Goal: Task Accomplishment & Management: Manage account settings

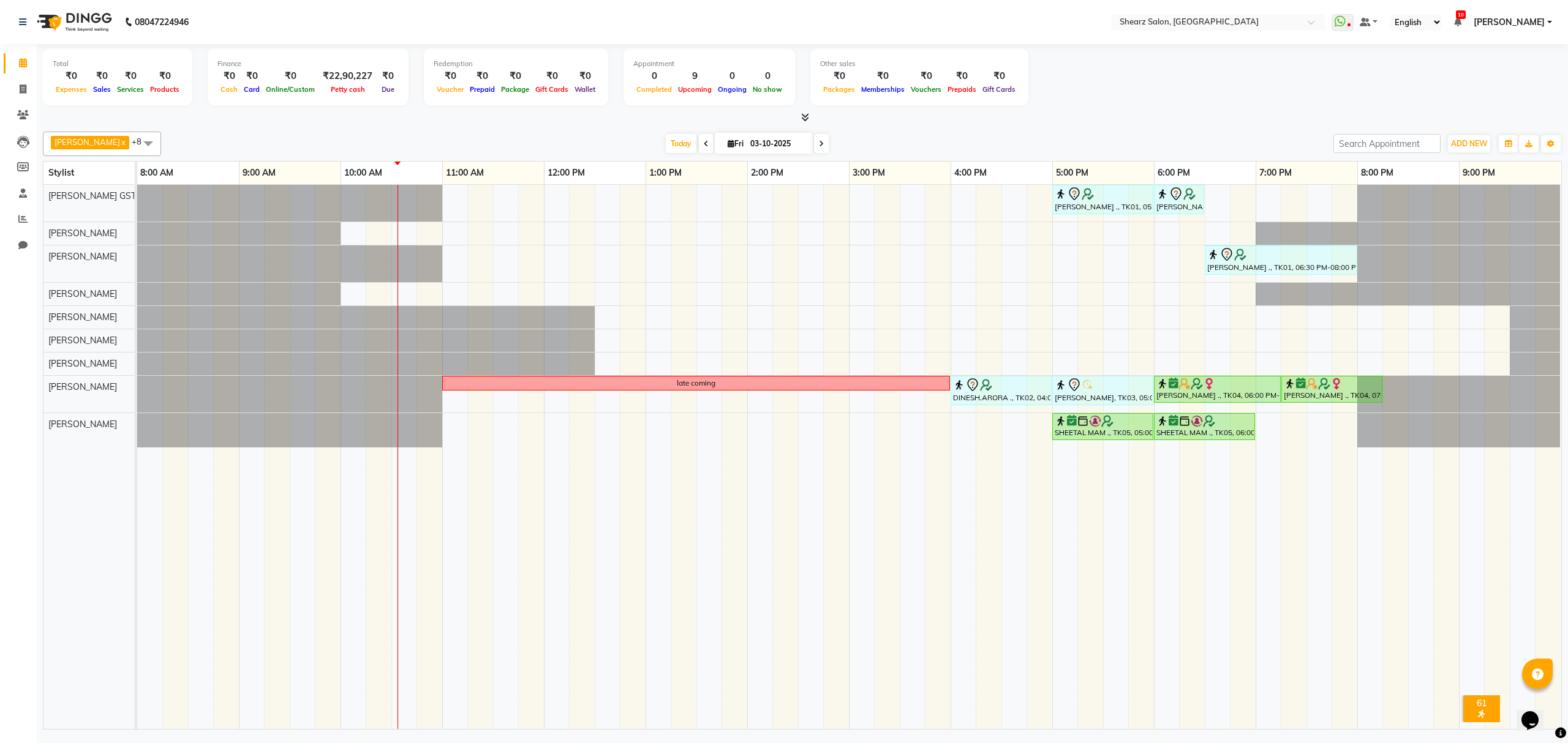
click at [132, 140] on span "+8" at bounding box center [141, 142] width 19 height 10
click at [93, 282] on div "[PERSON_NAME]" at bounding box center [102, 276] width 105 height 13
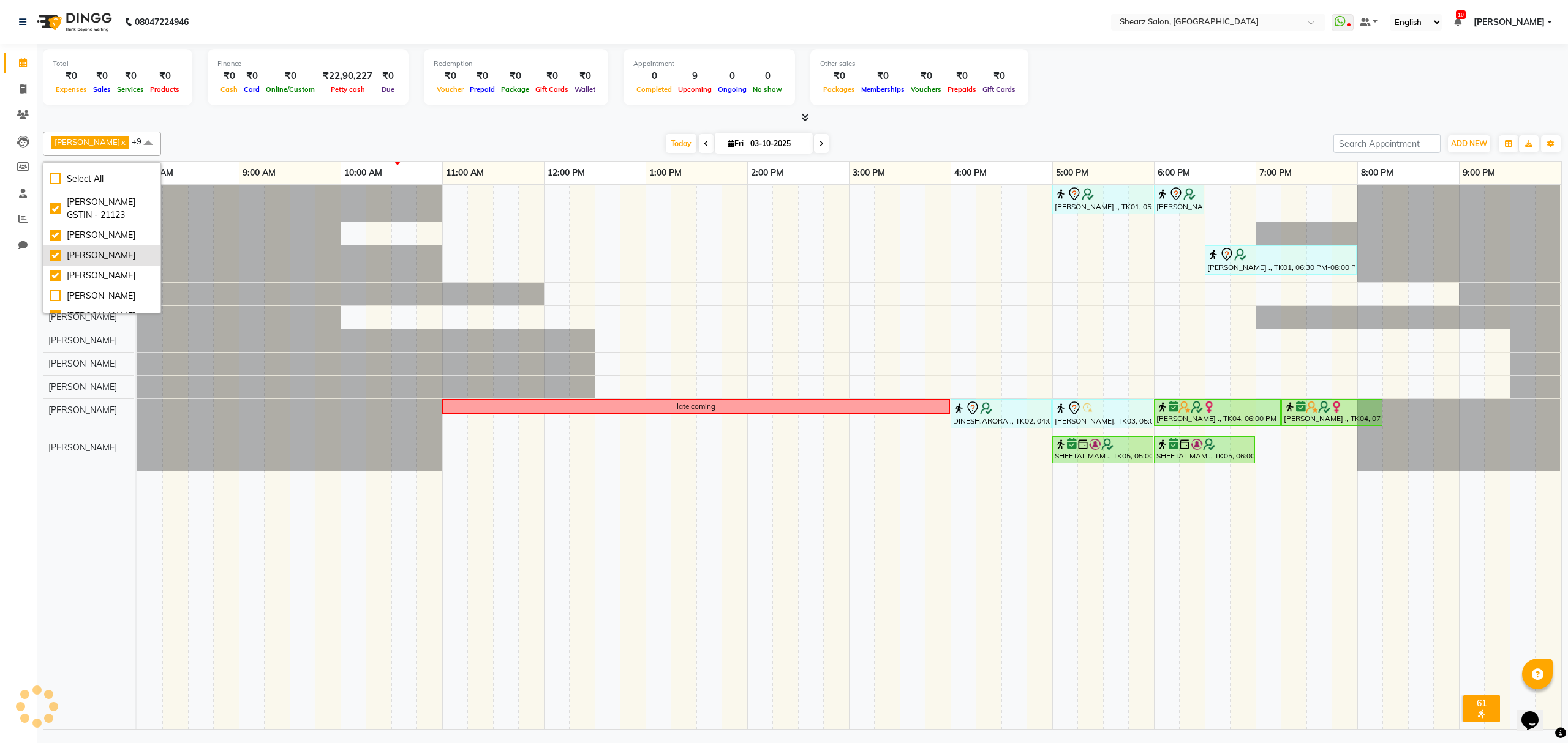
checkbox input "true"
click at [253, 119] on div at bounding box center [802, 118] width 1519 height 13
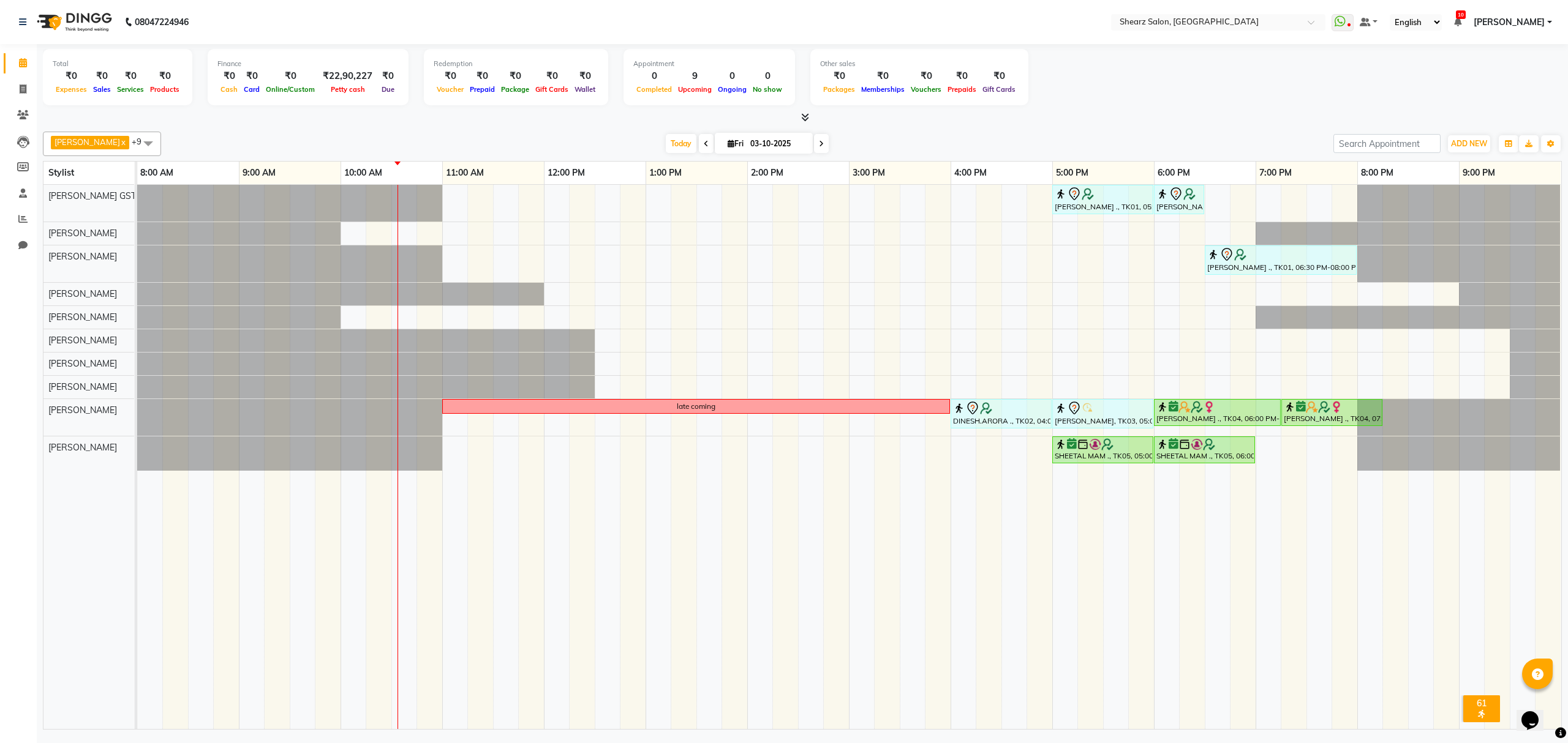
click at [136, 132] on span at bounding box center [148, 143] width 25 height 23
click at [273, 135] on div "Today Fri 03-10-2025" at bounding box center [747, 143] width 1160 height 18
click at [497, 200] on div "SUMAN NEGI ., TK01, 05:00 PM-06:00 PM, Cirepil Roll On Wax SUMAN NEGI ., TK01, …" at bounding box center [849, 457] width 1424 height 544
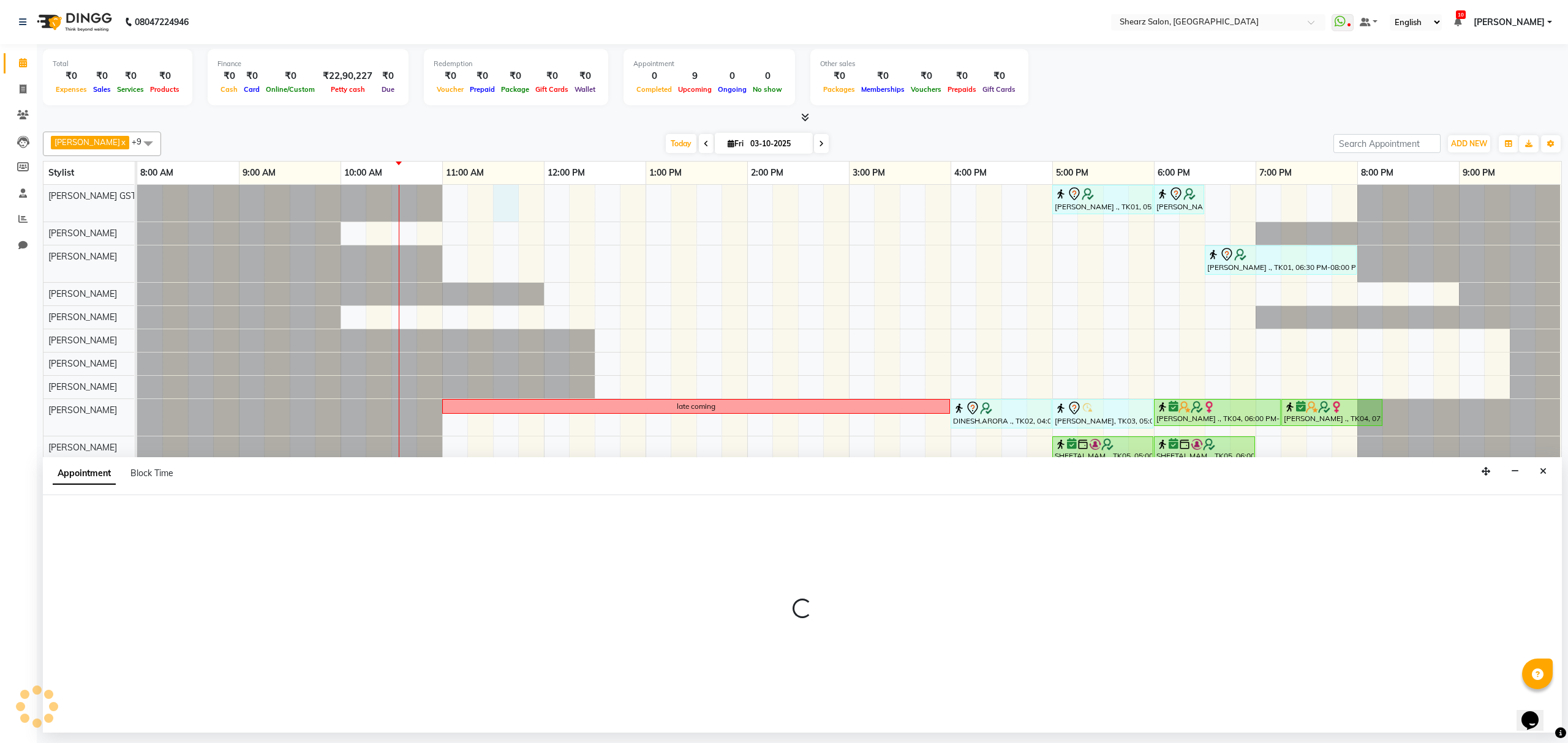
select select "77439"
select select "690"
select select "tentative"
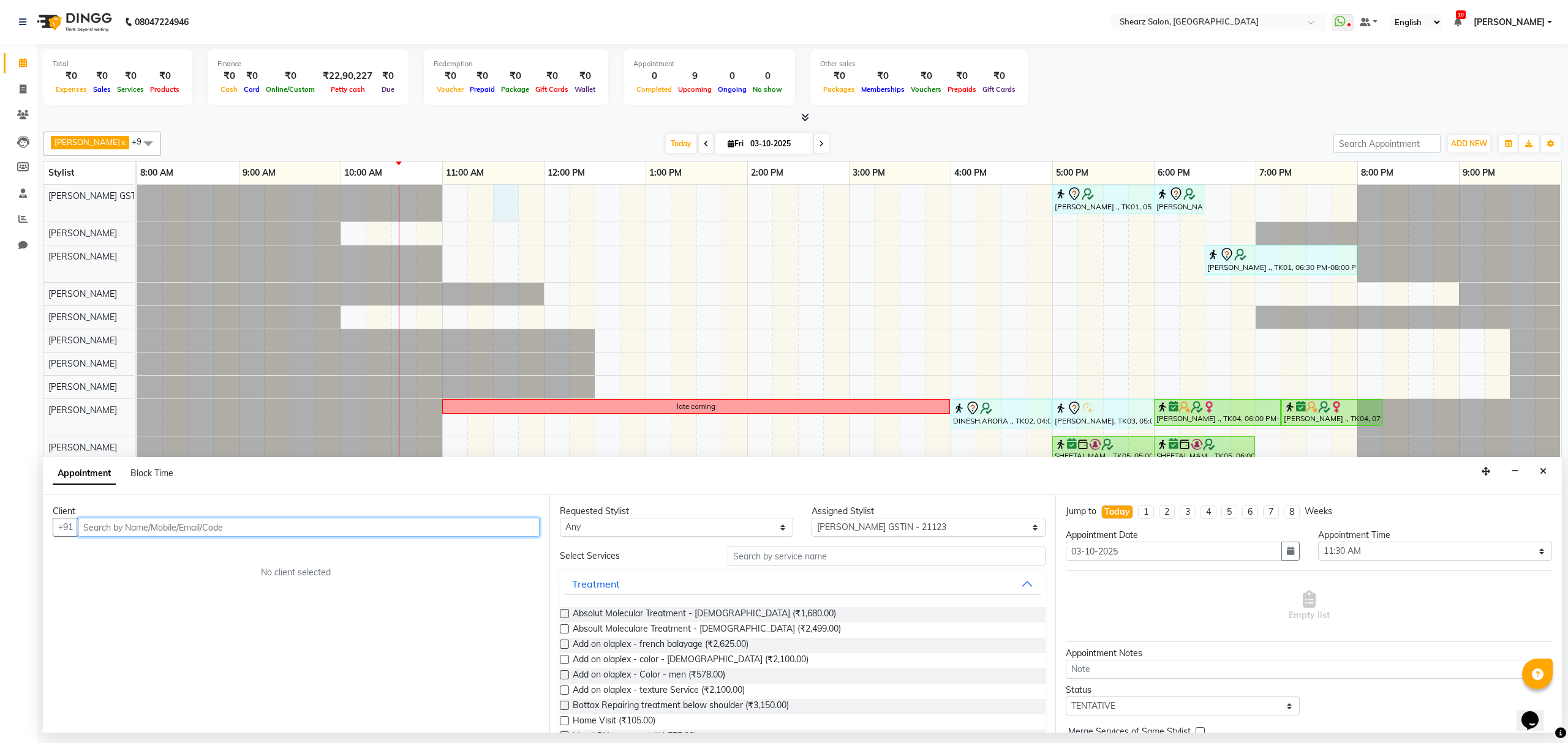
click at [326, 527] on input "text" at bounding box center [308, 527] width 462 height 19
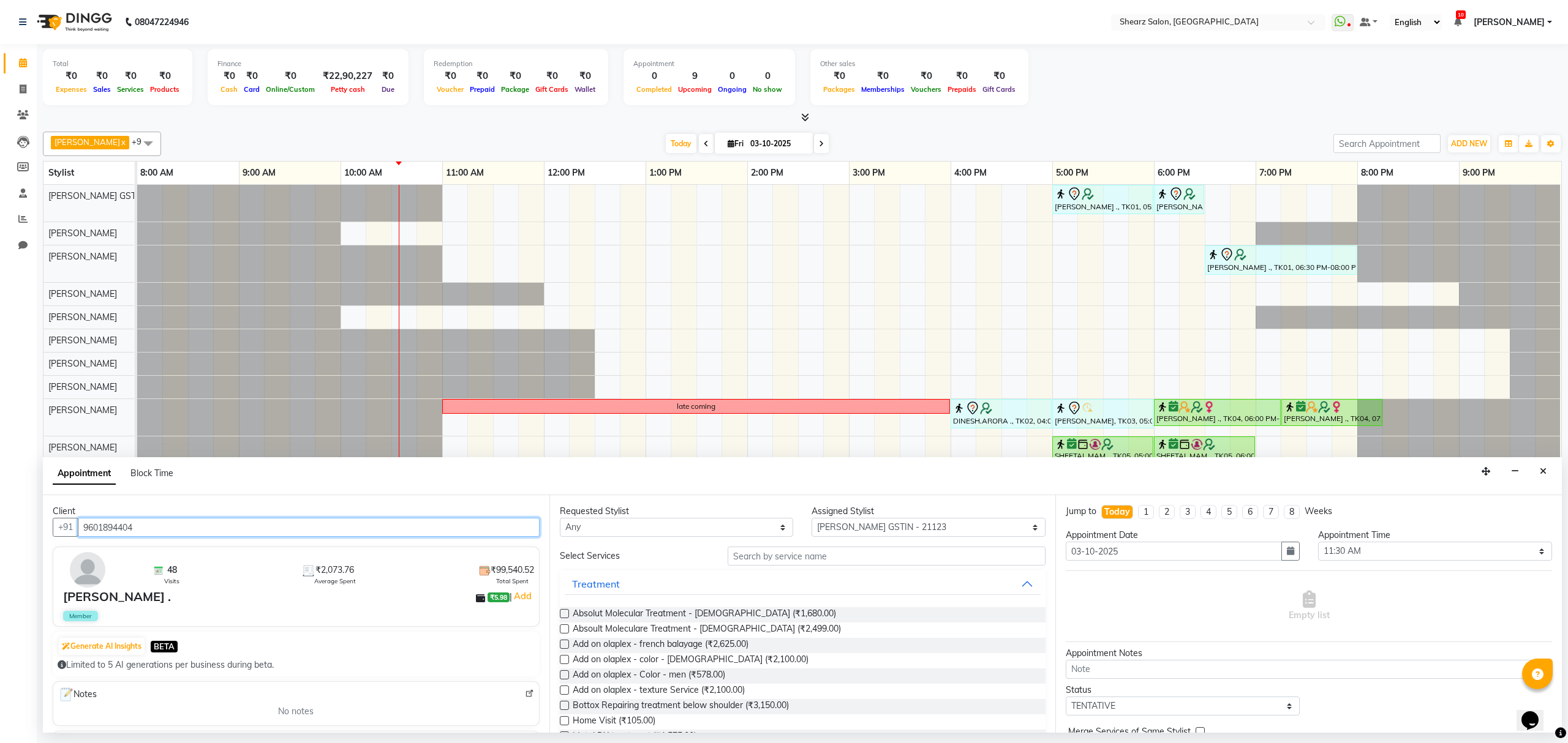
type input "9601894404"
drag, startPoint x: 819, startPoint y: 544, endPoint x: 819, endPoint y: 554, distance: 10.0
click at [819, 554] on div "Requested Stylist Any Brijesh Valand Center 1_mgr mgr Chandrakant Parmar Dinesh…" at bounding box center [803, 613] width 507 height 237
click at [819, 556] on input "text" at bounding box center [886, 556] width 318 height 19
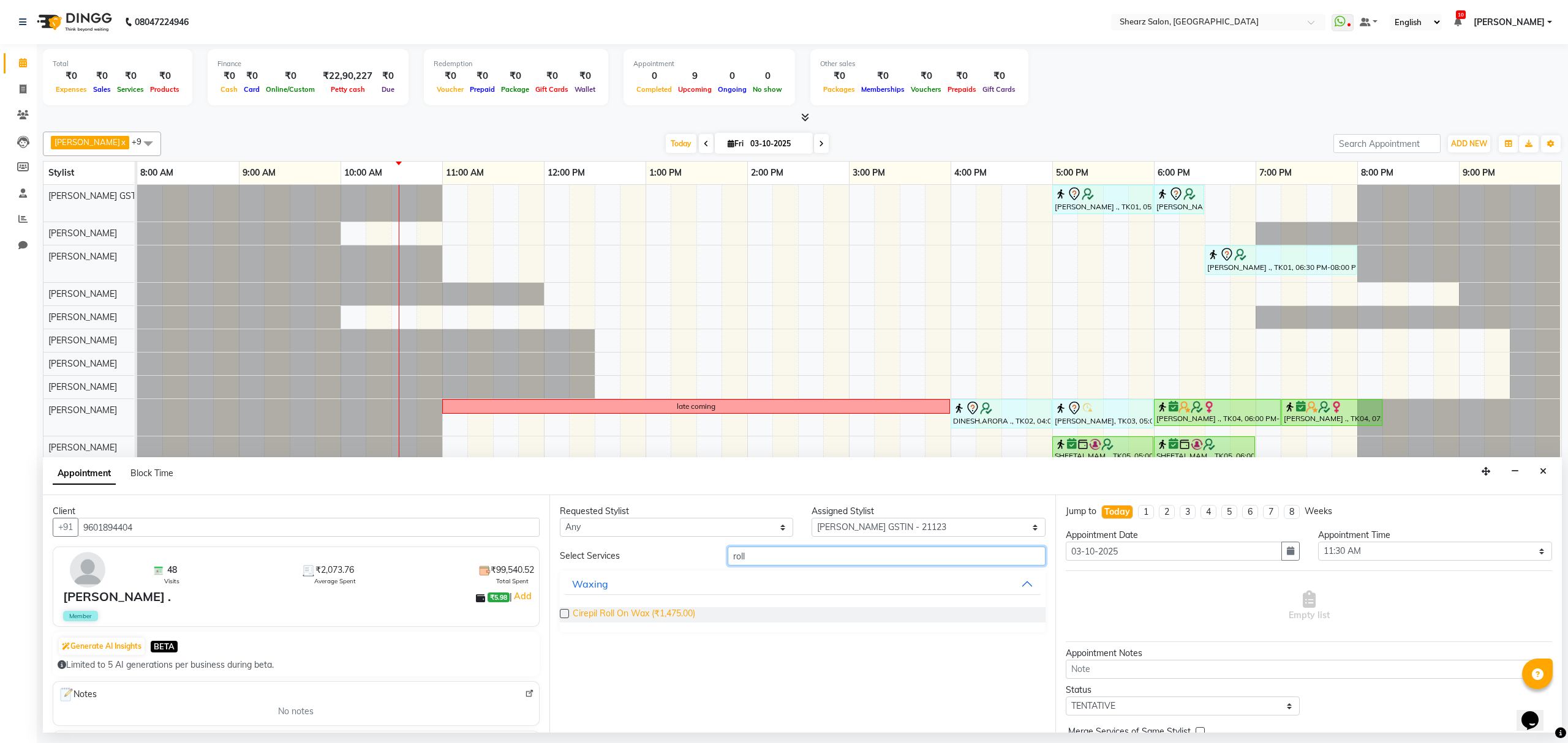
type input "roll"
click at [611, 622] on span "Cirepil Roll On Wax (₹1,475.00)" at bounding box center [633, 614] width 122 height 15
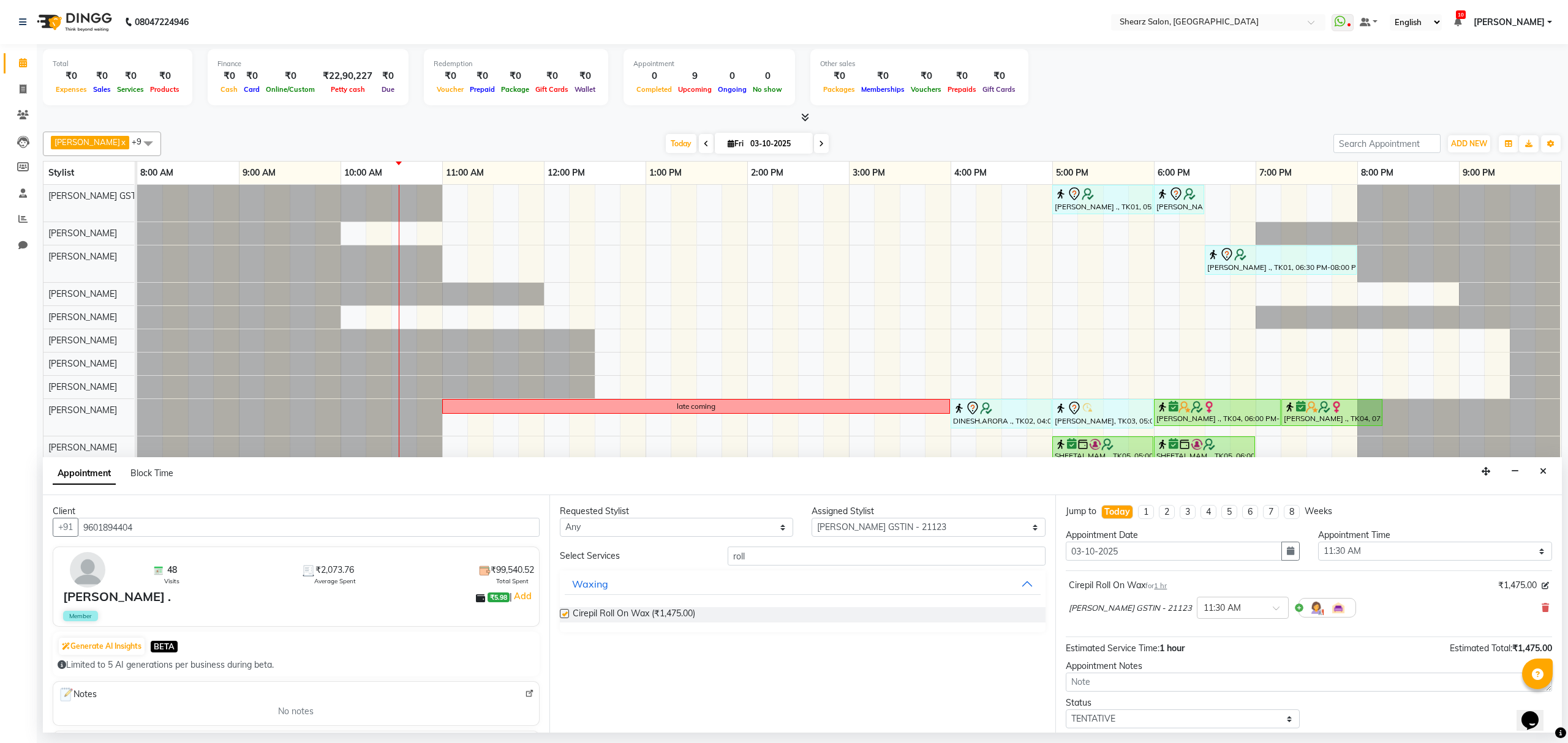
checkbox input "false"
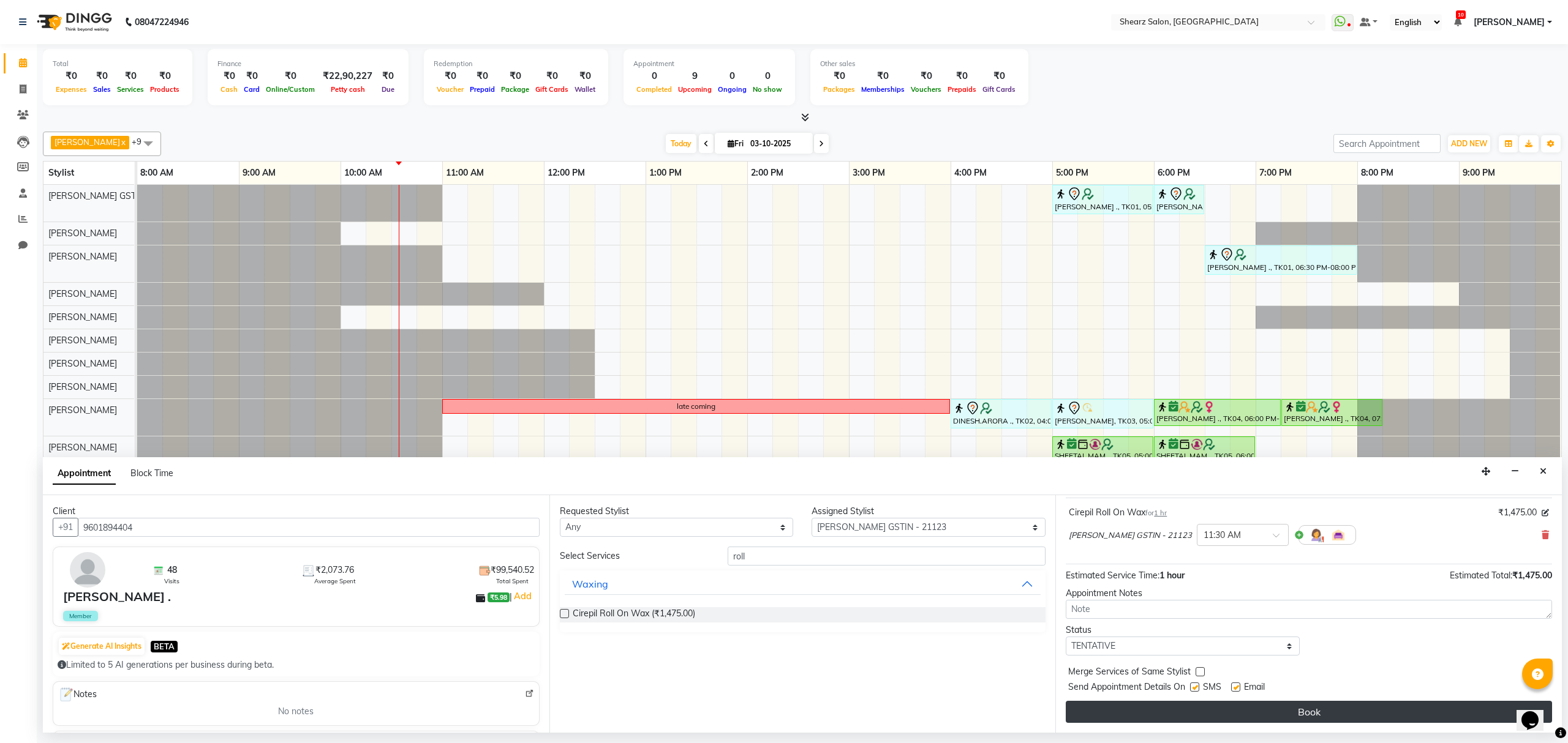
click at [1179, 723] on button "Book" at bounding box center [1309, 712] width 486 height 22
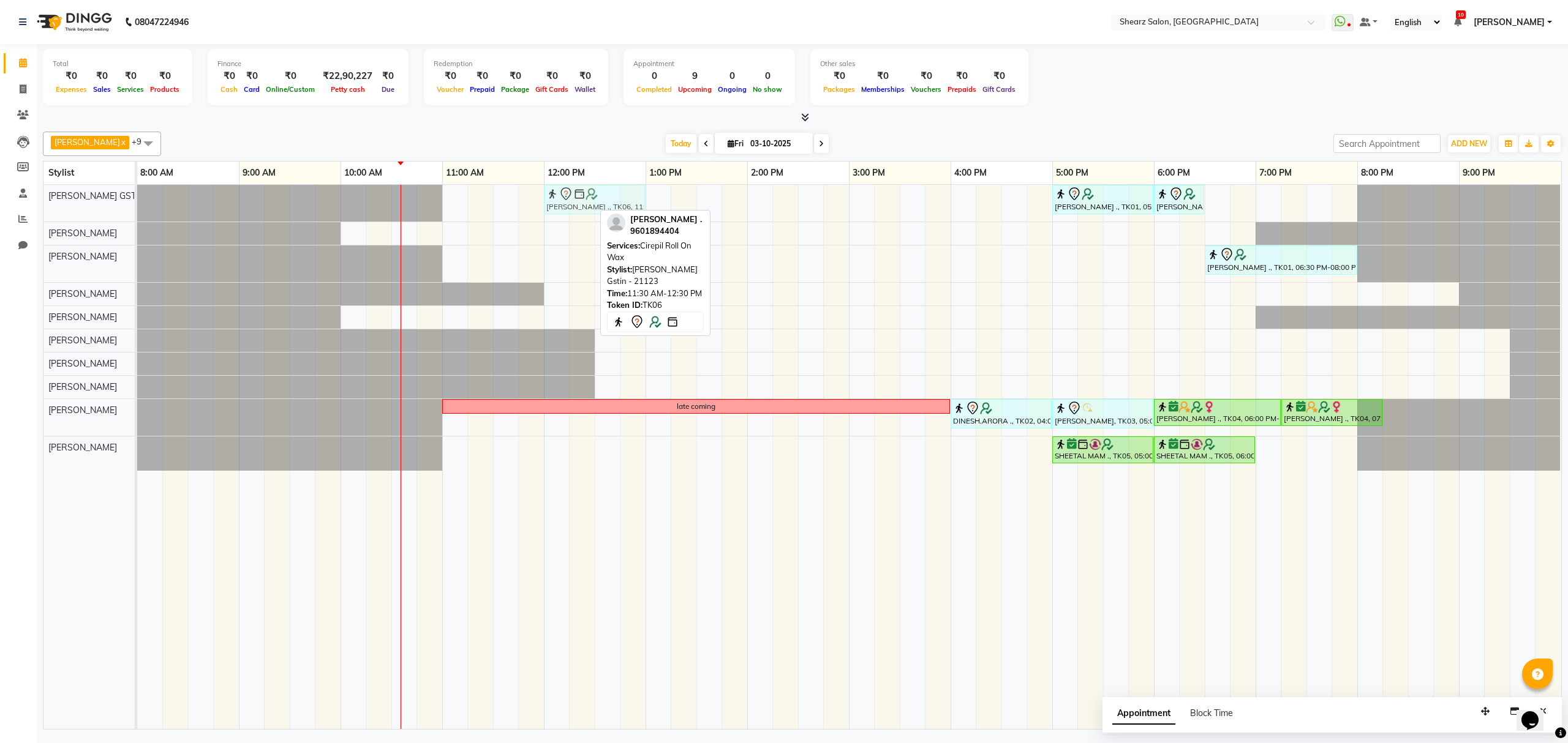
drag, startPoint x: 552, startPoint y: 209, endPoint x: 604, endPoint y: 218, distance: 52.8
click at [604, 216] on div "Dinesh Deora x Rohit Rathod x Pratik Limbani x Heena Salmani x Brijesh Valand x…" at bounding box center [802, 428] width 1519 height 603
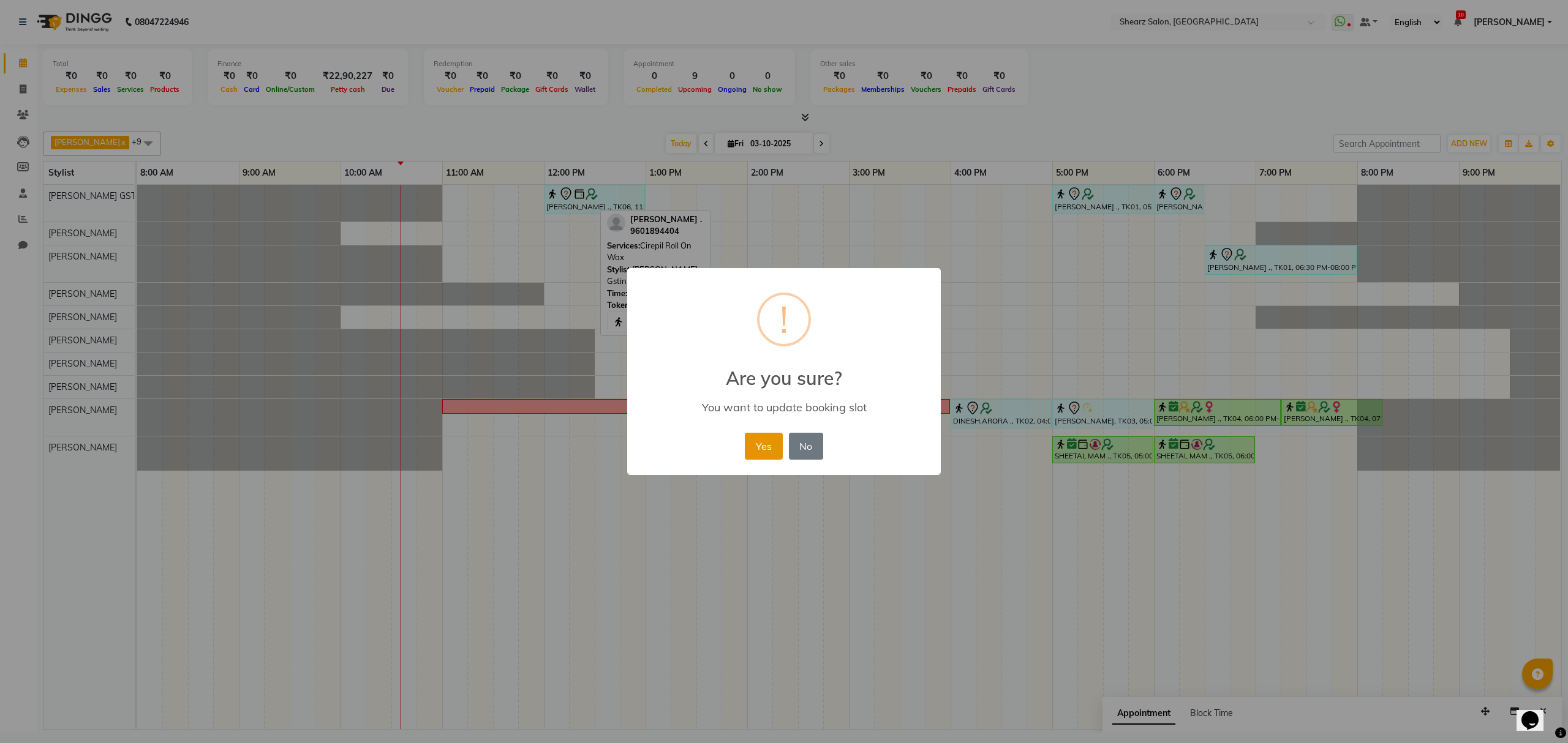
click at [754, 437] on button "Yes" at bounding box center [764, 446] width 38 height 27
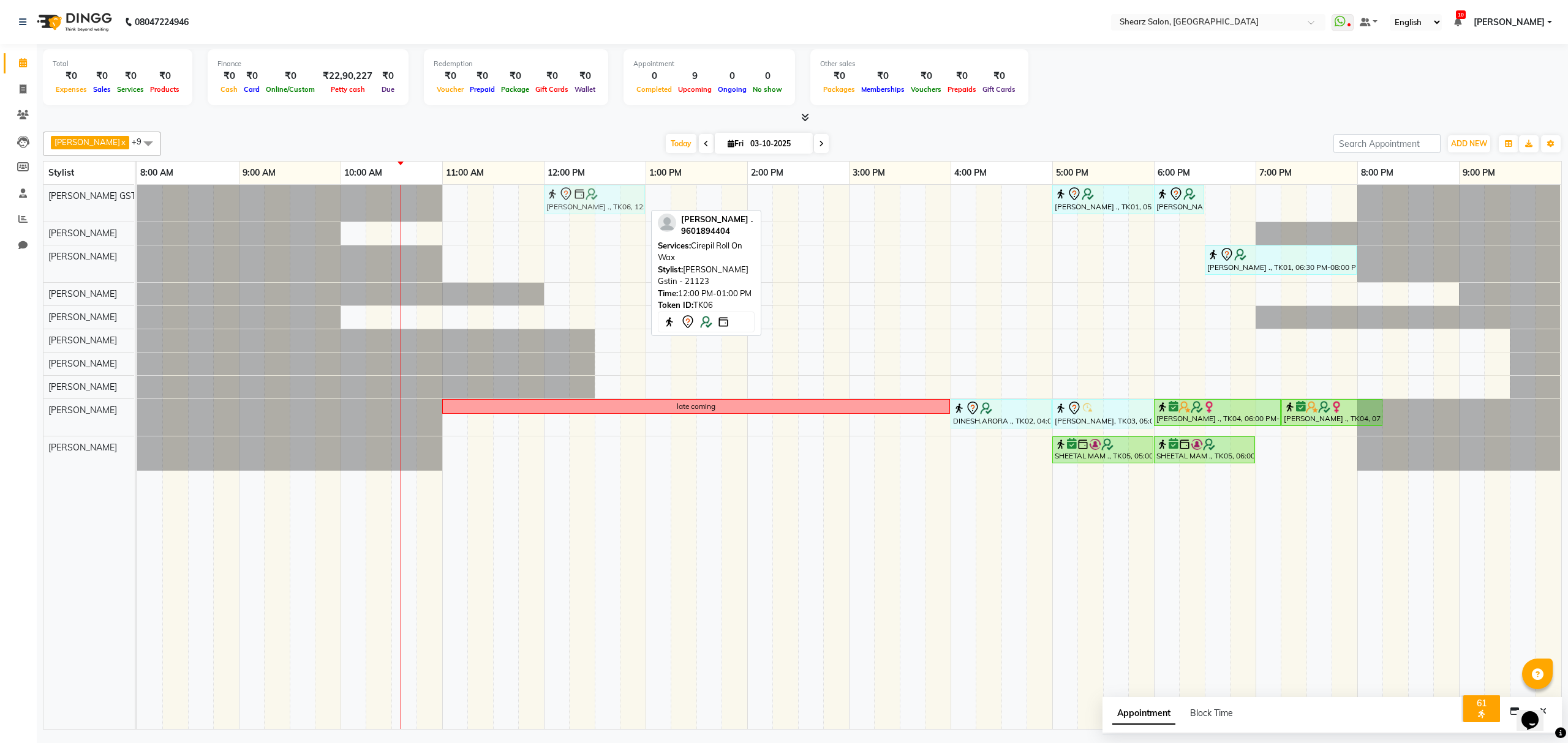
drag, startPoint x: 618, startPoint y: 197, endPoint x: 639, endPoint y: 258, distance: 64.5
click at [138, 206] on div "Sushma Marothi ., TK06, 12:00 PM-01:00 PM, Cirepil Roll On Wax SUMAN NEGI ., TK…" at bounding box center [138, 203] width 0 height 37
click at [1155, 72] on div "Total ₹0 Expenses ₹0 Sales ₹0 Services ₹0 Products Finance ₹0 Cash ₹0 Card ₹0 O…" at bounding box center [802, 79] width 1519 height 60
click at [1048, 94] on div "Total ₹0 Expenses ₹0 Sales ₹0 Services ₹0 Products Finance ₹0 Cash ₹0 Card ₹0 O…" at bounding box center [802, 79] width 1519 height 60
click at [625, 127] on div "Dinesh Deora x Rohit Rathod x Pratik Limbani x Heena Salmani x Brijesh Valand x…" at bounding box center [802, 428] width 1519 height 603
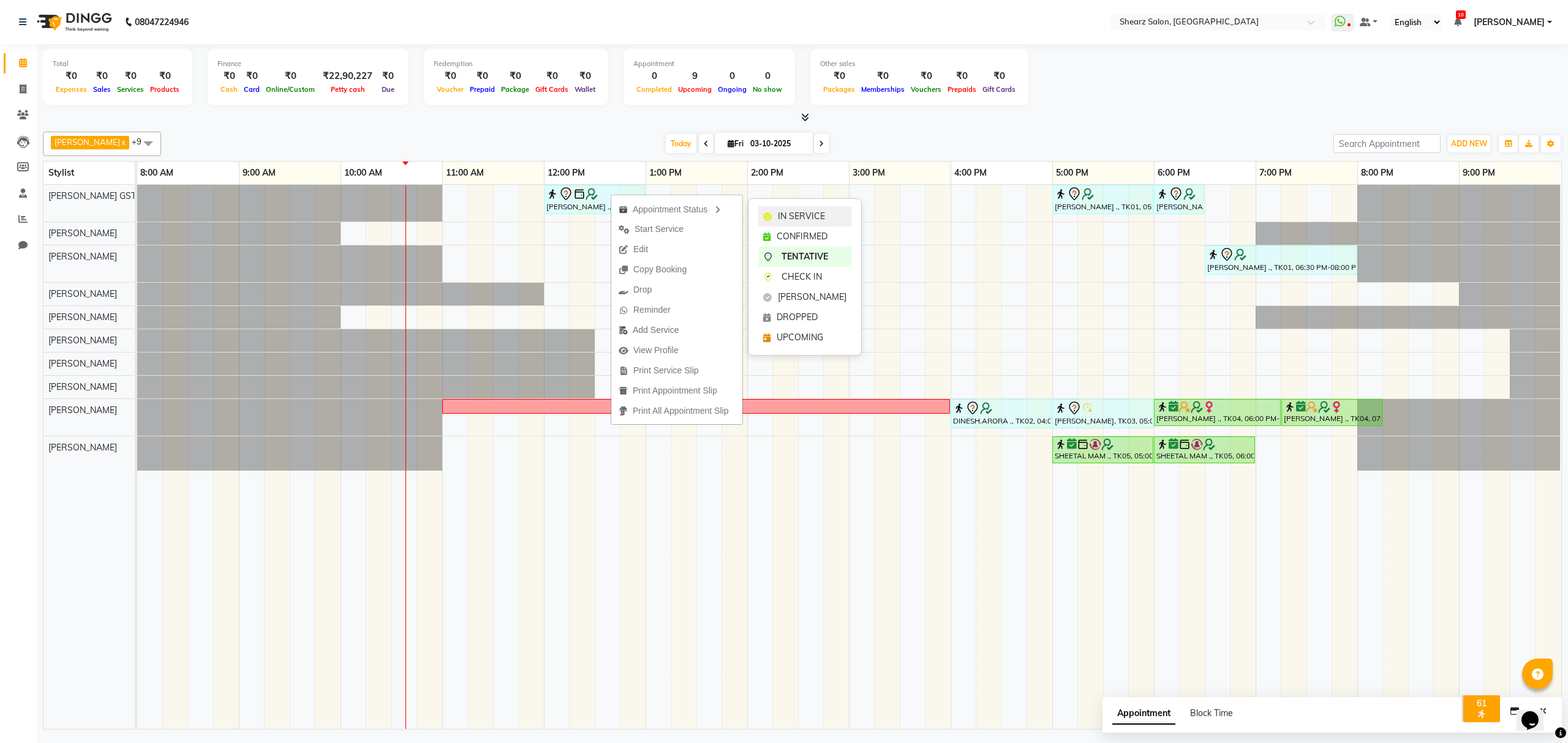
click at [830, 218] on div "IN SERVICE" at bounding box center [804, 216] width 93 height 20
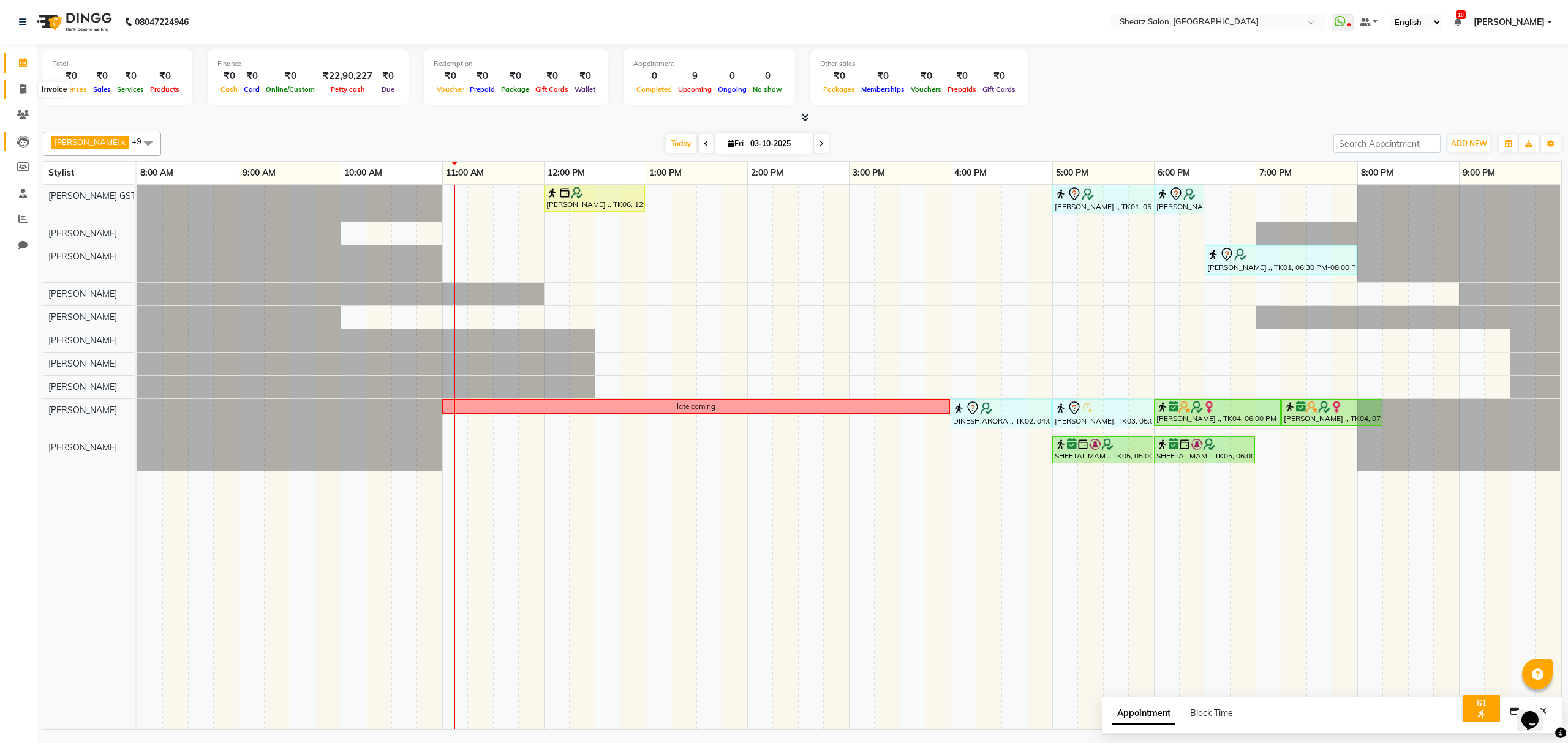
drag, startPoint x: 21, startPoint y: 86, endPoint x: 25, endPoint y: 145, distance: 59.1
click at [21, 86] on icon at bounding box center [22, 89] width 7 height 9
select select "service"
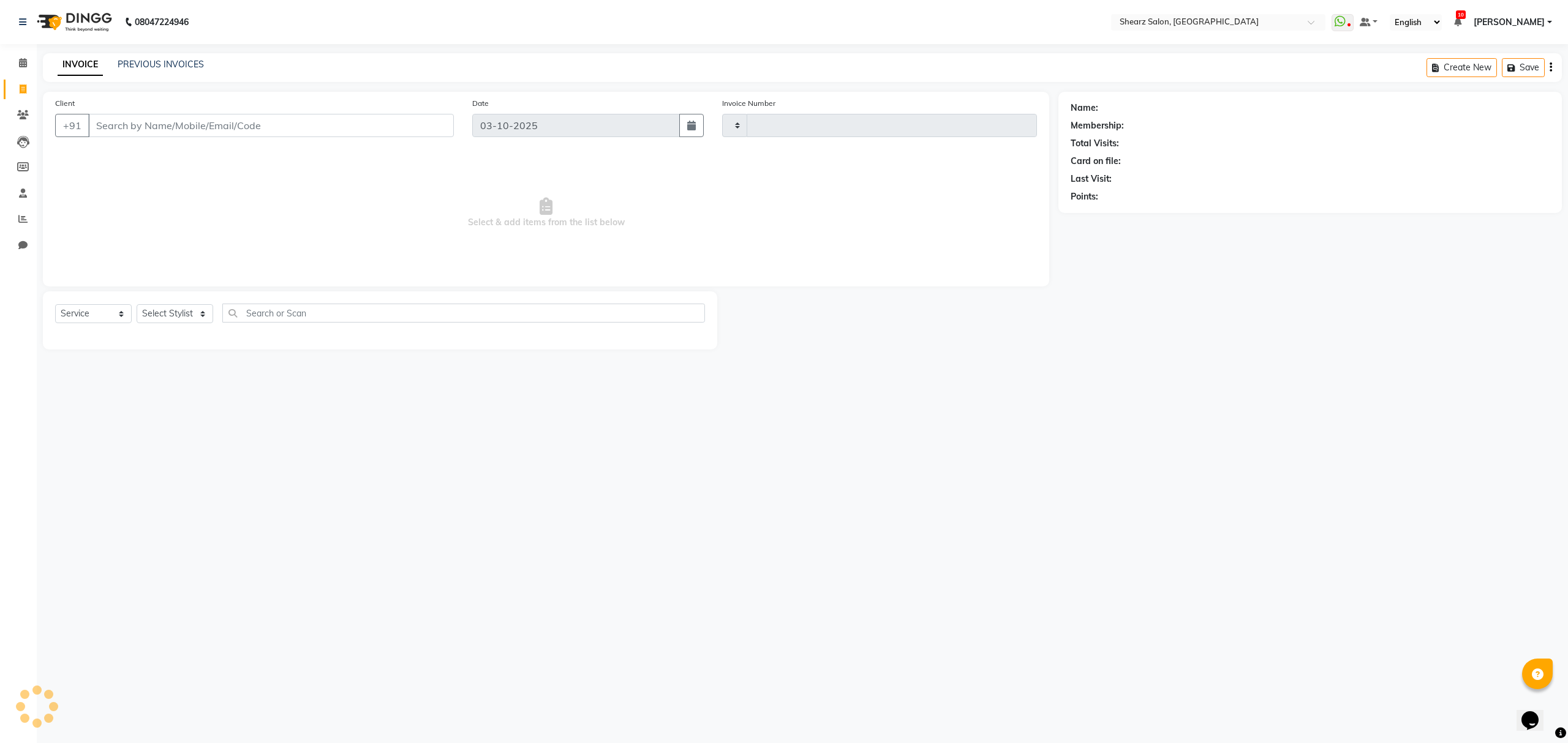
type input "7004"
select select "8157"
click at [346, 302] on div "Select Service Product Membership Package Voucher Prepaid Gift Card Select Styl…" at bounding box center [380, 320] width 675 height 58
click at [190, 302] on div "Select Service Product Membership Package Voucher Prepaid Gift Card Select Styl…" at bounding box center [380, 320] width 675 height 58
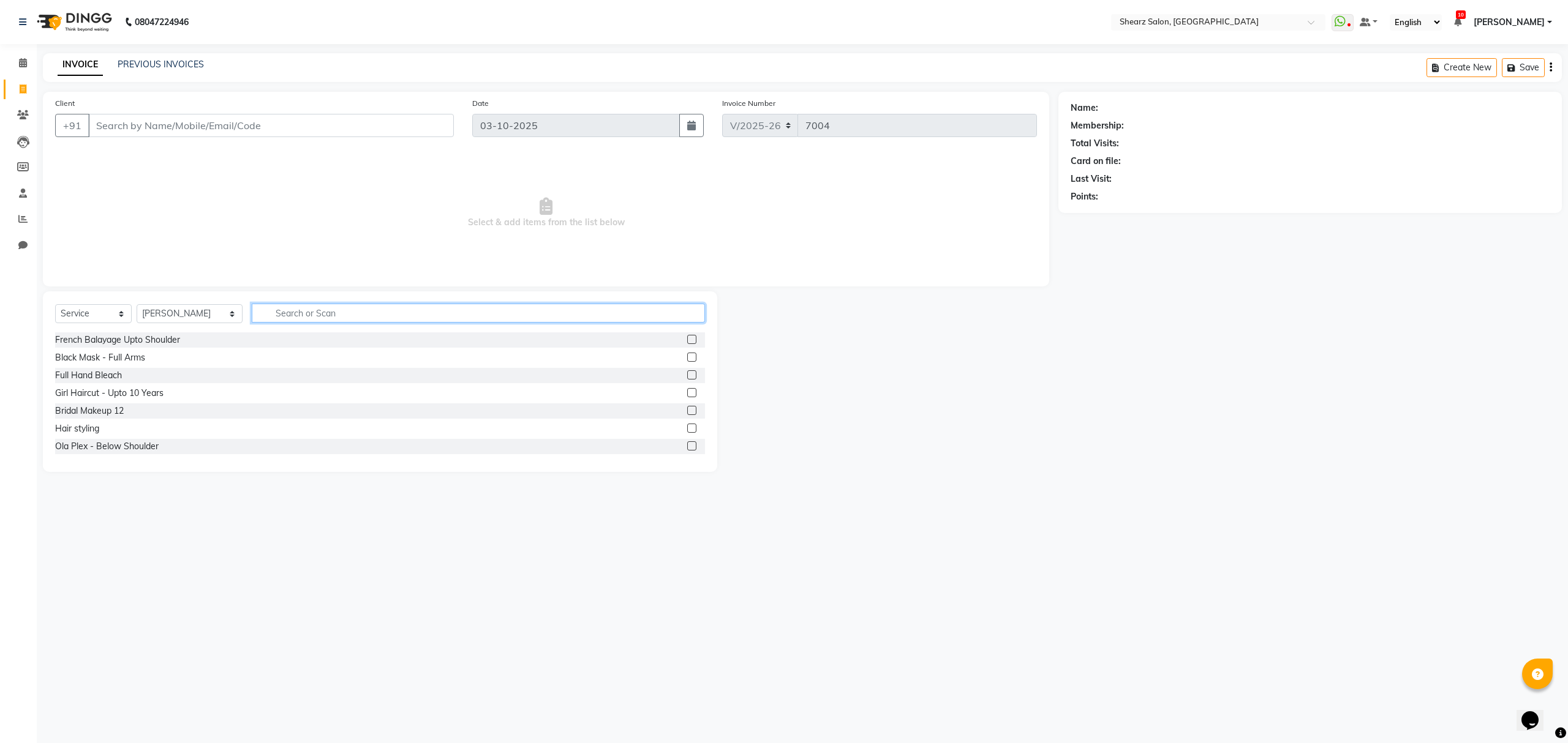
click at [285, 316] on input "text" at bounding box center [478, 313] width 452 height 19
click at [201, 314] on select "Select Stylist Admin A General Arvind S Devda Asha Chavariya Brijesh Valand Cen…" at bounding box center [190, 313] width 106 height 19
select select "77486"
click at [137, 304] on select "Select Stylist Admin A General Arvind S Devda Asha Chavariya Brijesh Valand Cen…" at bounding box center [190, 313] width 106 height 19
type input "fusio"
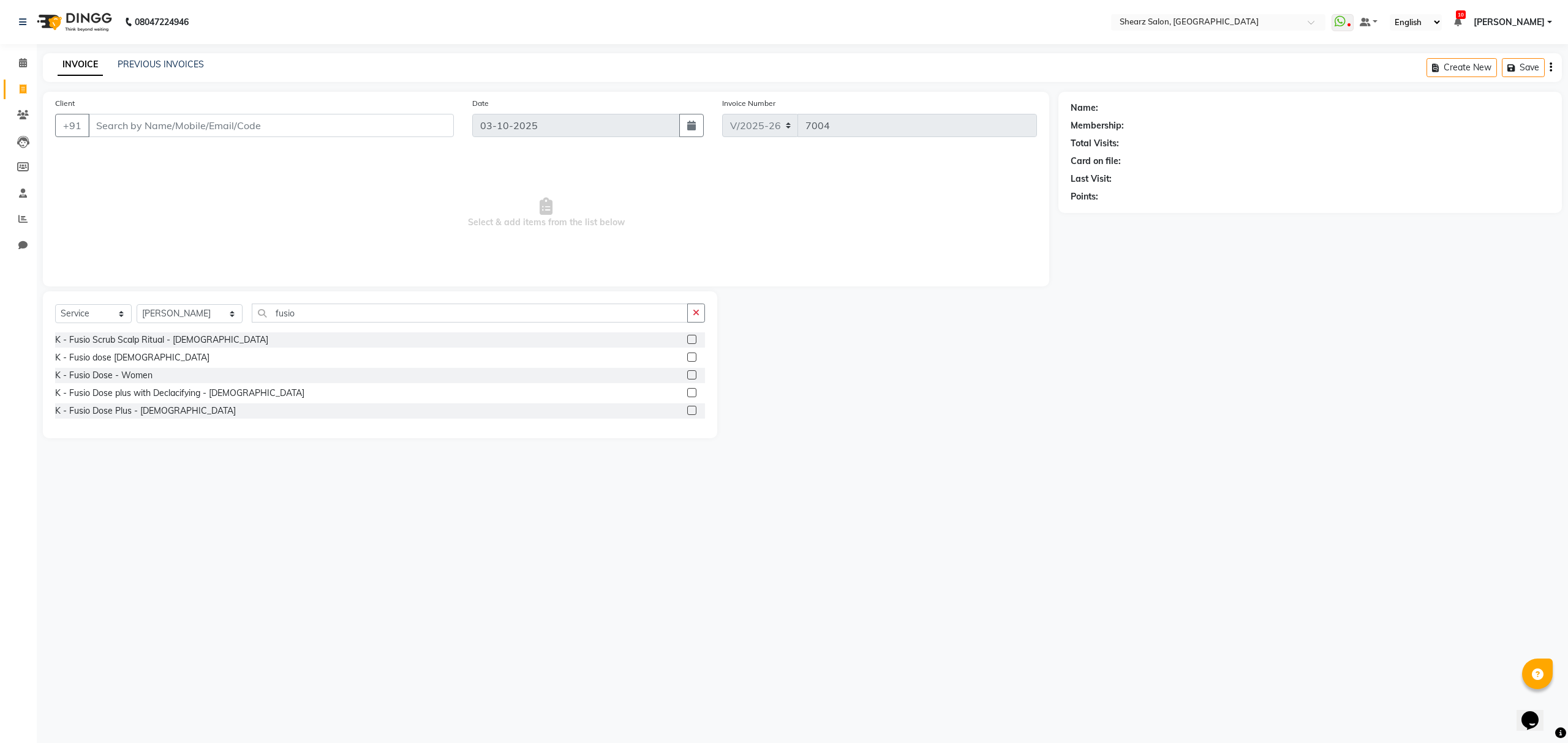
drag, startPoint x: 96, startPoint y: 380, endPoint x: 380, endPoint y: 493, distance: 305.7
click at [96, 380] on div "K - Fusio Dose - Women" at bounding box center [104, 375] width 98 height 13
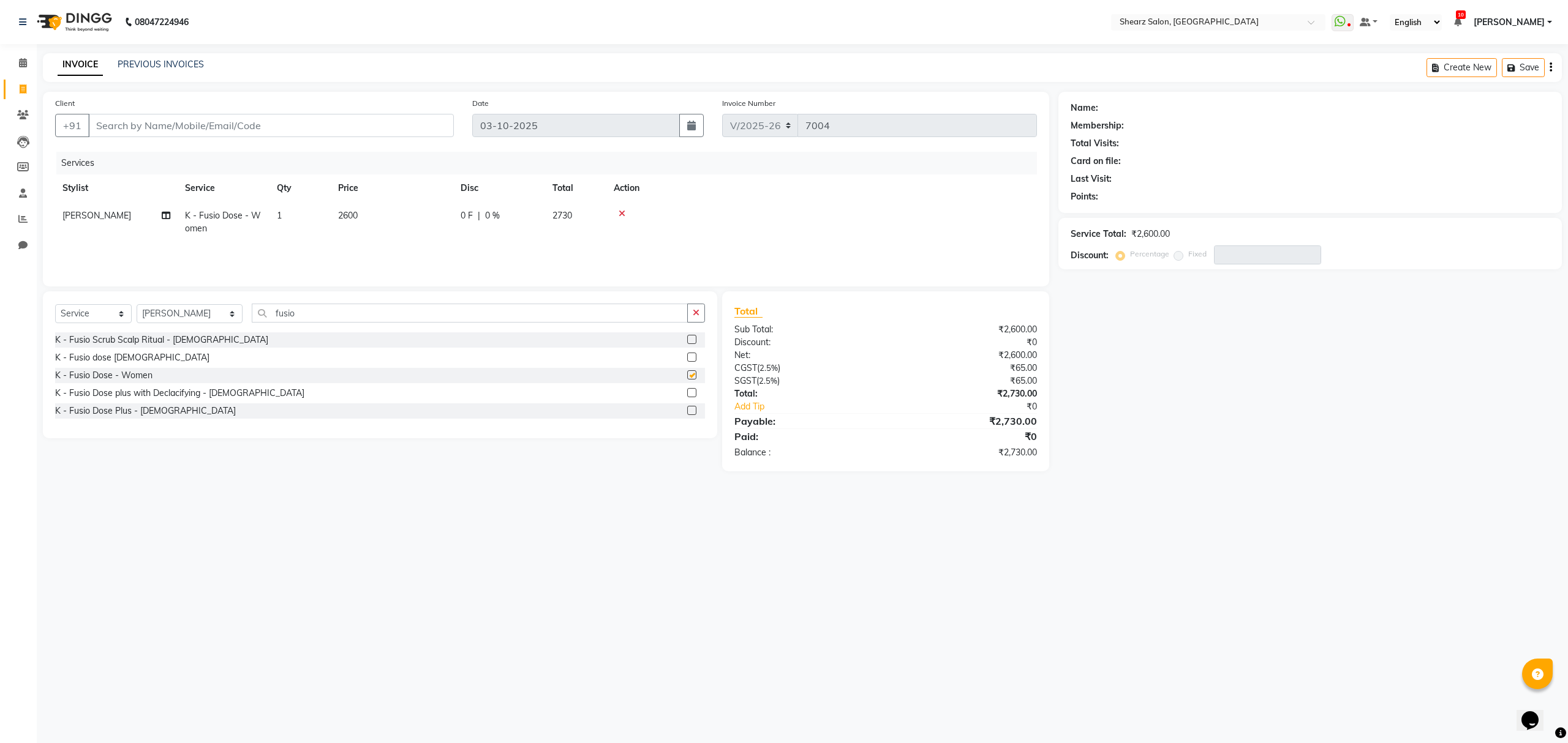
checkbox input "false"
click at [22, 64] on icon at bounding box center [22, 62] width 8 height 9
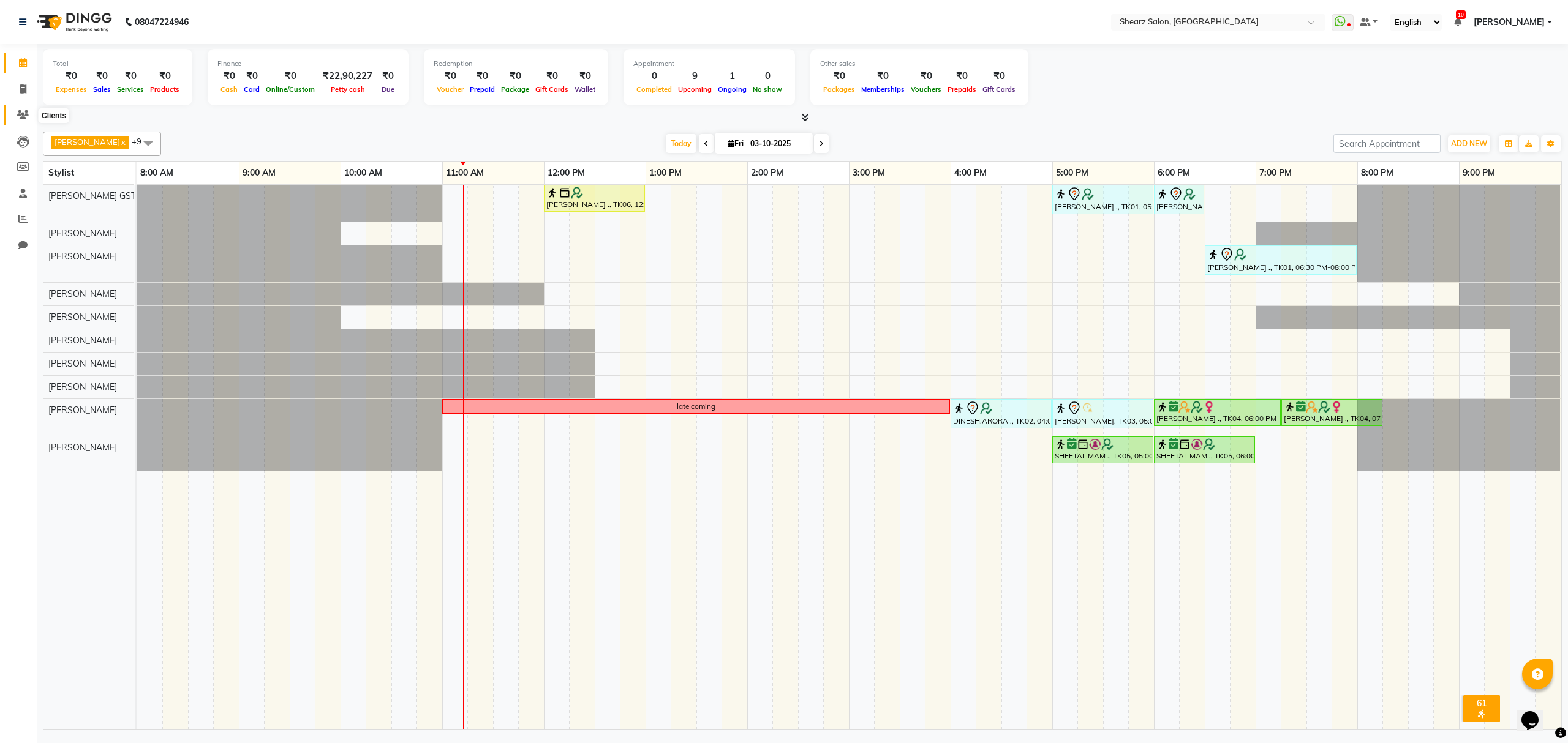
click at [28, 114] on icon at bounding box center [23, 114] width 12 height 9
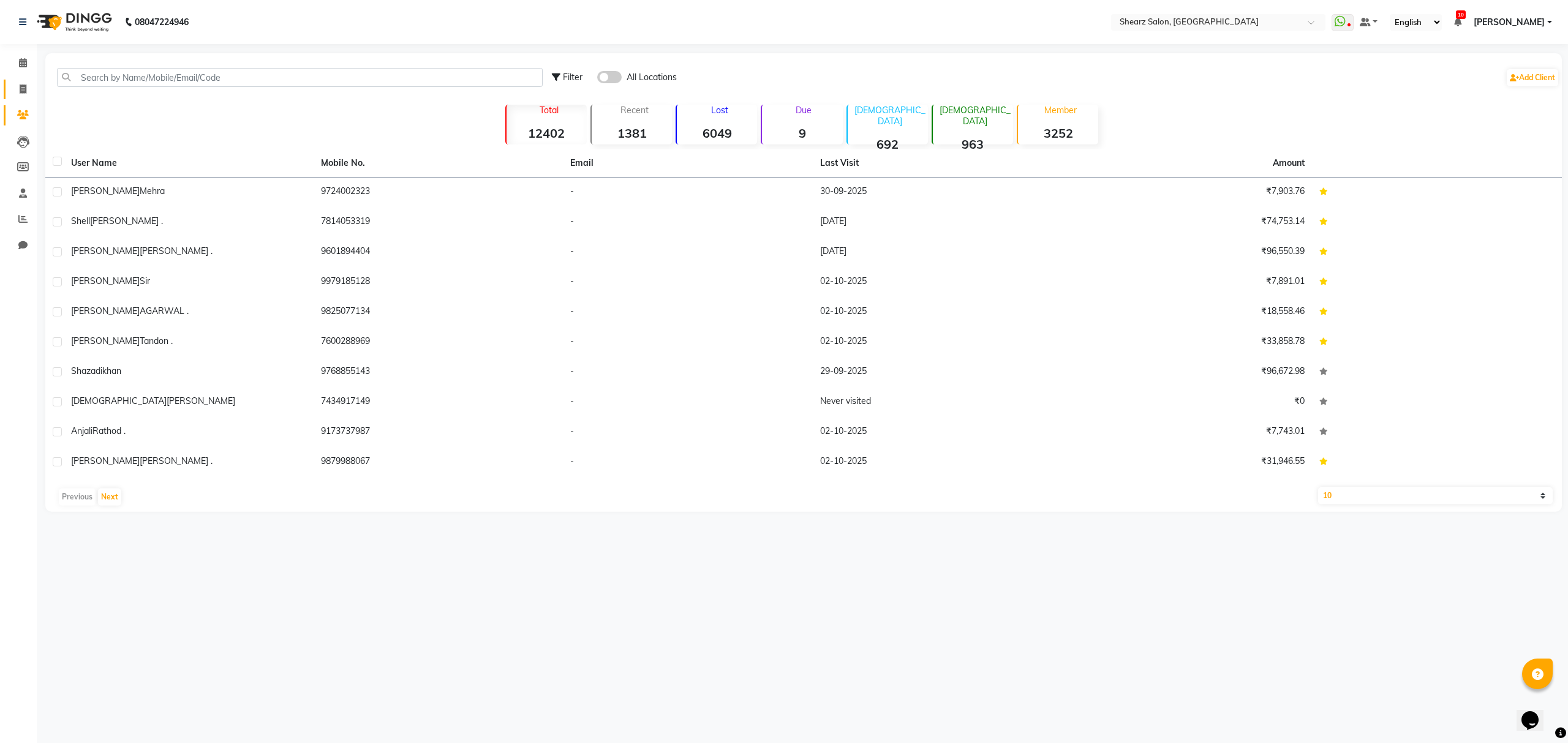
click at [18, 96] on link "Invoice" at bounding box center [18, 90] width 30 height 20
select select "service"
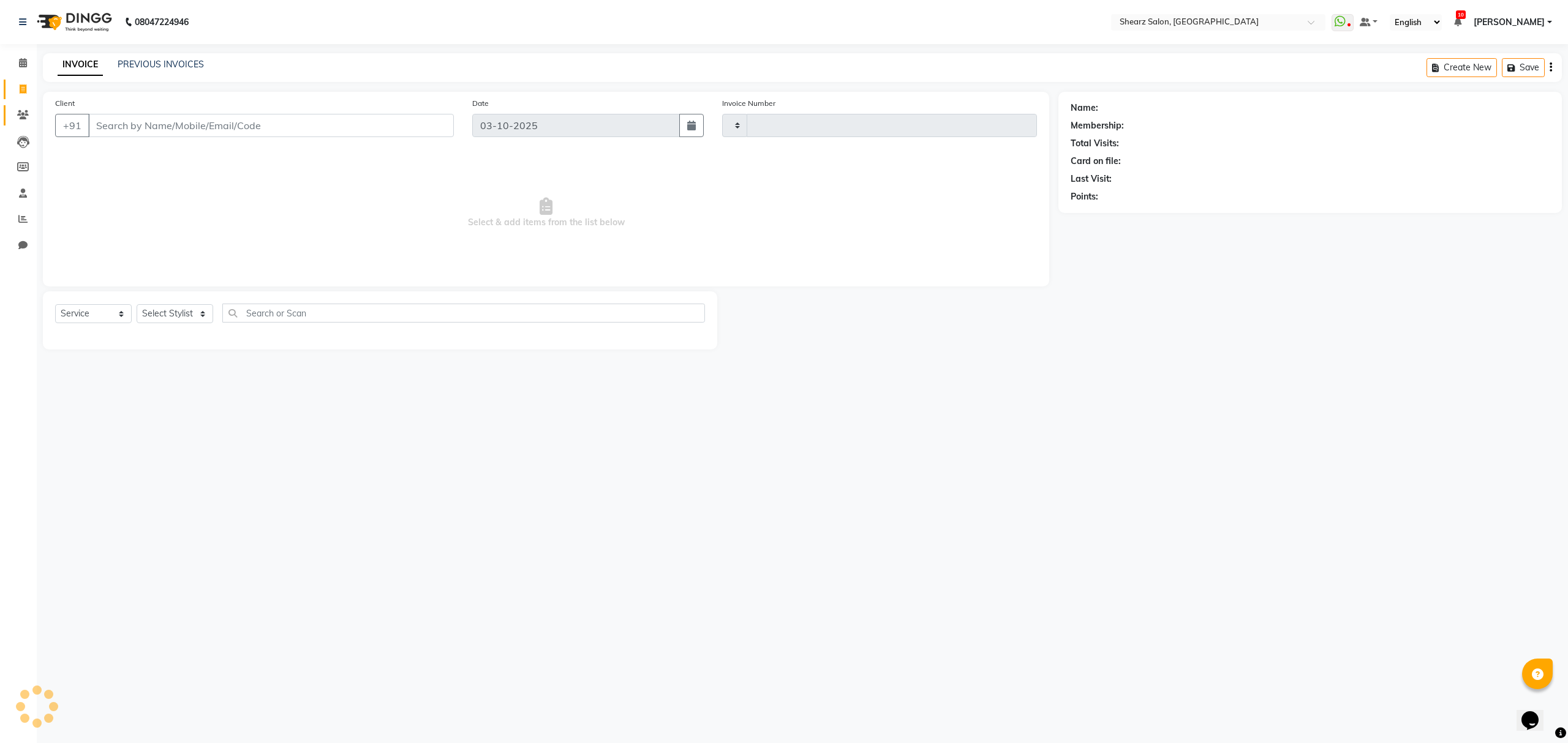
type input "7004"
select select "8157"
click at [22, 145] on icon at bounding box center [23, 142] width 12 height 12
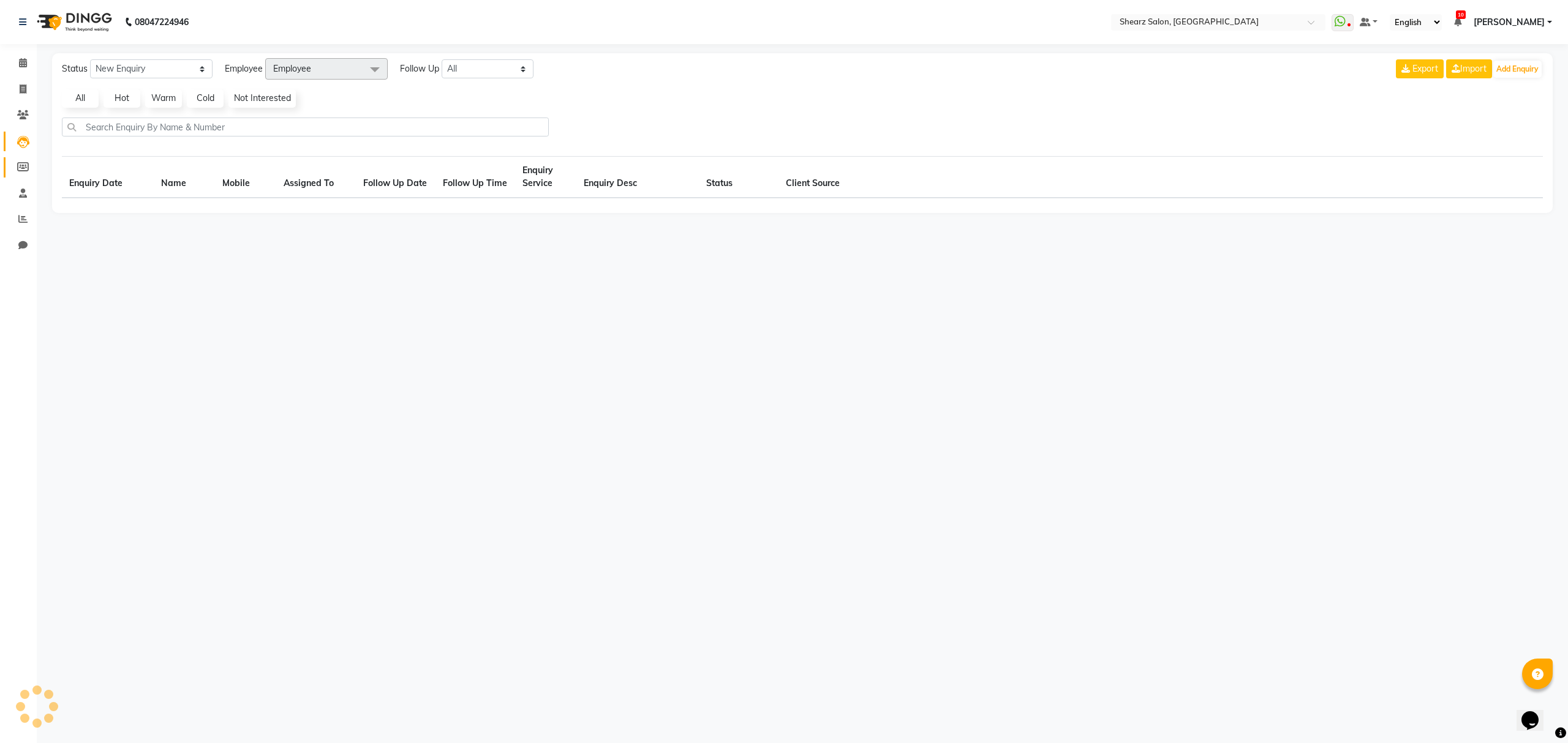
select select "10"
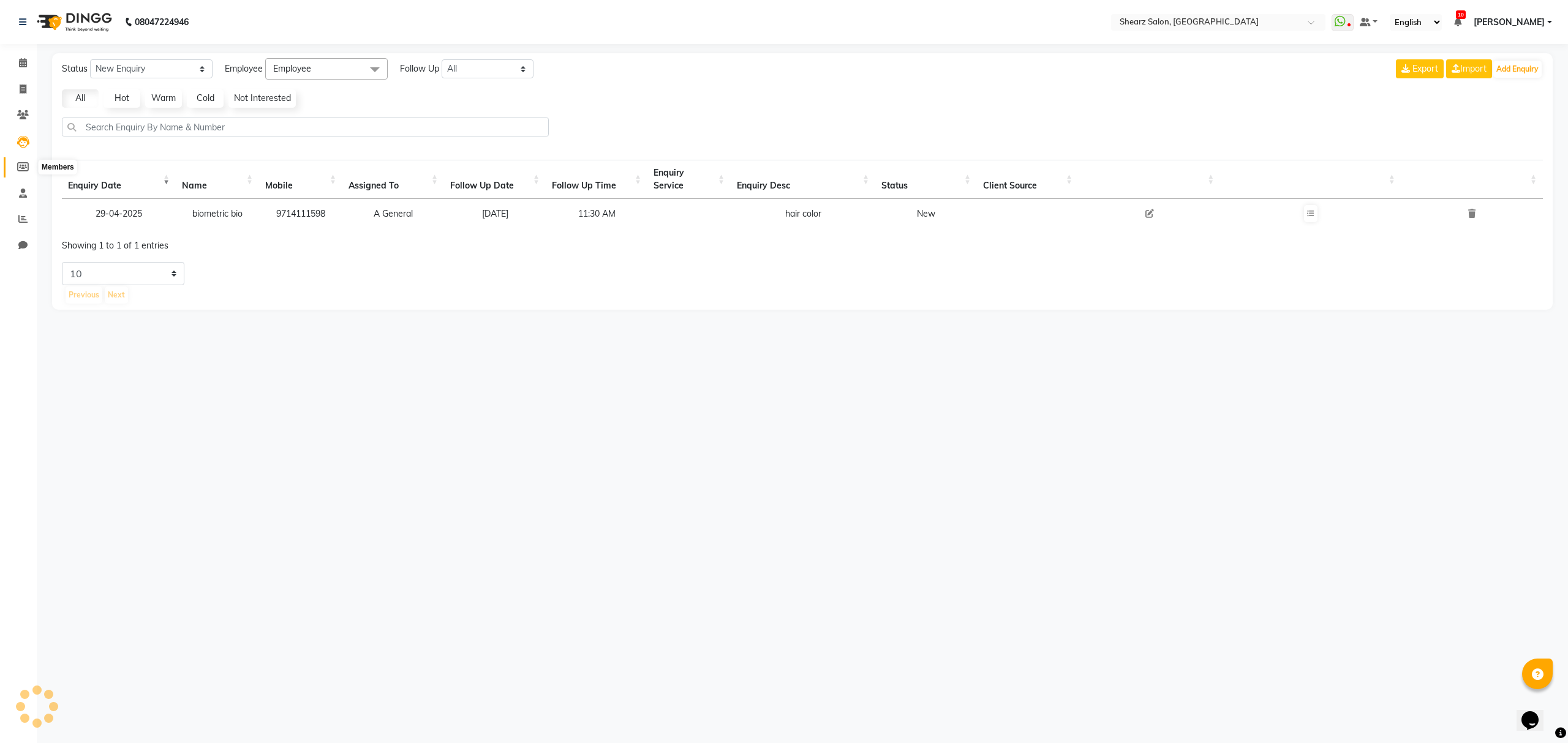
click at [26, 166] on icon at bounding box center [23, 166] width 12 height 9
select select
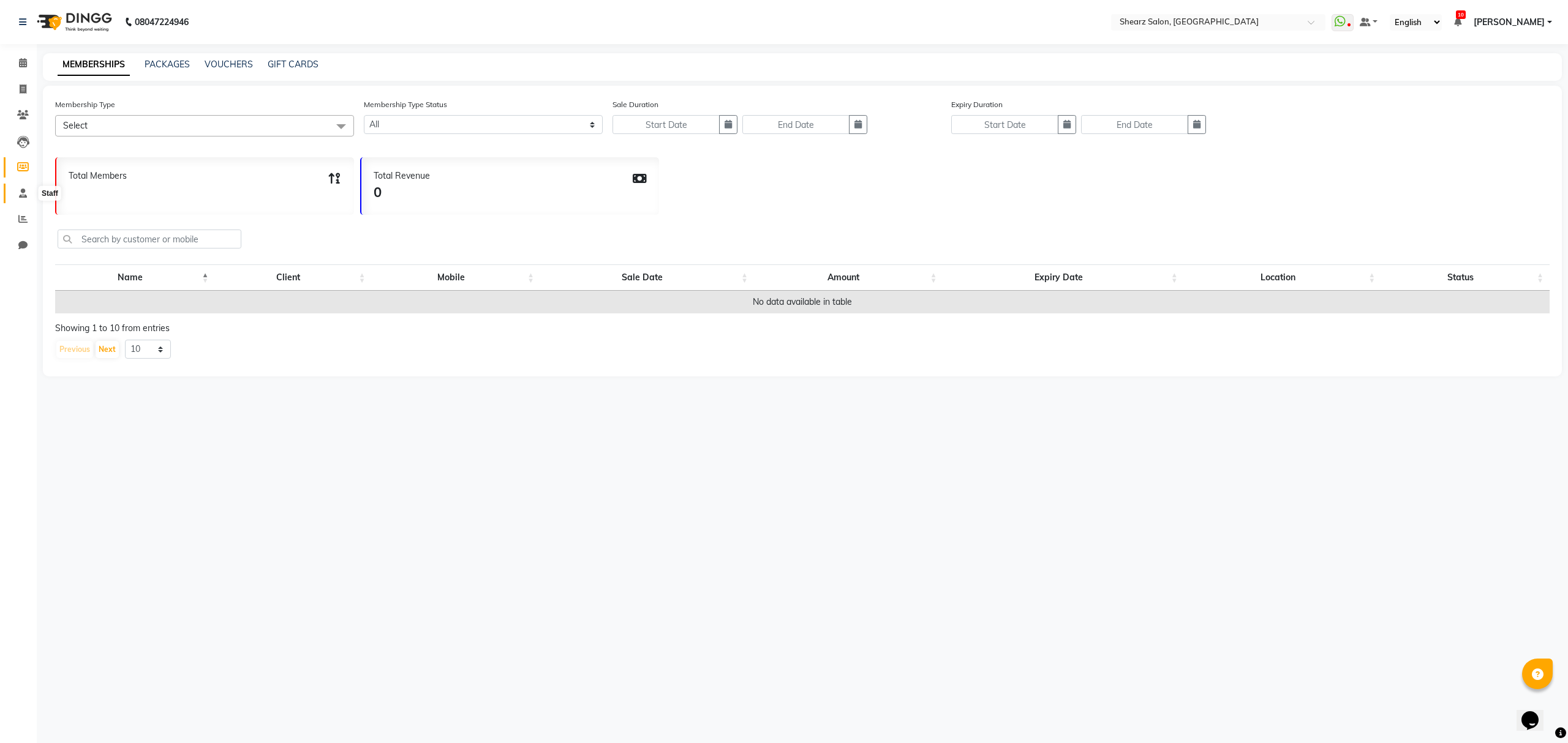
click at [26, 194] on icon at bounding box center [22, 193] width 8 height 9
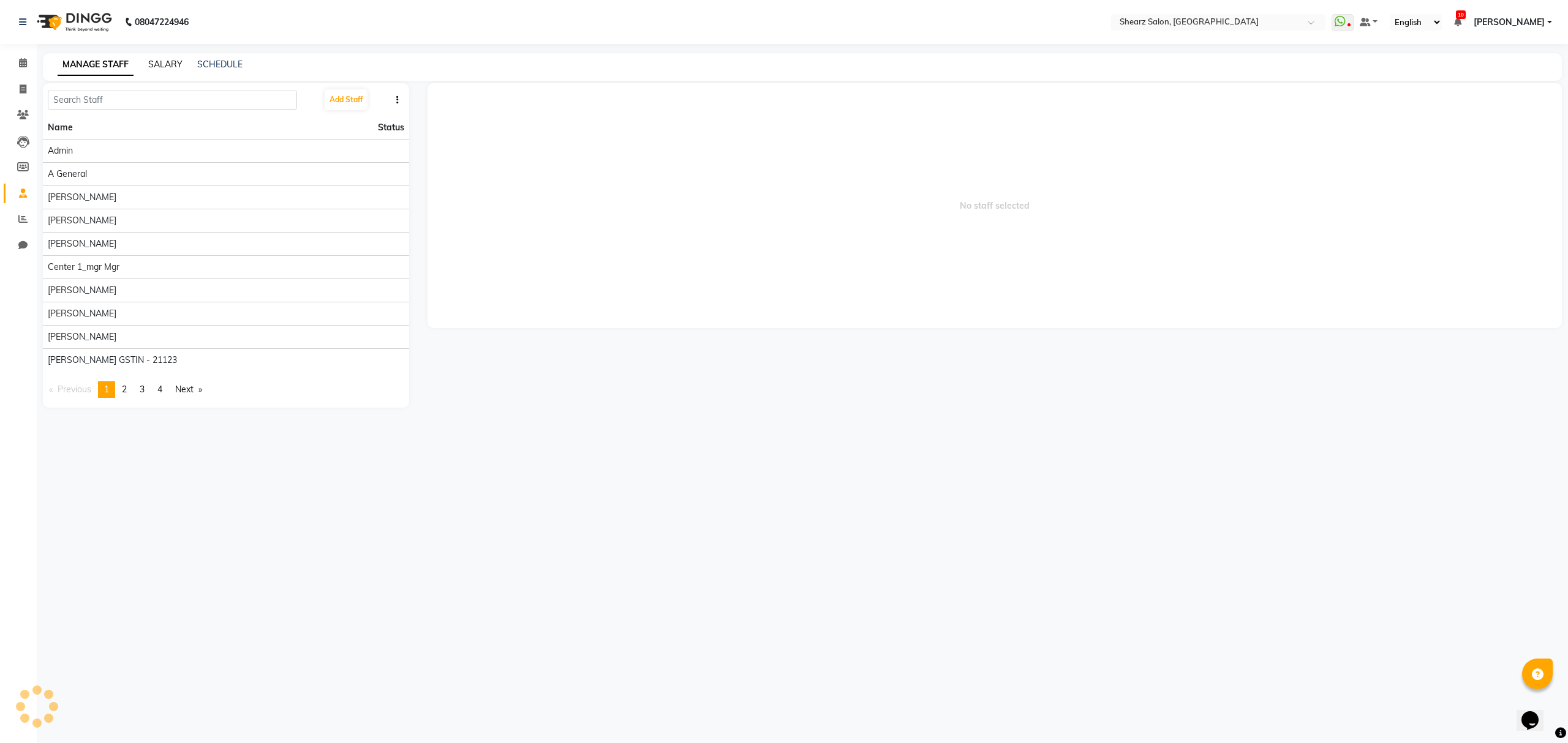
click at [174, 67] on link "SALARY" at bounding box center [165, 64] width 34 height 11
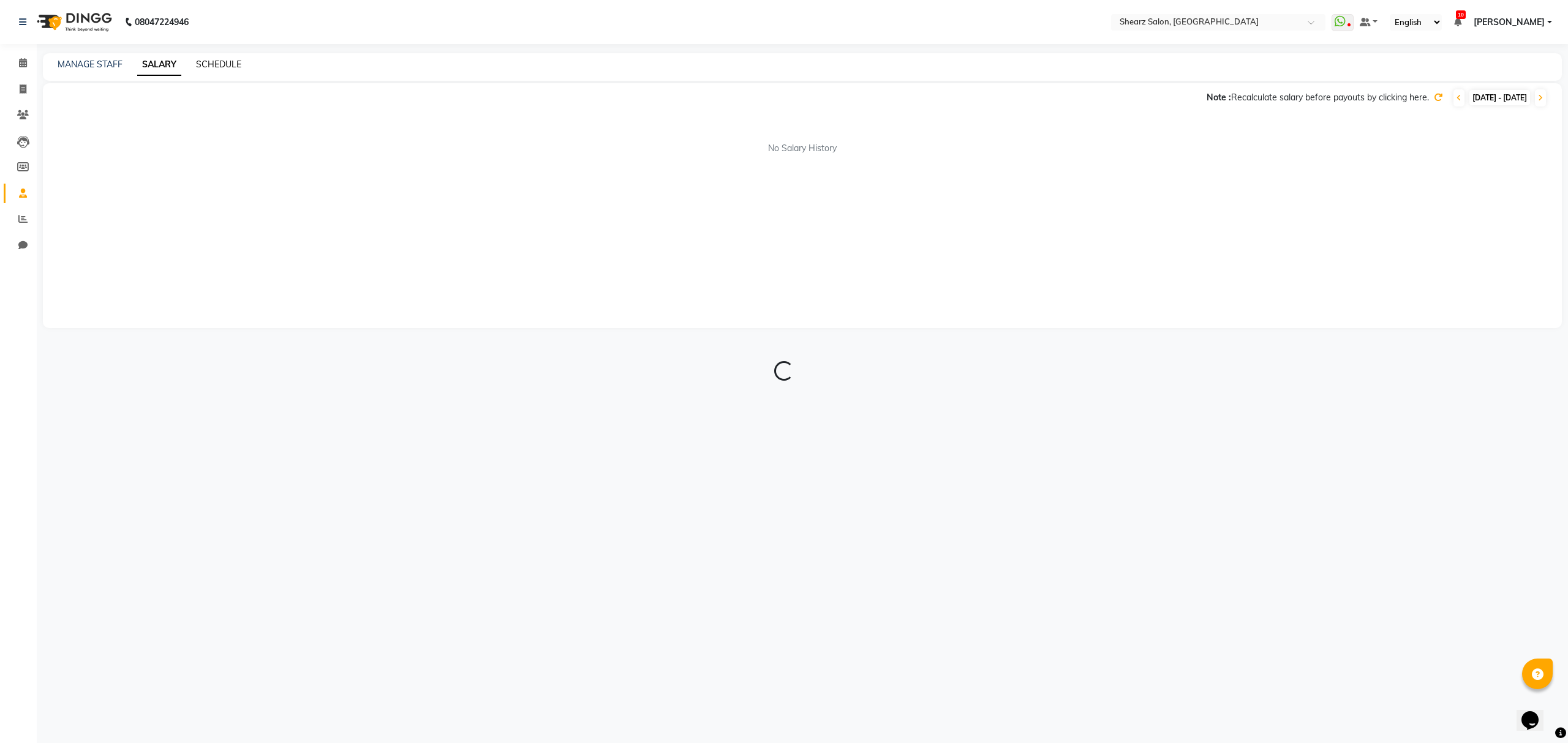
click at [225, 61] on link "SCHEDULE" at bounding box center [219, 64] width 46 height 11
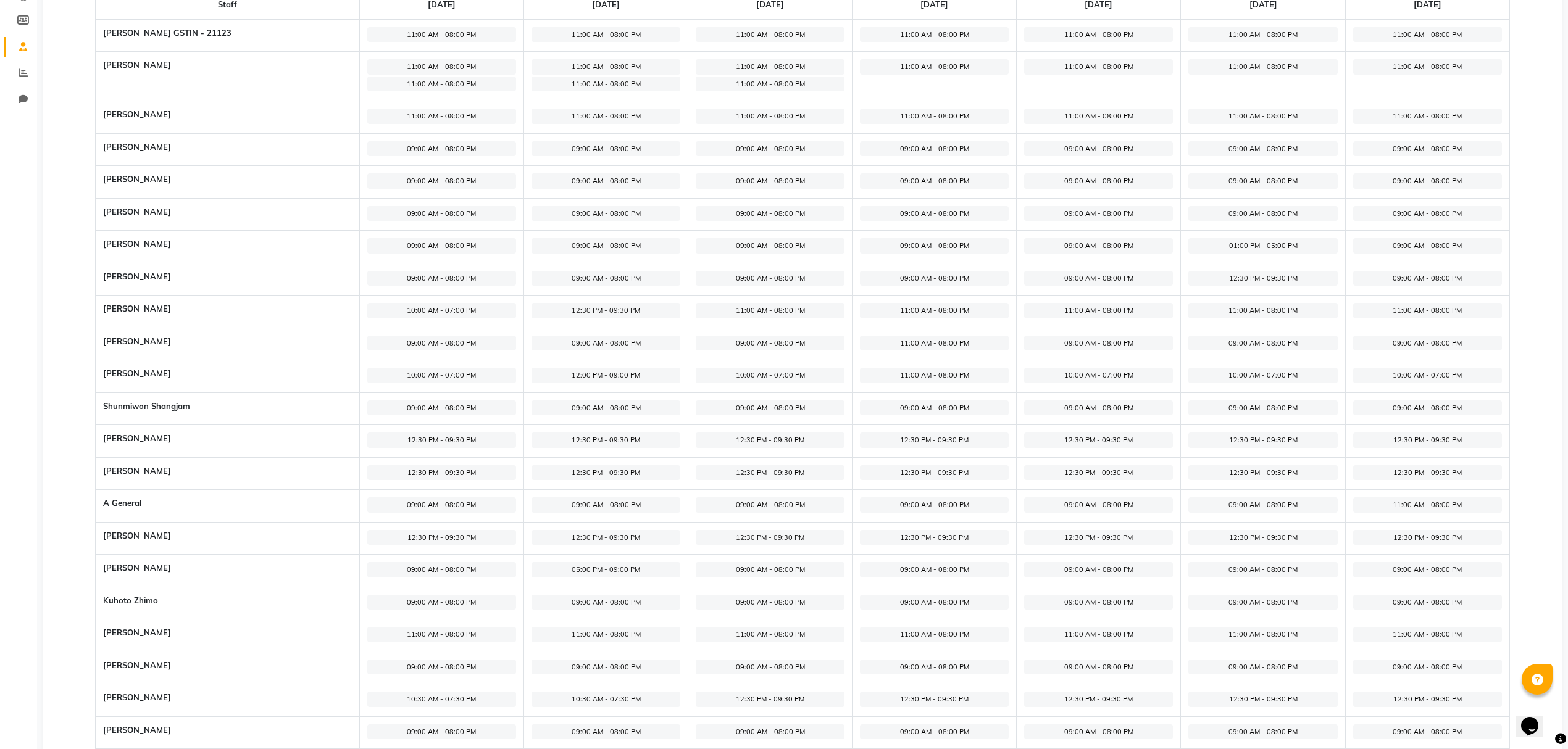
scroll to position [247, 0]
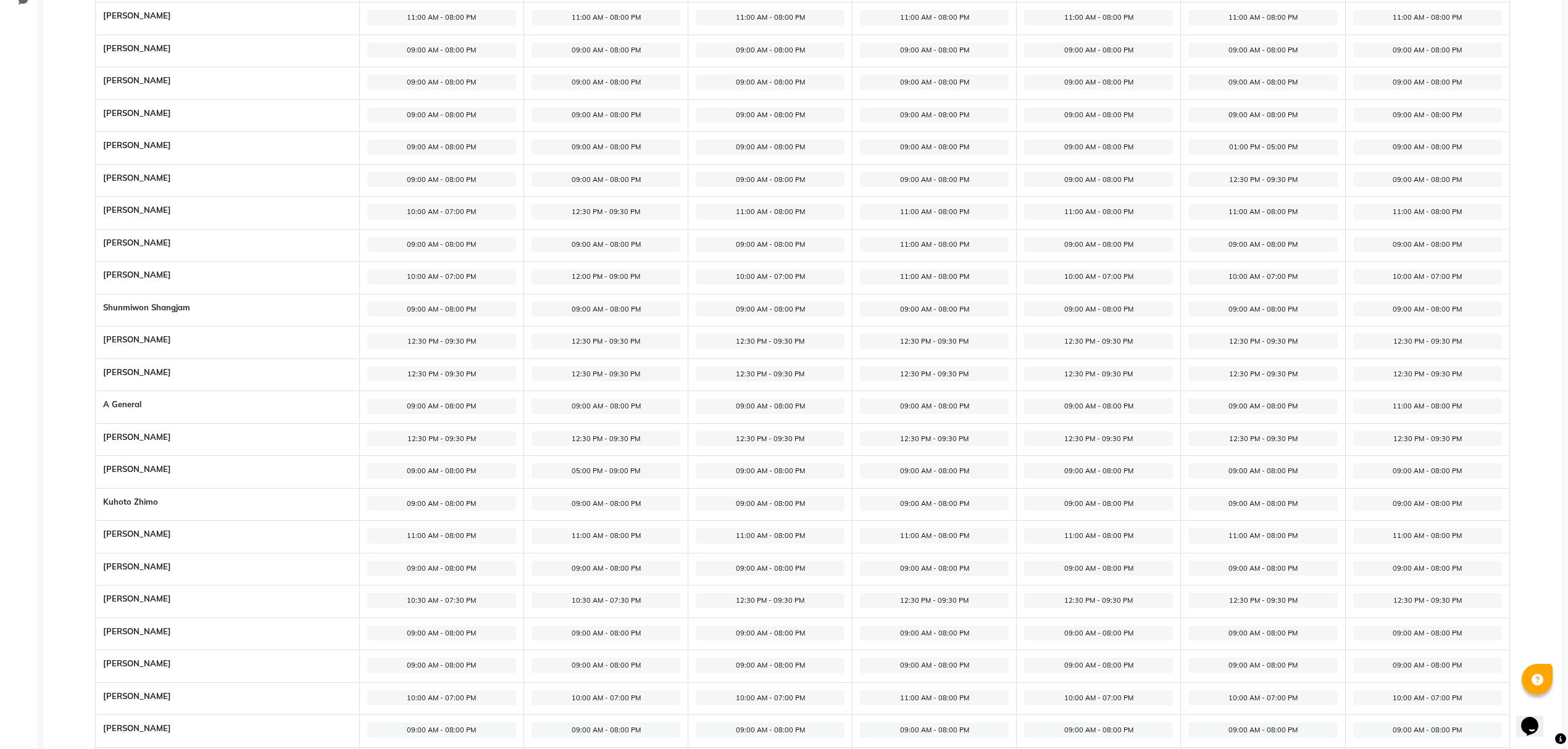
click at [1067, 538] on span "11:00 AM - 08:00 PM" at bounding box center [1099, 535] width 149 height 15
select select "11:00 AM"
select select "08:00 PM"
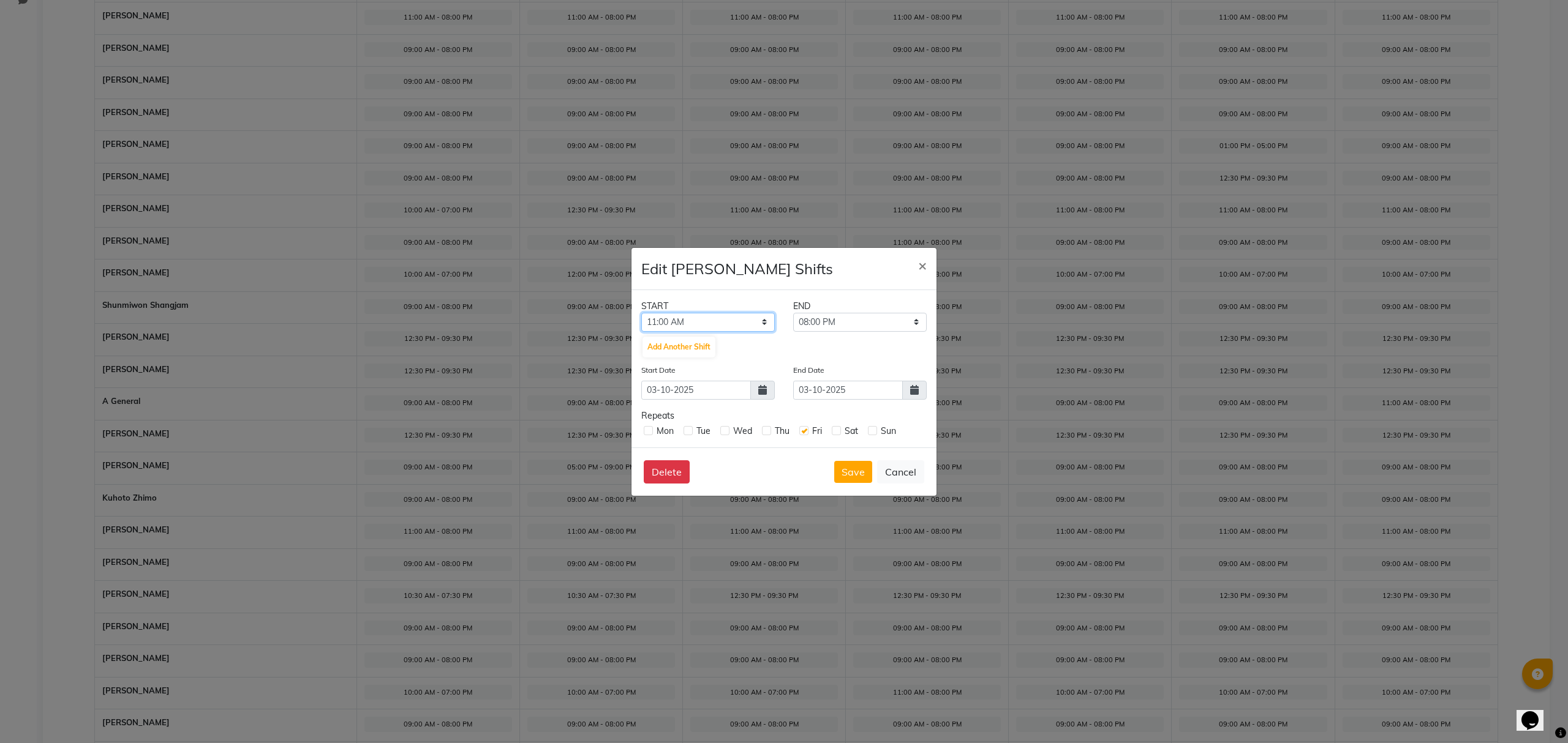
click at [688, 315] on select "12:00 AM 12:15 AM 12:30 AM 12:45 AM 01:00 AM 01:15 AM 01:30 AM 01:45 AM 02:00 A…" at bounding box center [708, 322] width 133 height 19
select select "10:00 AM"
click at [641, 313] on select "12:00 AM 12:15 AM 12:30 AM 12:45 AM 01:00 AM 01:15 AM 01:30 AM 01:45 AM 02:00 A…" at bounding box center [708, 322] width 133 height 19
click at [838, 319] on select "10:15 AM 10:30 AM 10:45 AM 11:00 AM 11:15 AM 11:30 AM 11:45 AM 12:00 PM 12:15 P…" at bounding box center [860, 322] width 133 height 19
select select "07:00 PM"
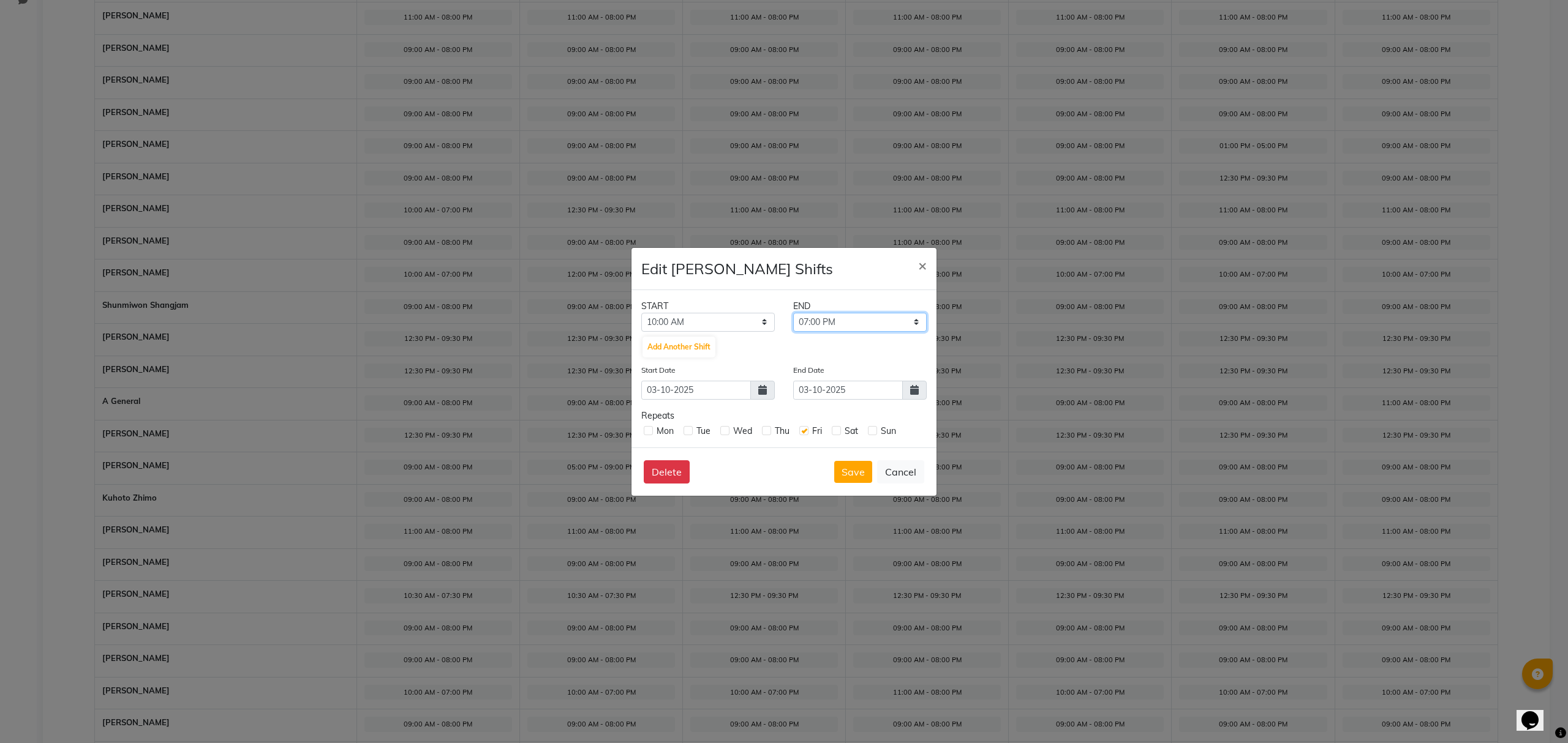
click at [793, 313] on select "10:15 AM 10:30 AM 10:45 AM 11:00 AM 11:15 AM 11:30 AM 11:45 AM 12:00 PM 12:15 P…" at bounding box center [860, 322] width 133 height 19
click at [851, 480] on button "Save" at bounding box center [853, 472] width 38 height 22
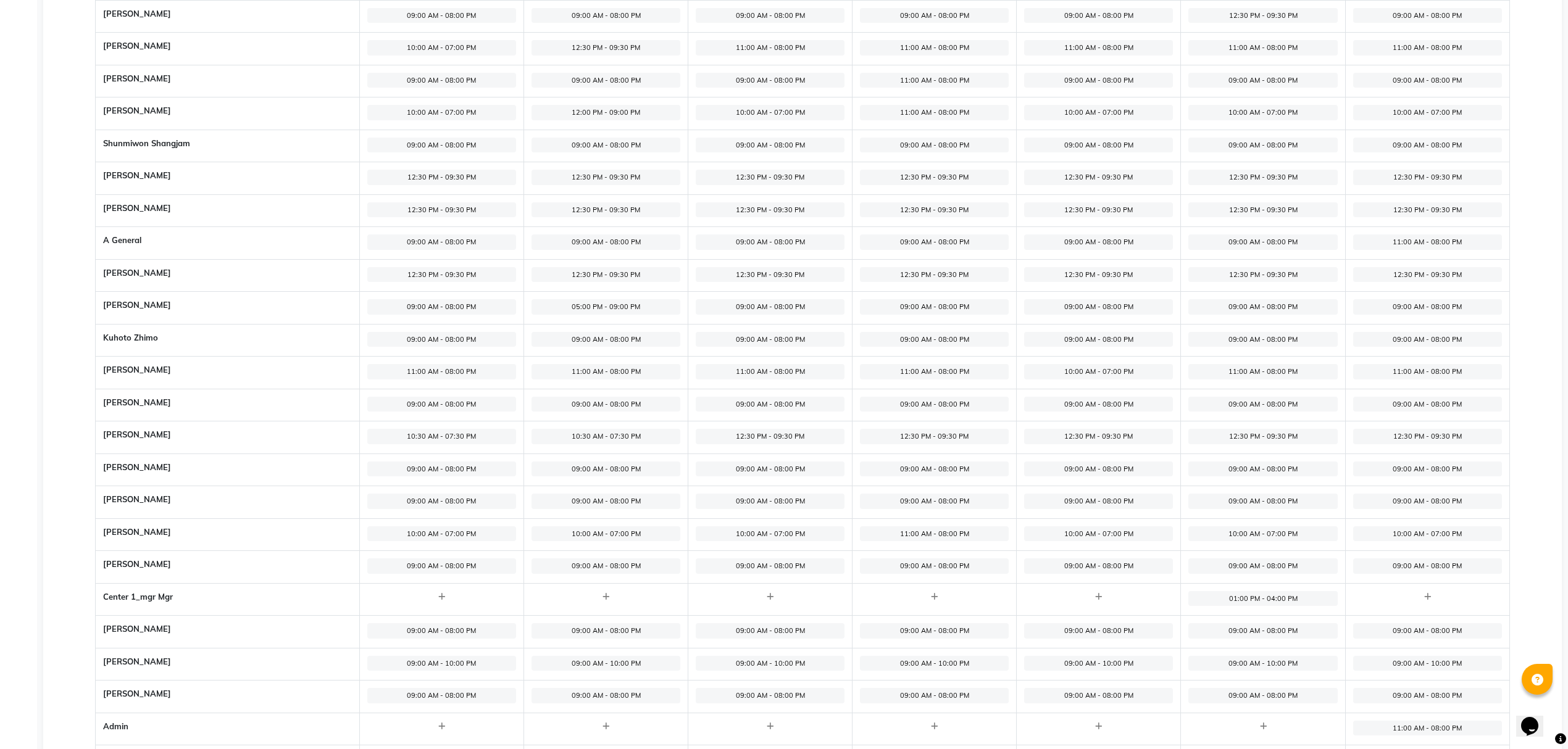
scroll to position [489, 0]
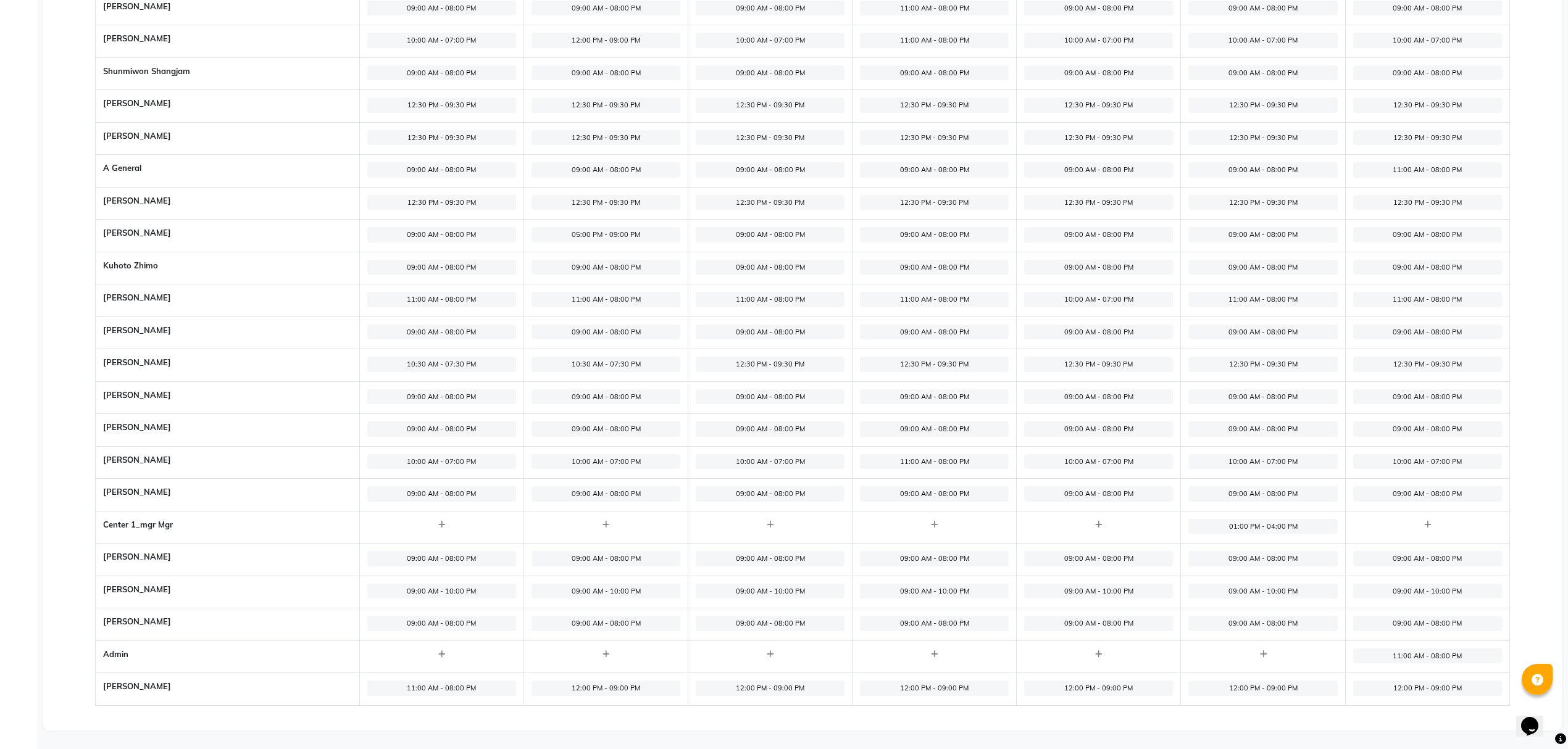
click at [1136, 683] on span "12:00 PM - 09:00 PM" at bounding box center [1099, 688] width 149 height 15
select select "12:00 PM"
select select "09:00 PM"
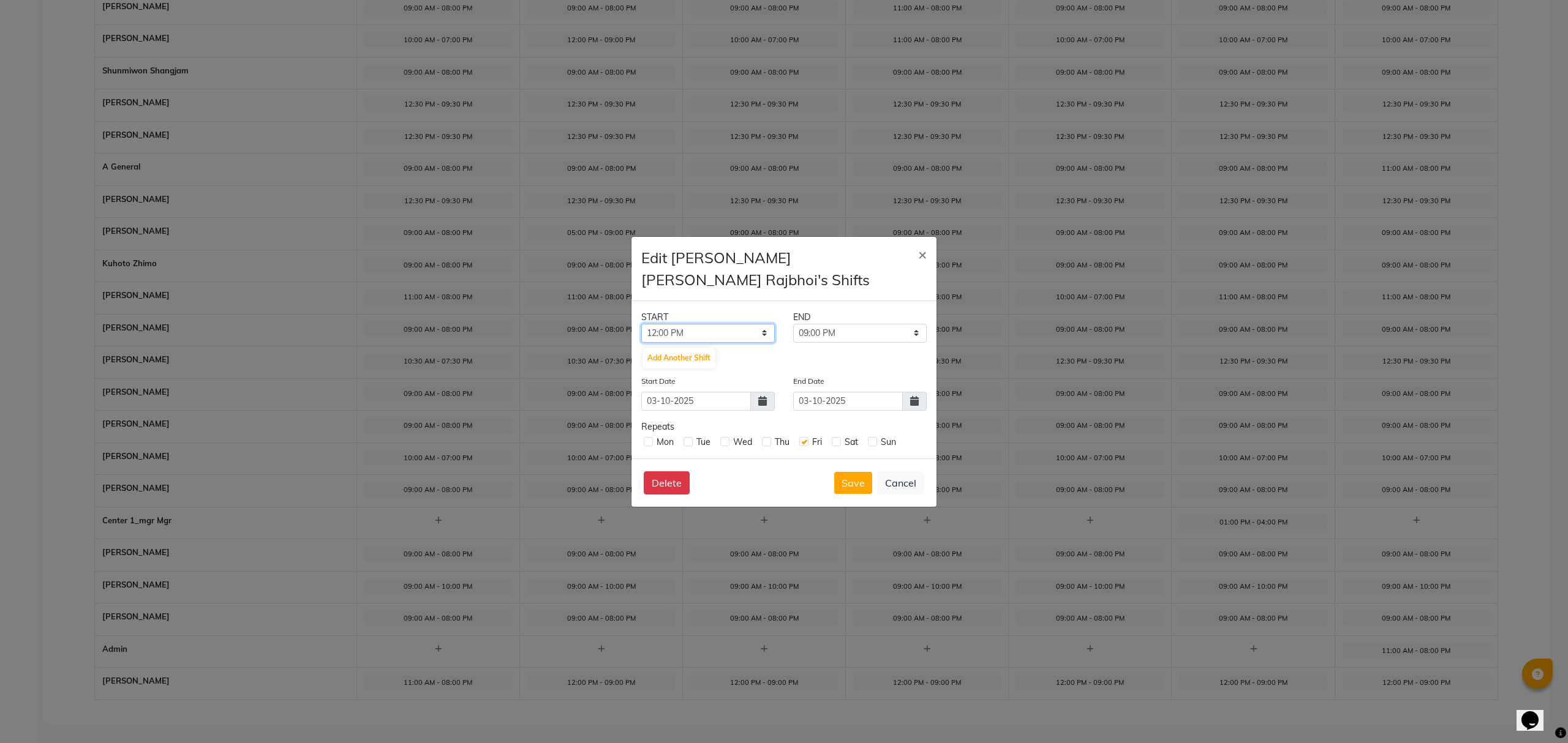
click at [670, 333] on select "12:00 AM 12:15 AM 12:30 AM 12:45 AM 01:00 AM 01:15 AM 01:30 AM 01:45 AM 02:00 A…" at bounding box center [708, 334] width 133 height 19
select select "11:00 AM"
click at [641, 324] on select "12:00 AM 12:15 AM 12:30 AM 12:45 AM 01:00 AM 01:15 AM 01:30 AM 01:45 AM 02:00 A…" at bounding box center [708, 334] width 133 height 19
click at [843, 327] on select "11:15 AM 11:30 AM 11:45 AM 12:00 PM 12:15 PM 12:30 PM 12:45 PM 01:00 PM 01:15 P…" at bounding box center [860, 334] width 133 height 19
select select "08:00 PM"
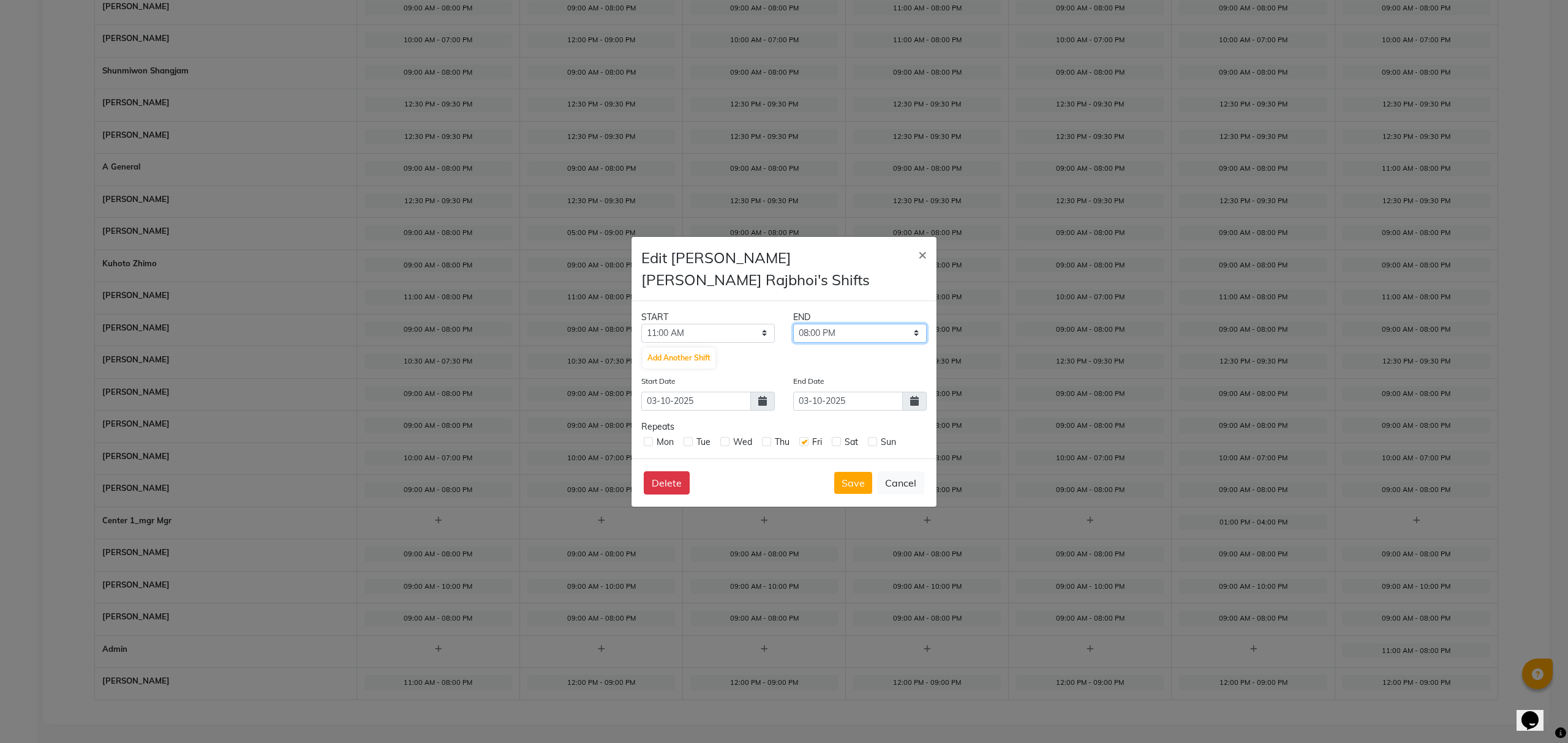
click at [793, 324] on select "11:15 AM 11:30 AM 11:45 AM 12:00 PM 12:15 PM 12:30 PM 12:45 PM 01:00 PM 01:15 P…" at bounding box center [860, 334] width 133 height 19
click at [848, 477] on button "Save" at bounding box center [853, 483] width 38 height 22
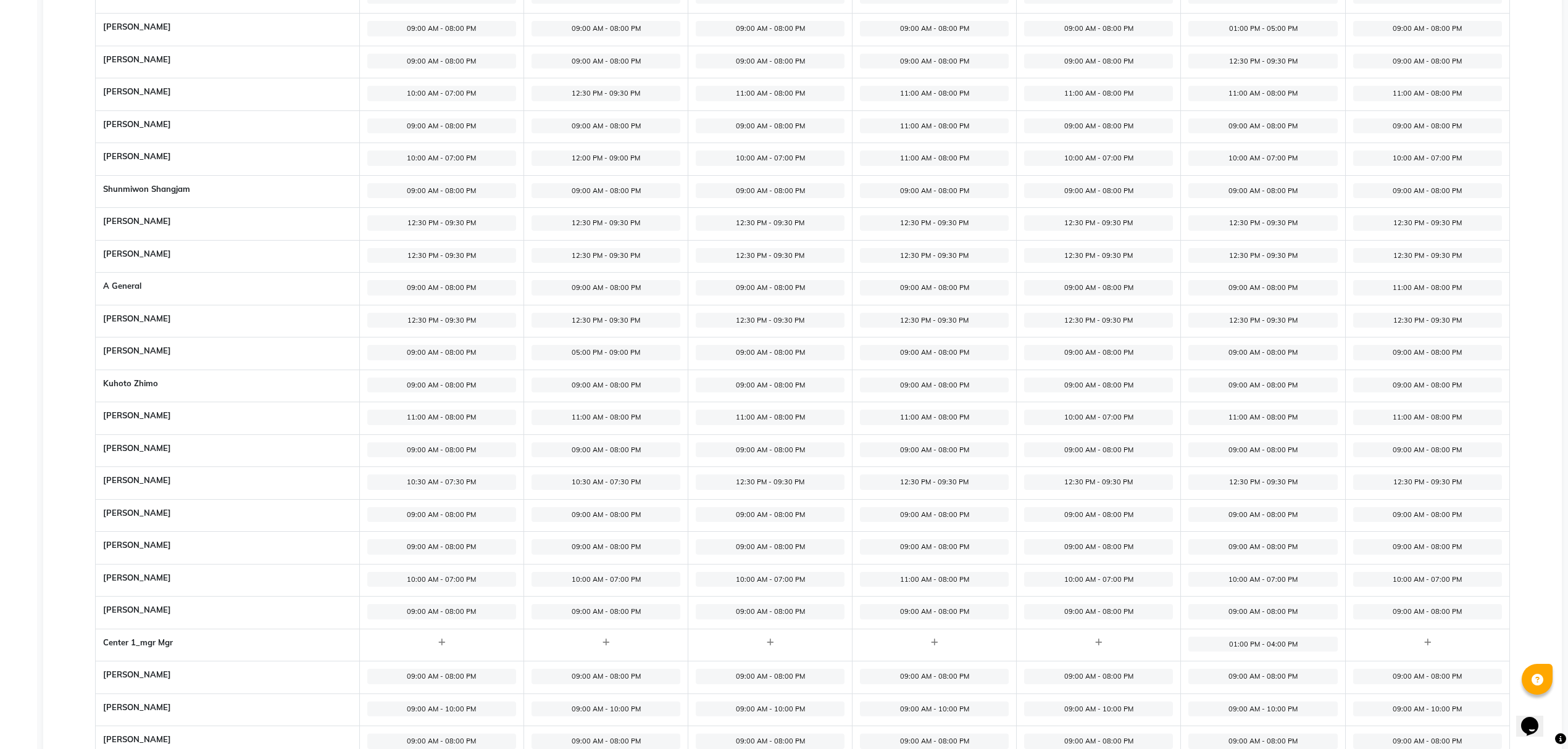
scroll to position [406, 0]
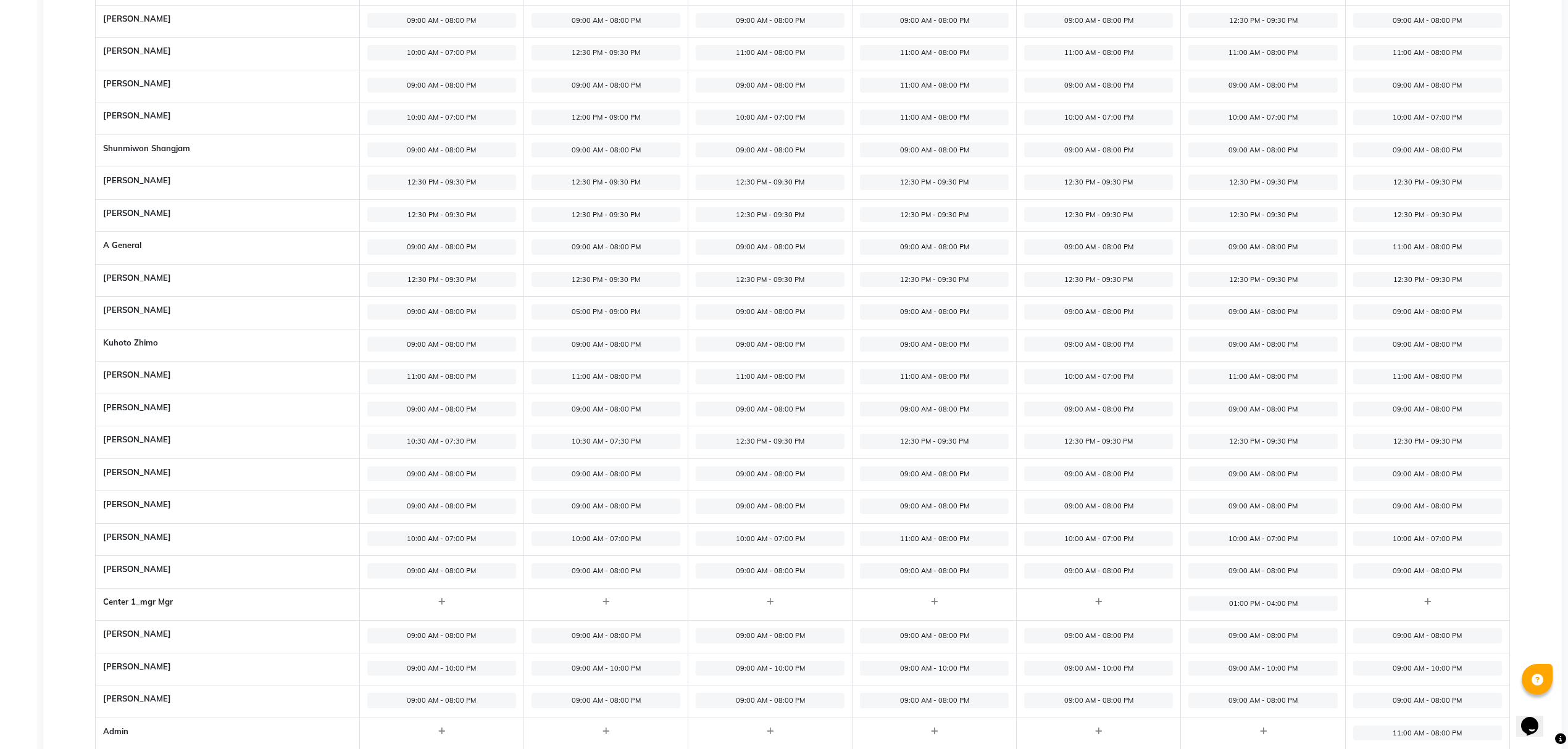
click at [1083, 116] on span "10:00 AM - 07:00 PM" at bounding box center [1099, 117] width 149 height 15
select select "10:00 AM"
select select "07:00 PM"
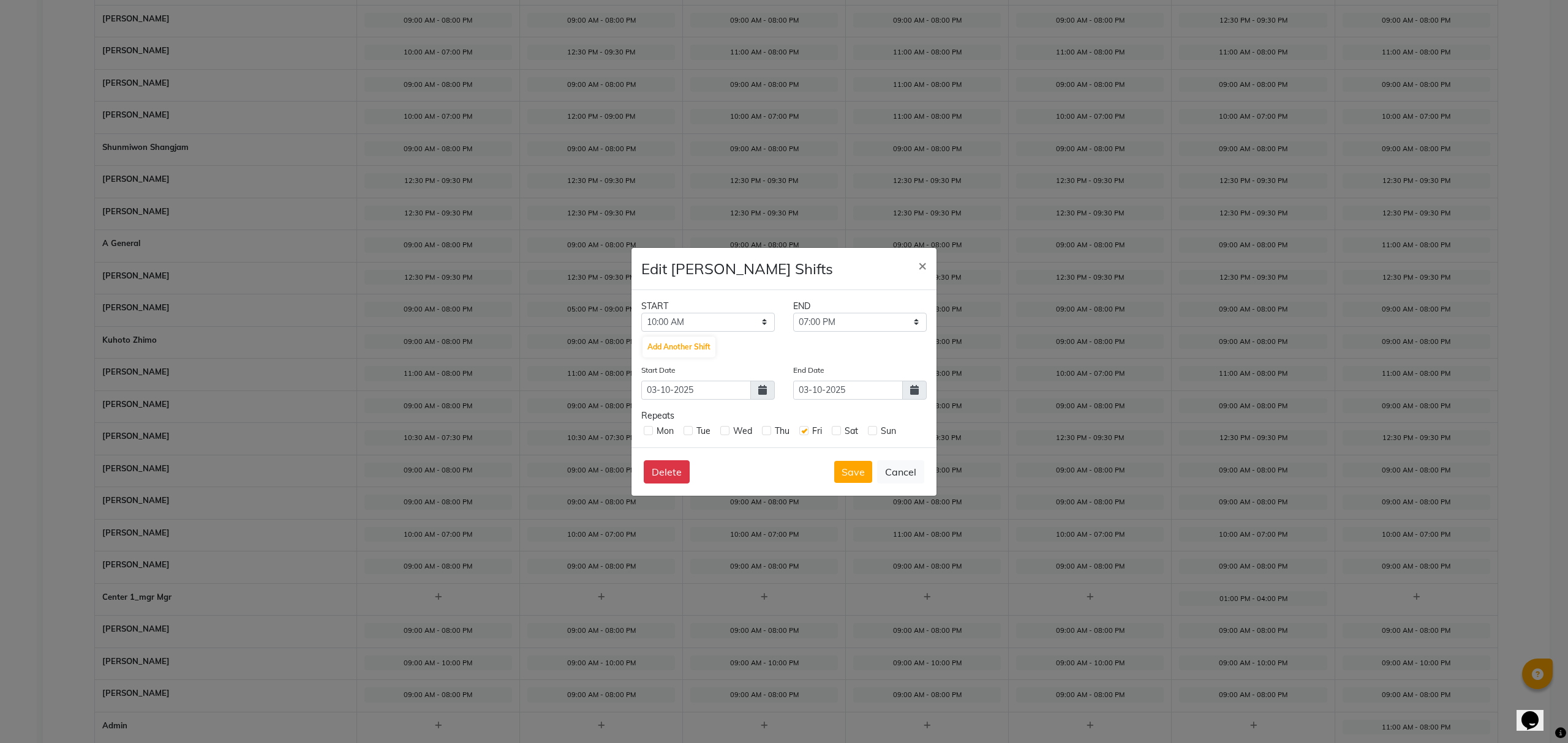
click at [659, 310] on div "START" at bounding box center [708, 307] width 152 height 13
click at [667, 319] on select "12:00 AM 12:15 AM 12:30 AM 12:45 AM 01:00 AM 01:15 AM 01:30 AM 01:45 AM 02:00 A…" at bounding box center [708, 322] width 133 height 19
select select "12:00 PM"
click at [641, 313] on select "12:00 AM 12:15 AM 12:30 AM 12:45 AM 01:00 AM 01:15 AM 01:30 AM 01:45 AM 02:00 A…" at bounding box center [708, 322] width 133 height 19
click at [818, 312] on div "END" at bounding box center [860, 307] width 152 height 13
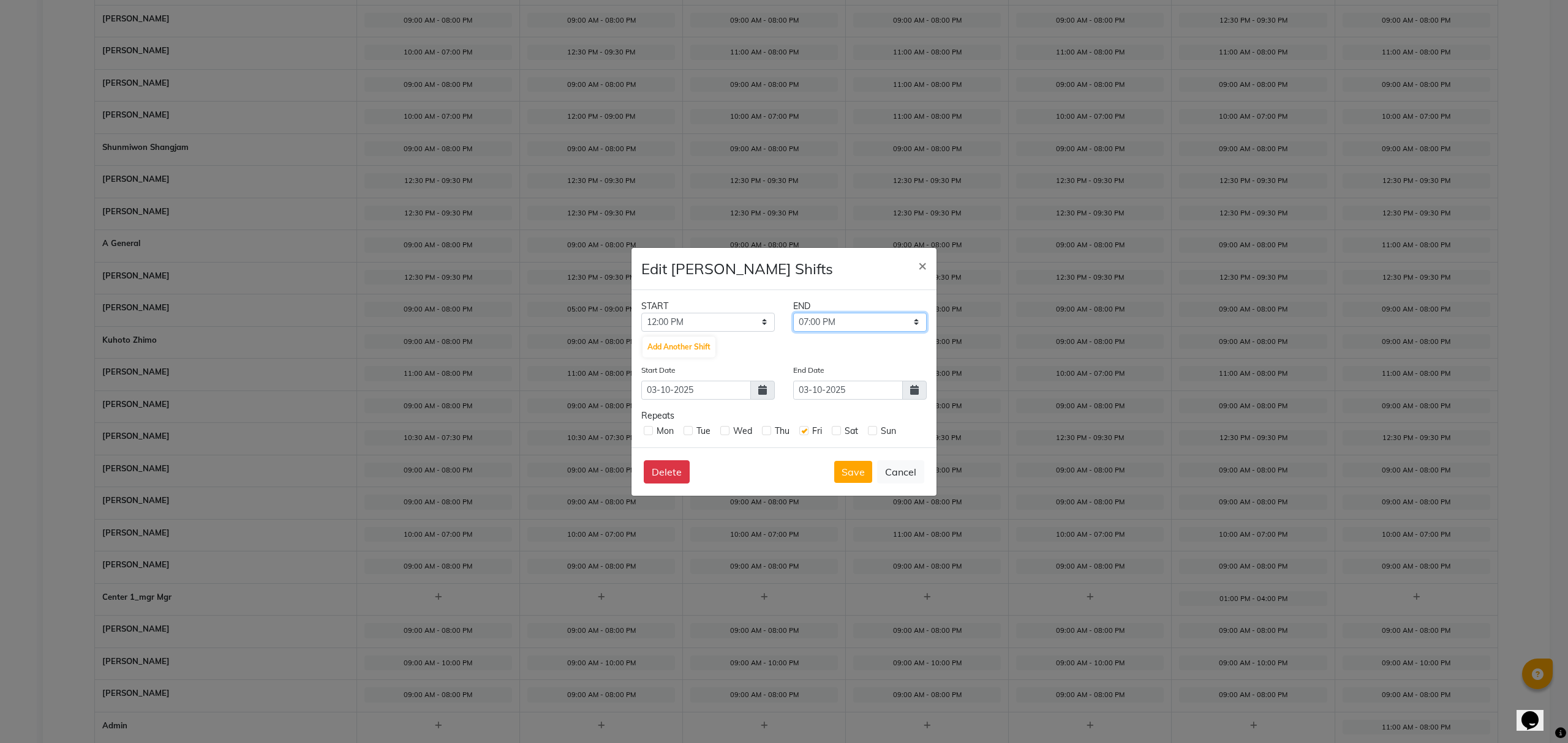
click at [819, 317] on select "12:15 PM 12:30 PM 12:45 PM 01:00 PM 01:15 PM 01:30 PM 01:45 PM 02:00 PM 02:15 P…" at bounding box center [860, 322] width 133 height 19
select select "09:00 PM"
click at [793, 313] on select "12:15 PM 12:30 PM 12:45 PM 01:00 PM 01:15 PM 01:30 PM 01:45 PM 02:00 PM 02:15 P…" at bounding box center [860, 322] width 133 height 19
click at [843, 472] on button "Save" at bounding box center [853, 472] width 38 height 22
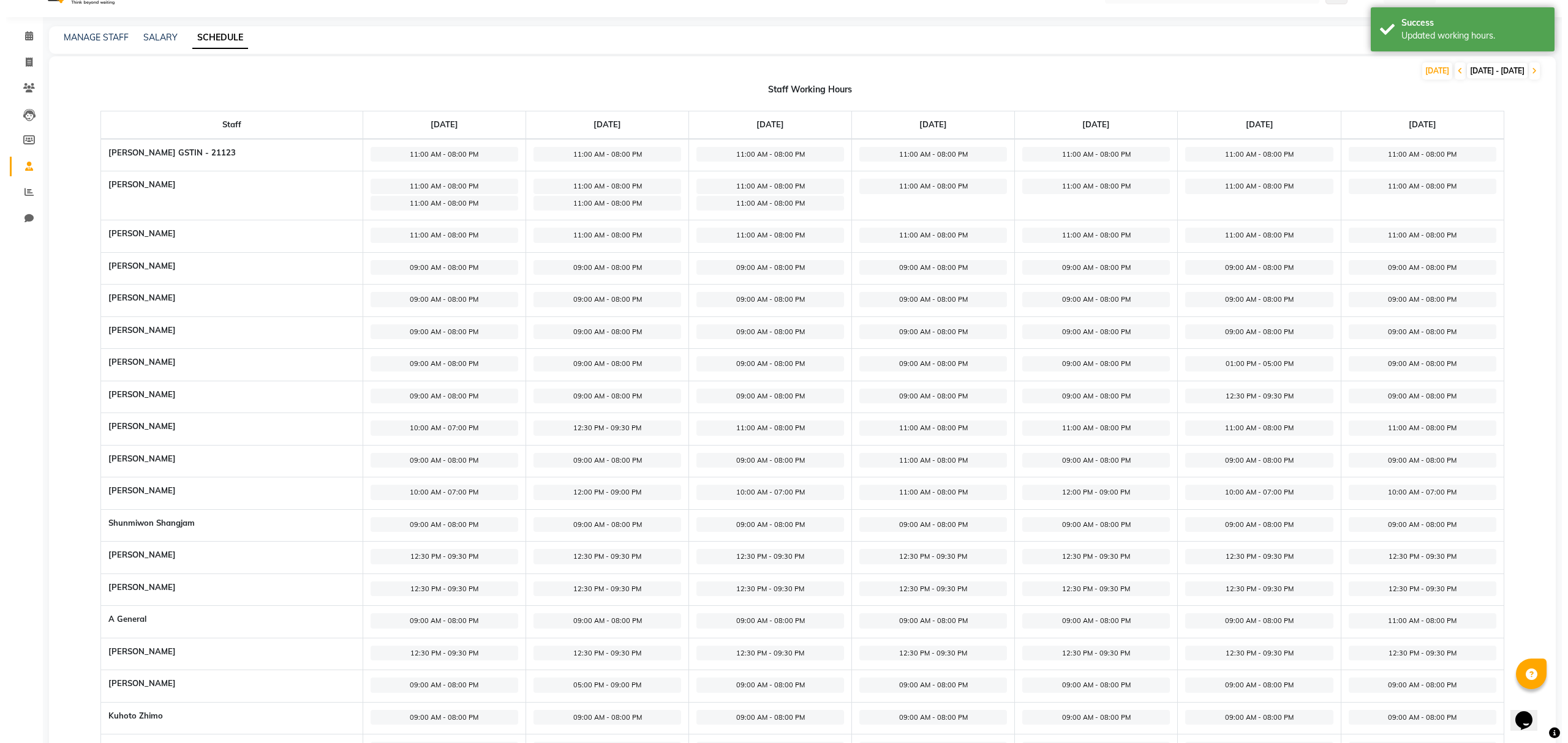
scroll to position [0, 0]
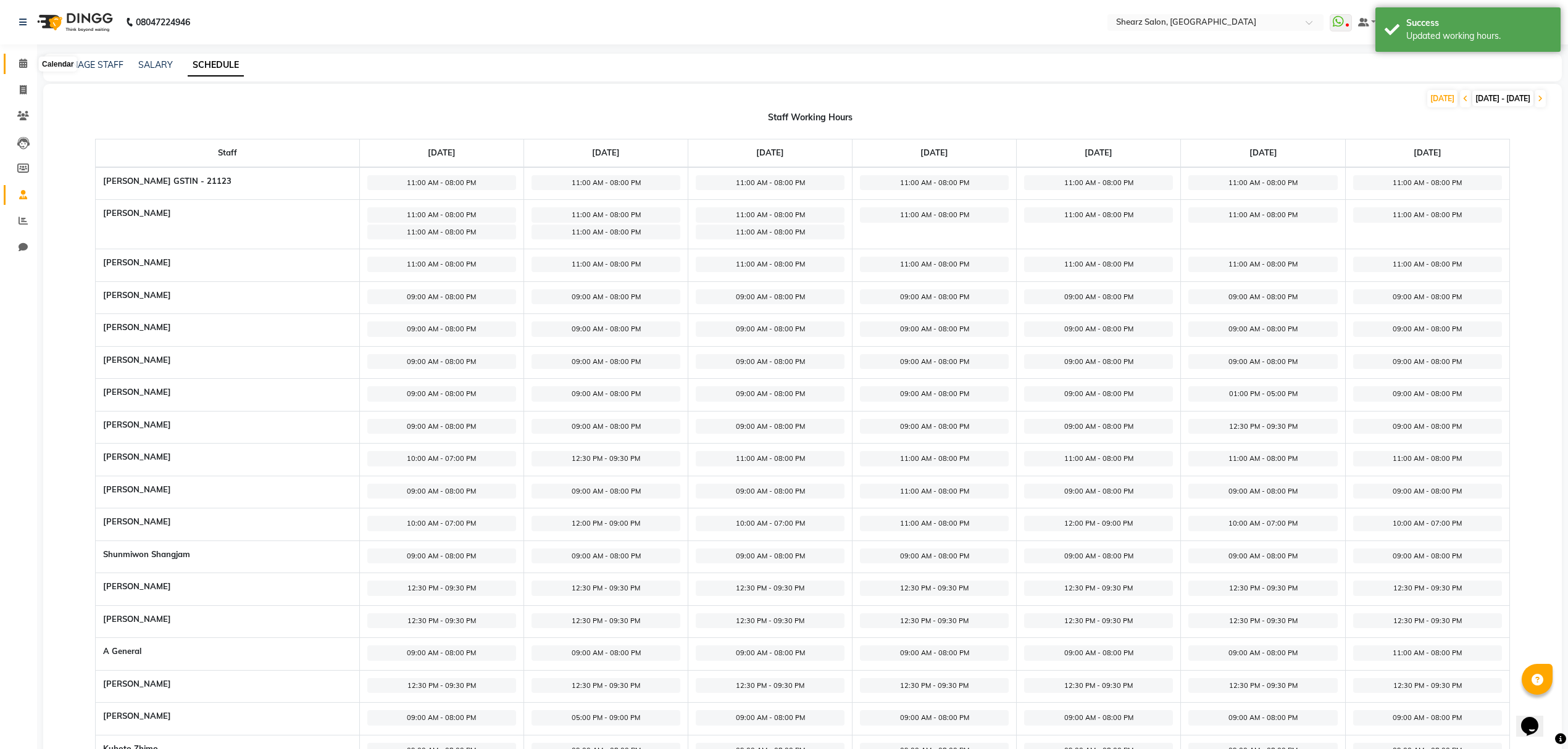
click at [30, 59] on span at bounding box center [23, 63] width 22 height 14
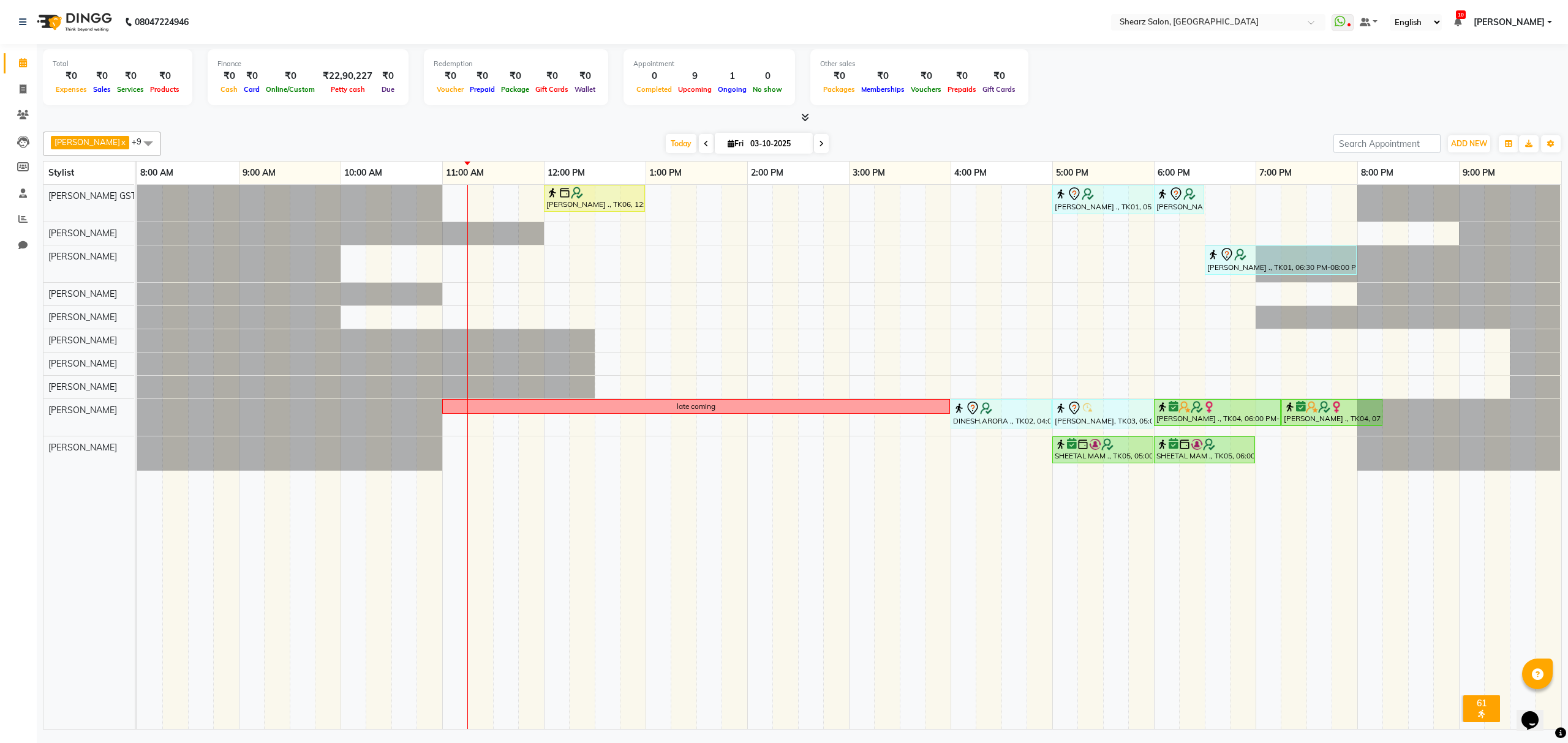
click at [142, 133] on span at bounding box center [148, 143] width 25 height 23
click at [98, 165] on div "[PERSON_NAME]" at bounding box center [102, 159] width 105 height 13
checkbox input "true"
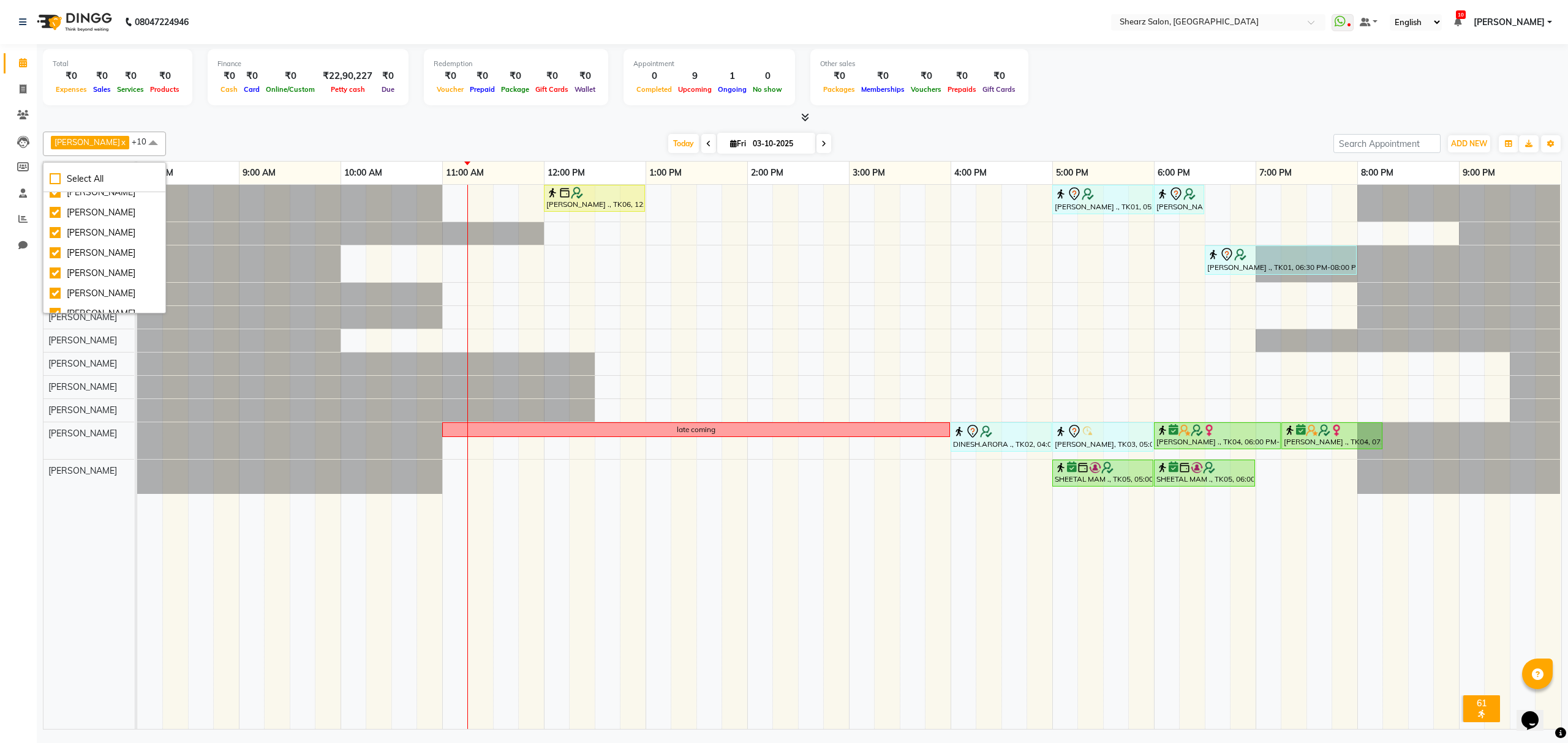
scroll to position [0, 0]
click at [344, 122] on div at bounding box center [802, 118] width 1519 height 13
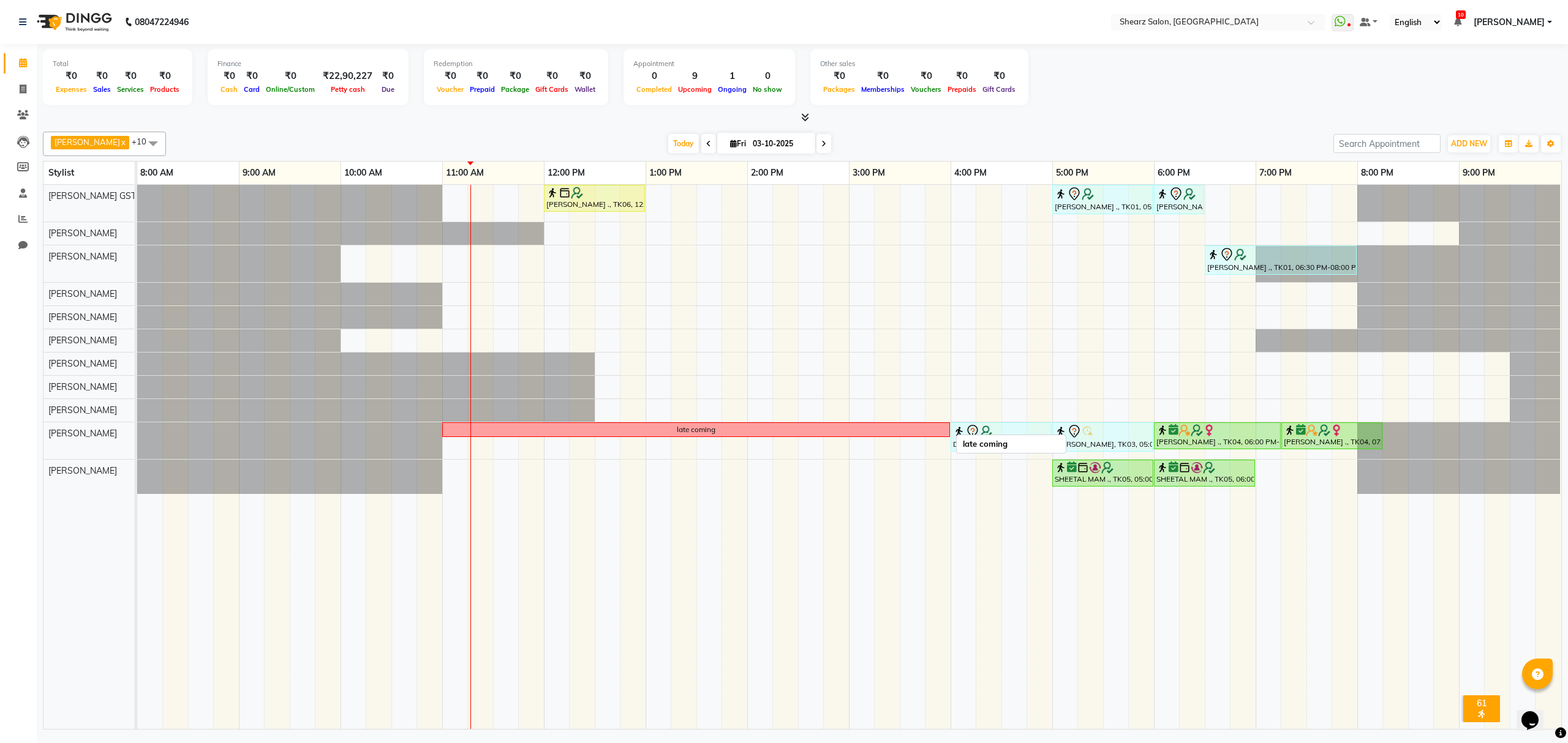
click at [654, 429] on div "late coming" at bounding box center [696, 429] width 505 height 11
click at [678, 449] on span "Delete Block Time" at bounding box center [710, 443] width 69 height 13
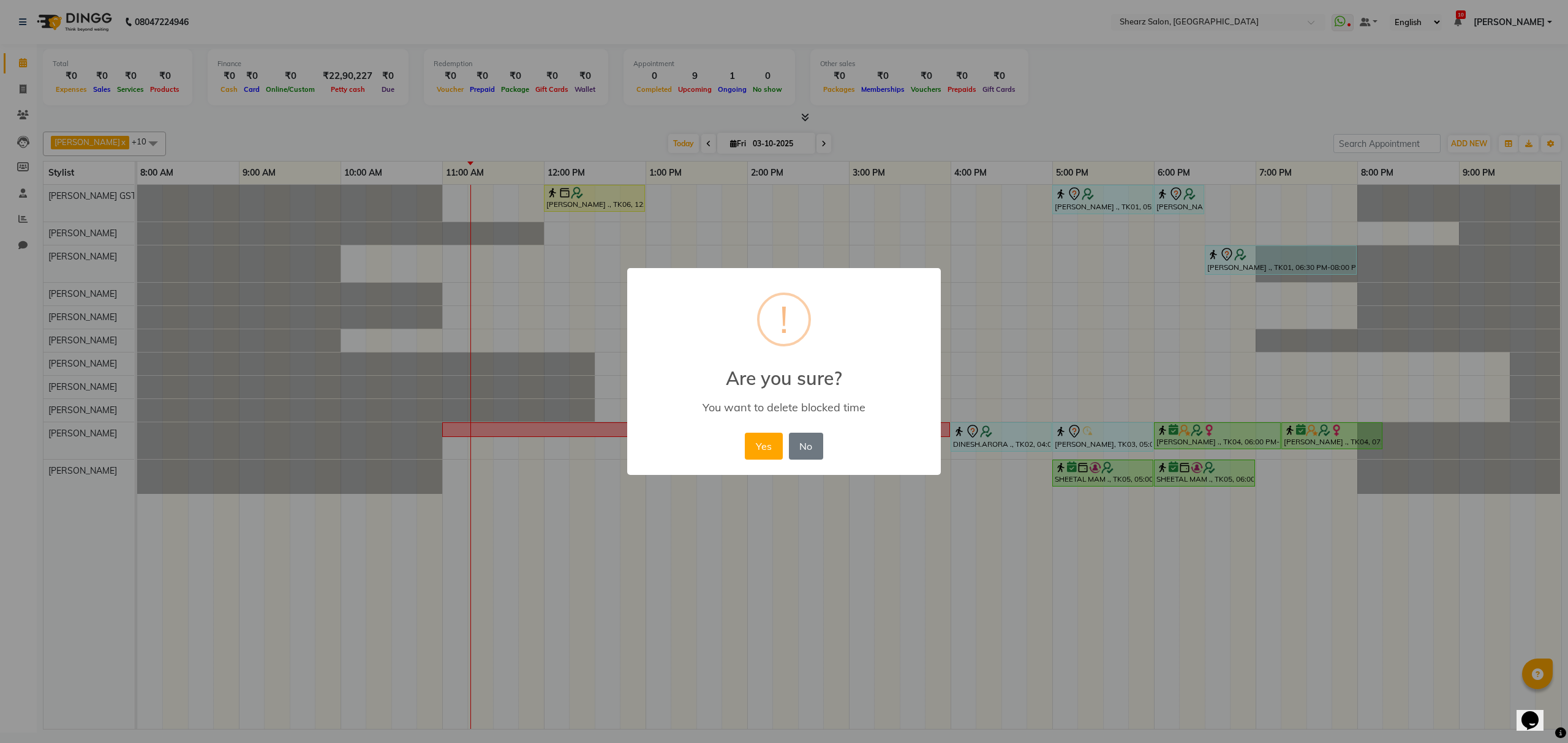
drag, startPoint x: 756, startPoint y: 454, endPoint x: 501, endPoint y: 424, distance: 256.8
click at [751, 451] on button "Yes" at bounding box center [764, 446] width 38 height 27
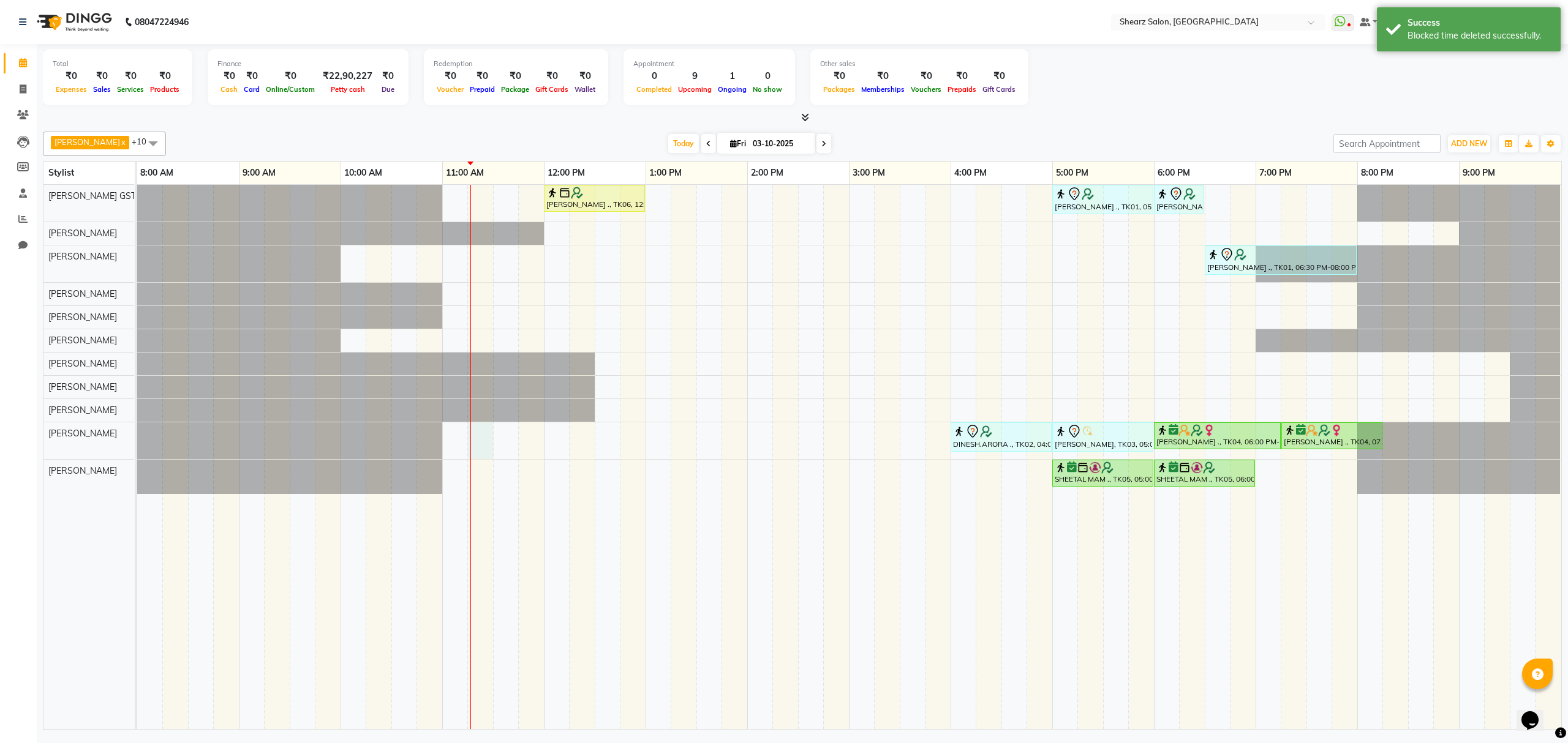
click at [478, 430] on div "Sushma Marothi ., TK06, 12:00 PM-01:00 PM, Cirepil Roll On Wax SUMAN NEGI ., TK…" at bounding box center [849, 457] width 1424 height 544
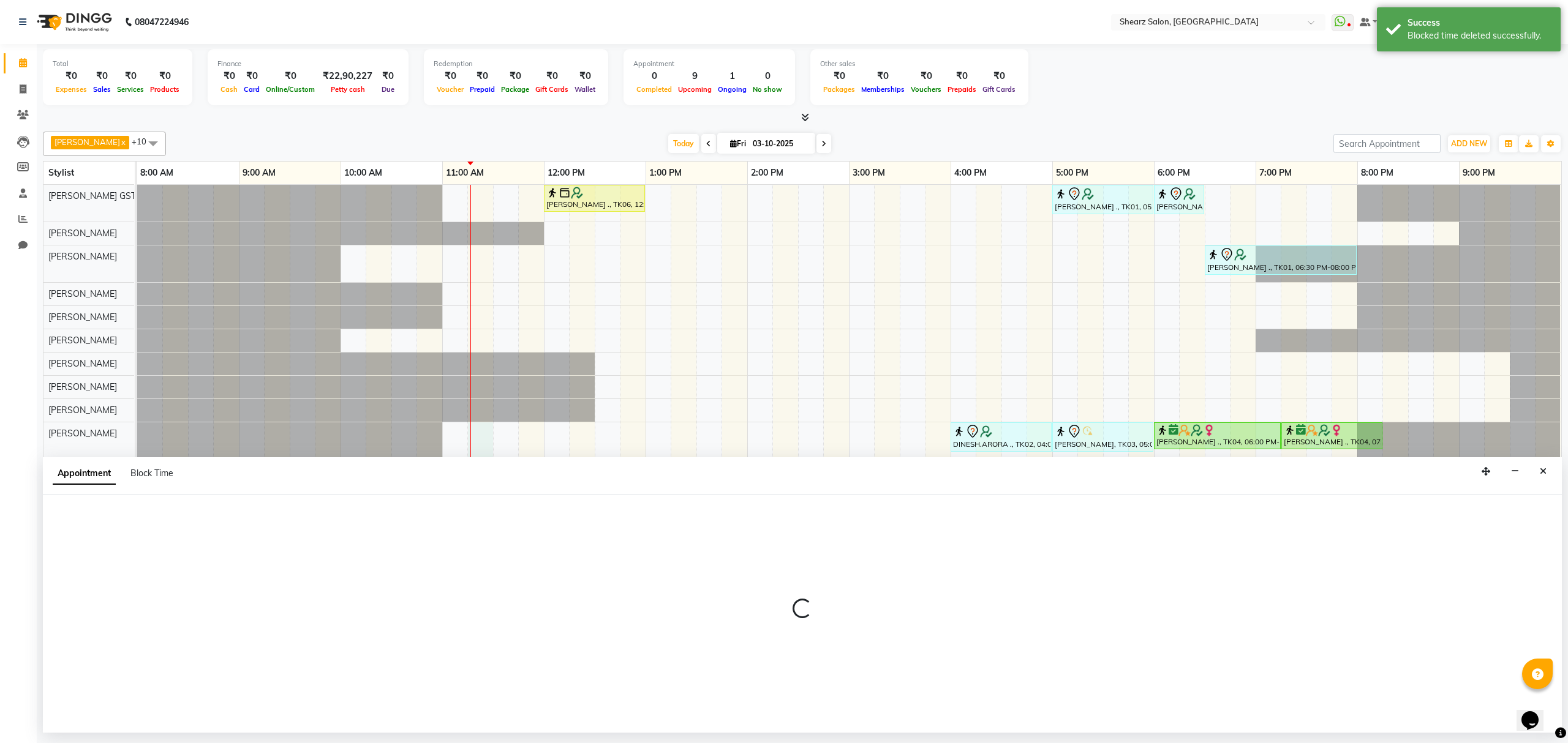
select select "77440"
select select "675"
select select "tentative"
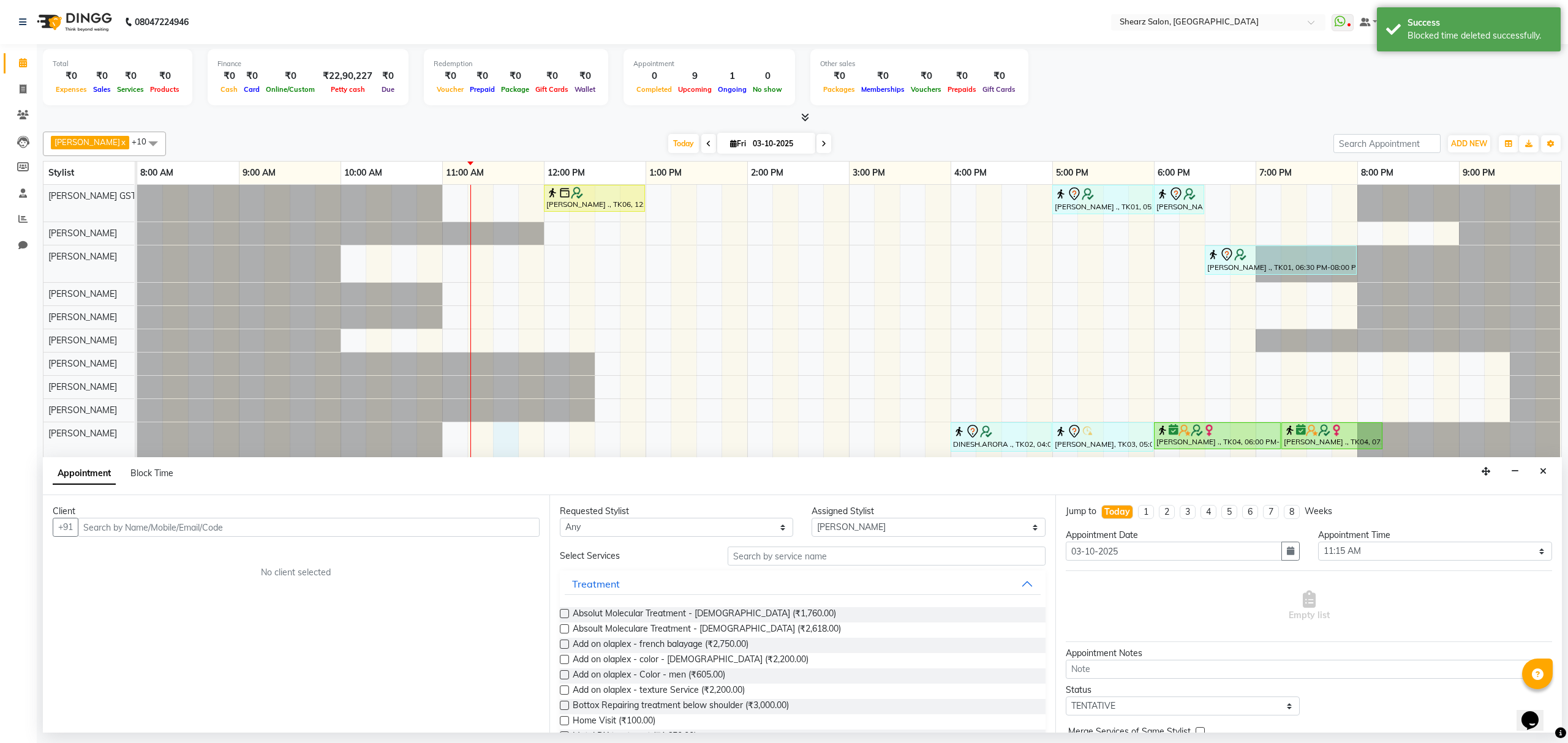
click at [508, 439] on div "Sushma Marothi ., TK06, 12:00 PM-01:00 PM, Cirepil Roll On Wax SUMAN NEGI ., TK…" at bounding box center [849, 457] width 1424 height 544
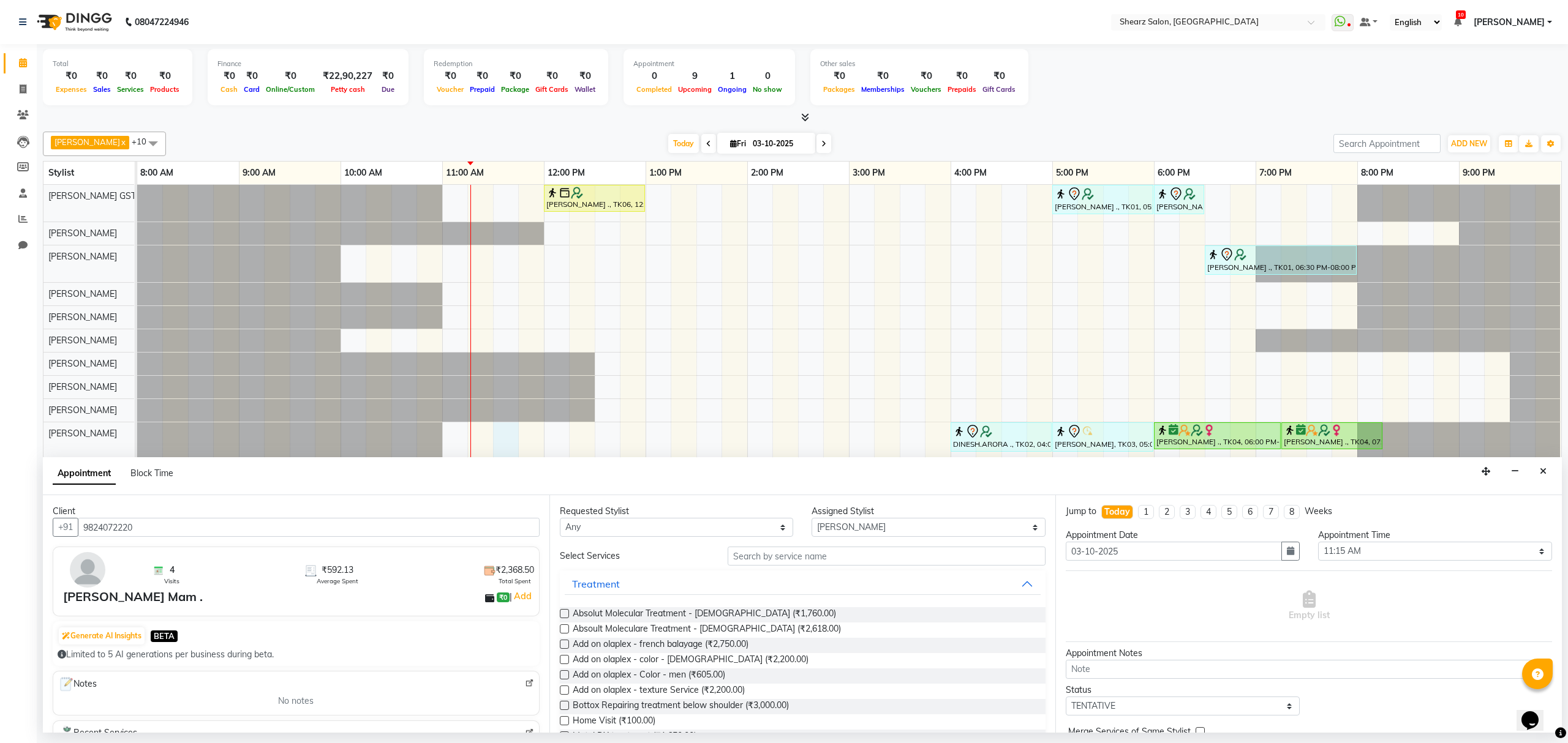
type input "9824072220"
click at [746, 556] on input "text" at bounding box center [886, 556] width 318 height 19
type input "global inoa"
click at [633, 690] on span "Global color - Upto Waist - Inoa (₹5,830.00)" at bounding box center [658, 691] width 171 height 15
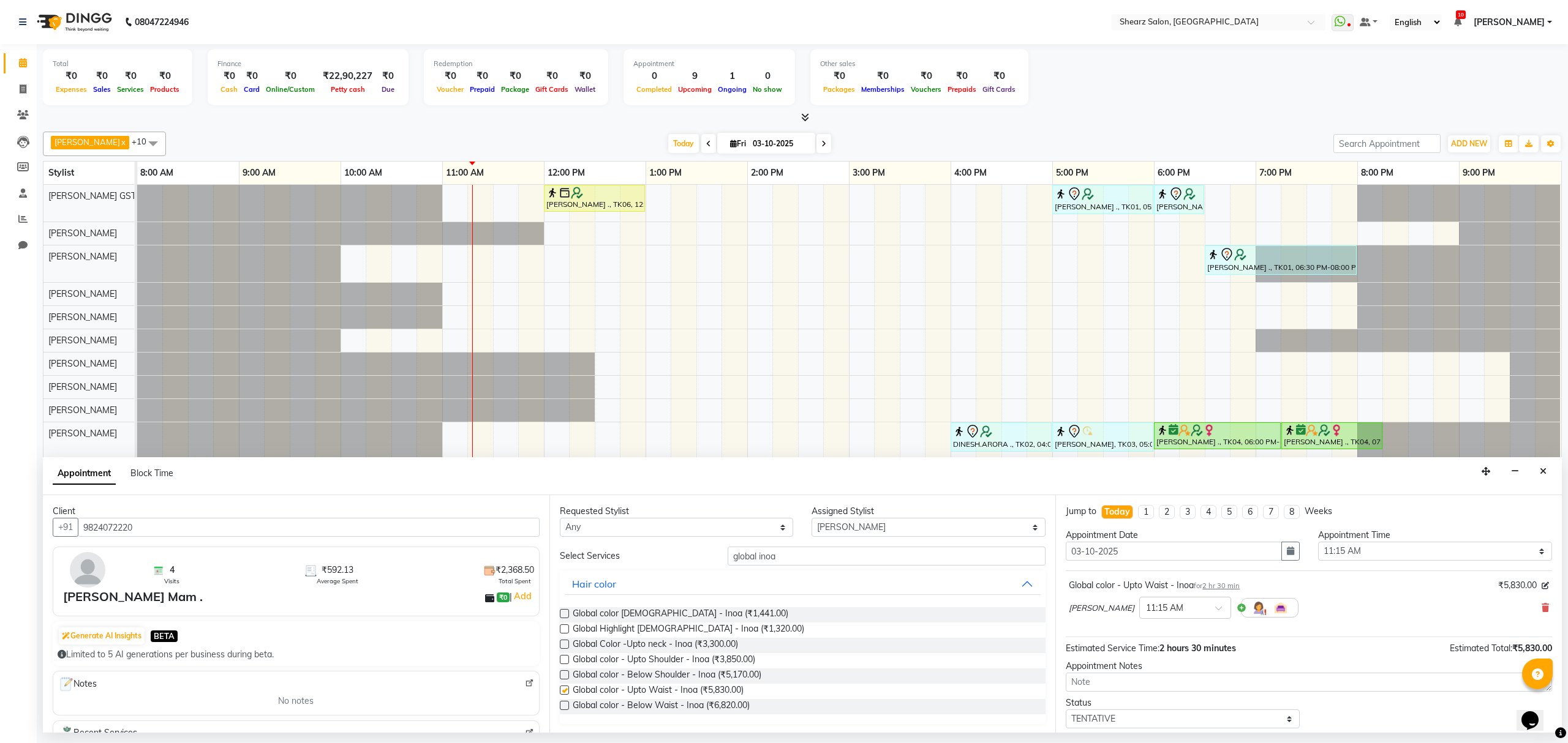
checkbox input "false"
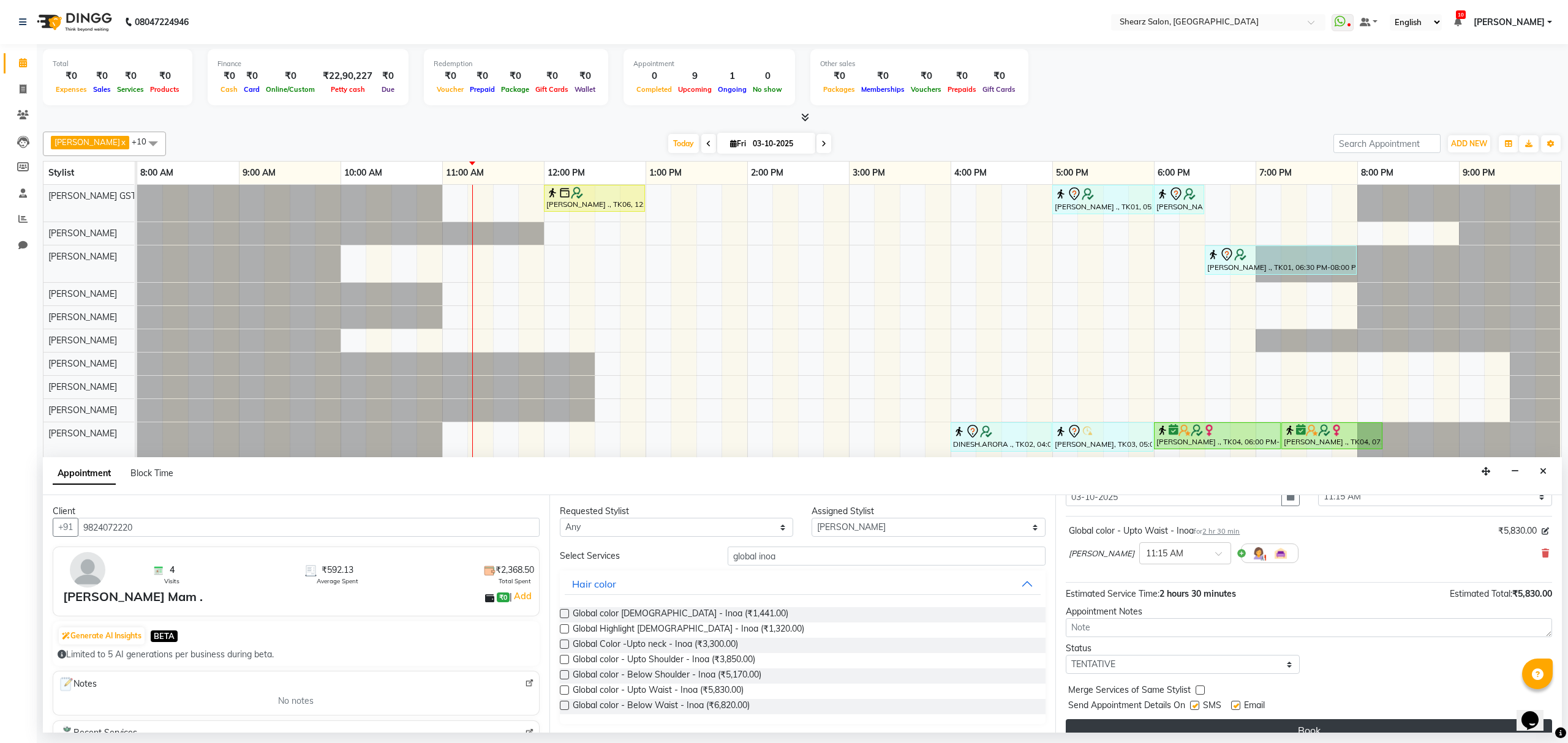
scroll to position [74, 0]
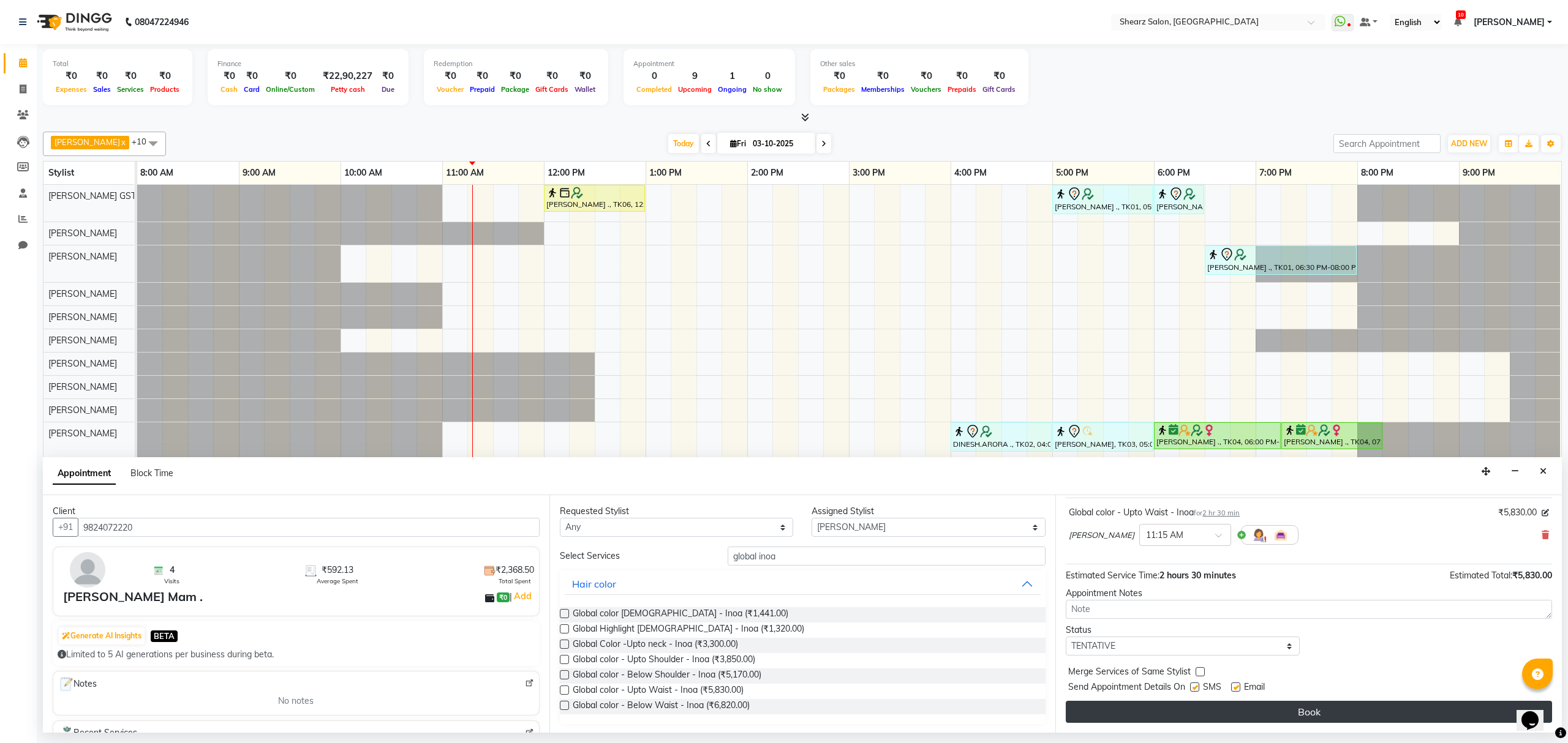
click at [1331, 713] on button "Book" at bounding box center [1309, 712] width 486 height 22
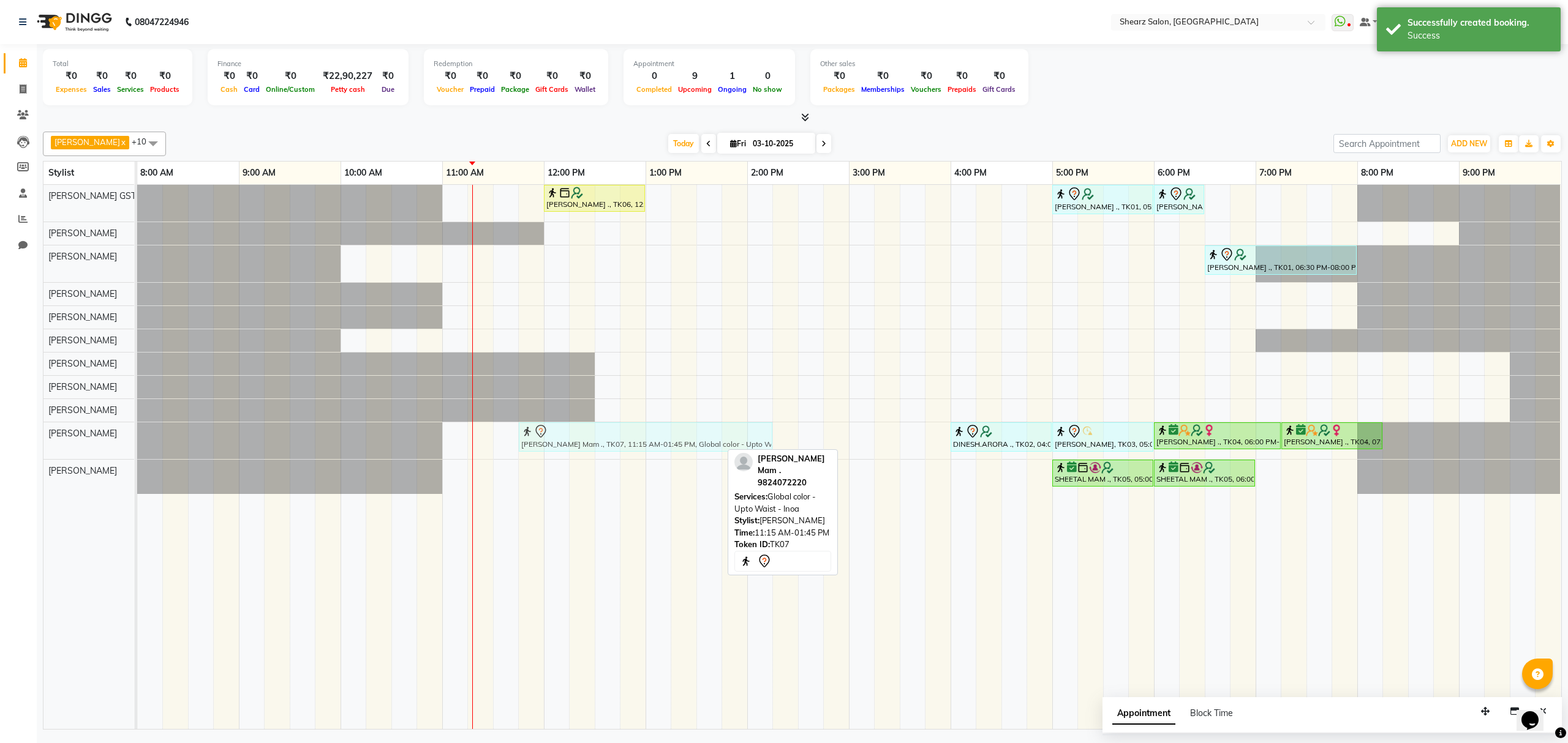
drag, startPoint x: 600, startPoint y: 446, endPoint x: 654, endPoint y: 444, distance: 54.0
click at [138, 444] on div "Shilpi Mam ., TK07, 11:15 AM-01:45 PM, Global color - Upto Waist - Inoa DINESH.…" at bounding box center [138, 441] width 0 height 37
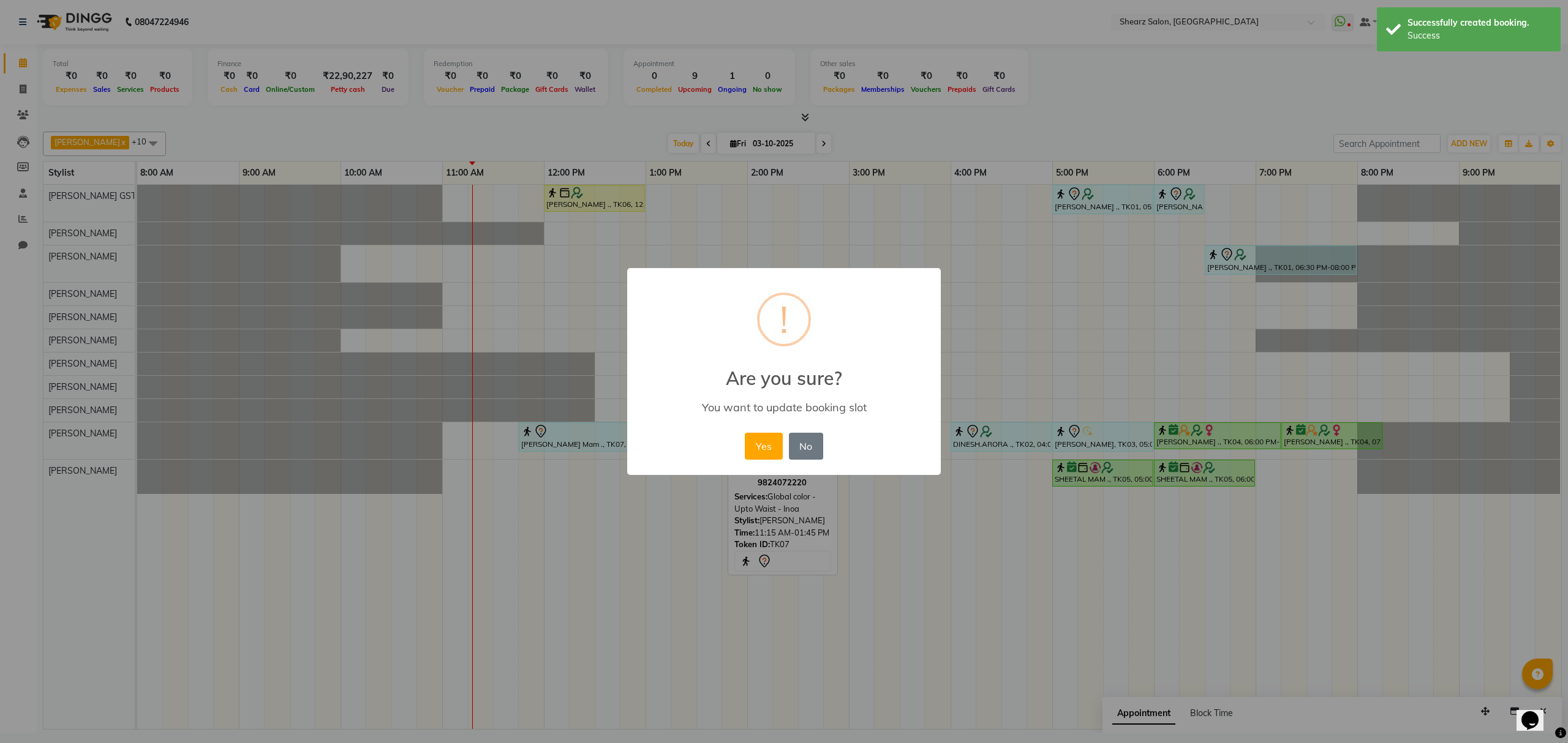
drag, startPoint x: 768, startPoint y: 441, endPoint x: 733, endPoint y: 478, distance: 50.9
click at [766, 441] on button "Yes" at bounding box center [764, 446] width 38 height 27
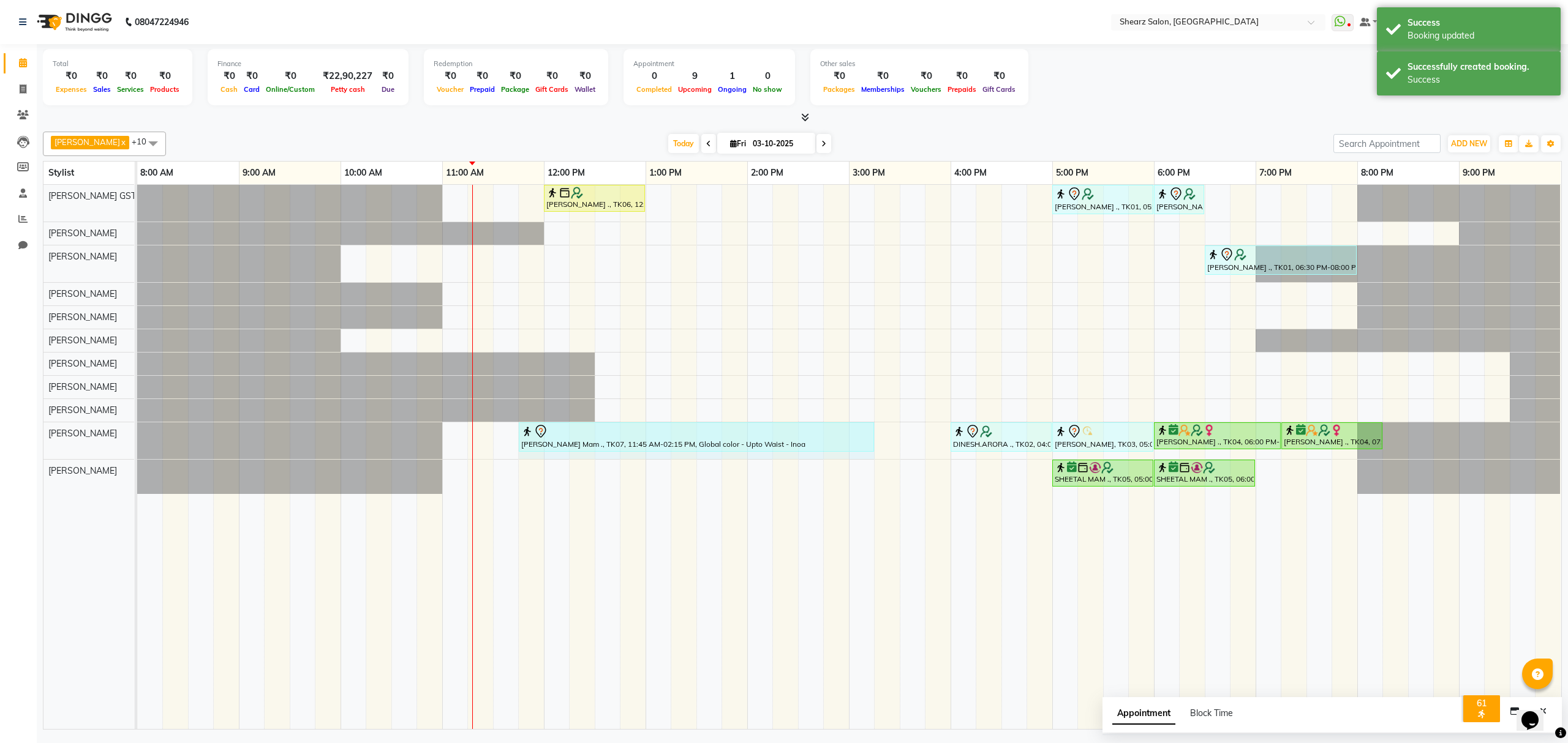
drag, startPoint x: 773, startPoint y: 434, endPoint x: 875, endPoint y: 432, distance: 102.0
click at [875, 432] on div "Sushma Marothi ., TK06, 12:00 PM-01:00 PM, Cirepil Roll On Wax SUMAN NEGI ., TK…" at bounding box center [849, 457] width 1424 height 544
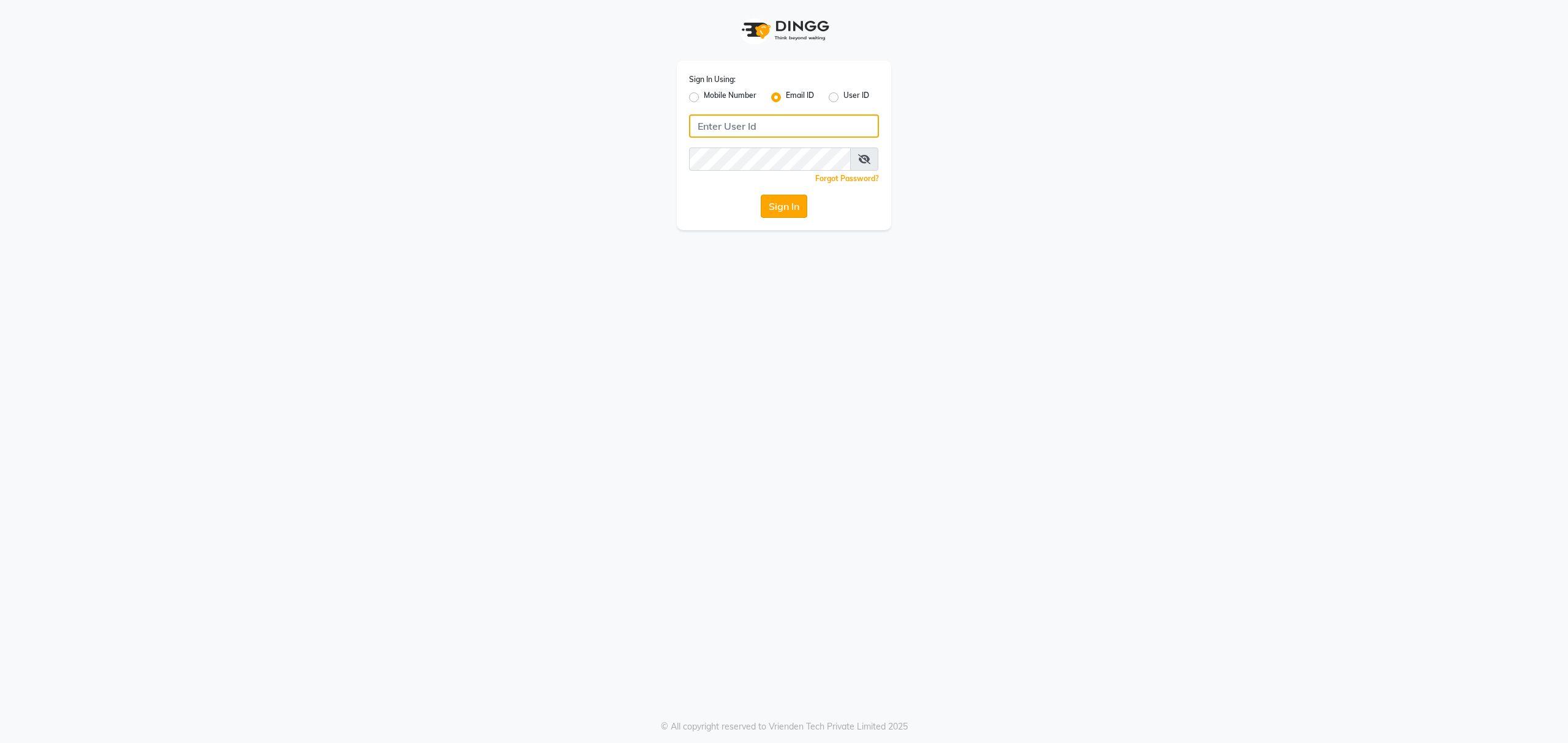
type input "[EMAIL_ADDRESS][DOMAIN_NAME]"
click at [790, 198] on button "Sign In" at bounding box center [784, 206] width 46 height 23
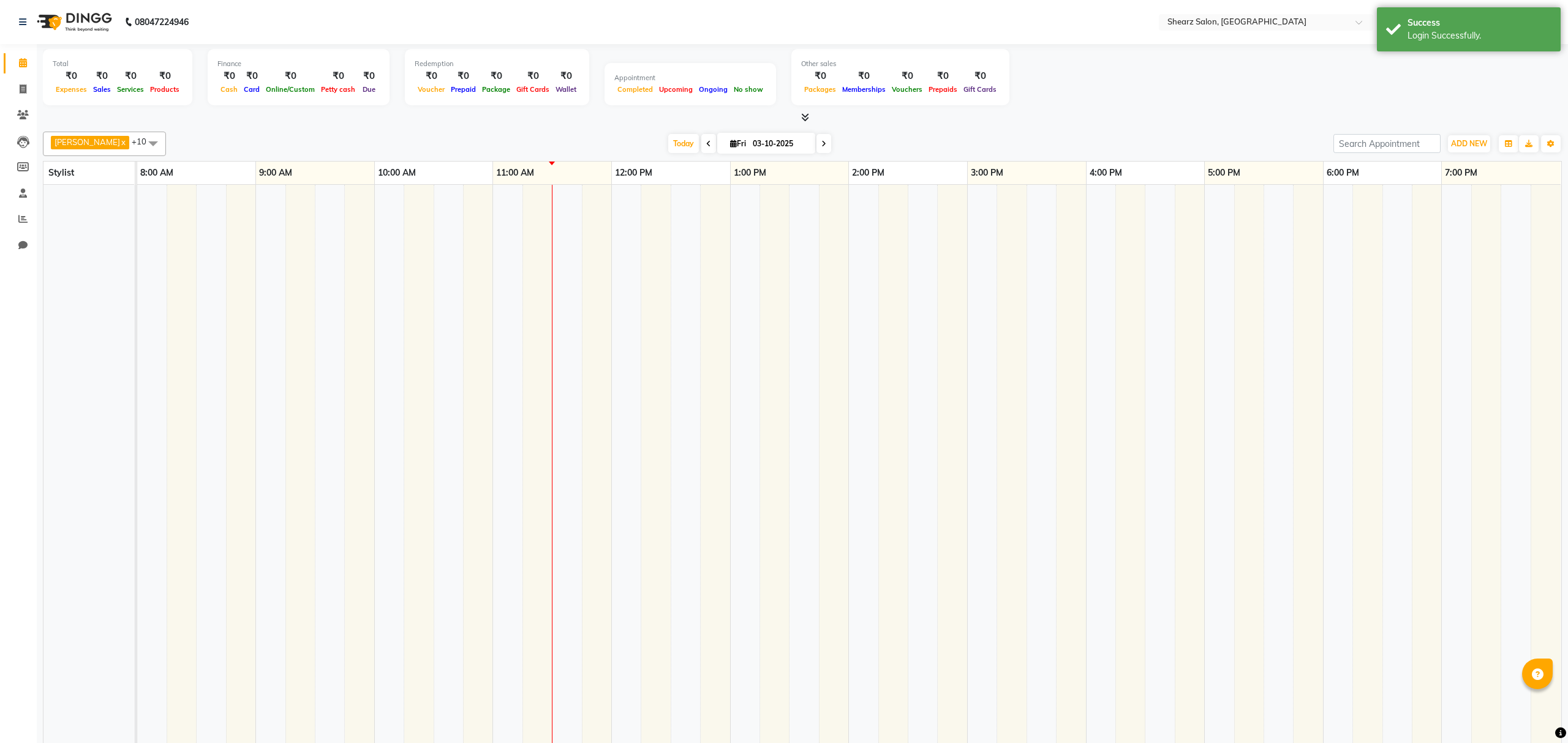
select select "en"
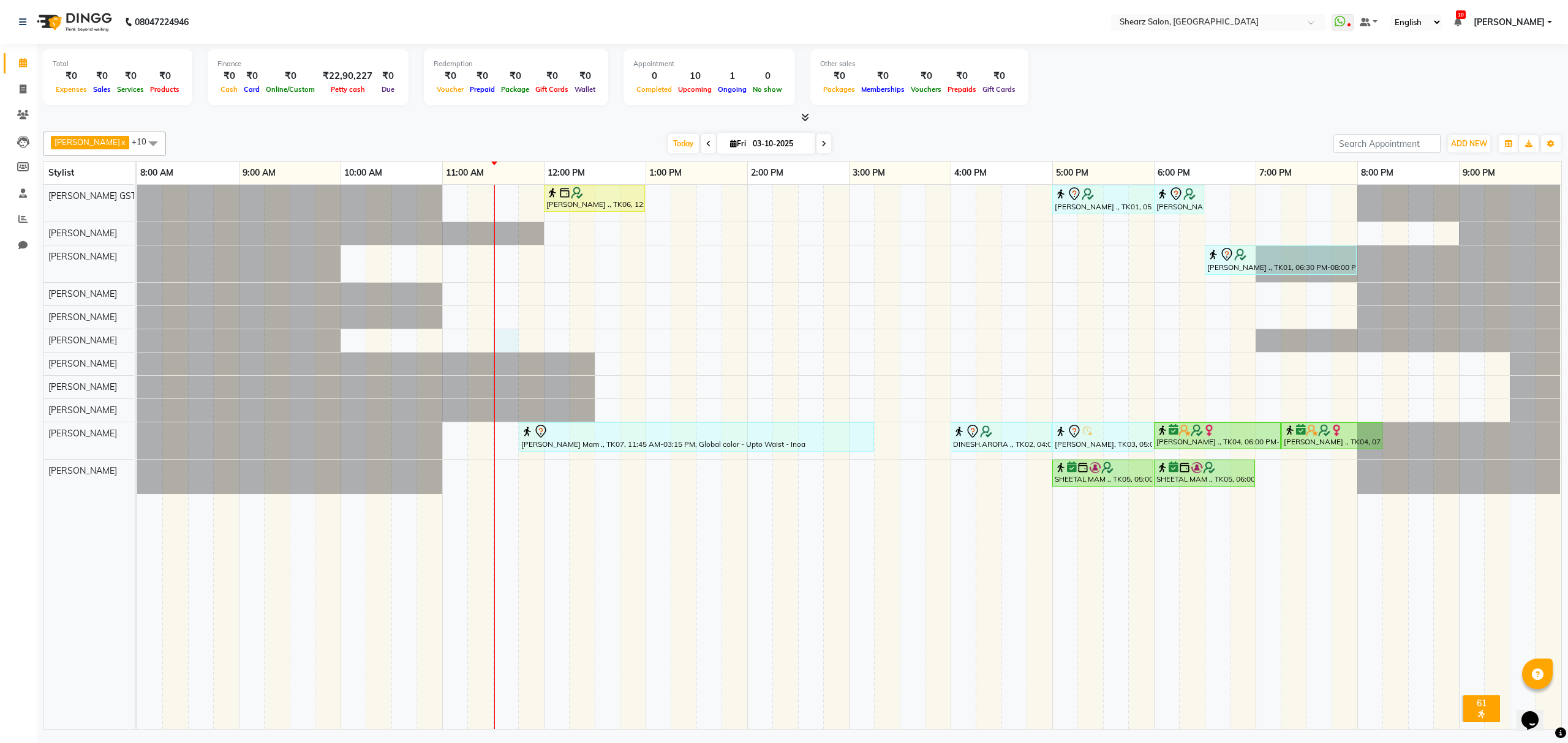
click at [505, 341] on div "Sushma Marothi ., TK06, 12:00 PM-01:00 PM, Cirepil Roll On Wax SUMAN NEGI ., TK…" at bounding box center [849, 457] width 1424 height 544
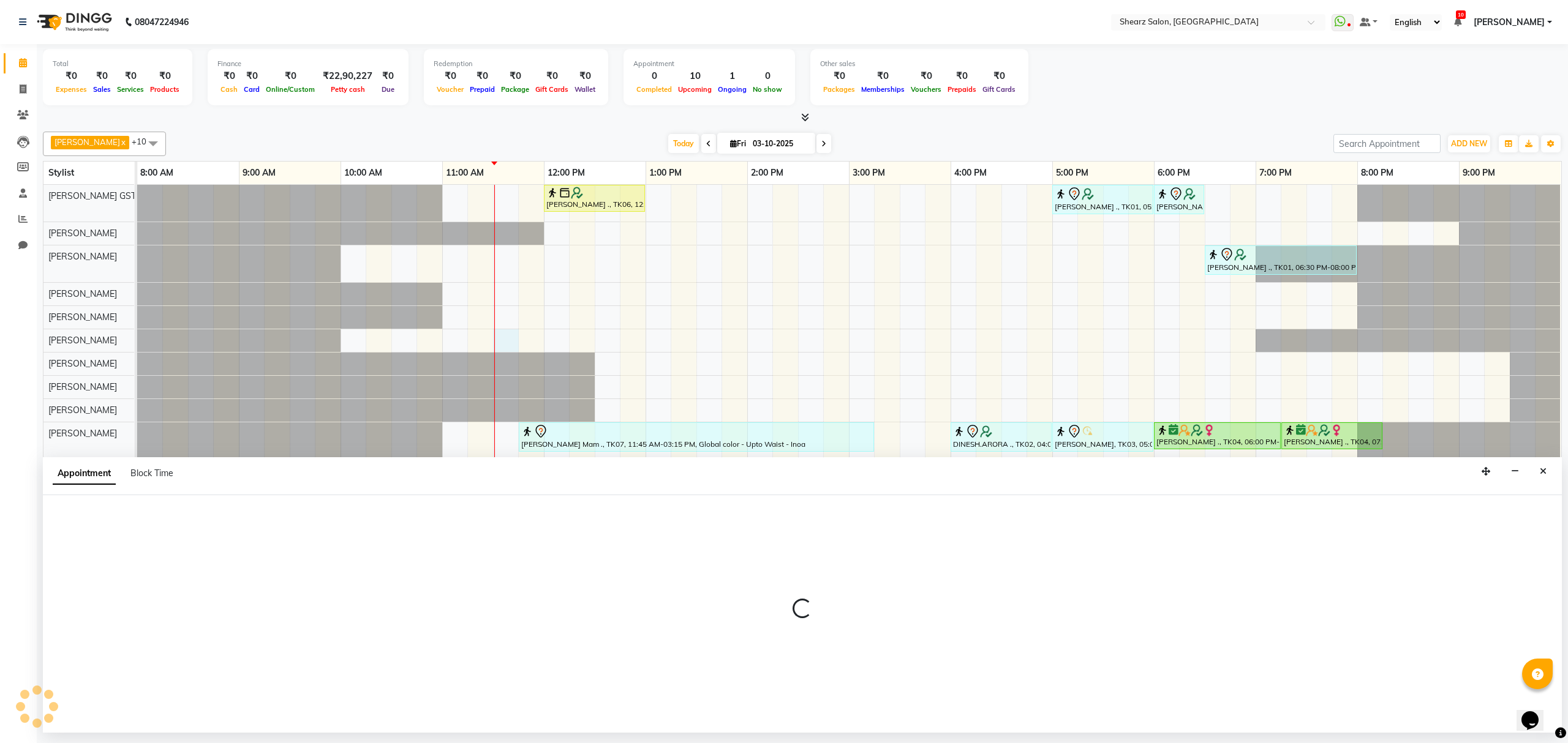
select select "77486"
select select "690"
select select "tentative"
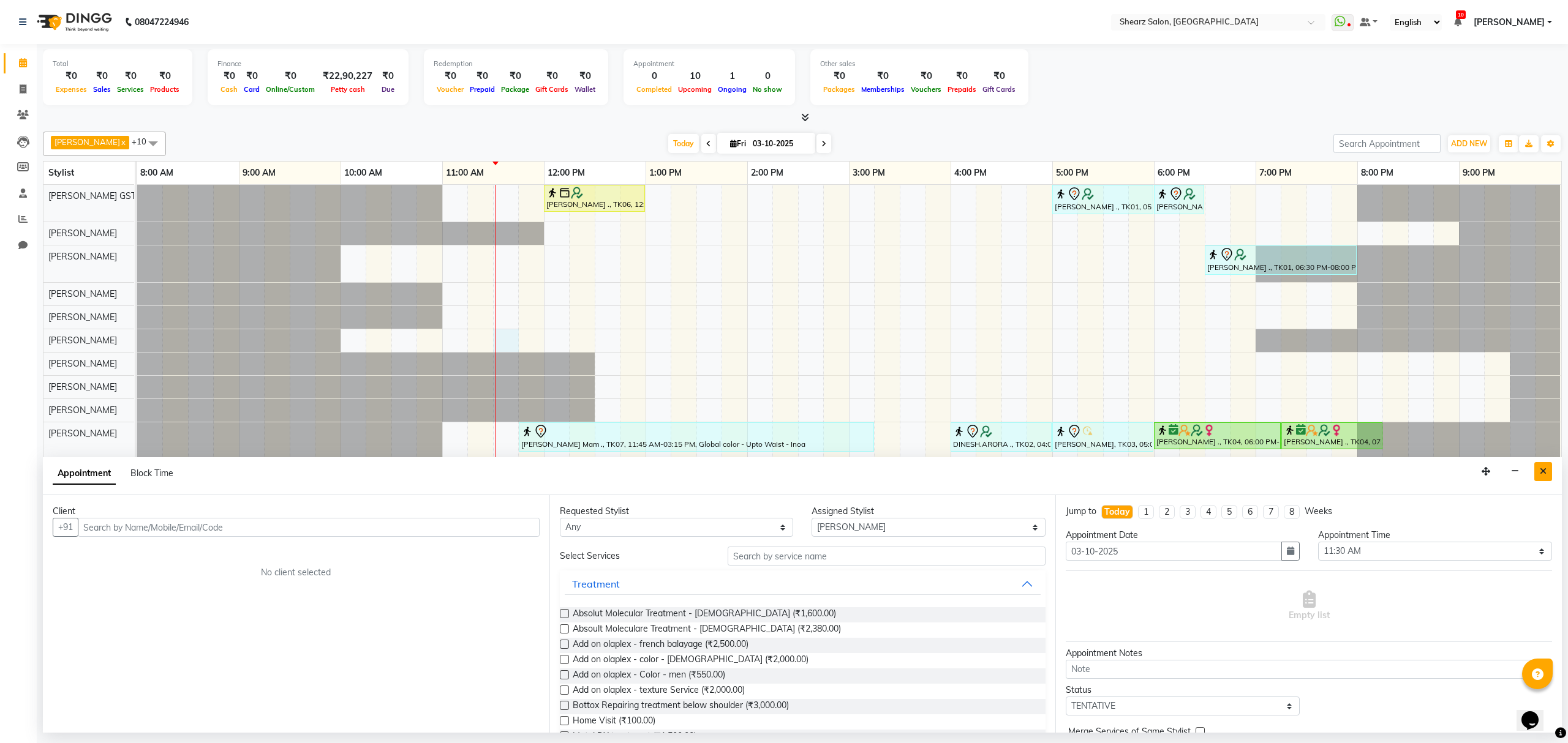
click at [1538, 470] on button "Close" at bounding box center [1543, 472] width 18 height 19
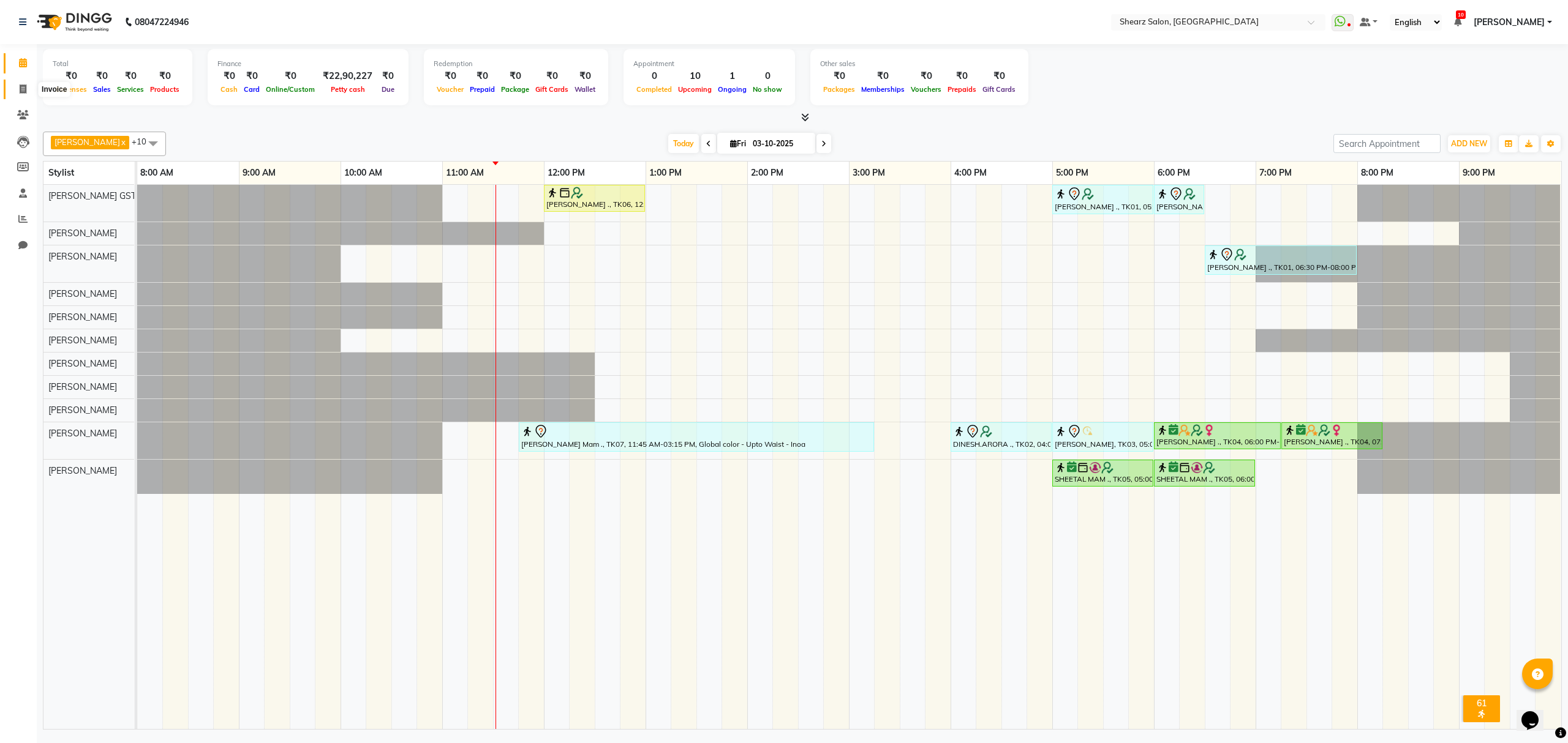
click at [22, 92] on icon at bounding box center [22, 89] width 7 height 9
select select "service"
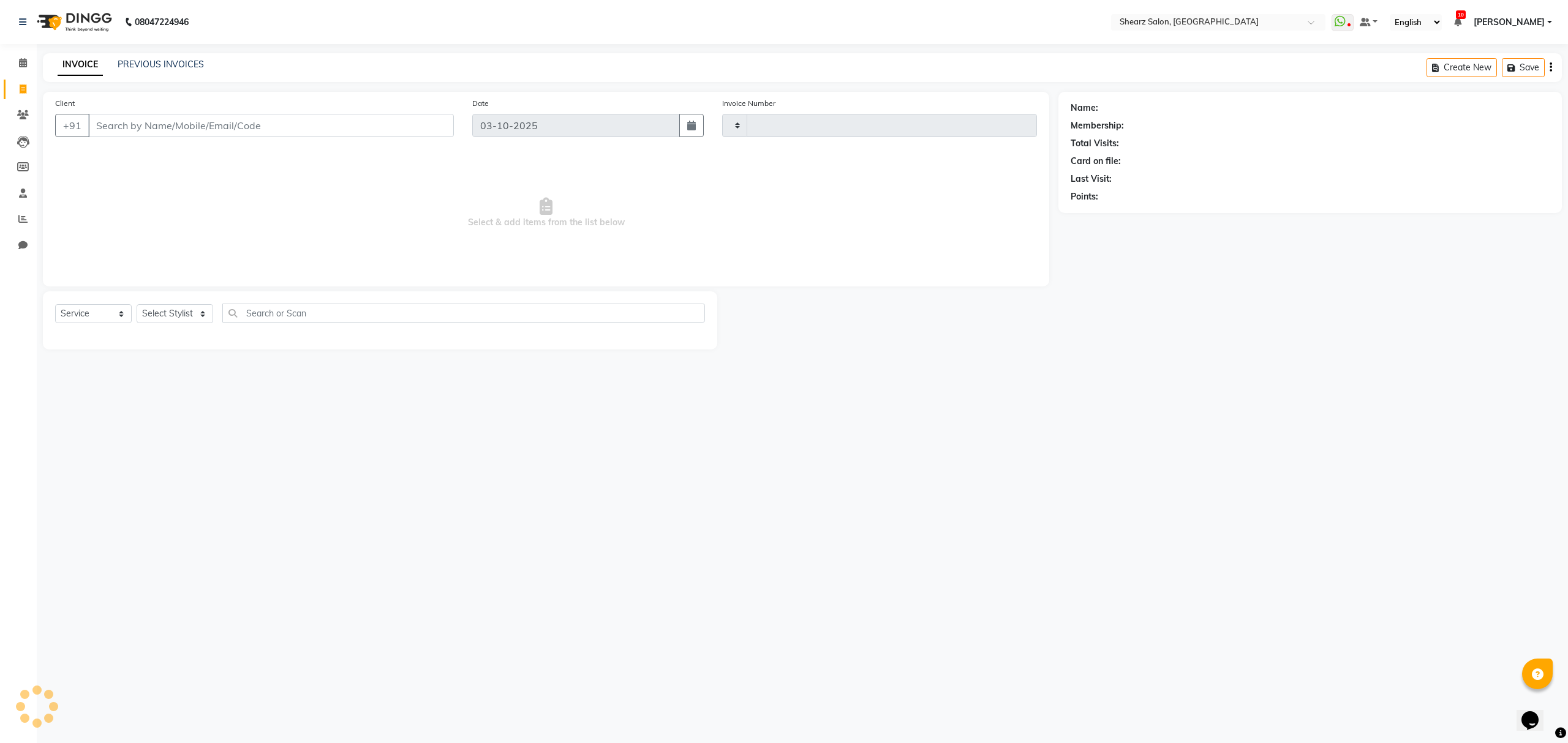
type input "7004"
select select "8157"
select select "77471"
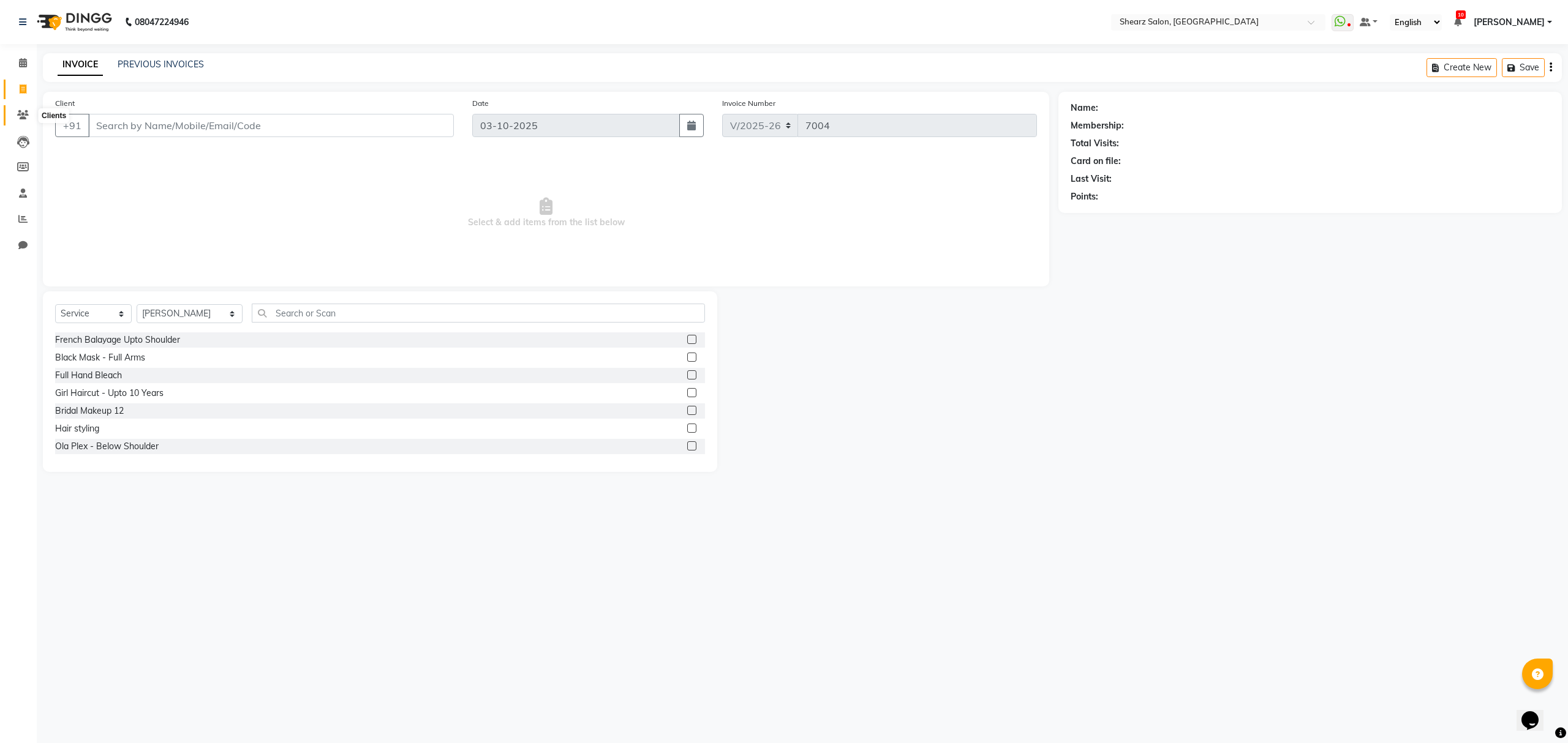
click at [28, 110] on icon at bounding box center [23, 114] width 12 height 9
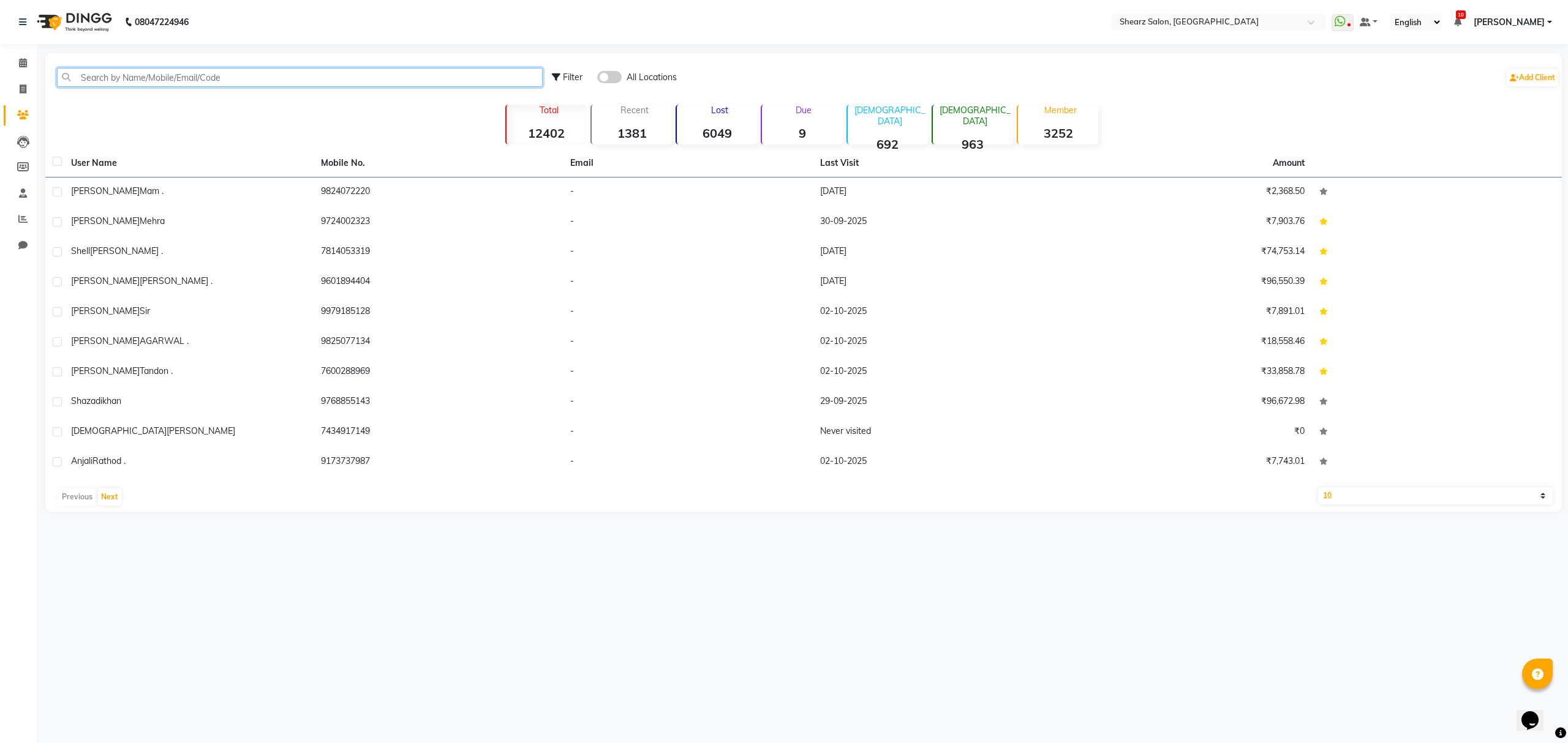
click at [169, 79] on input "text" at bounding box center [300, 77] width 486 height 19
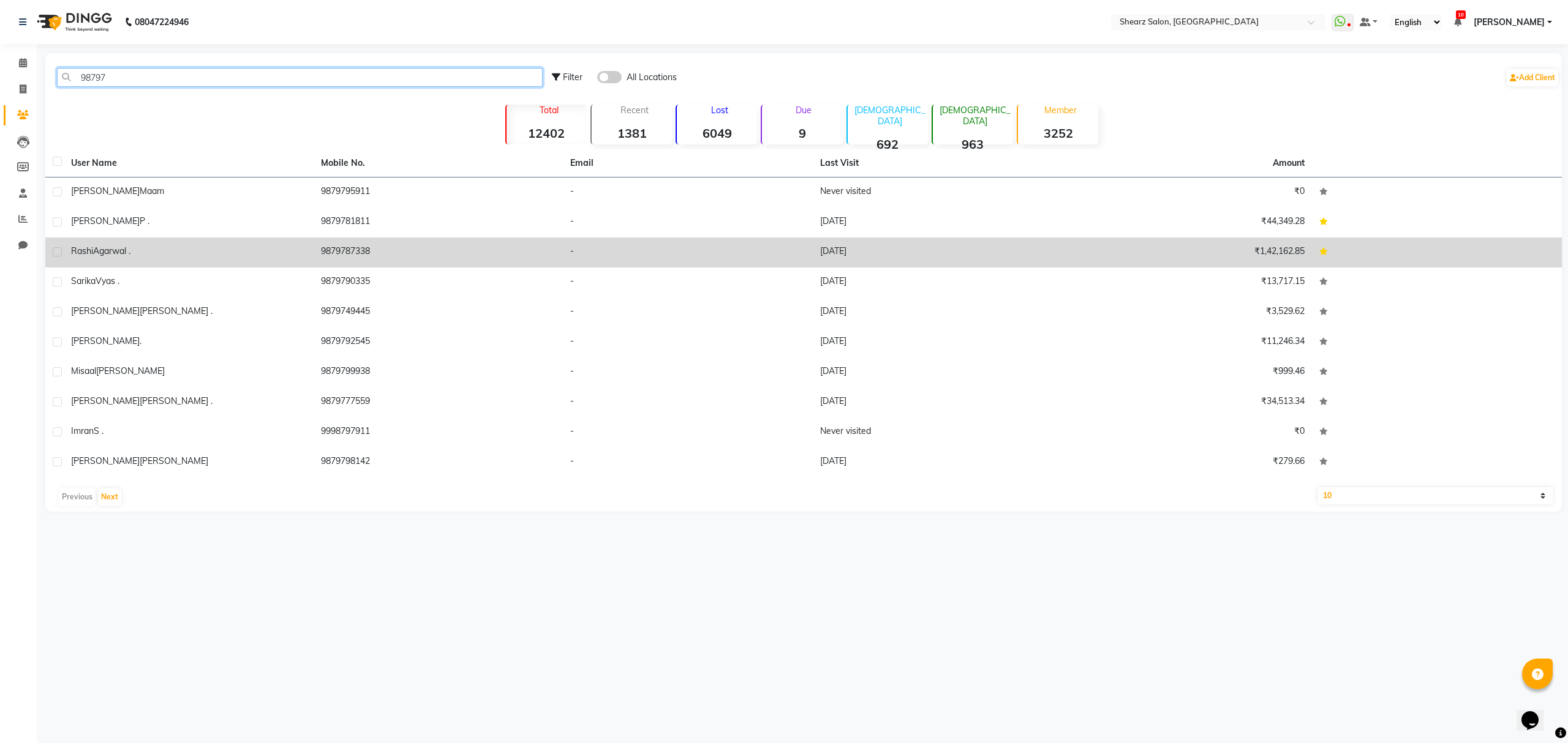
type input "98797"
click at [208, 246] on div "Rashi Agarwal ." at bounding box center [188, 251] width 235 height 13
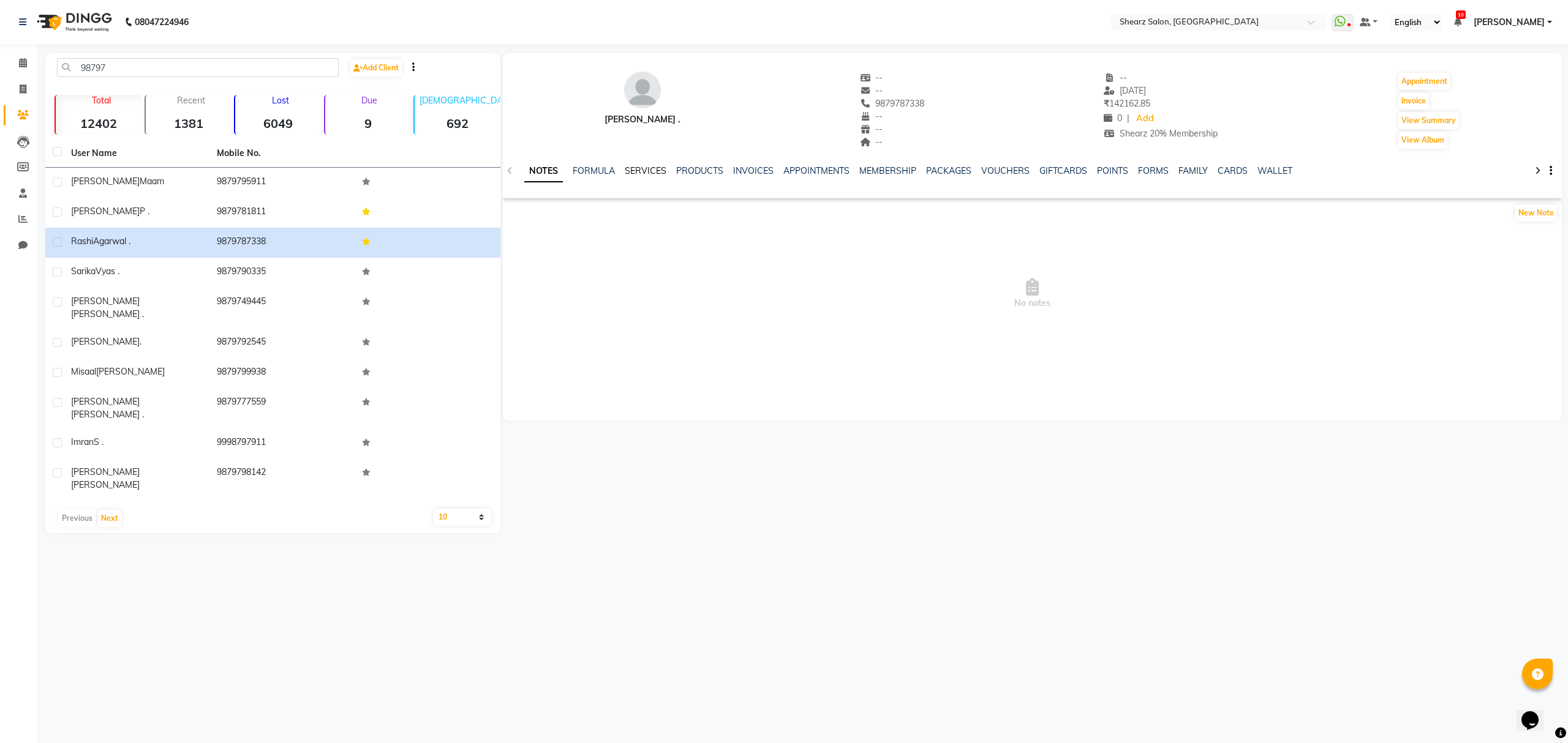
click at [647, 169] on link "SERVICES" at bounding box center [646, 170] width 42 height 11
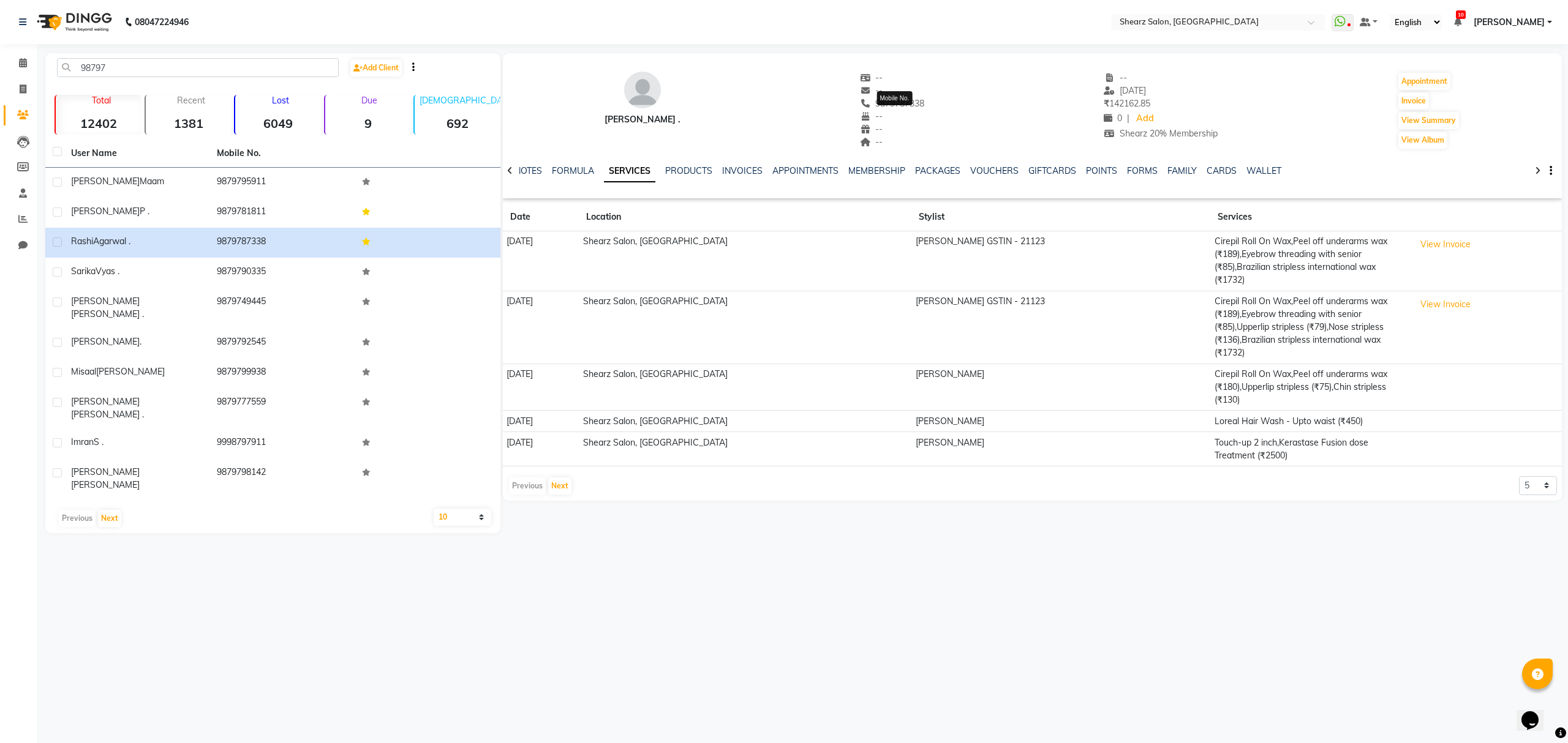
drag, startPoint x: 927, startPoint y: 106, endPoint x: 880, endPoint y: 101, distance: 47.3
click at [880, 101] on span "9879787338" at bounding box center [893, 103] width 65 height 11
copy span "9879787338"
click at [22, 61] on icon at bounding box center [22, 62] width 8 height 9
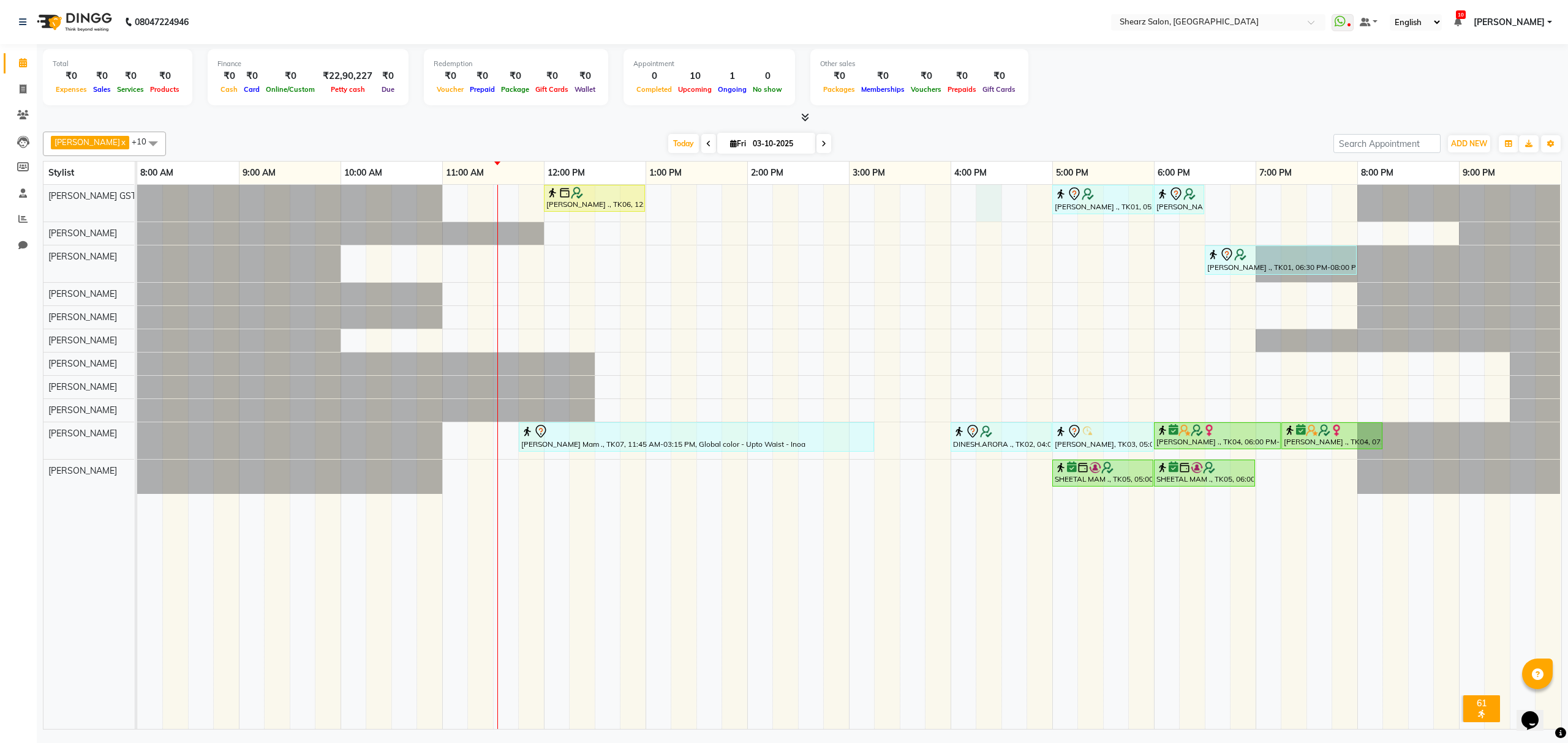
click at [992, 205] on div "Sushma Marothi ., TK06, 12:00 PM-01:00 PM, Cirepil Roll On Wax SUMAN NEGI ., TK…" at bounding box center [849, 457] width 1424 height 544
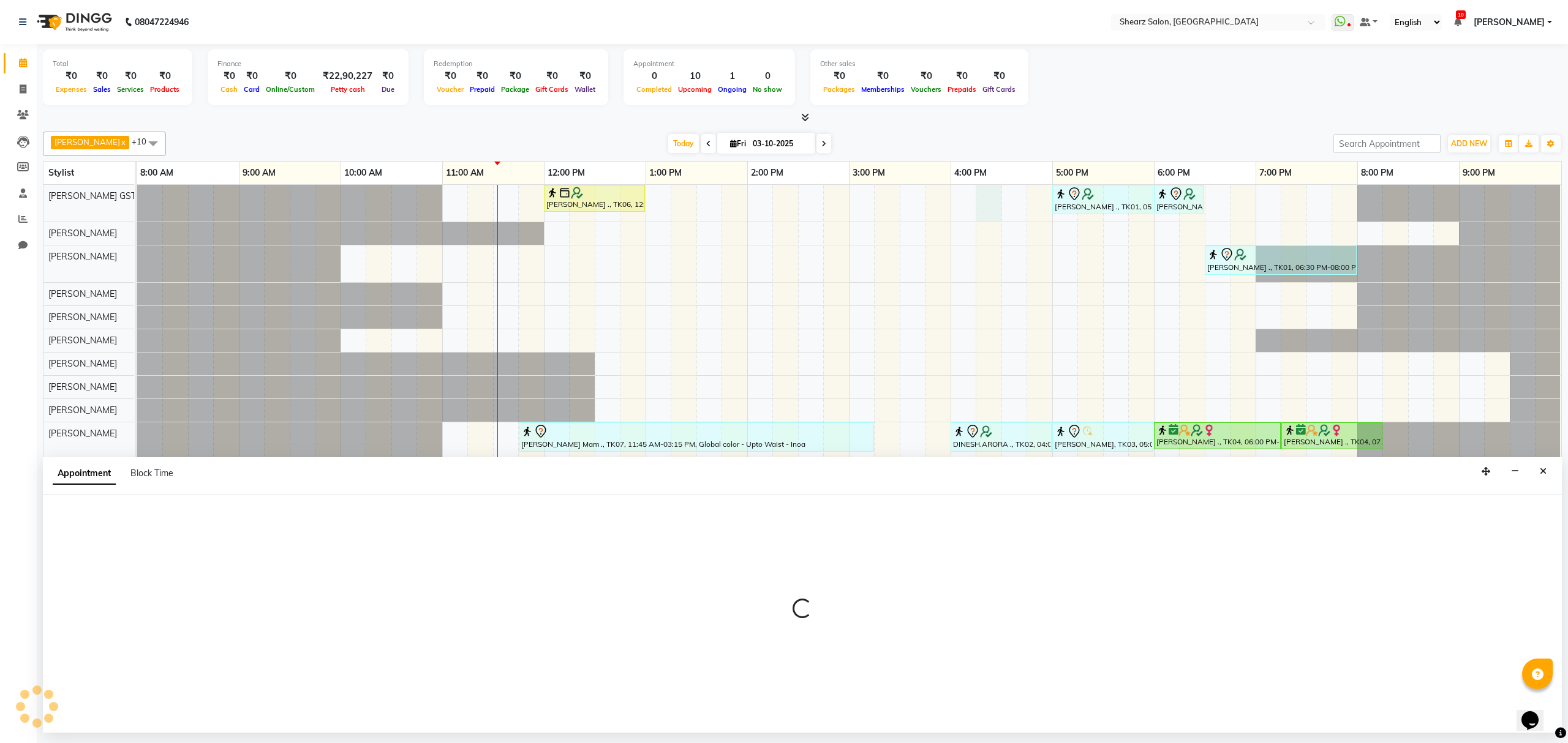
select select "77439"
select select "975"
select select "tentative"
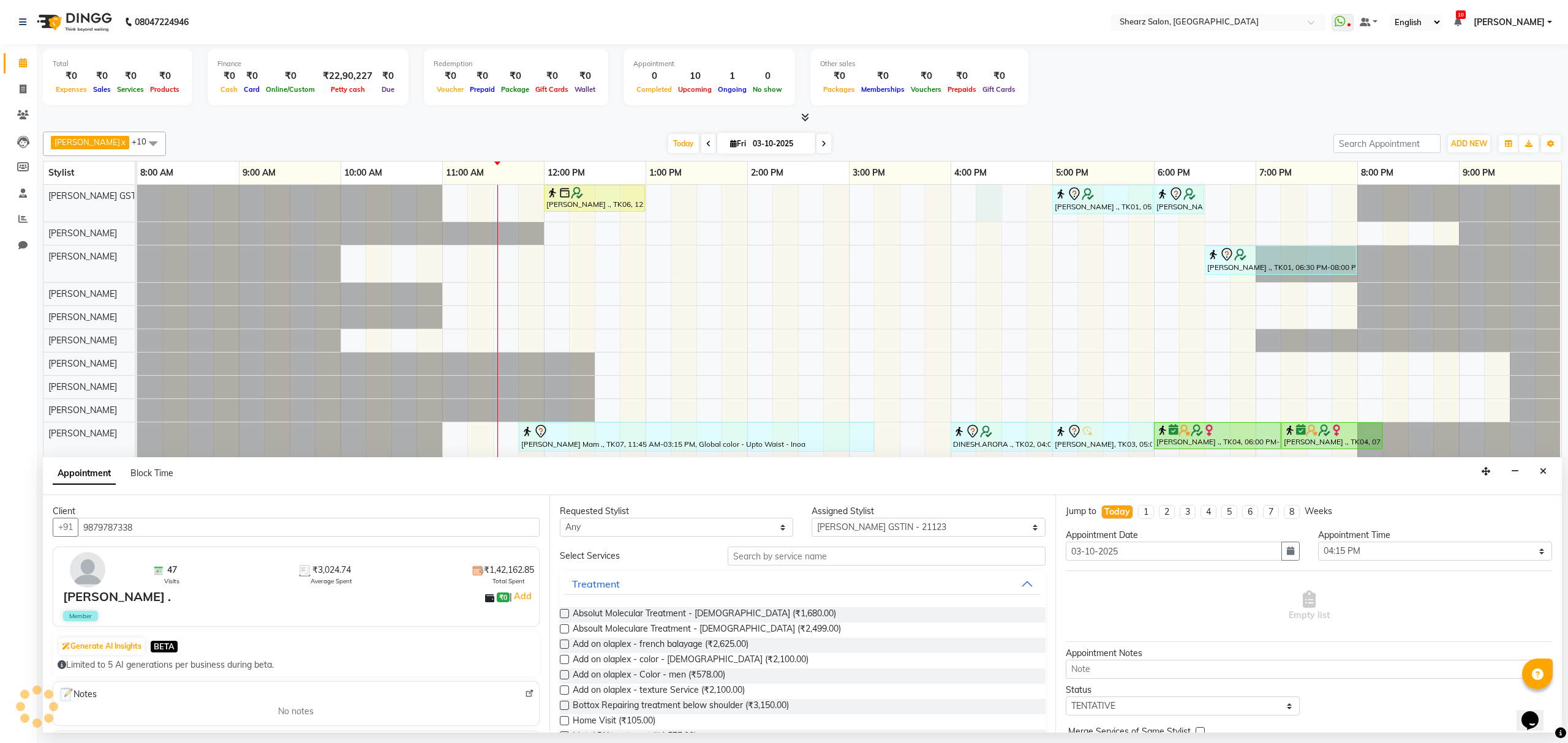
type input "9879787338"
click at [780, 561] on input "text" at bounding box center [886, 556] width 318 height 19
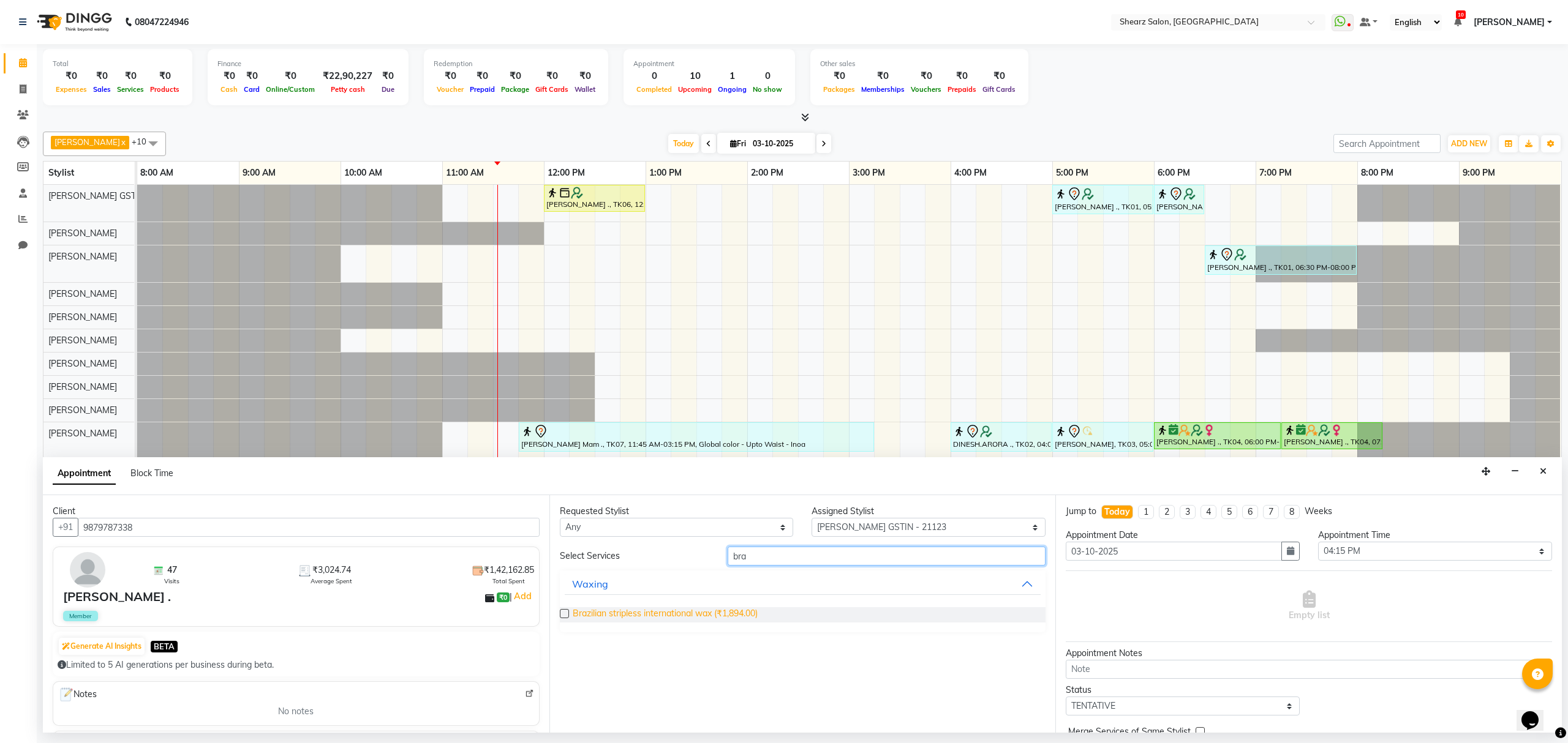
type input "bra"
click at [607, 619] on span "Brazilian stripless international wax (₹1,894.00)" at bounding box center [665, 614] width 185 height 15
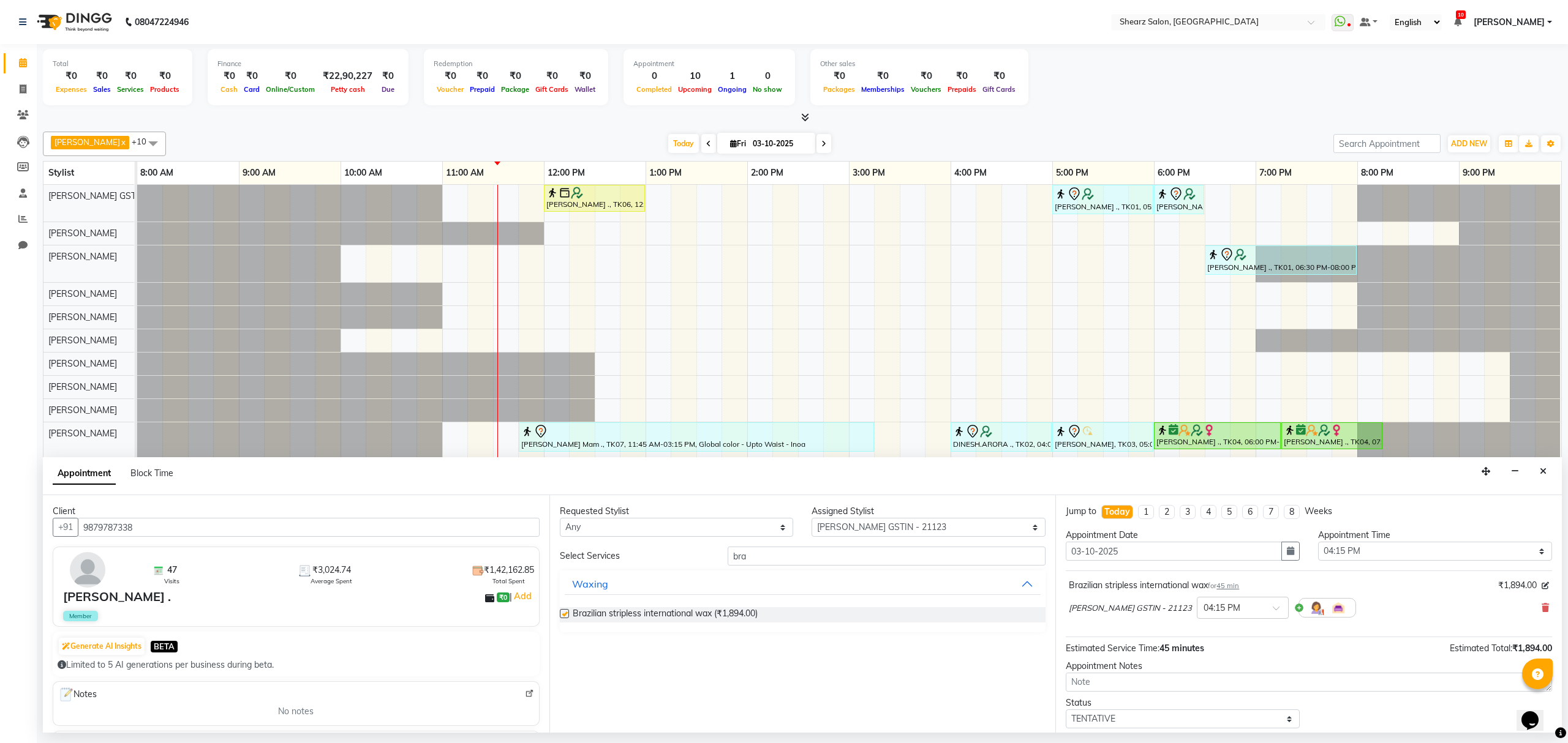
checkbox input "false"
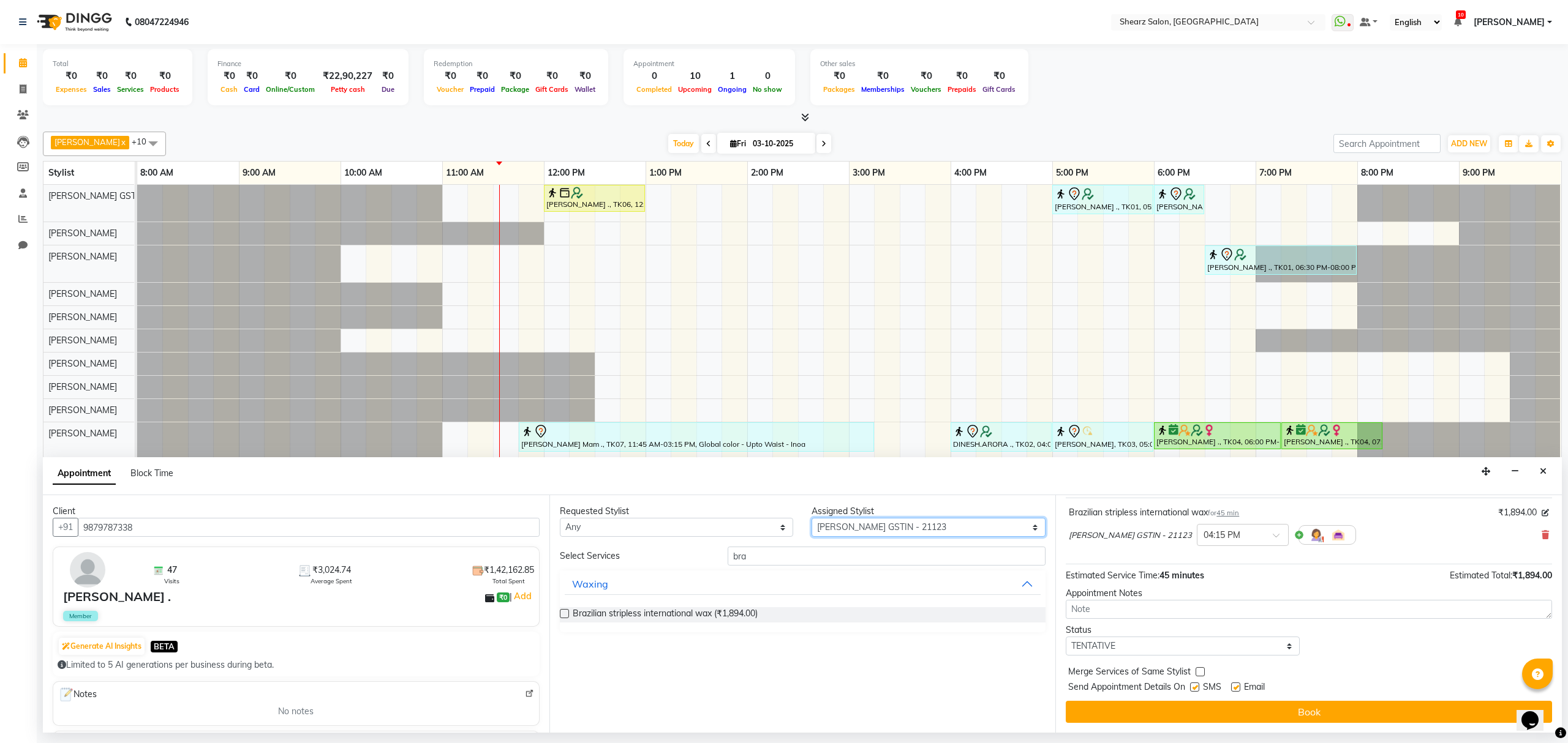
click at [876, 537] on select "Select [PERSON_NAME] Center 1_mgr mgr [PERSON_NAME] [PERSON_NAME] [PERSON_NAME]…" at bounding box center [928, 527] width 234 height 19
select select "77458"
click at [812, 519] on select "Select [PERSON_NAME] Center 1_mgr mgr [PERSON_NAME] [PERSON_NAME] [PERSON_NAME]…" at bounding box center [928, 527] width 234 height 19
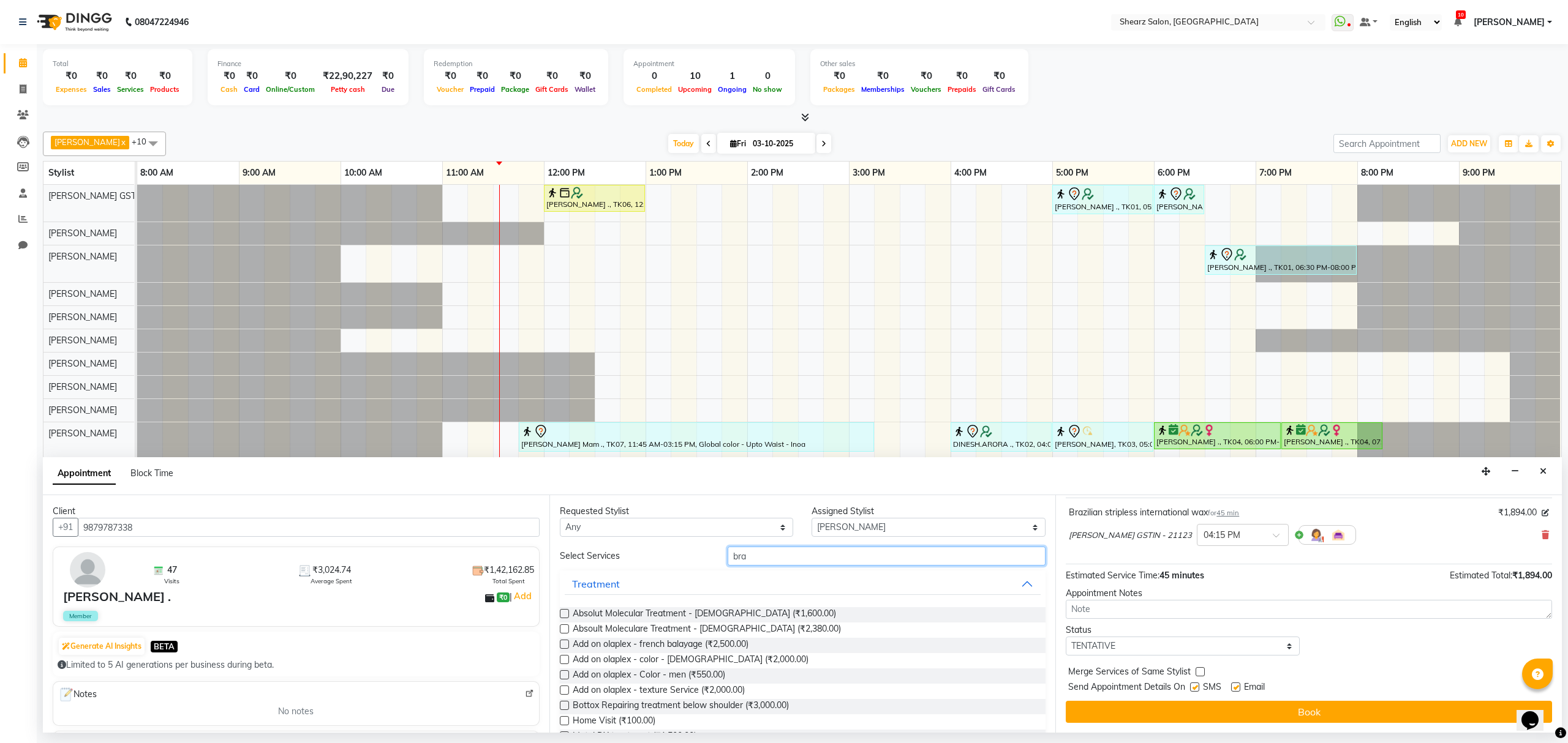
drag, startPoint x: 809, startPoint y: 559, endPoint x: 468, endPoint y: 653, distance: 353.7
click at [495, 625] on div "Client +91 9879787338 47 Visits ₹3,024.74 Average Spent ₹1,42,162.85 Total Spen…" at bounding box center [802, 613] width 1519 height 237
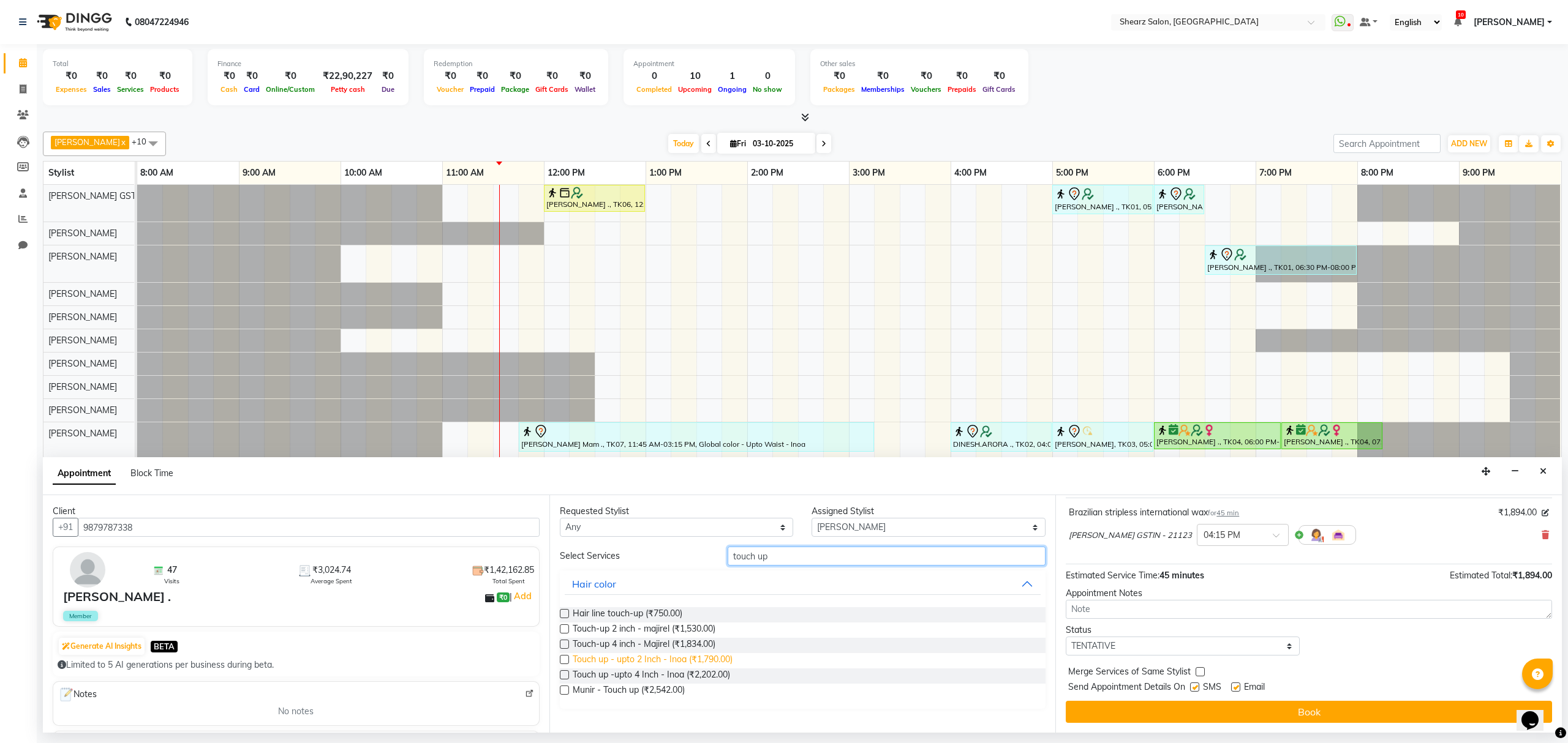
type input "touch up"
click at [670, 658] on span "Touch up - upto 2 Inch - Inoa (₹1,790.00)" at bounding box center [652, 661] width 160 height 15
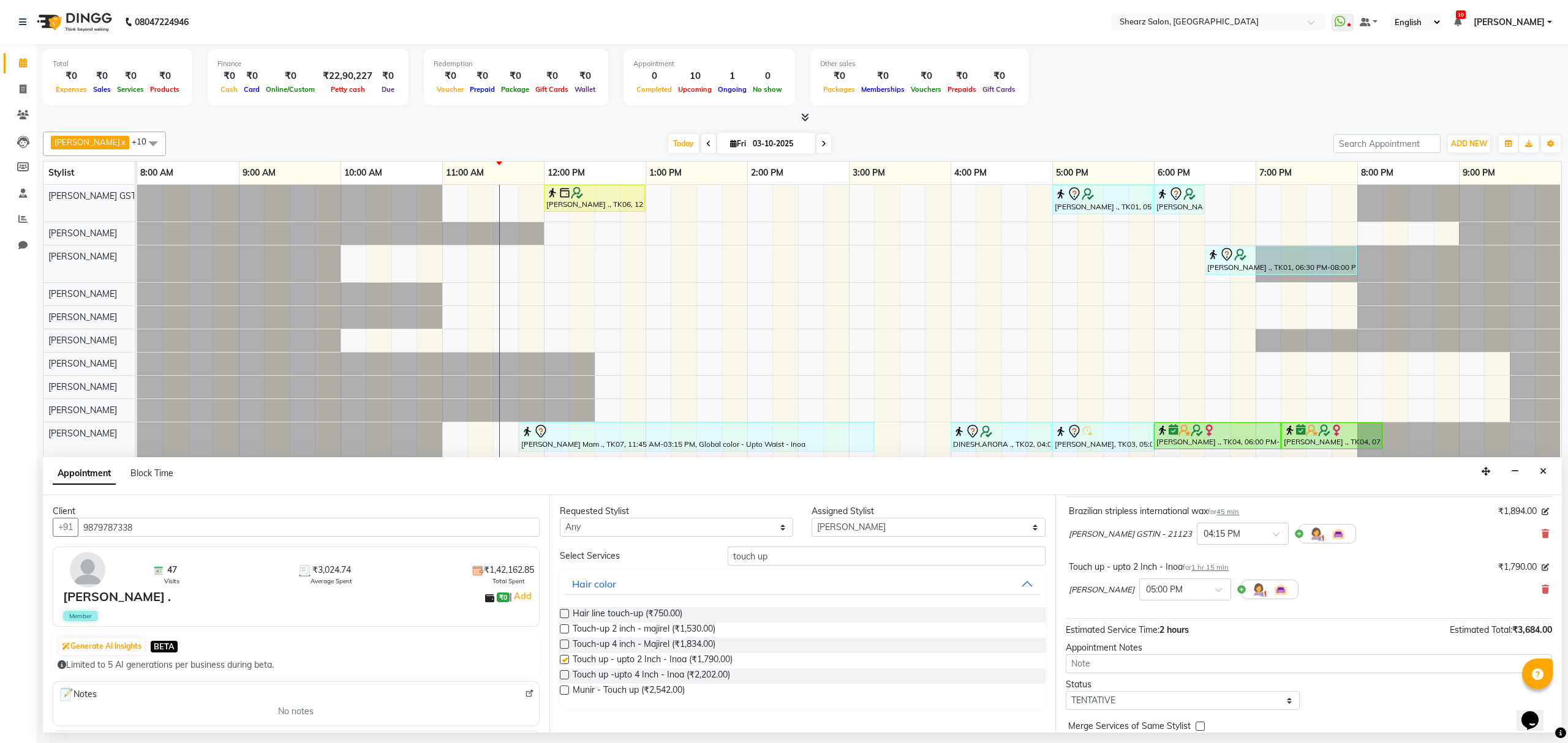
checkbox input "false"
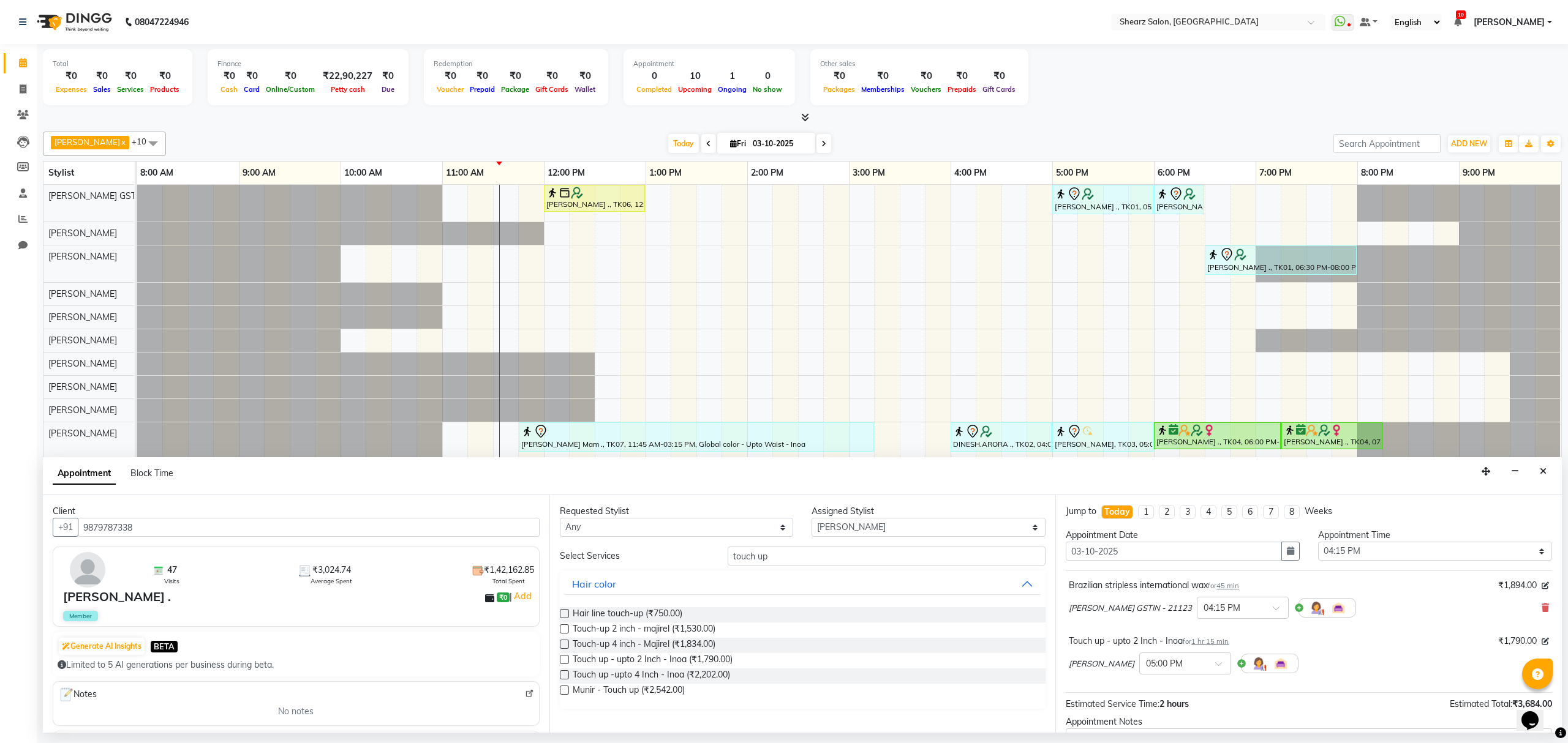
scroll to position [130, 0]
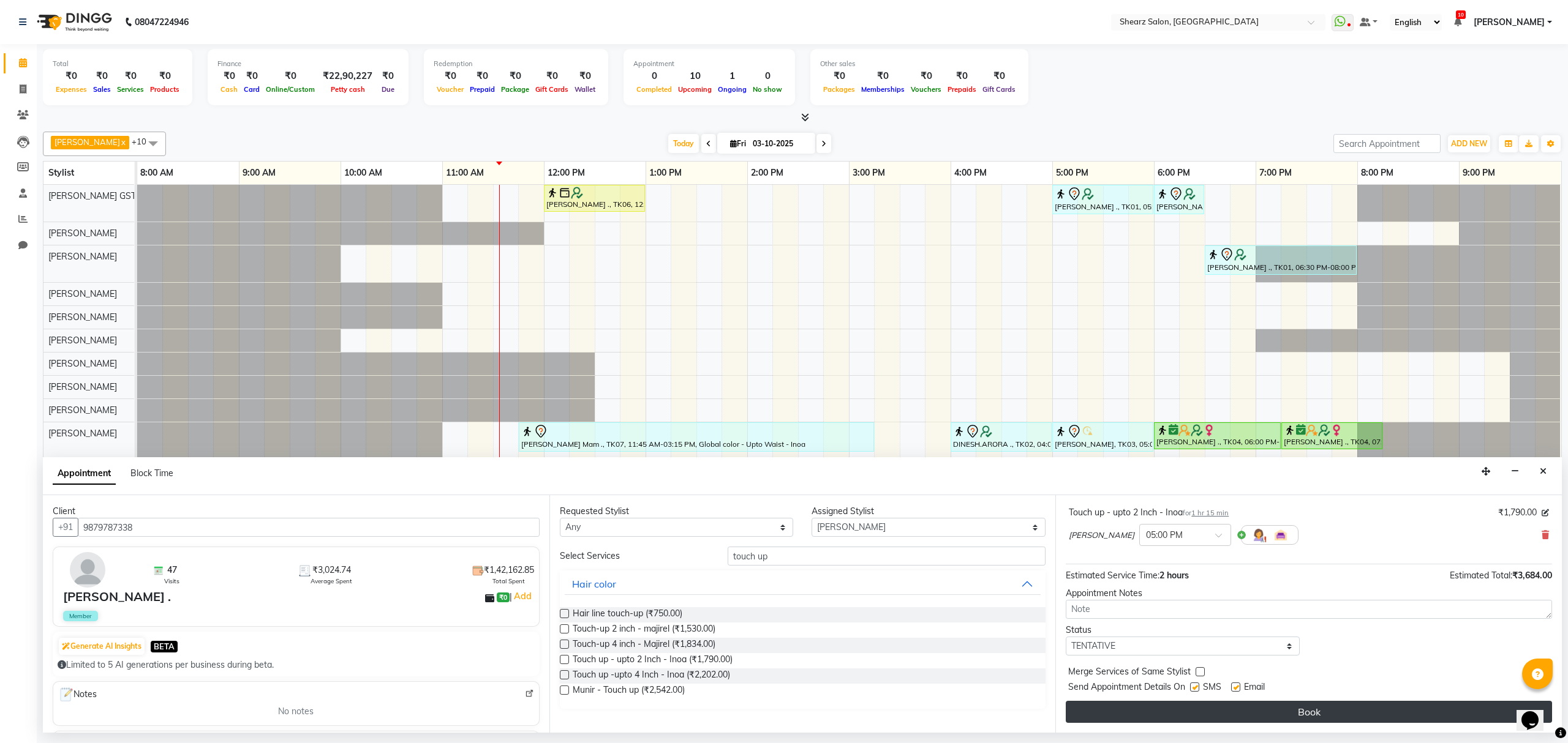
click at [1223, 704] on button "Book" at bounding box center [1309, 712] width 486 height 22
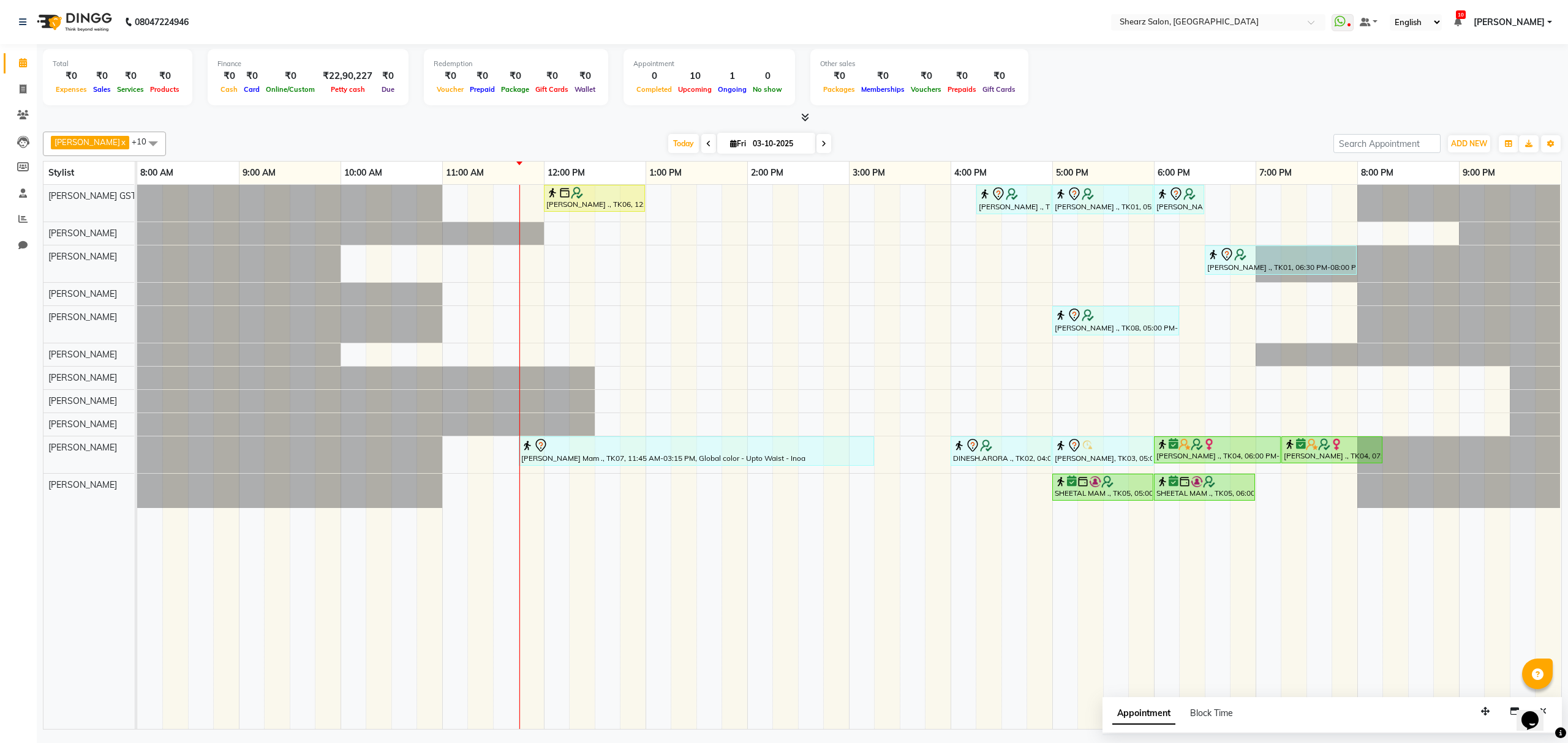
click at [817, 143] on span at bounding box center [824, 143] width 14 height 19
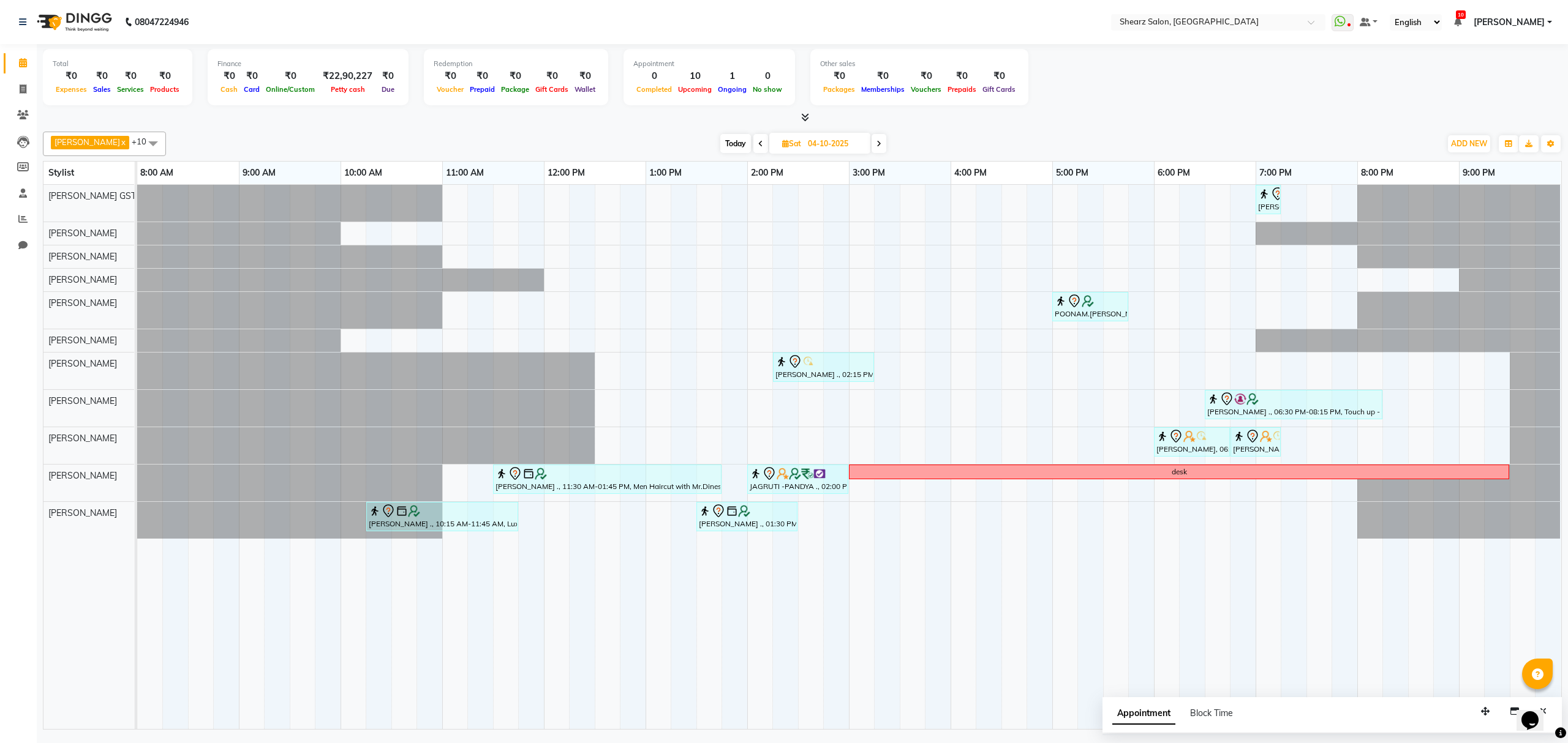
click at [872, 145] on span at bounding box center [879, 143] width 14 height 19
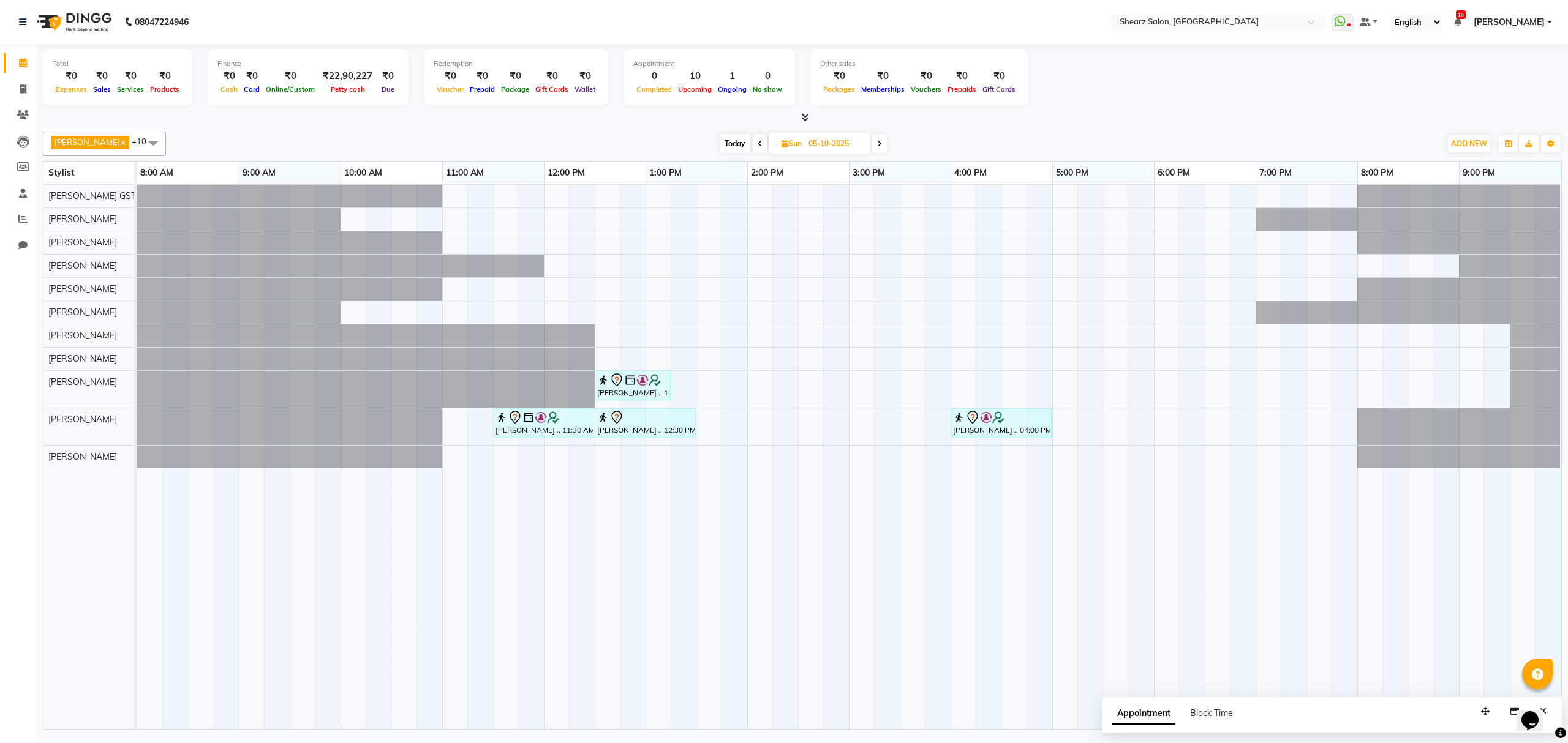
click at [758, 147] on icon at bounding box center [760, 144] width 5 height 7
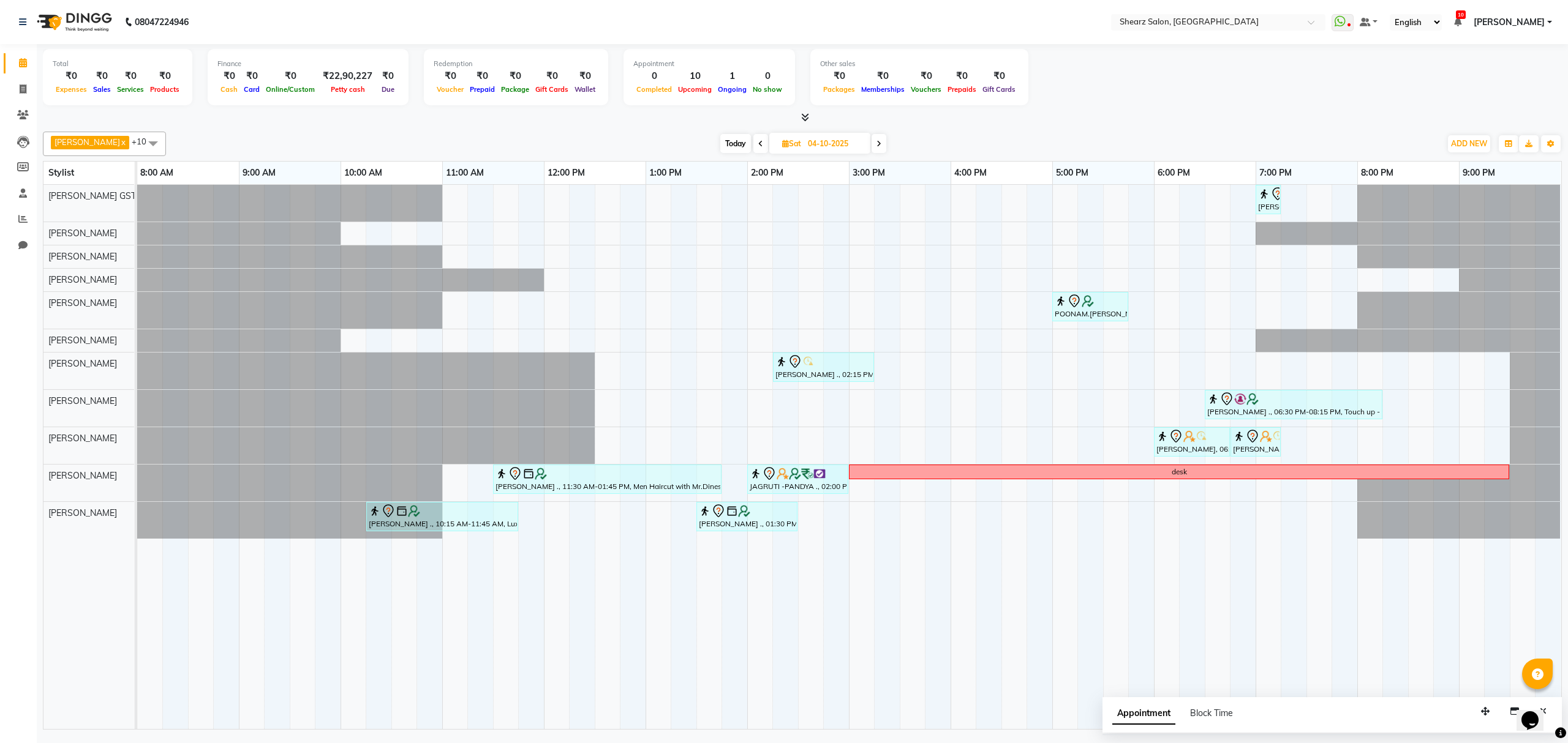
click at [758, 147] on icon at bounding box center [760, 144] width 5 height 7
type input "03-10-2025"
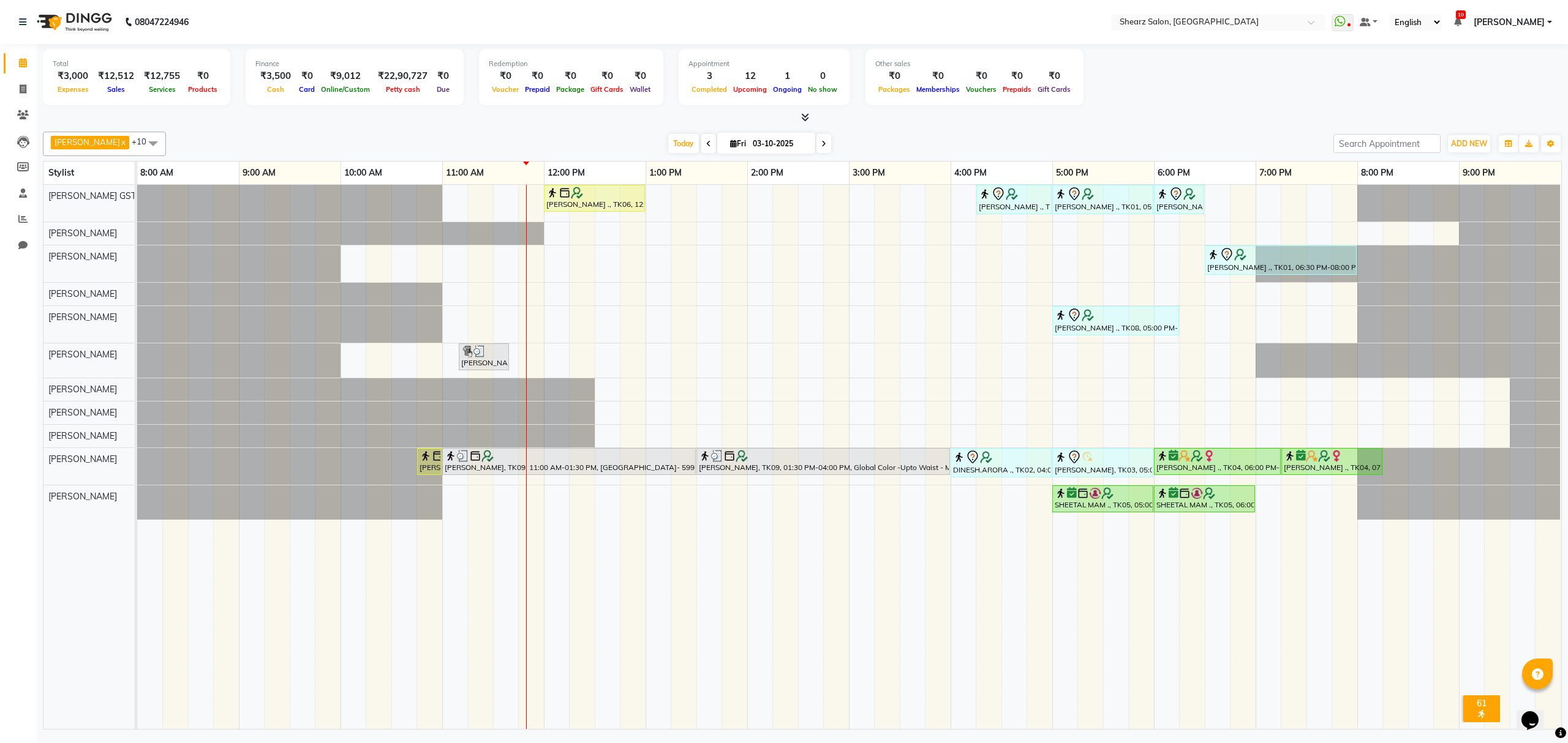
click at [817, 140] on span at bounding box center [824, 143] width 14 height 19
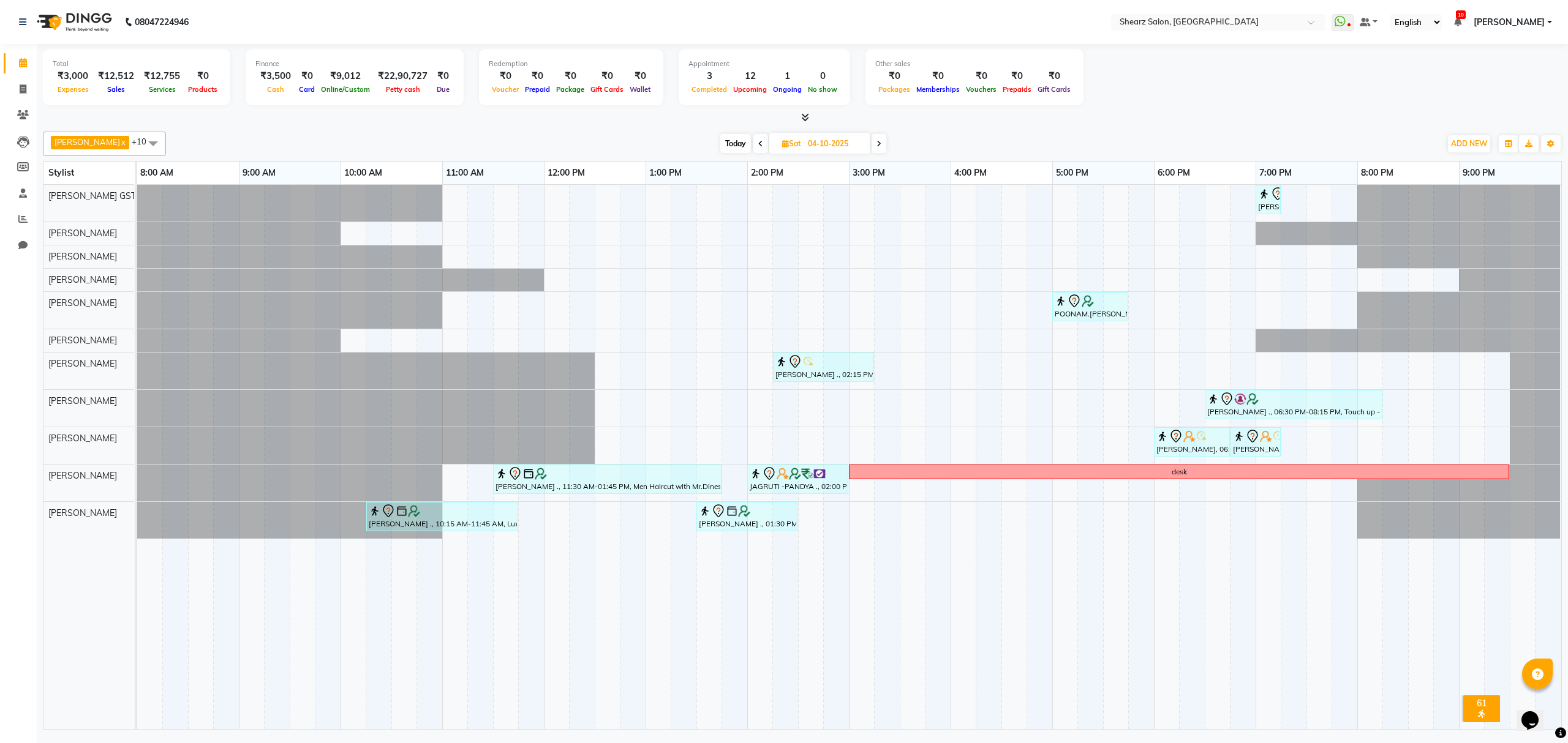
click at [872, 142] on span at bounding box center [879, 143] width 14 height 19
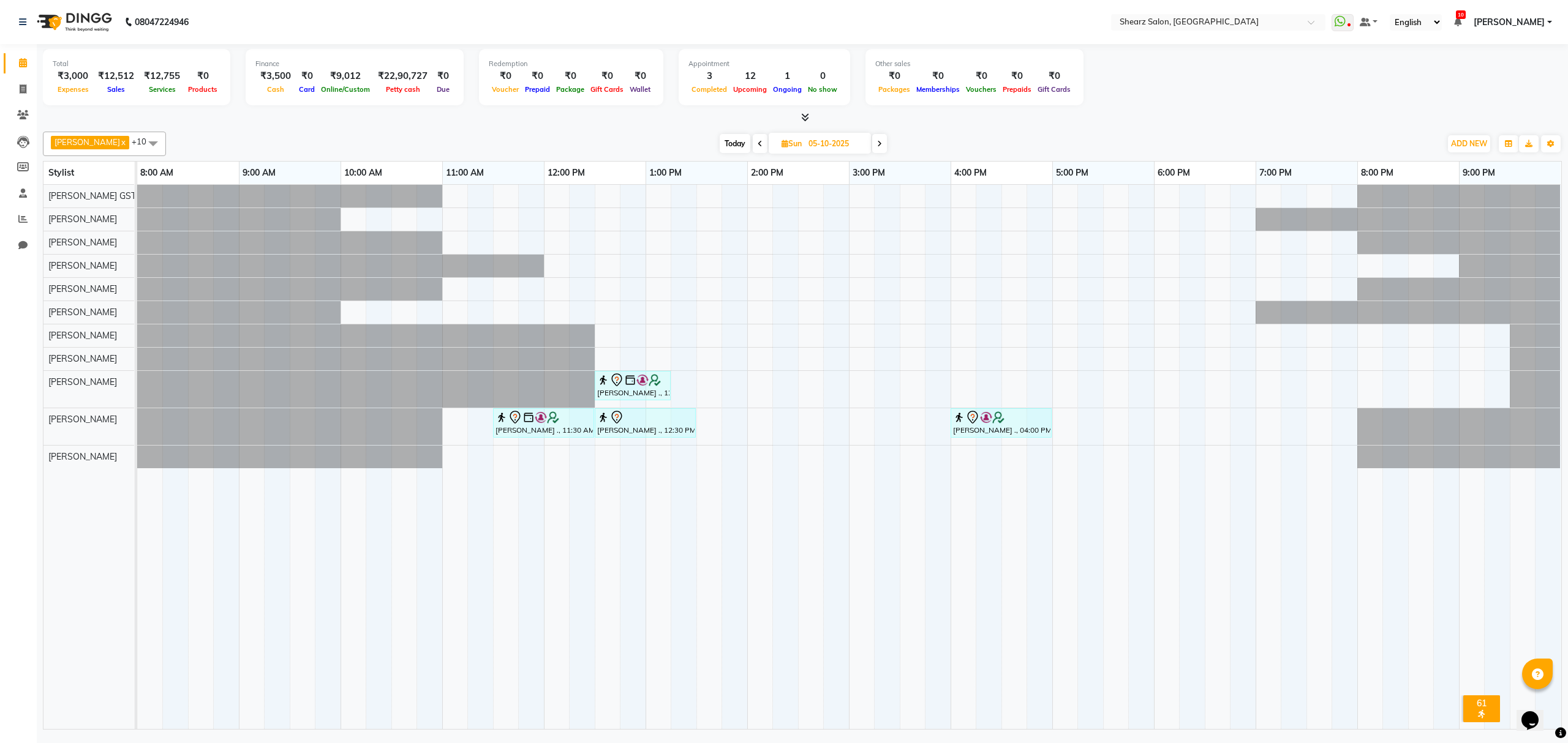
click at [877, 142] on icon at bounding box center [880, 144] width 5 height 7
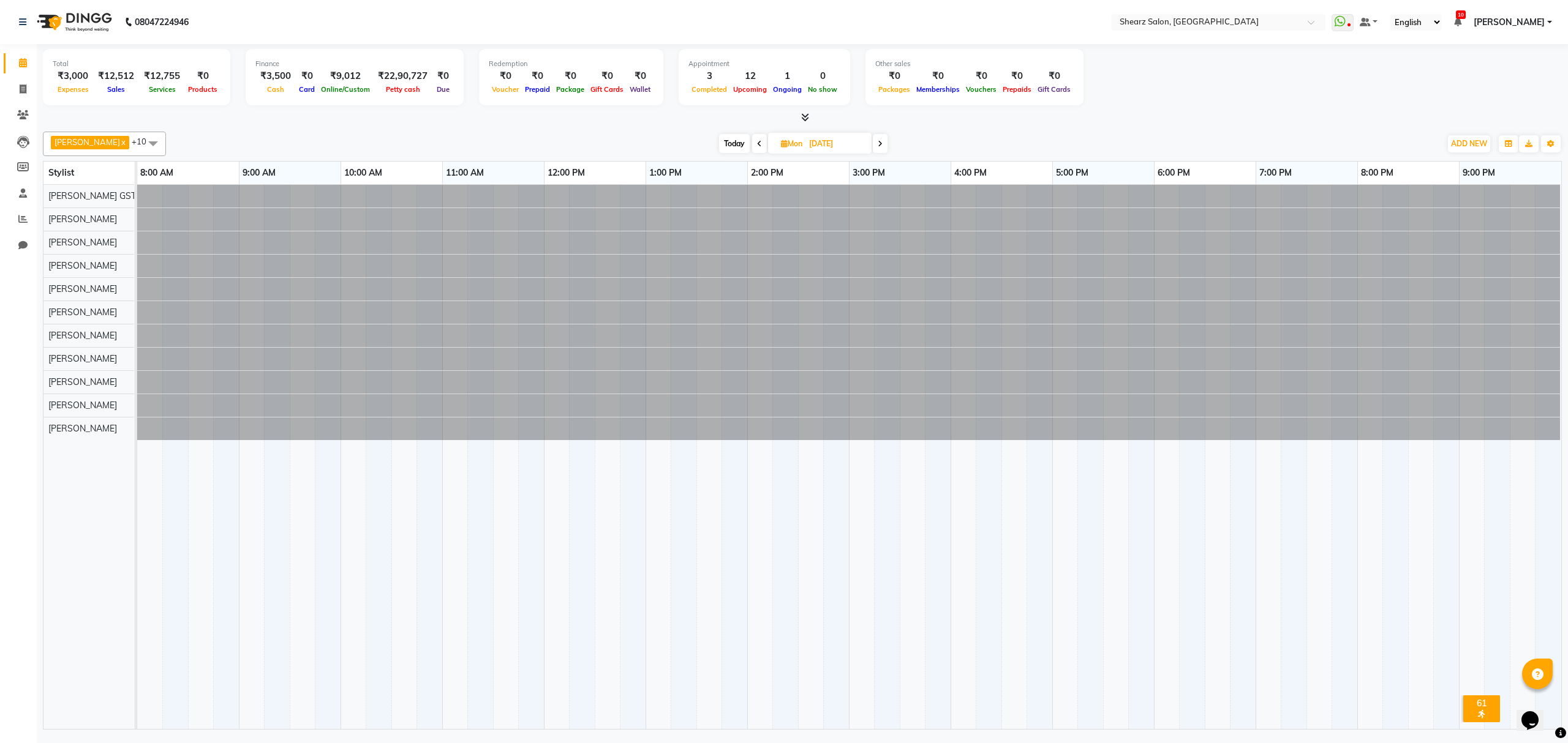
click at [877, 142] on icon at bounding box center [880, 144] width 5 height 7
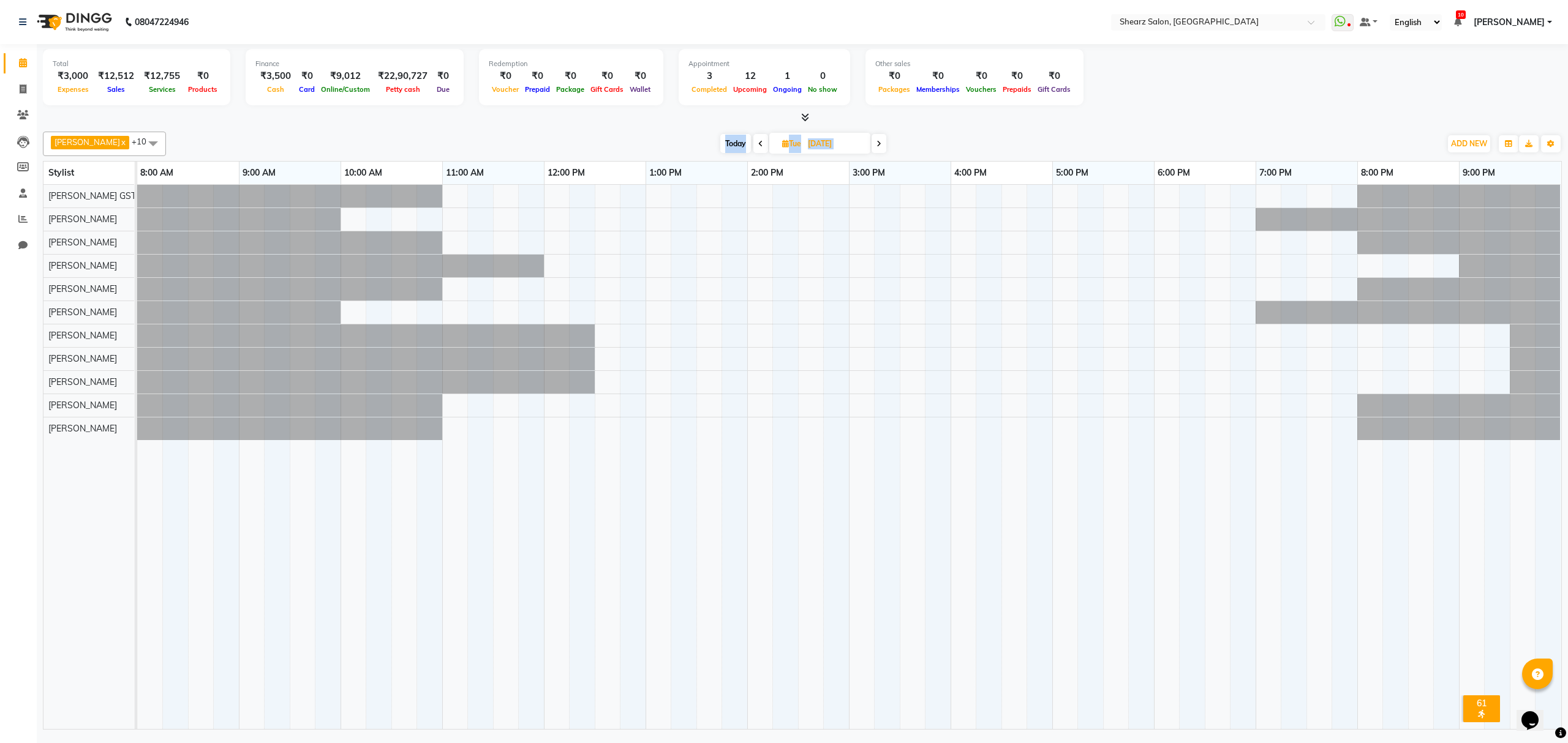
click at [877, 142] on icon at bounding box center [879, 144] width 5 height 7
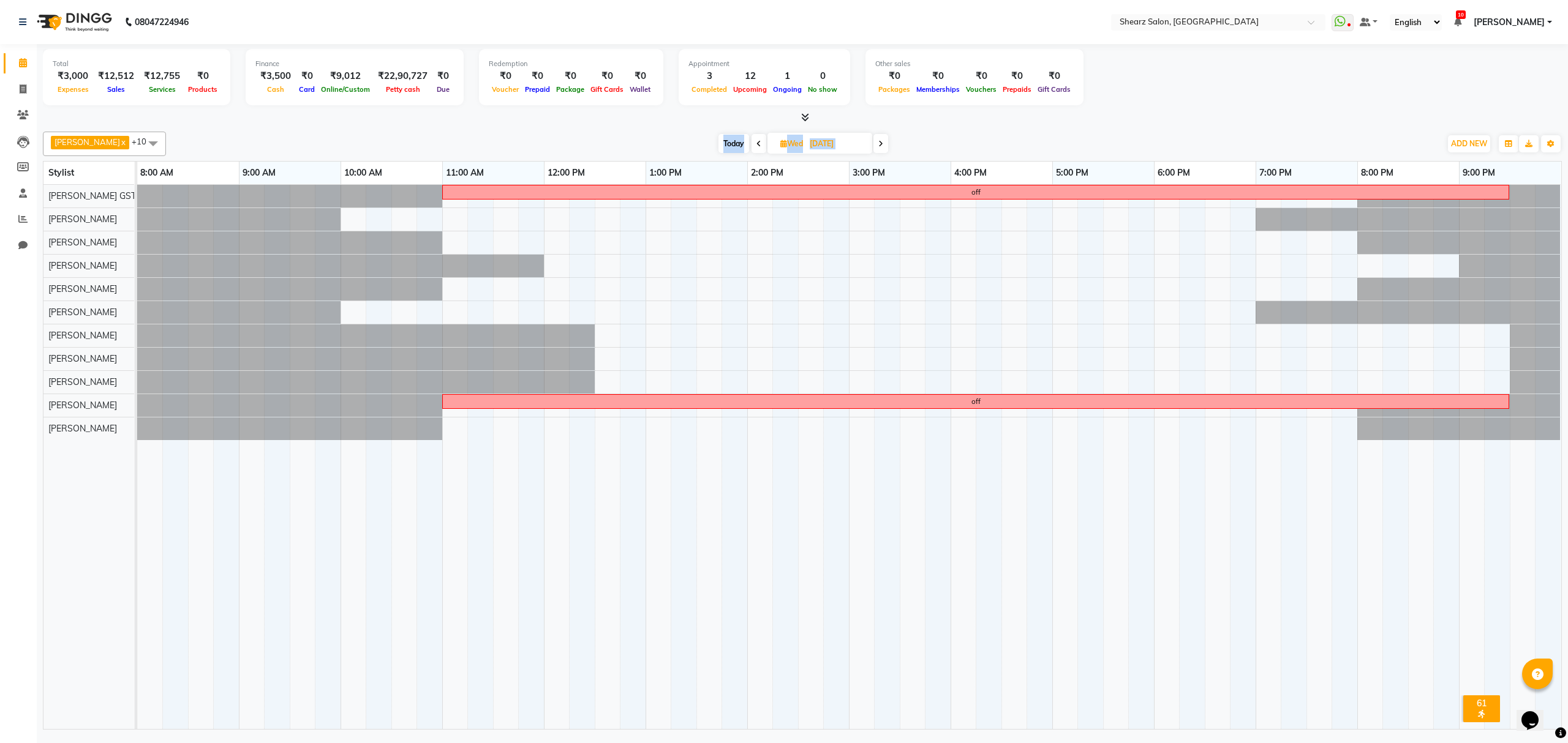
click at [873, 142] on span at bounding box center [880, 143] width 14 height 19
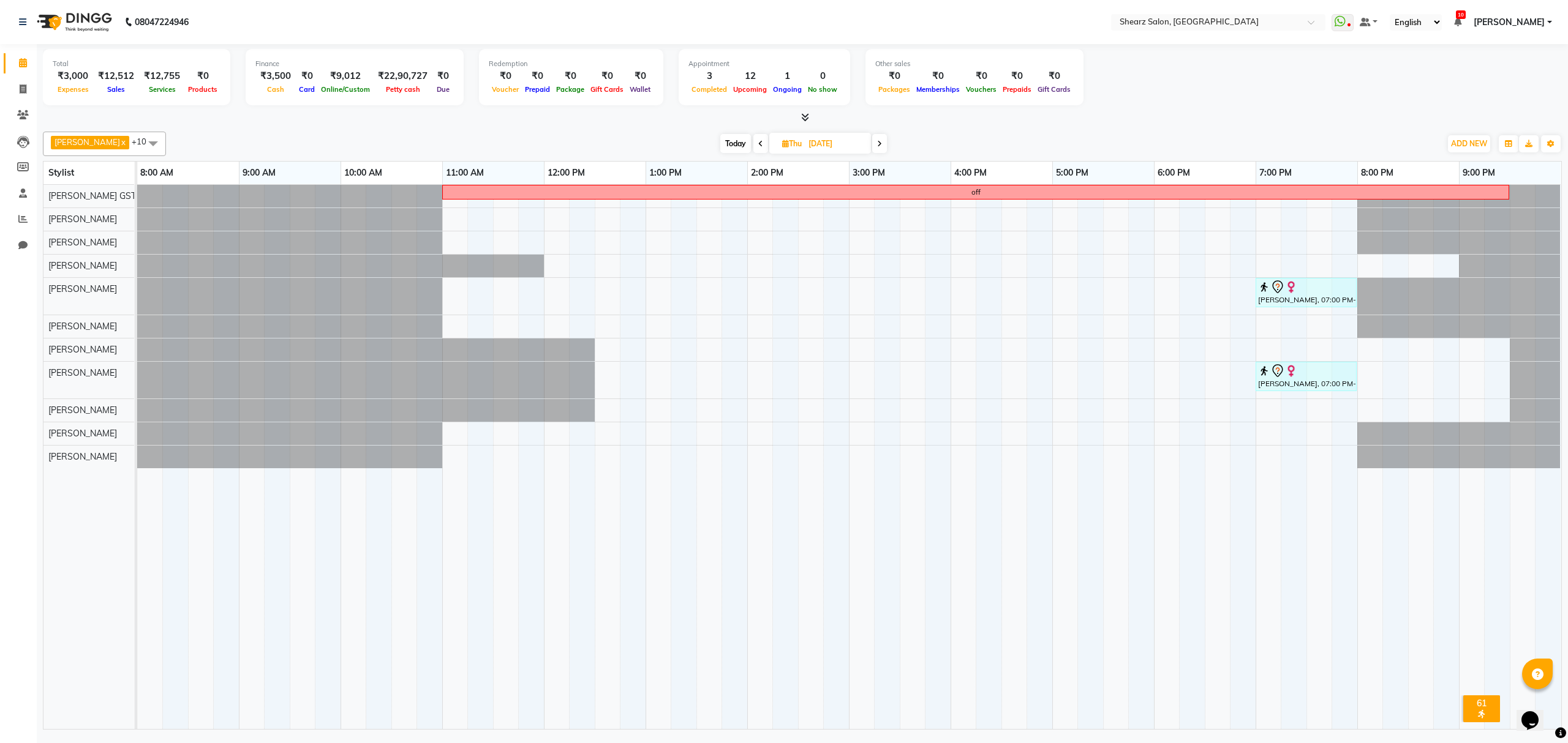
click at [878, 143] on span at bounding box center [880, 143] width 14 height 19
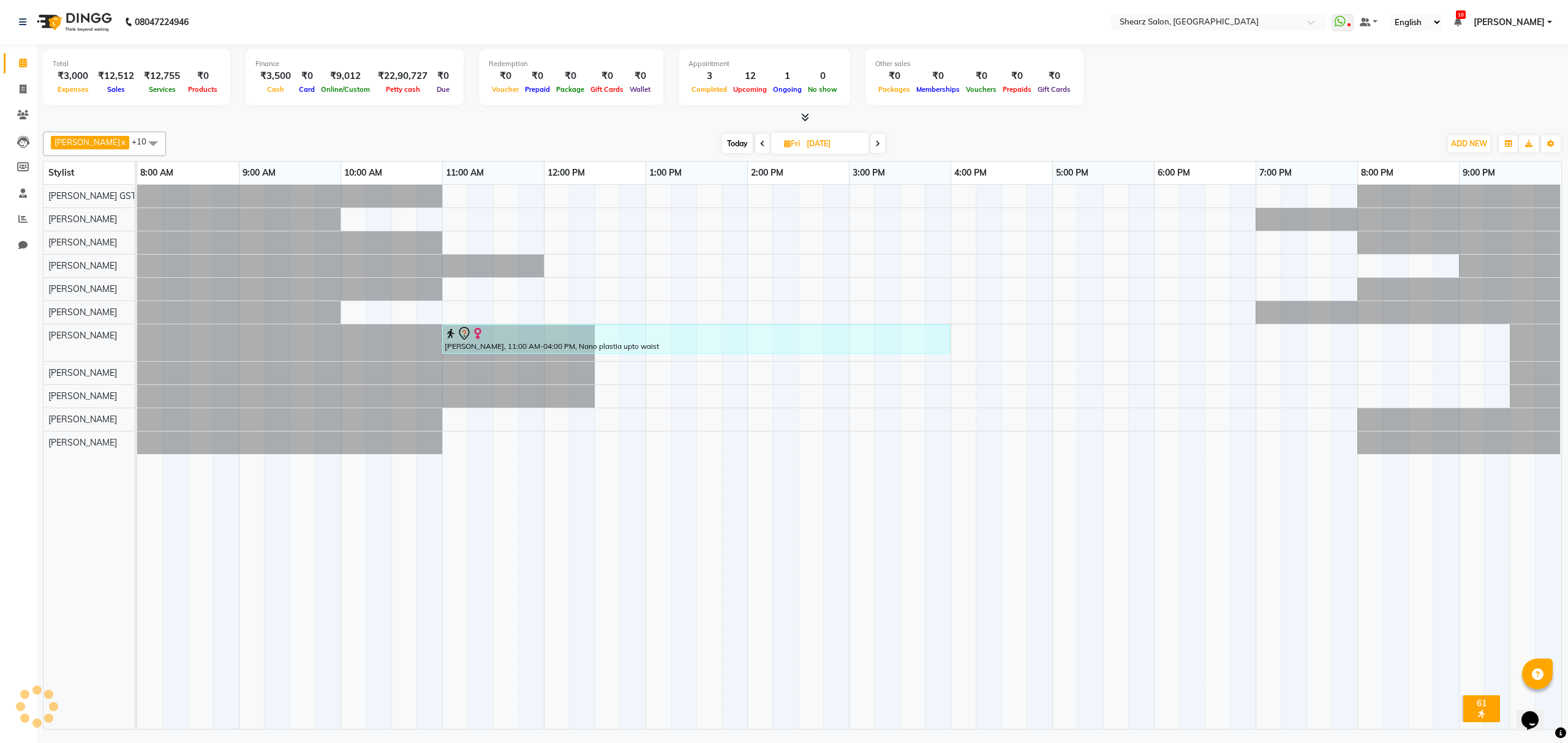
click at [878, 143] on div "[DATE] [DATE]" at bounding box center [804, 143] width 165 height 18
click at [870, 140] on span at bounding box center [877, 143] width 14 height 19
type input "[DATE]"
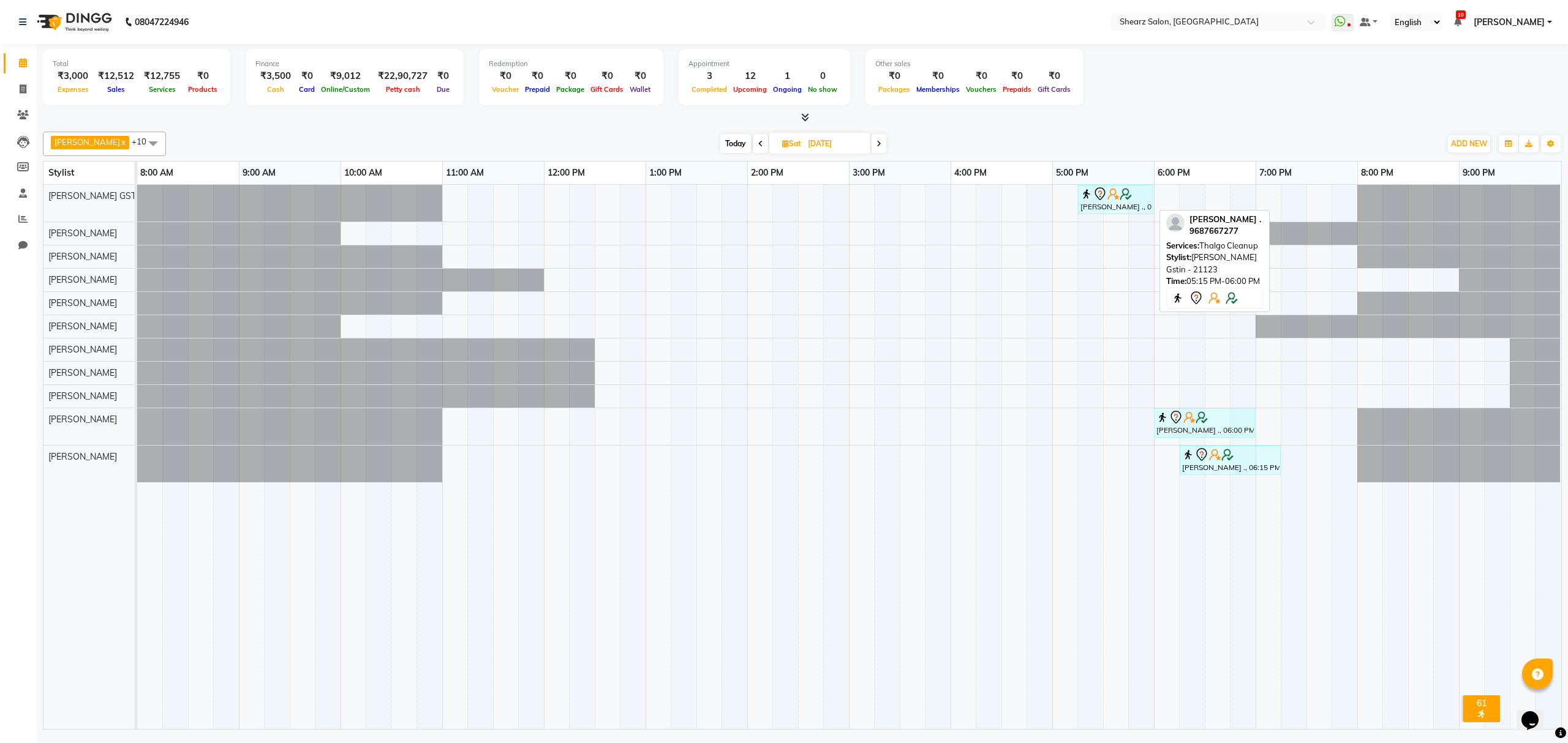
click at [1112, 200] on img at bounding box center [1113, 194] width 12 height 12
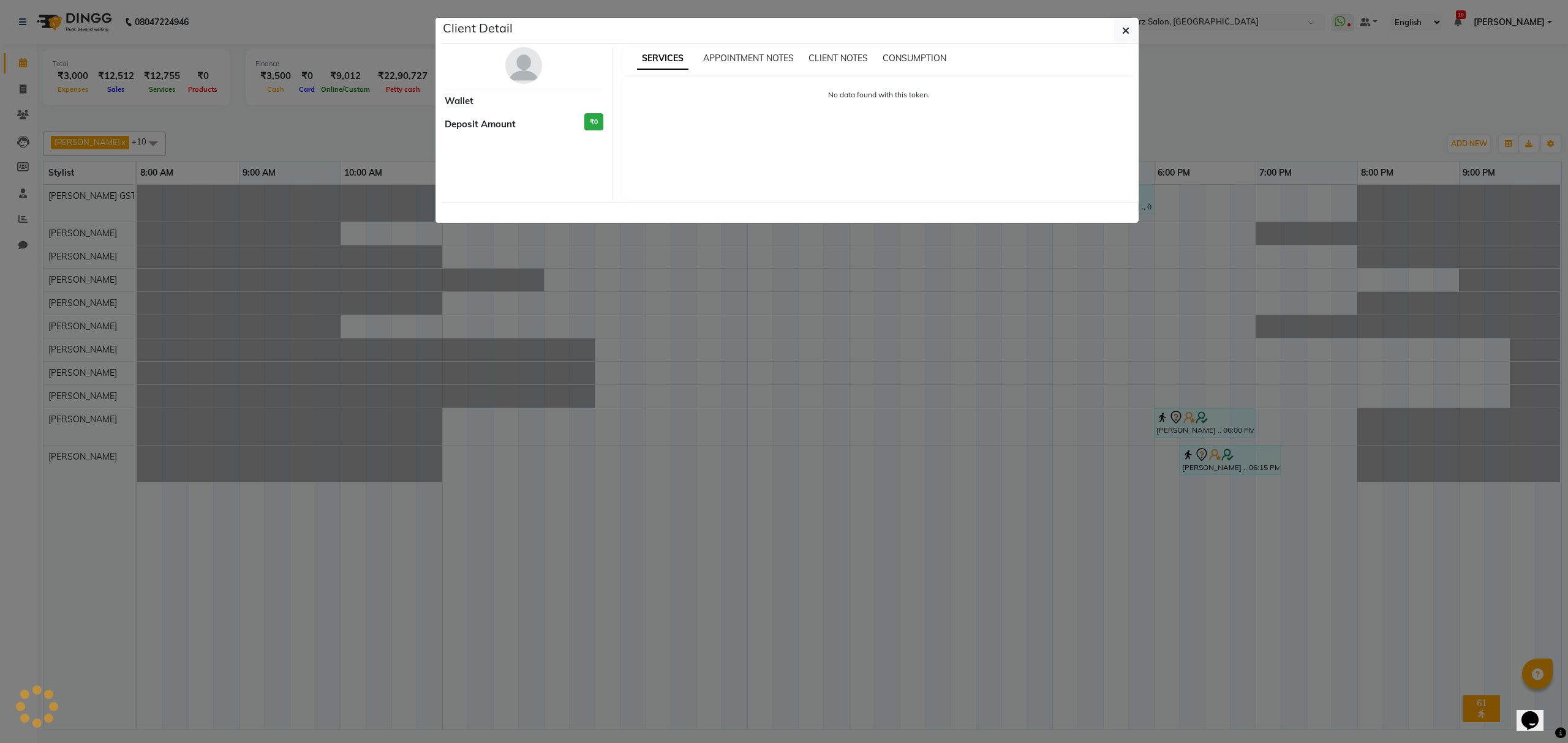
select select "7"
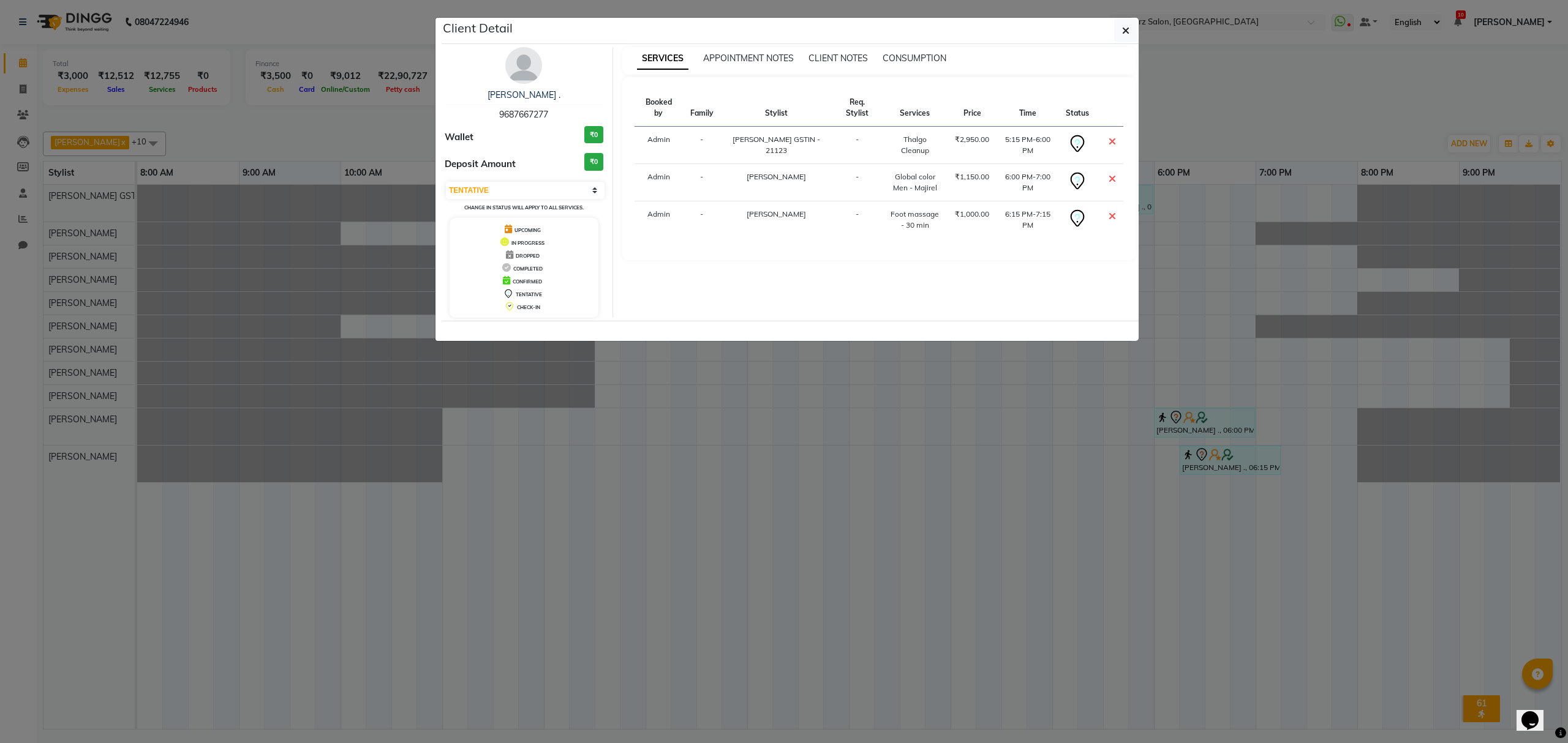
drag, startPoint x: 1128, startPoint y: 30, endPoint x: 1124, endPoint y: 172, distance: 142.1
click at [1128, 30] on icon "button" at bounding box center [1126, 31] width 7 height 10
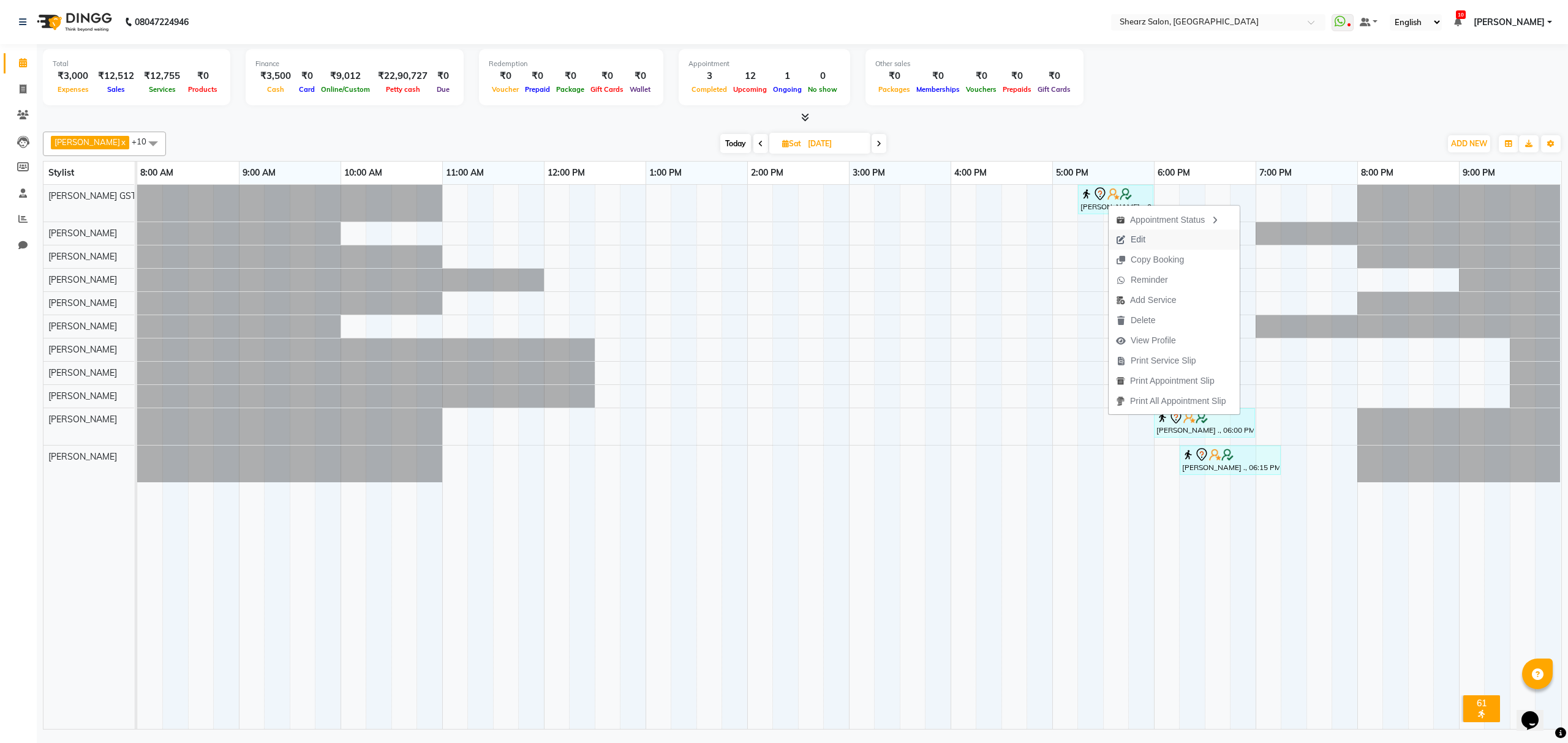
click at [1144, 240] on span "Edit" at bounding box center [1138, 239] width 14 height 13
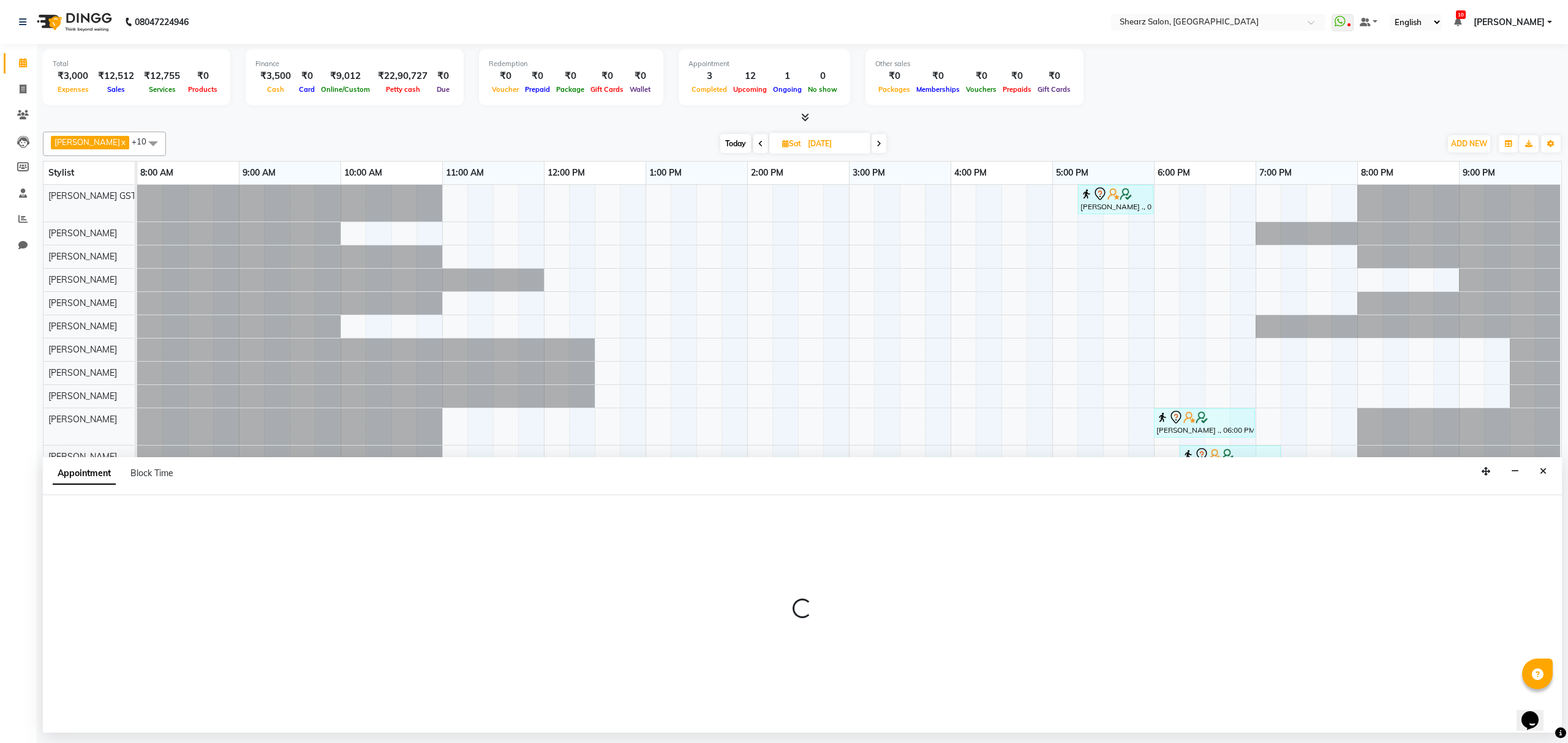
select select "tentative"
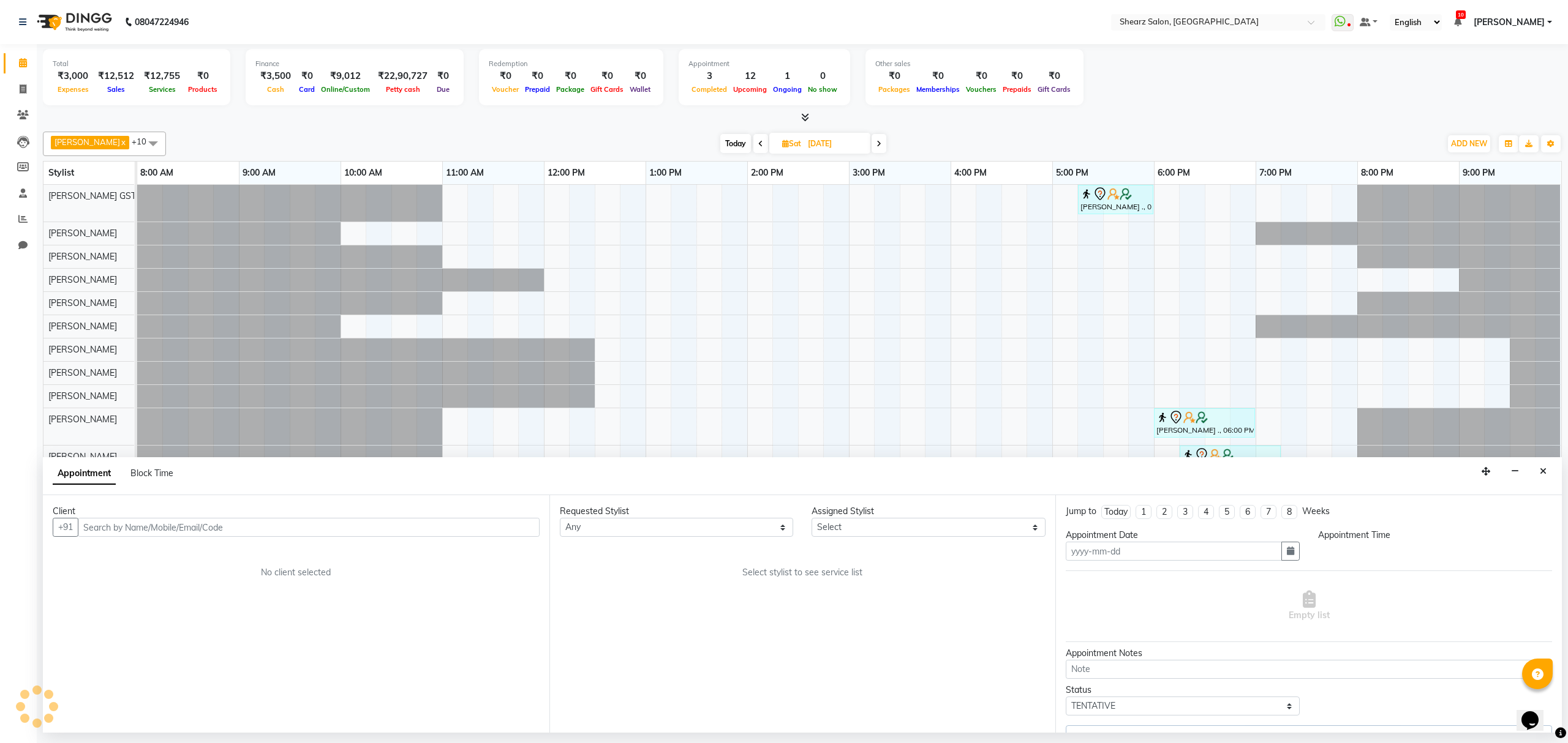
type input "11-10-2025"
select select "1035"
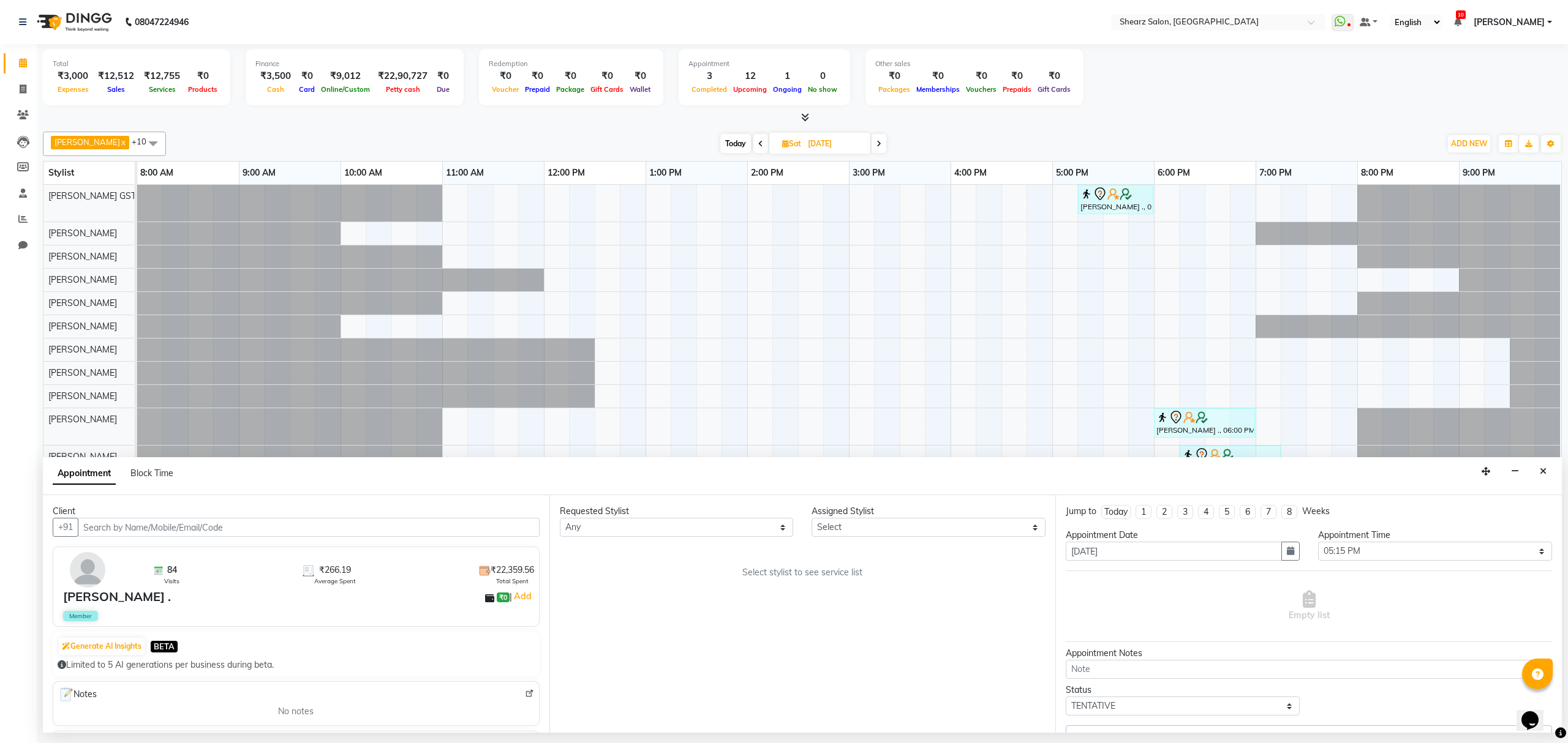
select select "77443"
select select "4101"
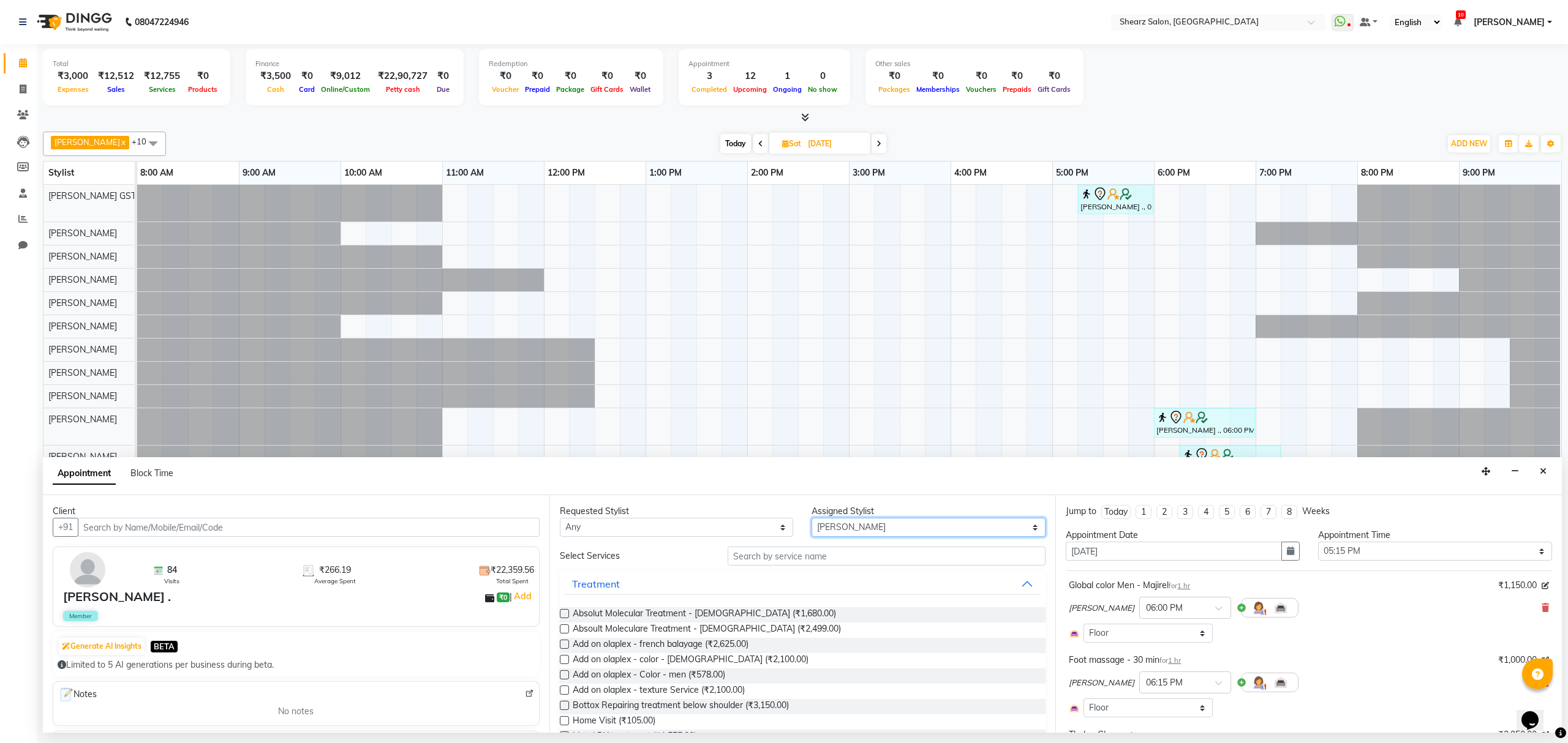
click at [851, 522] on select "Select Brijesh Valand Center 1_mgr mgr Chandrakant Parmar Dinesh Deora Gopika D…" at bounding box center [928, 527] width 234 height 19
select select "77440"
click at [812, 519] on select "Select Brijesh Valand Center 1_mgr mgr Chandrakant Parmar Dinesh Deora Gopika D…" at bounding box center [928, 527] width 234 height 19
click at [819, 550] on input "text" at bounding box center [886, 556] width 318 height 19
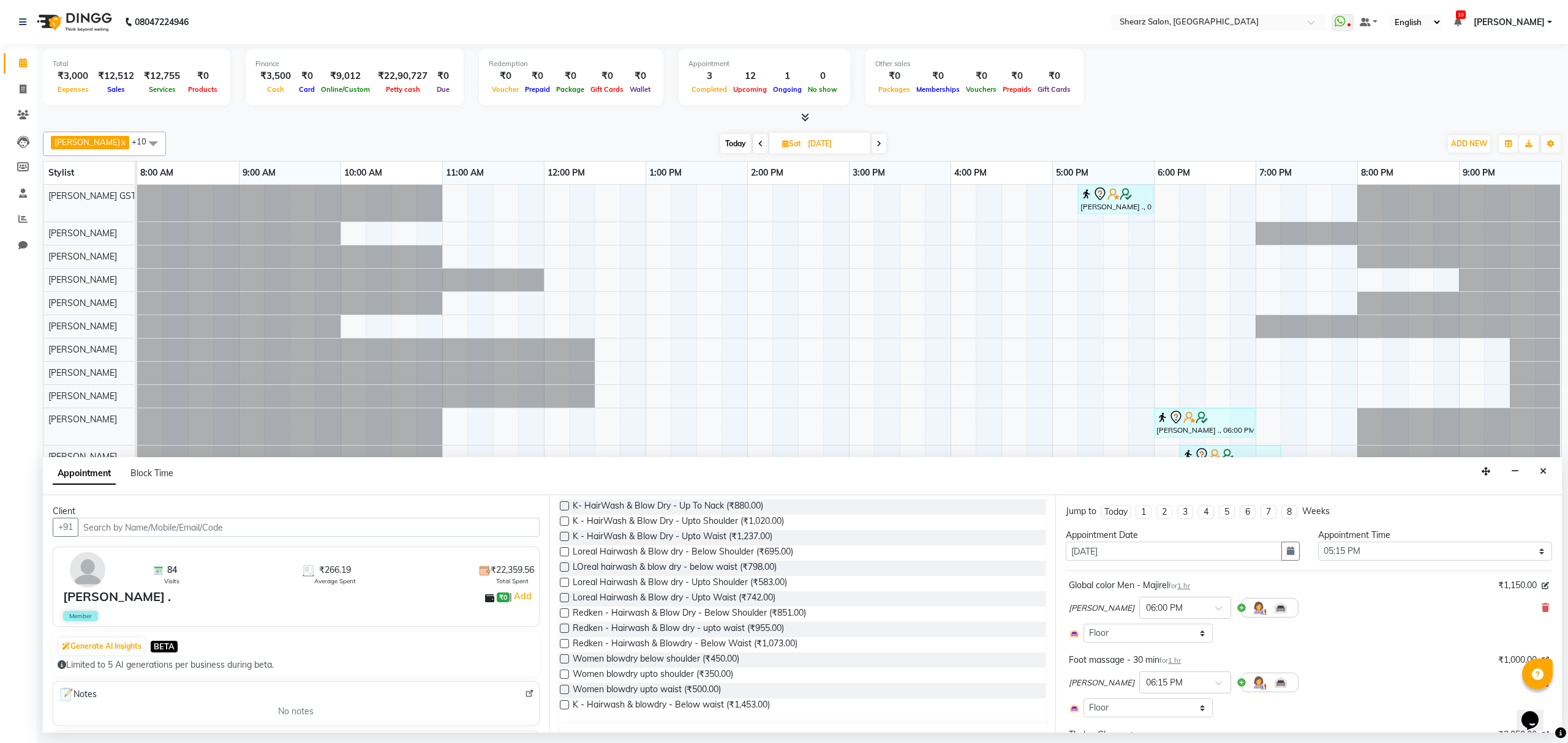
scroll to position [245, 0]
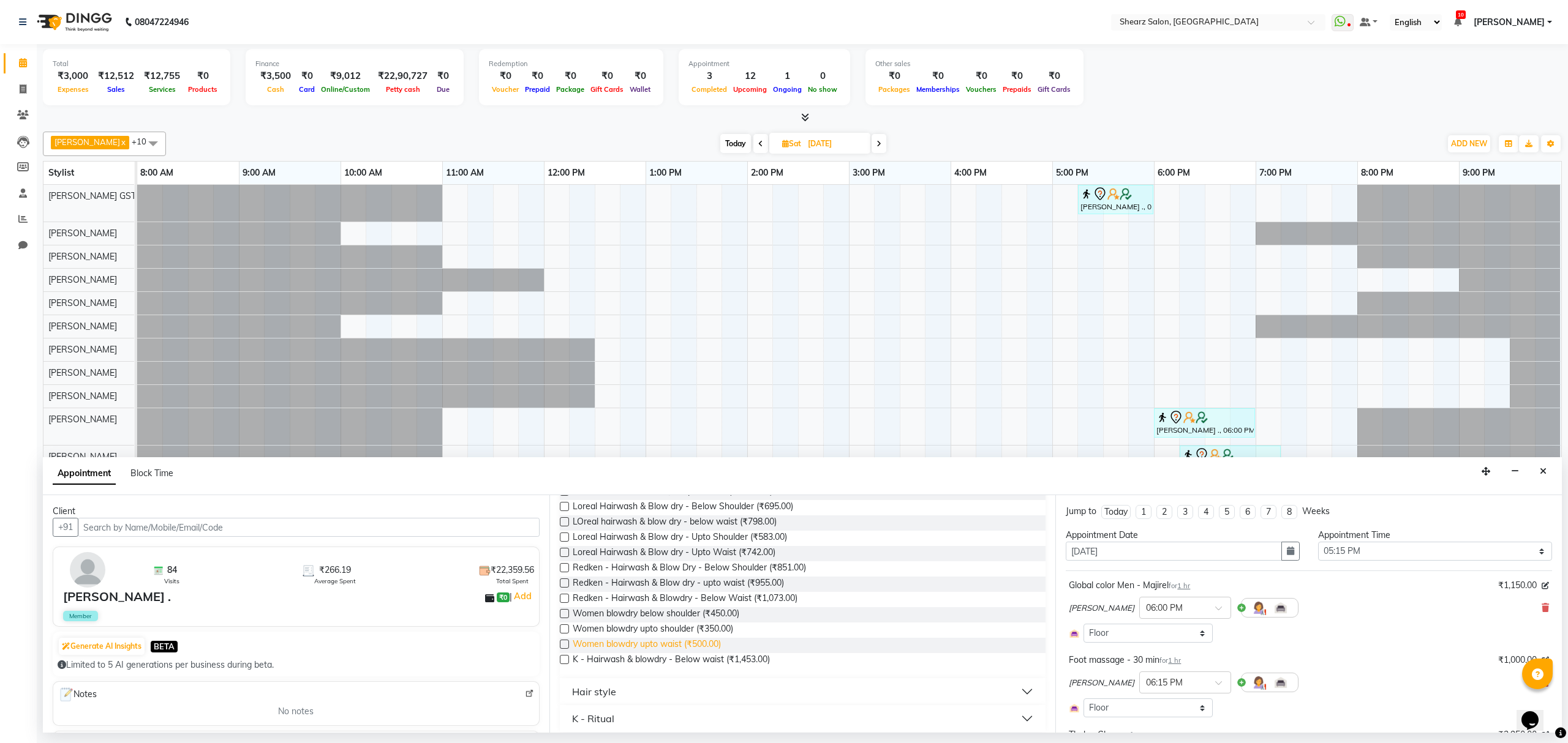
type input "blow dry"
click at [665, 640] on span "Women blowdry upto waist (₹500.00)" at bounding box center [646, 645] width 148 height 15
checkbox input "false"
click at [1215, 617] on span at bounding box center [1223, 612] width 15 height 13
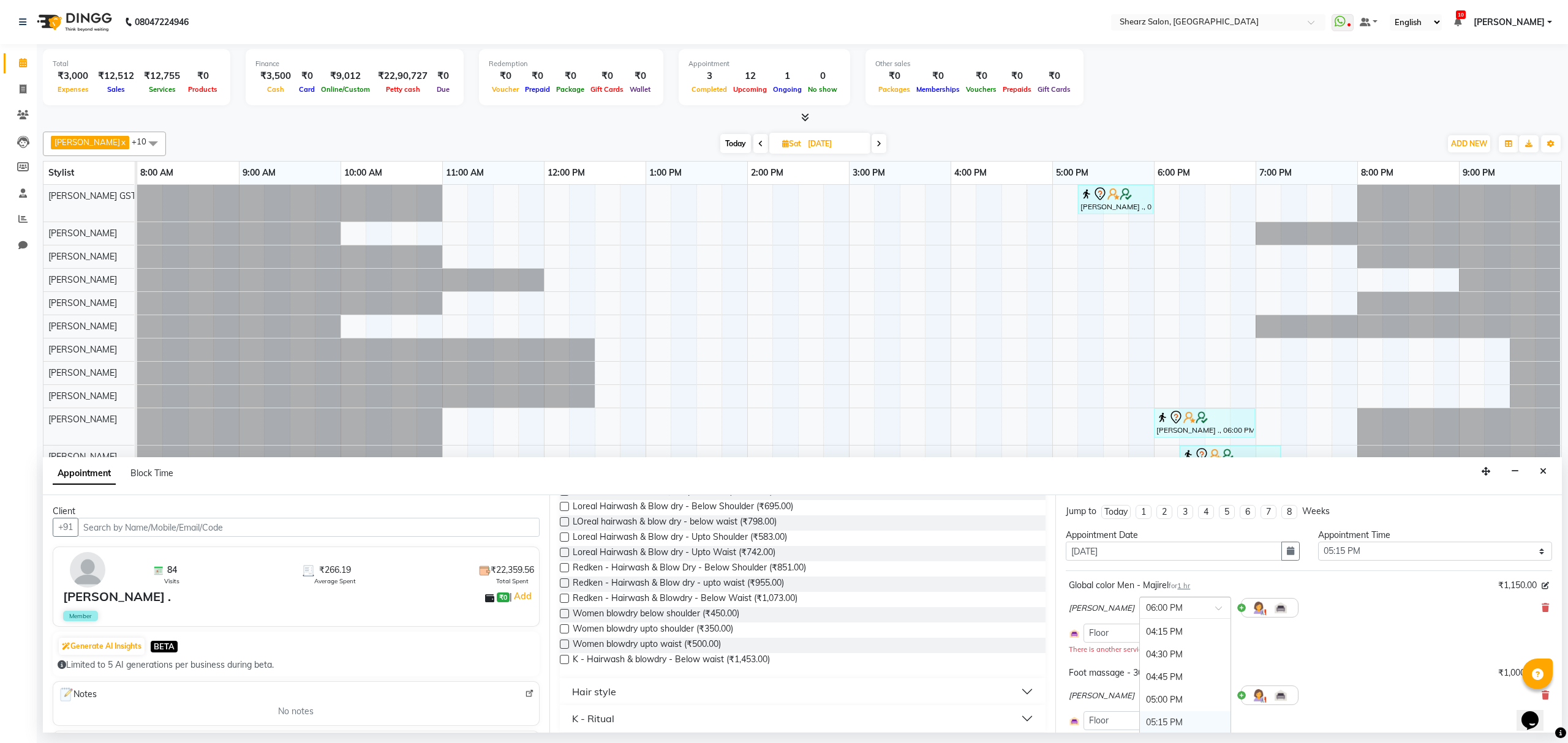
click at [1160, 722] on div "05:15 PM" at bounding box center [1185, 722] width 90 height 22
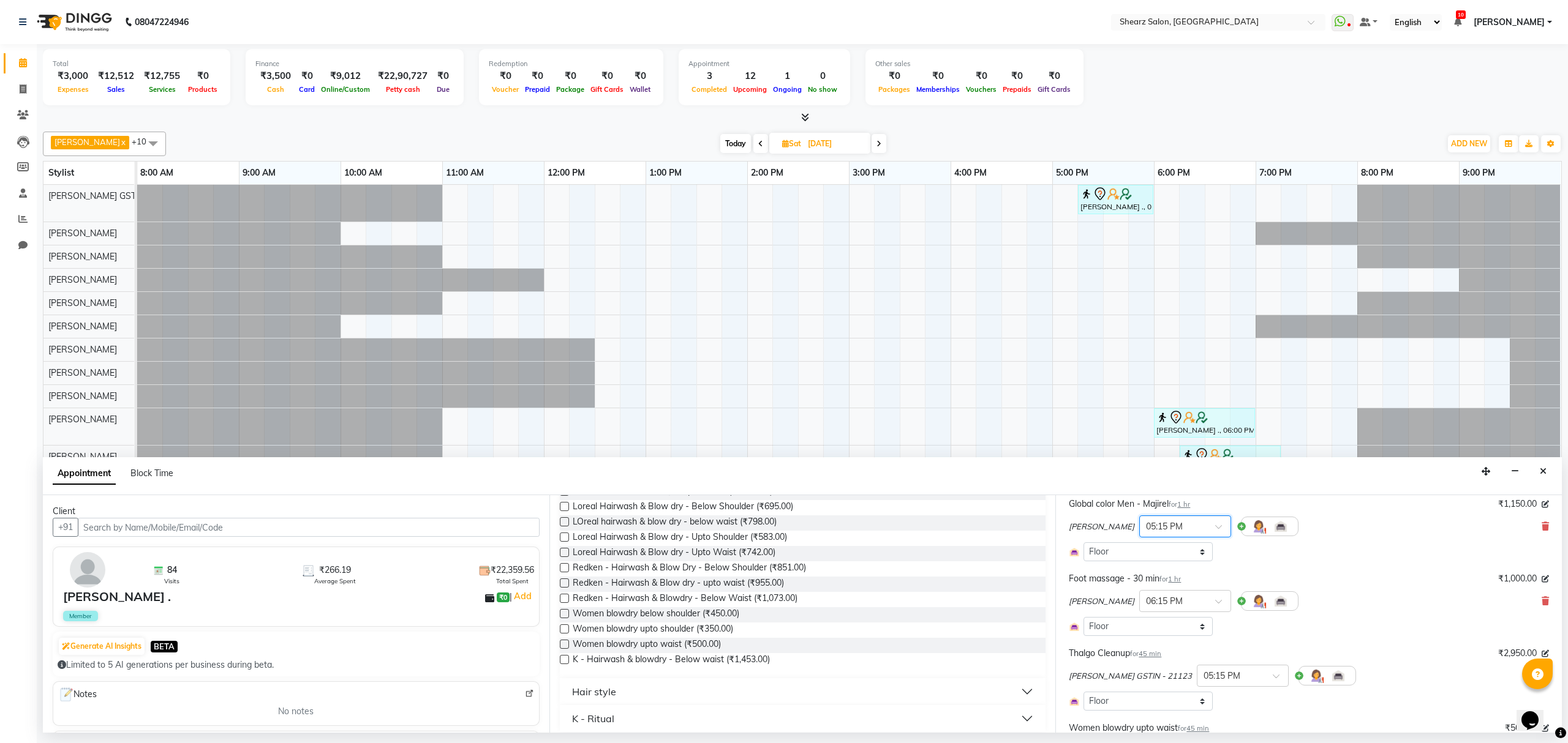
scroll to position [0, 0]
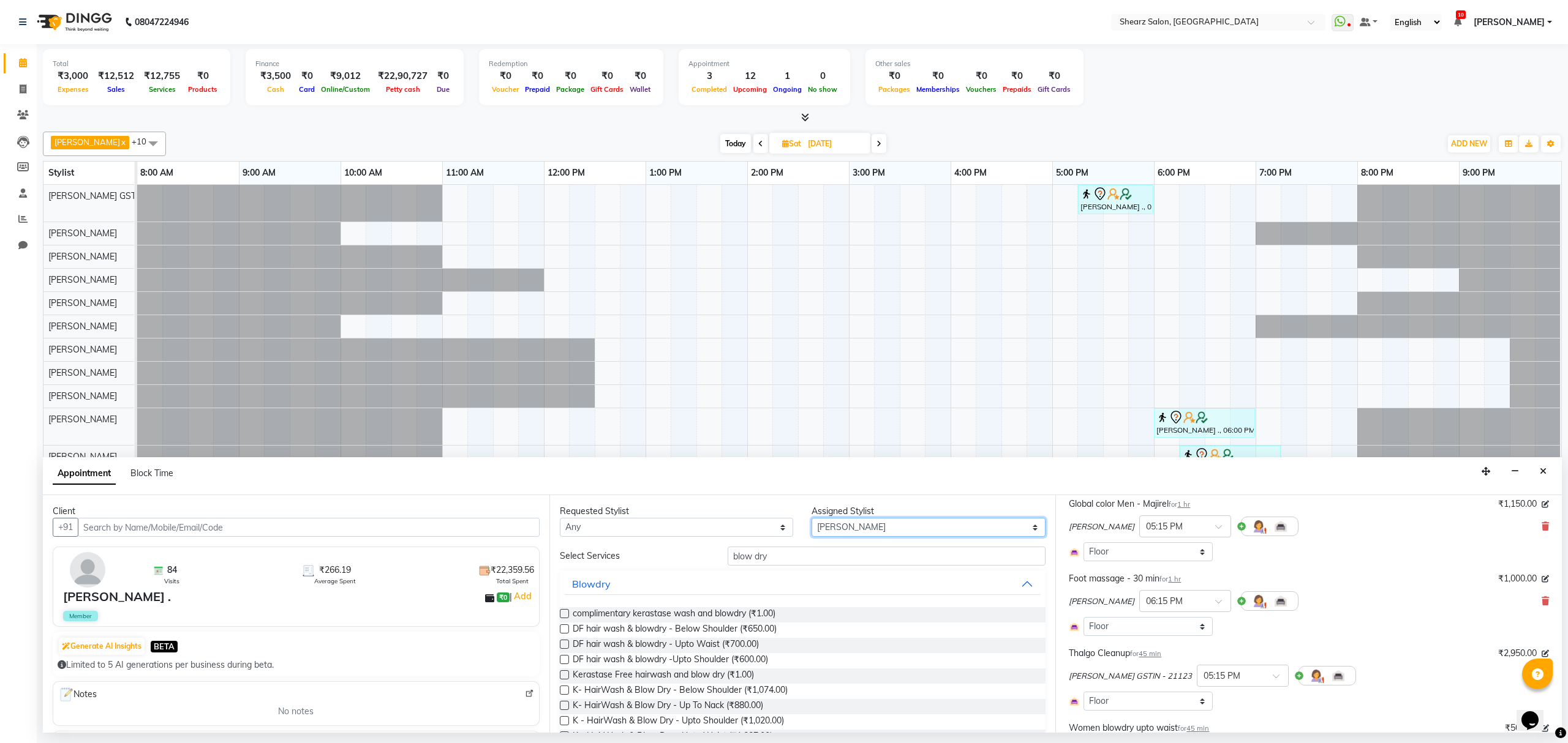
click at [853, 527] on select "Select Brijesh Valand Center 1_mgr mgr Chandrakant Parmar Dinesh Deora Gopika D…" at bounding box center [928, 527] width 234 height 19
select select "77439"
click at [812, 519] on select "Select Brijesh Valand Center 1_mgr mgr Chandrakant Parmar Dinesh Deora Gopika D…" at bounding box center [928, 527] width 234 height 19
drag, startPoint x: 772, startPoint y: 559, endPoint x: 479, endPoint y: 563, distance: 293.0
click at [473, 559] on div "Client +91 84 Visits ₹266.19 Average Spent ₹22,359.56 Total Spent MANISH SHRIVA…" at bounding box center [802, 613] width 1519 height 237
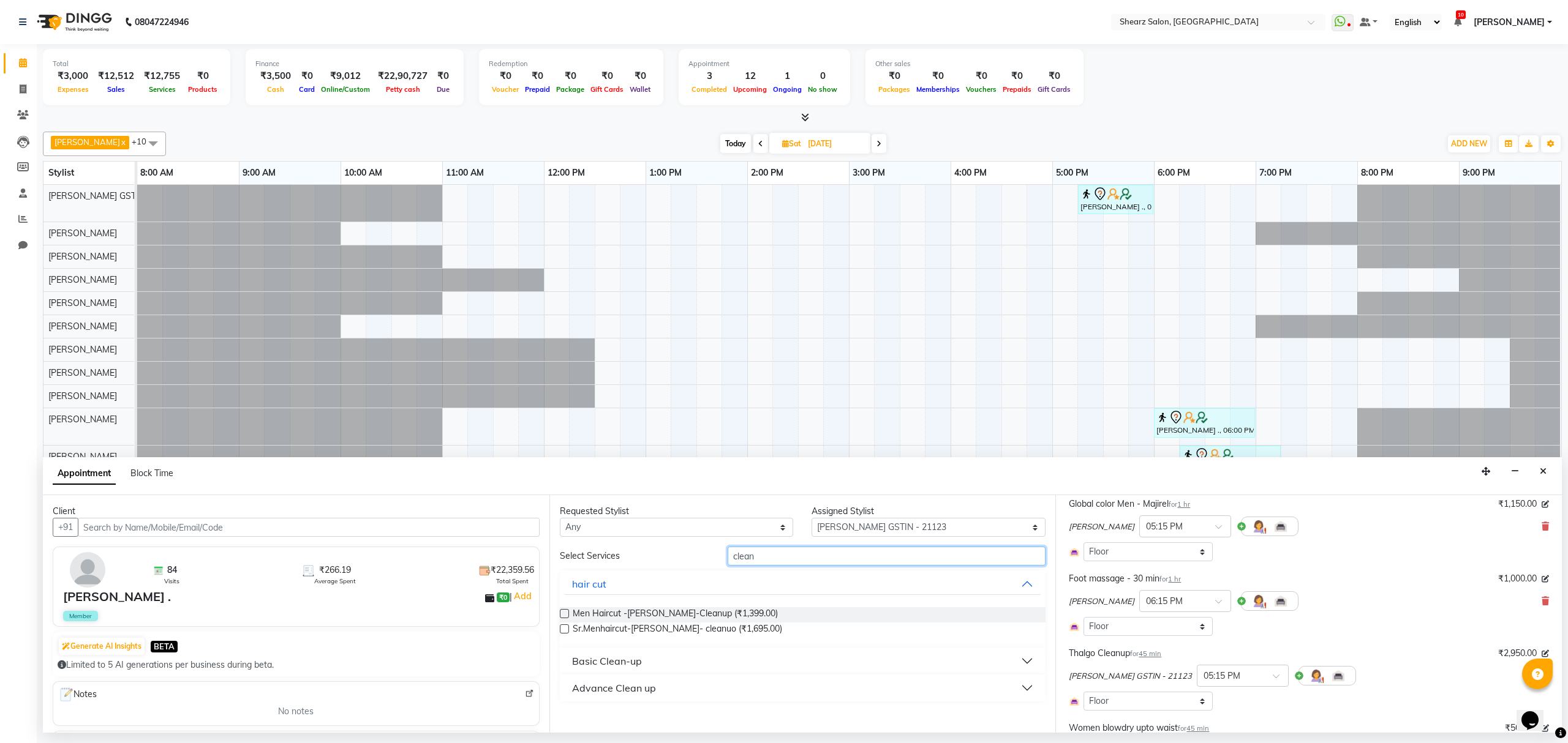
type input "clean"
click at [599, 656] on div "Basic Clean-up" at bounding box center [607, 661] width 69 height 14
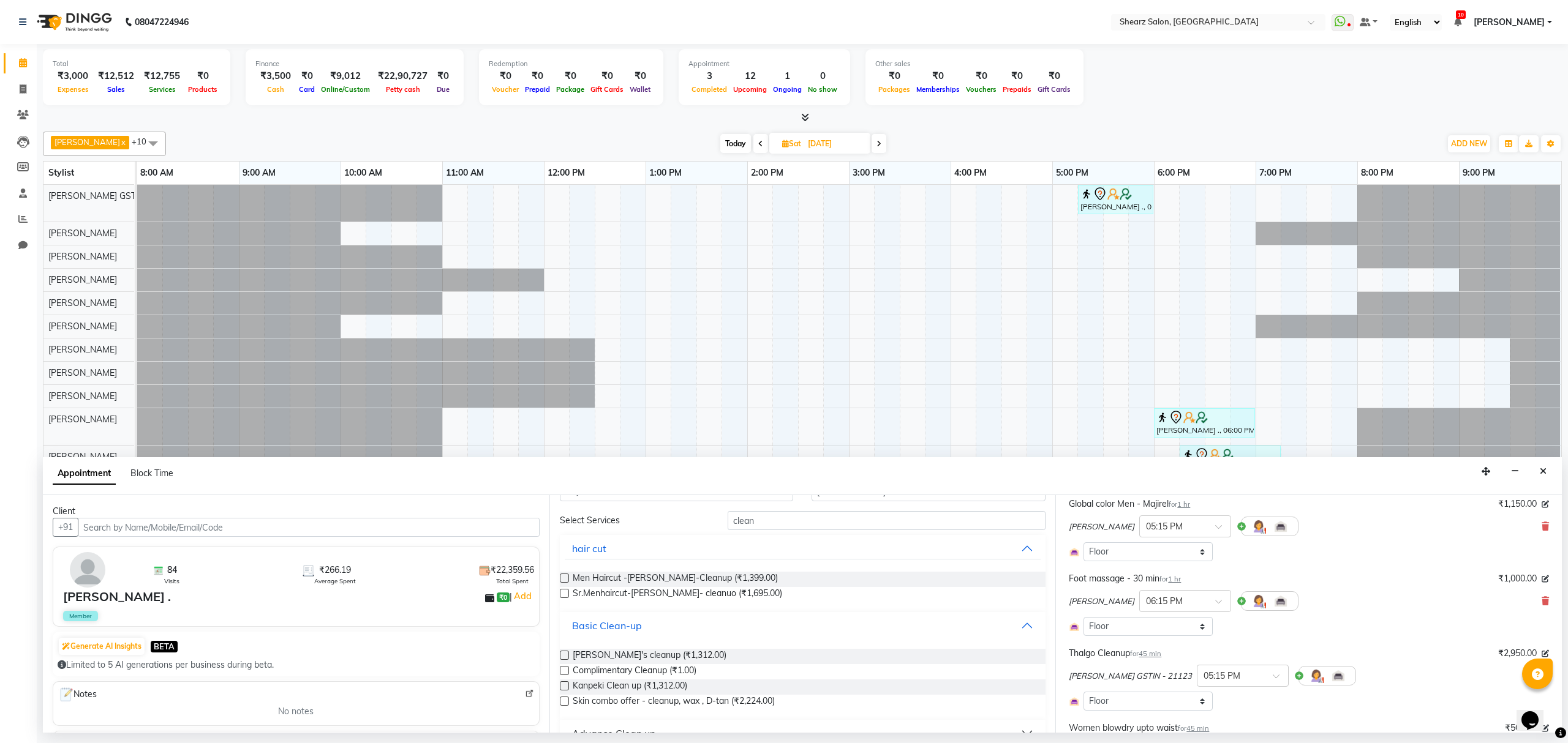
scroll to position [54, 0]
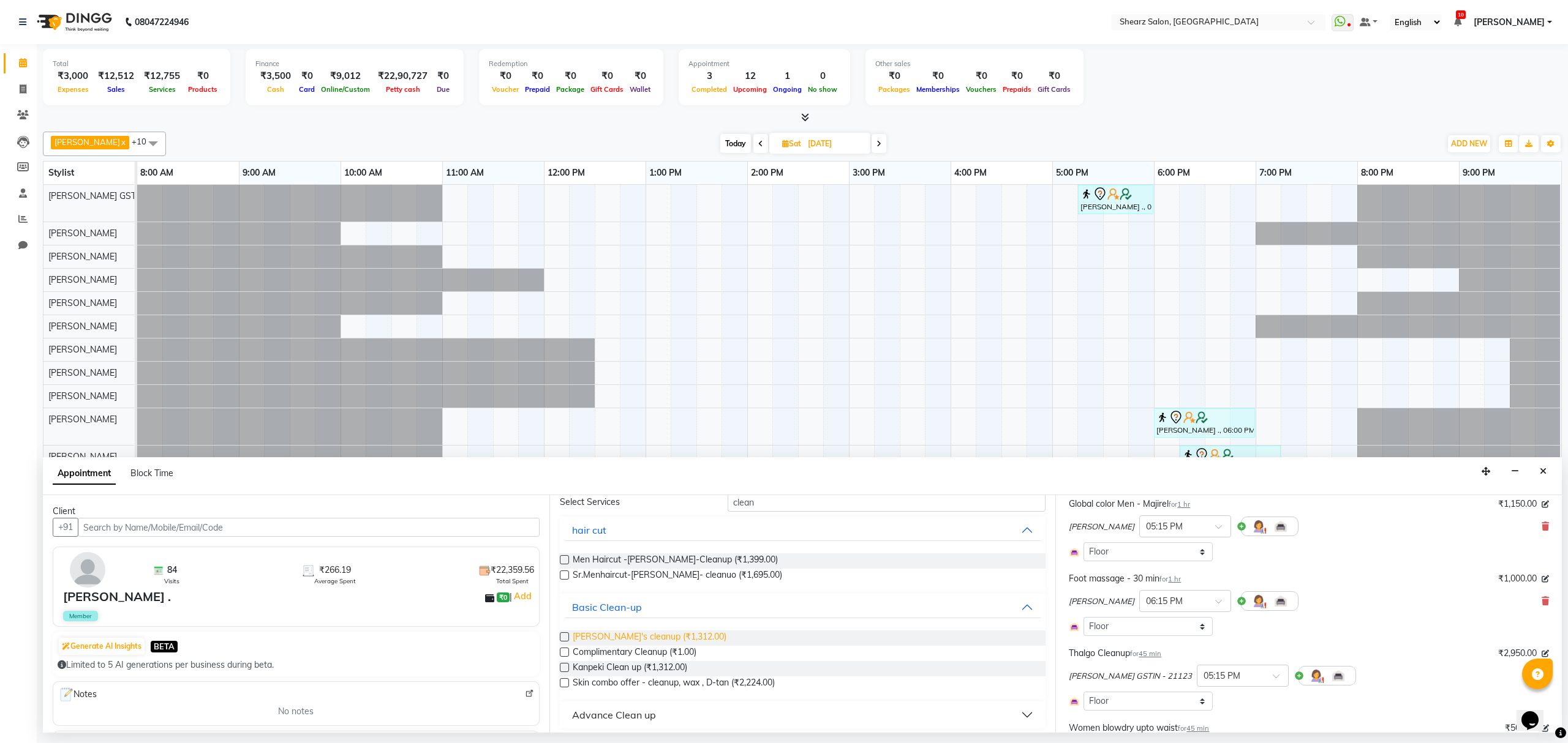
click at [611, 645] on span "Cheryl's cleanup (₹1,312.00)" at bounding box center [649, 637] width 153 height 15
checkbox input "false"
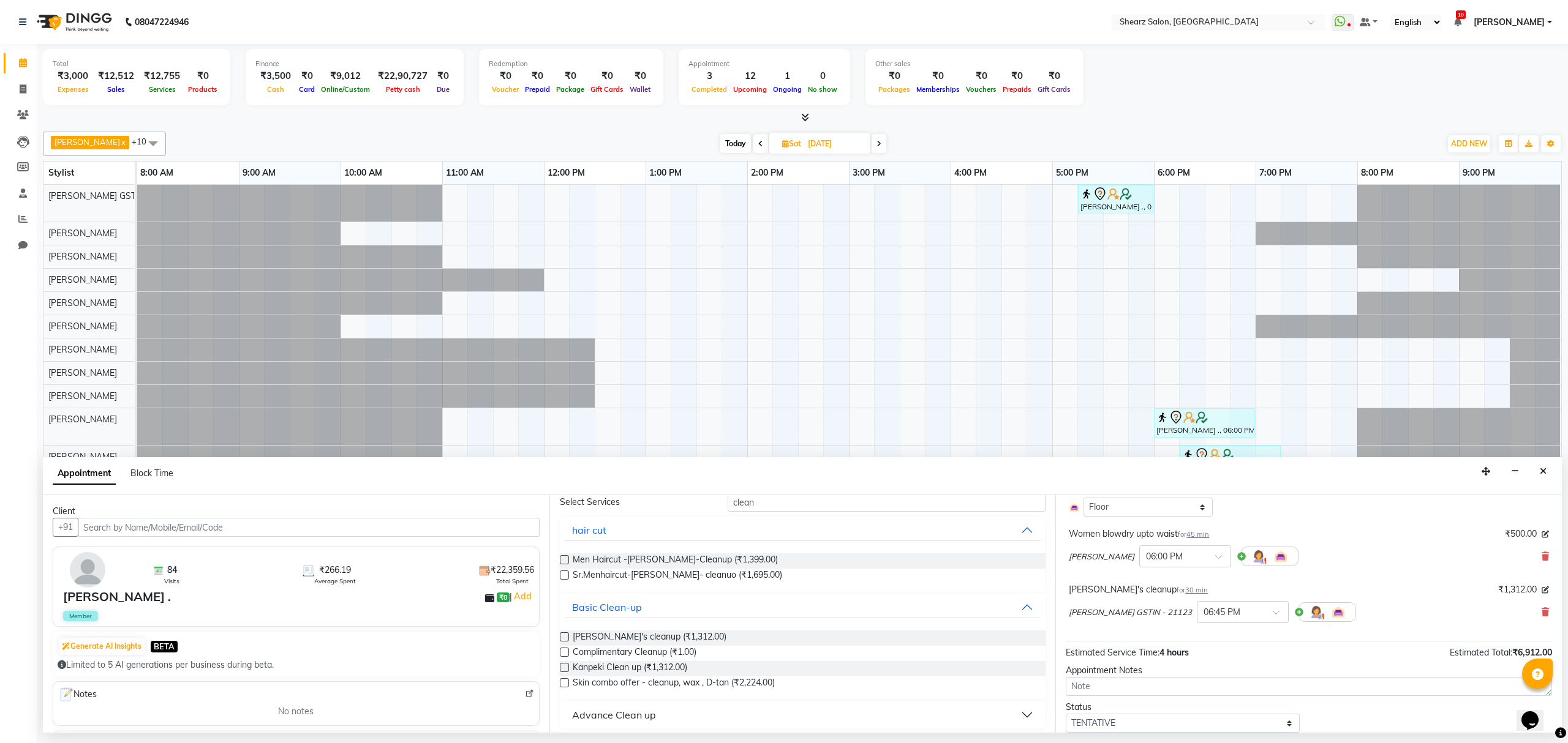
scroll to position [319, 0]
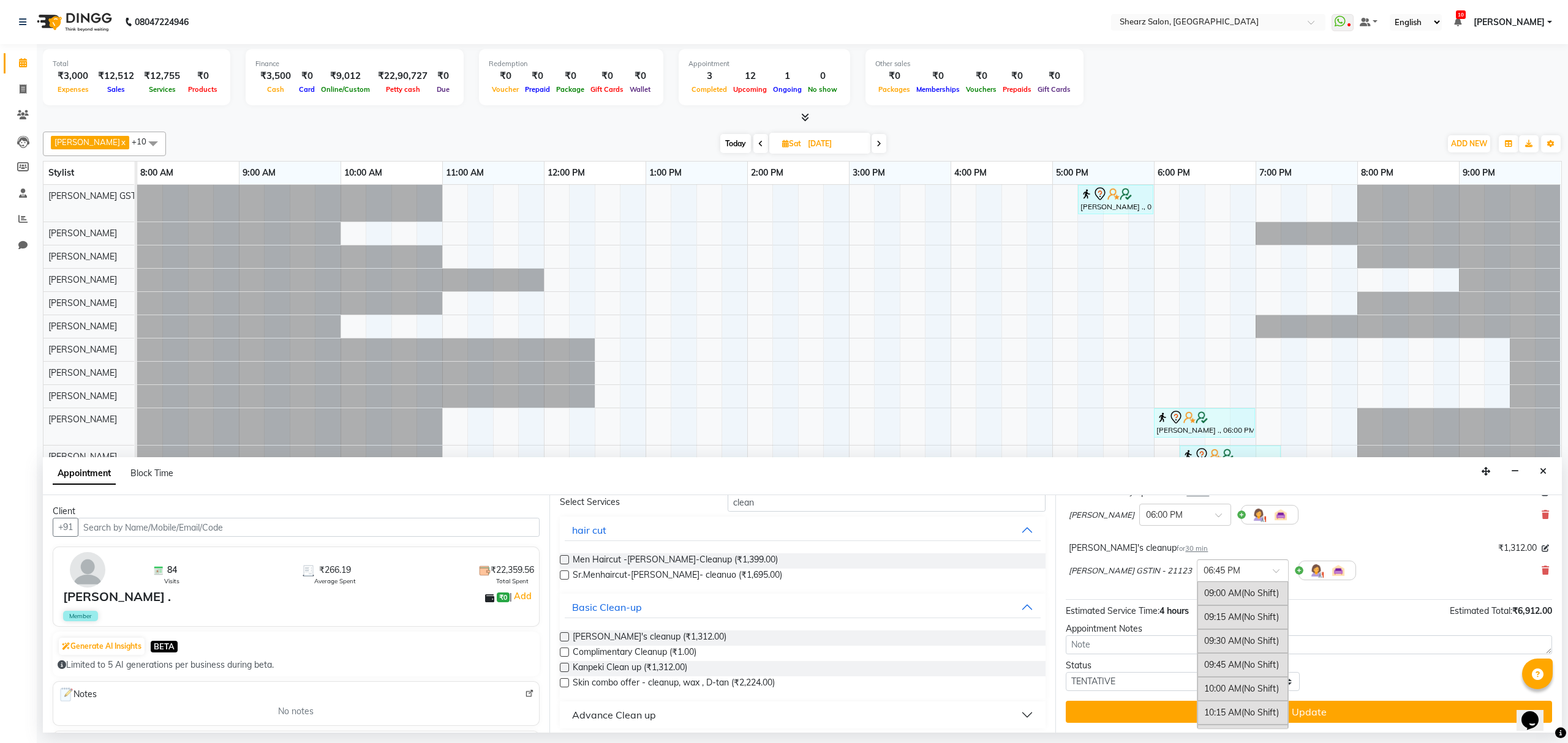
click at [1260, 571] on div at bounding box center [1242, 569] width 90 height 13
click at [1225, 611] on div "06:00 PM" at bounding box center [1242, 603] width 90 height 22
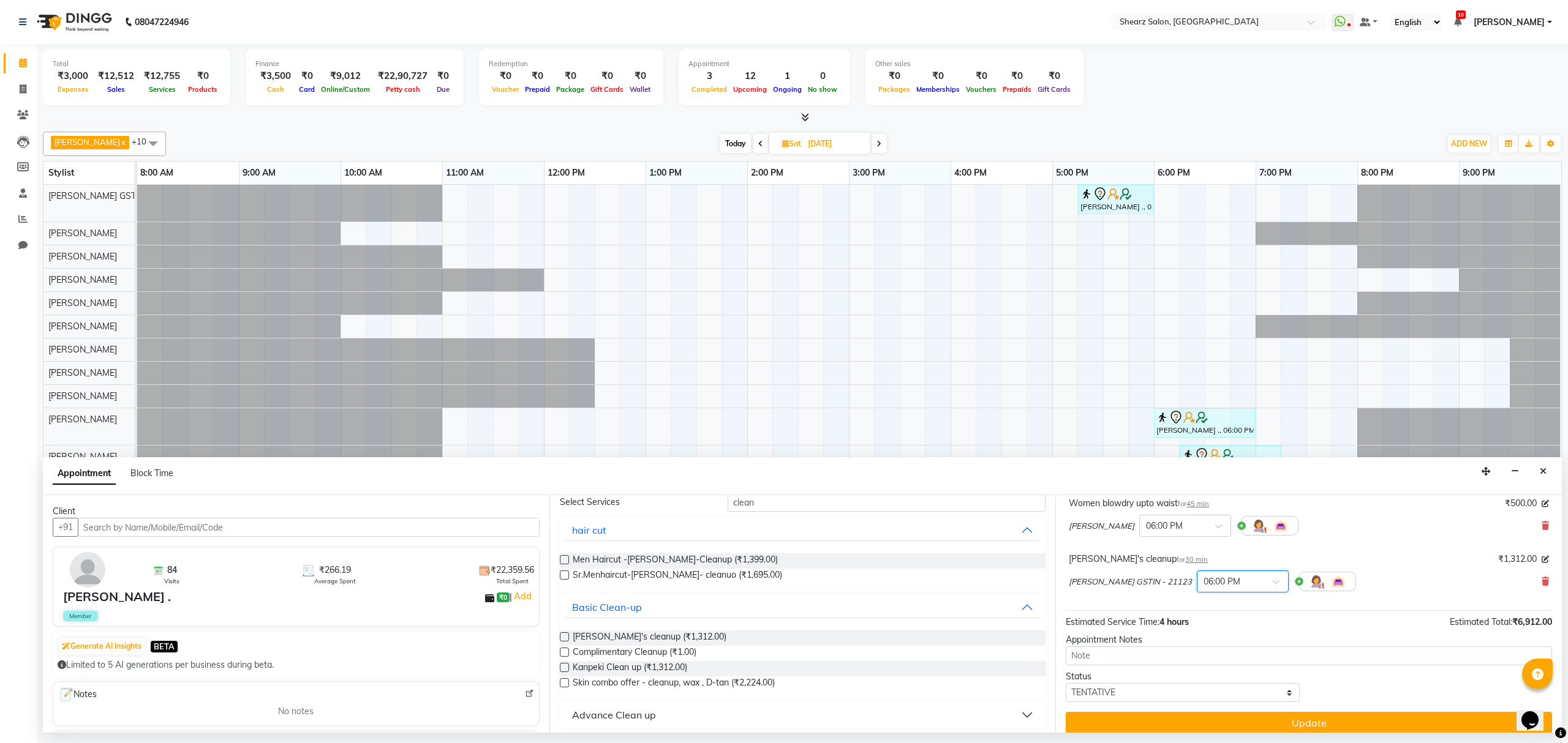
scroll to position [331, 0]
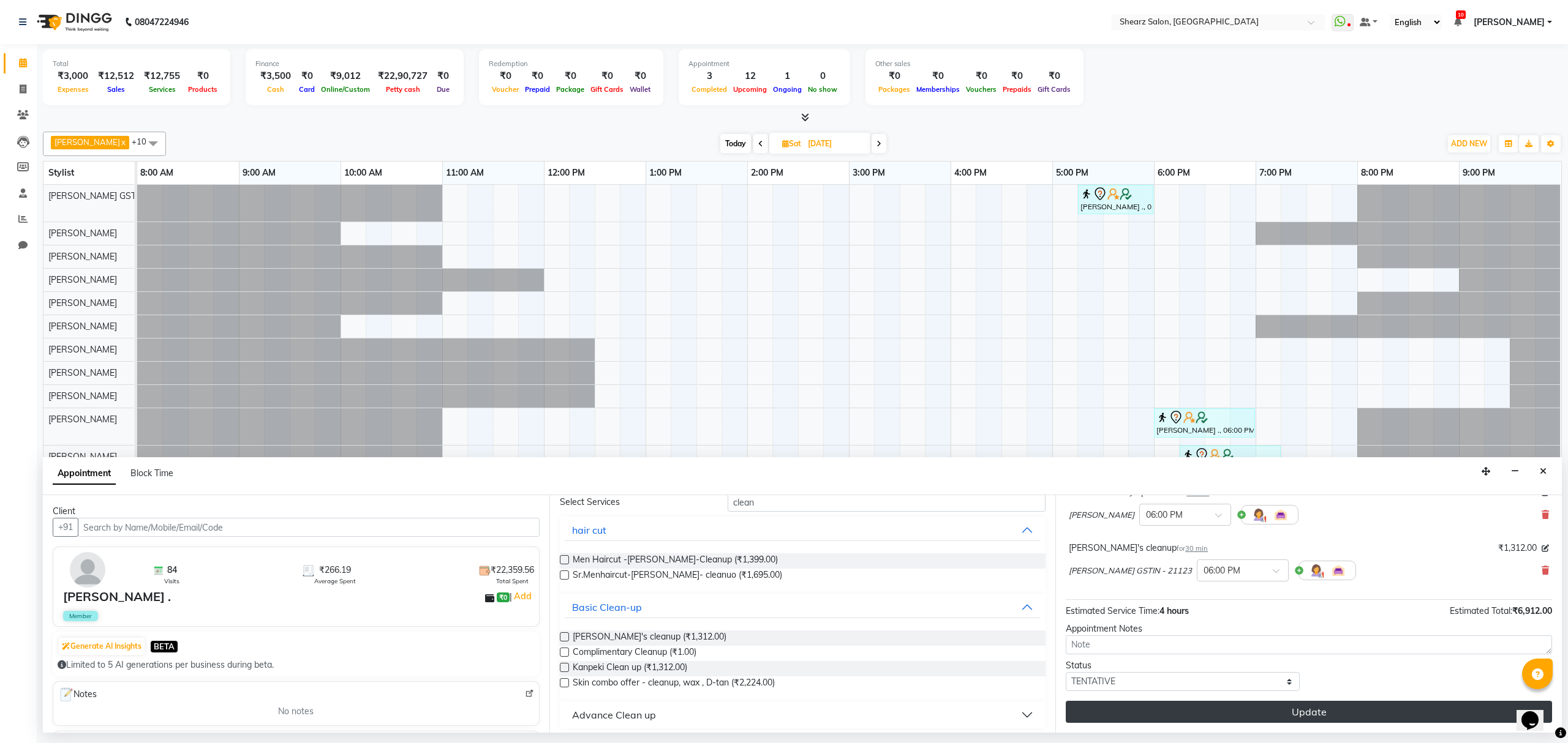
click at [1235, 713] on button "Update" at bounding box center [1309, 712] width 486 height 22
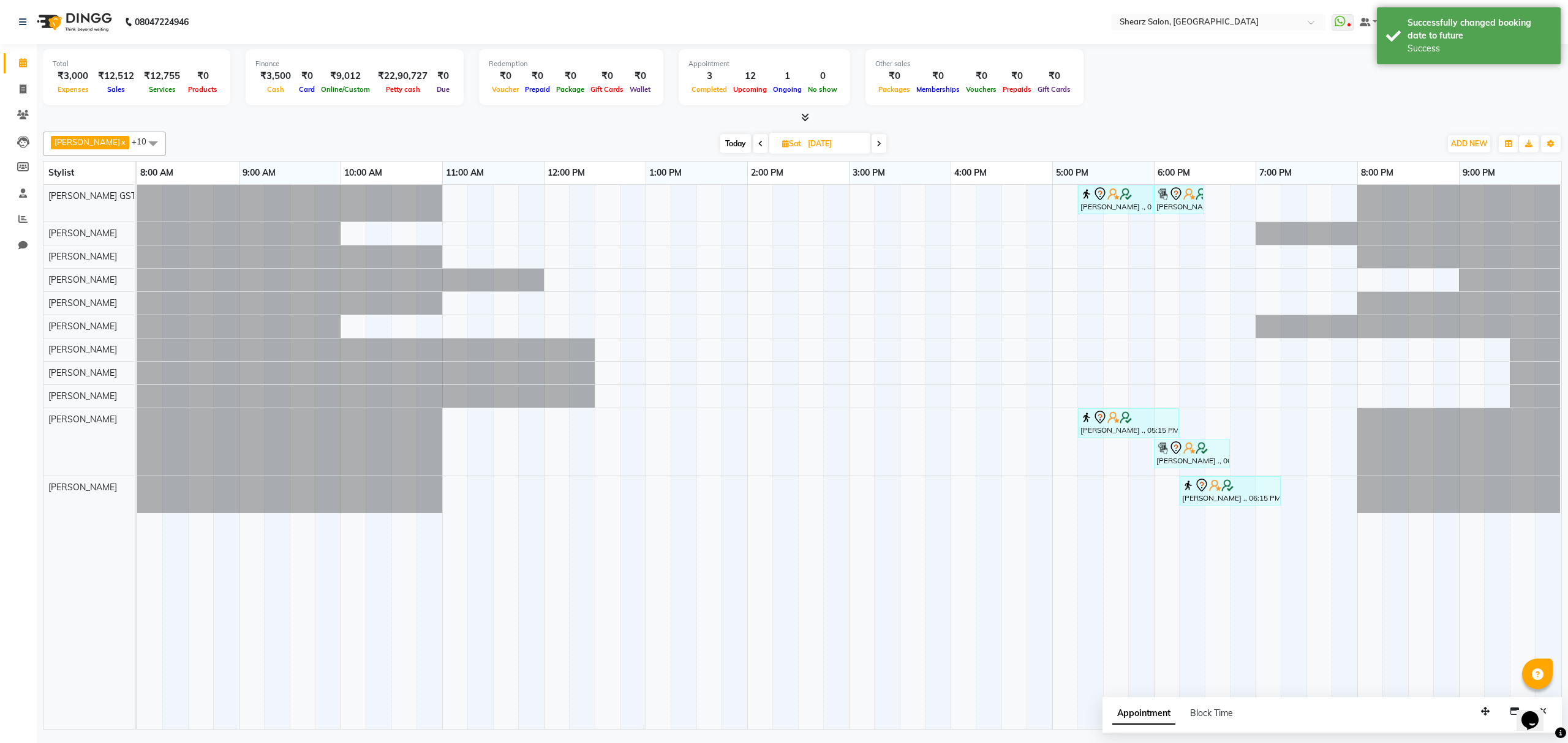
click at [726, 147] on span "Today" at bounding box center [735, 143] width 30 height 19
type input "03-10-2025"
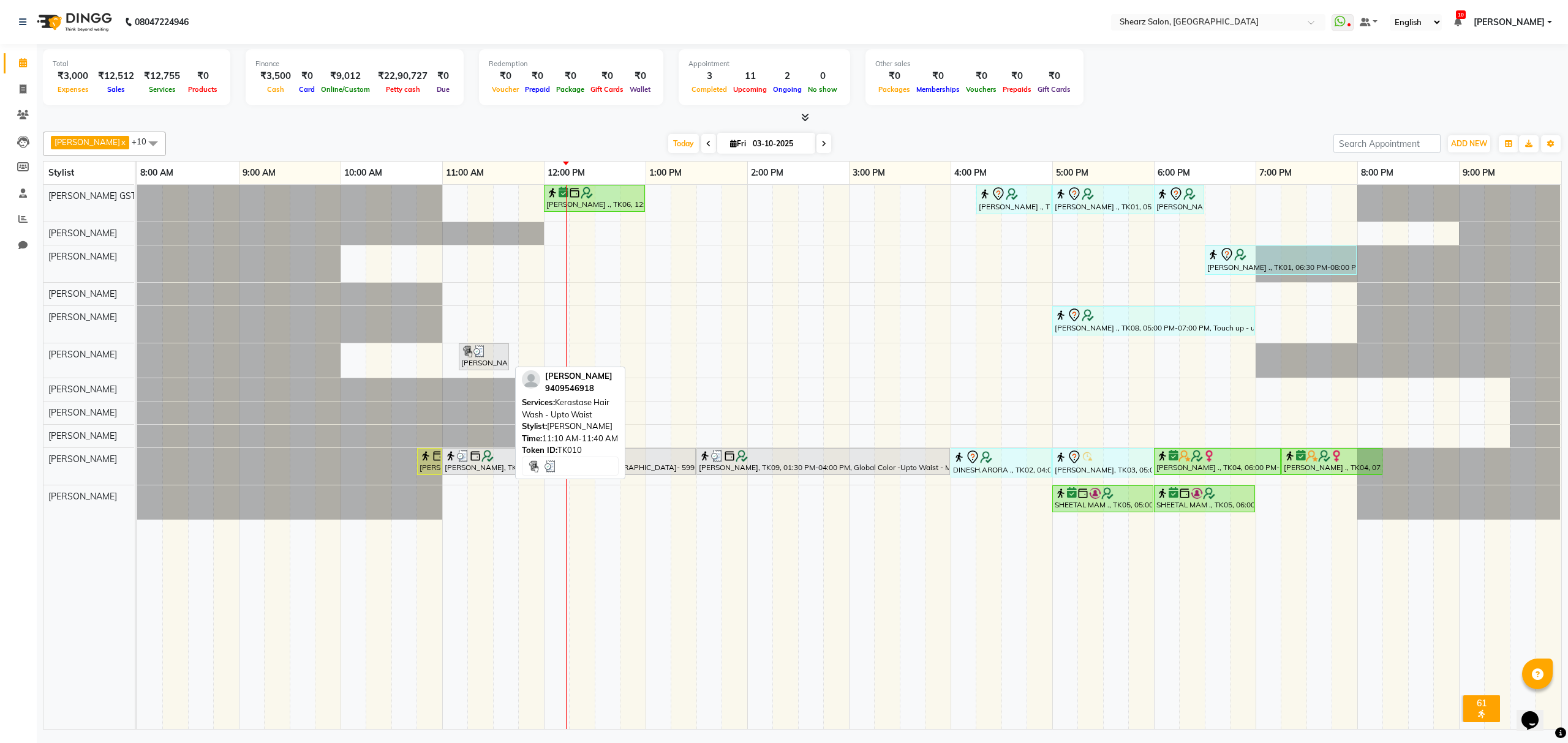
click at [484, 352] on img at bounding box center [479, 351] width 12 height 12
select select "3"
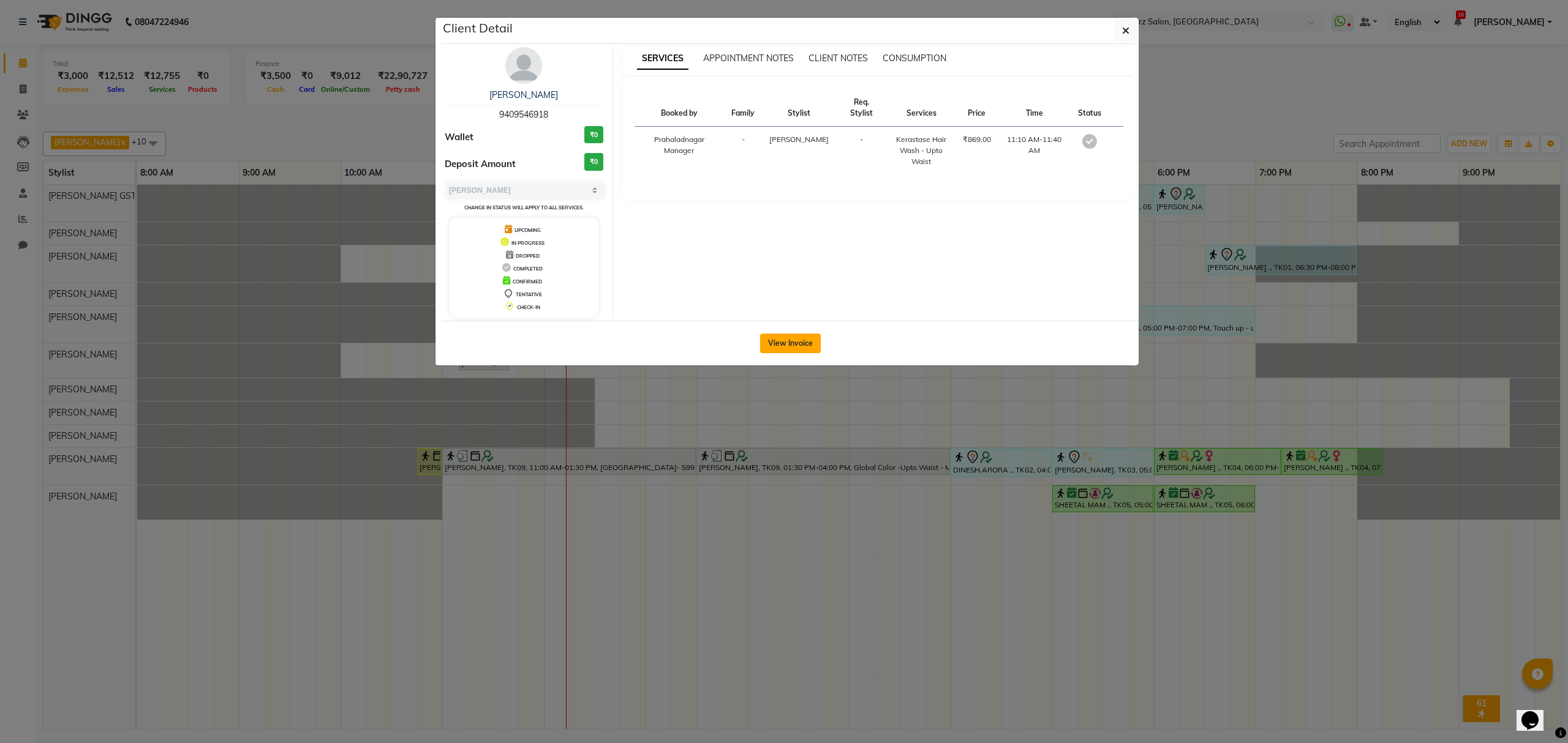
click at [785, 347] on button "View Invoice" at bounding box center [791, 343] width 61 height 20
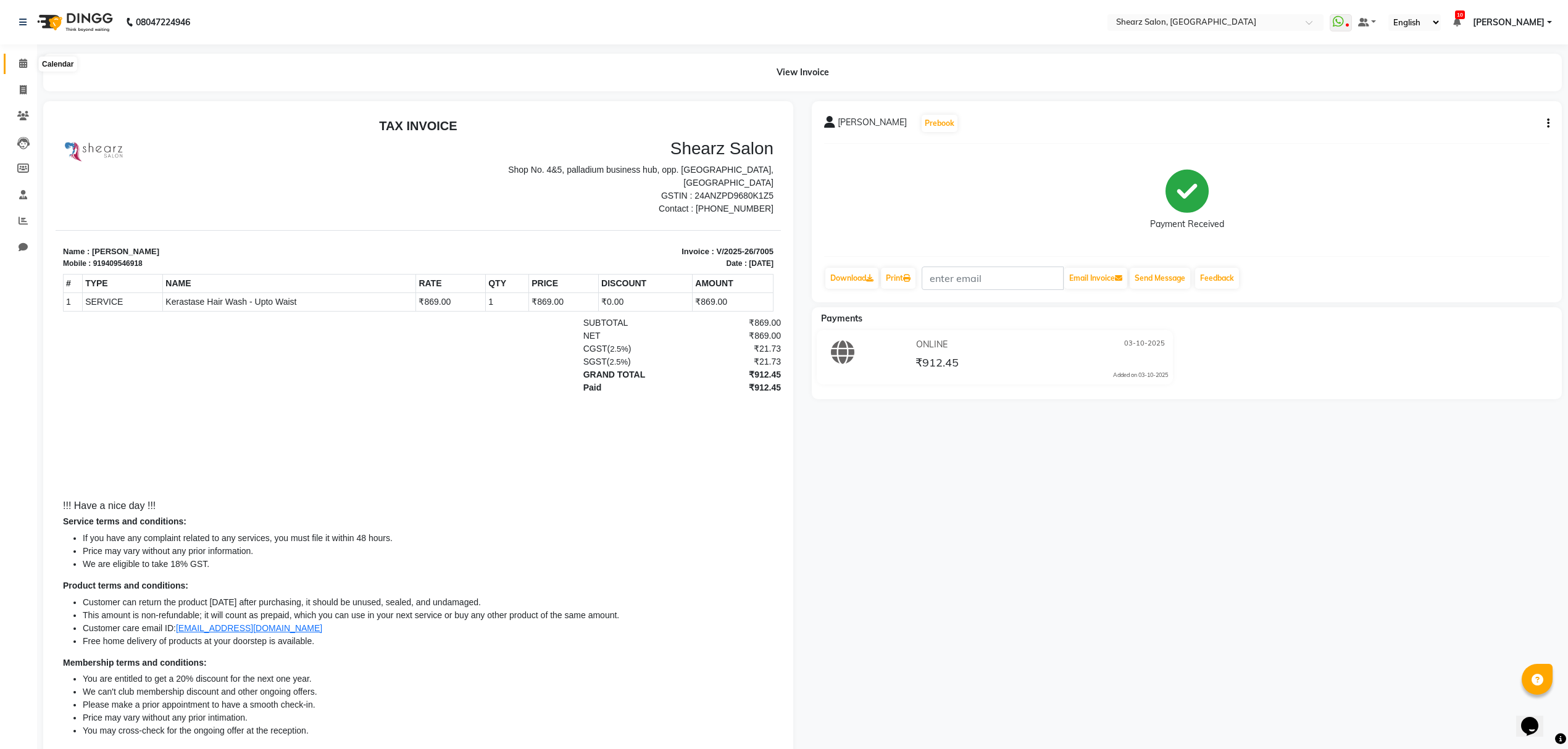
click at [20, 62] on icon at bounding box center [23, 63] width 8 height 9
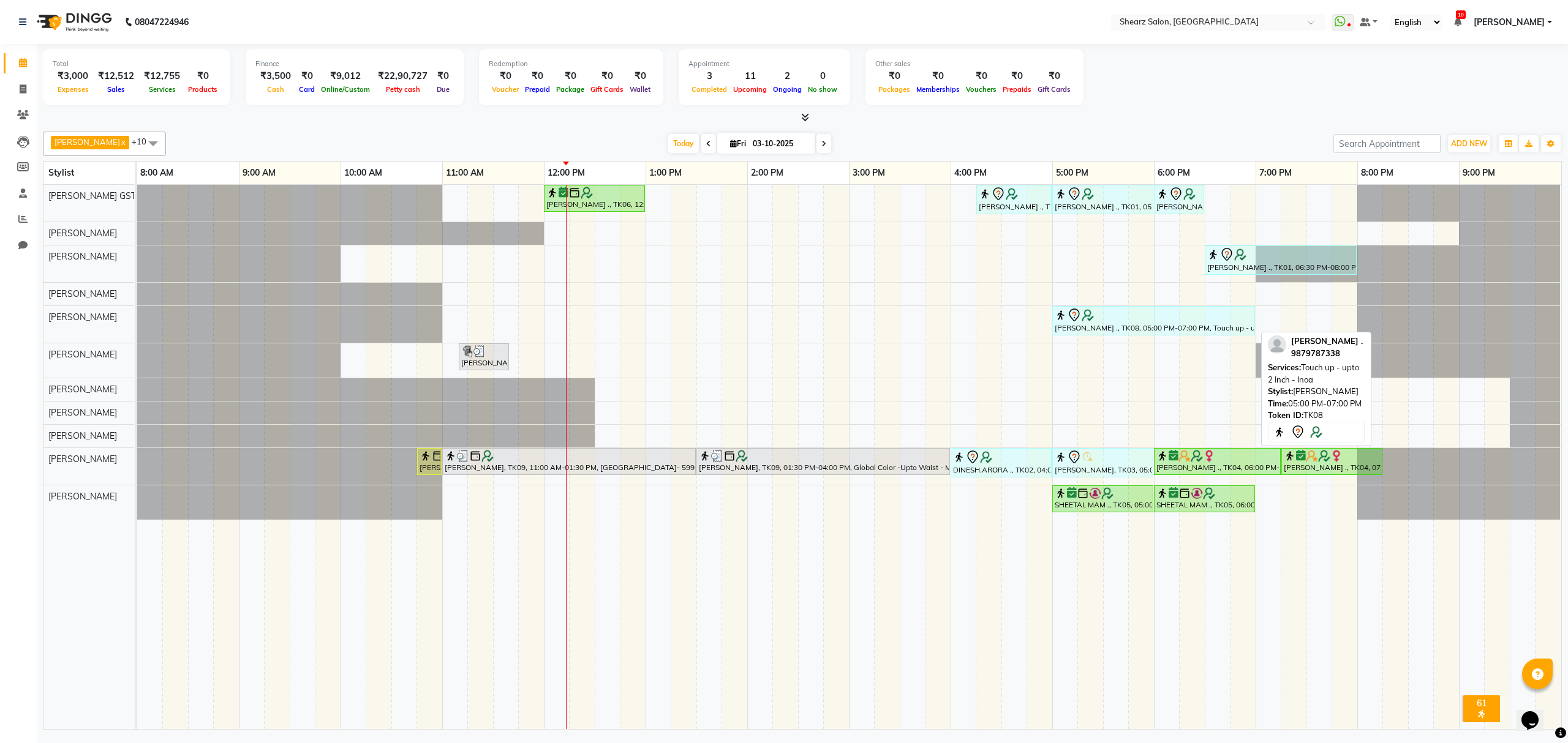
click at [1125, 319] on div at bounding box center [1153, 315] width 198 height 14
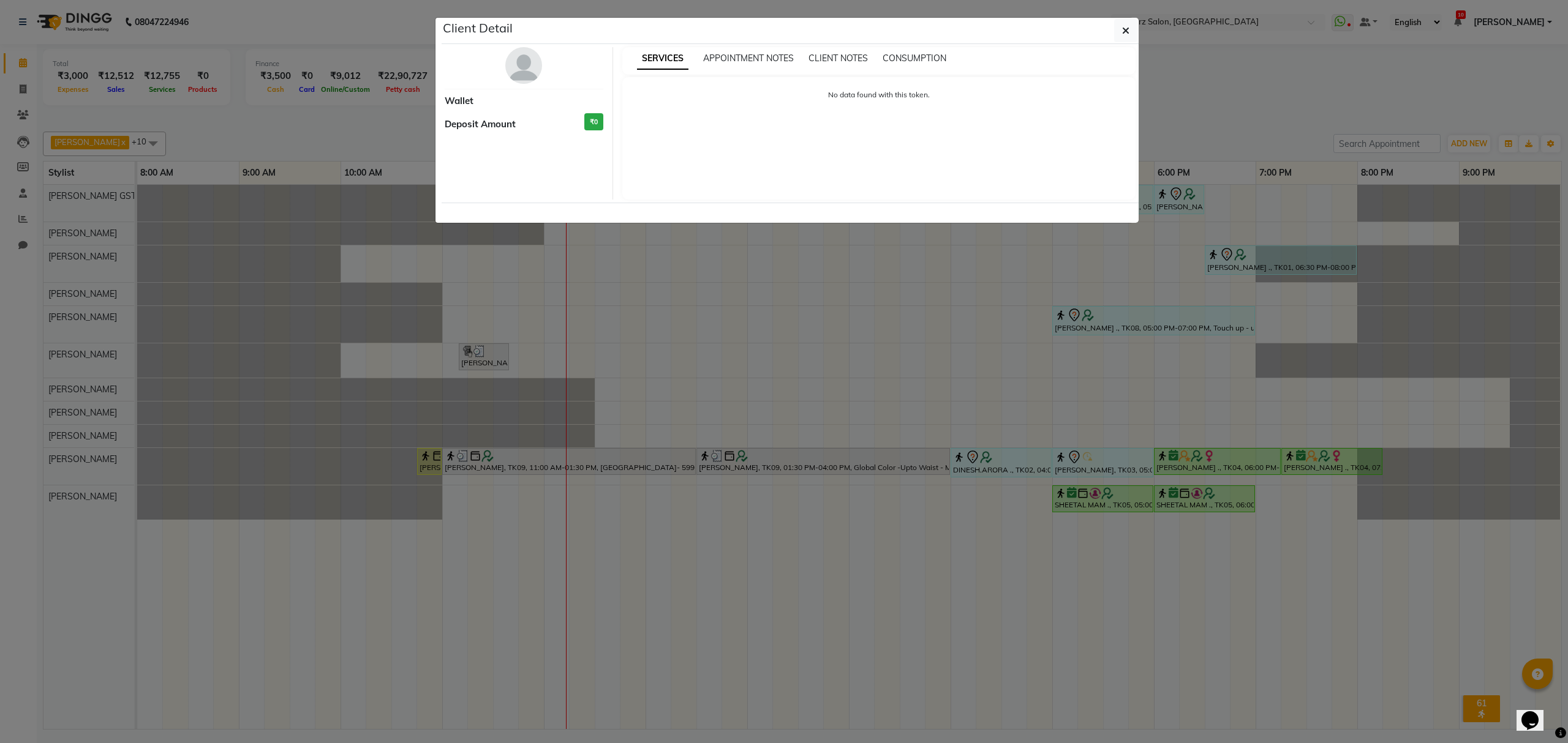
select select "7"
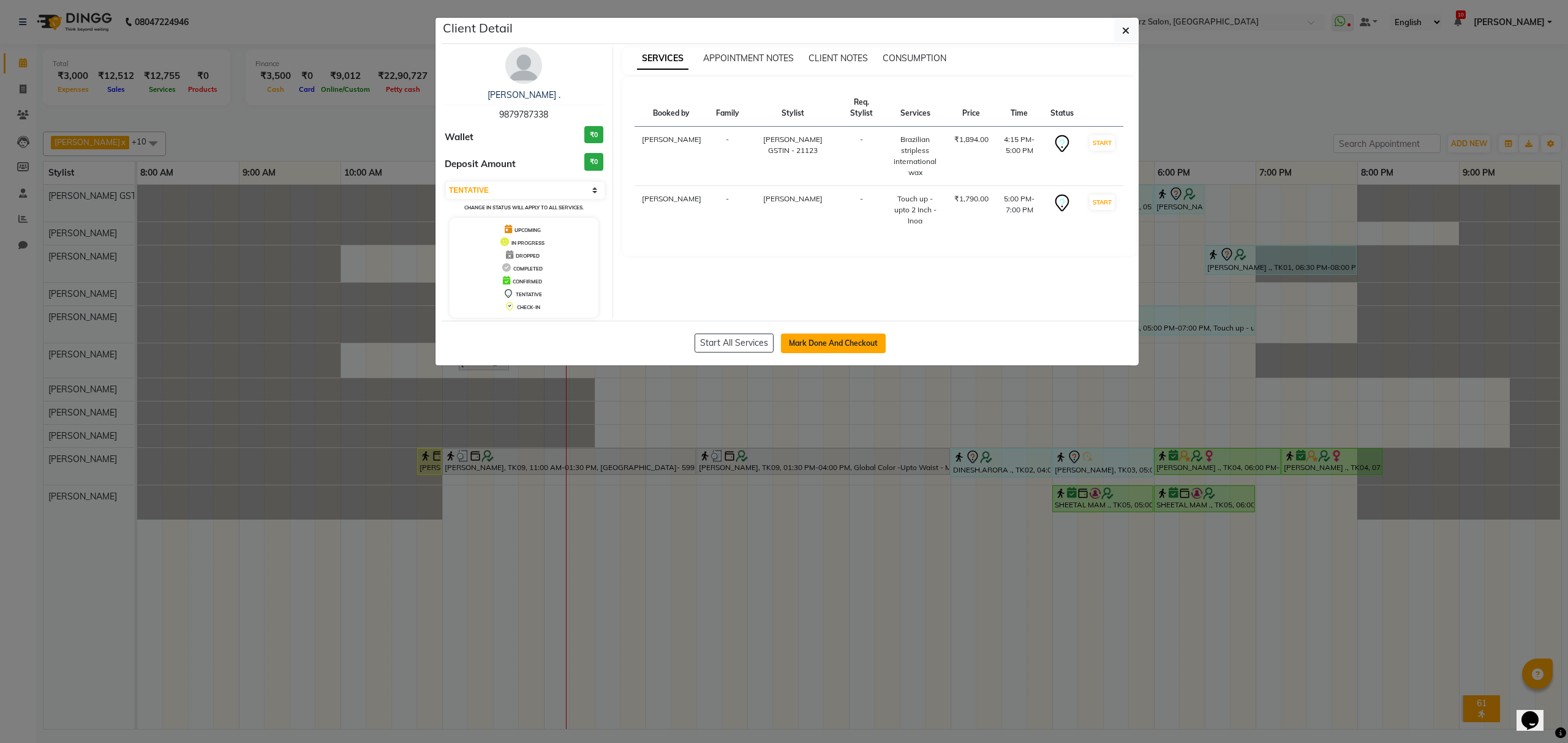
click at [812, 347] on button "Mark Done And Checkout" at bounding box center [833, 343] width 105 height 20
select select "service"
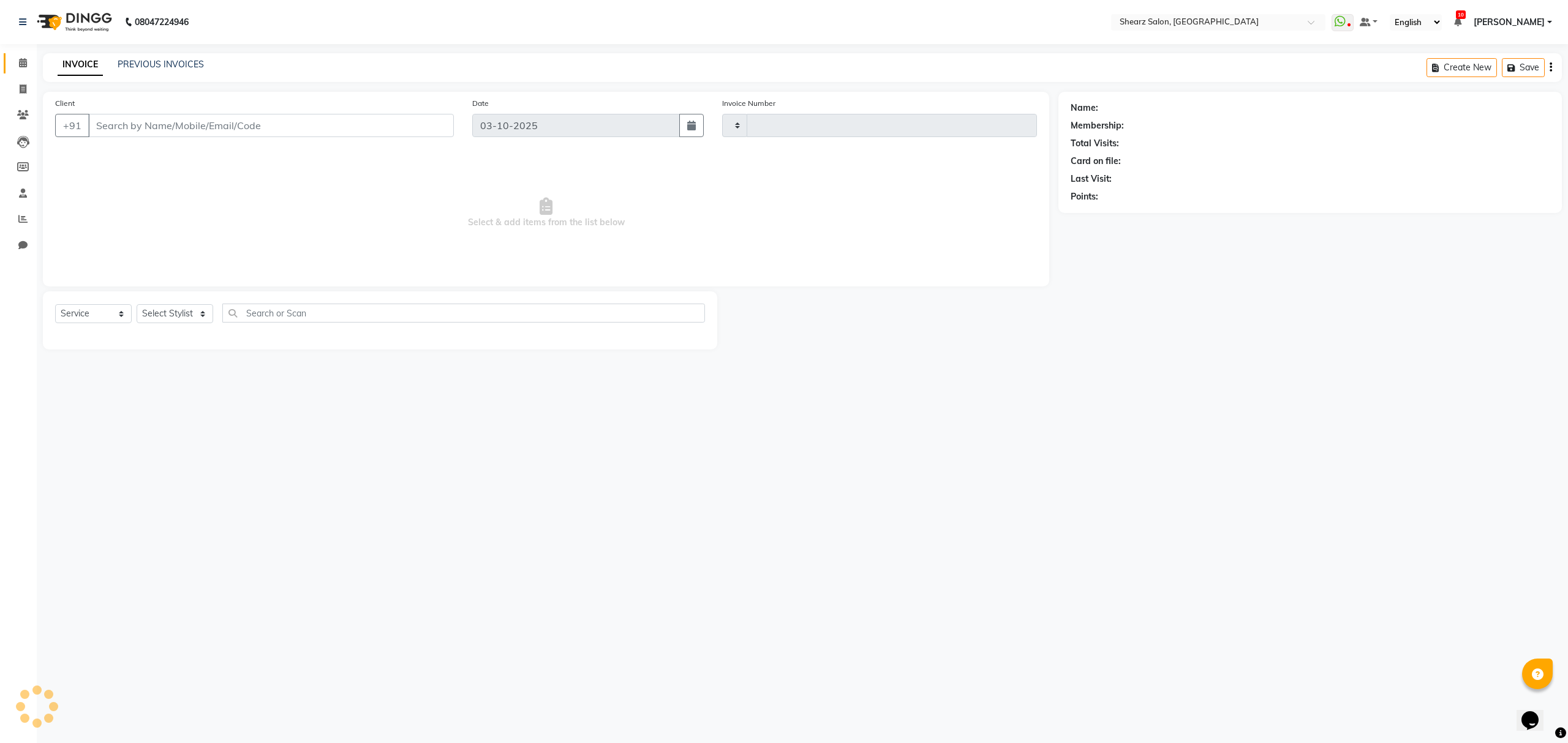
type input "7006"
select select "8157"
select select "77471"
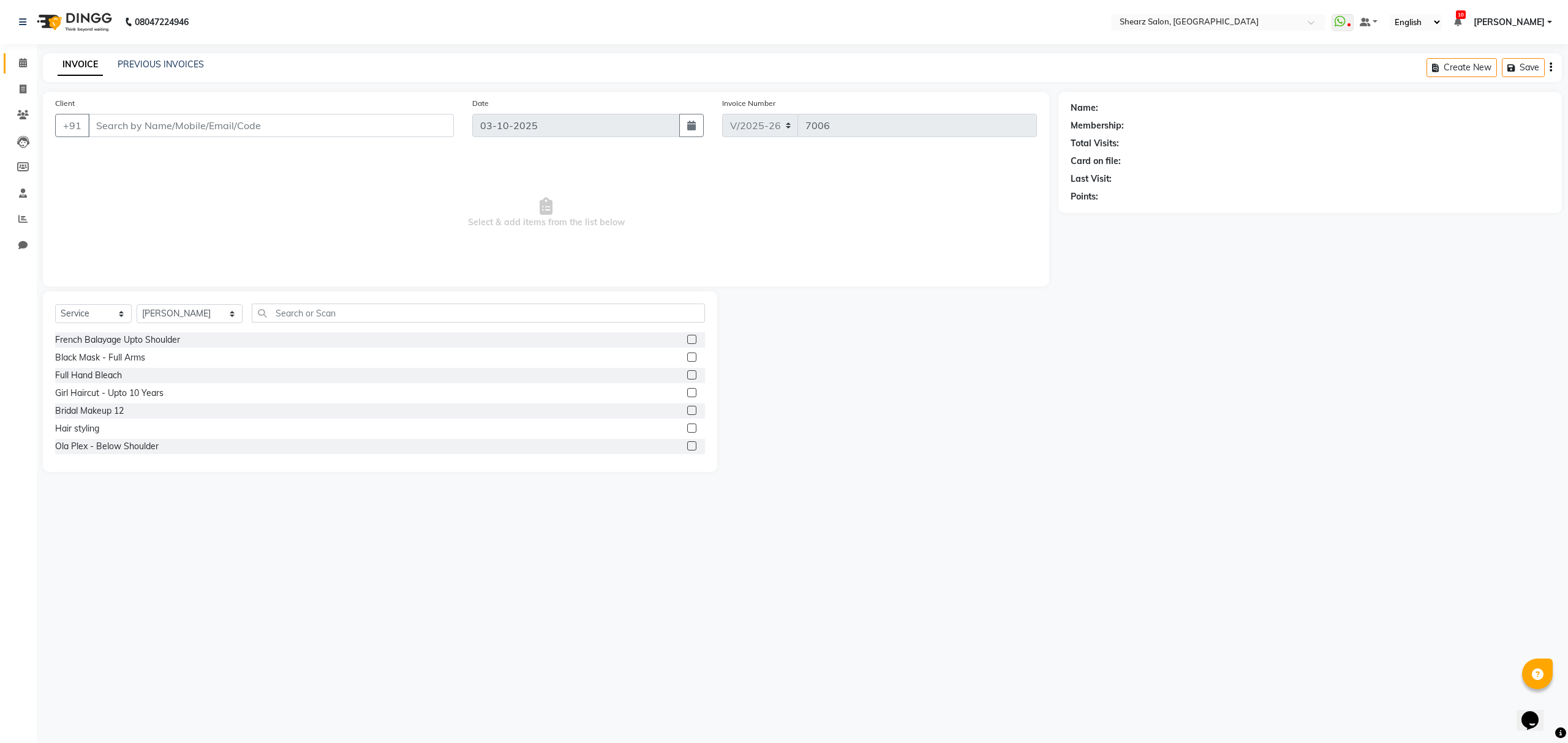
type input "9879787338"
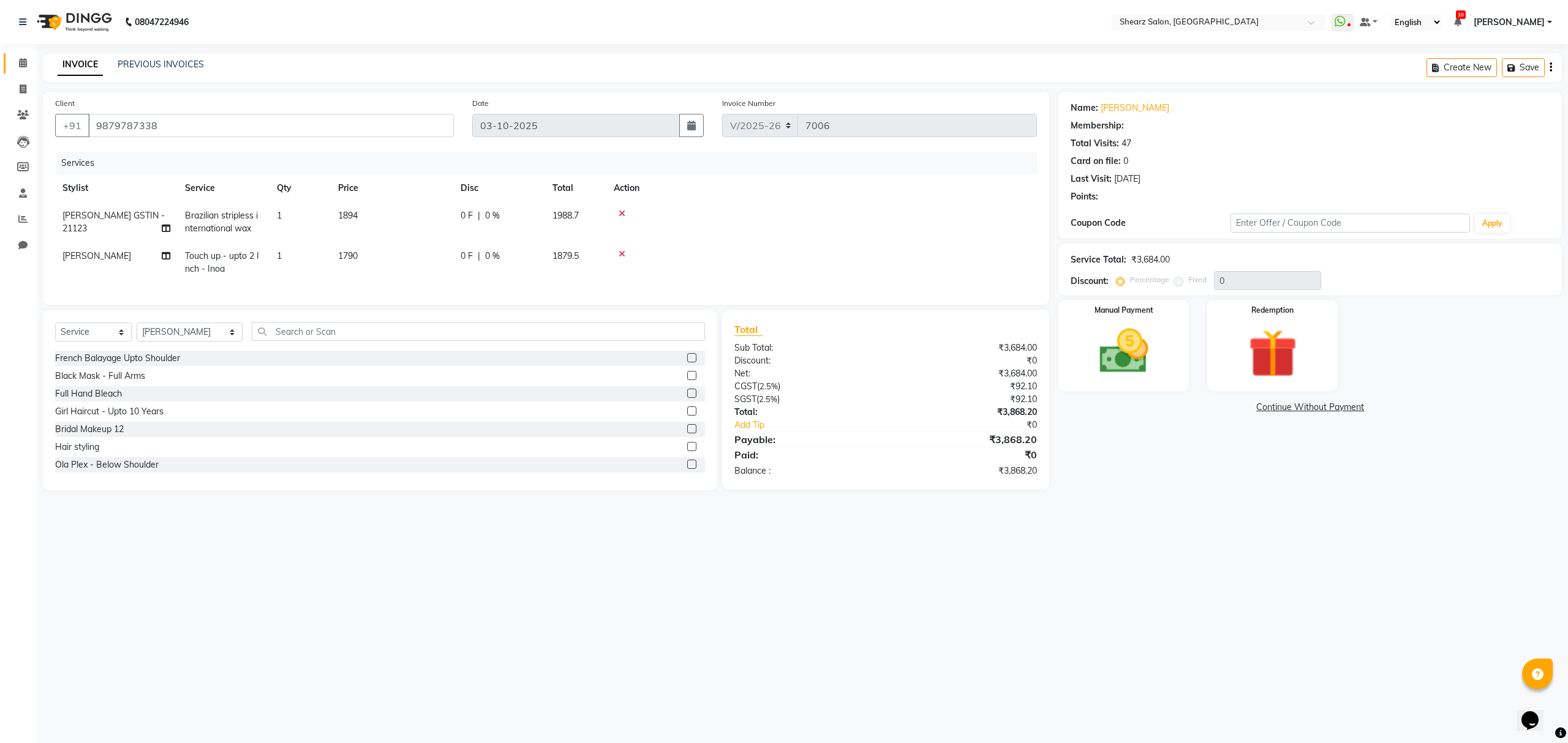
type input "20"
select select "1: Object"
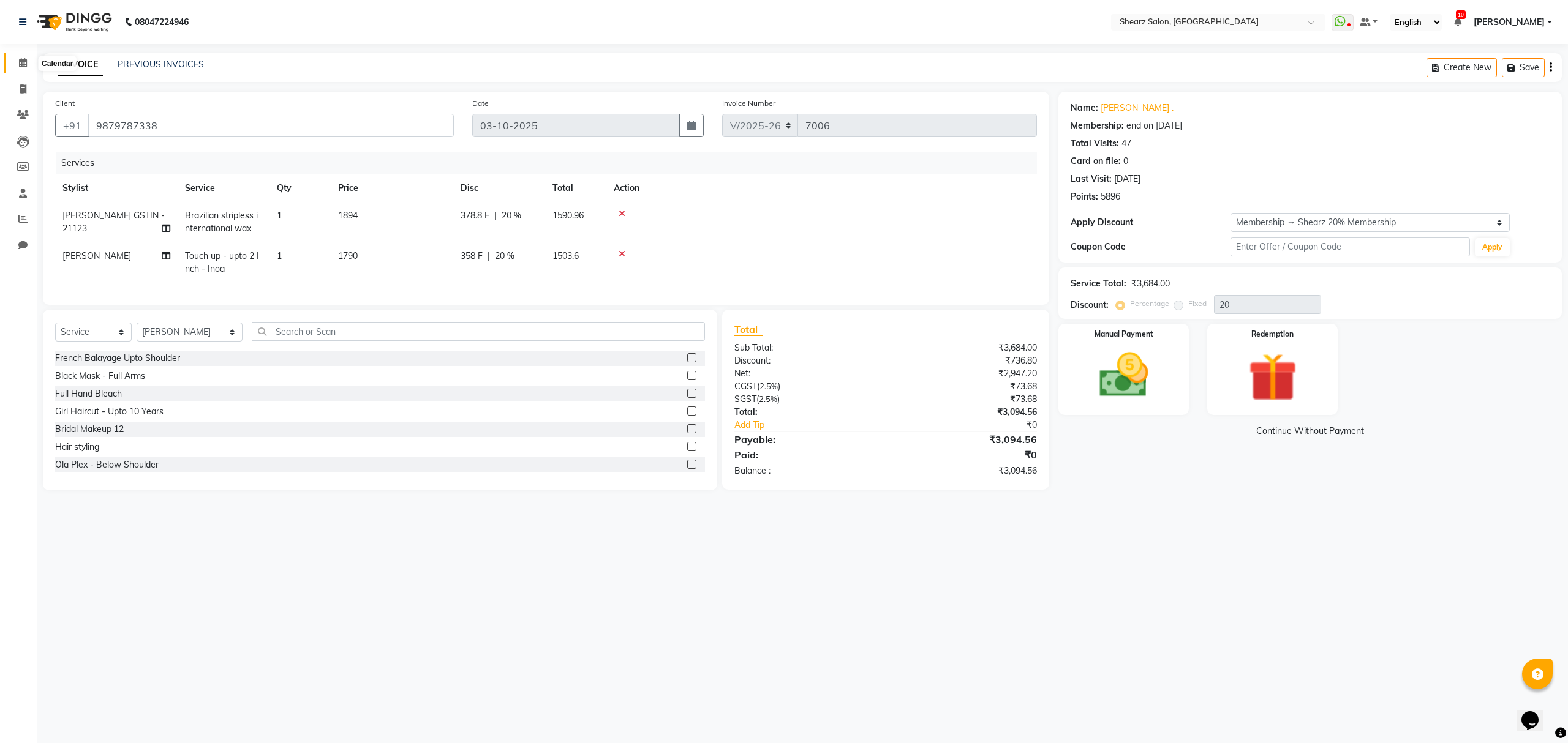
click at [21, 59] on icon at bounding box center [22, 62] width 8 height 9
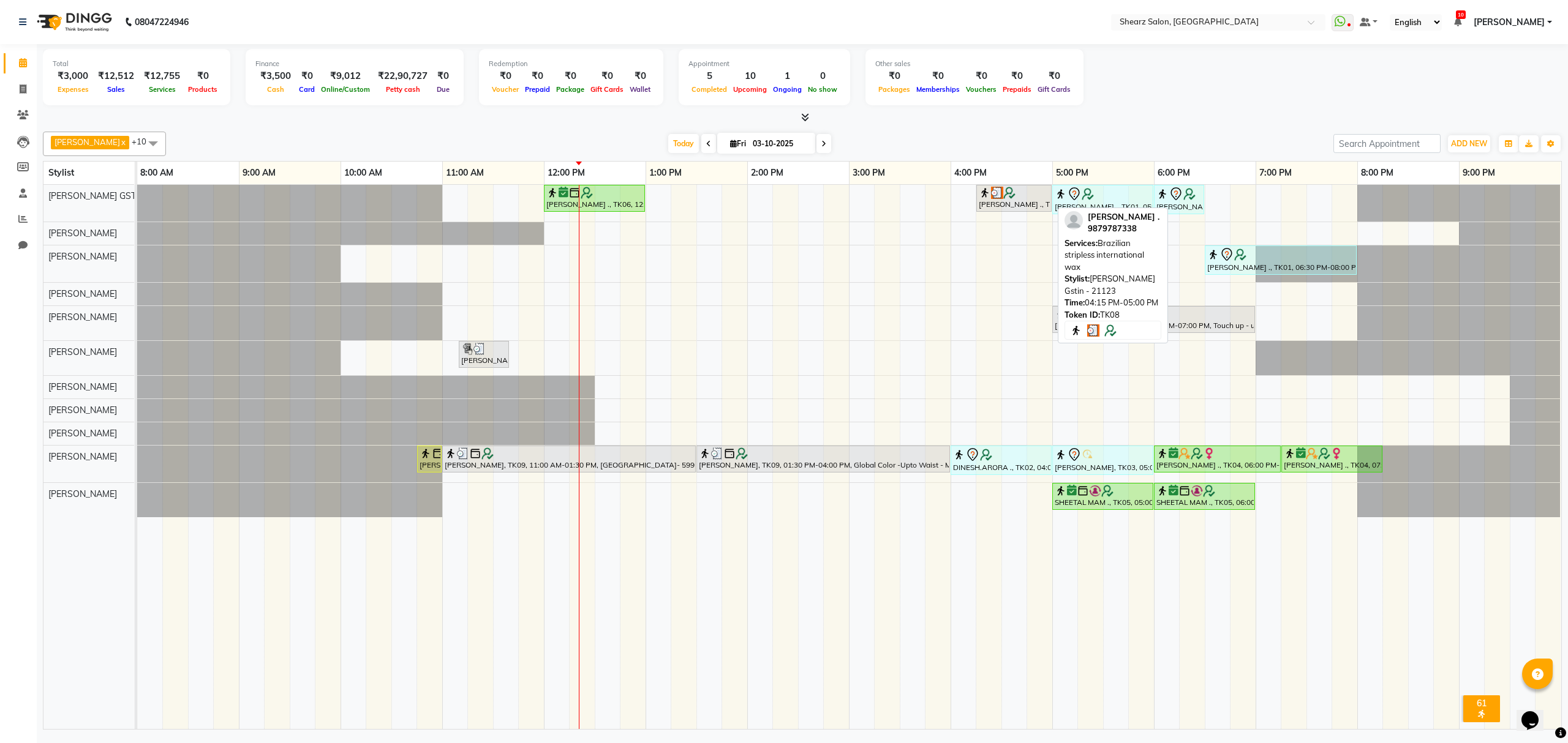
click at [1042, 205] on div "[PERSON_NAME] ., TK08, 04:15 PM-05:00 PM, Brazilian stripless international wax" at bounding box center [1013, 198] width 73 height 23
select select "3"
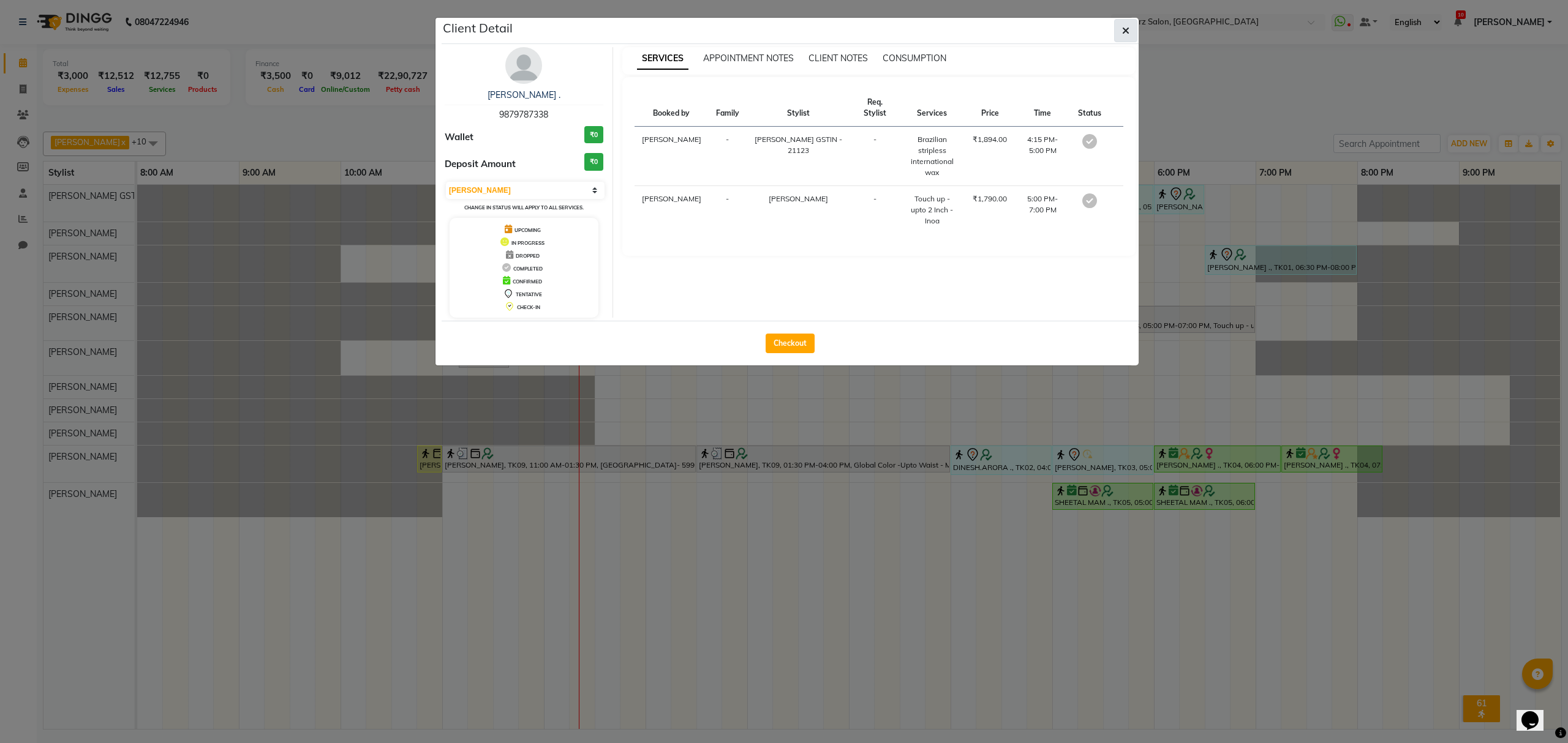
click at [1124, 27] on icon "button" at bounding box center [1126, 31] width 7 height 10
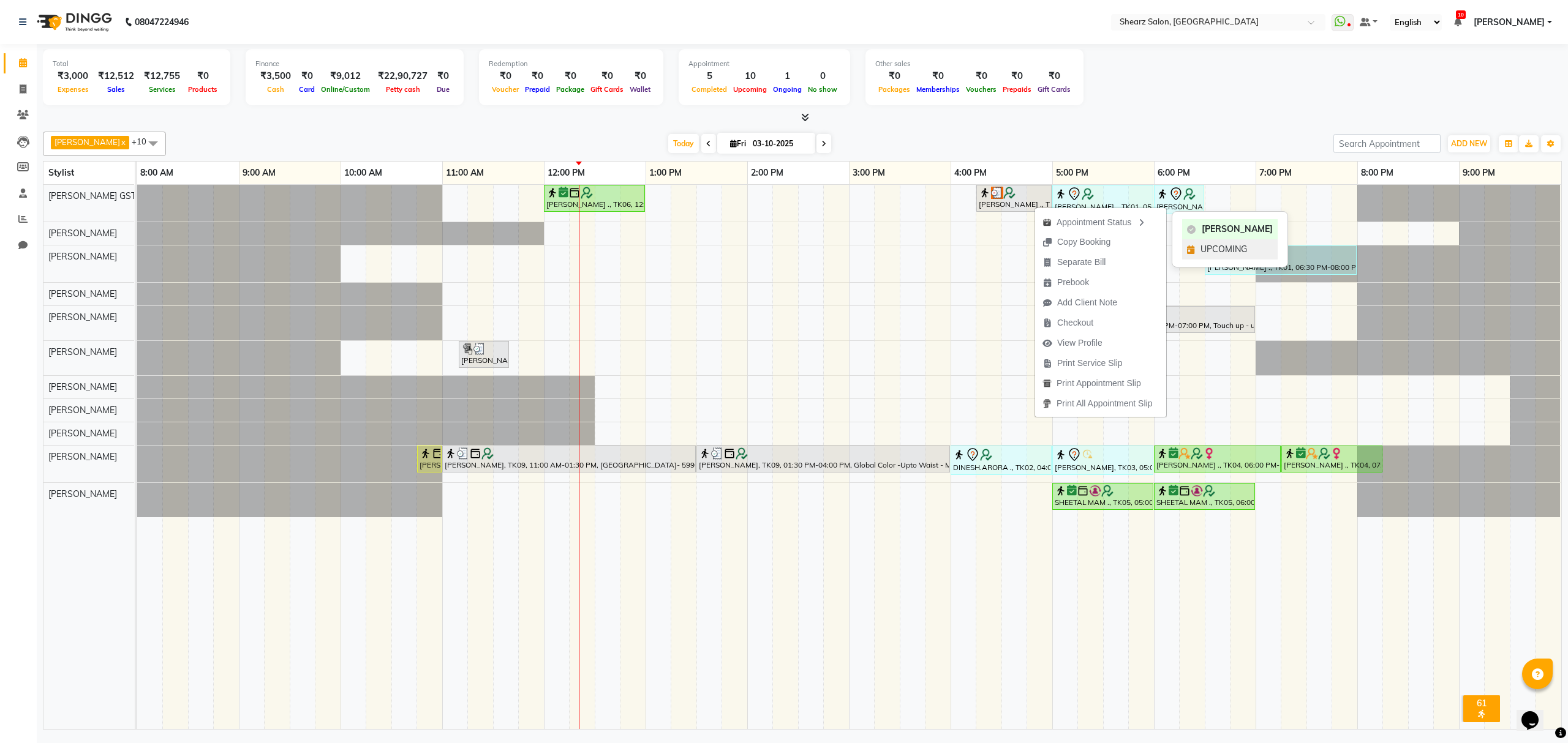
click at [1215, 247] on span "UPCOMING" at bounding box center [1223, 250] width 46 height 13
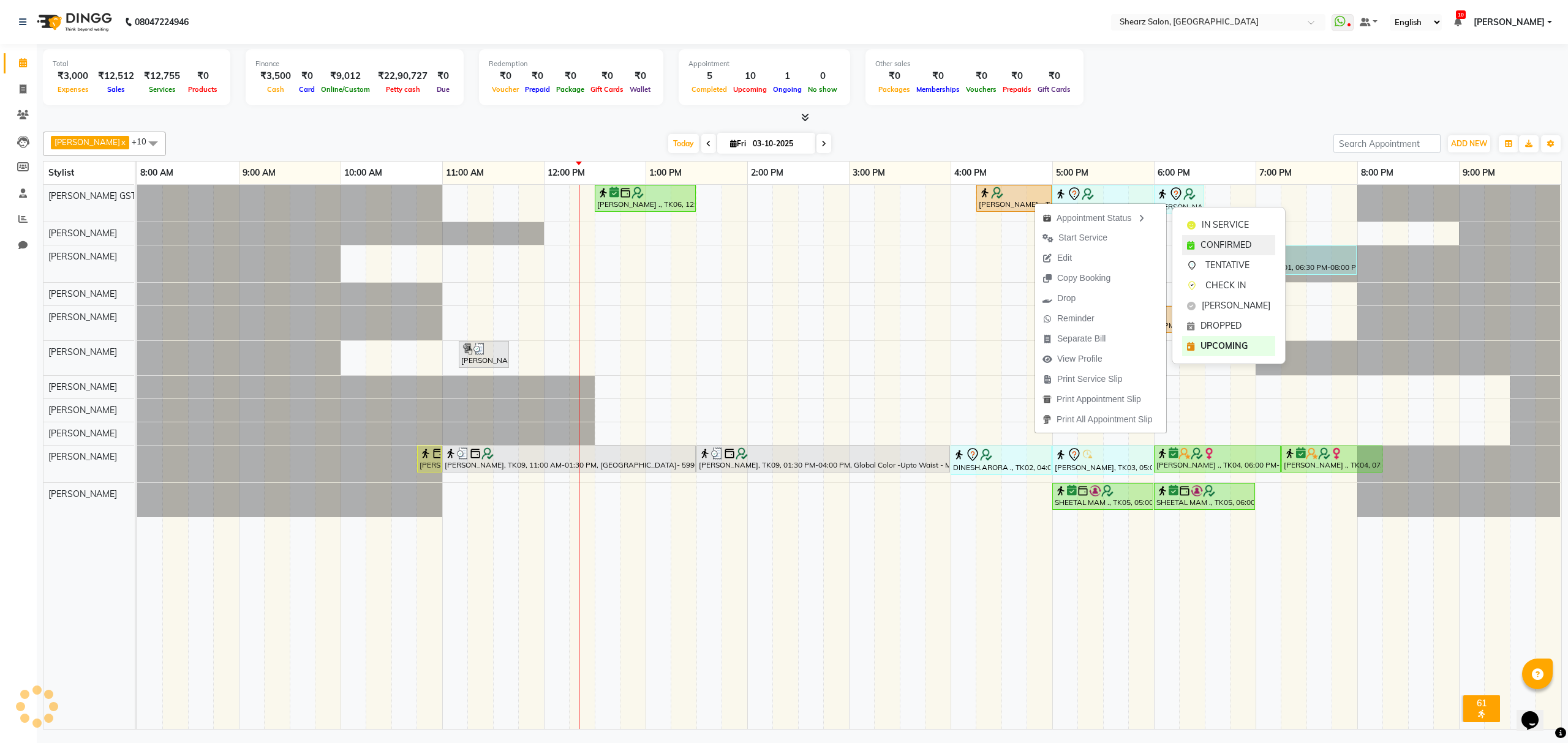
click at [1214, 245] on span "CONFIRMED" at bounding box center [1226, 245] width 51 height 13
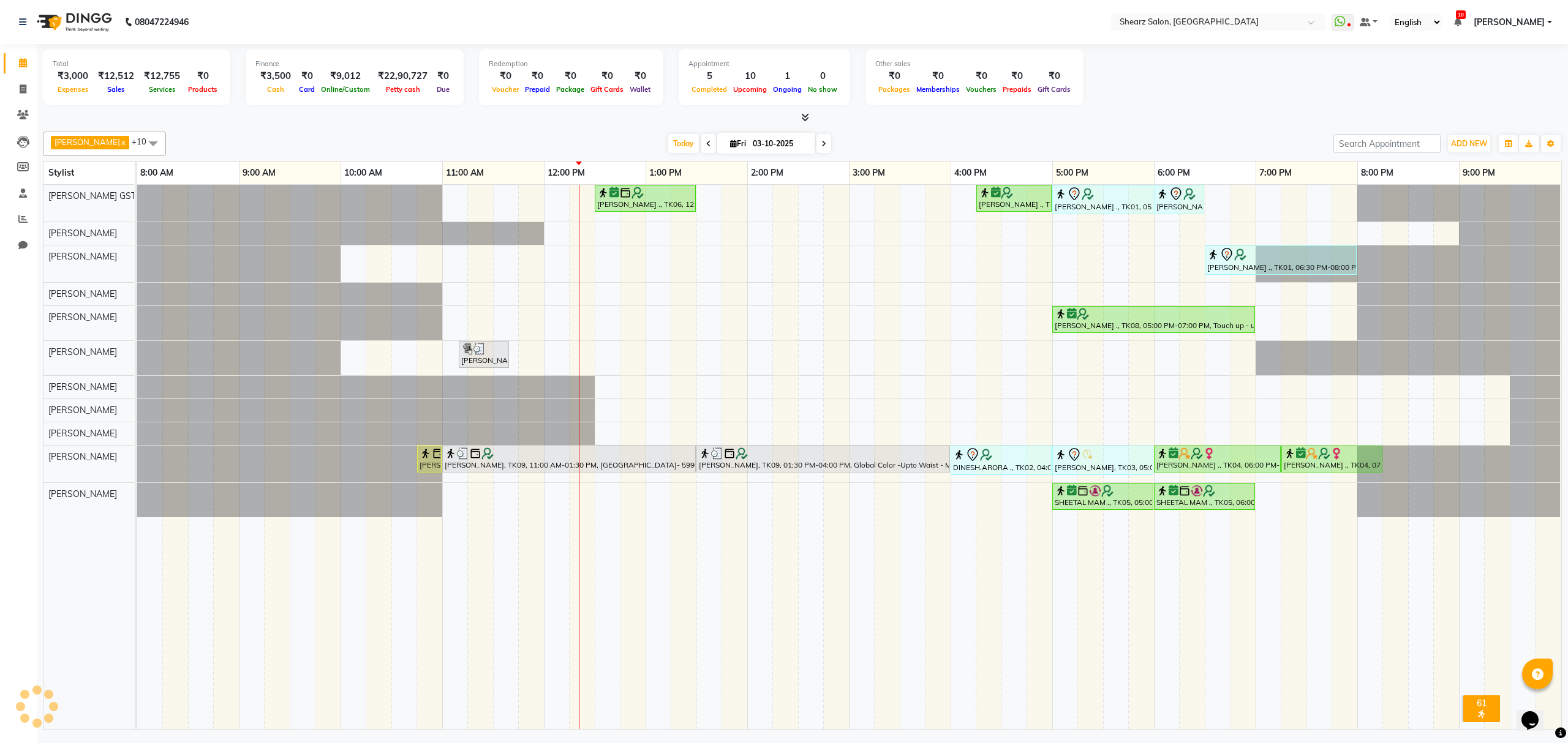
click at [1219, 97] on div "Total ₹3,000 Expenses ₹12,512 Sales ₹12,755 Services ₹0 Products Finance ₹3,500…" at bounding box center [802, 79] width 1519 height 60
click at [588, 363] on div "Sushma Marothi ., TK06, 12:30 PM-01:30 PM, Cirepil Roll On Wax Rashi Agarwal .,…" at bounding box center [849, 457] width 1424 height 544
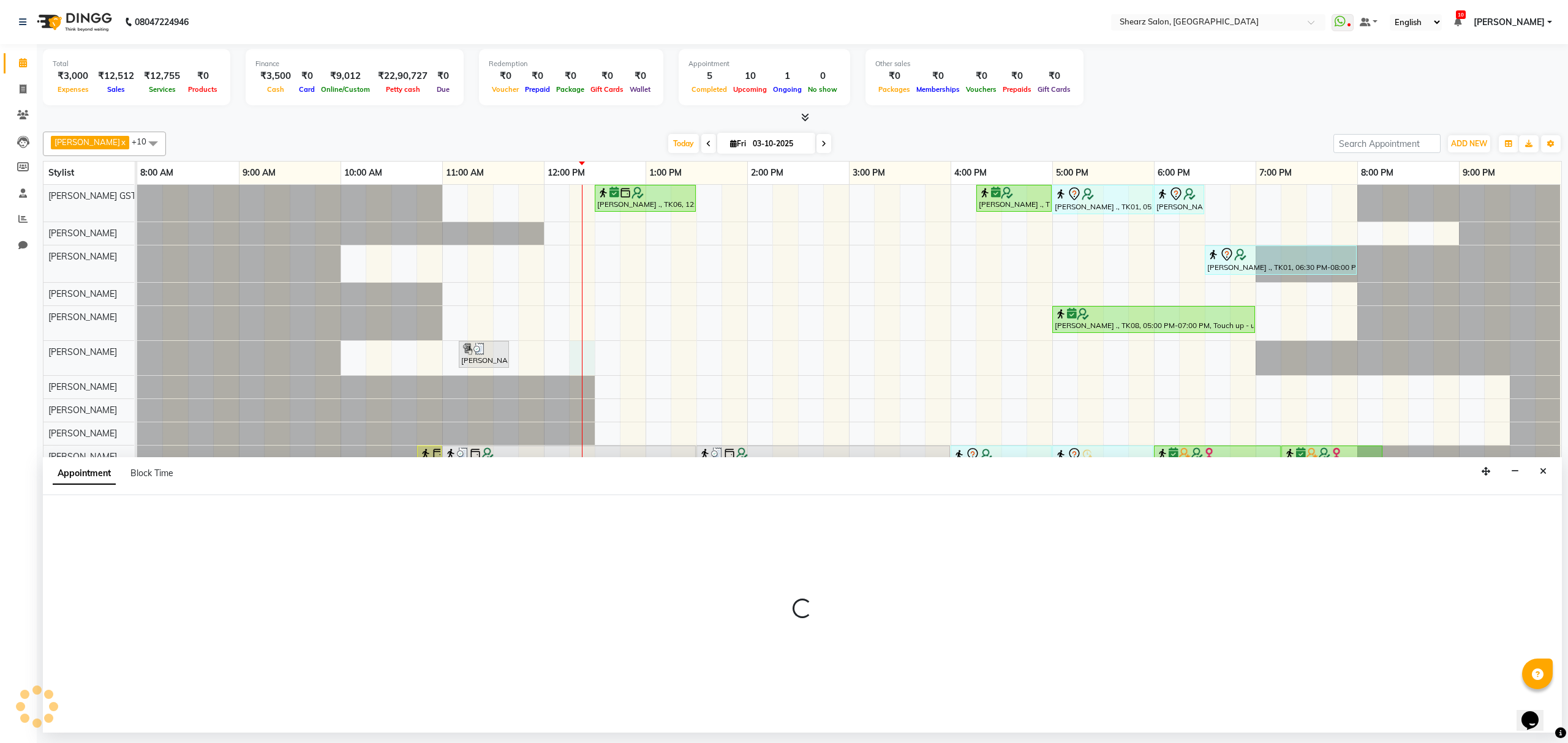
select select "77486"
select select "735"
select select "tentative"
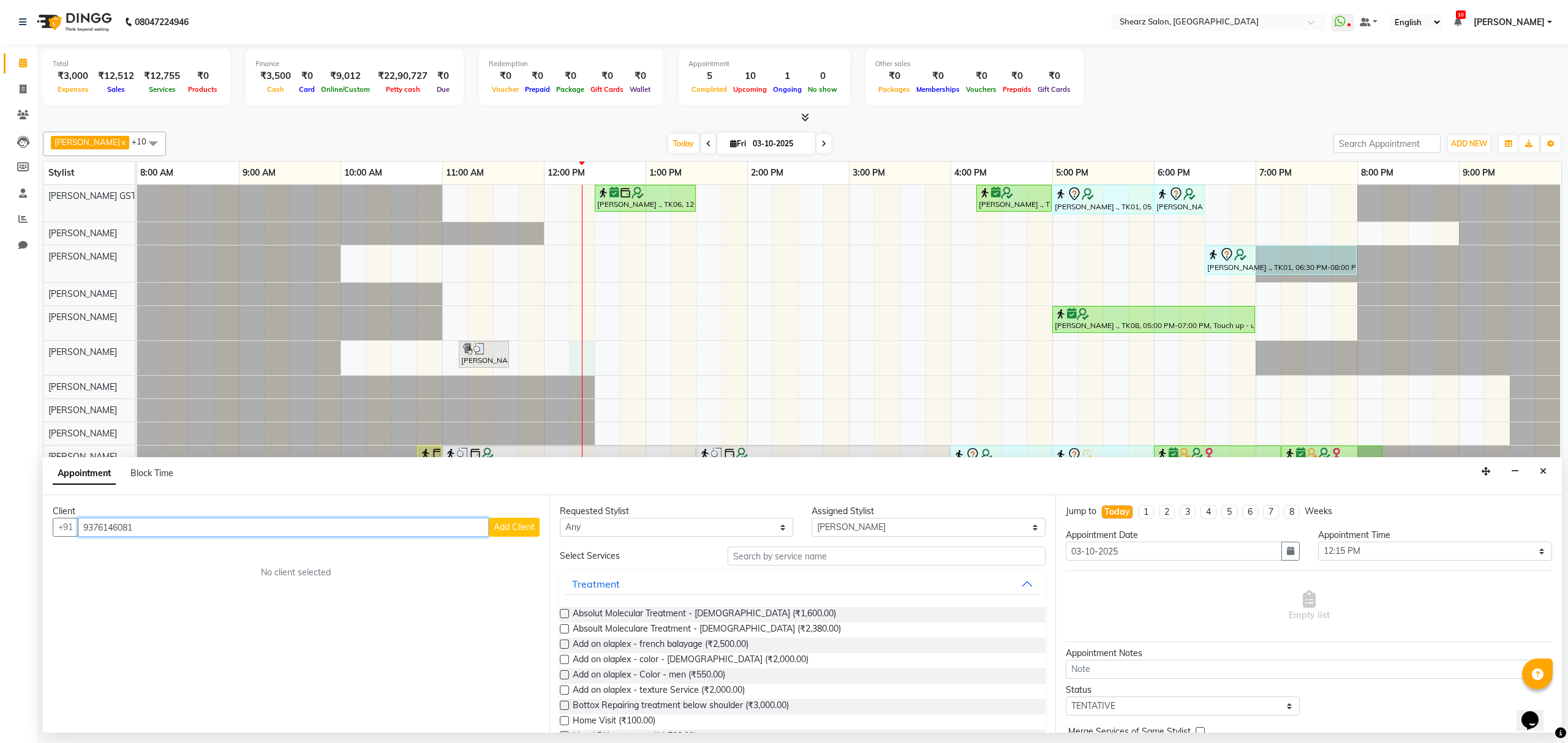
type input "9376146081"
click at [522, 525] on span "Add Client" at bounding box center [514, 527] width 41 height 11
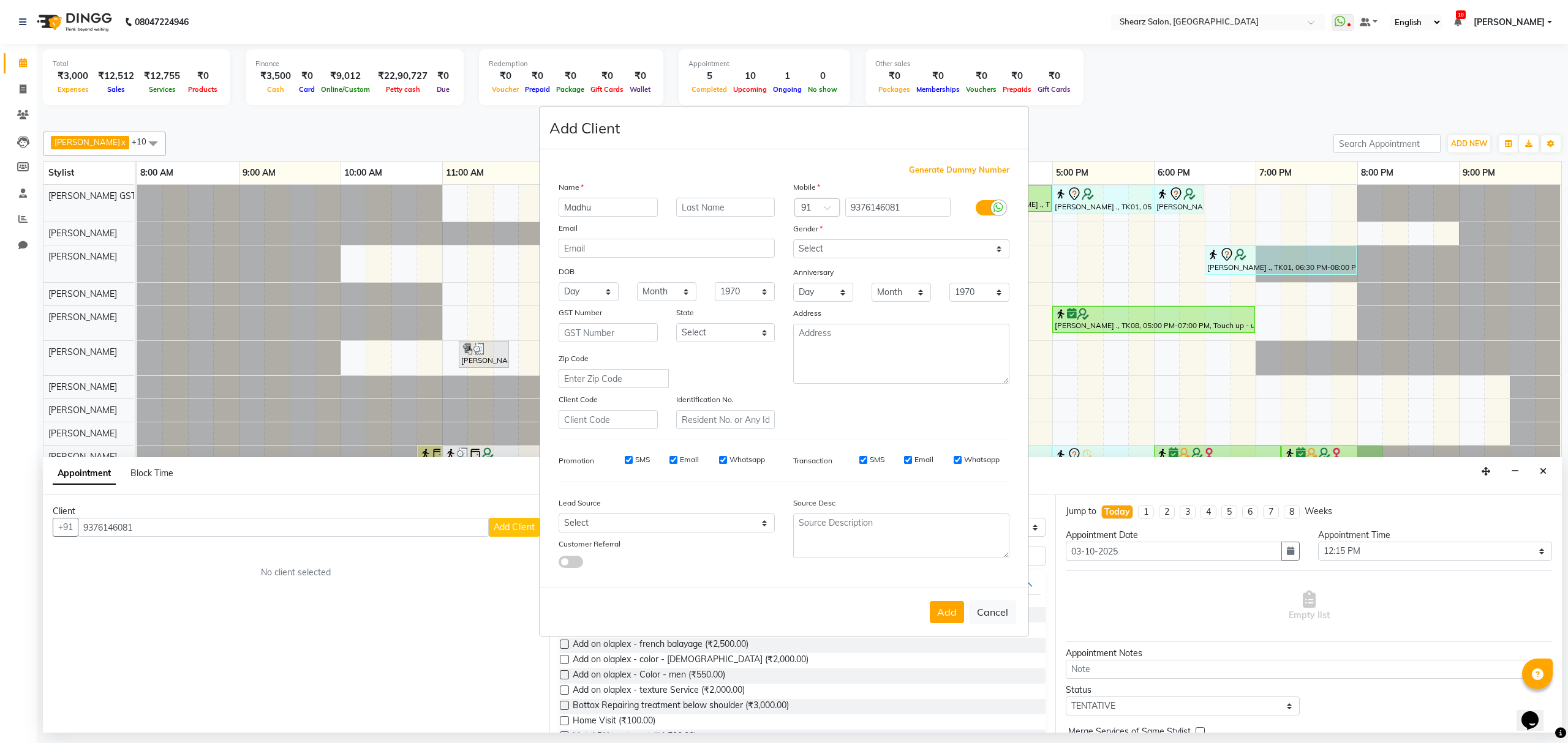
type input "Madhu"
type input "ma'am"
click at [908, 250] on select "Select Male Female Other Prefer Not To Say" at bounding box center [901, 249] width 216 height 19
select select "female"
click at [793, 241] on select "Select Male Female Other Prefer Not To Say" at bounding box center [901, 249] width 216 height 19
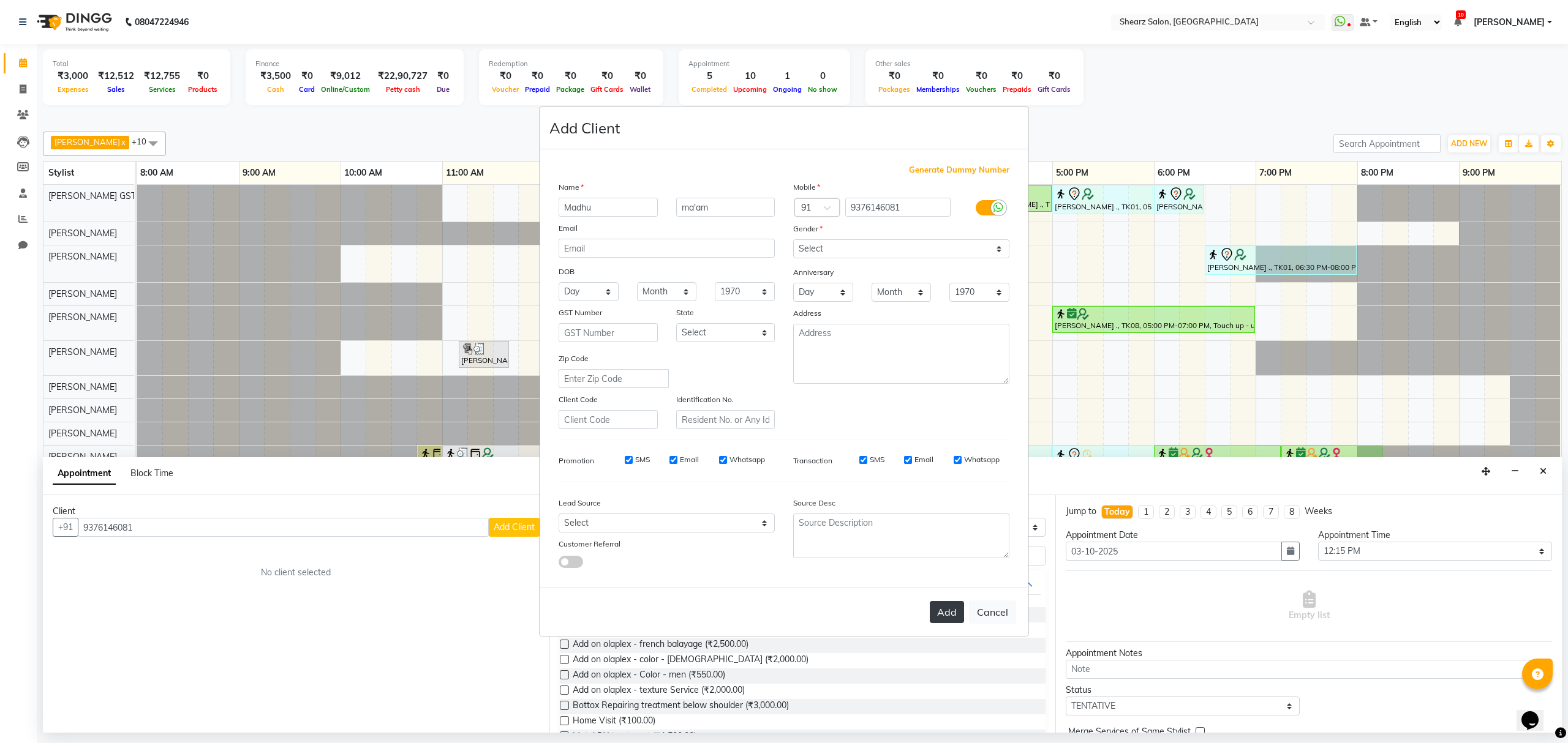
click at [940, 613] on button "Add" at bounding box center [946, 612] width 34 height 22
select select
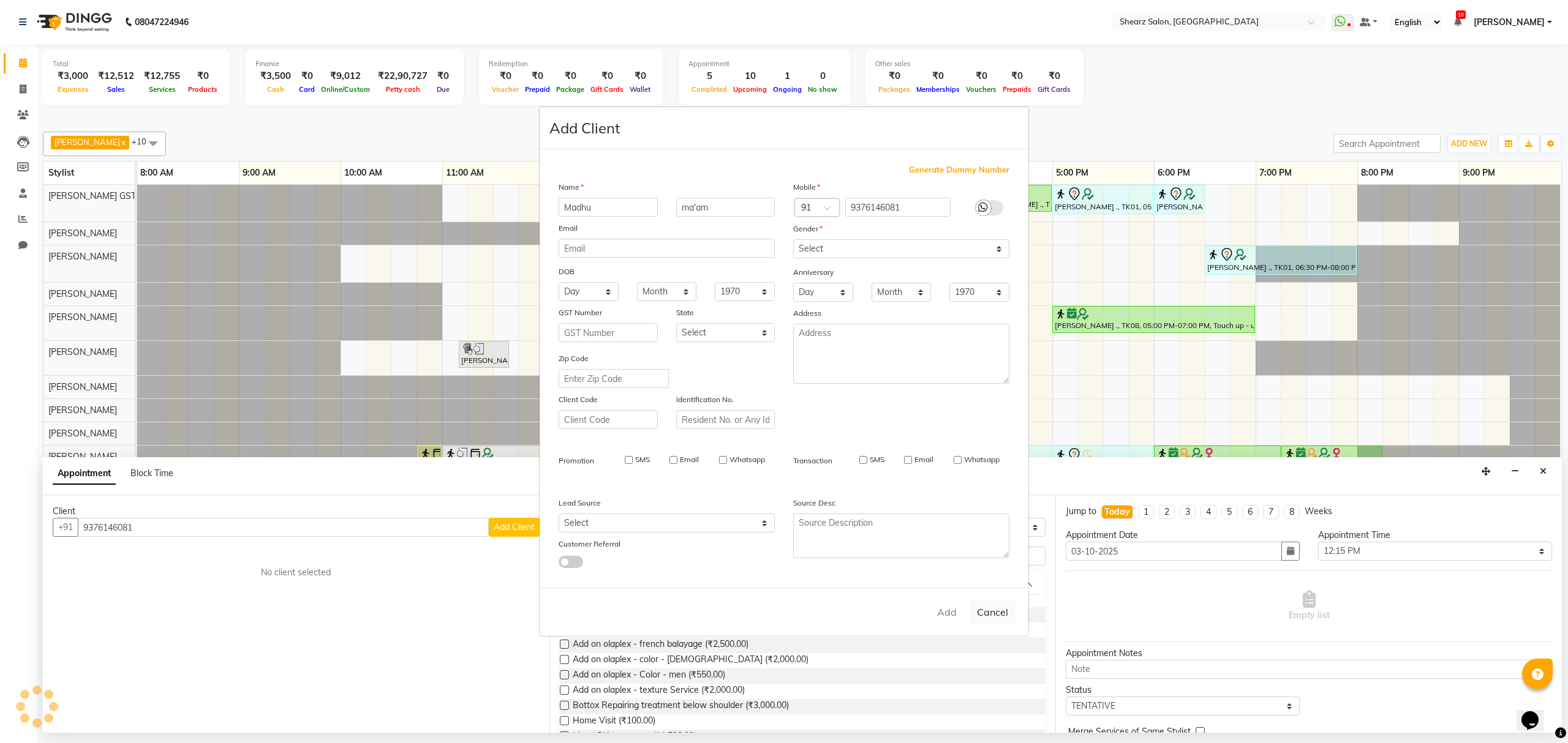
select select
checkbox input "false"
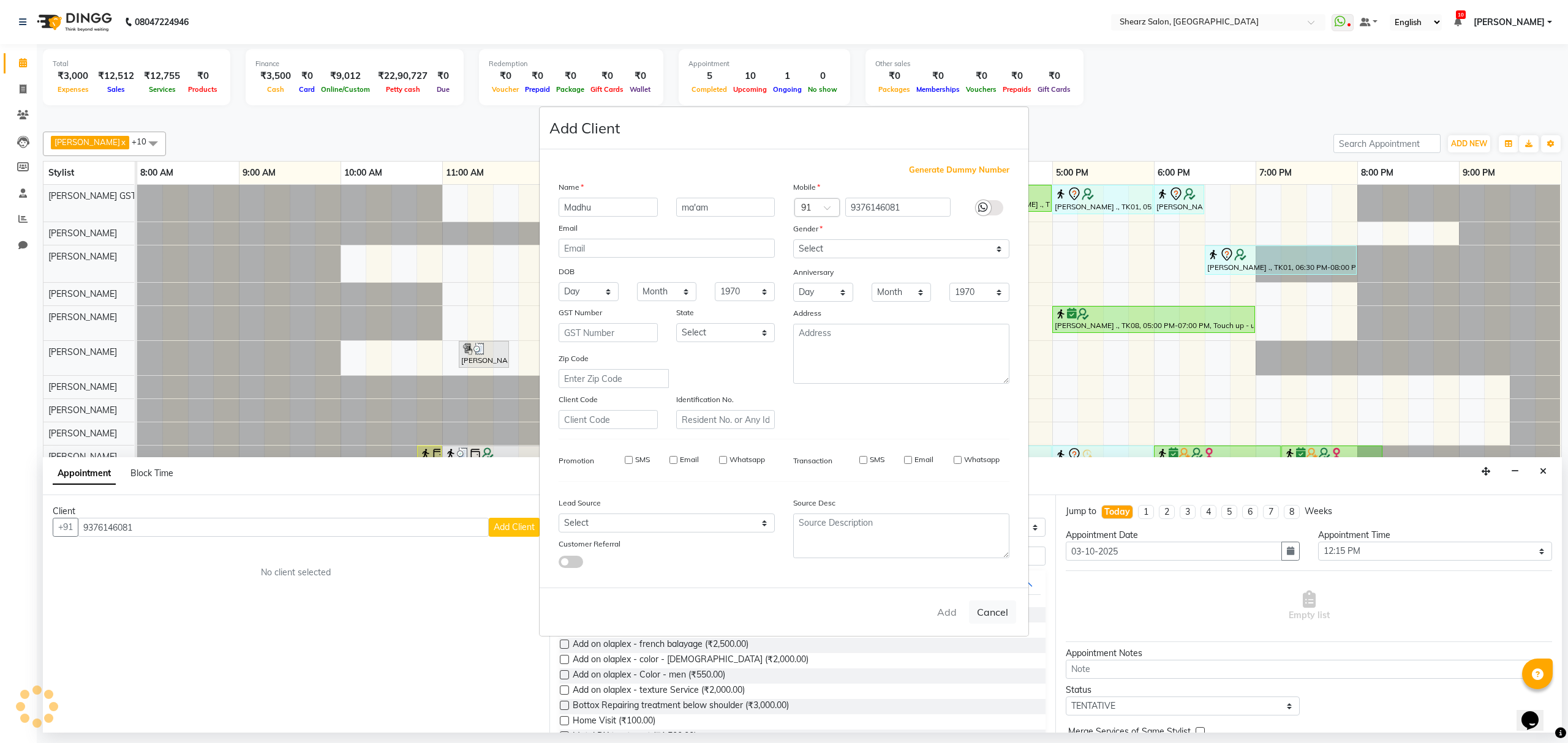
checkbox input "false"
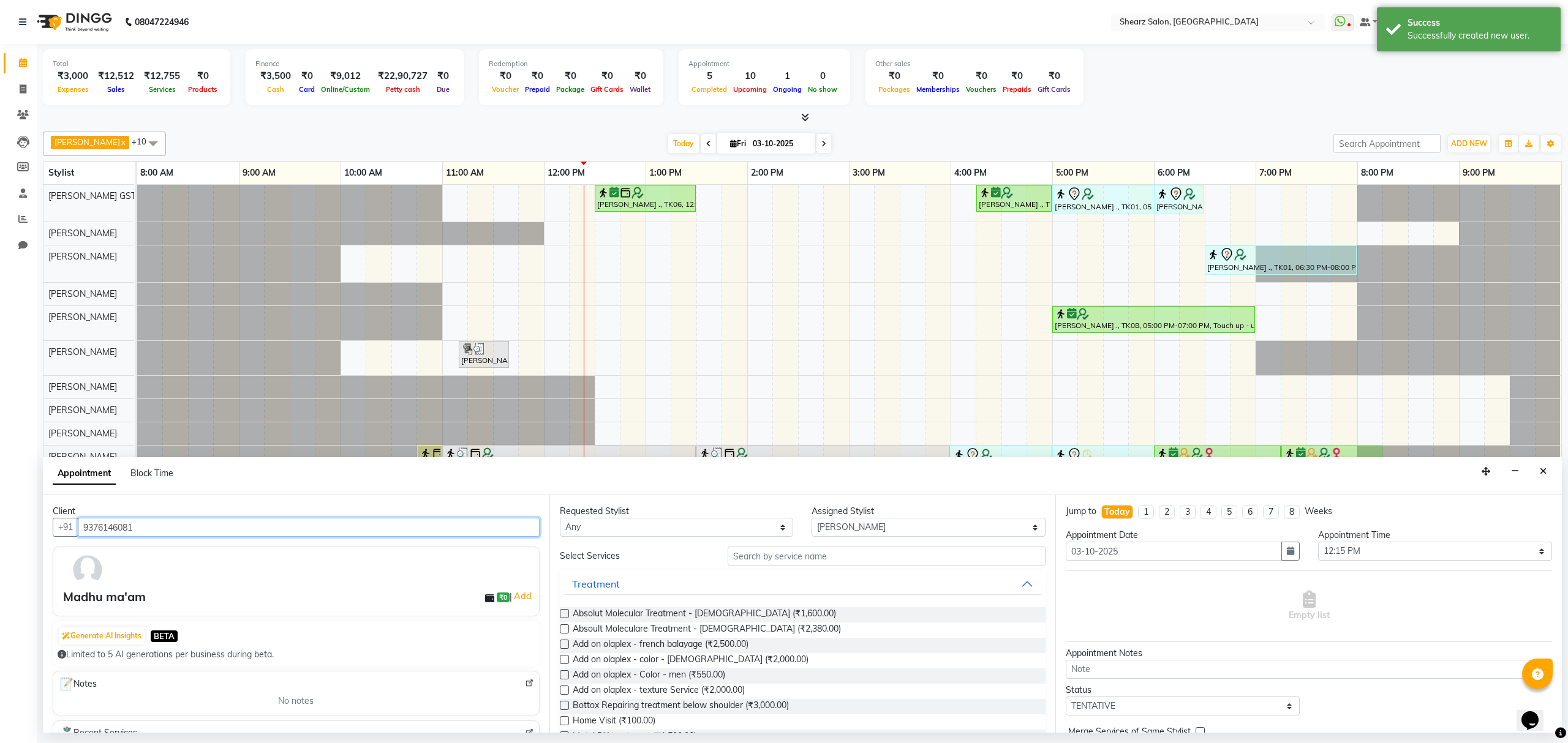
click at [167, 529] on input "9376146081" at bounding box center [308, 527] width 462 height 19
click at [822, 564] on input "text" at bounding box center [886, 556] width 318 height 19
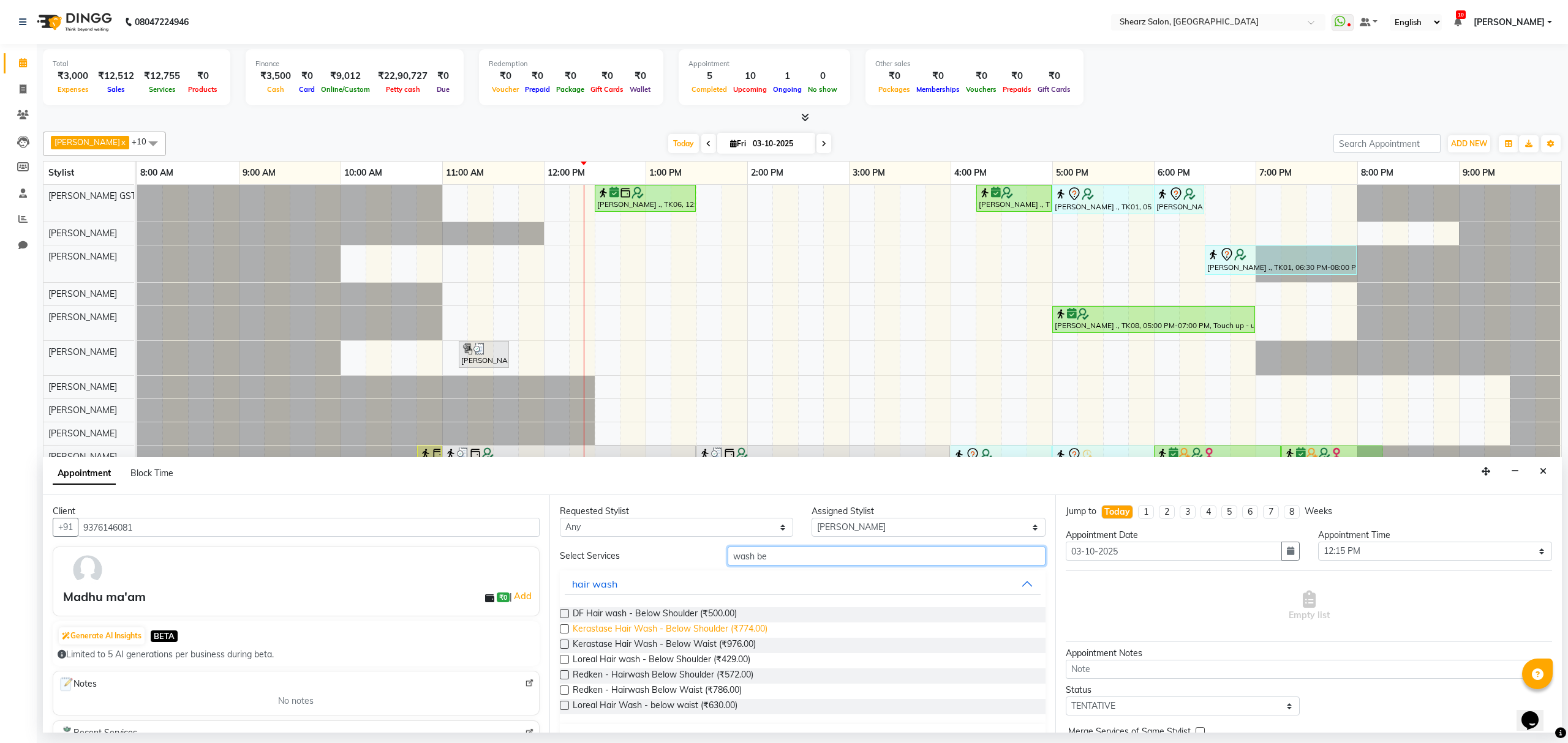
type input "wash be"
drag, startPoint x: 631, startPoint y: 626, endPoint x: 1126, endPoint y: 692, distance: 499.4
click at [635, 627] on span "Kerastase Hair Wash - Below Shoulder (₹774.00)" at bounding box center [670, 629] width 195 height 15
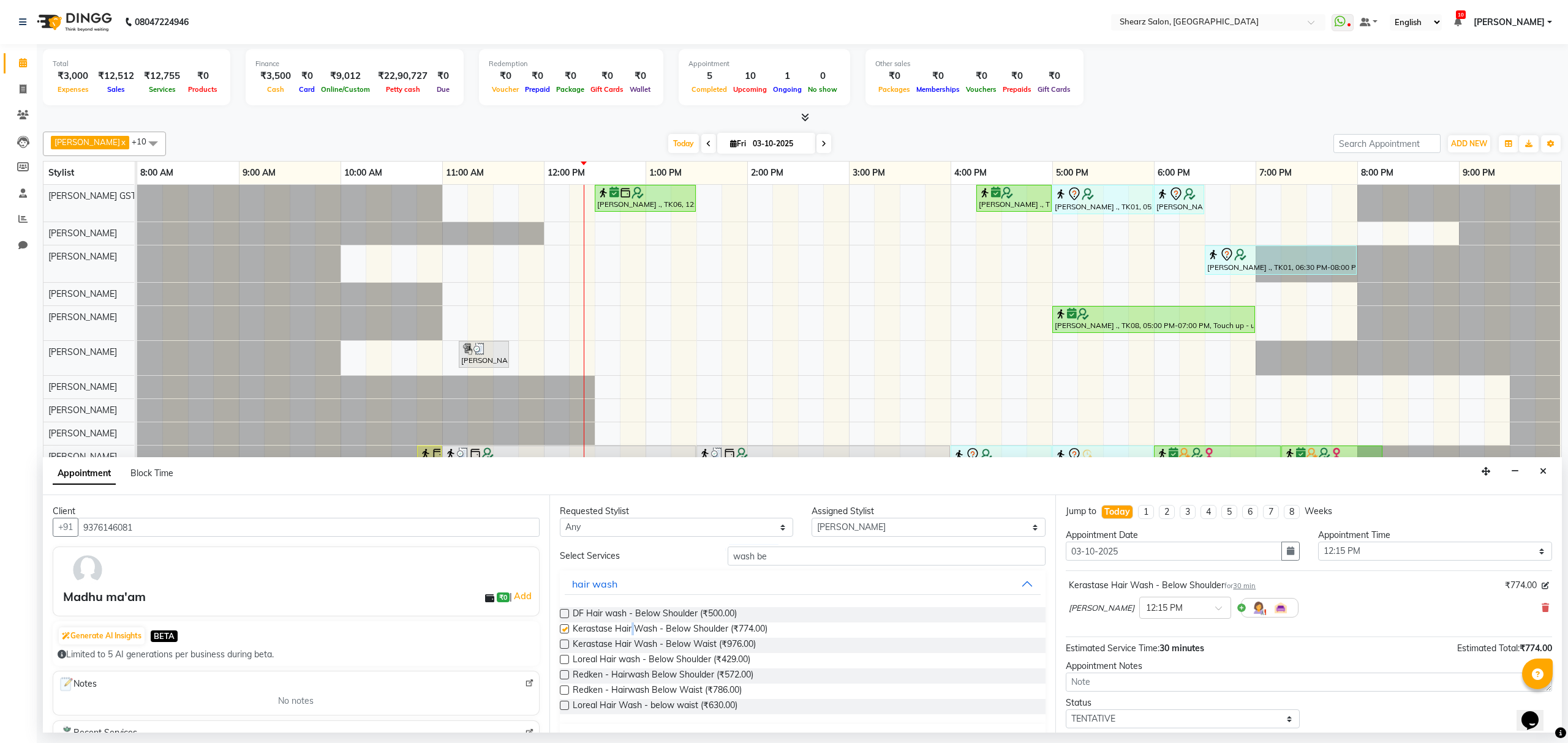
checkbox input "false"
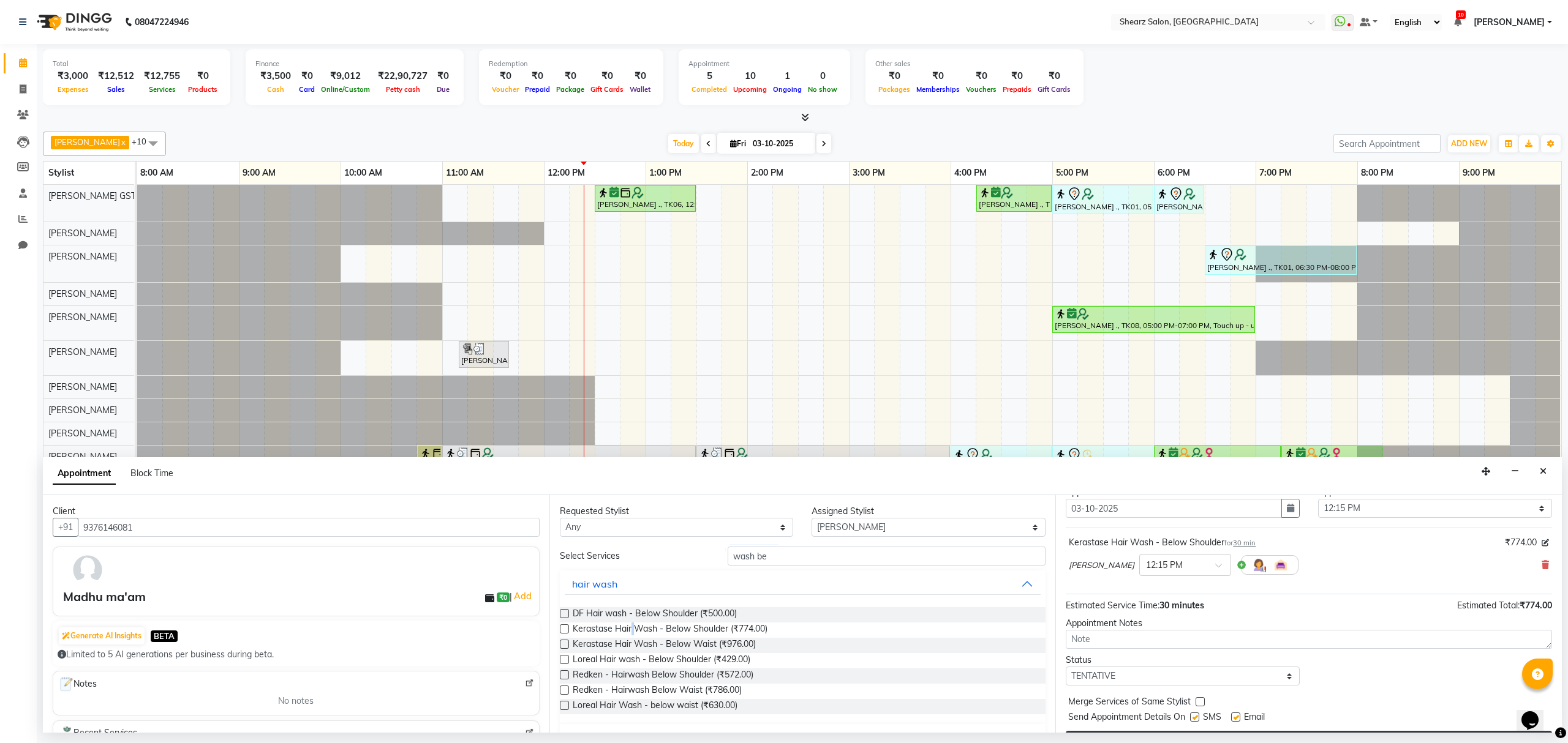
scroll to position [74, 0]
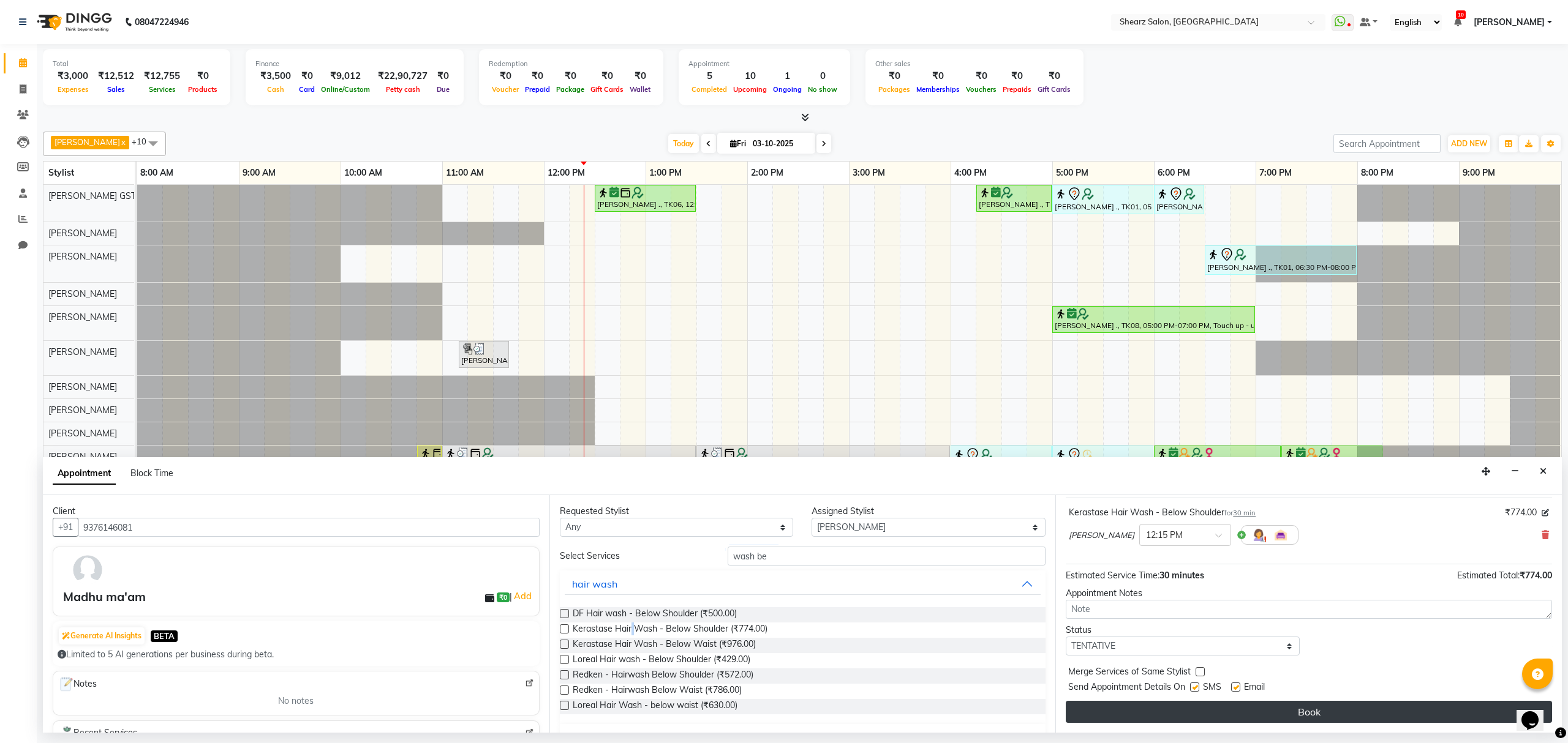
click at [1327, 702] on button "Book" at bounding box center [1309, 712] width 486 height 22
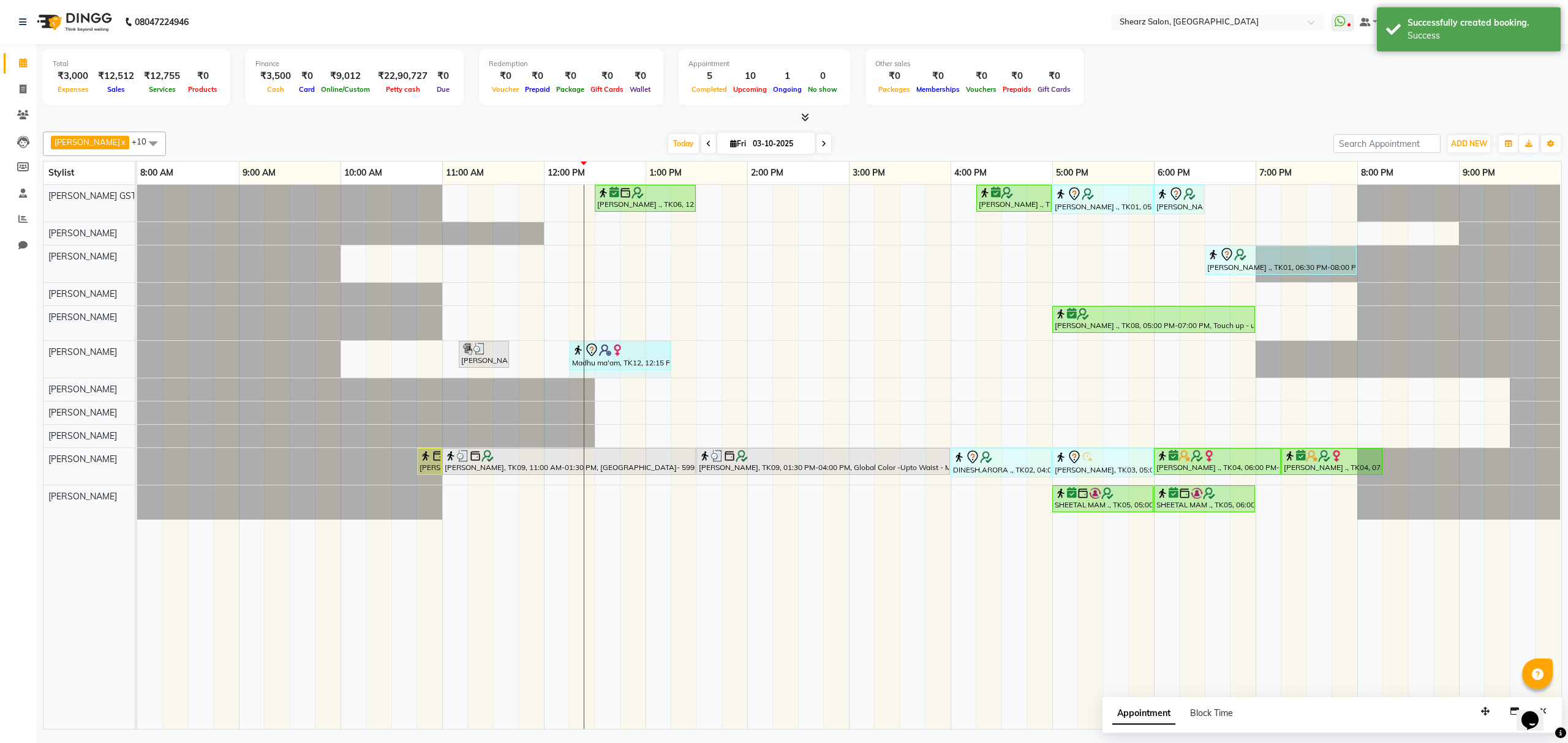
drag, startPoint x: 625, startPoint y: 357, endPoint x: 689, endPoint y: 474, distance: 133.4
click at [138, 362] on div "Ravini Patel, TK10, 11:10 AM-11:40 AM, Kerastase Hair Wash - Upto Waist Madhu m…" at bounding box center [138, 359] width 0 height 37
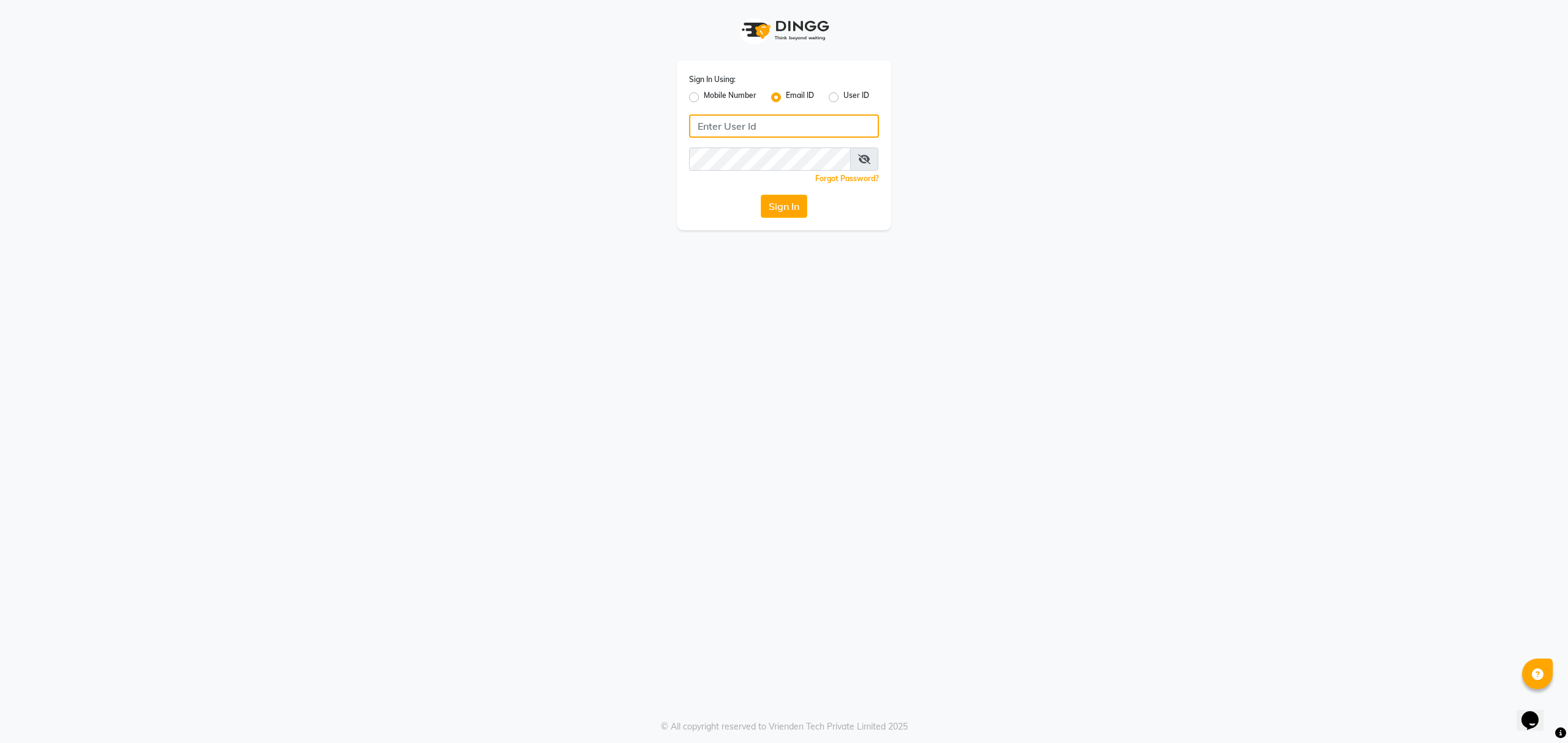
type input "shazokhan041099@gmail.com"
click at [779, 209] on button "Sign In" at bounding box center [784, 206] width 46 height 23
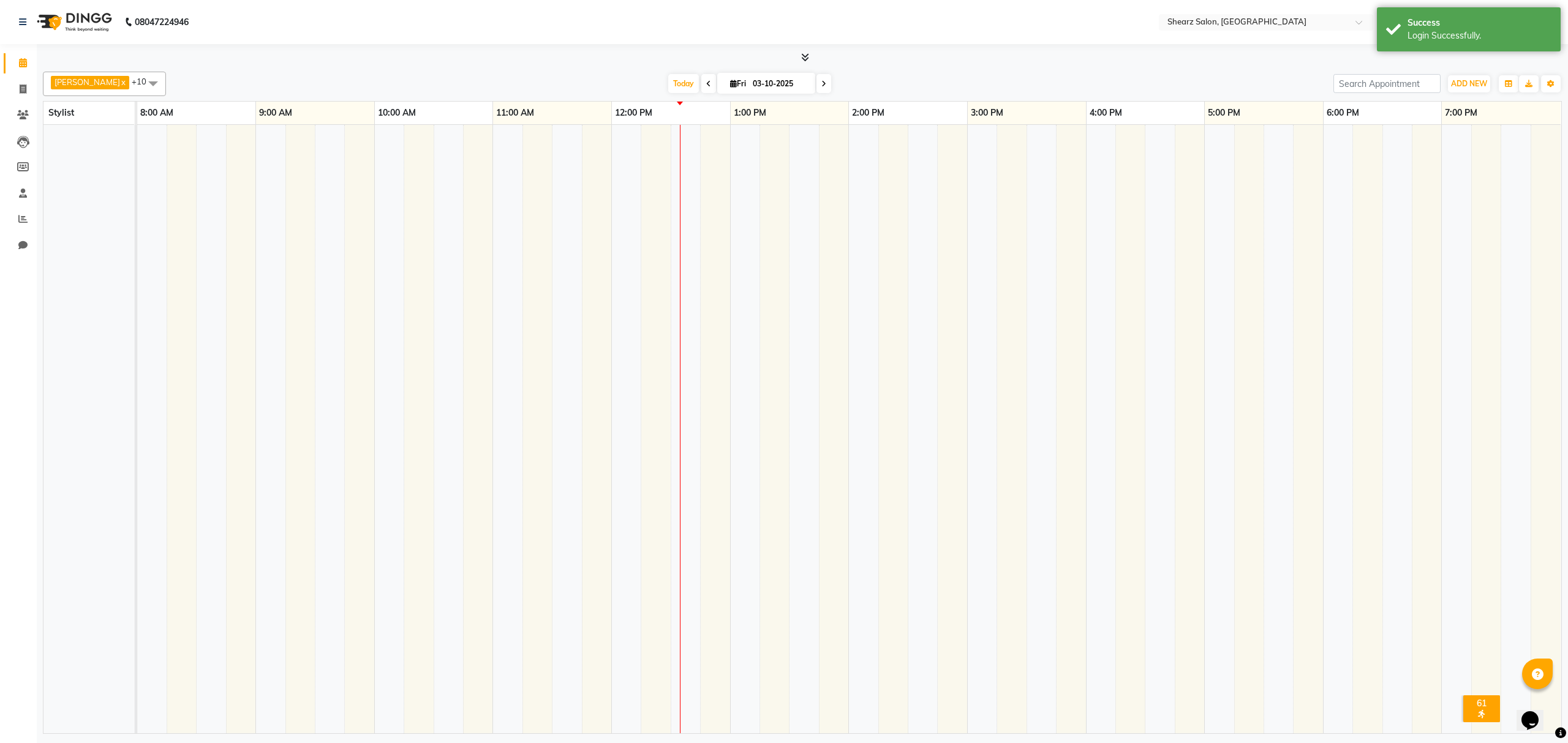
select select "en"
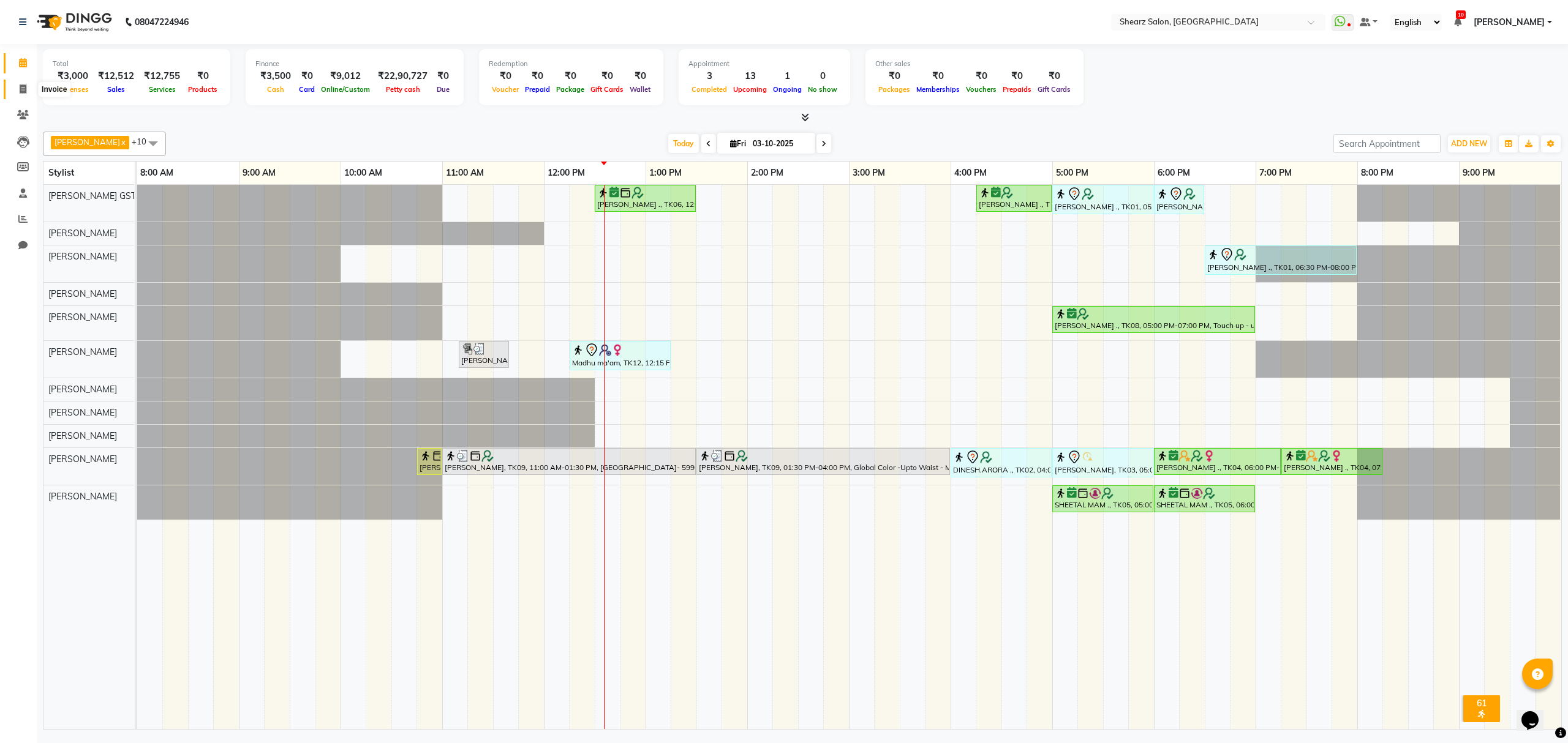
click at [13, 87] on span at bounding box center [23, 89] width 22 height 14
select select "service"
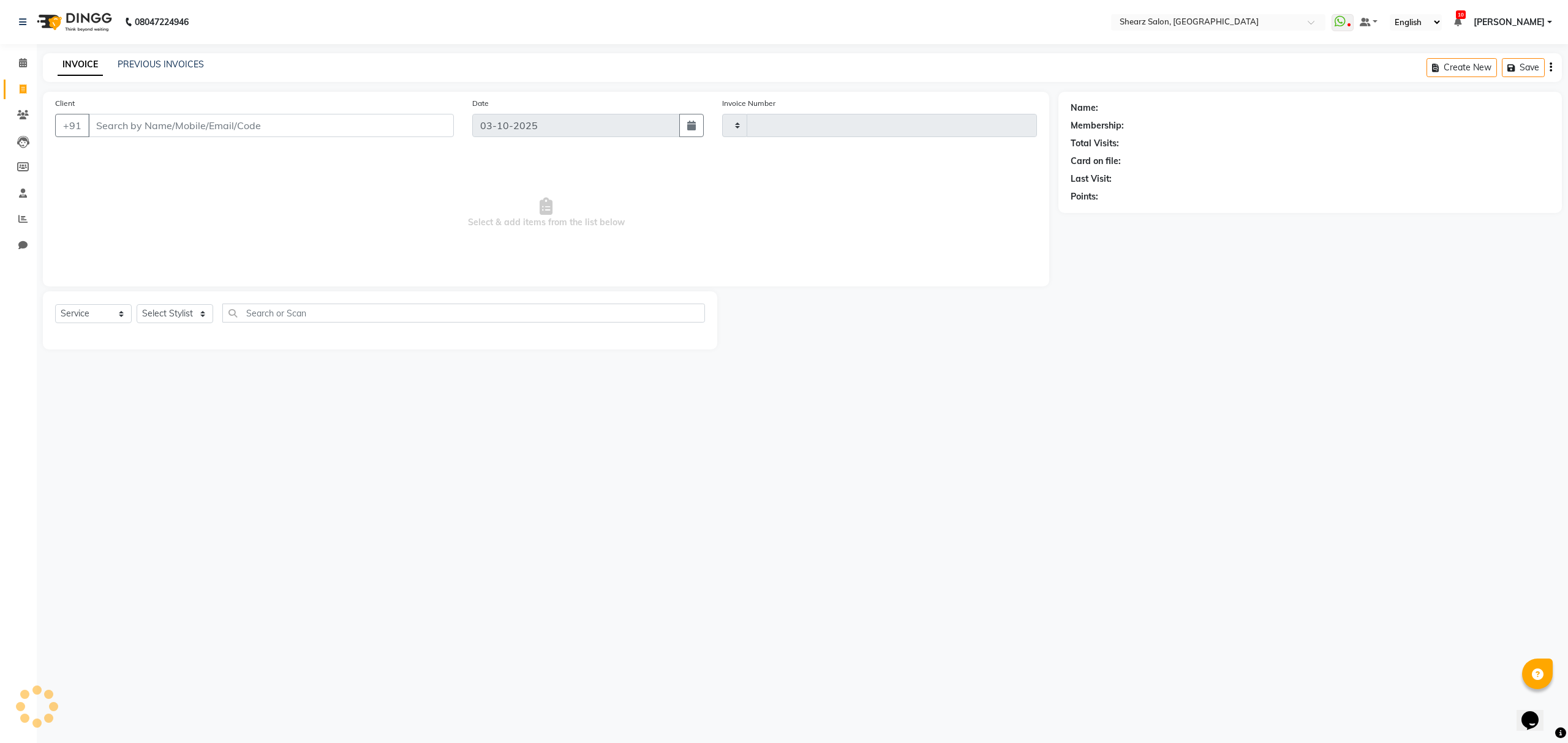
type input "7006"
select select "8157"
click at [20, 109] on span at bounding box center [23, 115] width 22 height 14
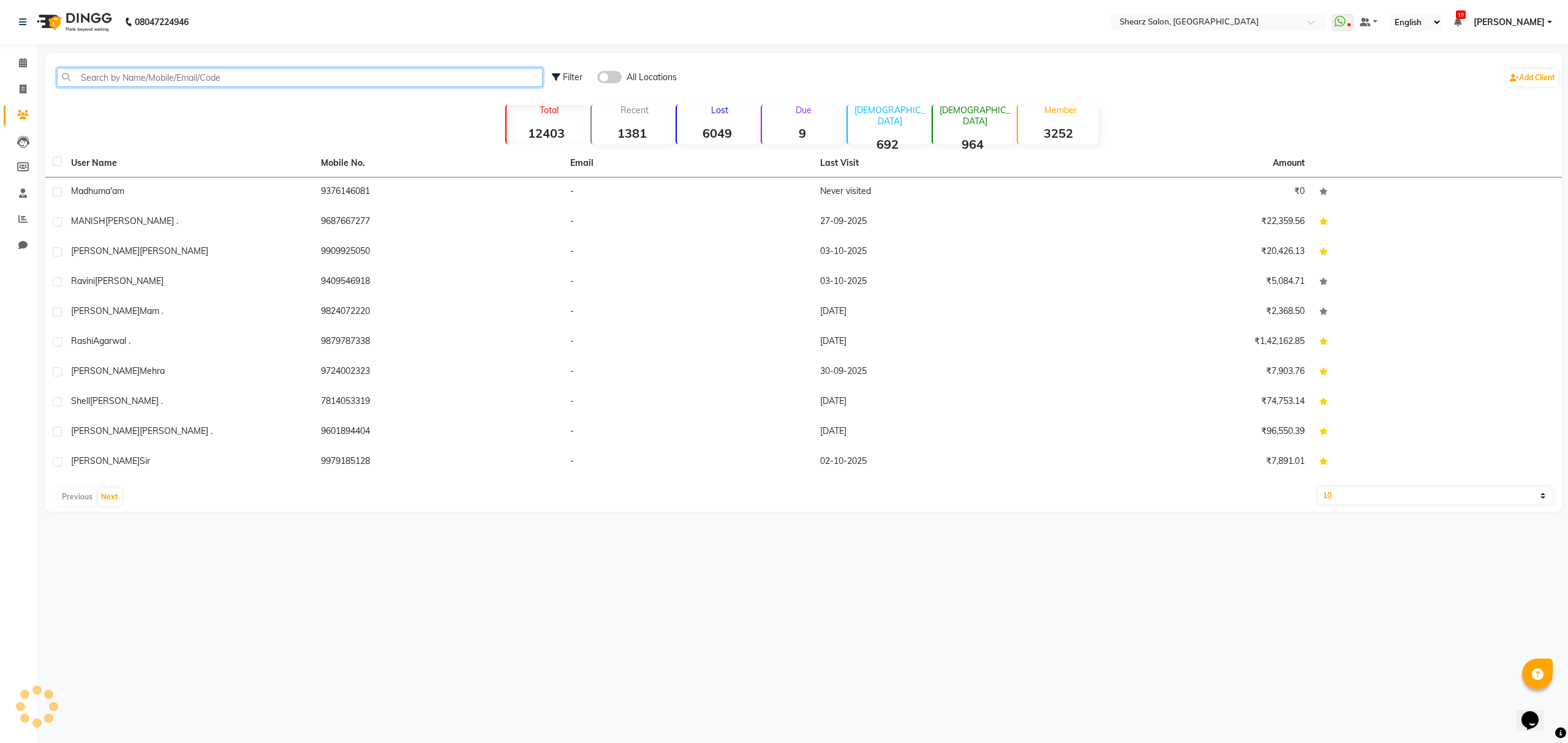
click at [187, 72] on input "text" at bounding box center [300, 77] width 486 height 19
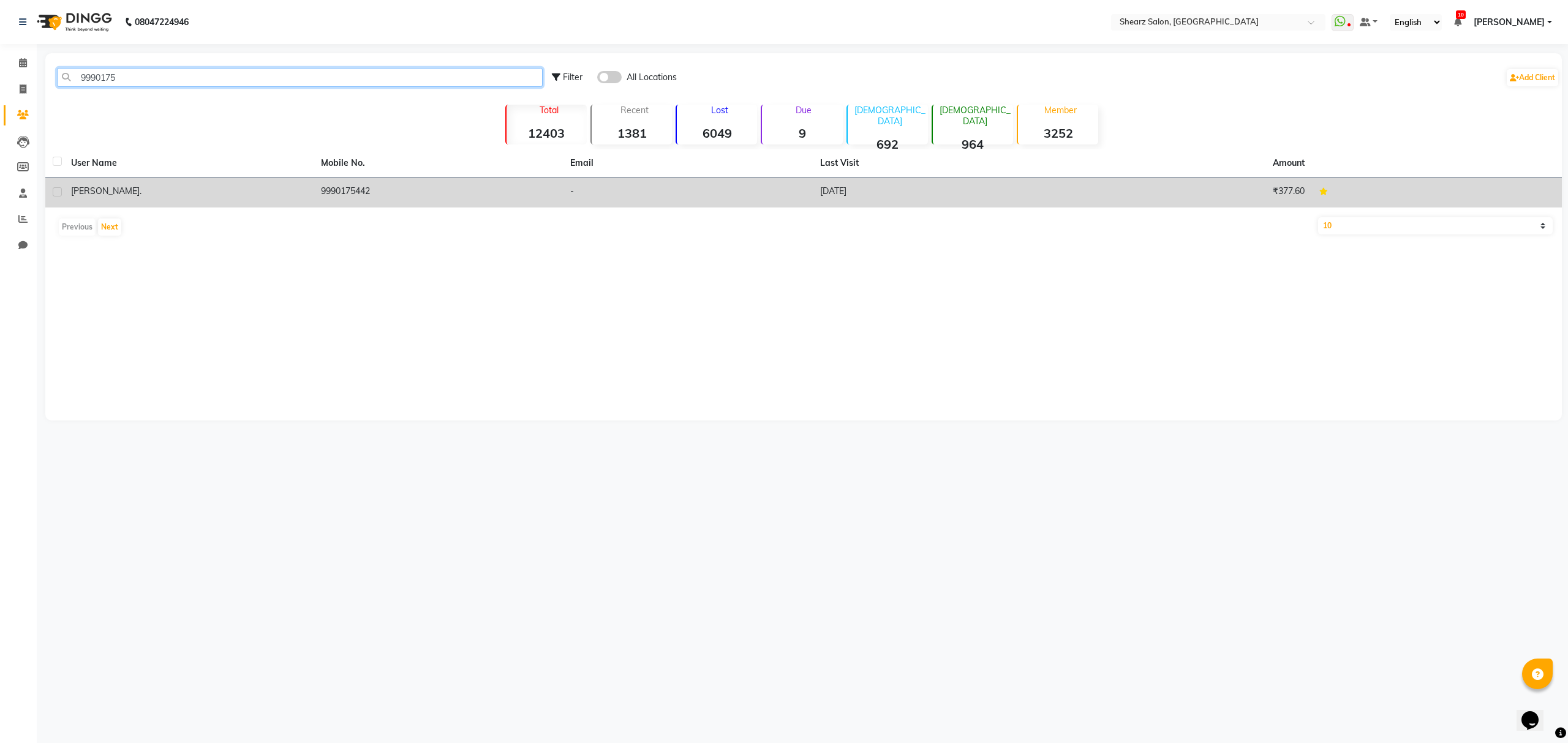
type input "9990175"
click at [375, 194] on td "9990175442" at bounding box center [438, 192] width 250 height 30
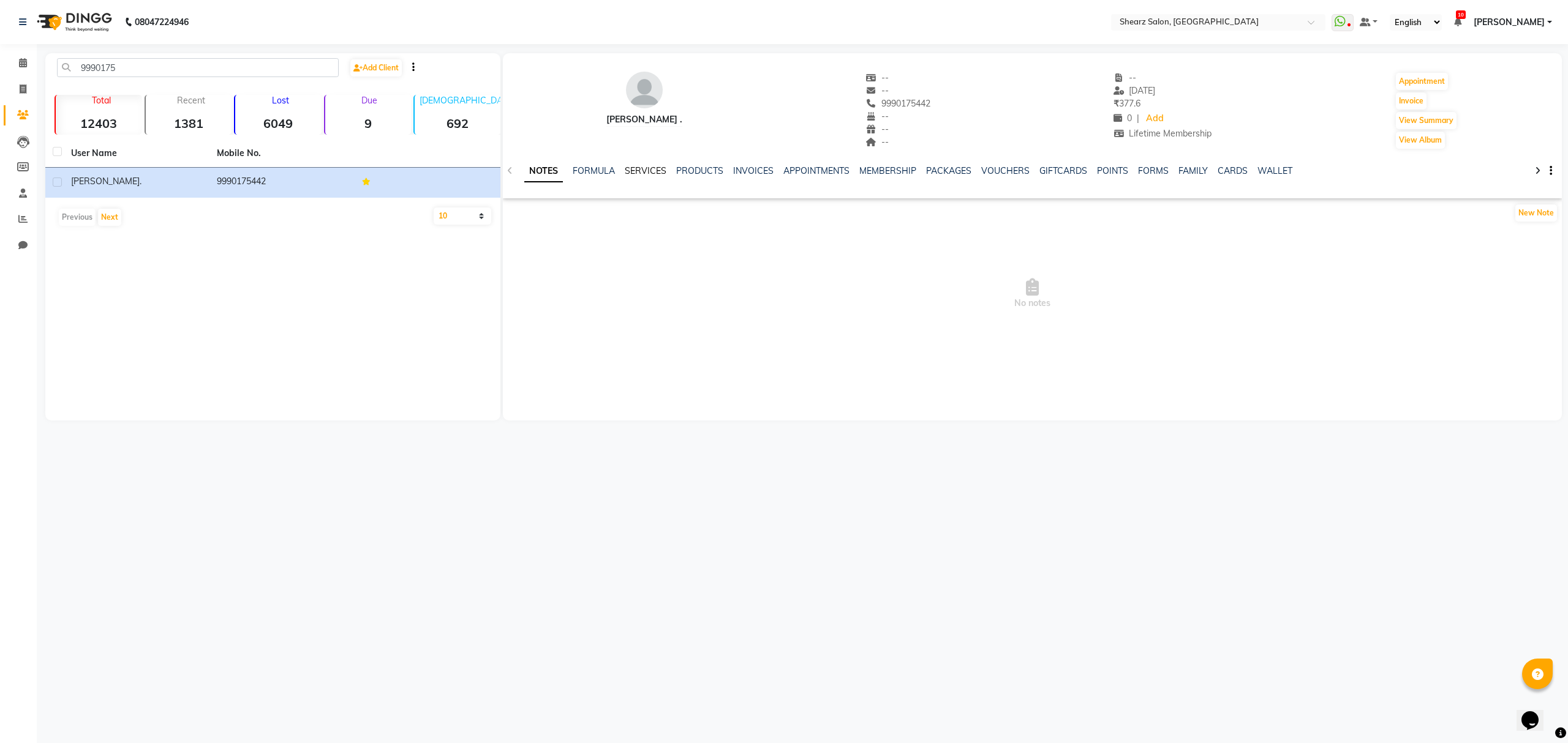
click at [644, 167] on link "SERVICES" at bounding box center [646, 170] width 42 height 11
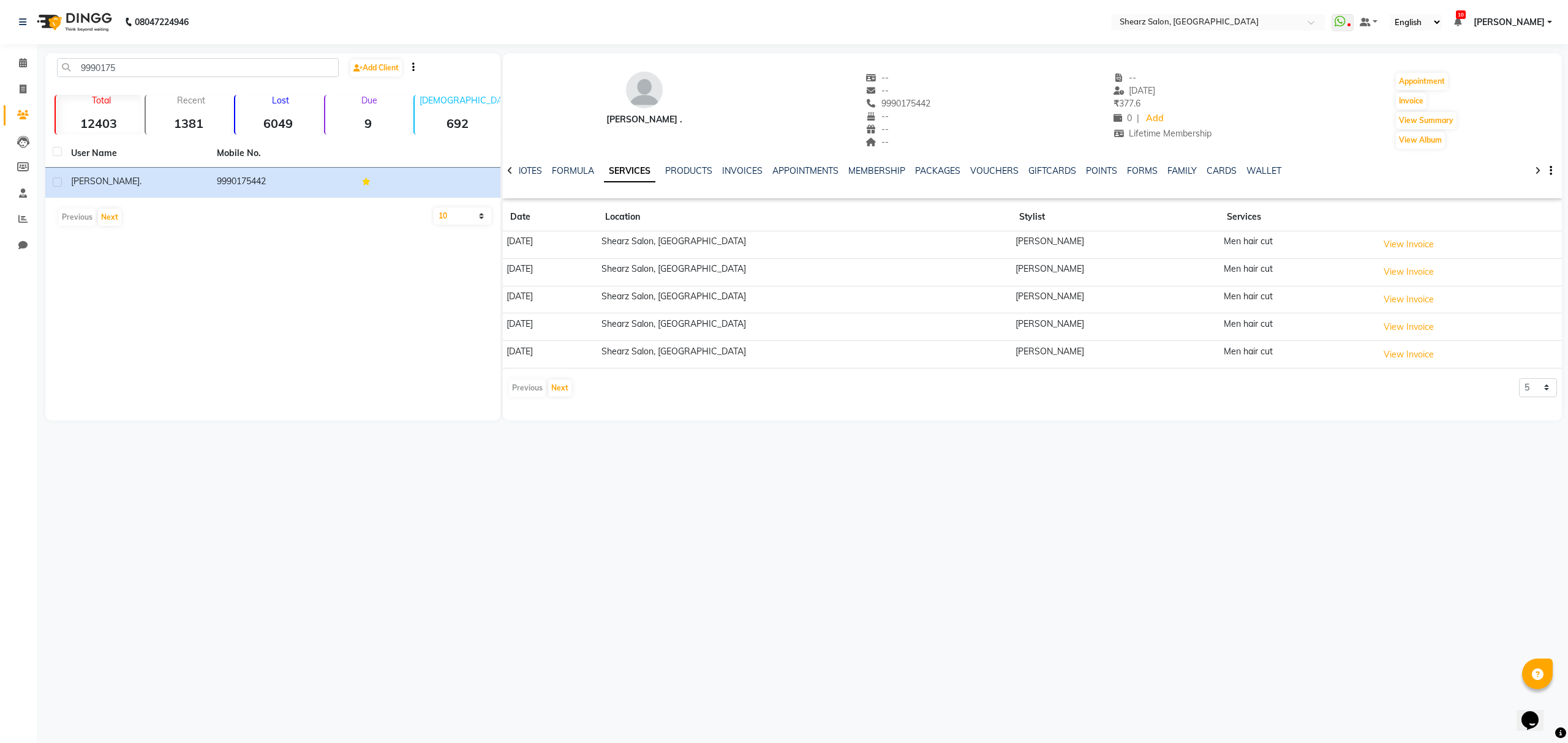
drag, startPoint x: 1016, startPoint y: 237, endPoint x: 1101, endPoint y: 241, distance: 85.1
click at [1101, 241] on tr "14-05-2025 Shearz Salon, Prahaladnagar Brijesh Valand Men hair cut View Invoice" at bounding box center [1032, 245] width 1059 height 27
drag, startPoint x: 908, startPoint y: 101, endPoint x: 844, endPoint y: 99, distance: 64.0
click at [865, 99] on span "9990175442" at bounding box center [898, 103] width 65 height 11
copy span "9990175442"
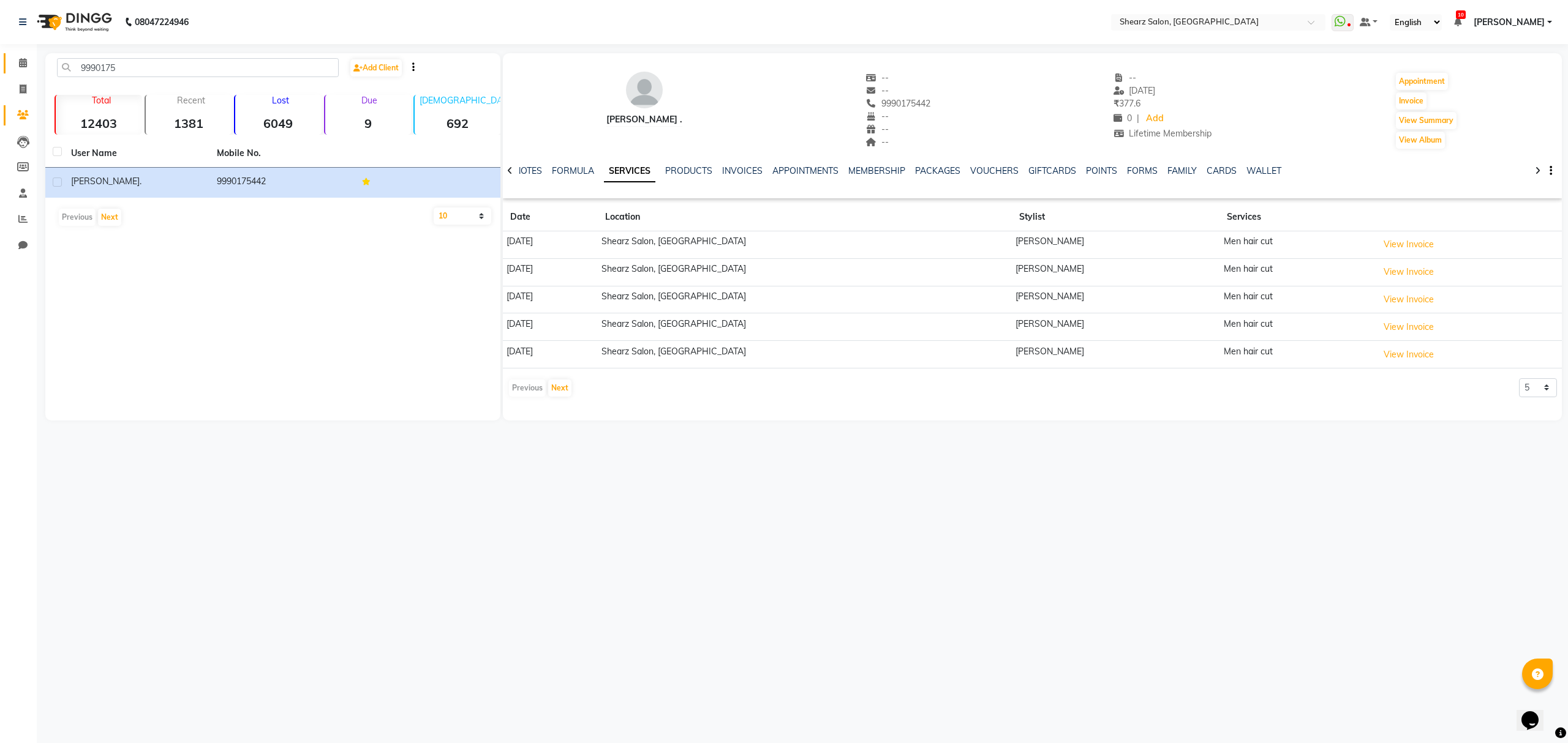
click at [18, 55] on link "Calendar" at bounding box center [18, 64] width 30 height 20
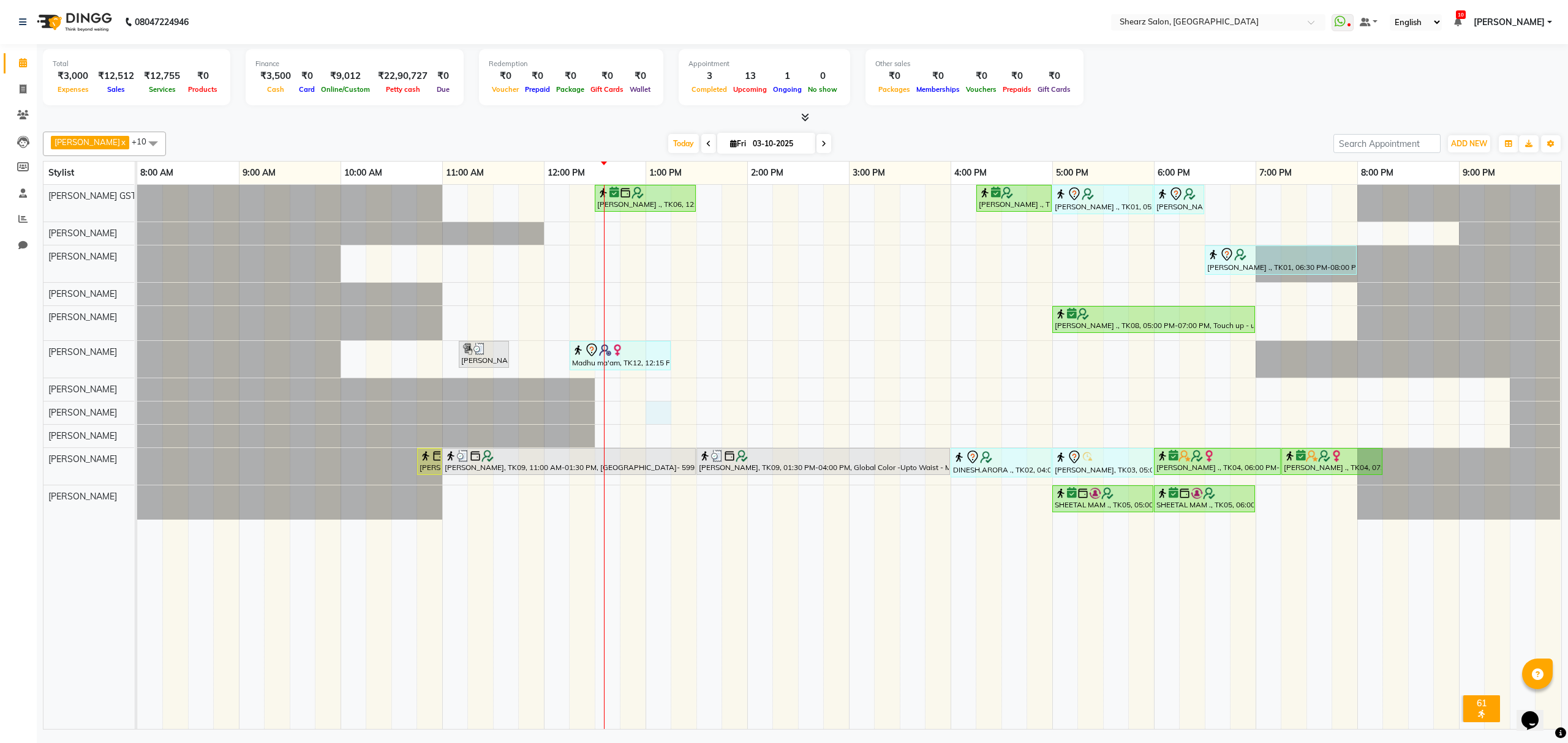
click at [662, 412] on div "Sushma Marothi ., TK06, 12:30 PM-01:30 PM, Cirepil Roll On Wax Rashi Agarwal .,…" at bounding box center [849, 457] width 1424 height 544
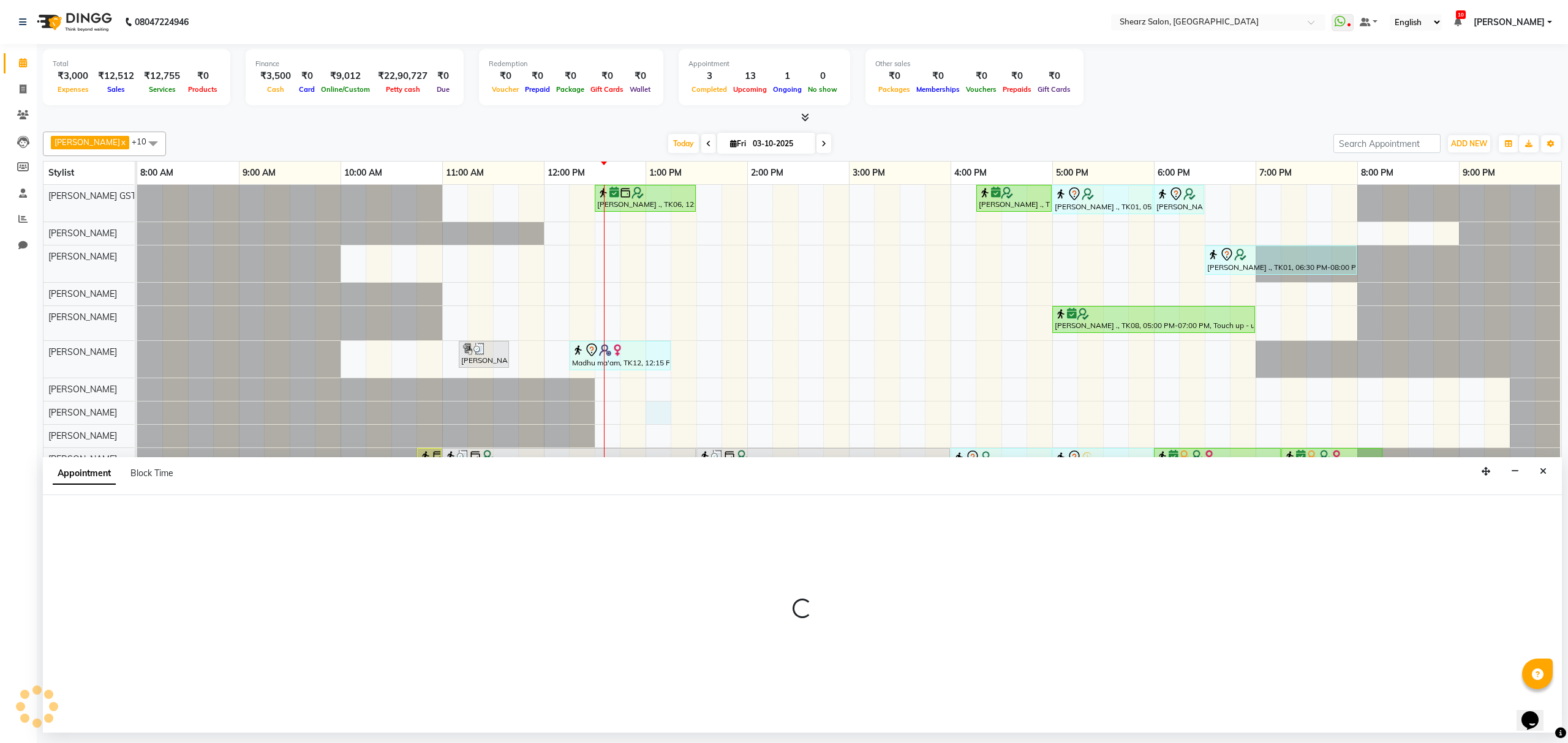
select select "77475"
select select "780"
select select "tentative"
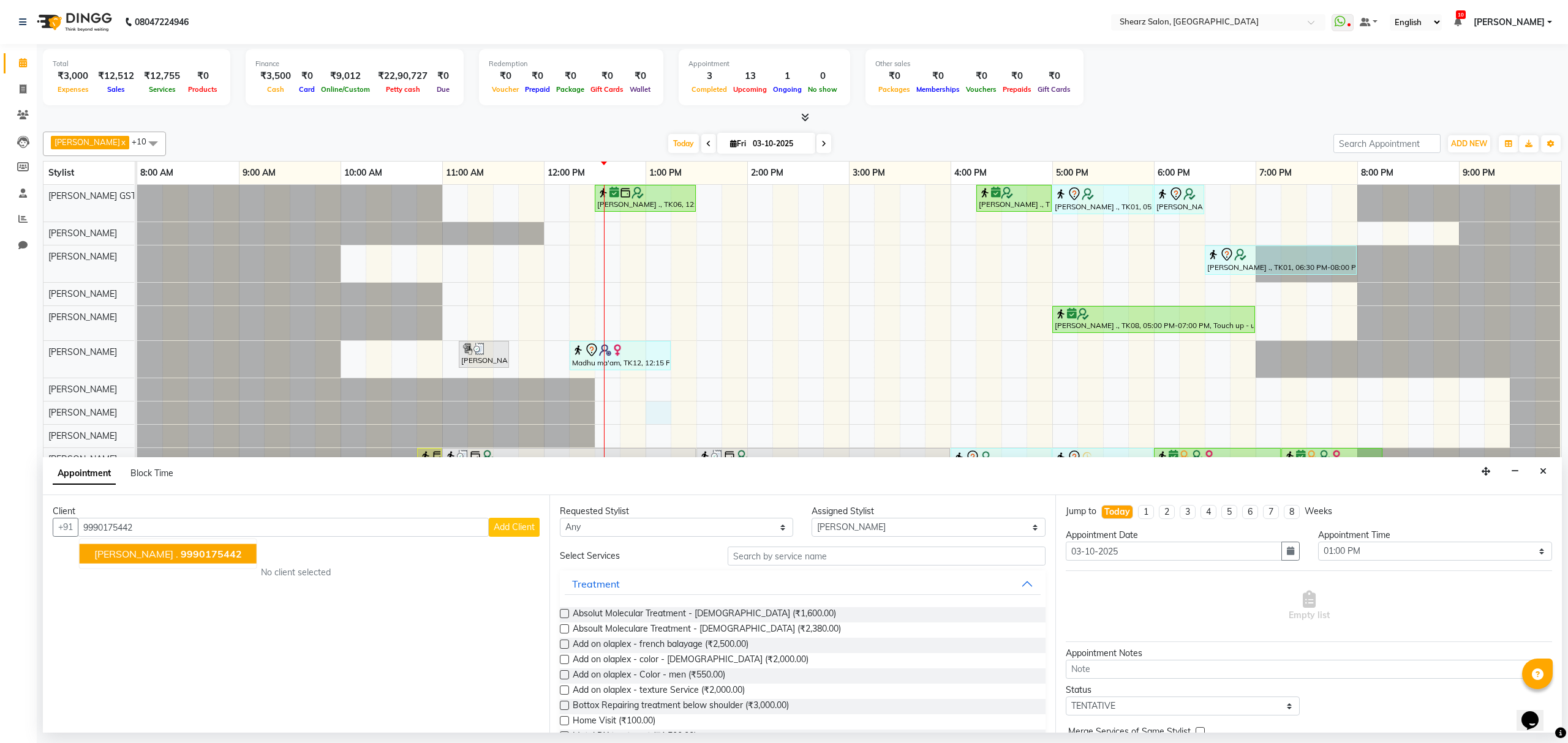
click at [181, 557] on span "9990175442" at bounding box center [211, 553] width 62 height 12
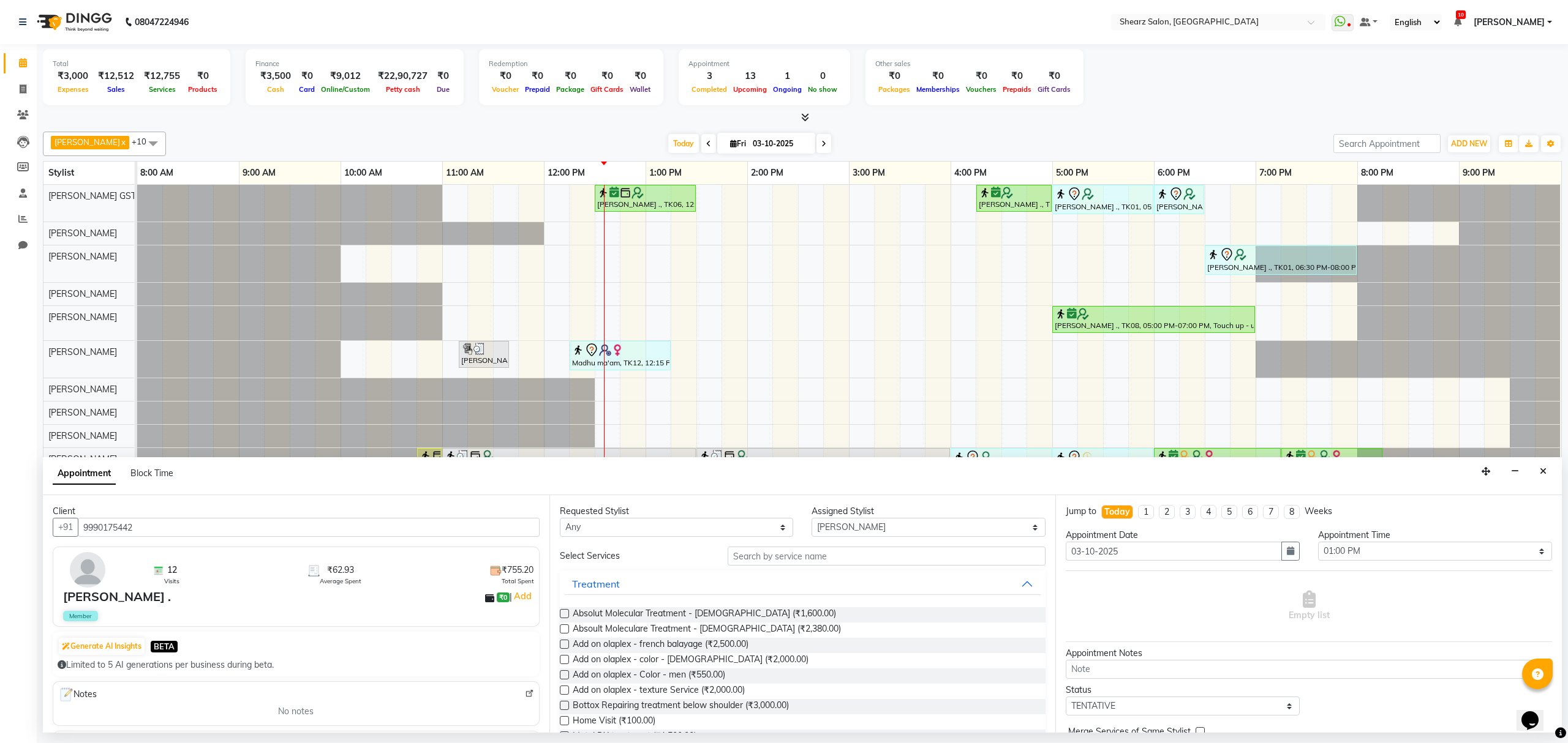
type input "9990175442"
click at [746, 559] on input "text" at bounding box center [886, 556] width 318 height 19
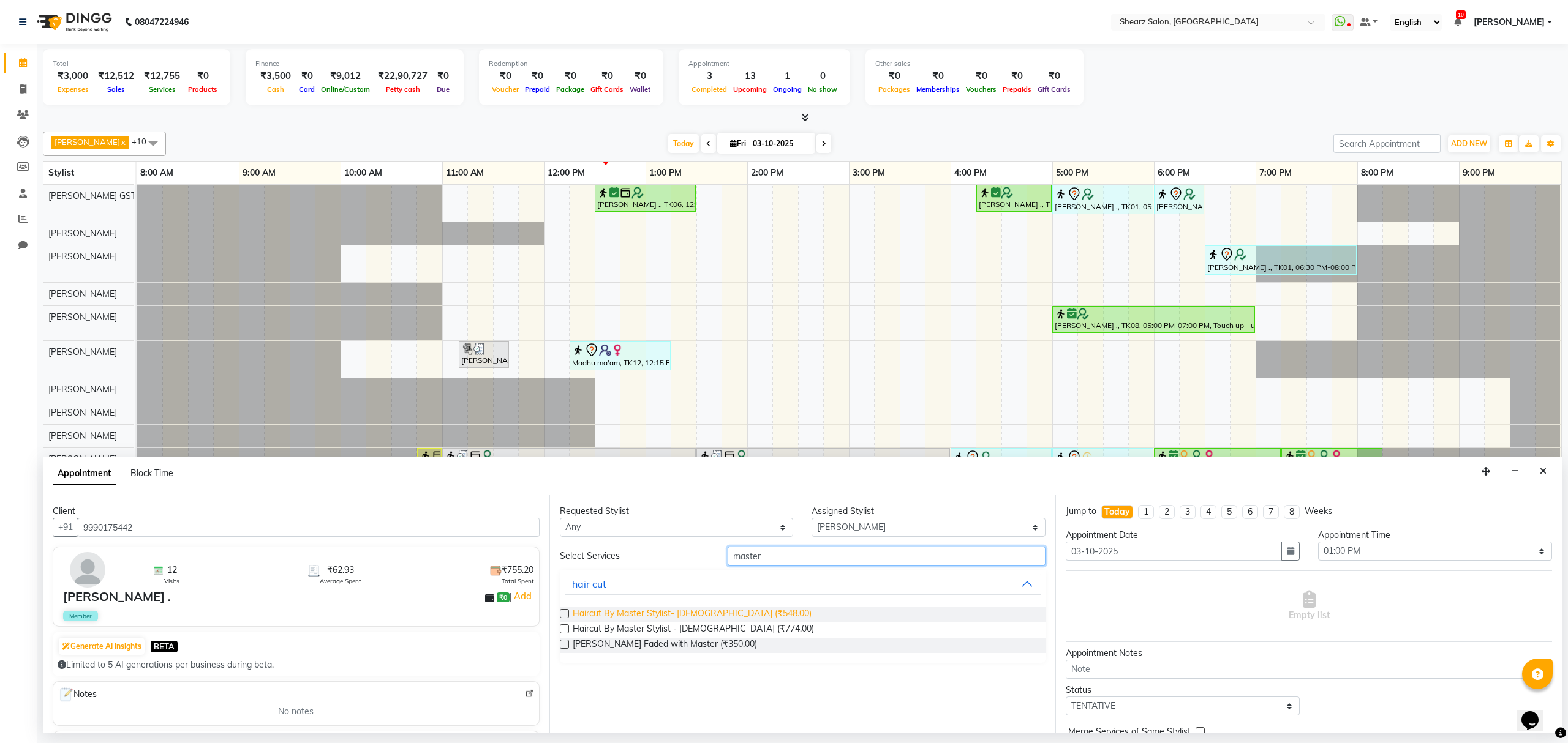
type input "master"
drag, startPoint x: 671, startPoint y: 613, endPoint x: 696, endPoint y: 620, distance: 26.0
click at [672, 613] on span "Haircut By Master Stylist- Male (₹548.00)" at bounding box center [692, 614] width 239 height 15
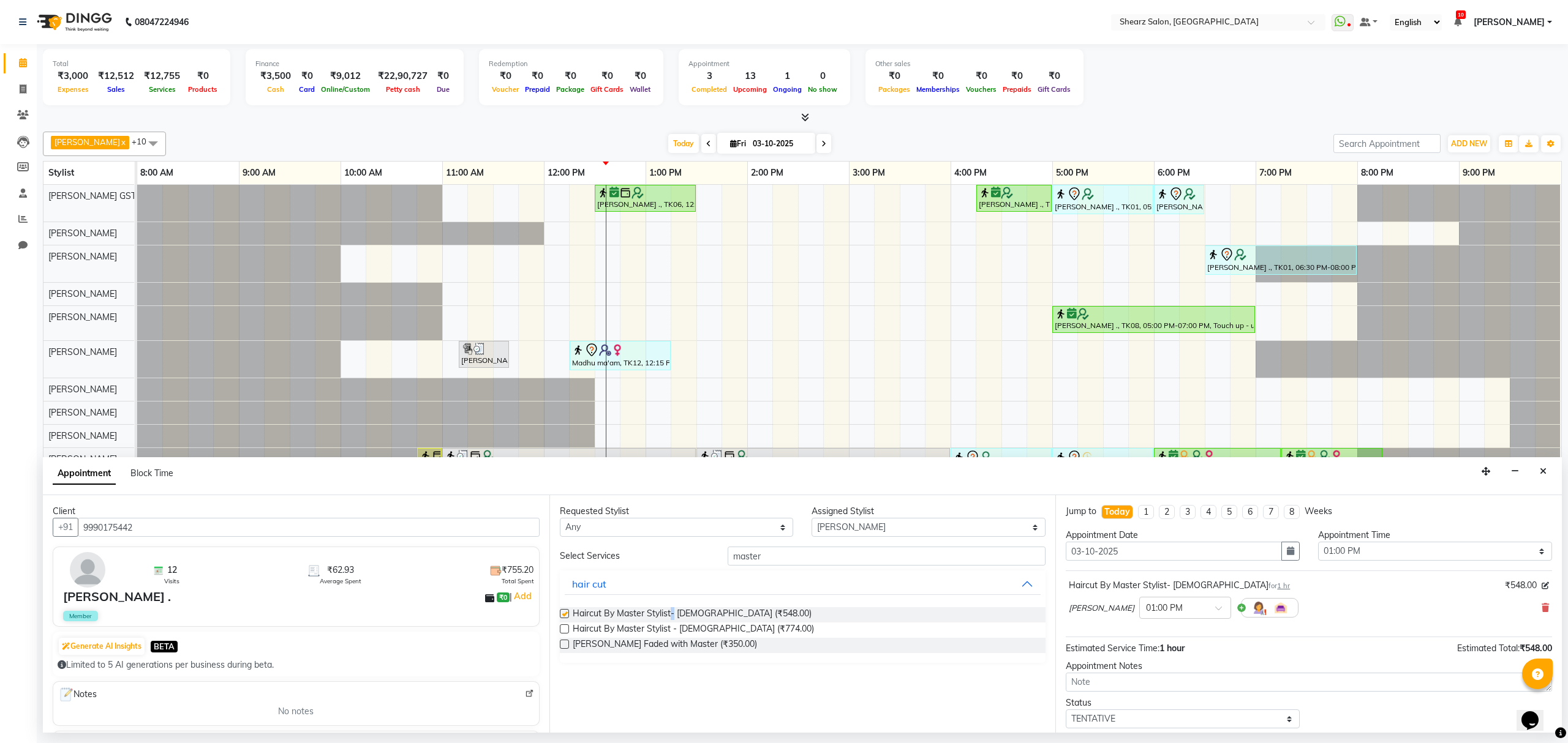
checkbox input "false"
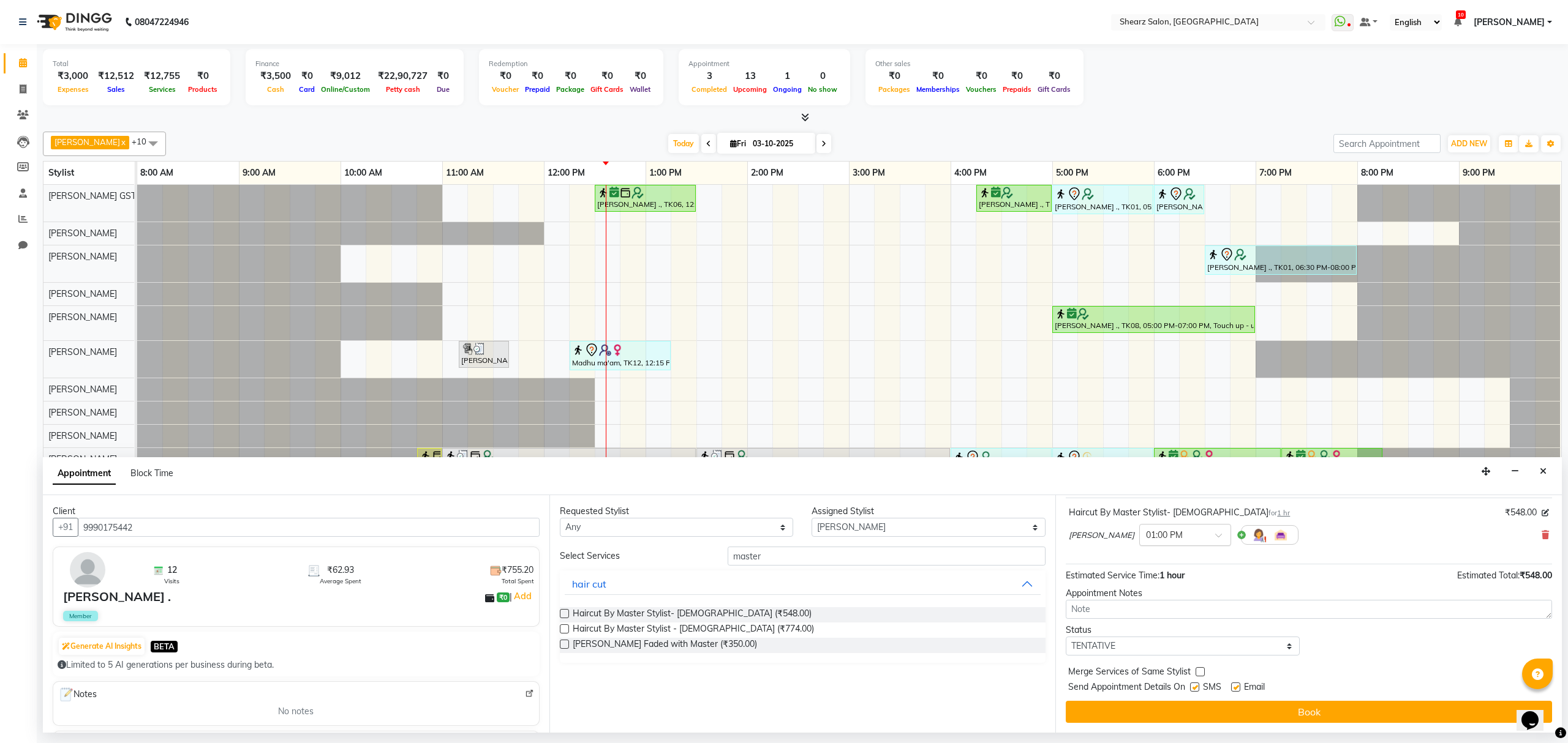
click at [1193, 542] on div "× 01:00 PM" at bounding box center [1176, 535] width 72 height 13
click at [1172, 586] on div "01:15 PM" at bounding box center [1185, 574] width 90 height 22
click at [1247, 706] on button "Book" at bounding box center [1309, 712] width 486 height 22
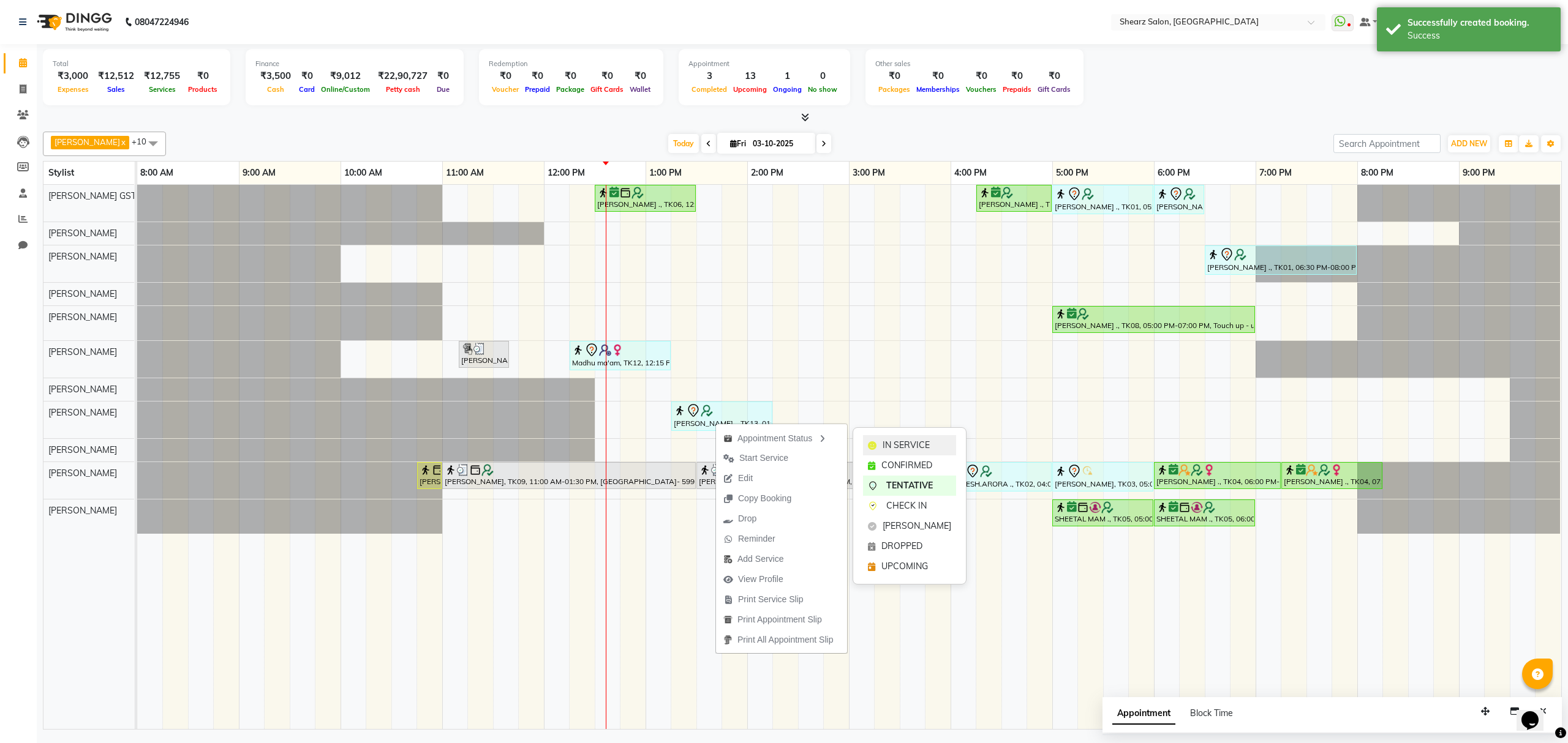
click at [890, 443] on span "IN SERVICE" at bounding box center [906, 446] width 47 height 13
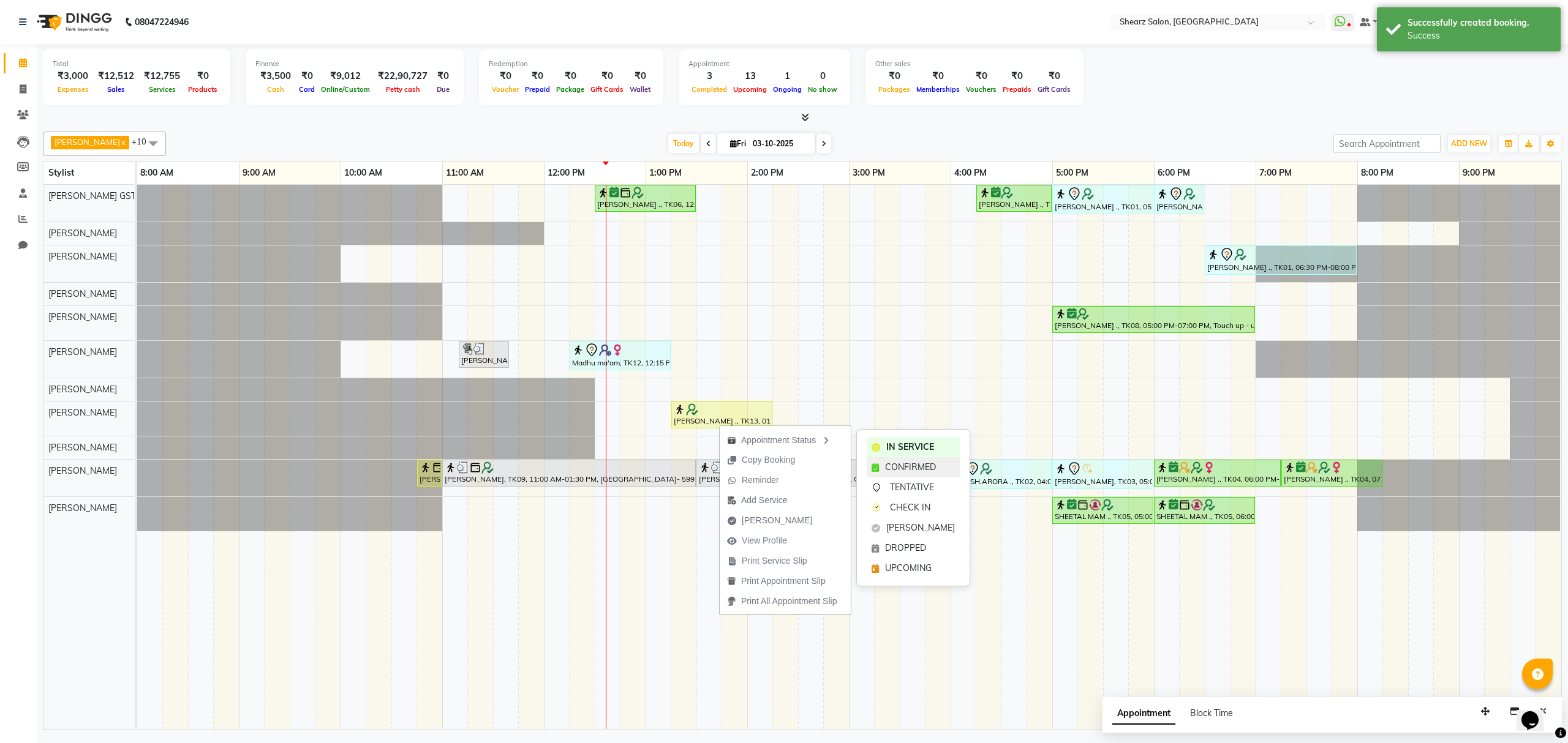
click at [898, 463] on span "CONFIRMED" at bounding box center [911, 467] width 51 height 13
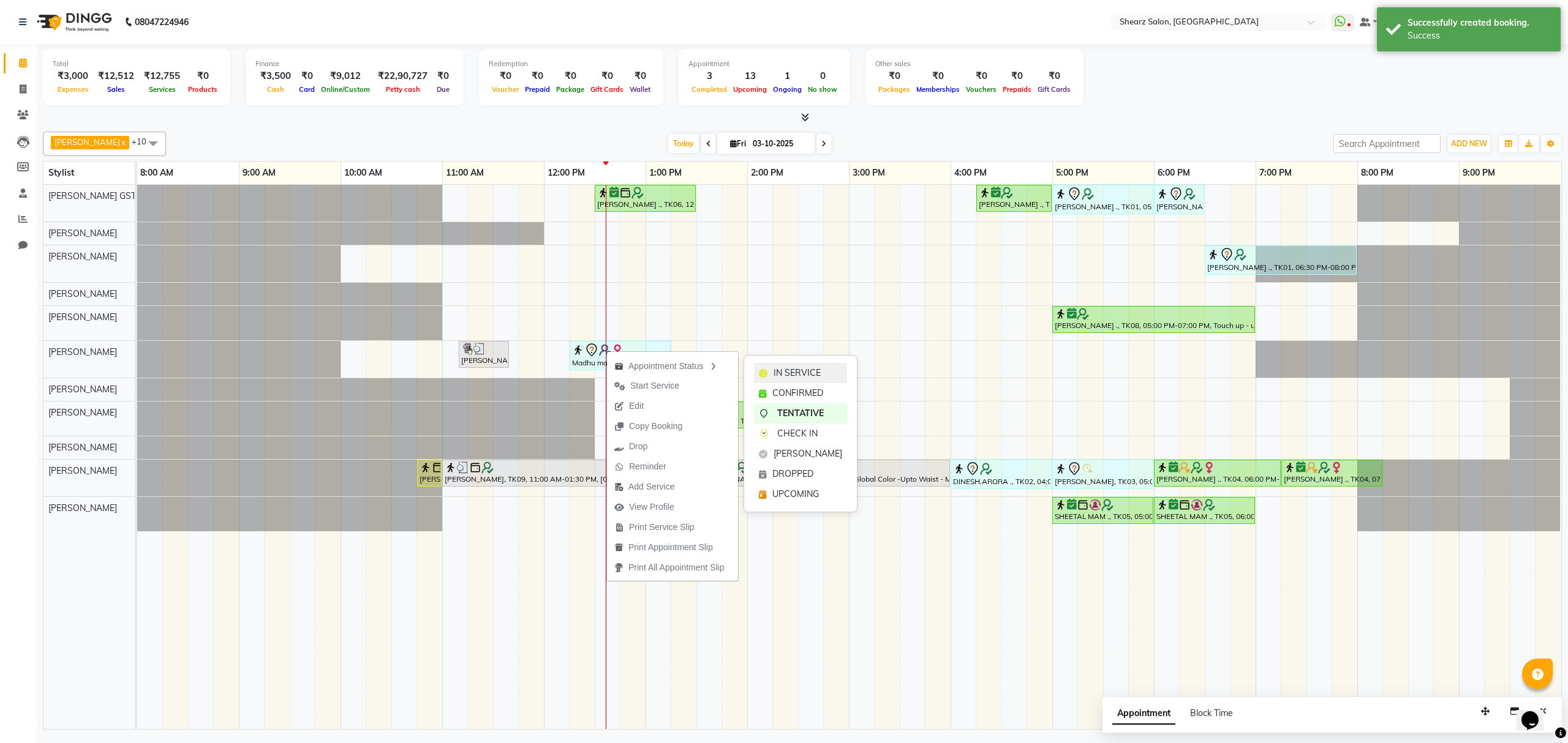
click at [809, 372] on span "IN SERVICE" at bounding box center [797, 373] width 47 height 13
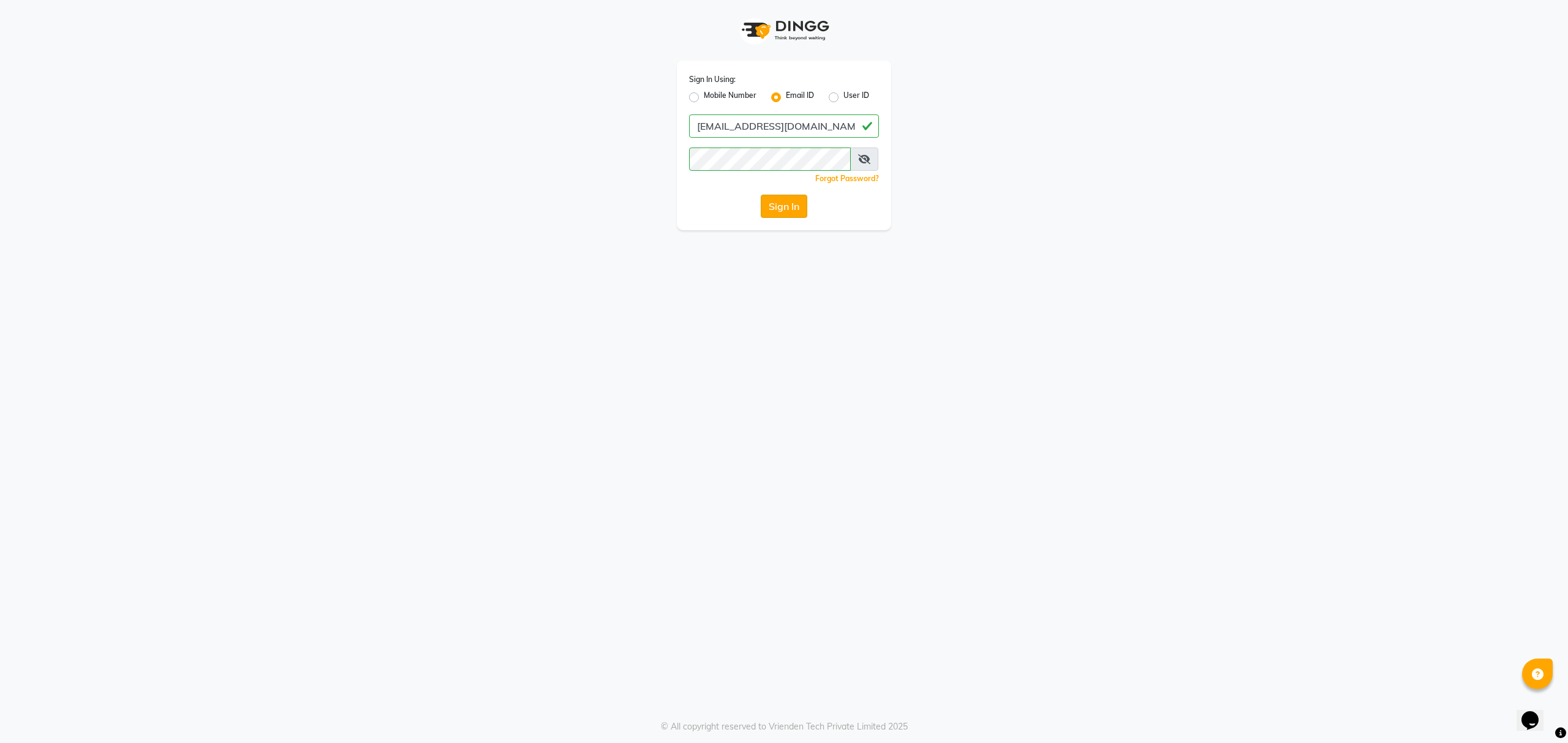
click at [785, 195] on button "Sign In" at bounding box center [784, 206] width 46 height 23
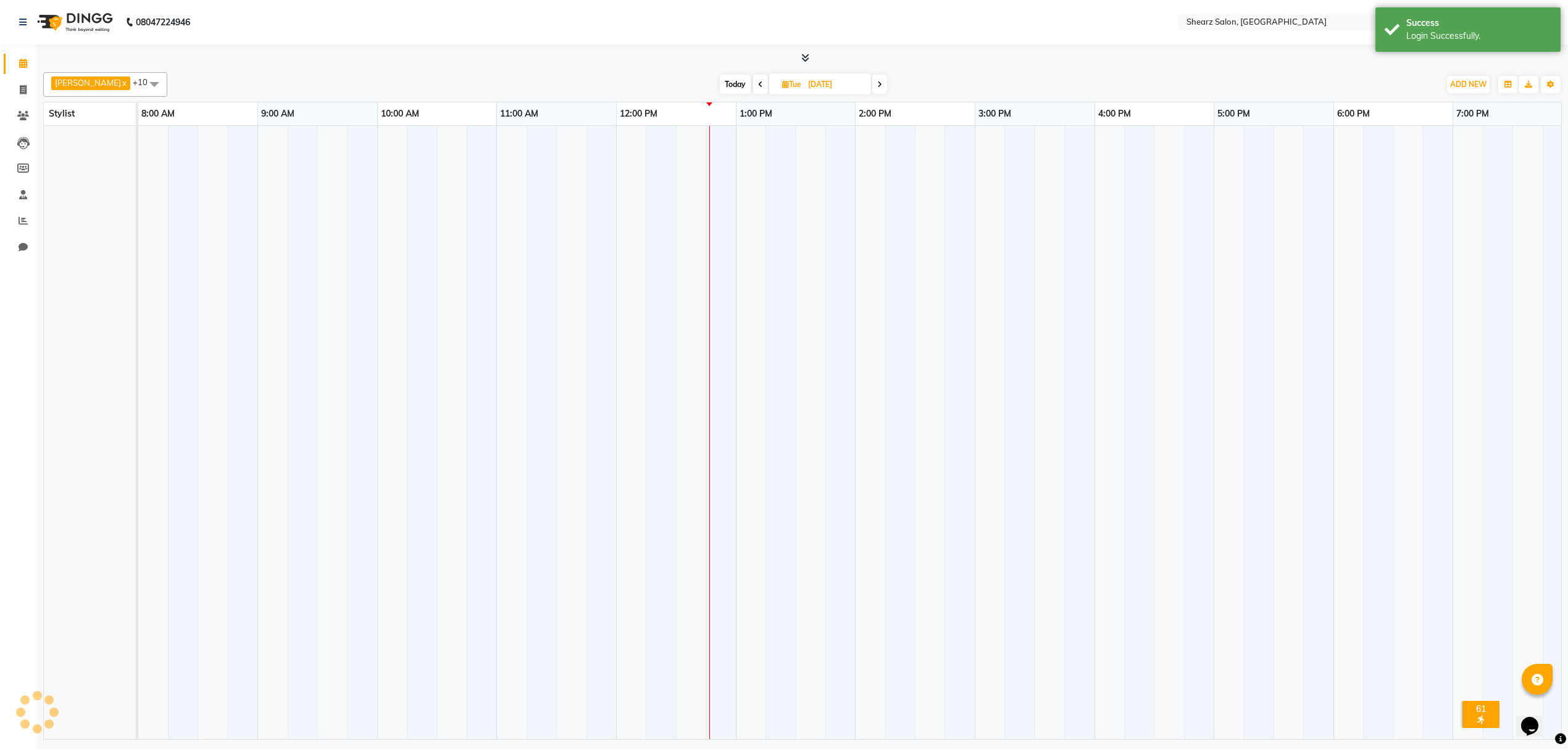
select select "en"
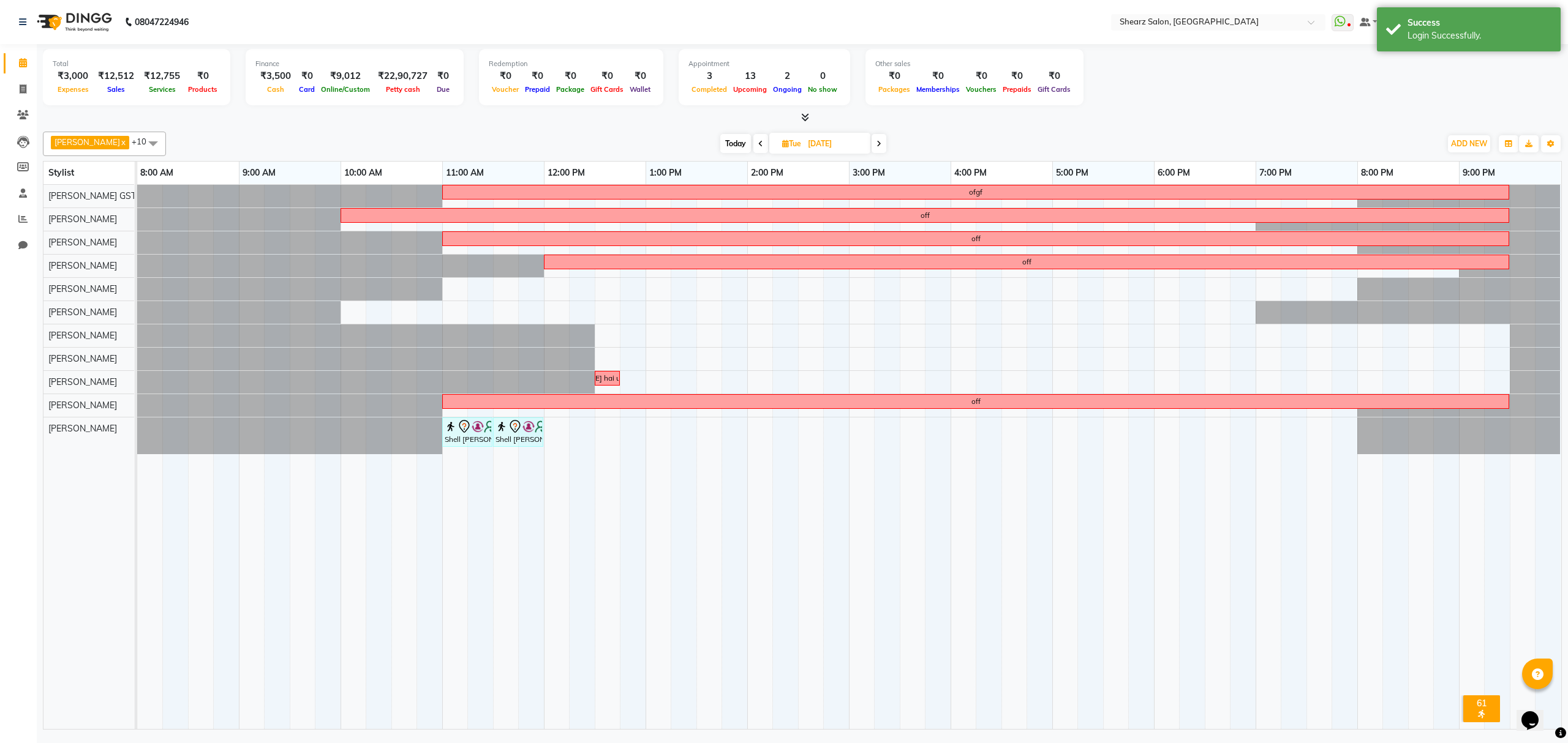
click at [733, 141] on span "Today" at bounding box center [735, 143] width 30 height 19
type input "03-10-2025"
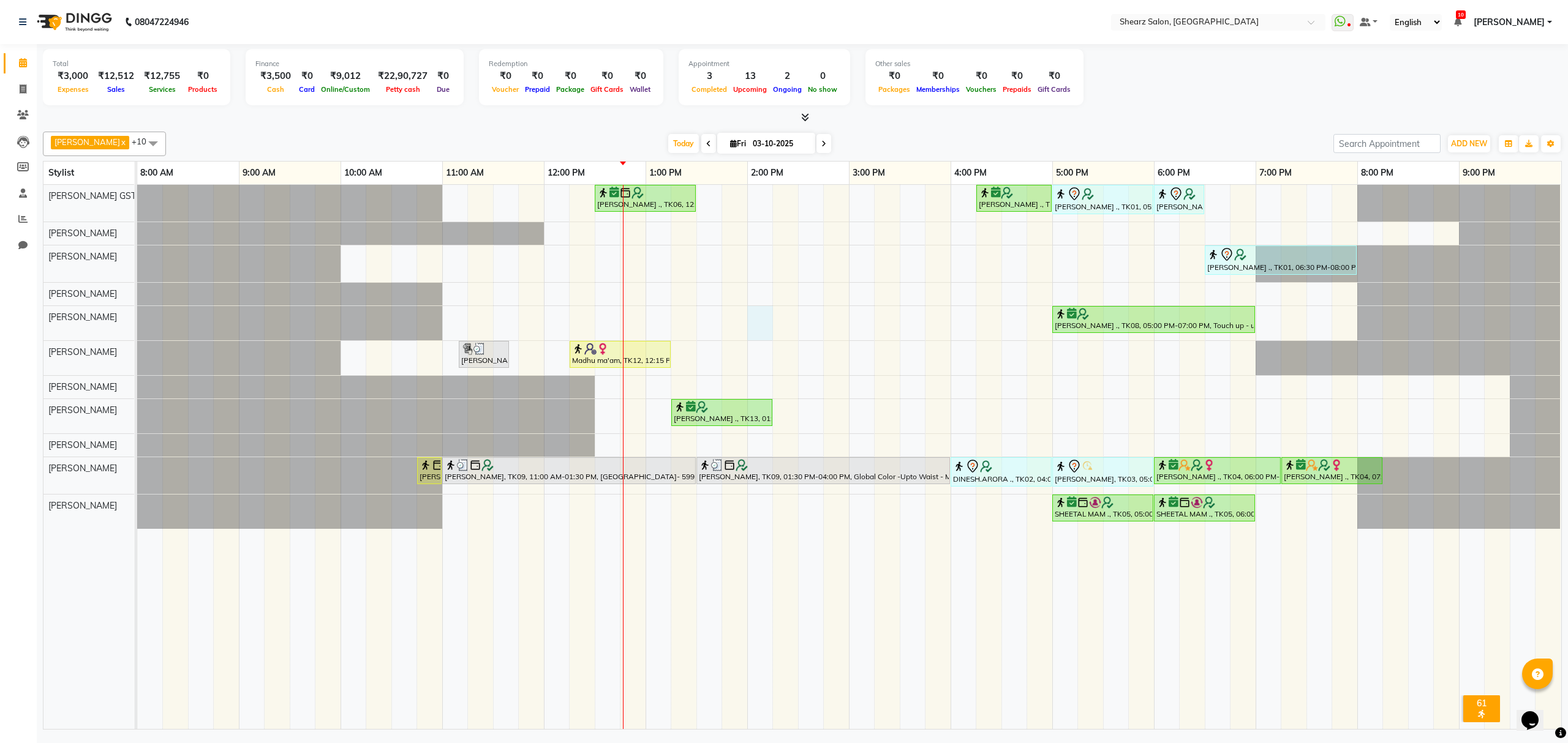
click at [761, 315] on div "Sushma Marothi ., TK06, 12:30 PM-01:30 PM, Cirepil Roll On Wax Rashi Agarwal .,…" at bounding box center [849, 457] width 1424 height 544
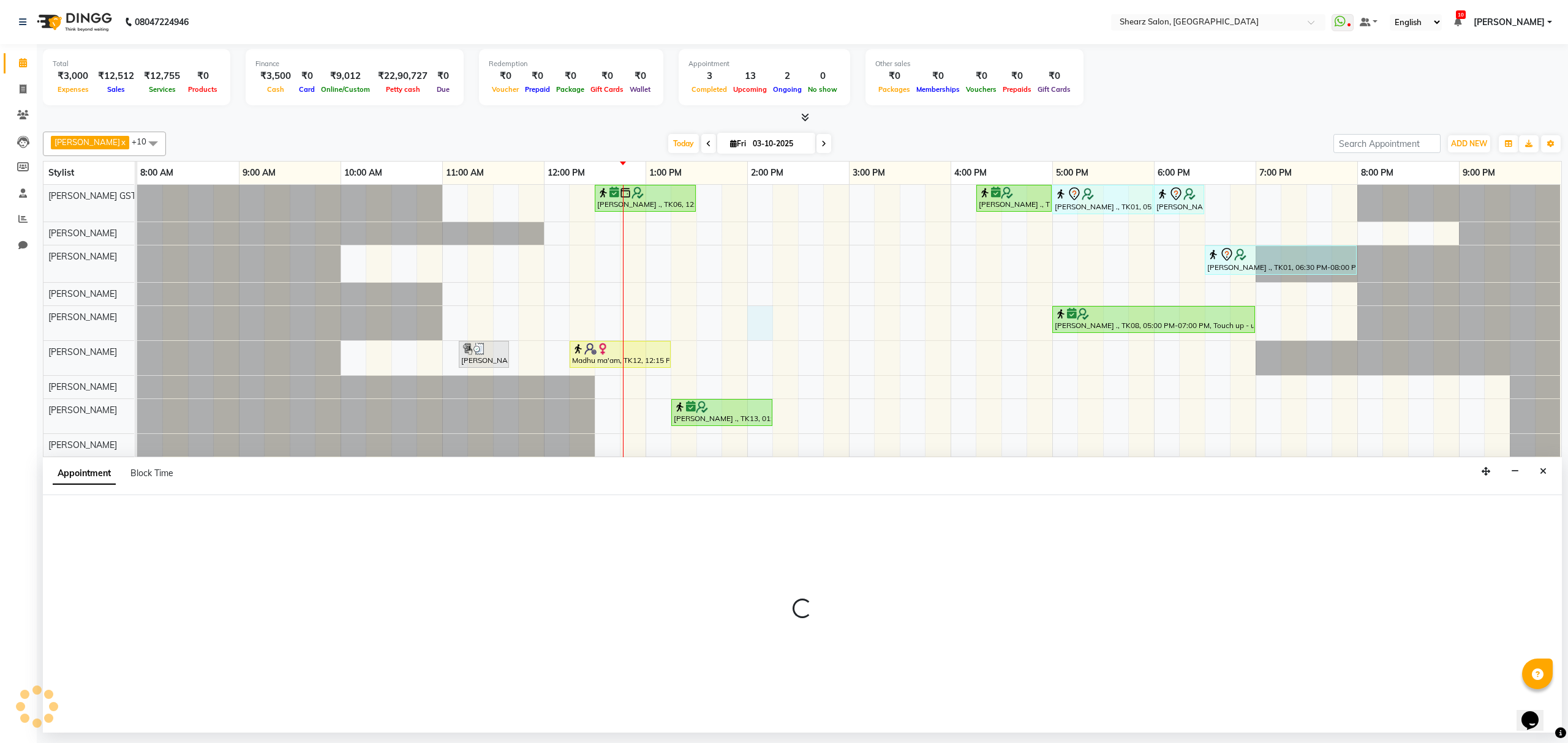
select select "77458"
select select "840"
select select "tentative"
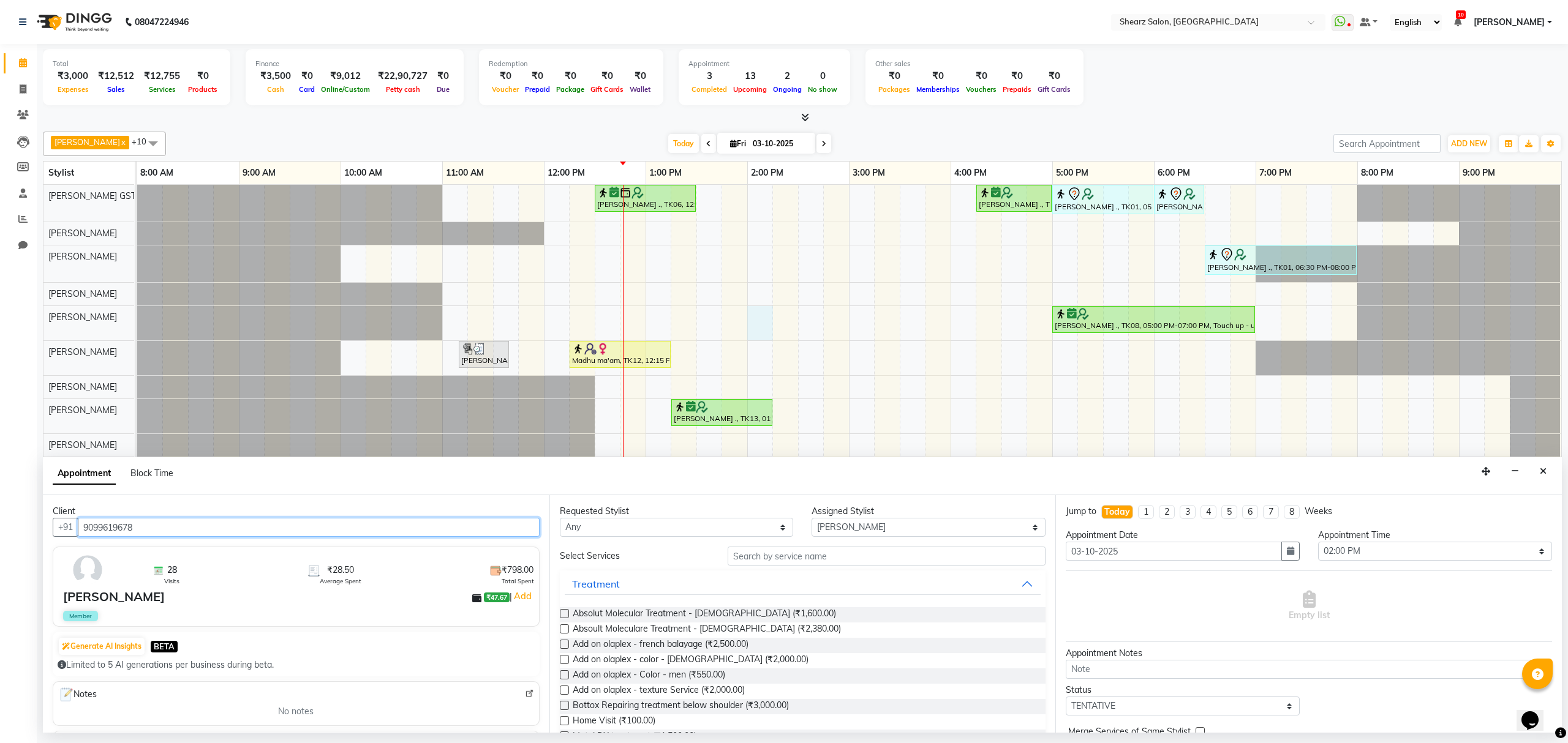
type input "9099619678"
click at [772, 559] on input "text" at bounding box center [886, 556] width 318 height 19
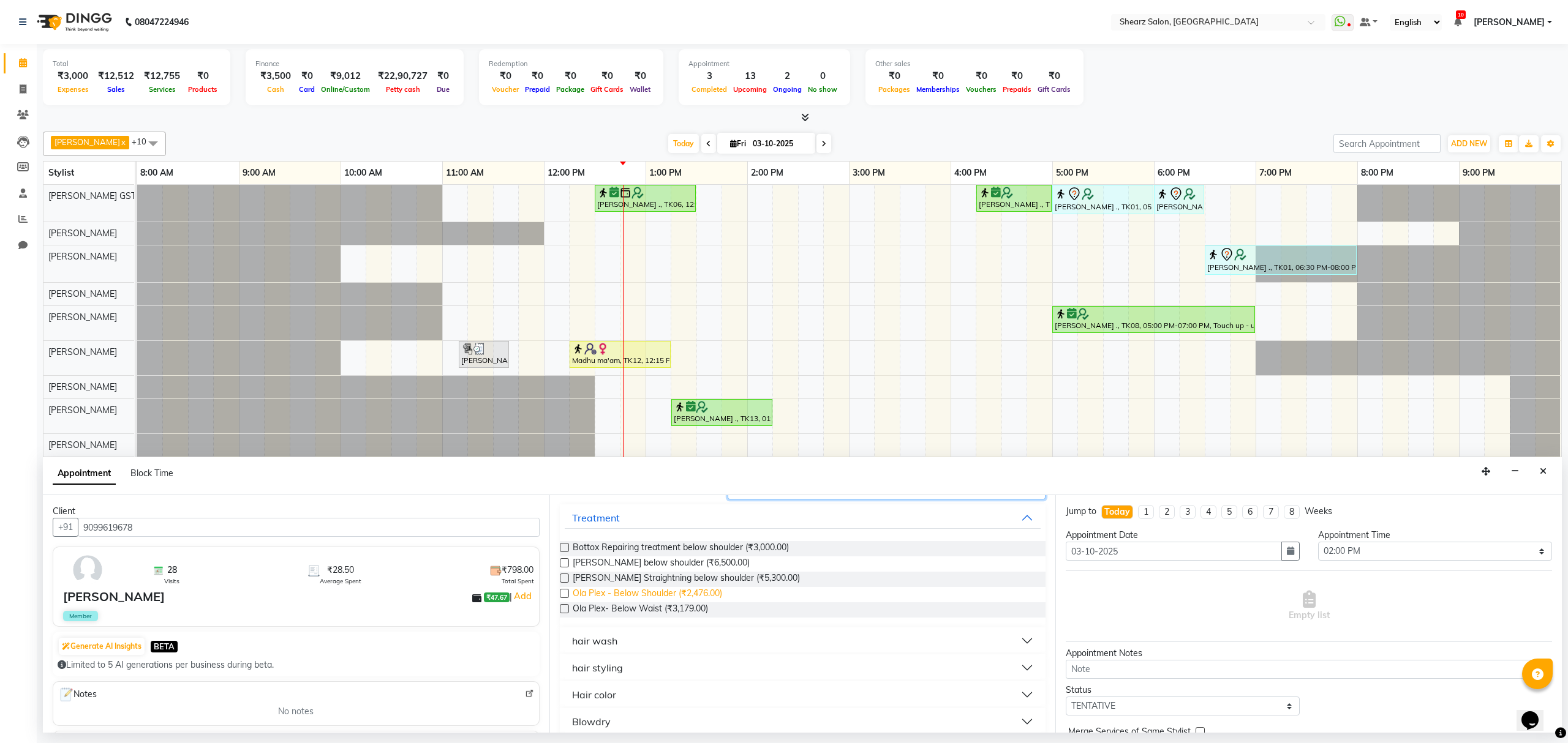
scroll to position [132, 0]
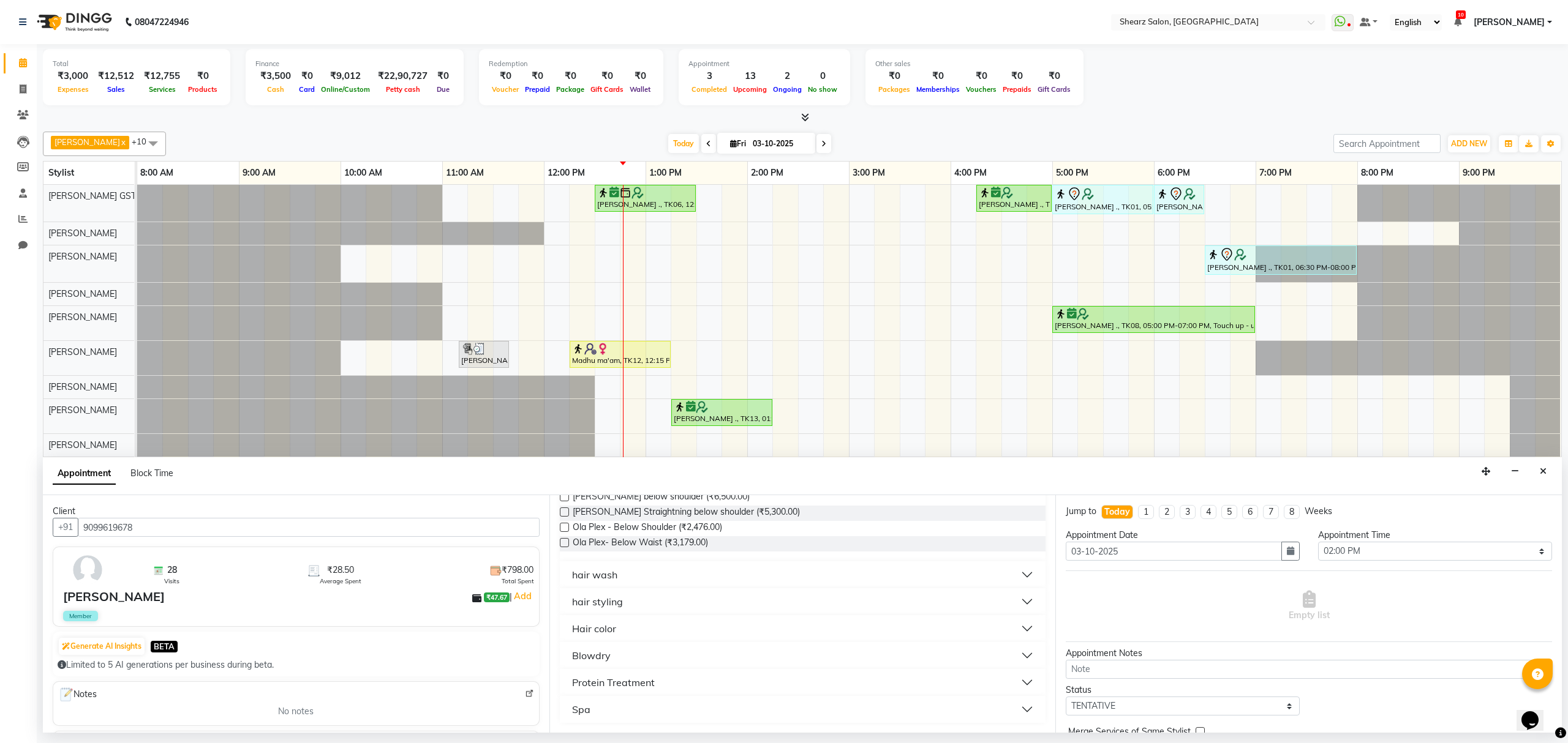
click at [631, 575] on button "hair wash" at bounding box center [803, 574] width 476 height 22
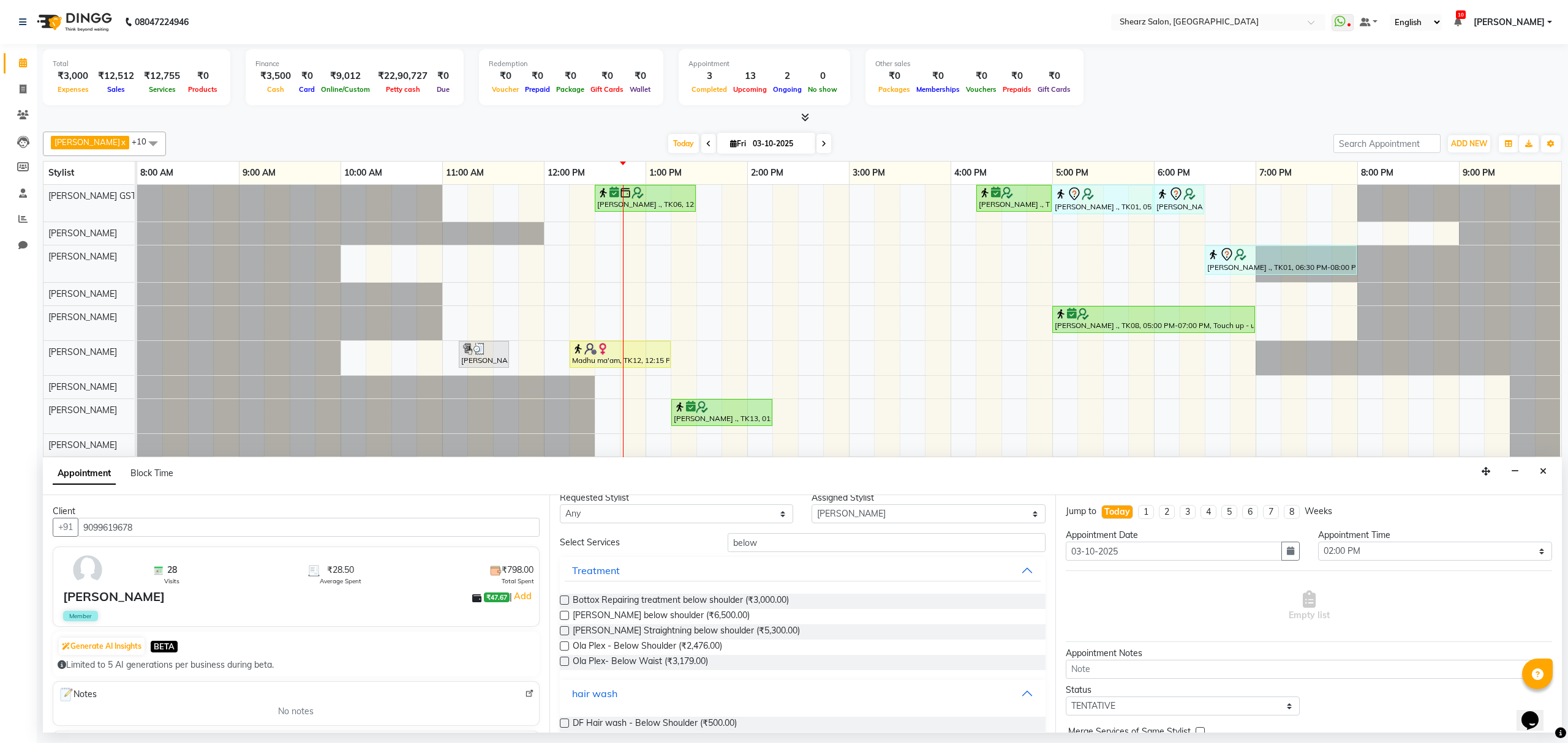
scroll to position [0, 0]
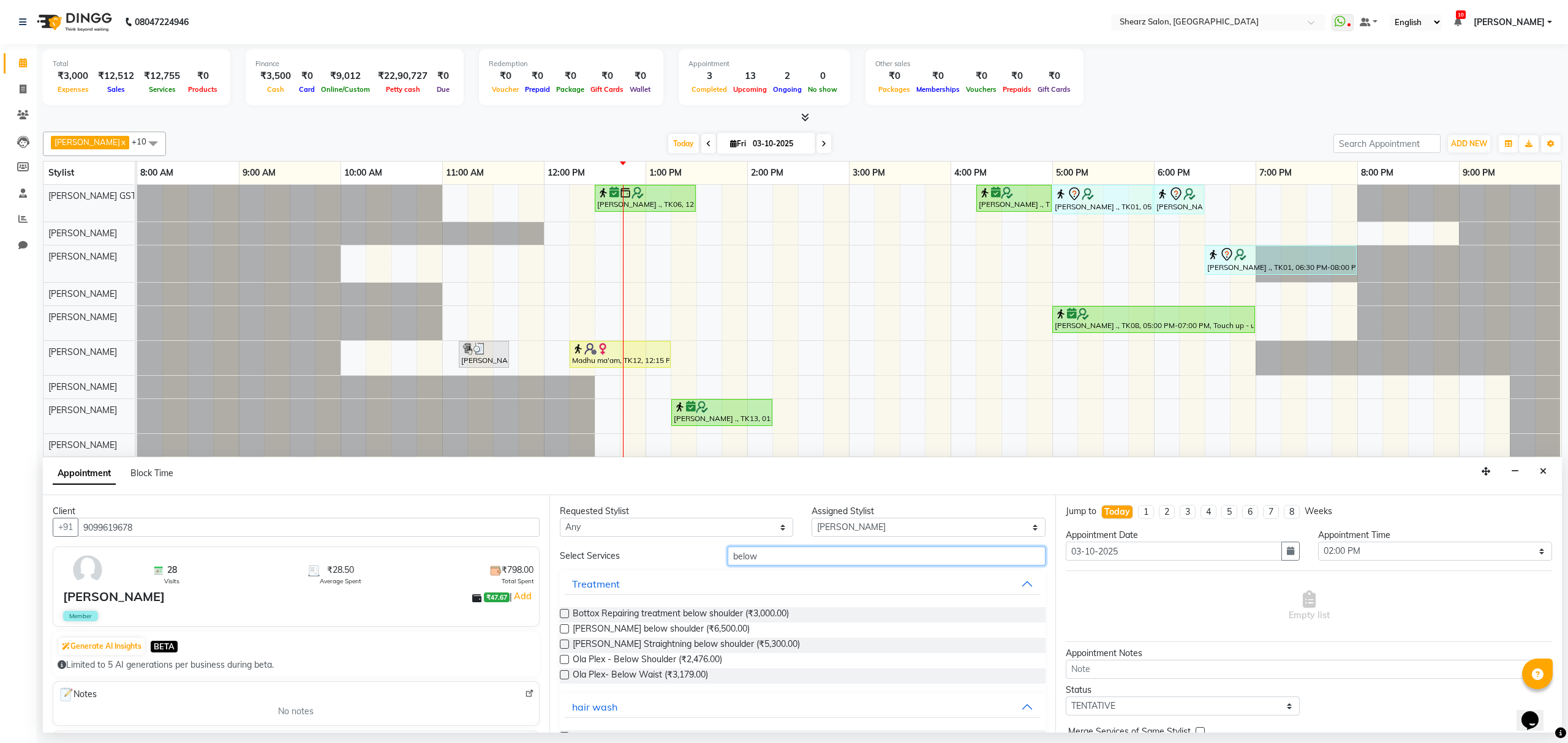
click at [764, 559] on input "below" at bounding box center [886, 556] width 318 height 19
type input "b"
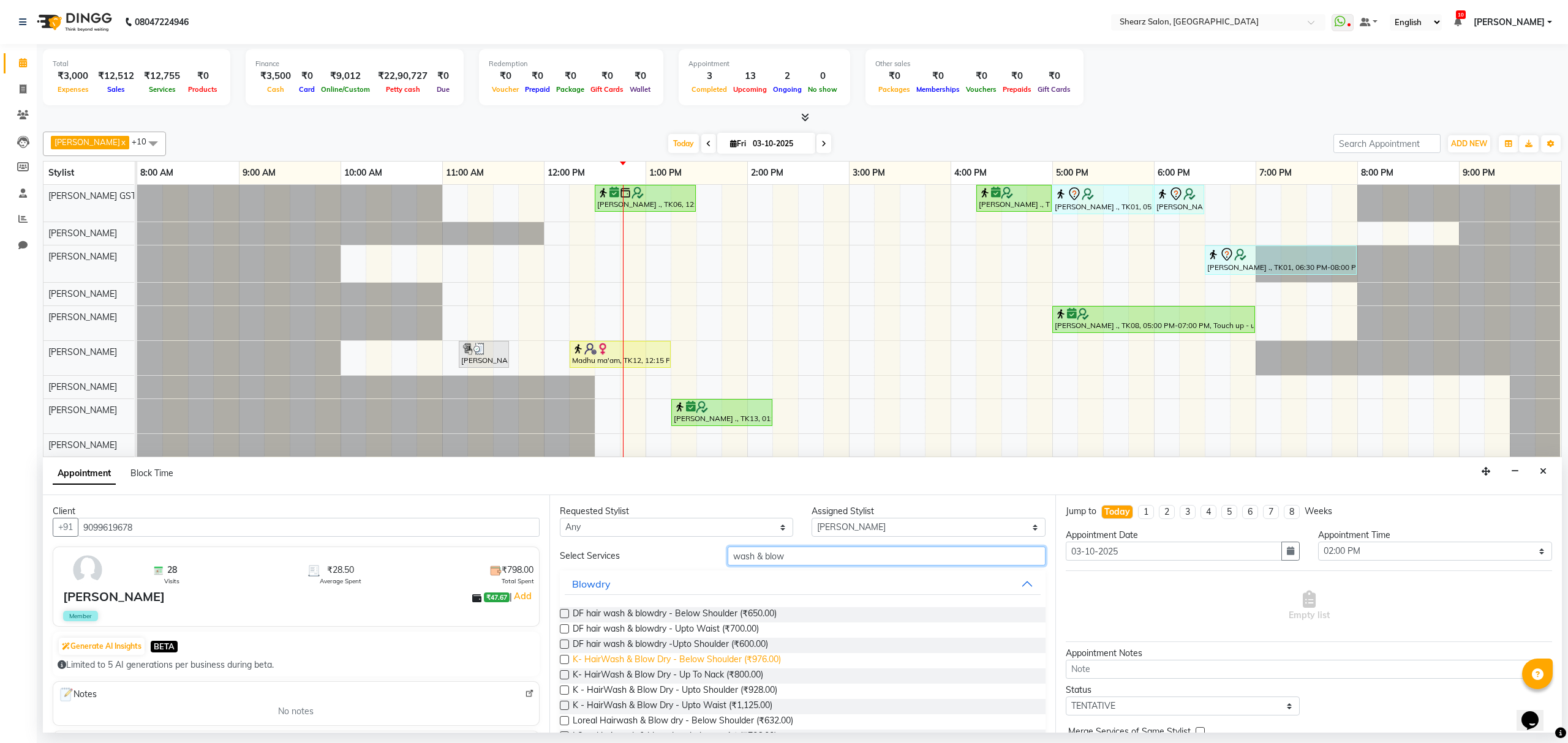
type input "wash & blow"
click at [652, 664] on span "K- HairWash & Blow Dry - Below Shoulder (₹976.00)" at bounding box center [677, 661] width 208 height 15
checkbox input "false"
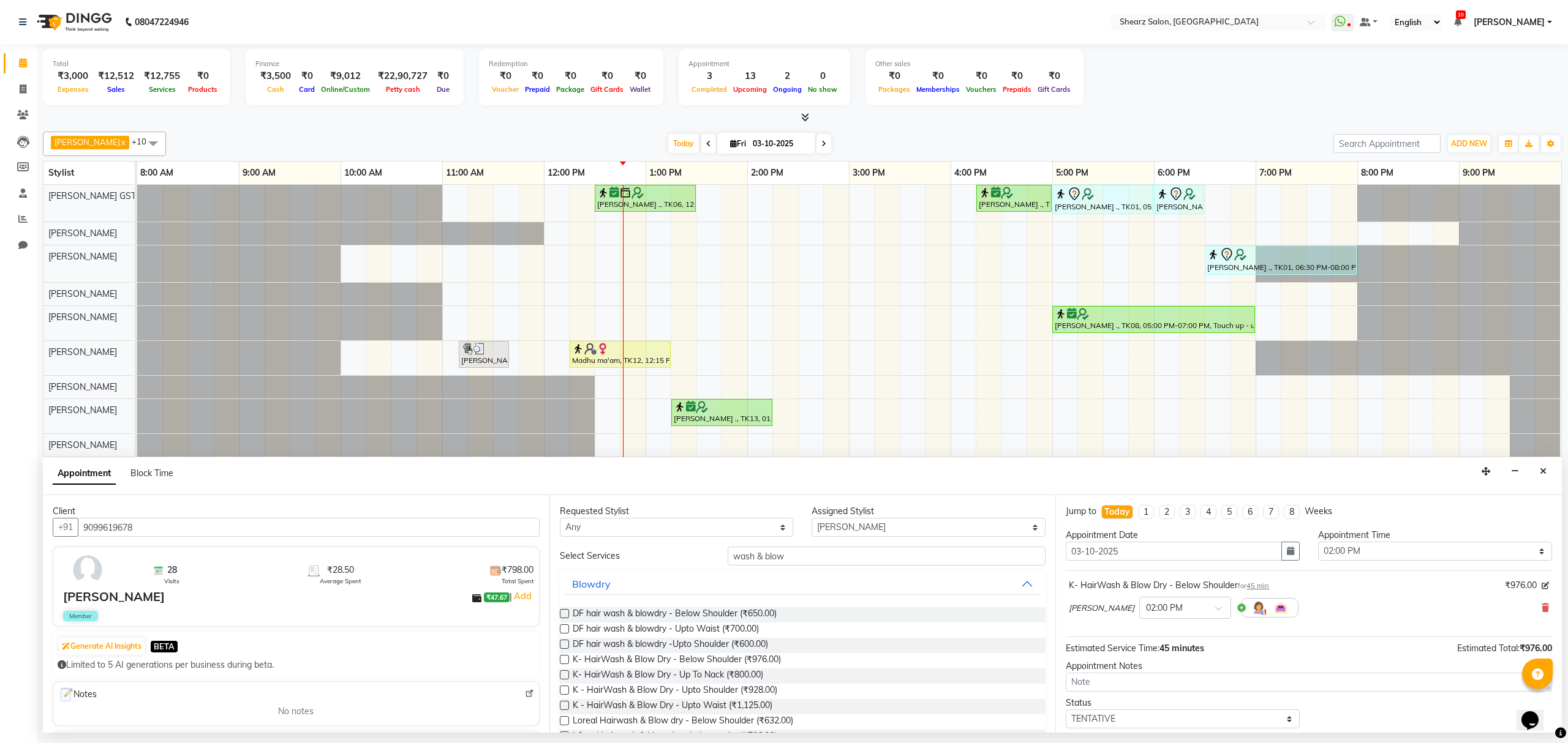
scroll to position [74, 0]
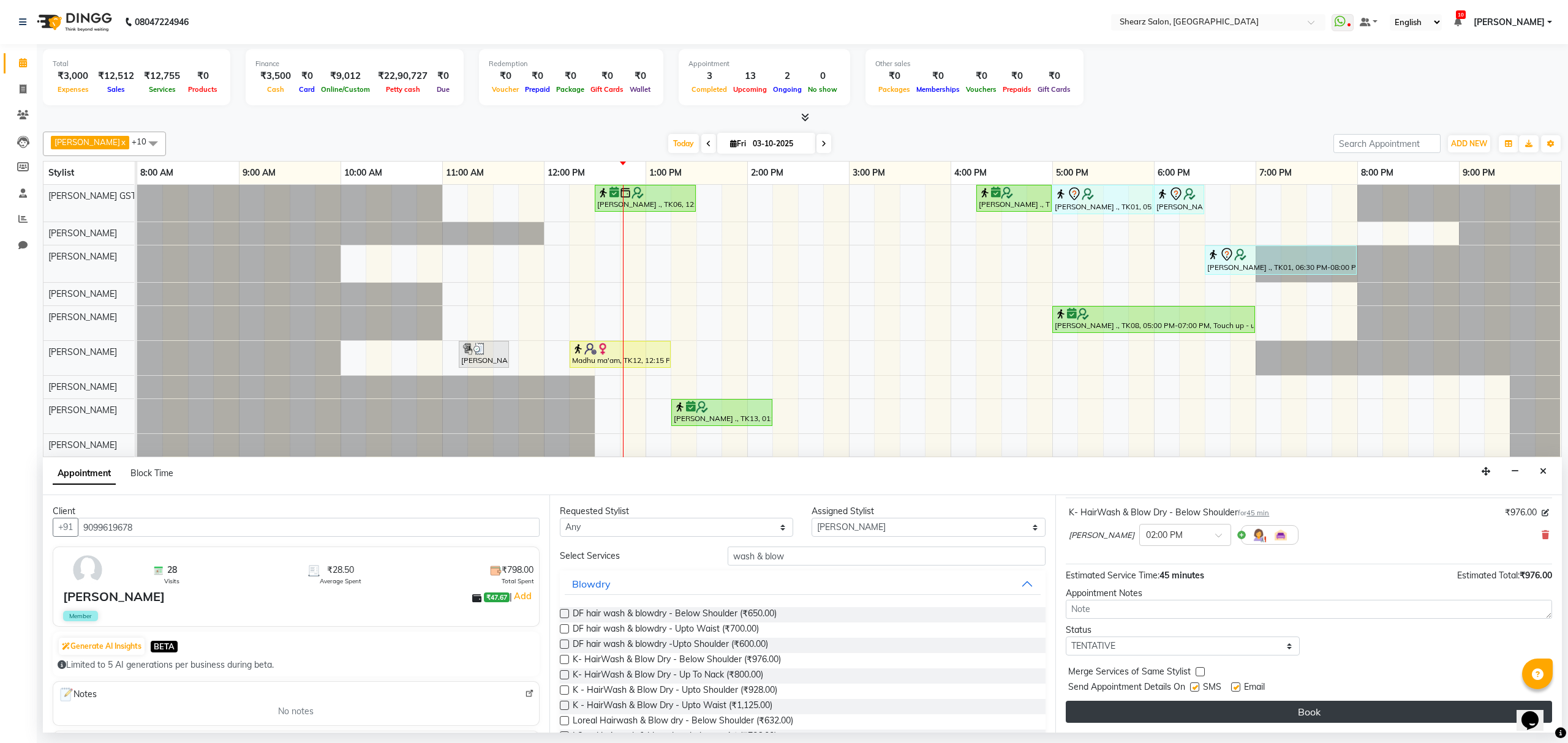
click at [1335, 715] on button "Book" at bounding box center [1309, 712] width 486 height 22
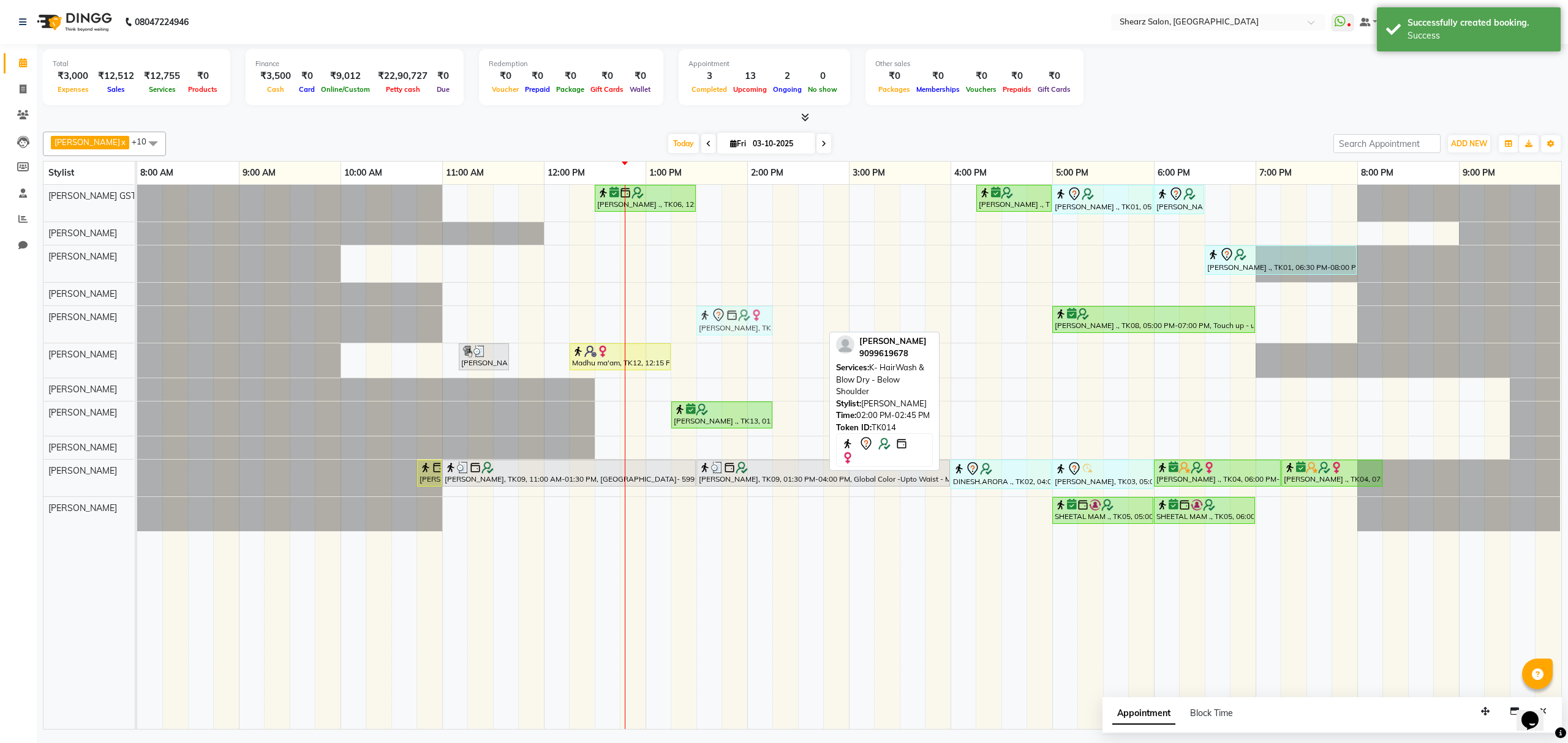
drag, startPoint x: 799, startPoint y: 323, endPoint x: 746, endPoint y: 323, distance: 53.0
click at [138, 323] on div "AASHTA J ., TK14, 02:00 PM-02:45 PM, K- HairWash & Blow Dry - Below Shoulder Ra…" at bounding box center [138, 324] width 0 height 37
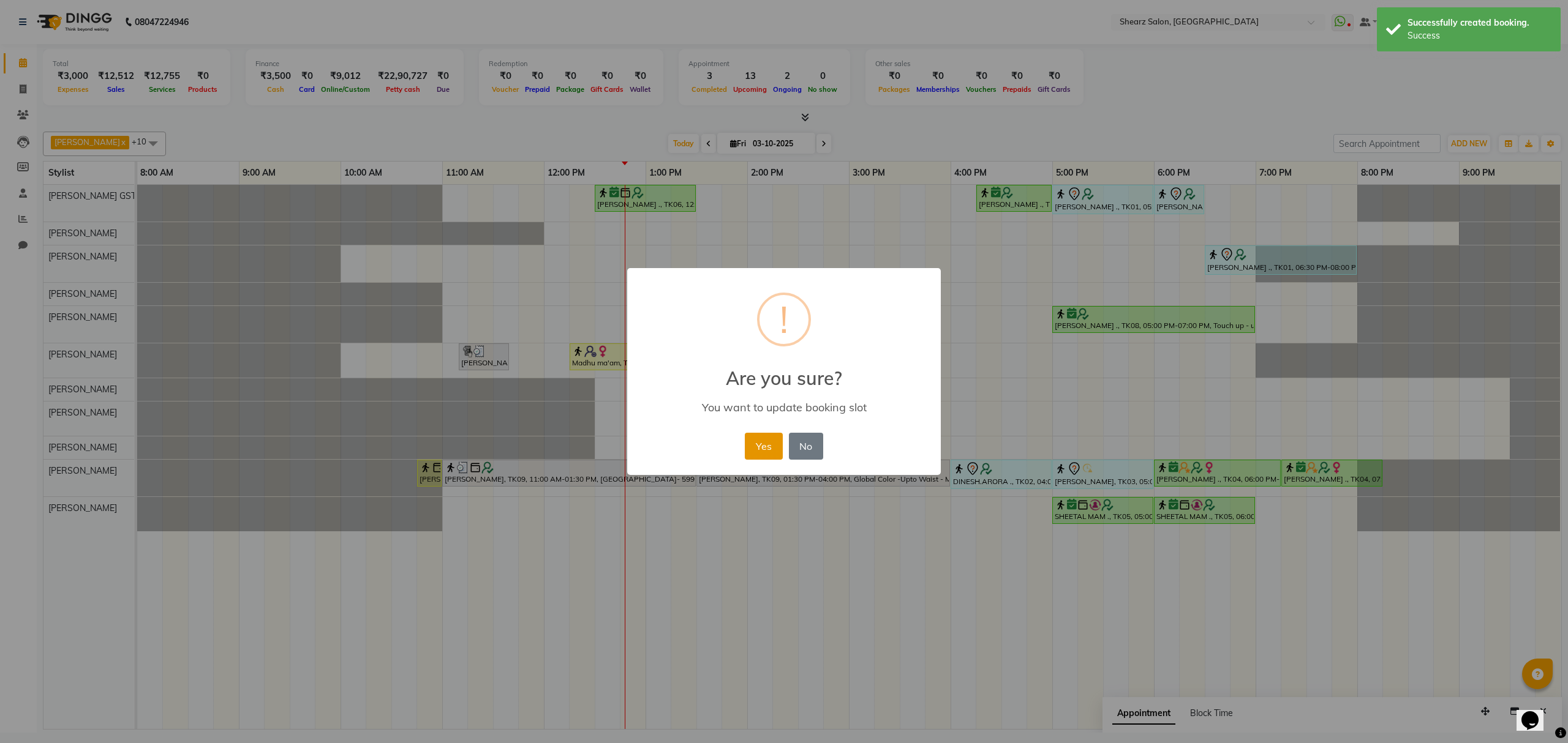
click at [752, 448] on button "Yes" at bounding box center [764, 446] width 38 height 27
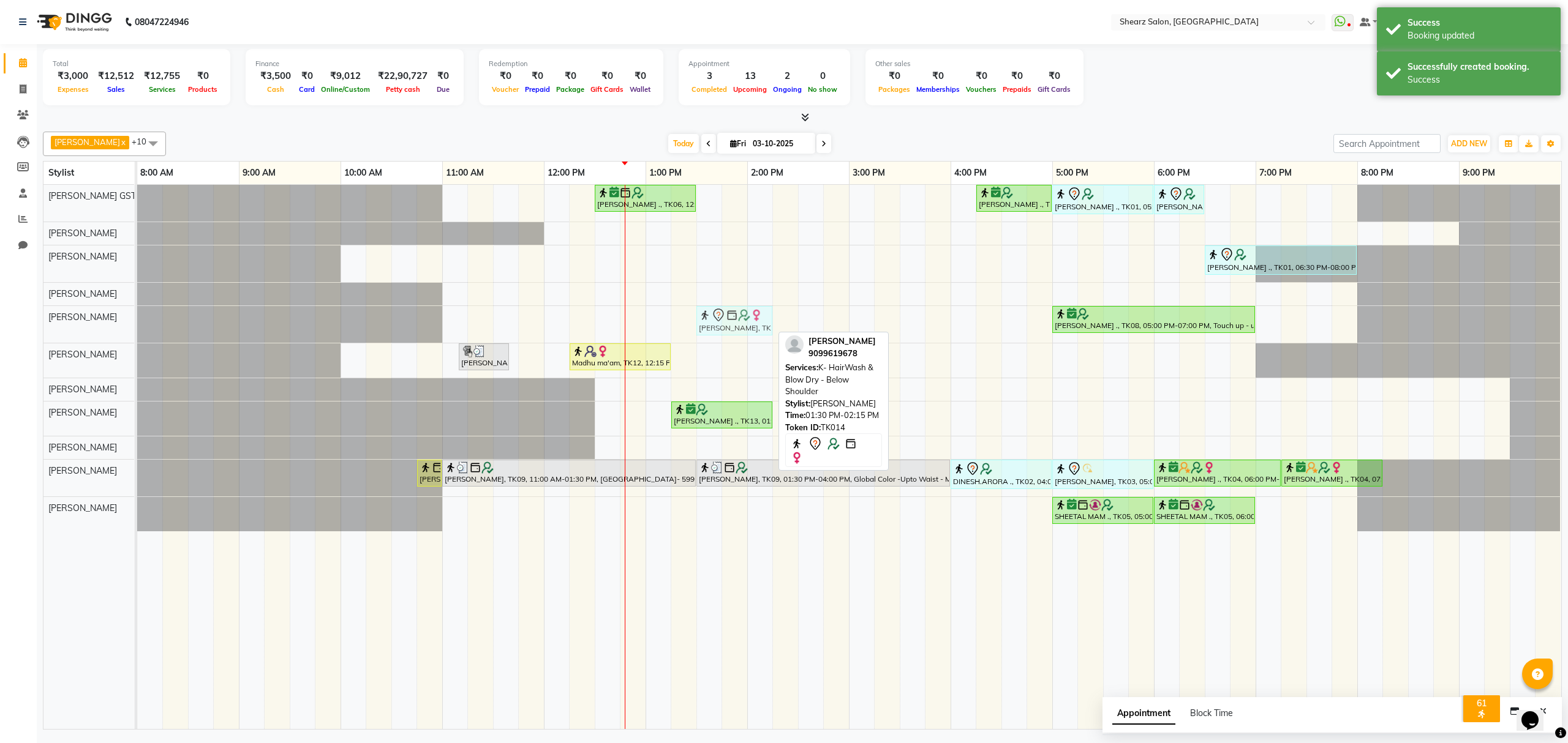
drag, startPoint x: 763, startPoint y: 320, endPoint x: 770, endPoint y: 324, distance: 8.1
click at [138, 324] on div "AASHTA J ., TK14, 01:30 PM-02:15 PM, K- HairWash & Blow Dry - Below Shoulder Ra…" at bounding box center [138, 324] width 0 height 37
drag, startPoint x: 770, startPoint y: 320, endPoint x: 798, endPoint y: 373, distance: 59.9
click at [138, 321] on div "AASHTA J ., TK14, 01:30 PM-02:15 PM, K- HairWash & Blow Dry - Below Shoulder Ra…" at bounding box center [138, 324] width 0 height 37
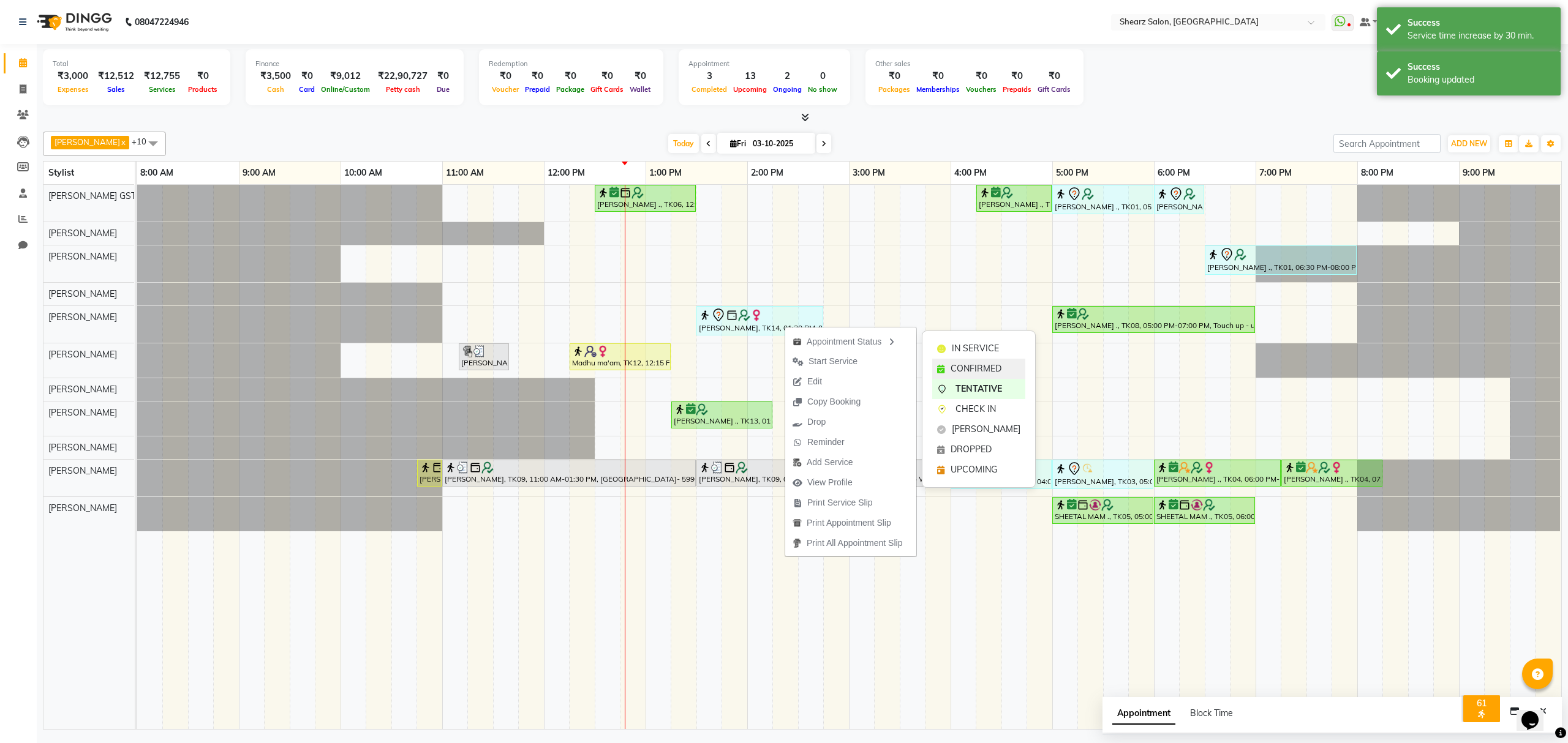
click at [974, 360] on div "CONFIRMED" at bounding box center [979, 369] width 93 height 20
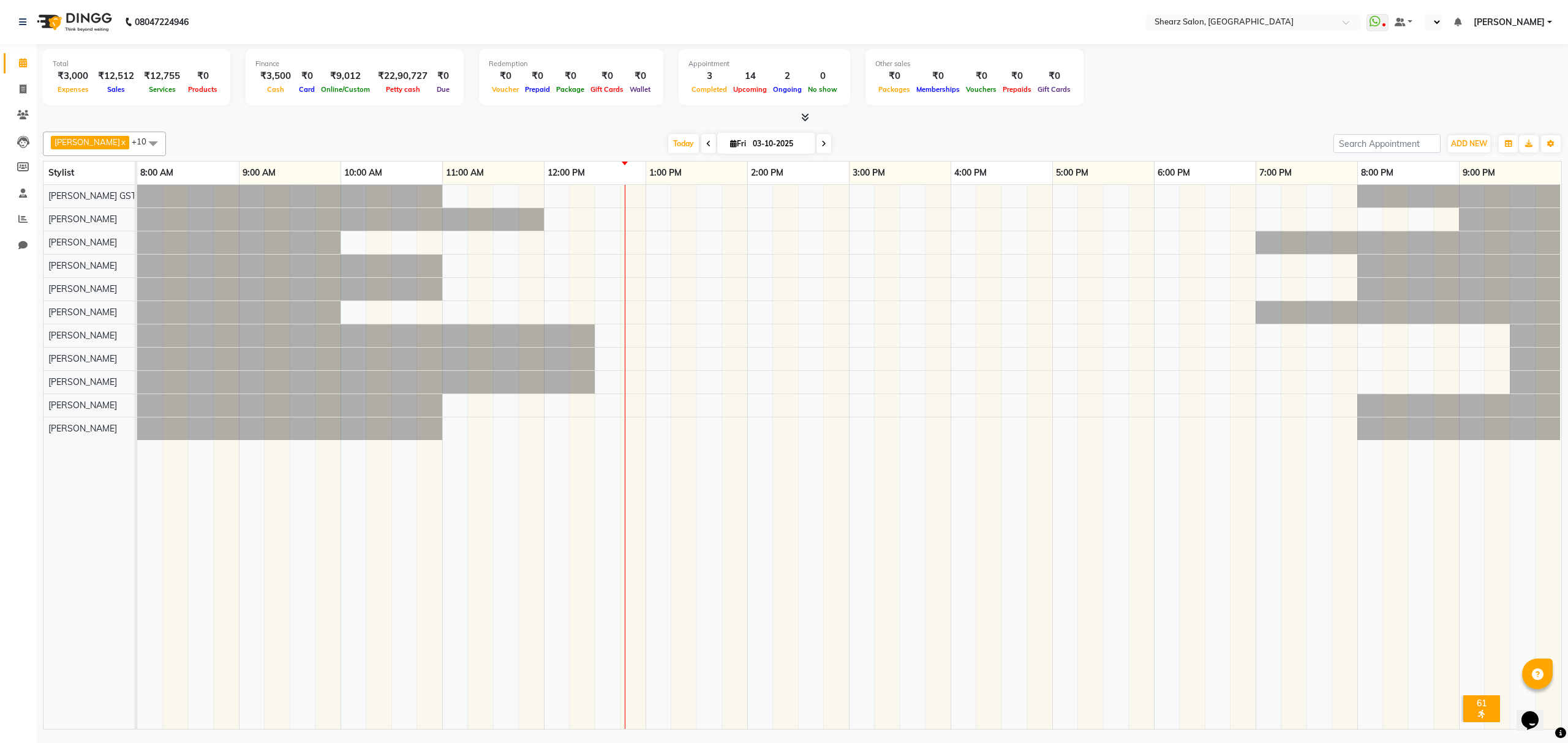
select select "en"
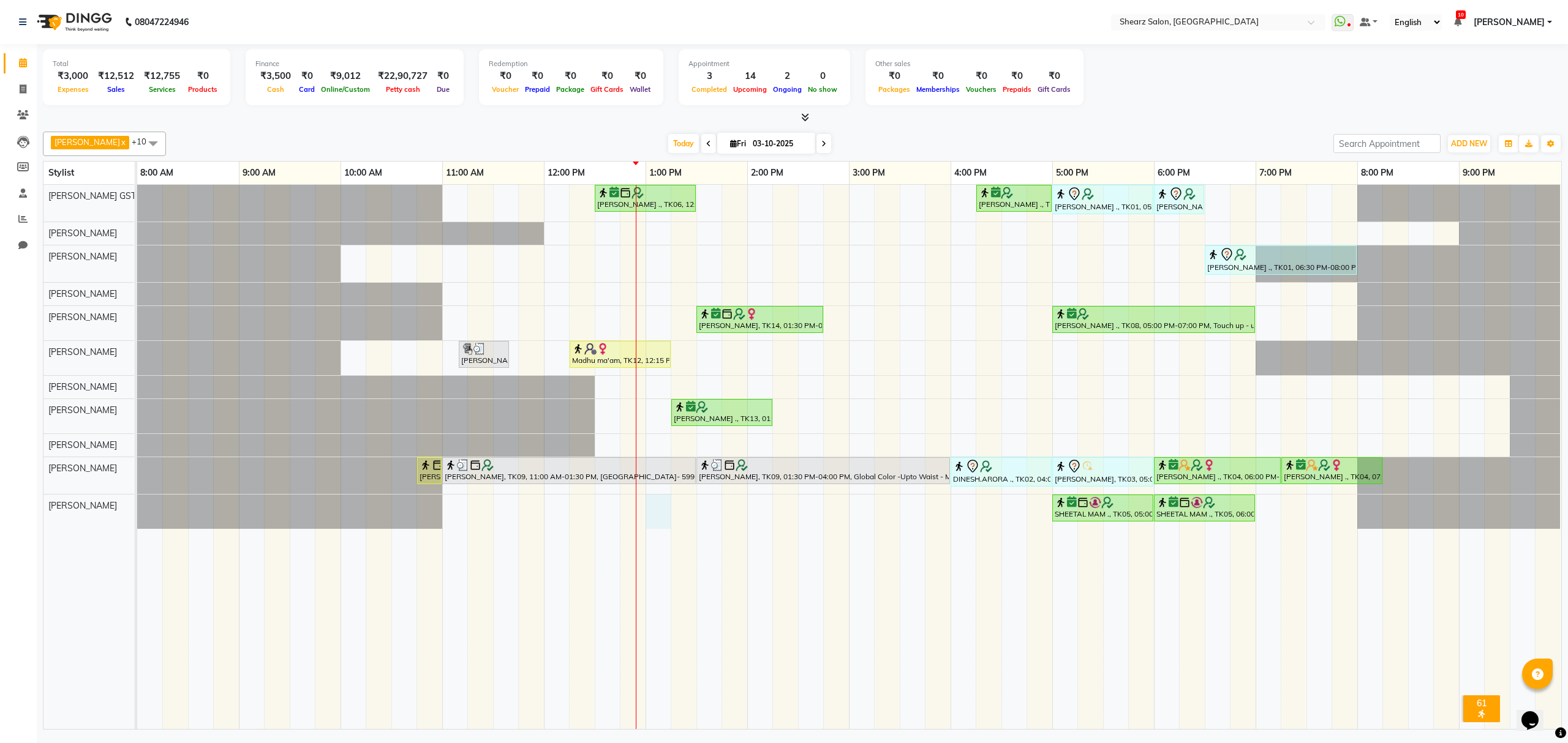
click at [662, 511] on div "[PERSON_NAME] ., TK06, 12:30 PM-01:30 PM, Cirepil Roll On Wax [PERSON_NAME] ., …" at bounding box center [849, 457] width 1424 height 544
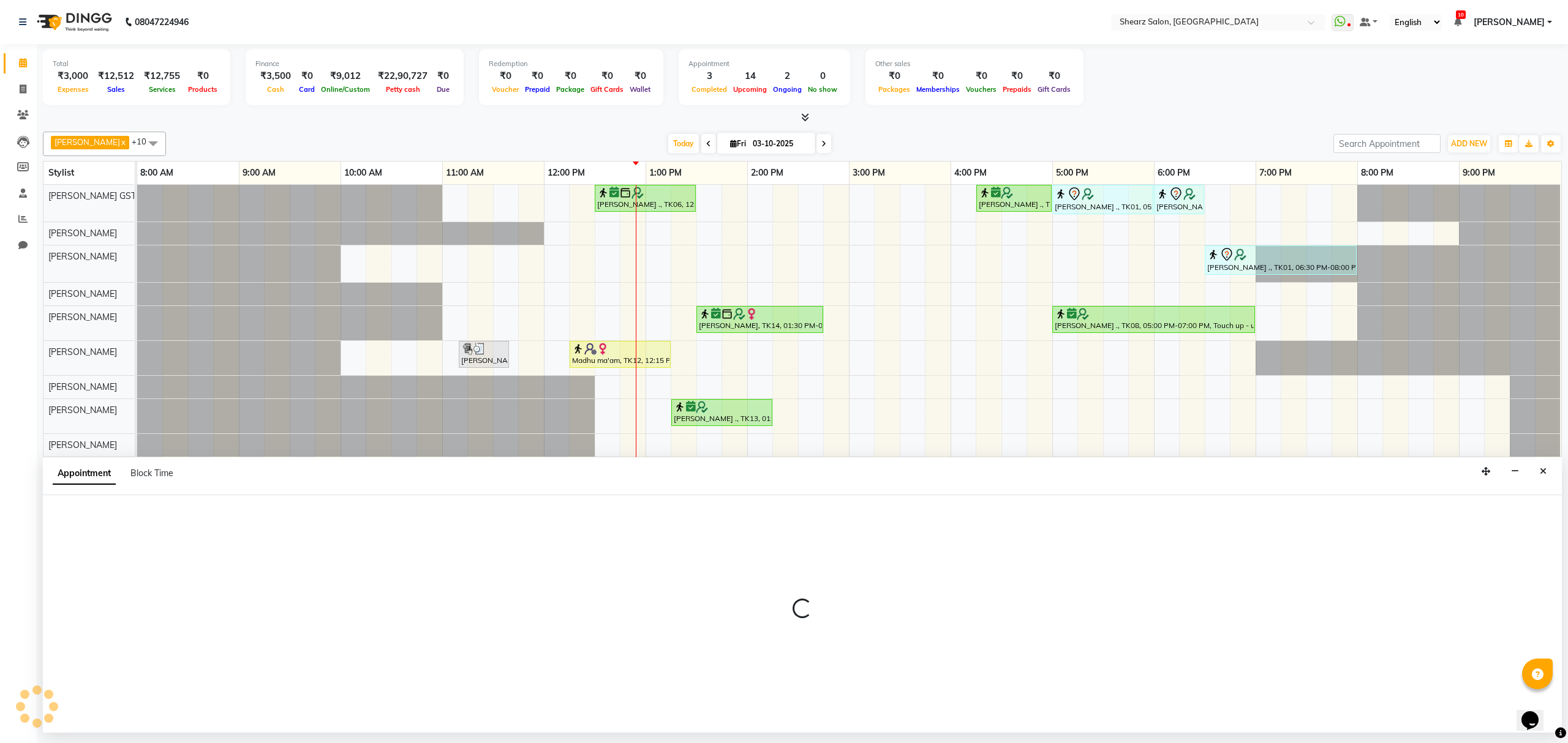
select select "77443"
select select "tentative"
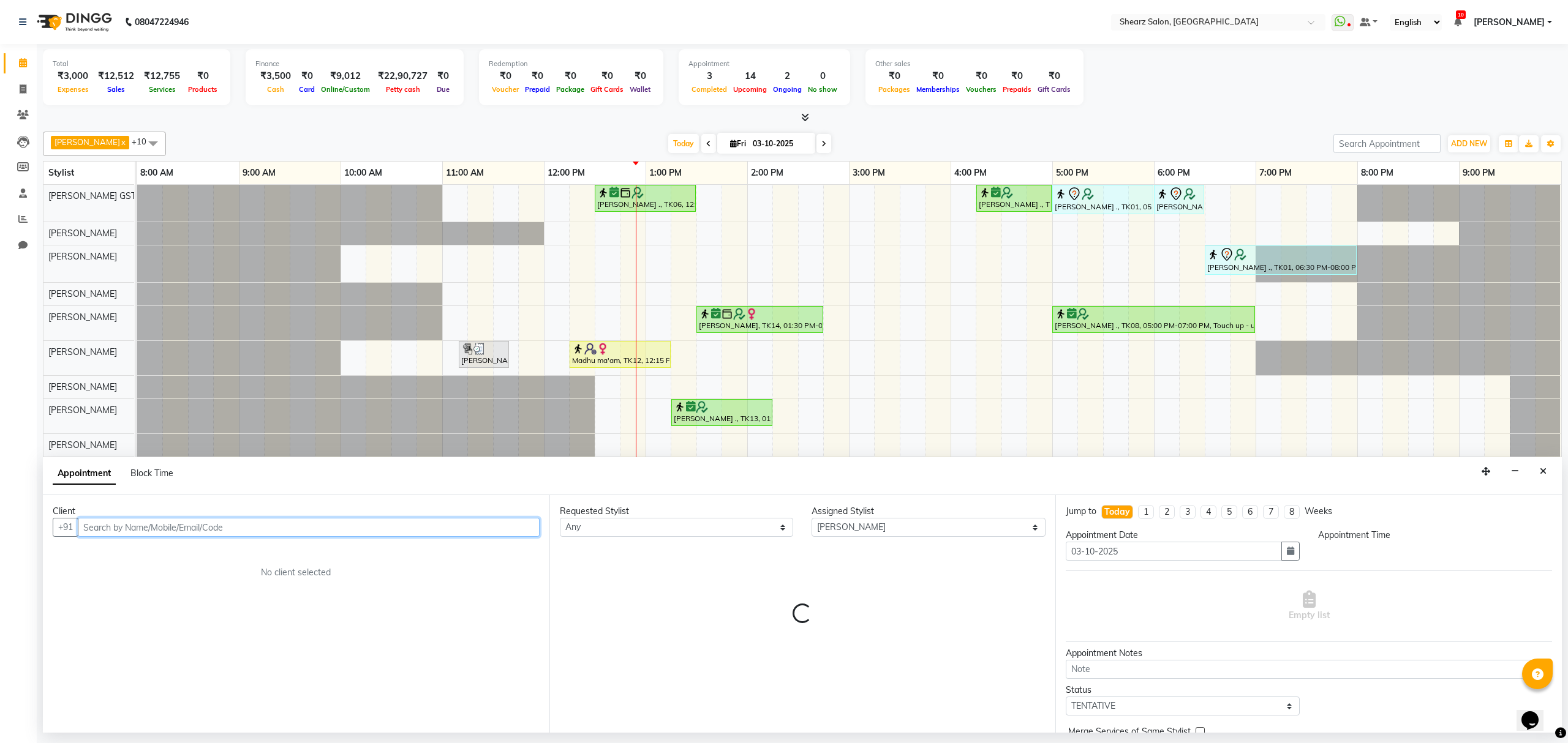
select select "780"
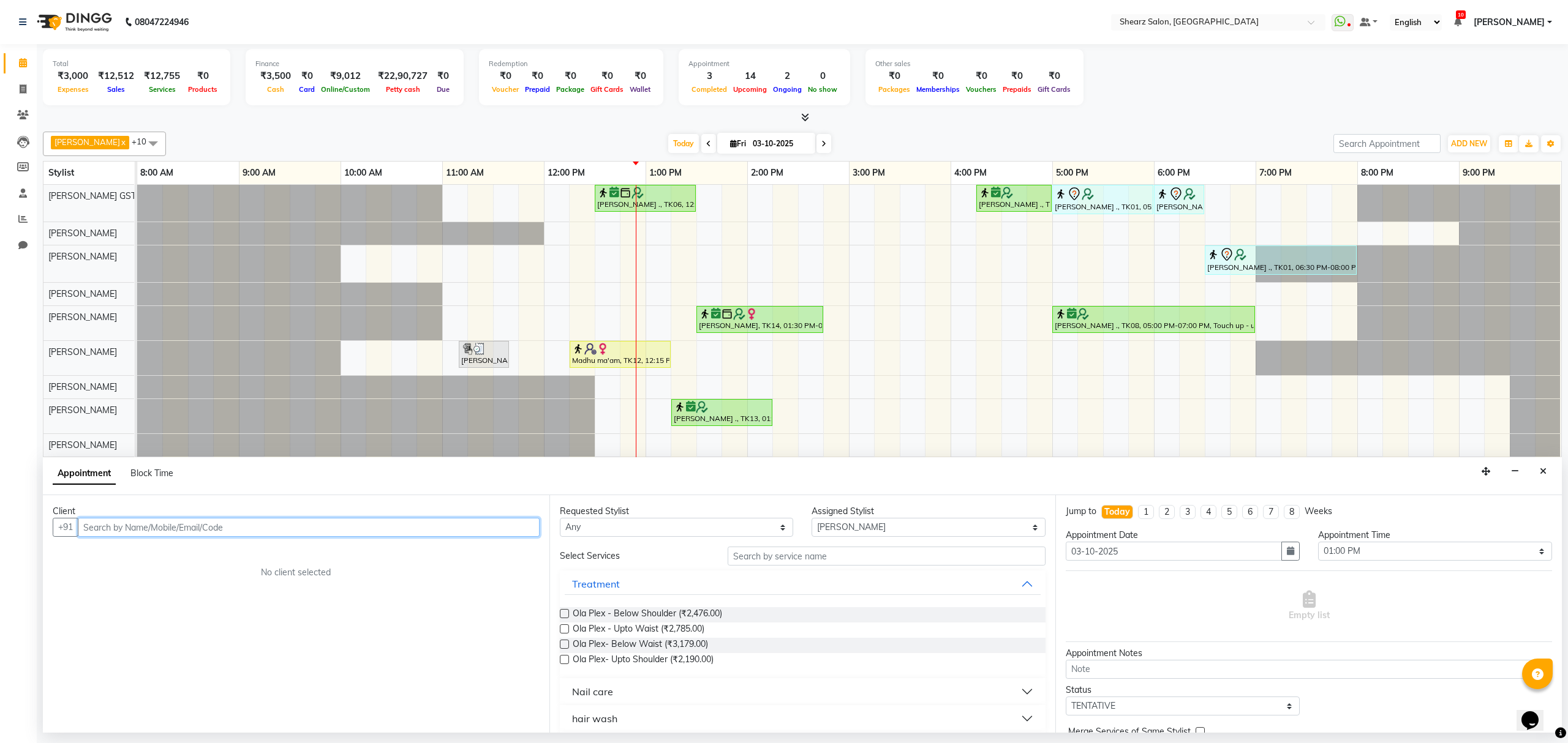
click at [316, 527] on input "text" at bounding box center [308, 527] width 462 height 19
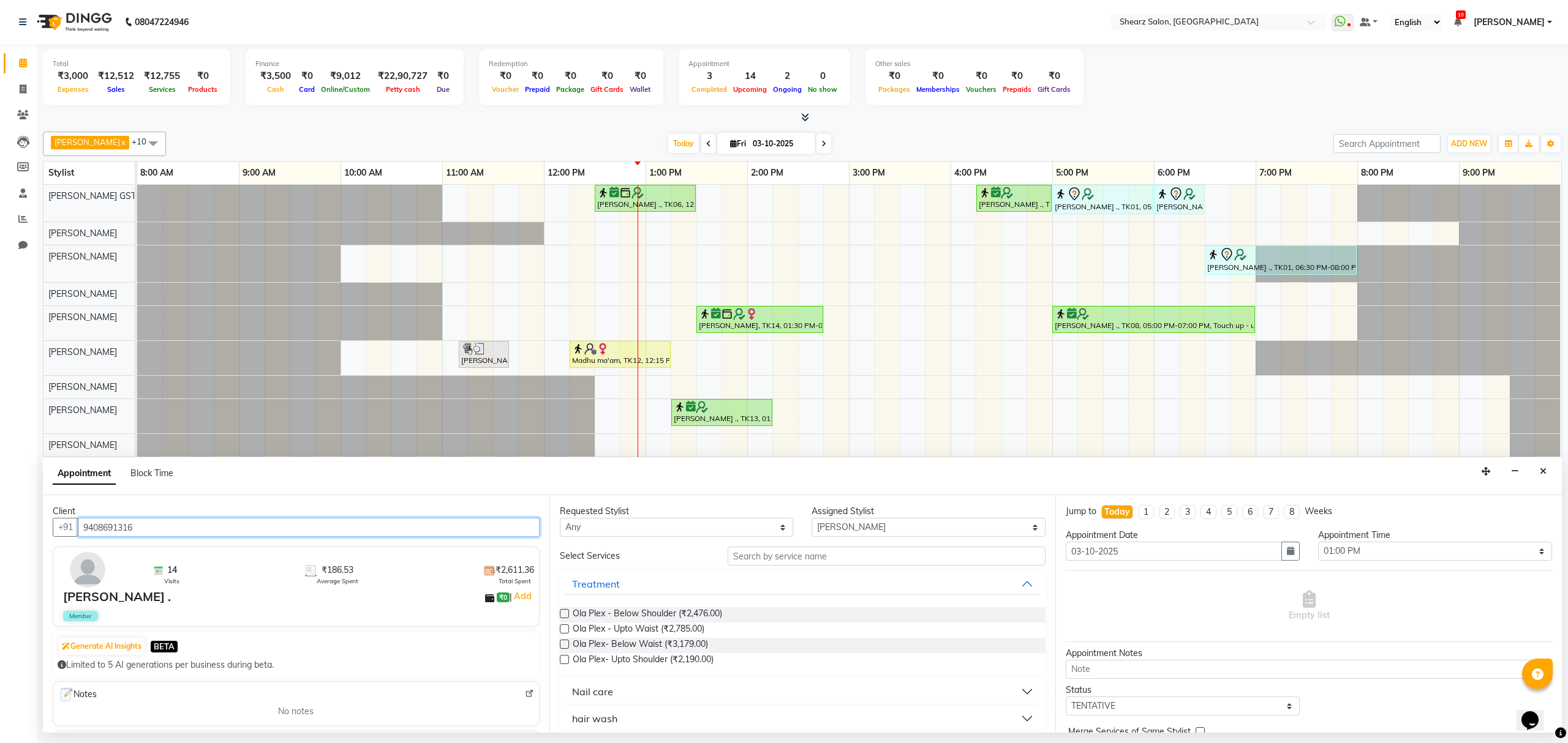
type input "9408691316"
click at [875, 564] on input "text" at bounding box center [886, 556] width 318 height 19
type input "manicure"
click at [639, 634] on span "Signature manicure (₹1,179.00)" at bounding box center [633, 629] width 122 height 15
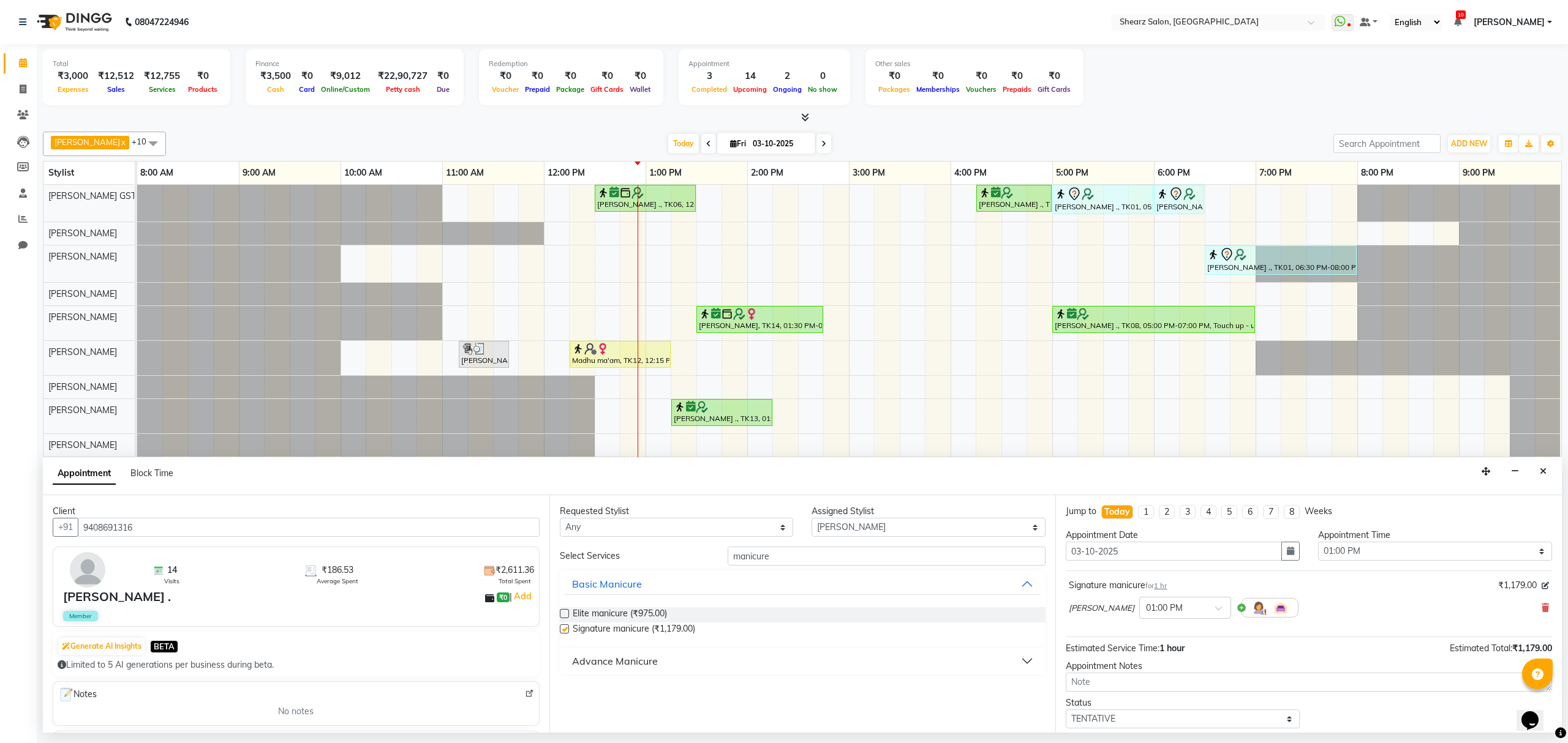
checkbox input "false"
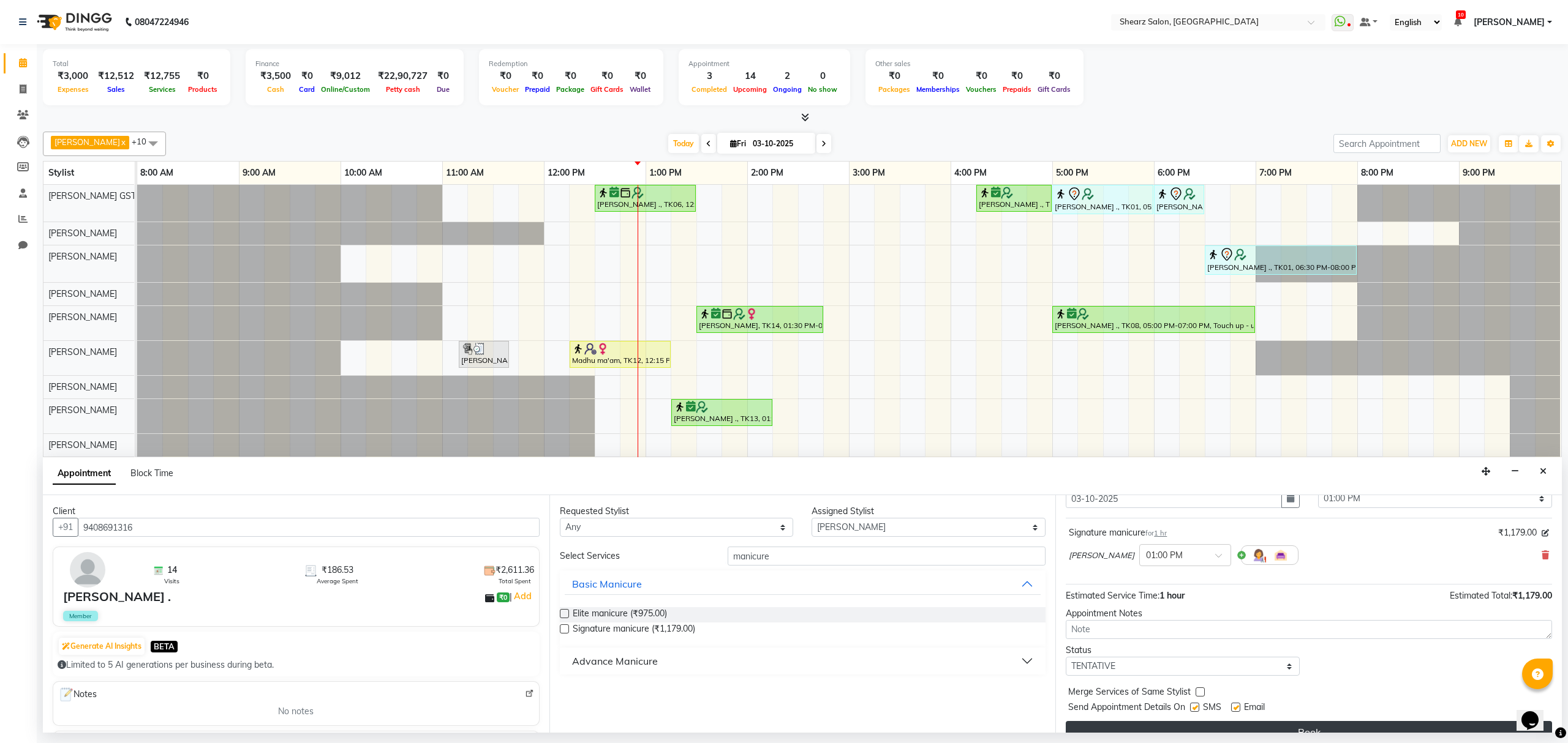
scroll to position [74, 0]
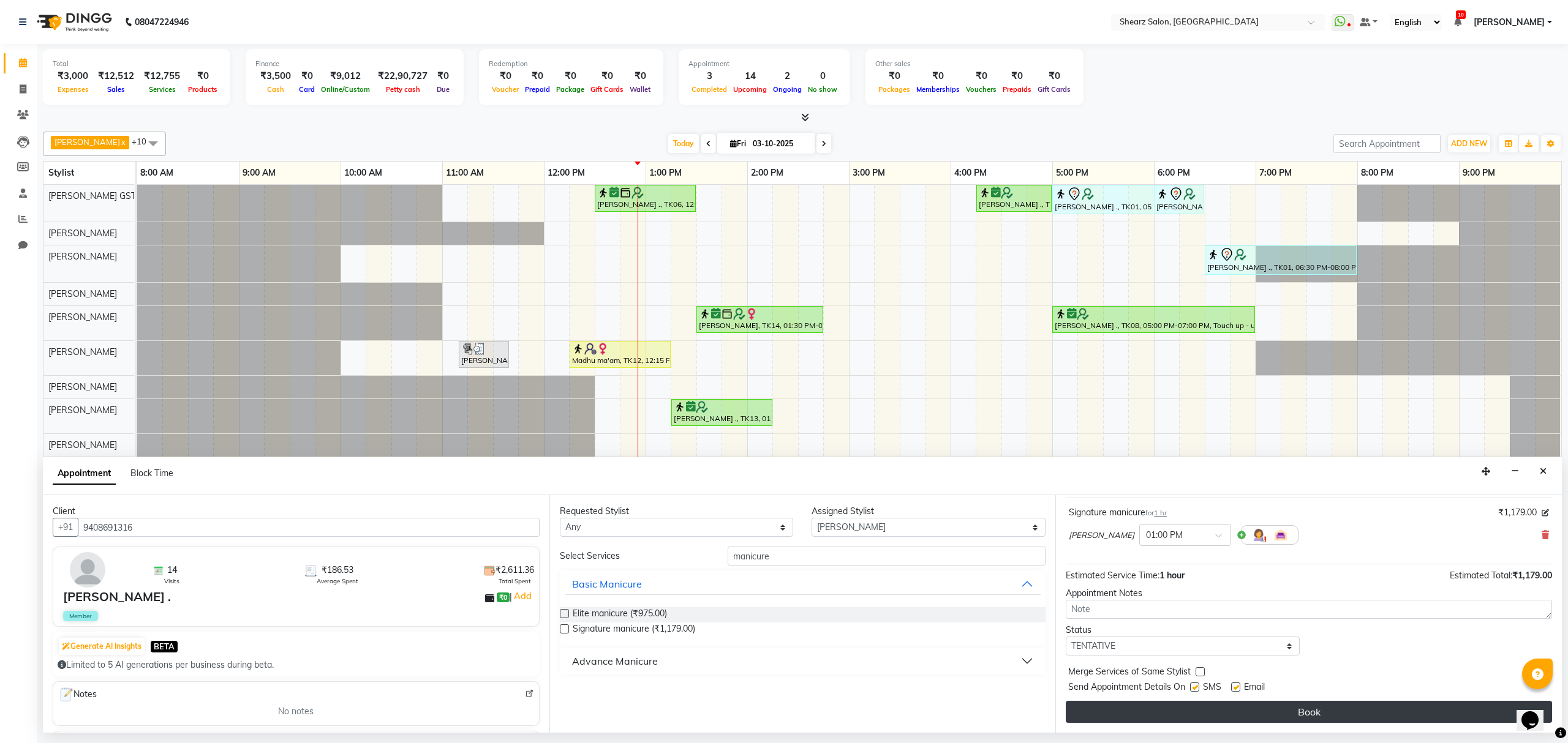
click at [1391, 722] on button "Book" at bounding box center [1309, 712] width 486 height 22
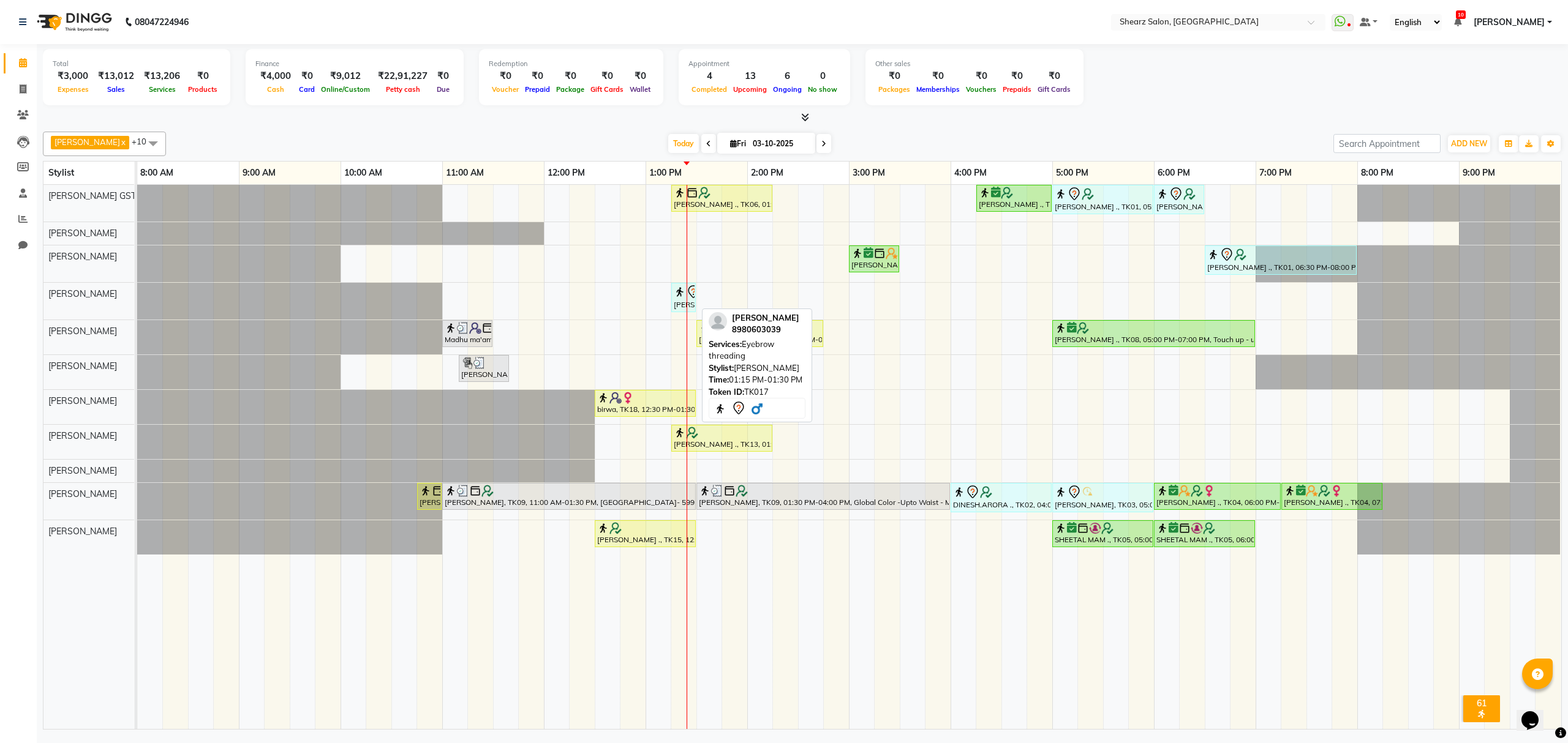
click at [678, 298] on img at bounding box center [680, 292] width 12 height 12
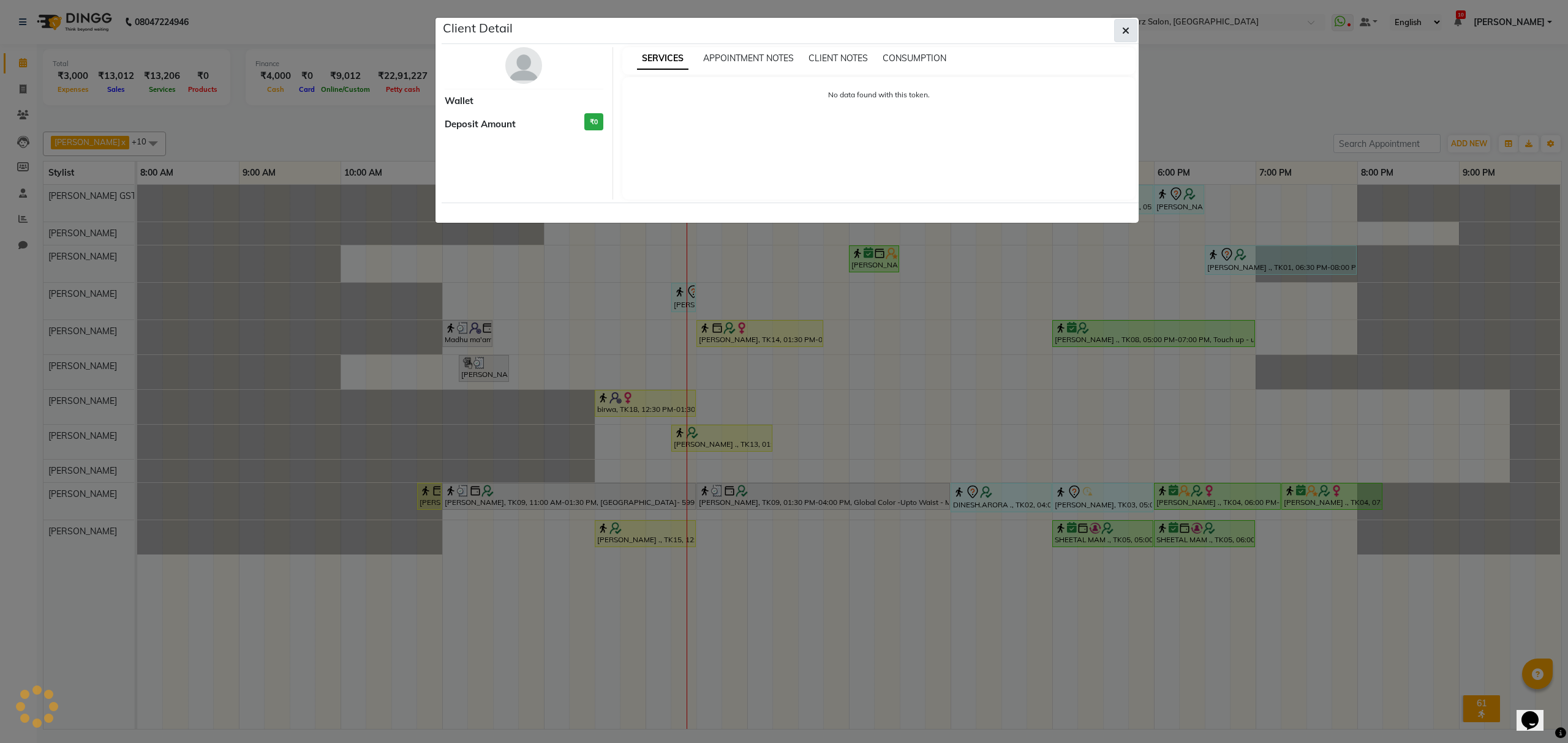
click at [1129, 22] on button "button" at bounding box center [1126, 30] width 23 height 23
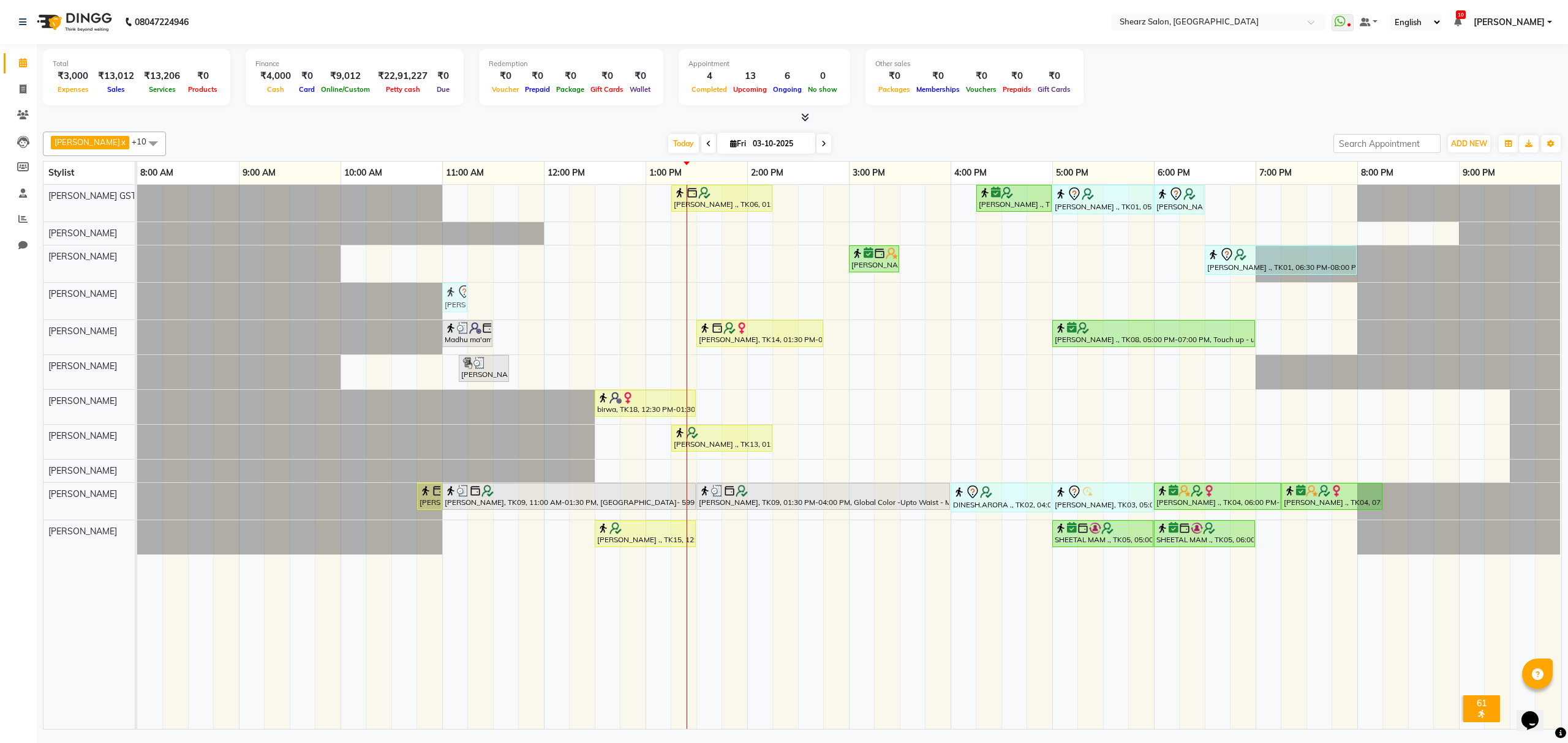
drag, startPoint x: 677, startPoint y: 297, endPoint x: 453, endPoint y: 294, distance: 224.0
click at [138, 294] on div "[PERSON_NAME], TK17, 01:15 PM-01:30 PM, Eyebrow threading [PERSON_NAME], TK17, …" at bounding box center [138, 301] width 0 height 37
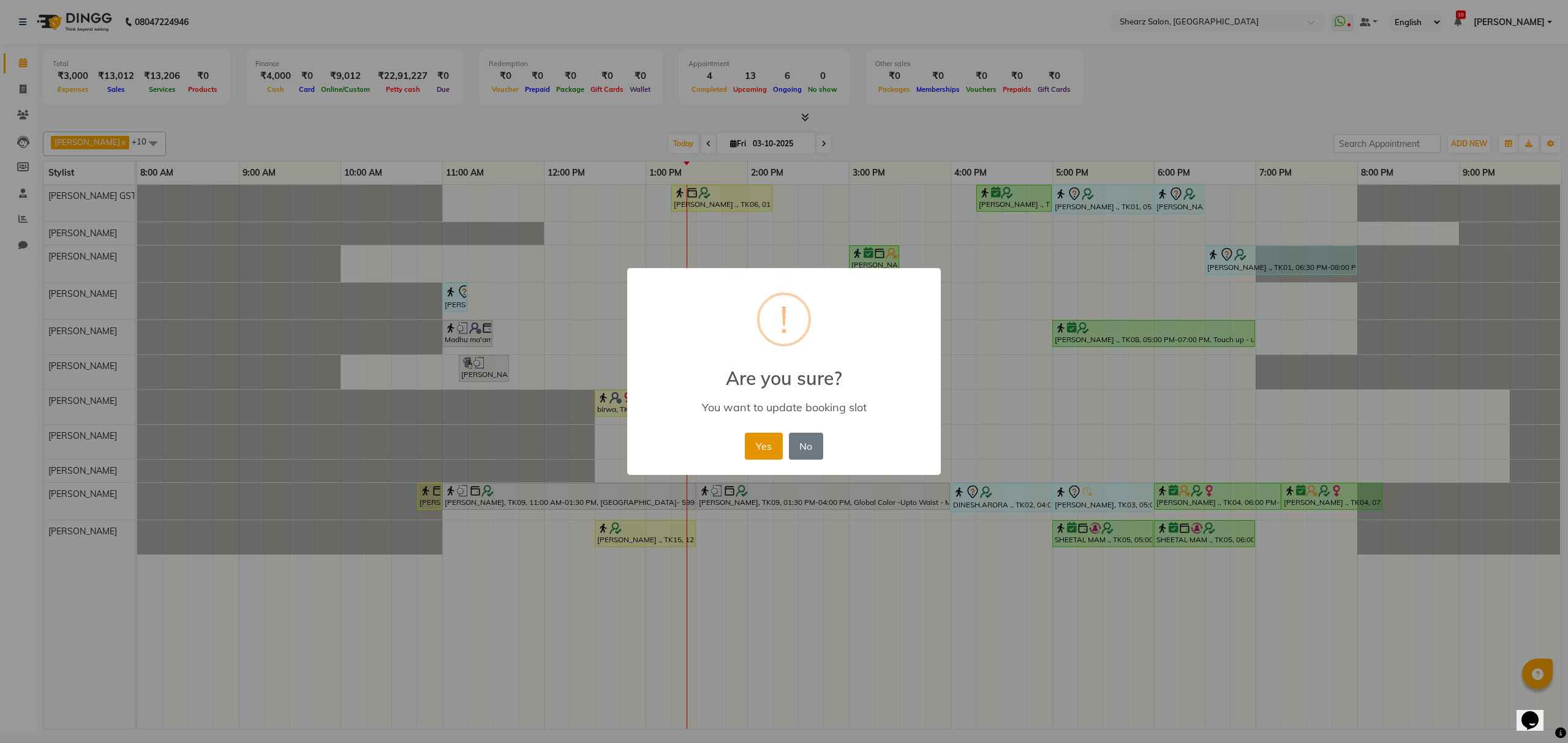
click at [758, 454] on button "Yes" at bounding box center [764, 446] width 38 height 27
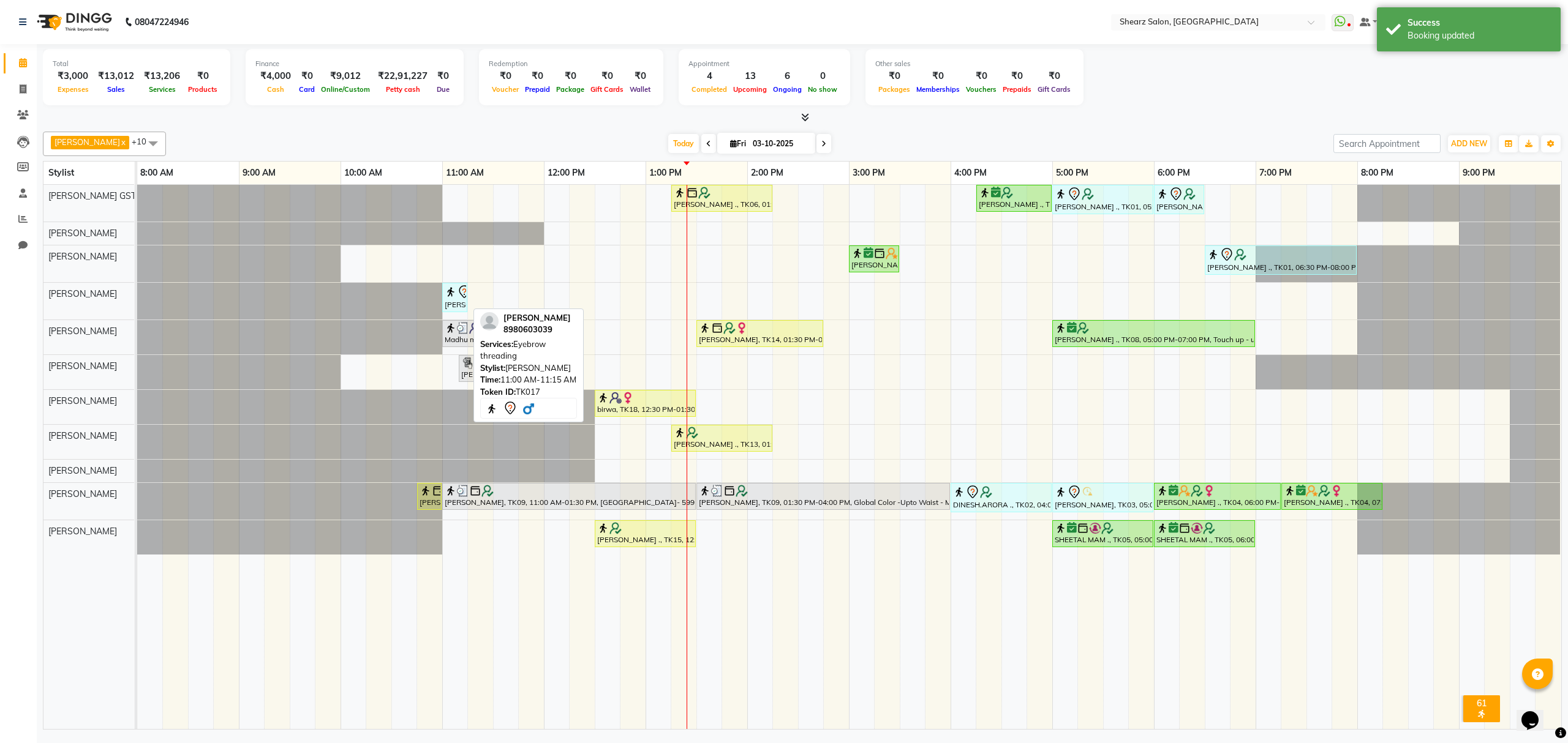
click at [464, 290] on div at bounding box center [466, 297] width 5 height 28
click at [458, 301] on div "[PERSON_NAME], TK17, 11:00 AM-11:15 AM, Eyebrow threading" at bounding box center [455, 297] width 22 height 26
select select "7"
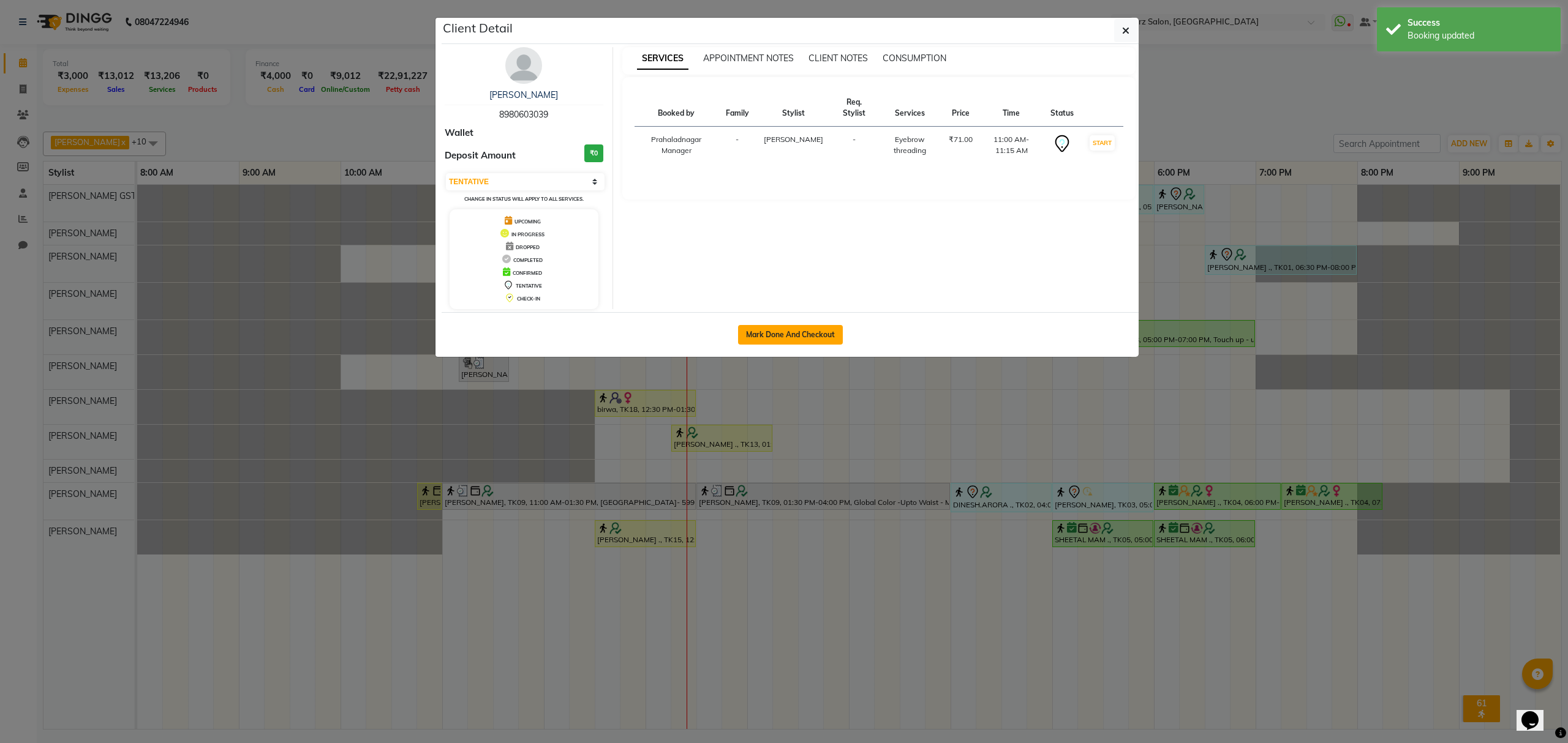
click at [748, 329] on button "Mark Done And Checkout" at bounding box center [791, 334] width 105 height 20
select select "service"
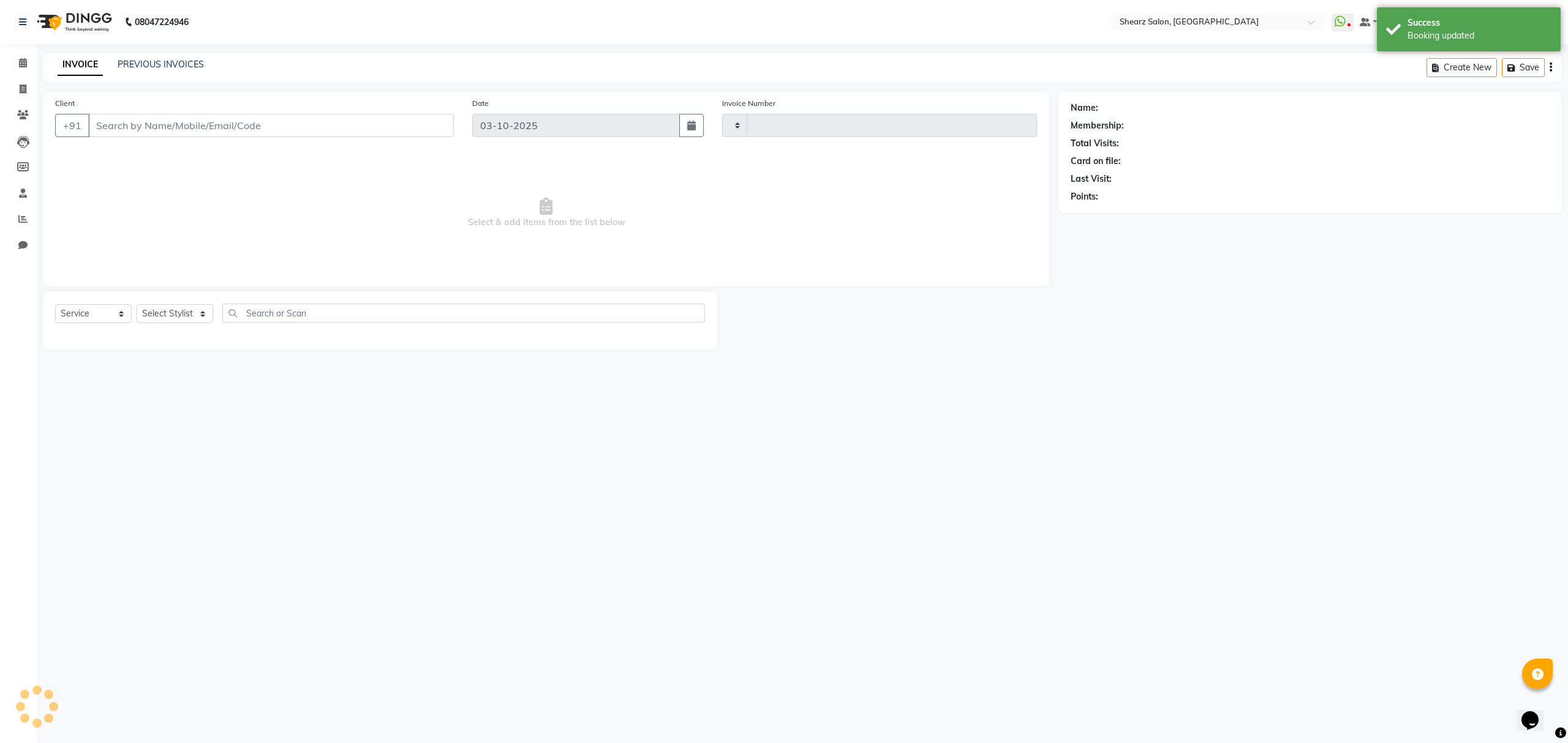
type input "7007"
select select "8157"
select select "77471"
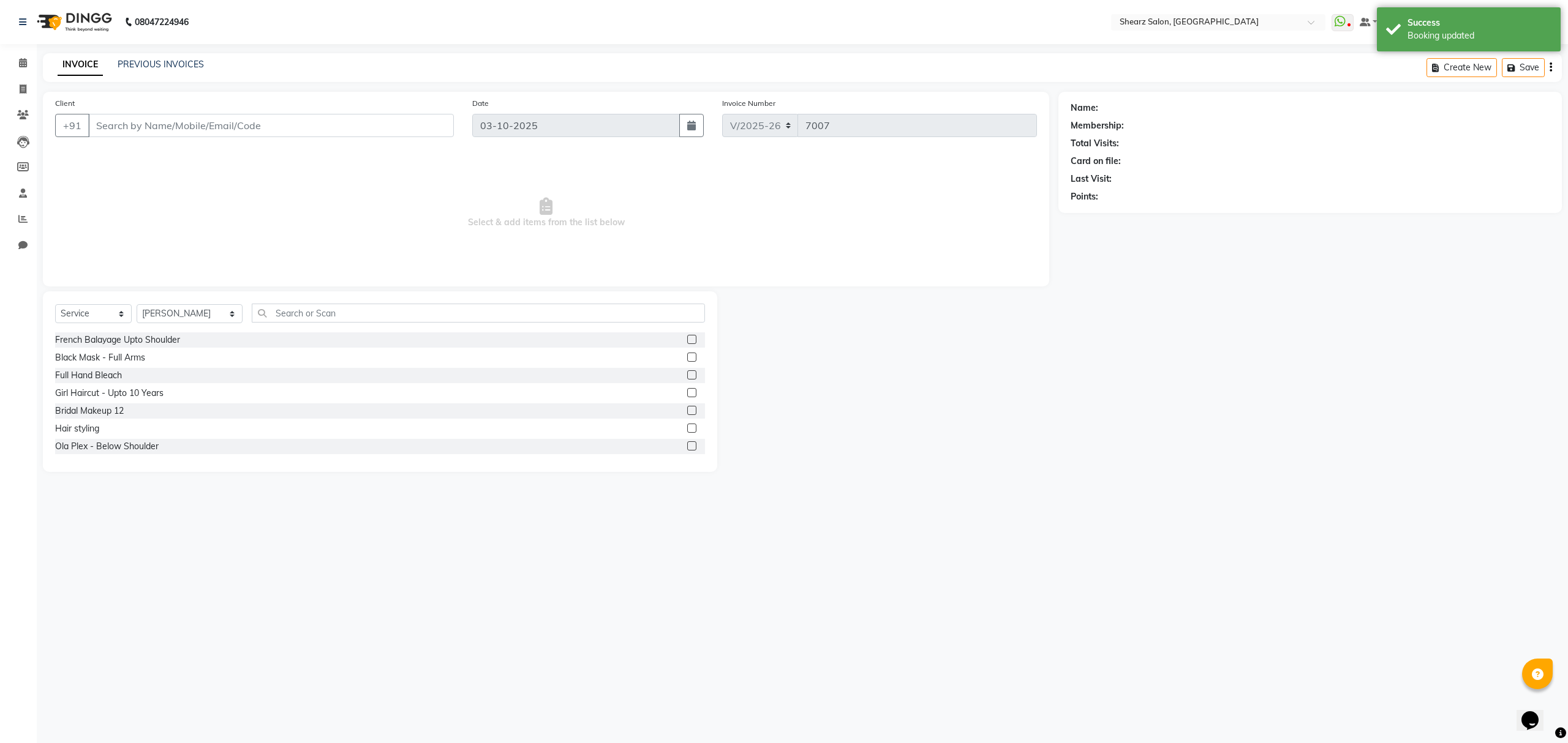
type input "8980603039"
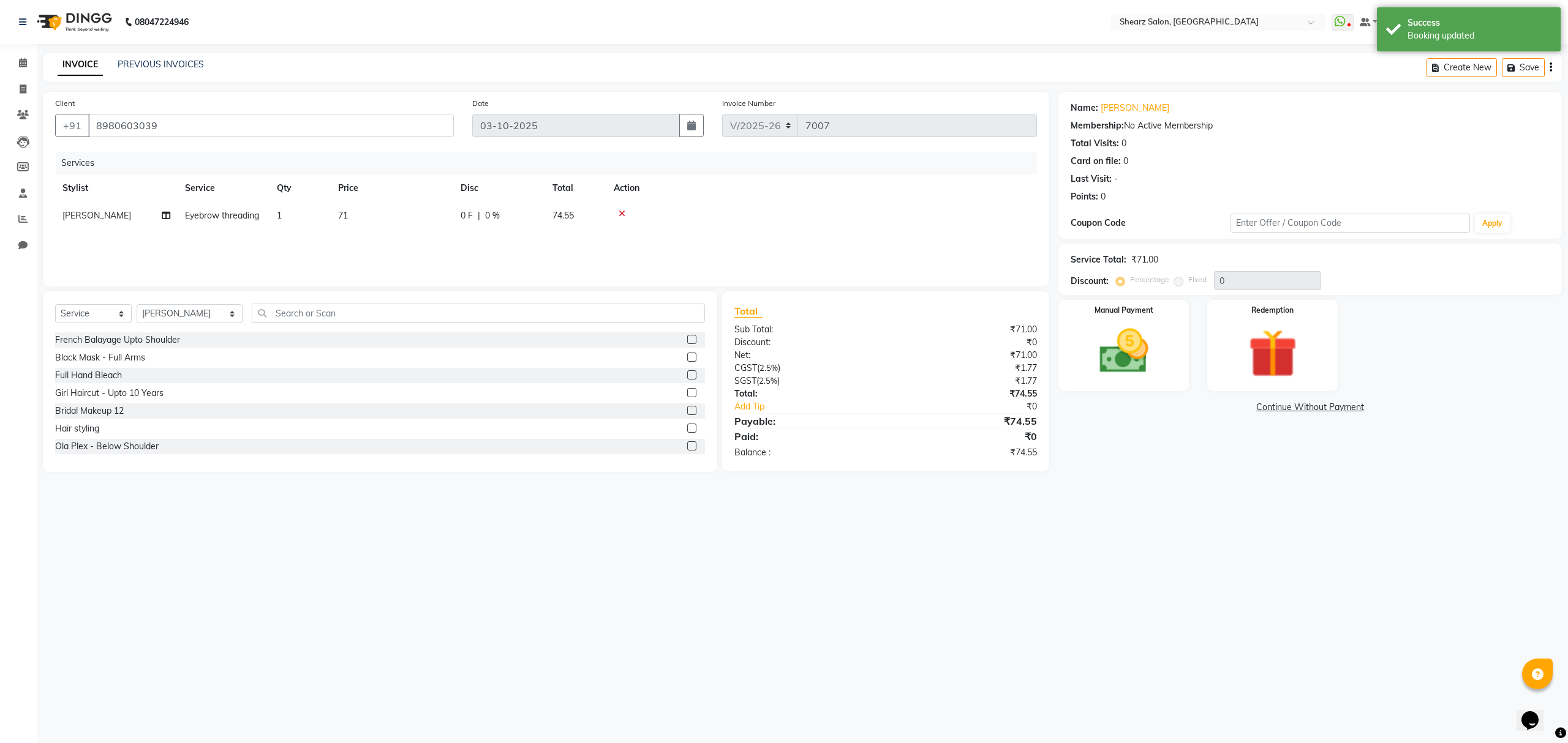
click at [336, 292] on div "Select Service Product Membership Package Voucher Prepaid Gift Card Select Styl…" at bounding box center [380, 382] width 675 height 181
click at [336, 312] on input "text" at bounding box center [478, 313] width 452 height 19
click at [182, 310] on select "Select Stylist Admin A General Arvind S Devda Asha Chavariya Brijesh Valand Cen…" at bounding box center [190, 313] width 106 height 19
click at [137, 304] on select "Select Stylist Admin A General Arvind S Devda Asha Chavariya Brijesh Valand Cen…" at bounding box center [190, 313] width 106 height 19
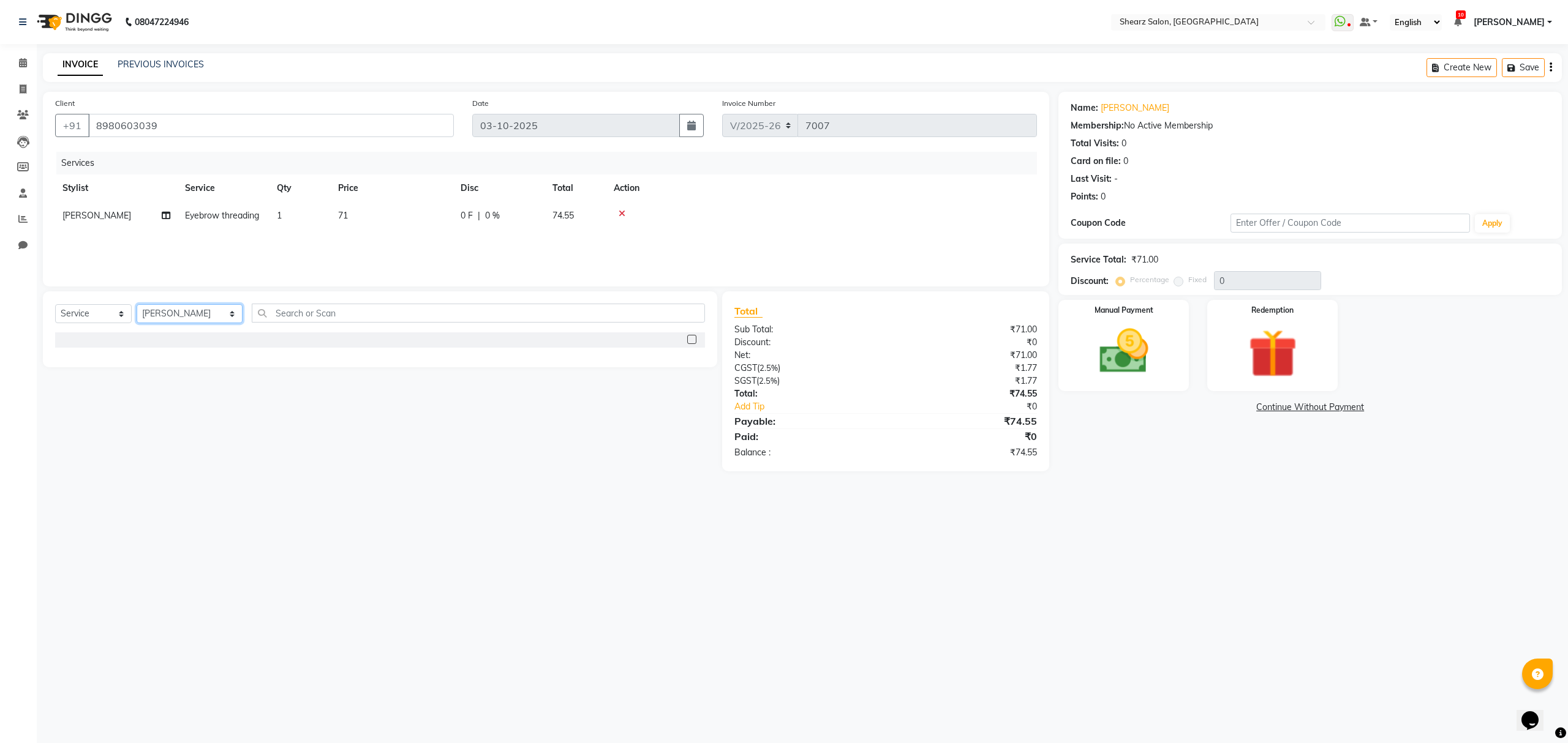
click at [186, 317] on select "Select Stylist Admin A General Arvind S Devda Asha Chavariya Brijesh Valand Cen…" at bounding box center [190, 313] width 106 height 19
select select "91451"
click at [137, 304] on select "Select Stylist Admin A General Arvind S Devda Asha Chavariya Brijesh Valand Cen…" at bounding box center [190, 313] width 106 height 19
type input "upp"
click at [122, 363] on div "Upperlip threading" at bounding box center [91, 358] width 72 height 13
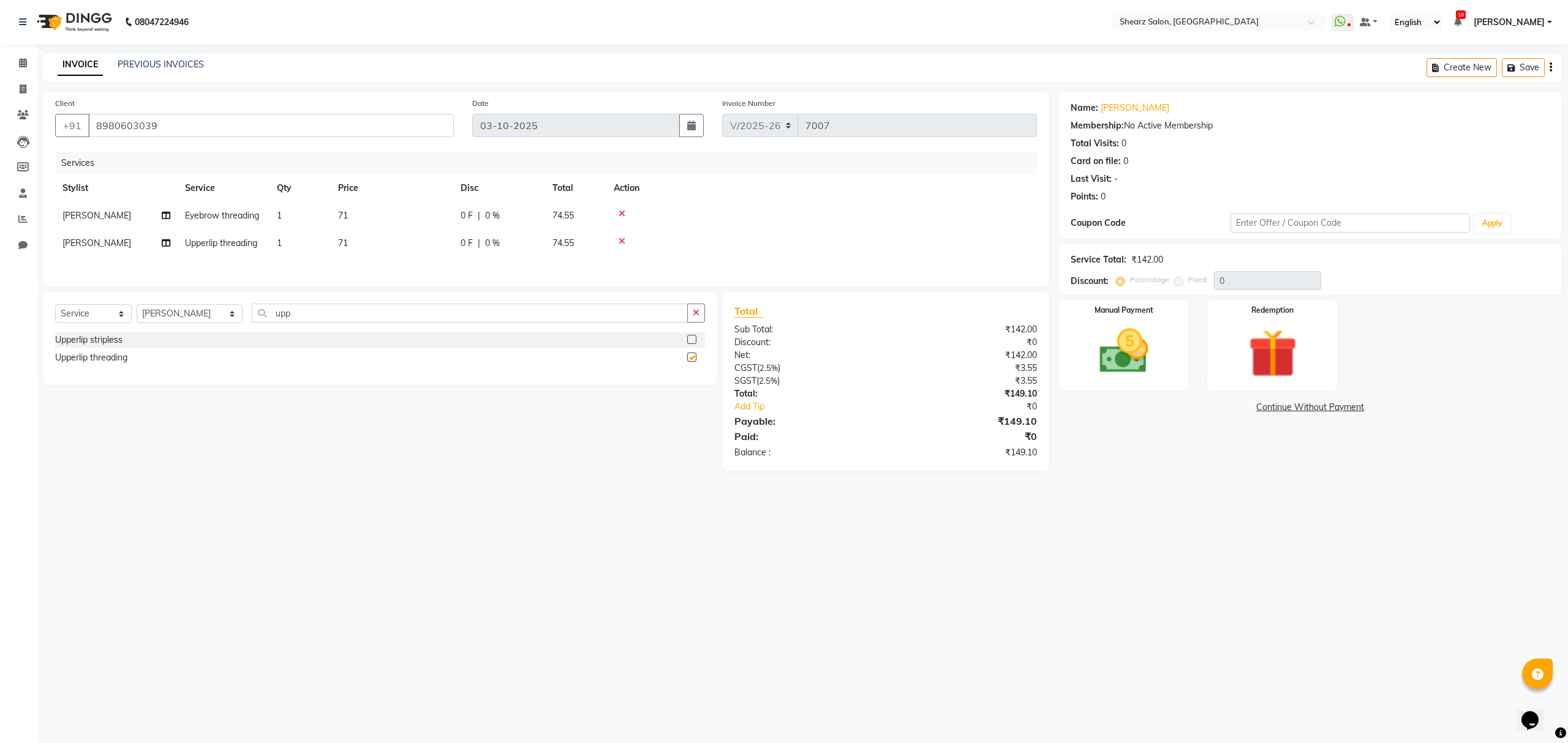
checkbox input "false"
drag, startPoint x: 292, startPoint y: 340, endPoint x: 184, endPoint y: 371, distance: 112.4
click at [185, 370] on div "Select Service Product Membership Package Voucher Prepaid Gift Card Select Styl…" at bounding box center [380, 338] width 675 height 93
type input "chin"
click at [96, 382] on div "Chin threading" at bounding box center [84, 375] width 58 height 13
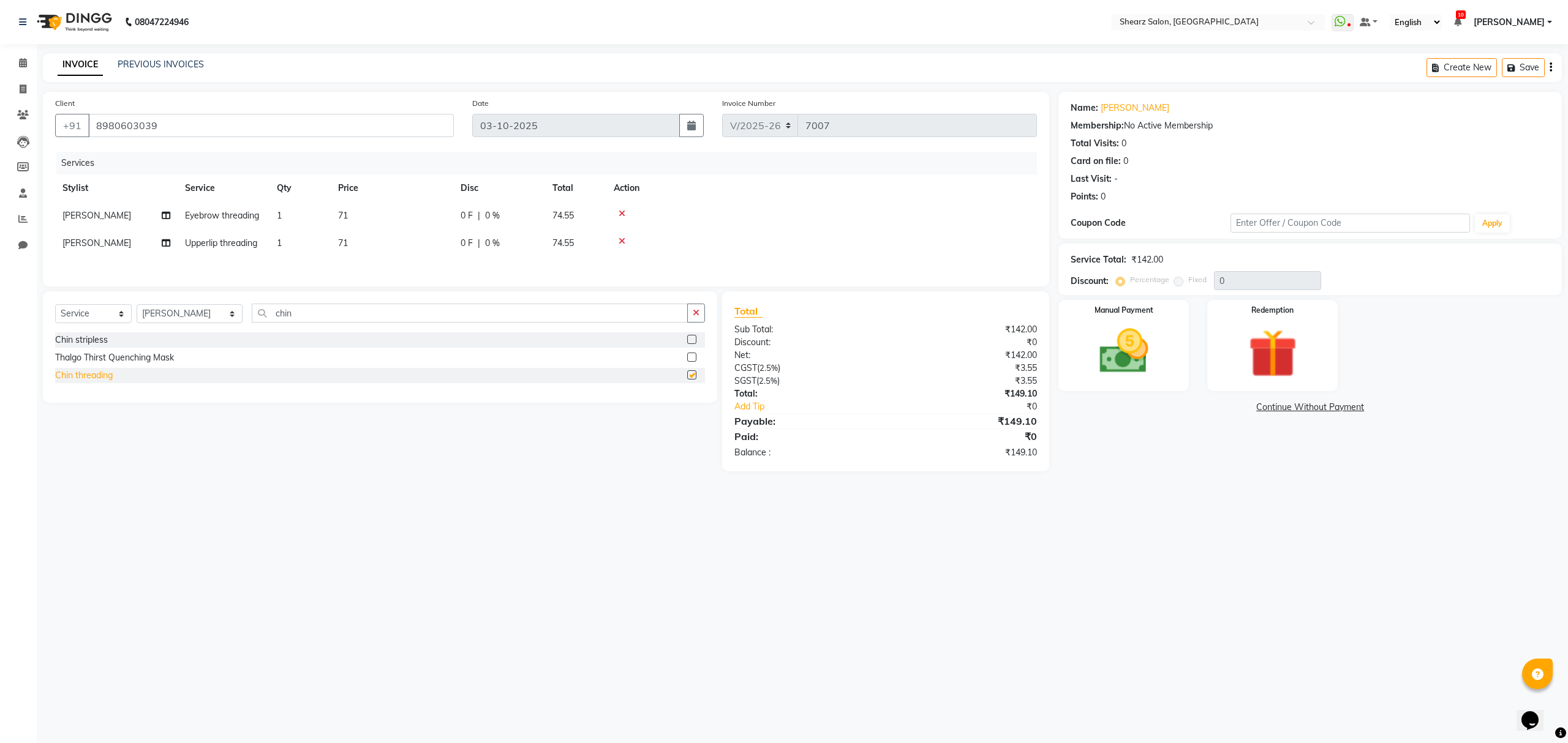
checkbox input "false"
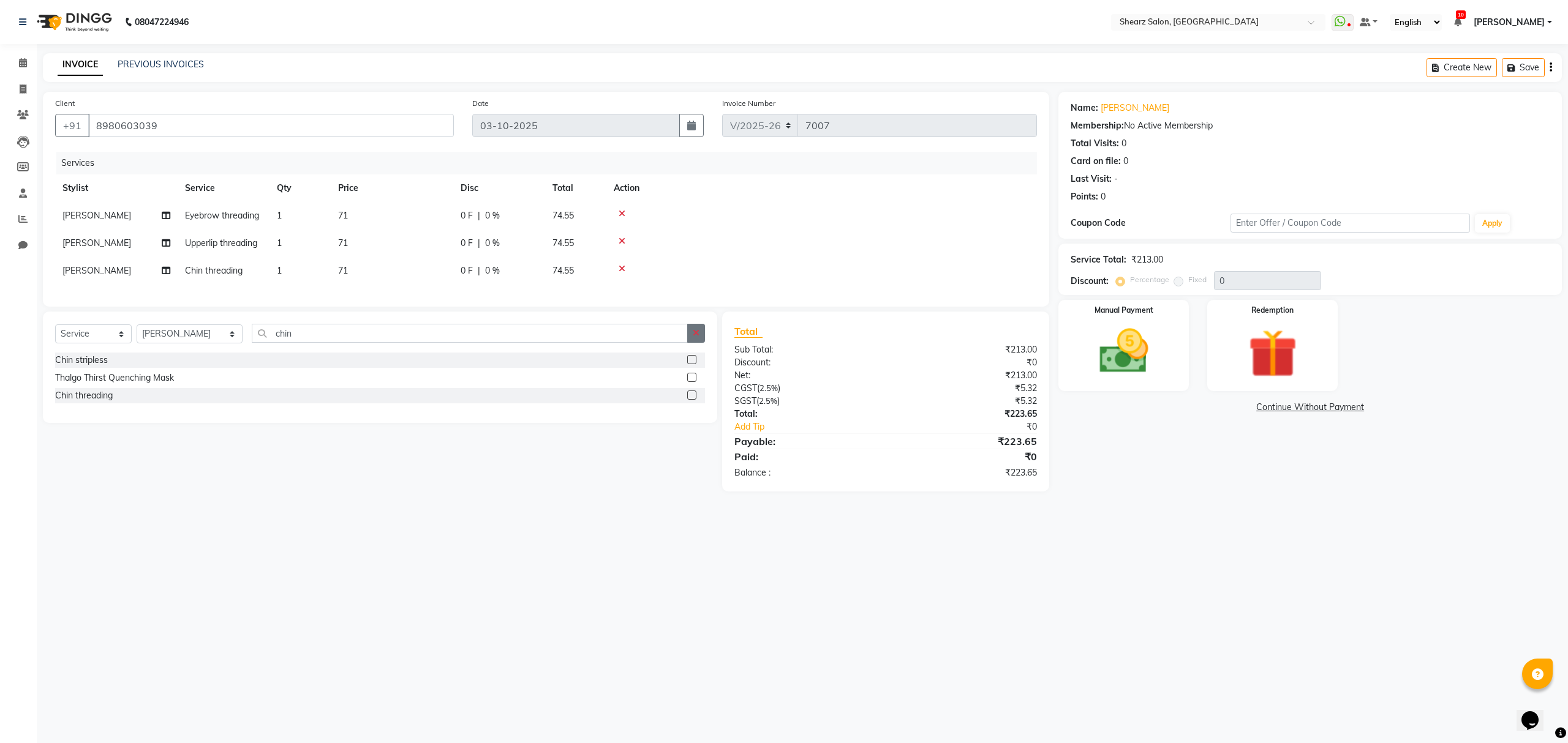
click at [696, 337] on icon "button" at bounding box center [696, 333] width 7 height 9
click at [1150, 338] on img at bounding box center [1124, 352] width 83 height 59
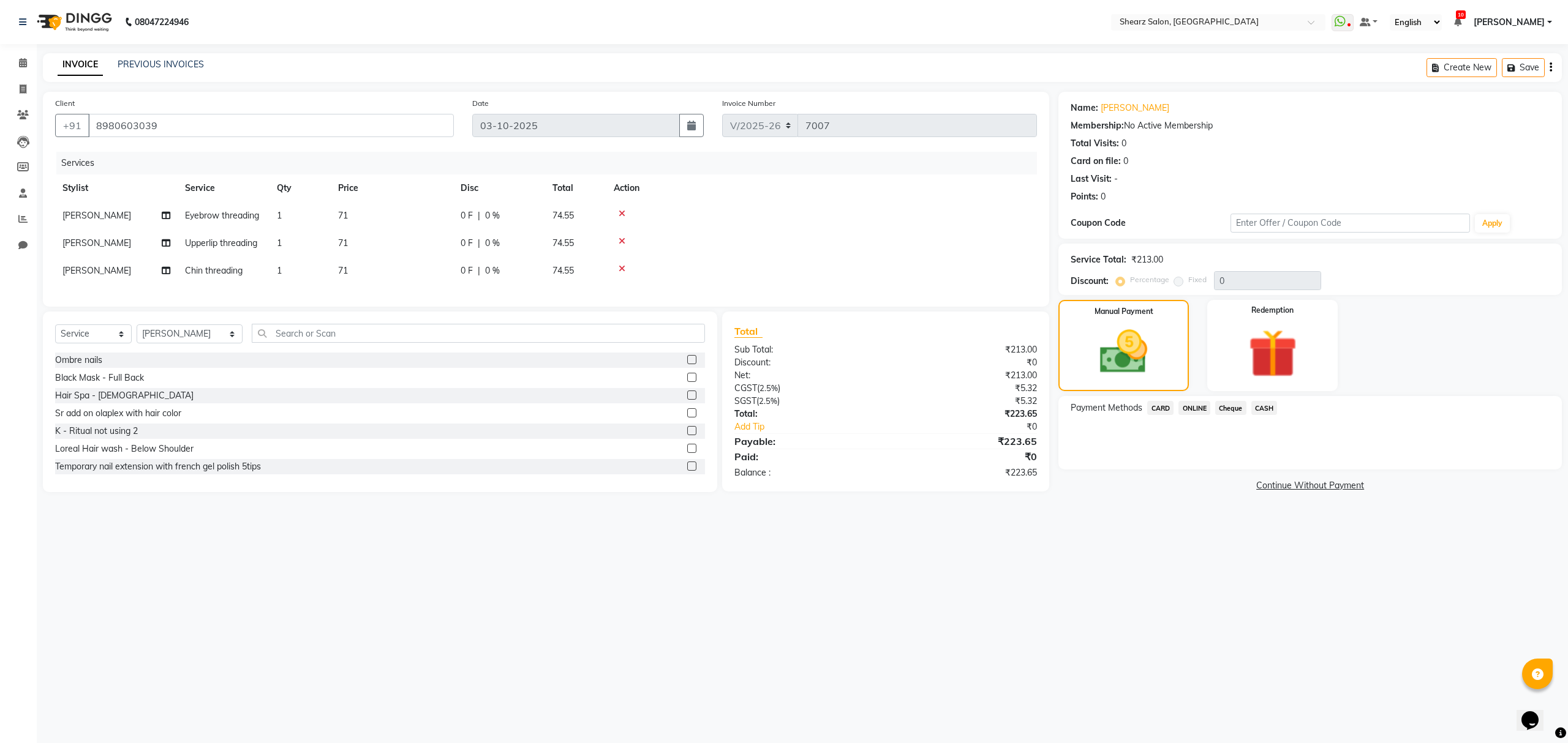
click at [1189, 412] on span "ONLINE" at bounding box center [1194, 407] width 32 height 14
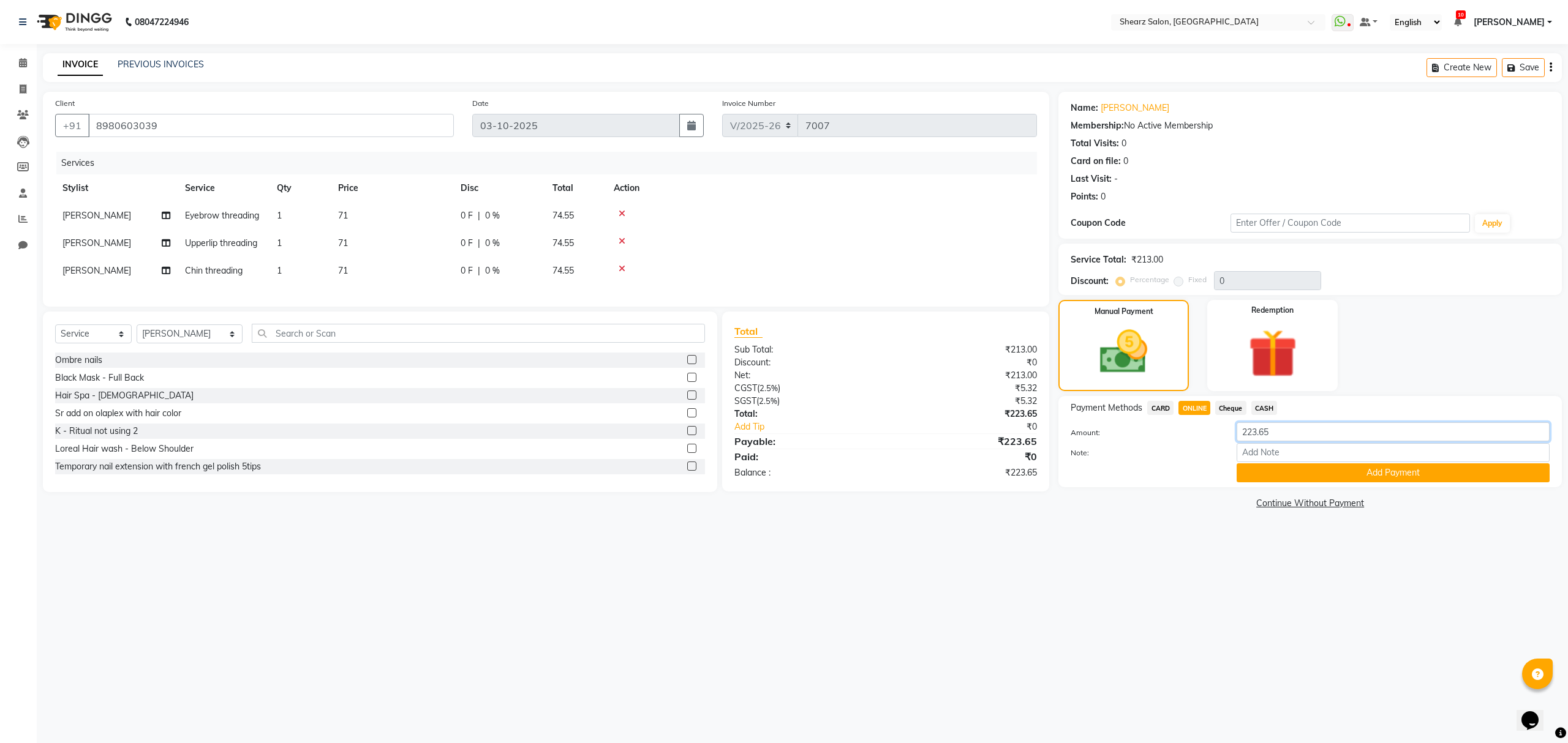
drag, startPoint x: 1275, startPoint y: 431, endPoint x: 1228, endPoint y: 431, distance: 47.0
click at [1228, 431] on div "223.65" at bounding box center [1394, 432] width 332 height 19
click at [1345, 478] on button "Add Payment" at bounding box center [1393, 472] width 313 height 19
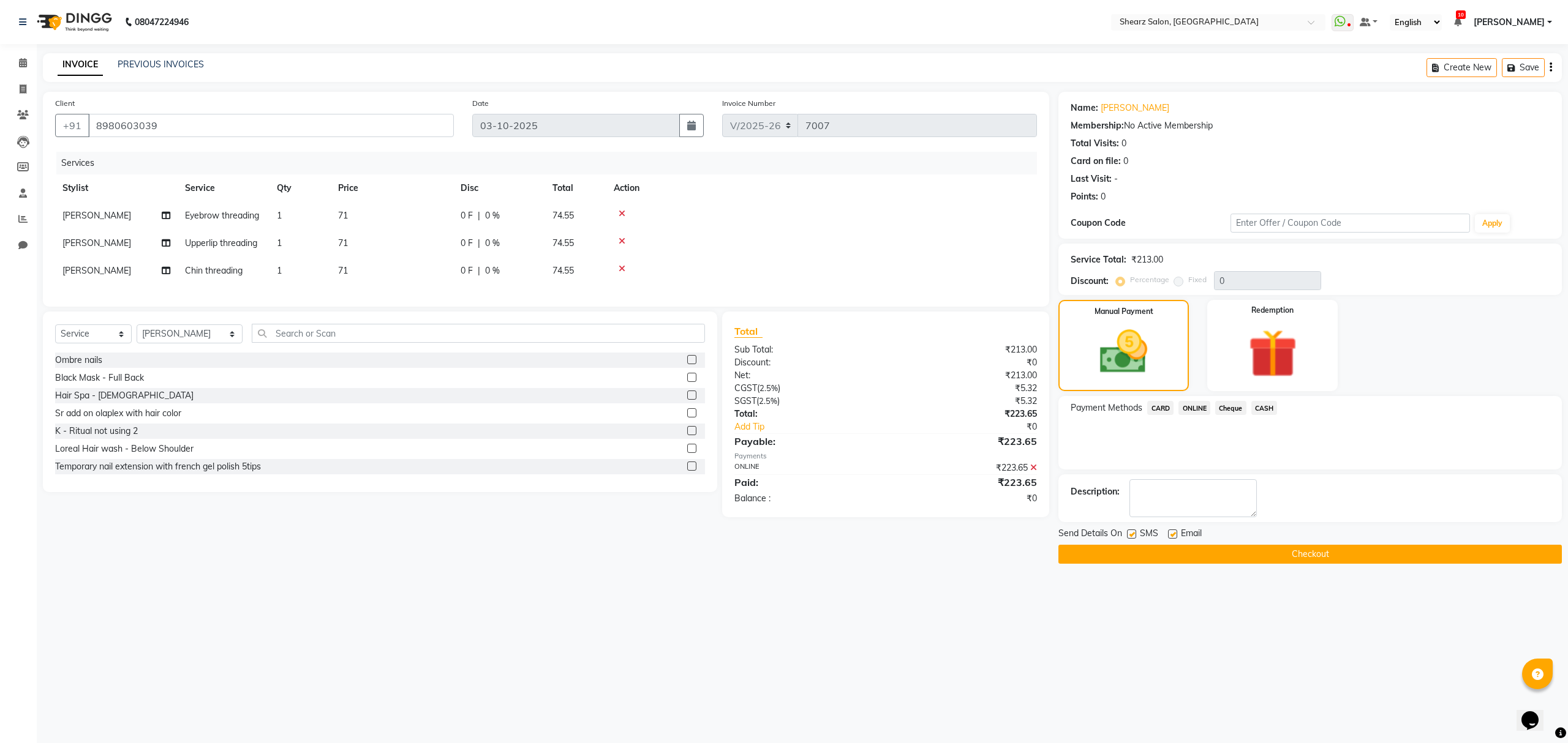
click at [1096, 556] on button "Checkout" at bounding box center [1310, 554] width 503 height 19
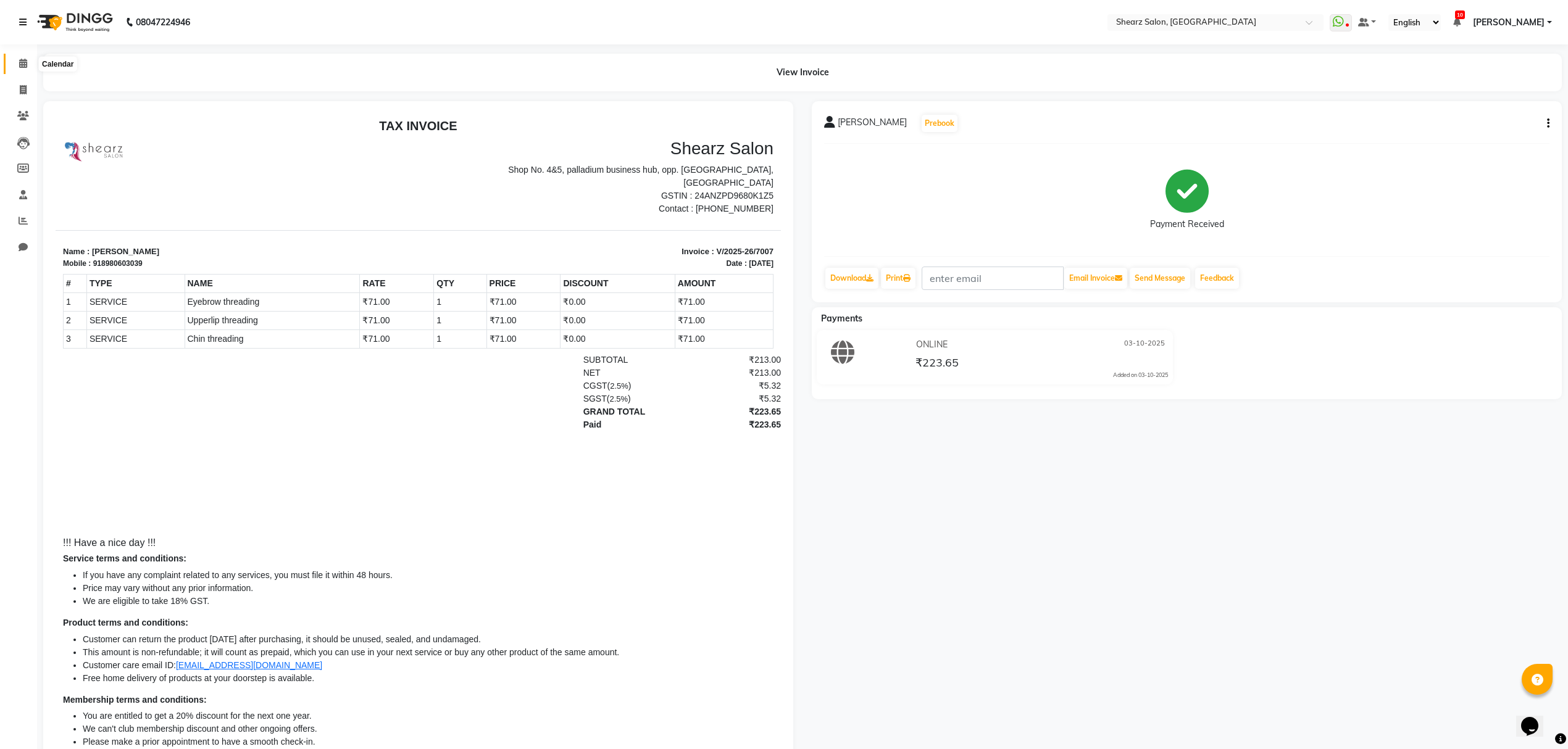
drag, startPoint x: 18, startPoint y: 62, endPoint x: 25, endPoint y: 38, distance: 25.0
click at [18, 62] on span at bounding box center [23, 63] width 22 height 14
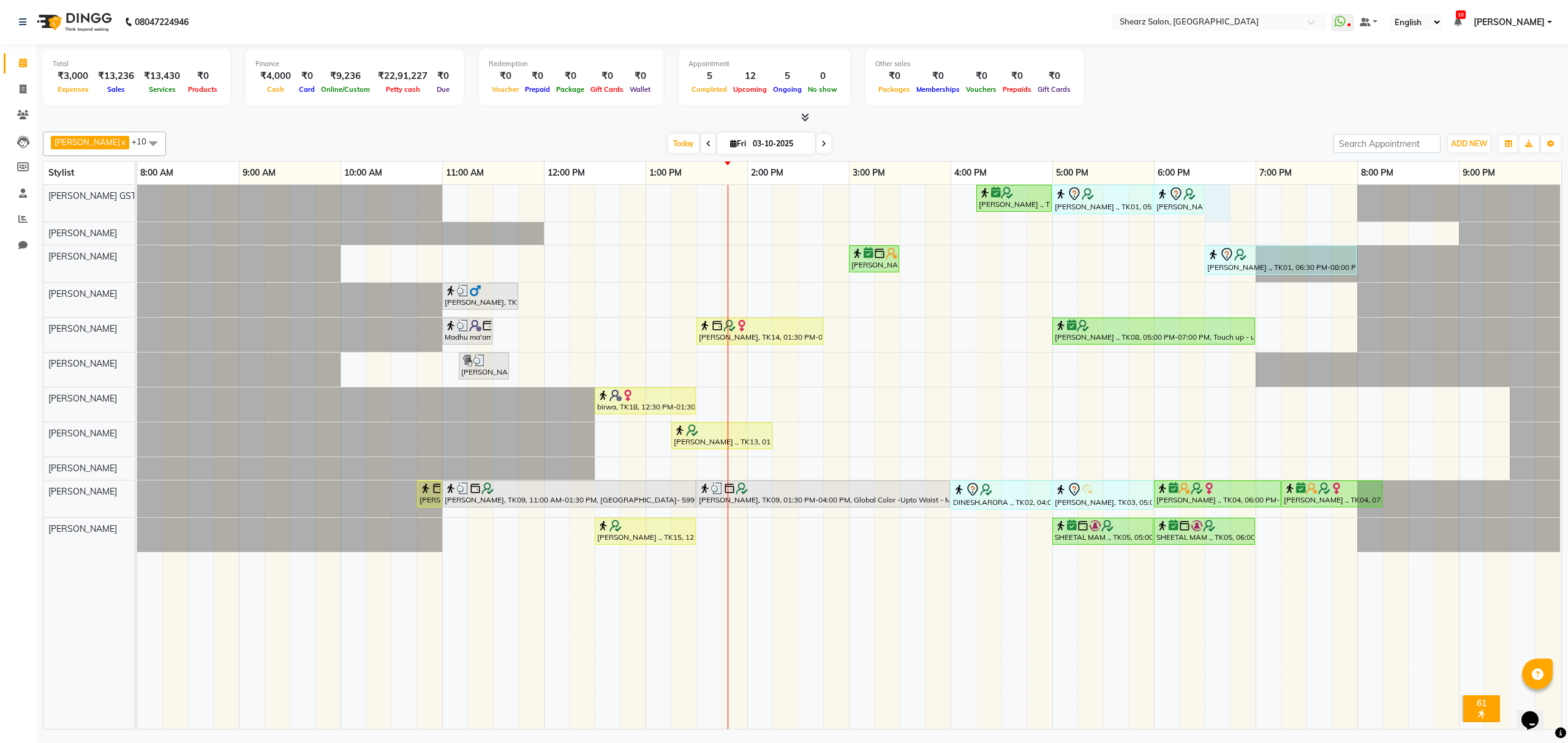
click at [1223, 201] on div "Rashi Agarwal ., TK08, 04:15 PM-05:00 PM, Brazilian stripless international wax…" at bounding box center [849, 457] width 1424 height 544
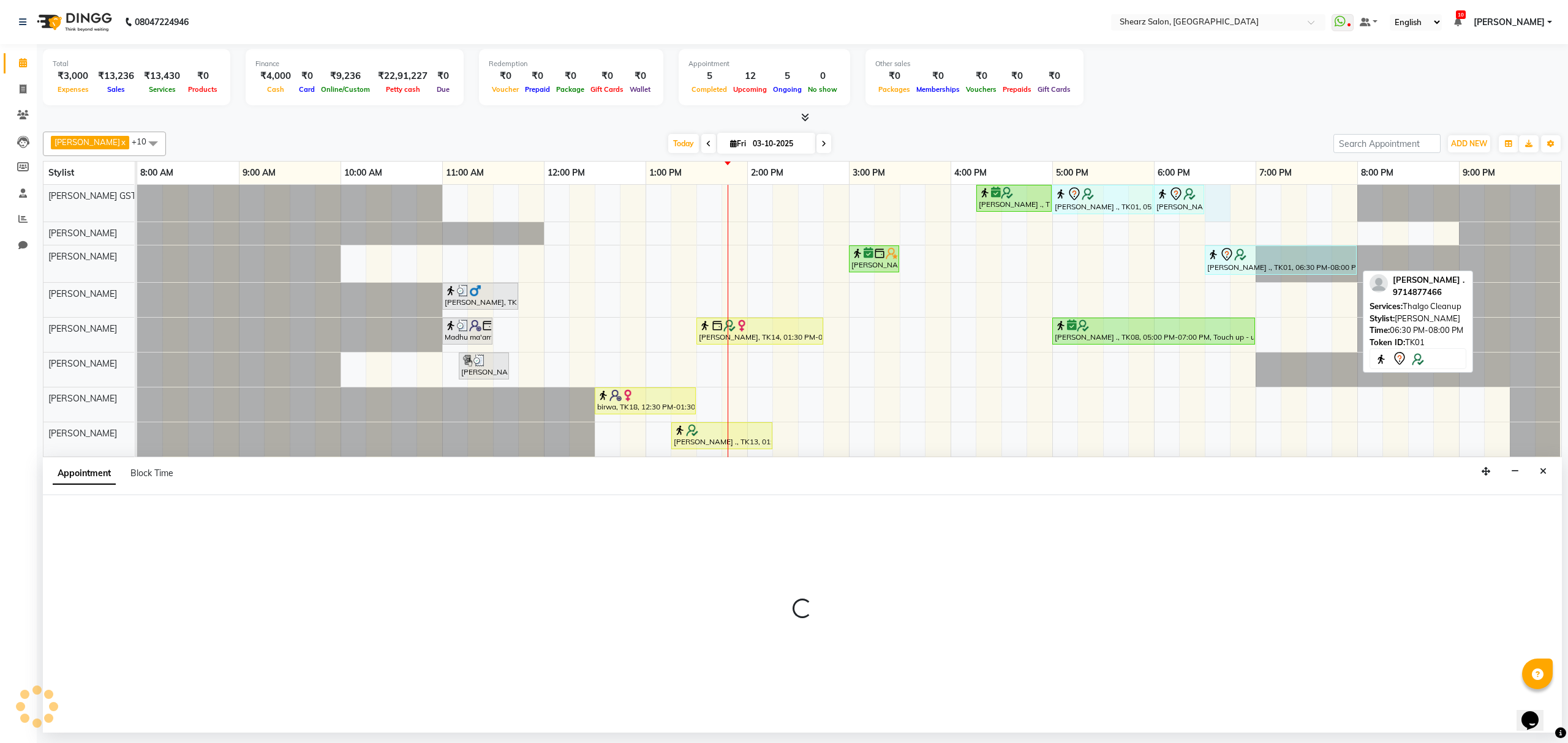
select select "77439"
select select "tentative"
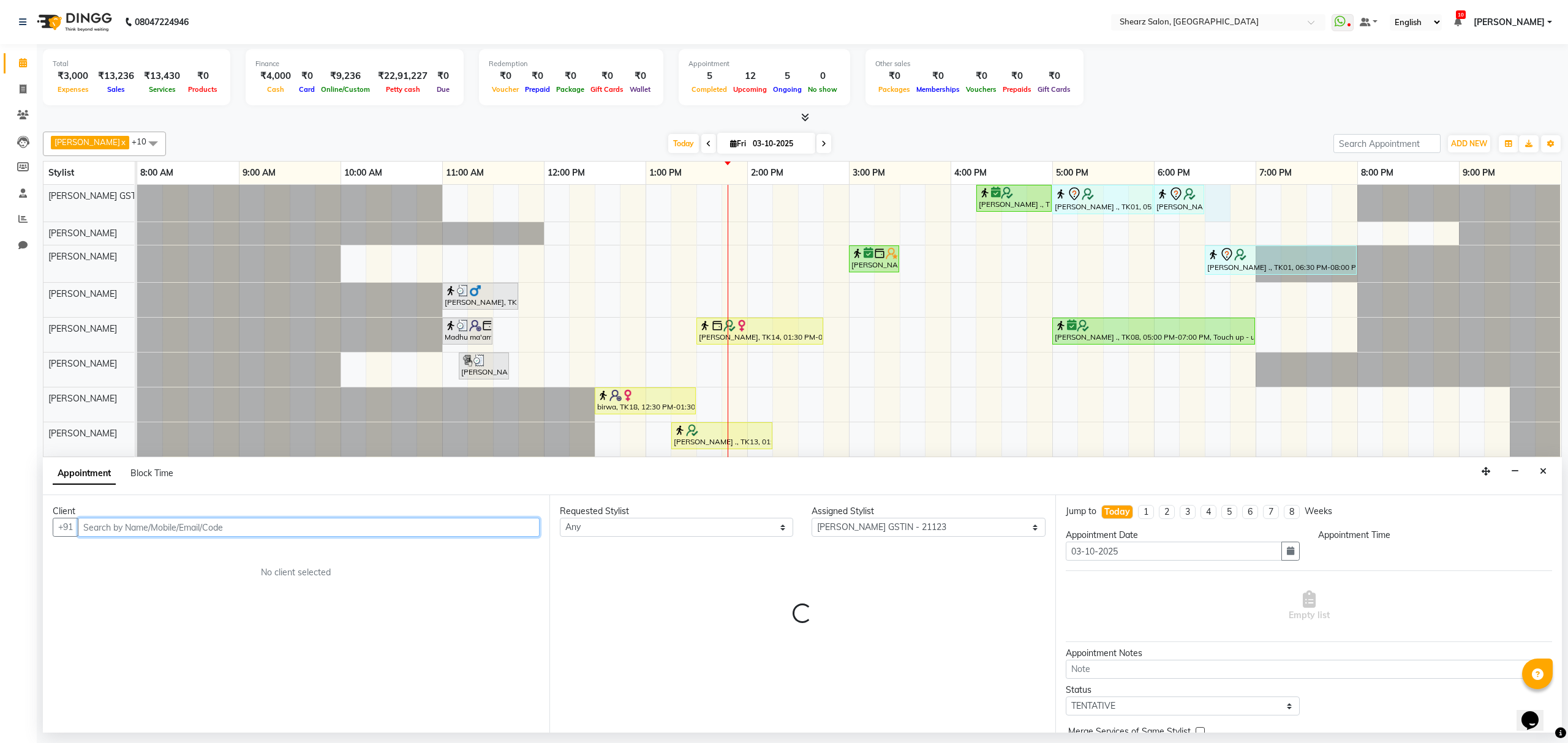
select select "1110"
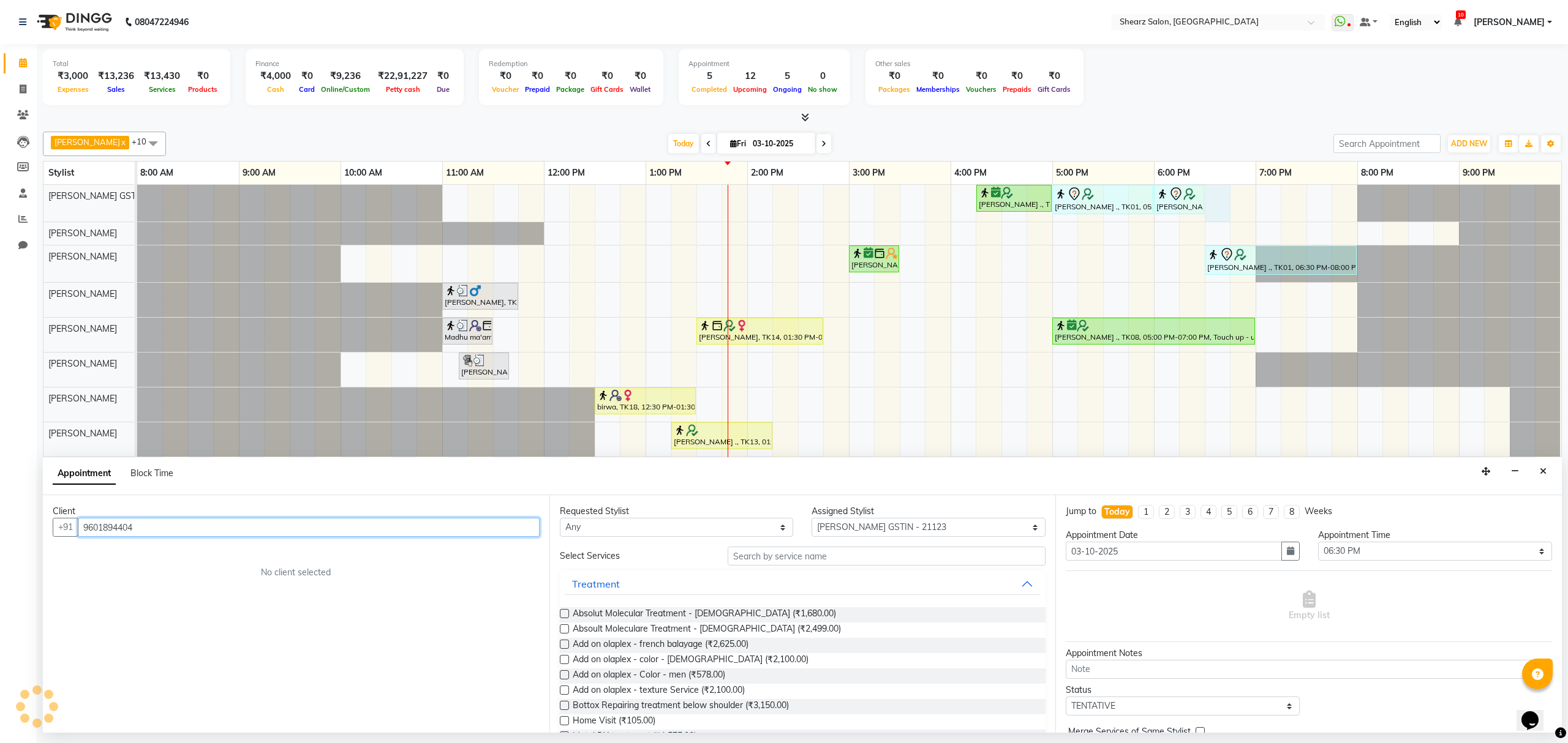
type input "9601894404"
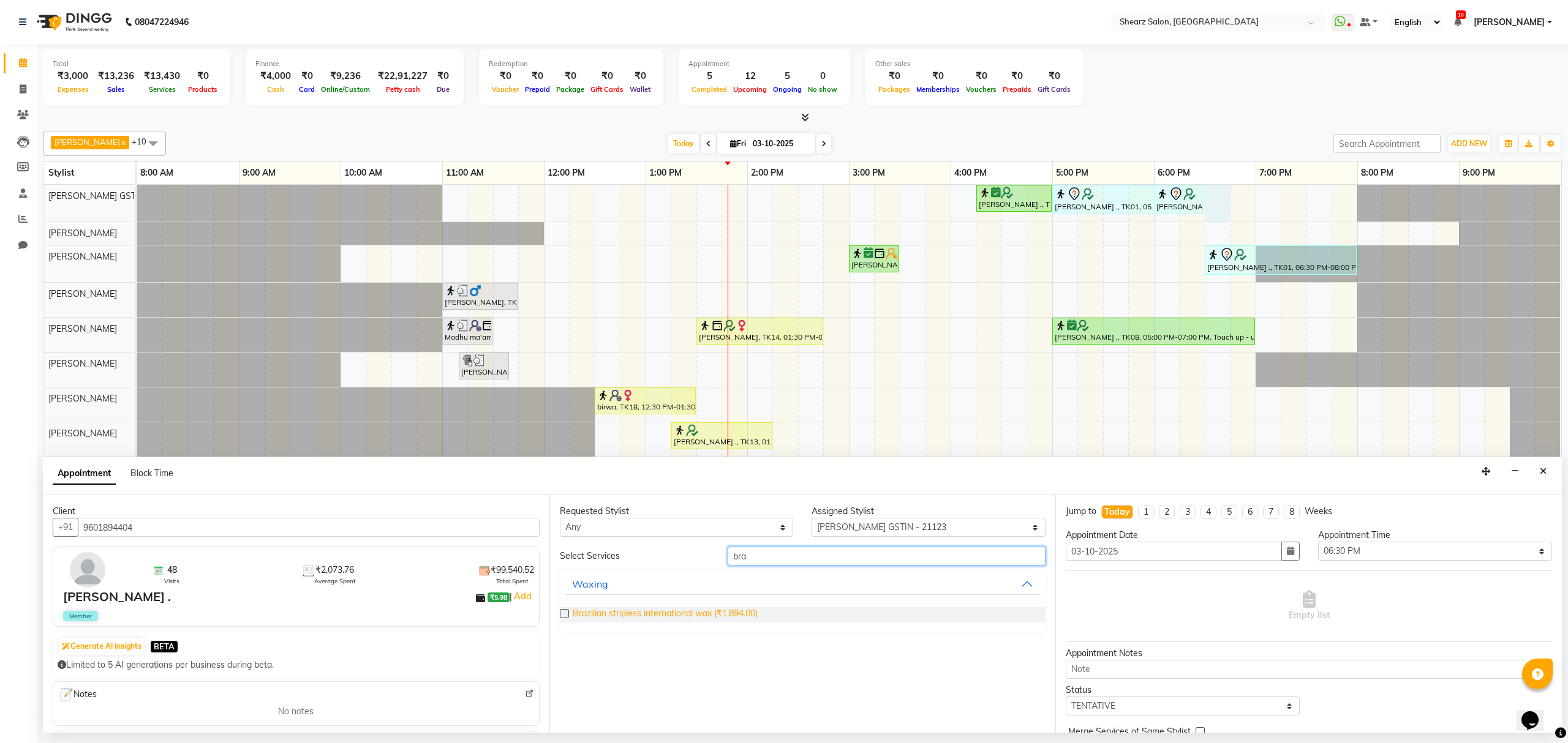
type input "bra"
click at [662, 615] on span "Brazilian stripless international wax (₹1,894.00)" at bounding box center [665, 614] width 185 height 15
checkbox input "false"
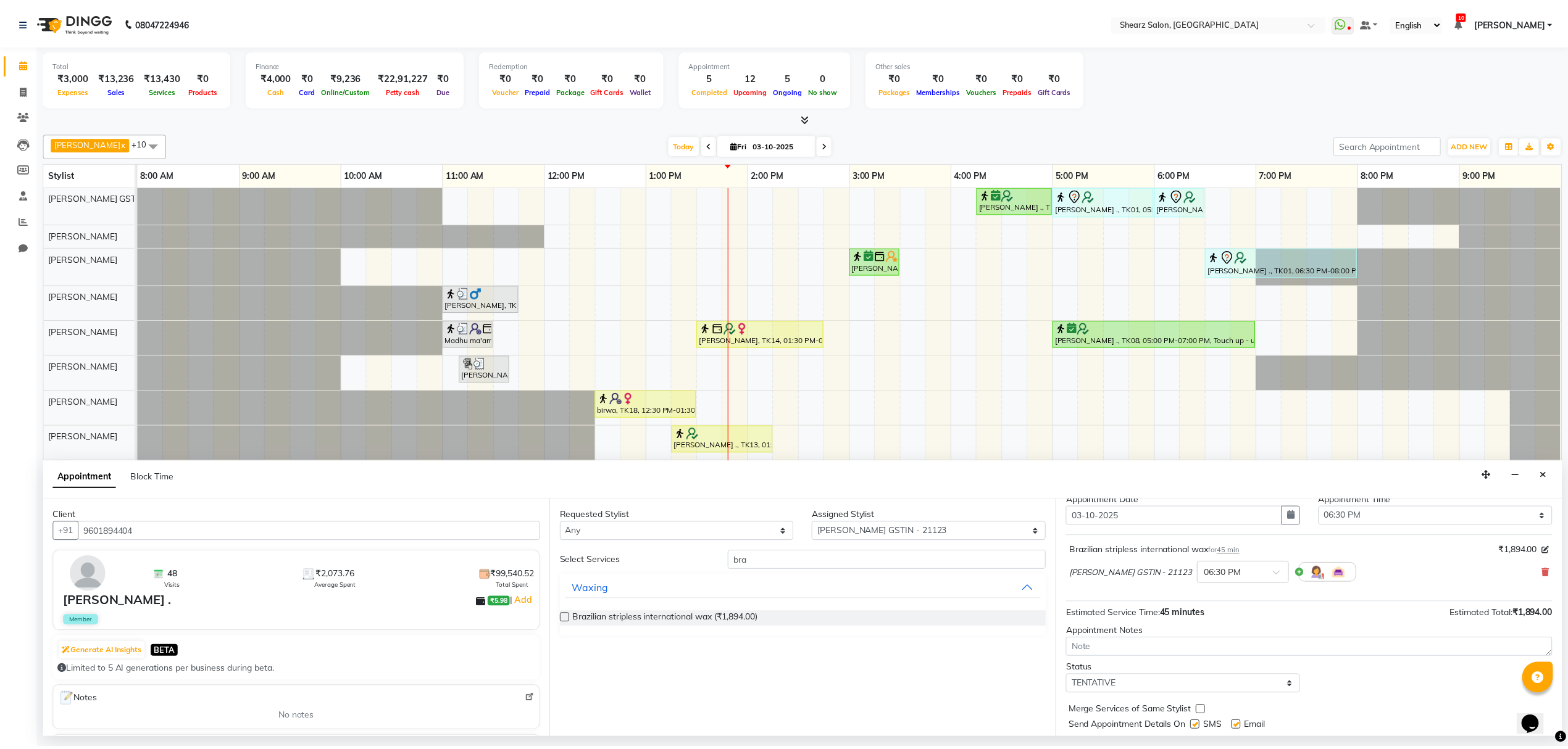
scroll to position [74, 0]
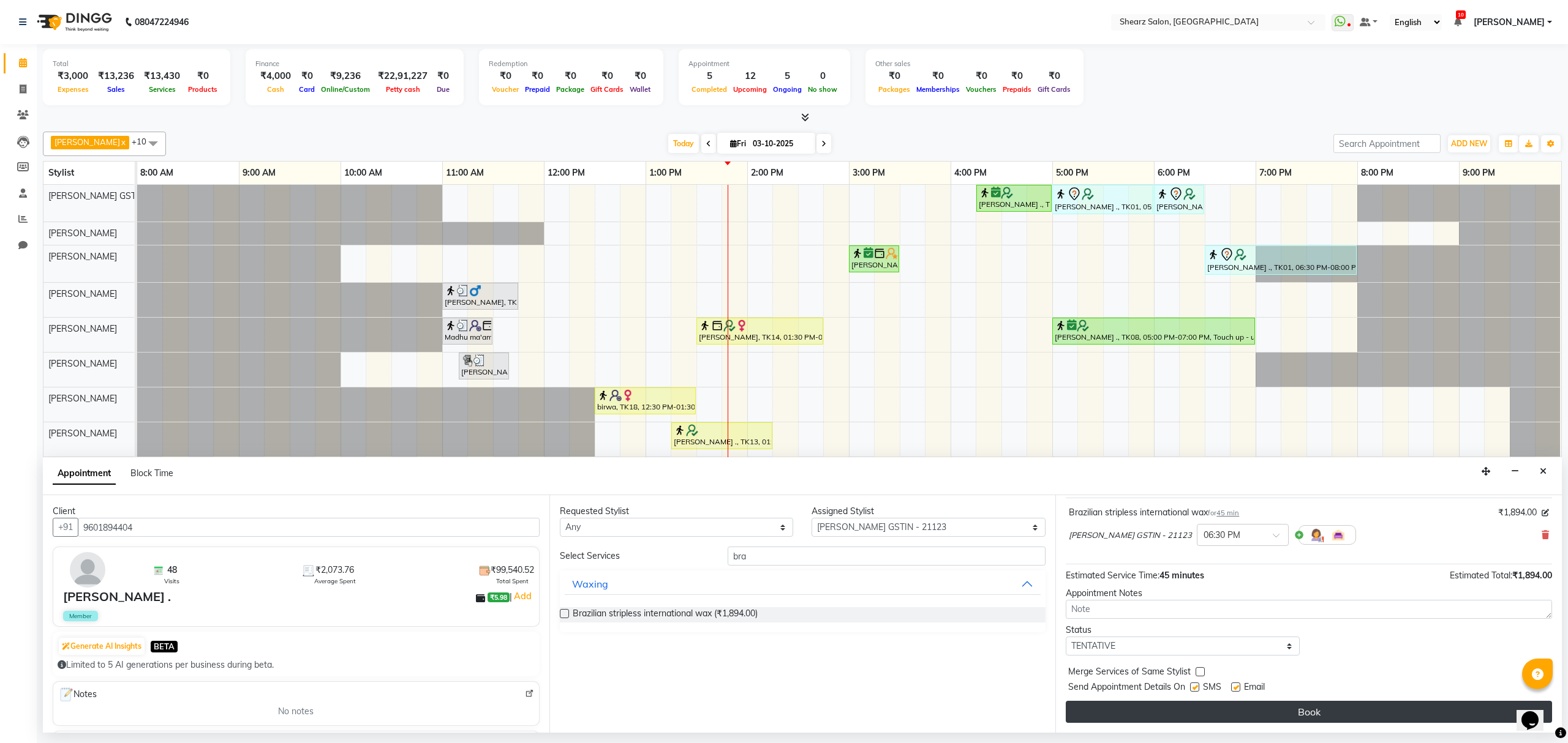
click at [1296, 710] on button "Book" at bounding box center [1309, 712] width 486 height 22
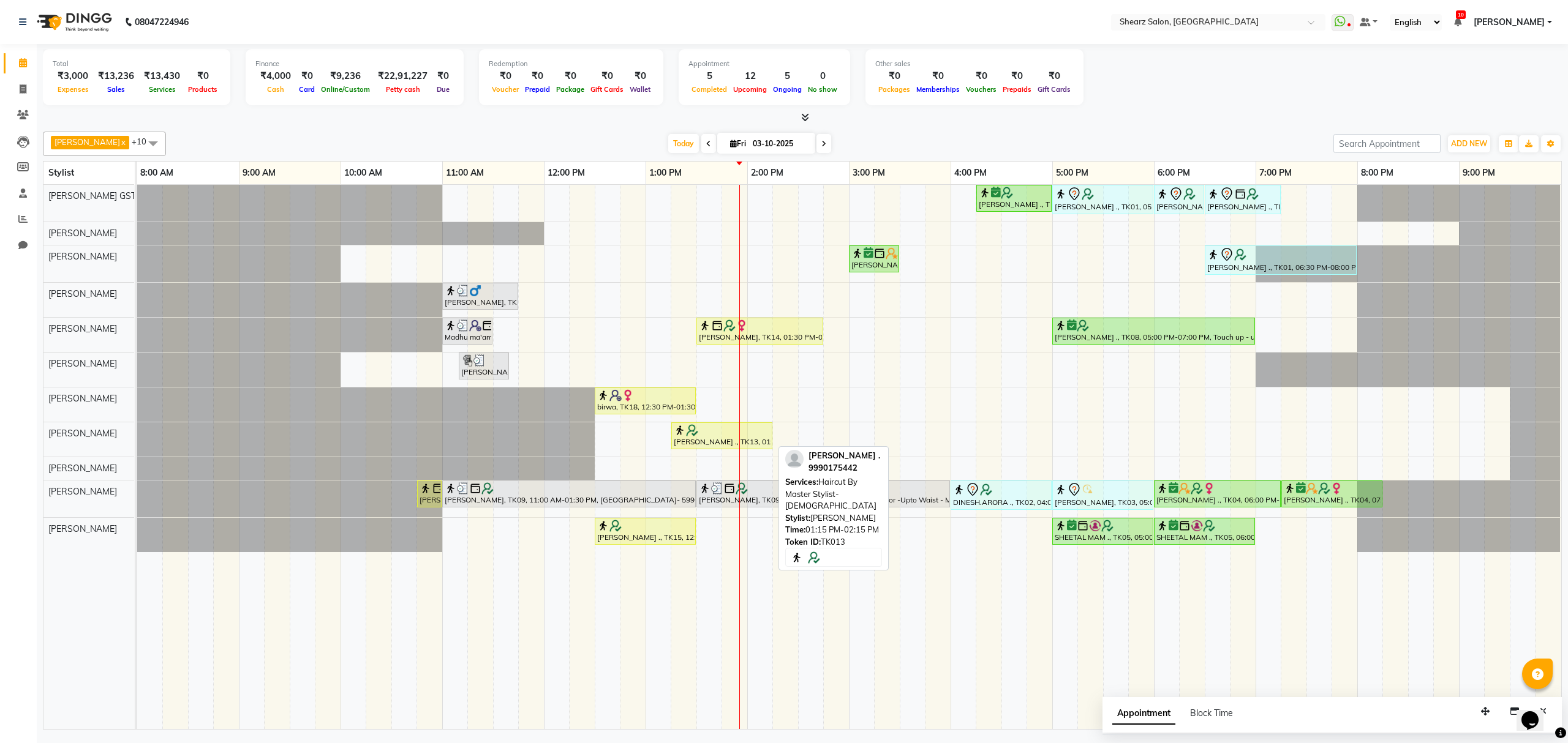
click at [754, 429] on div at bounding box center [722, 430] width 96 height 12
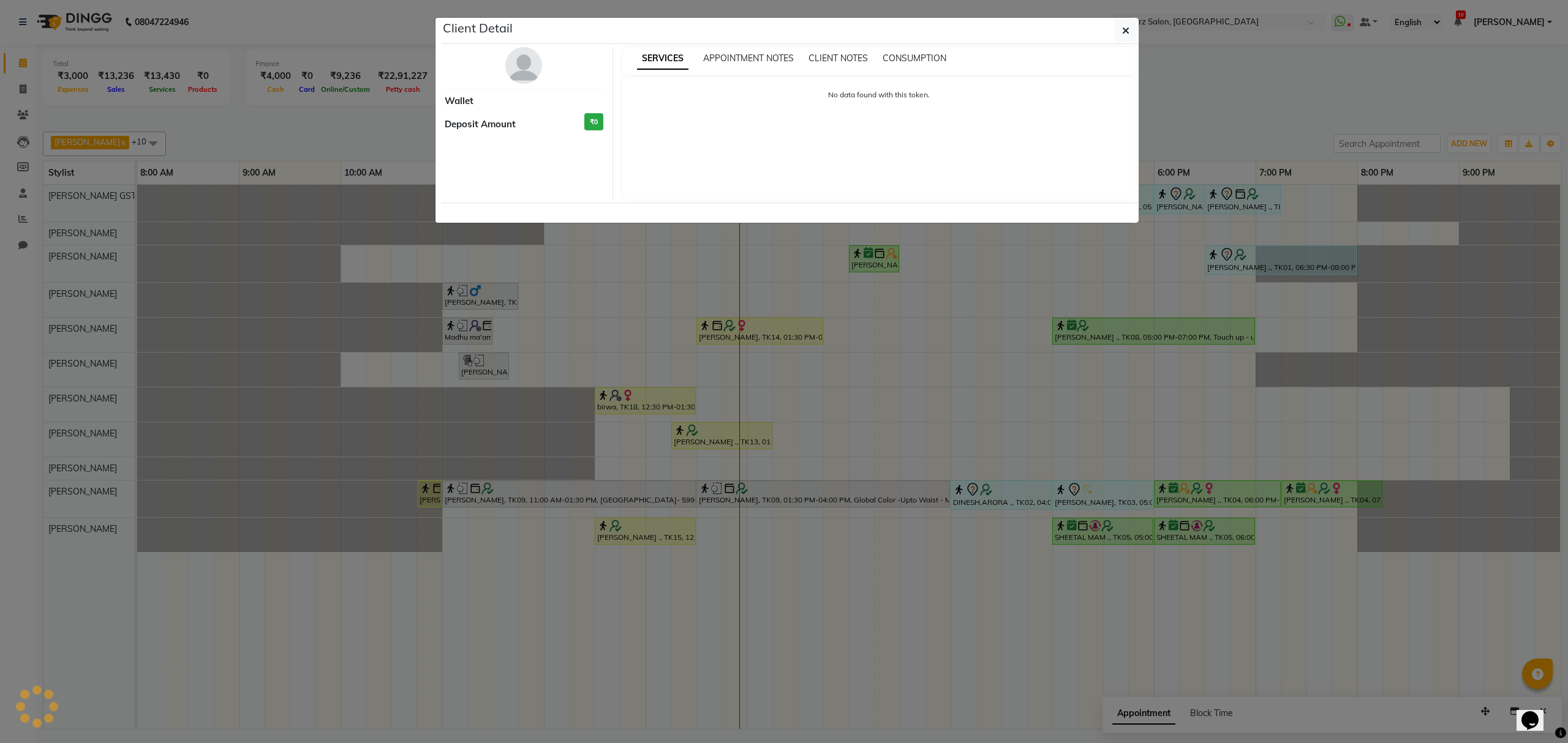
select select "1"
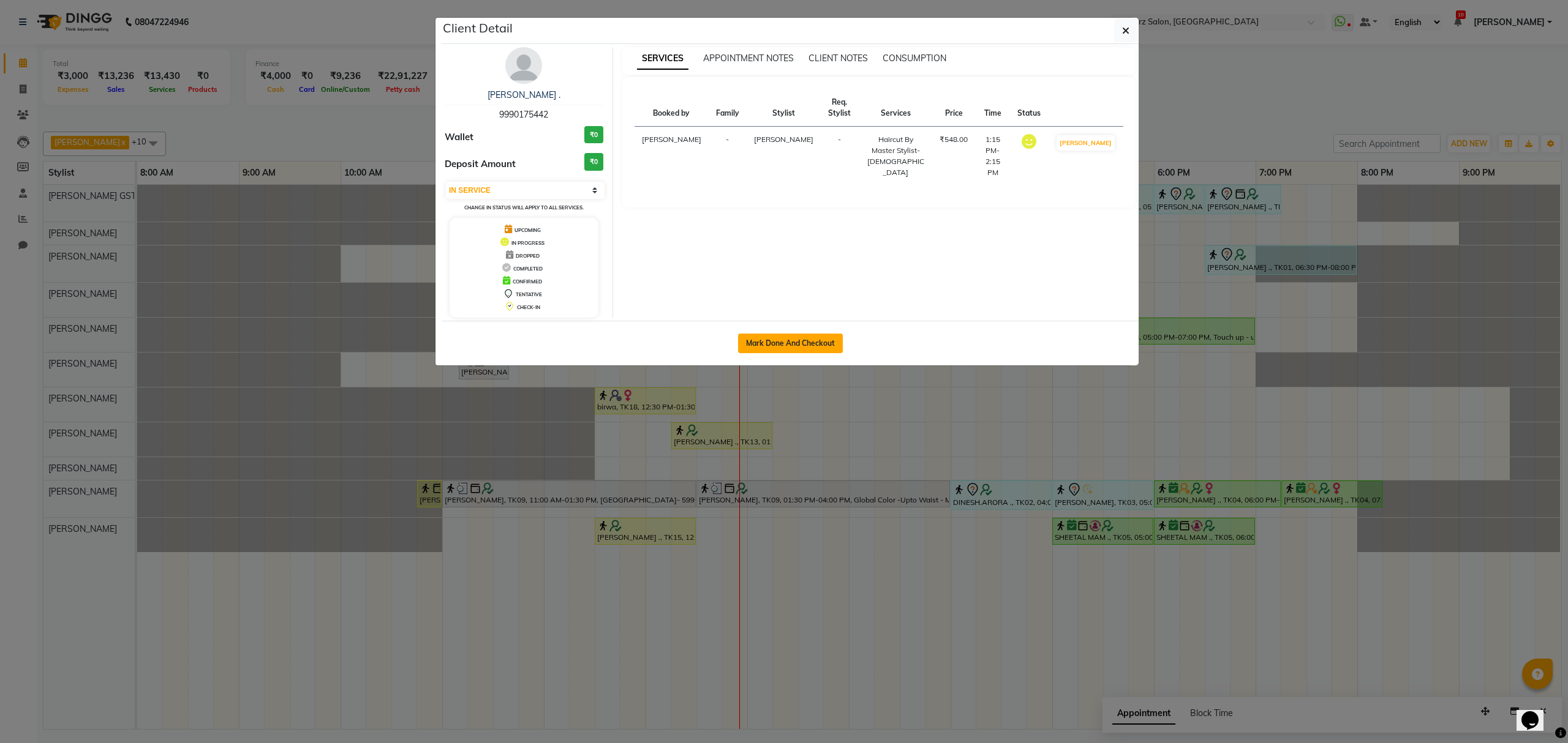
click at [766, 336] on button "Mark Done And Checkout" at bounding box center [791, 343] width 105 height 20
select select "service"
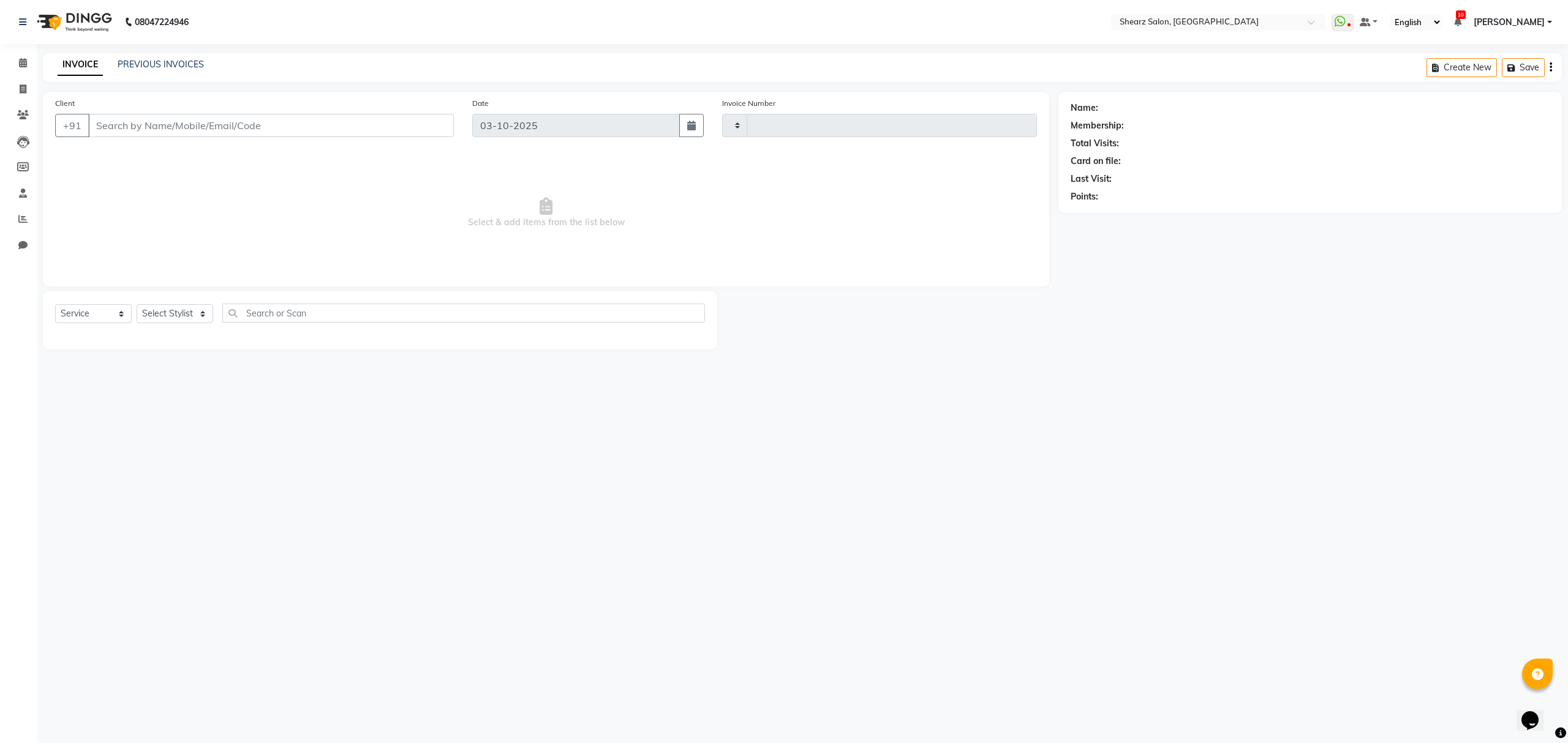
type input "7008"
select select "8157"
select select "77471"
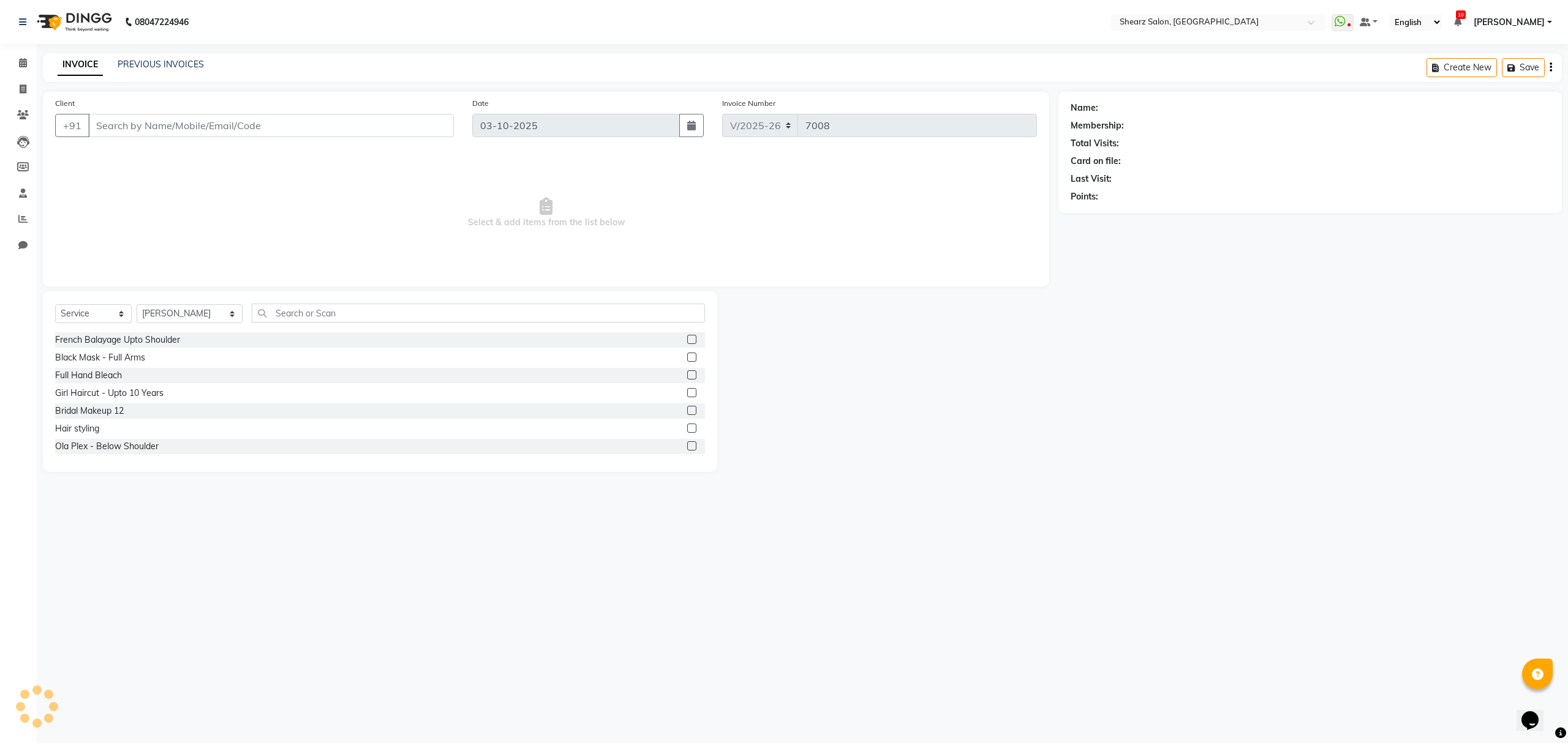
type input "9990175442"
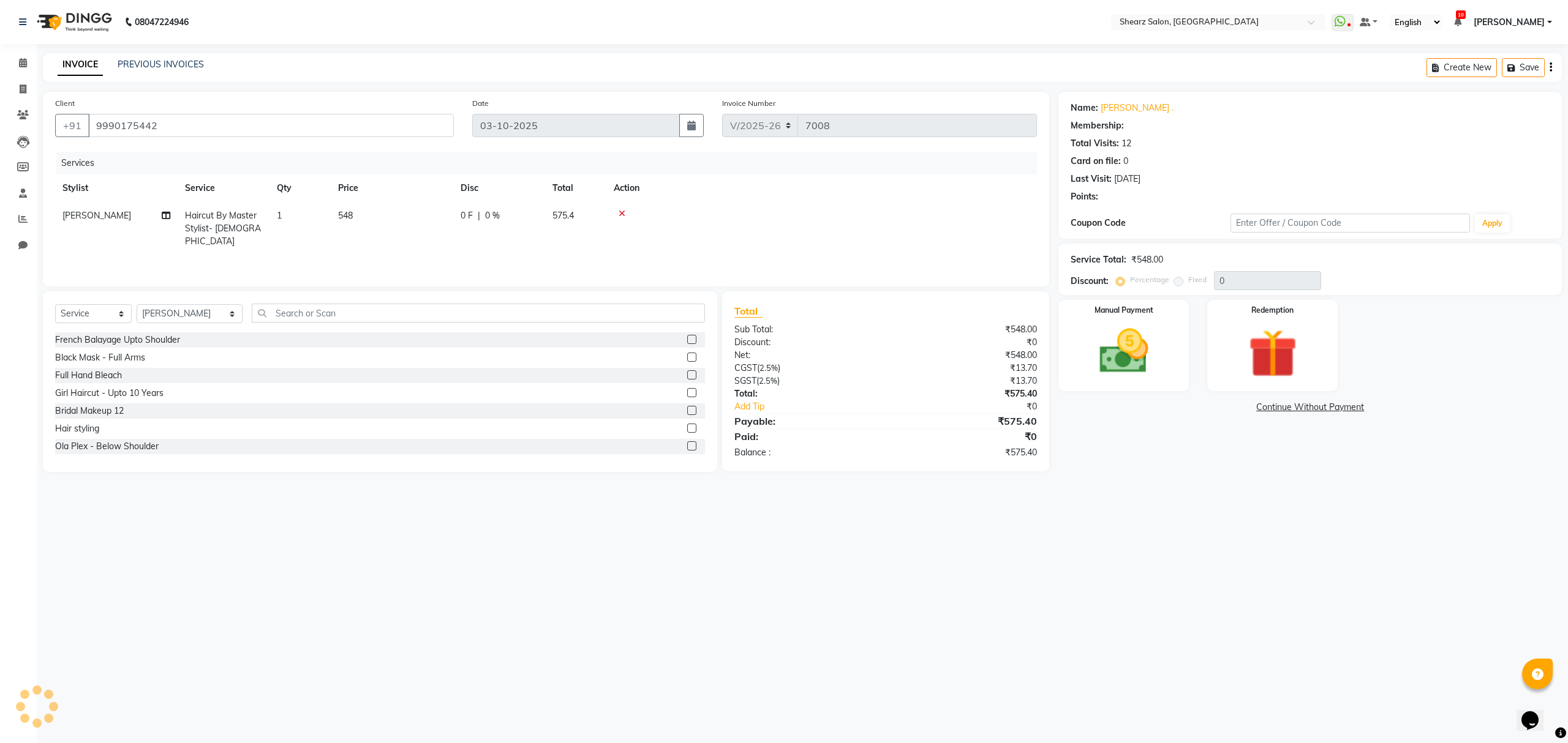
select select "1: Object"
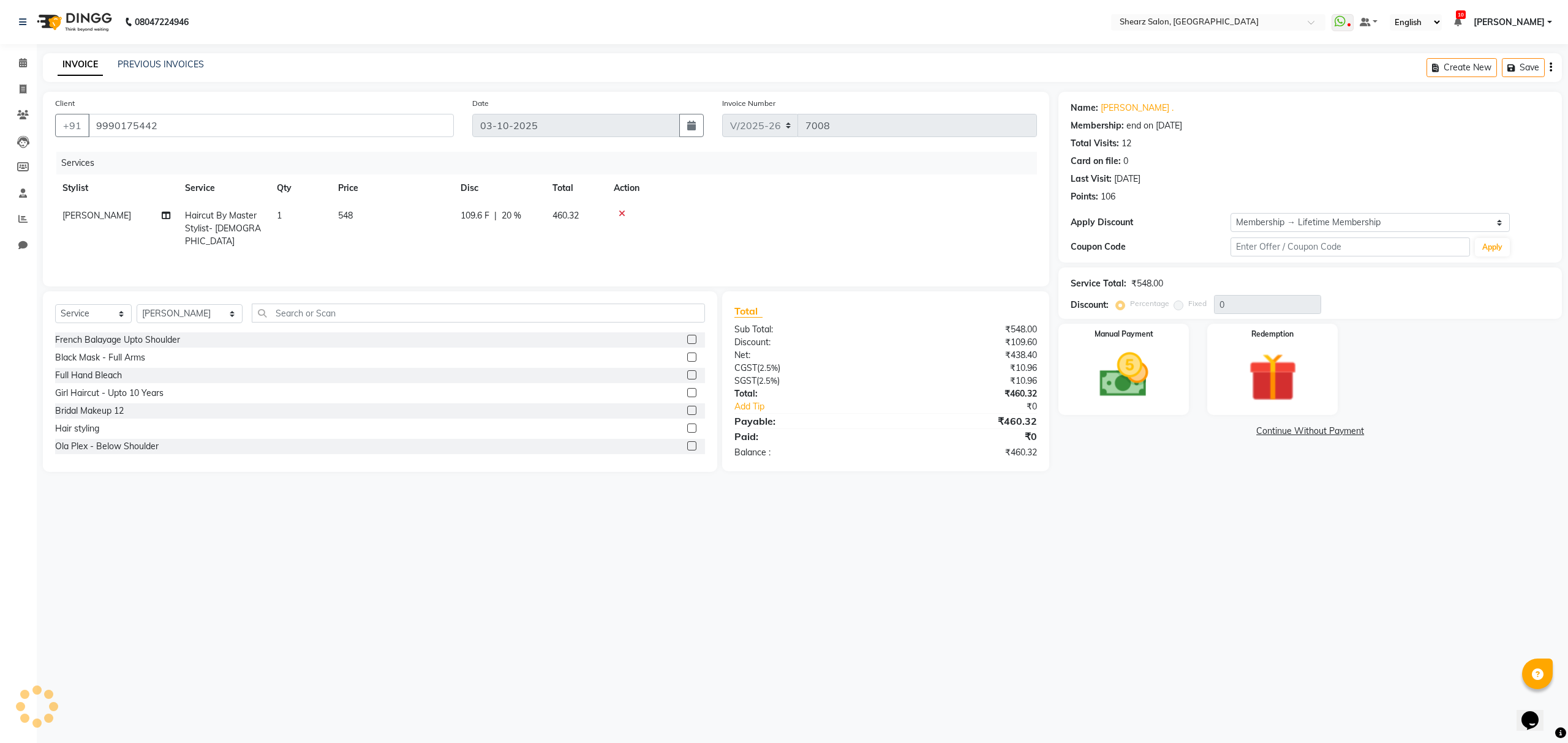
type input "20"
click at [18, 69] on link "Calendar" at bounding box center [18, 64] width 30 height 20
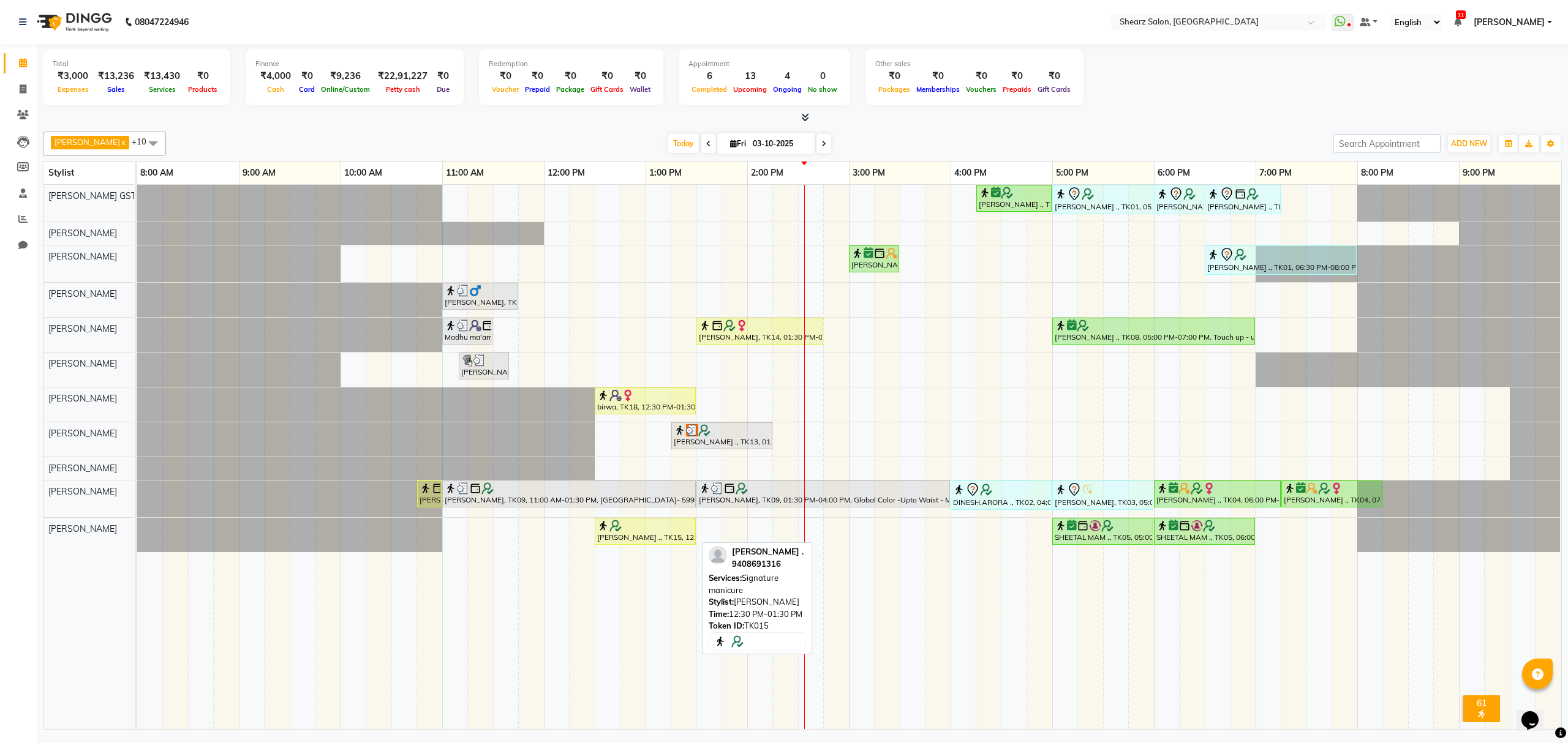
click at [638, 537] on div "SWEETU SHAH ., TK15, 12:30 PM-01:30 PM, Signature manicure" at bounding box center [645, 531] width 98 height 23
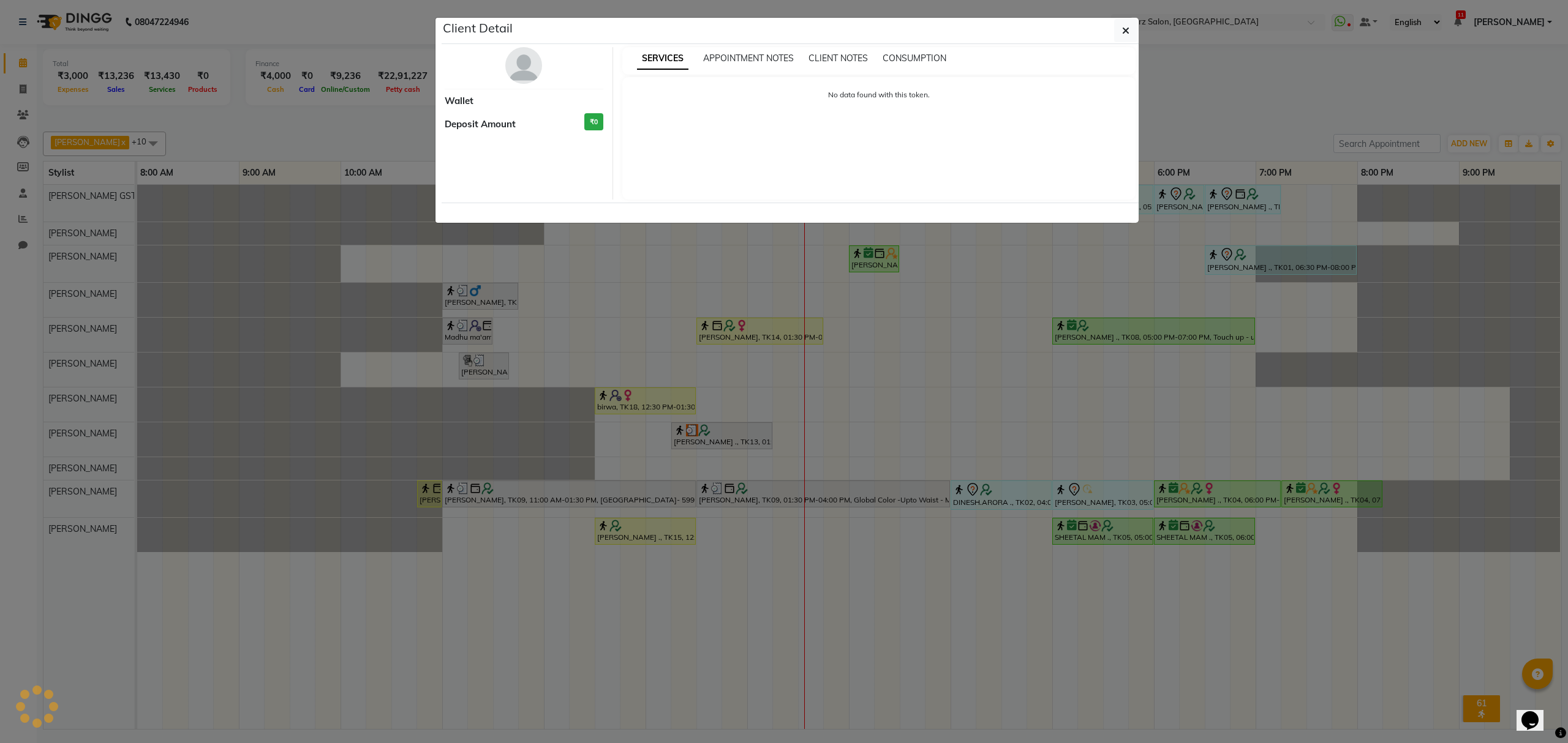
select select "3"
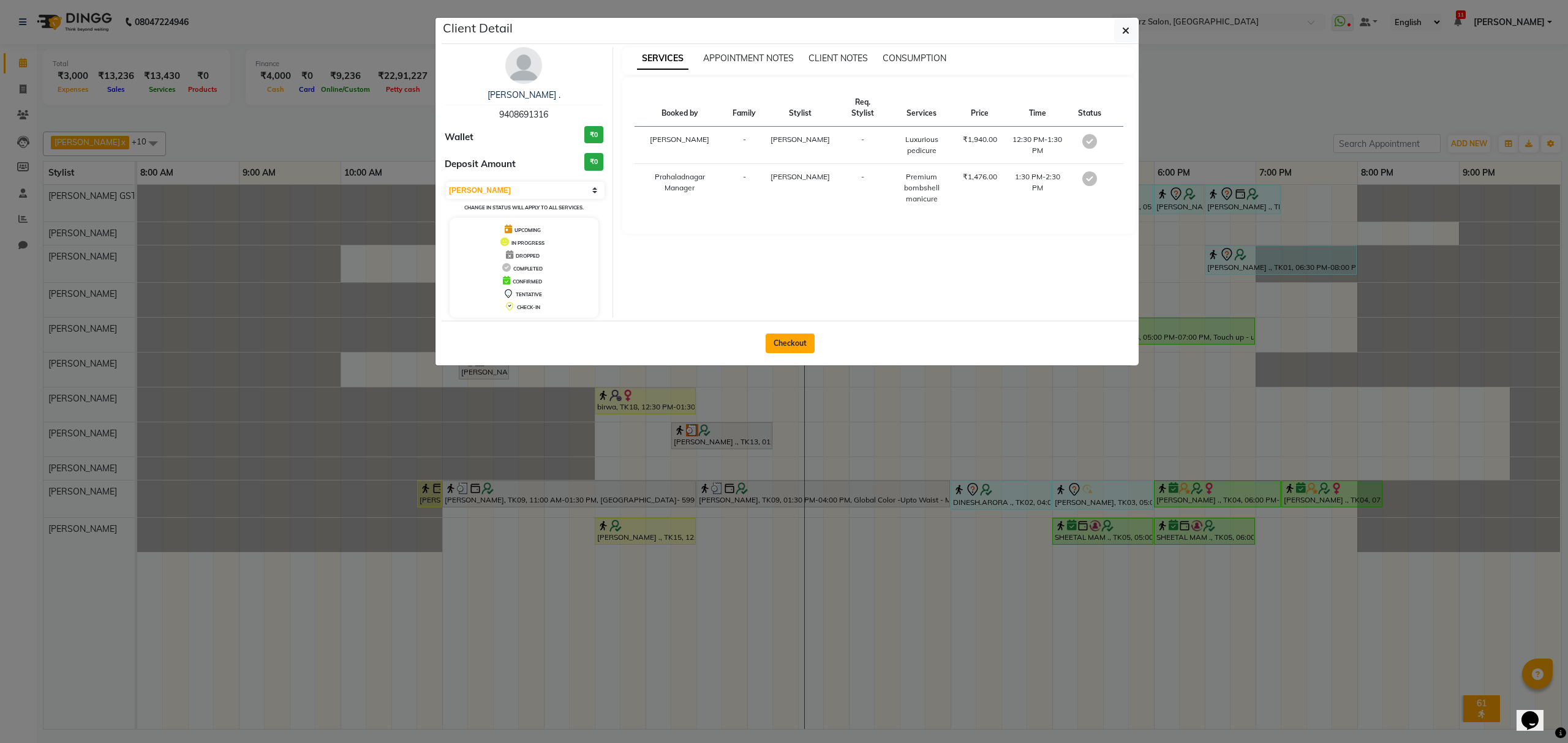
click at [787, 348] on button "Checkout" at bounding box center [791, 343] width 49 height 20
select select "service"
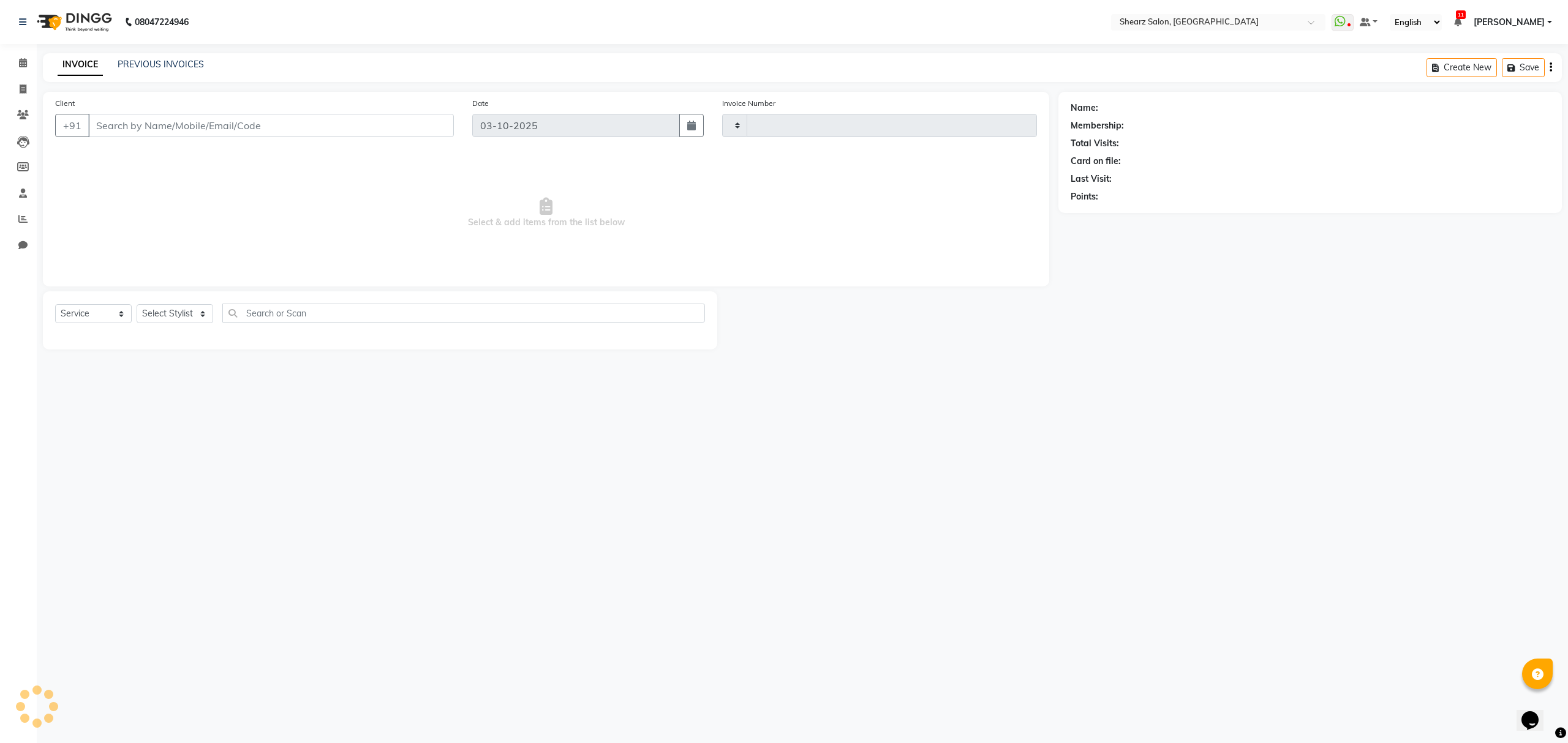
type input "7010"
select select "8157"
type input "9408691316"
select select "77471"
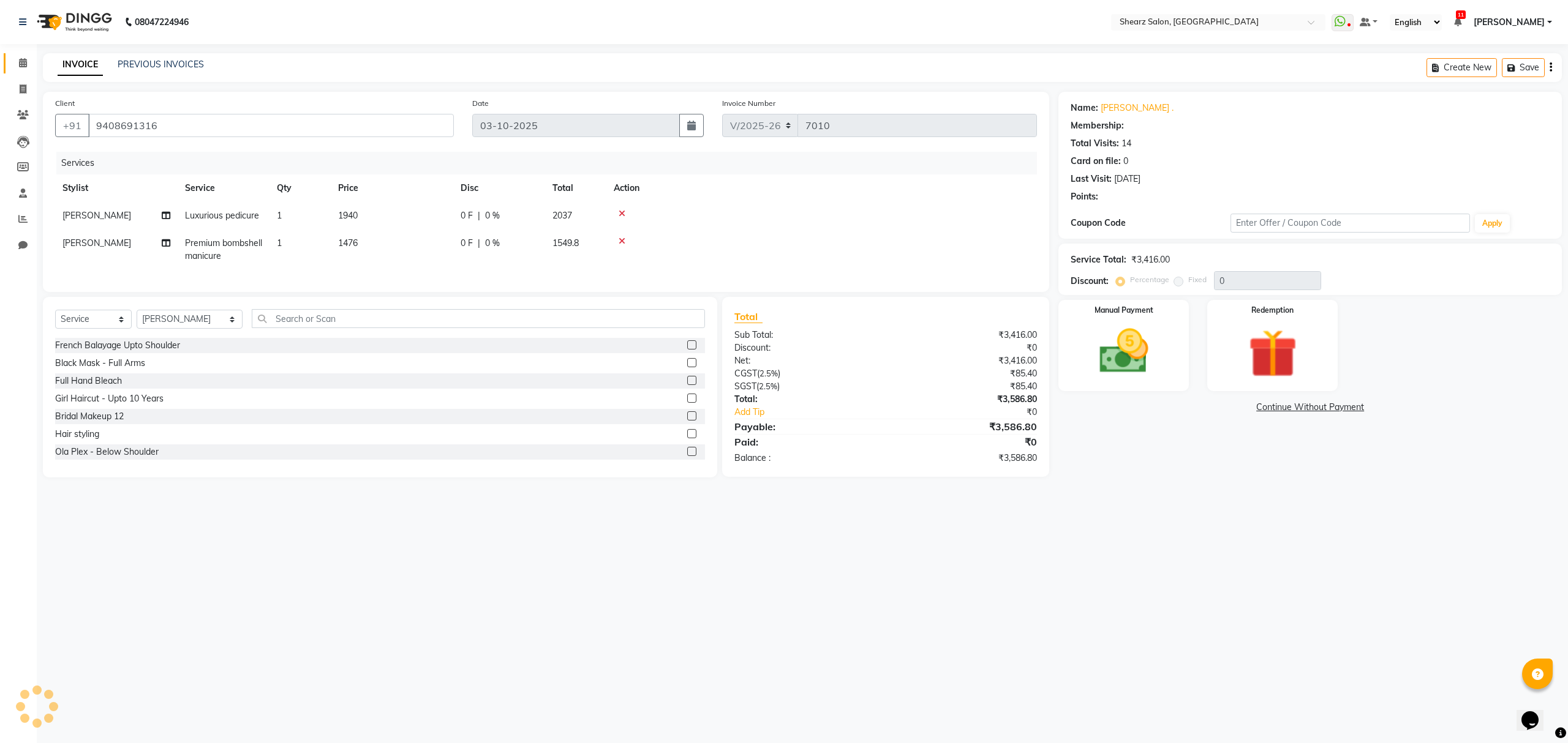
select select "1: Object"
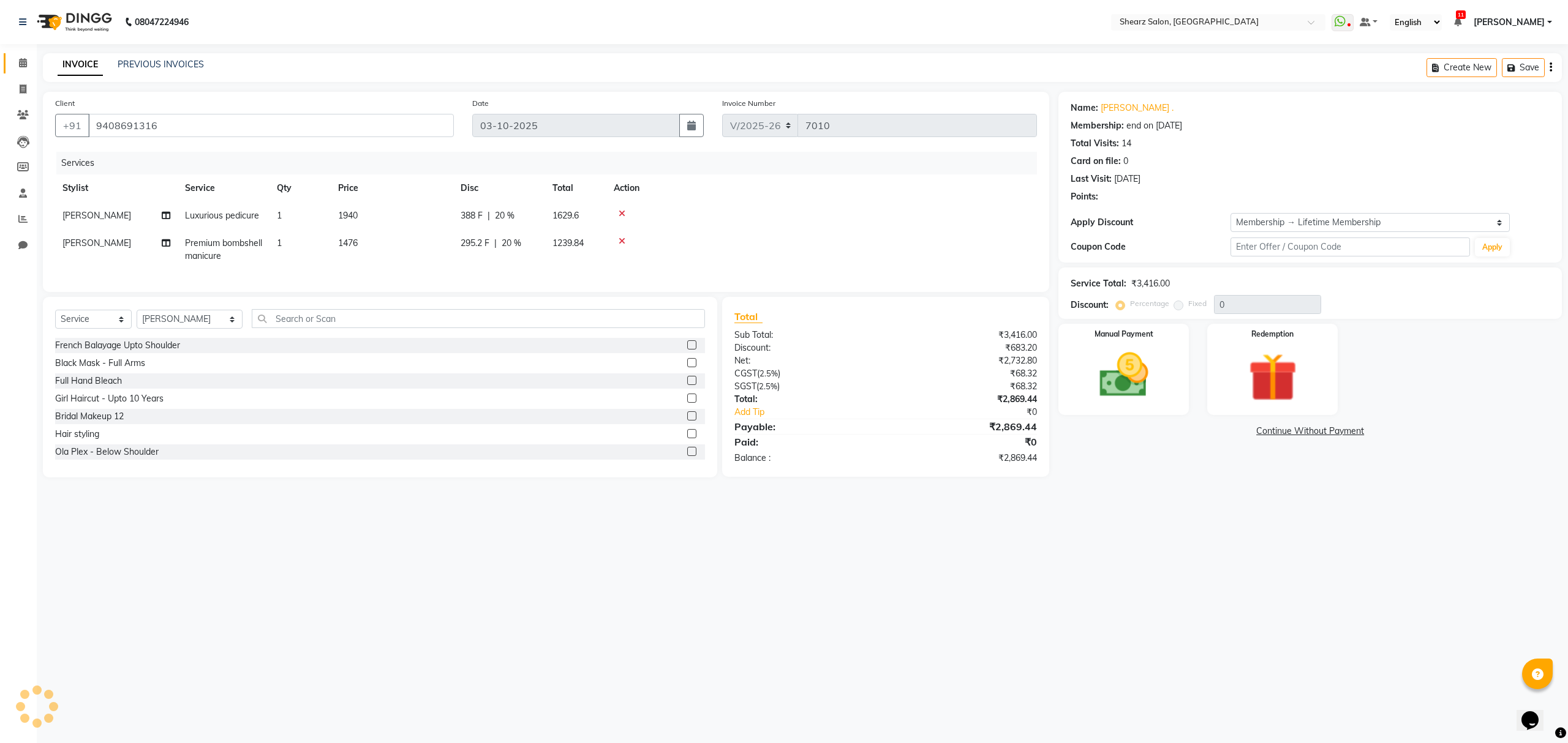
type input "20"
click at [1277, 357] on img at bounding box center [1273, 378] width 83 height 63
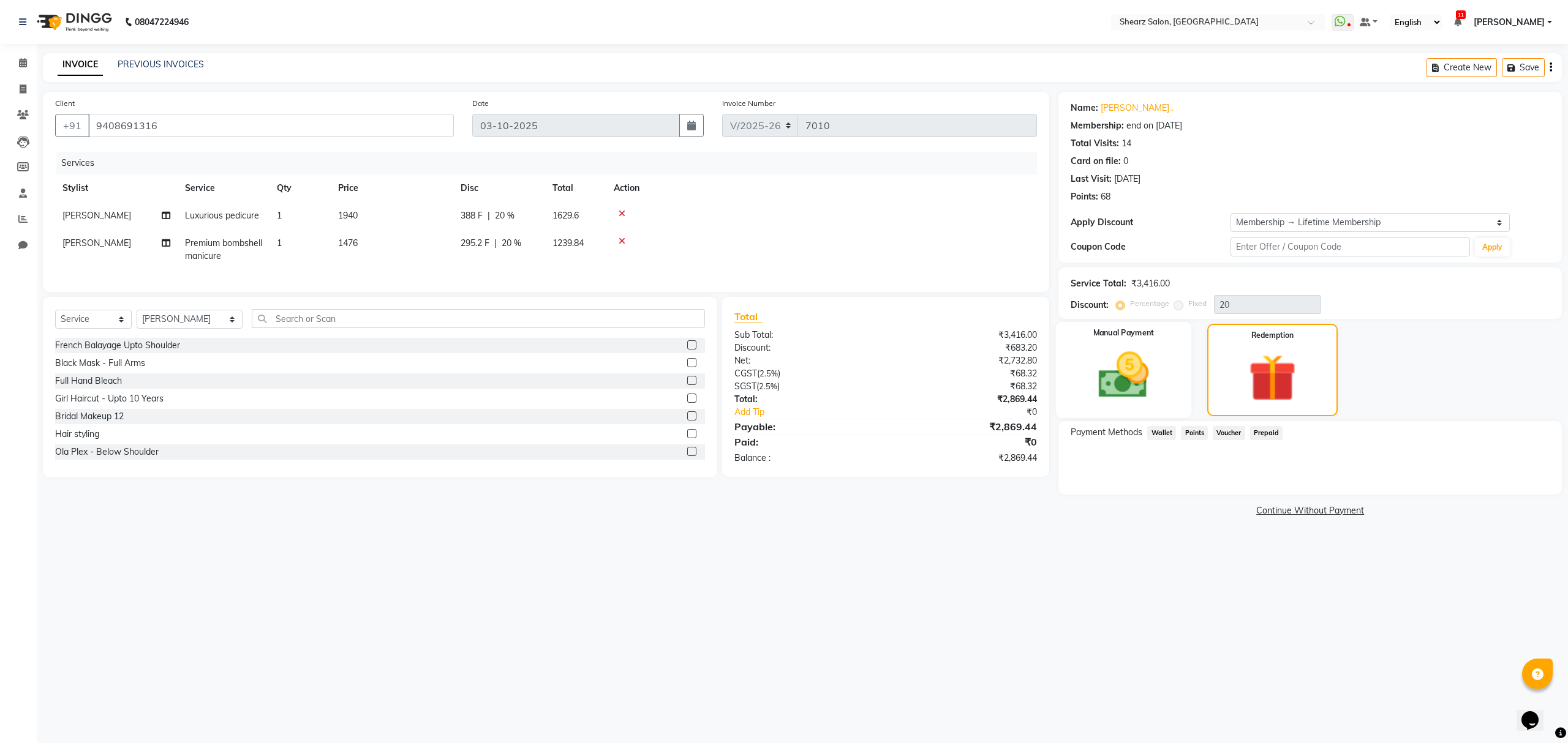
click at [1126, 377] on img at bounding box center [1124, 375] width 83 height 59
click at [1262, 435] on span "CASH" at bounding box center [1265, 431] width 26 height 14
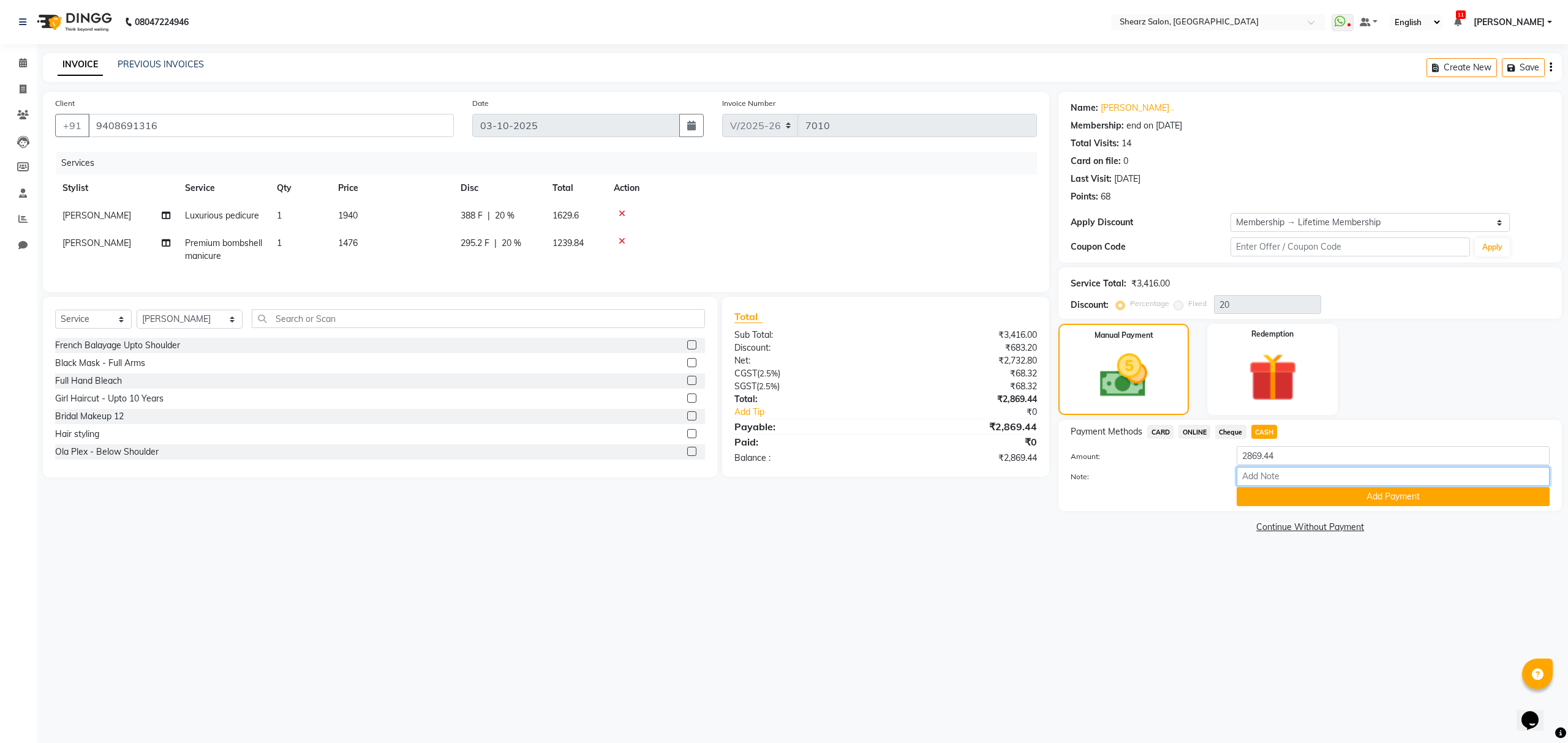
drag, startPoint x: 1291, startPoint y: 469, endPoint x: 1198, endPoint y: 467, distance: 93.0
click at [1198, 467] on div "Note:" at bounding box center [1310, 477] width 497 height 21
drag, startPoint x: 1284, startPoint y: 451, endPoint x: 1223, endPoint y: 456, distance: 61.2
click at [1221, 454] on div "Amount: 2869.44" at bounding box center [1310, 457] width 497 height 21
type input "3000"
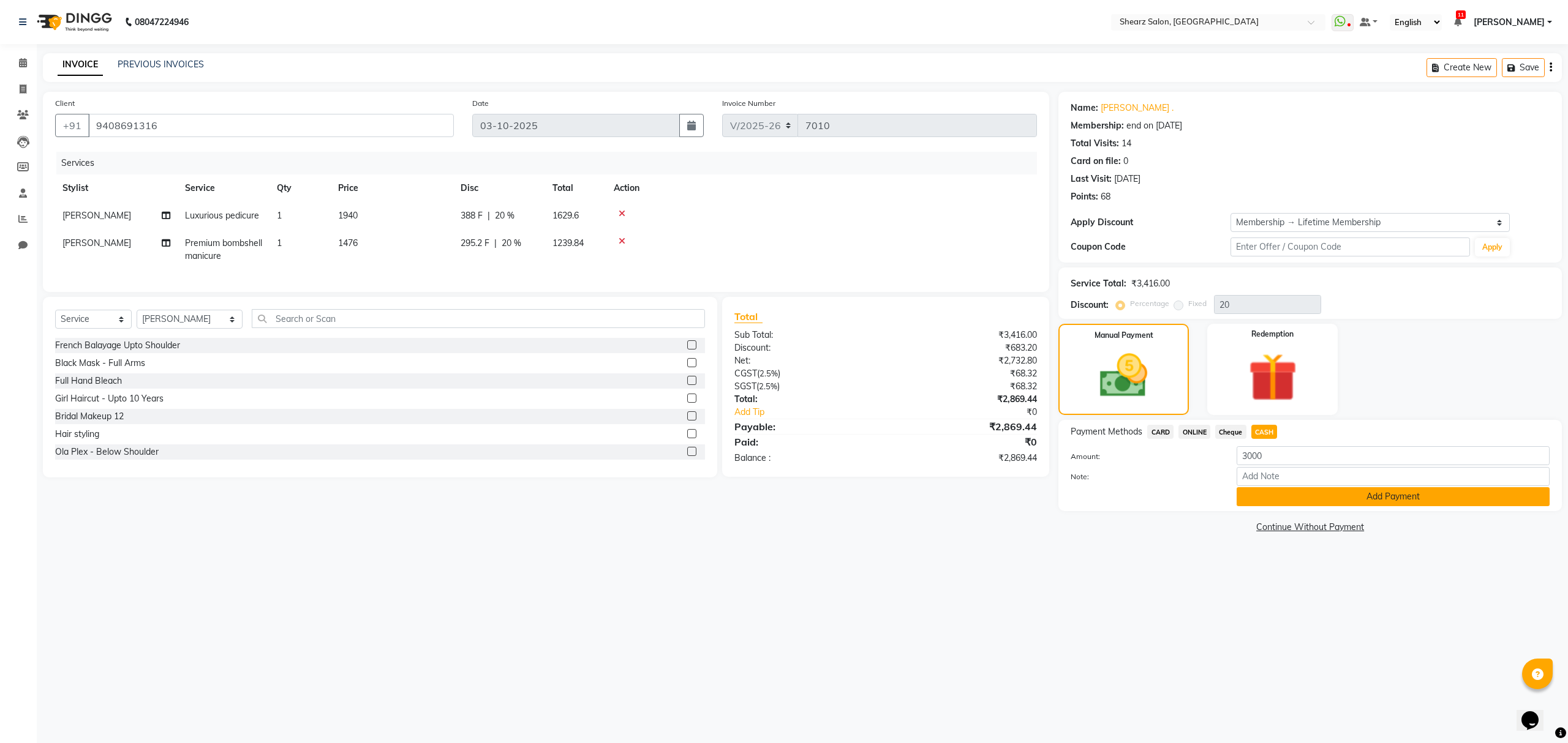
click at [1311, 500] on button "Add Payment" at bounding box center [1393, 496] width 313 height 19
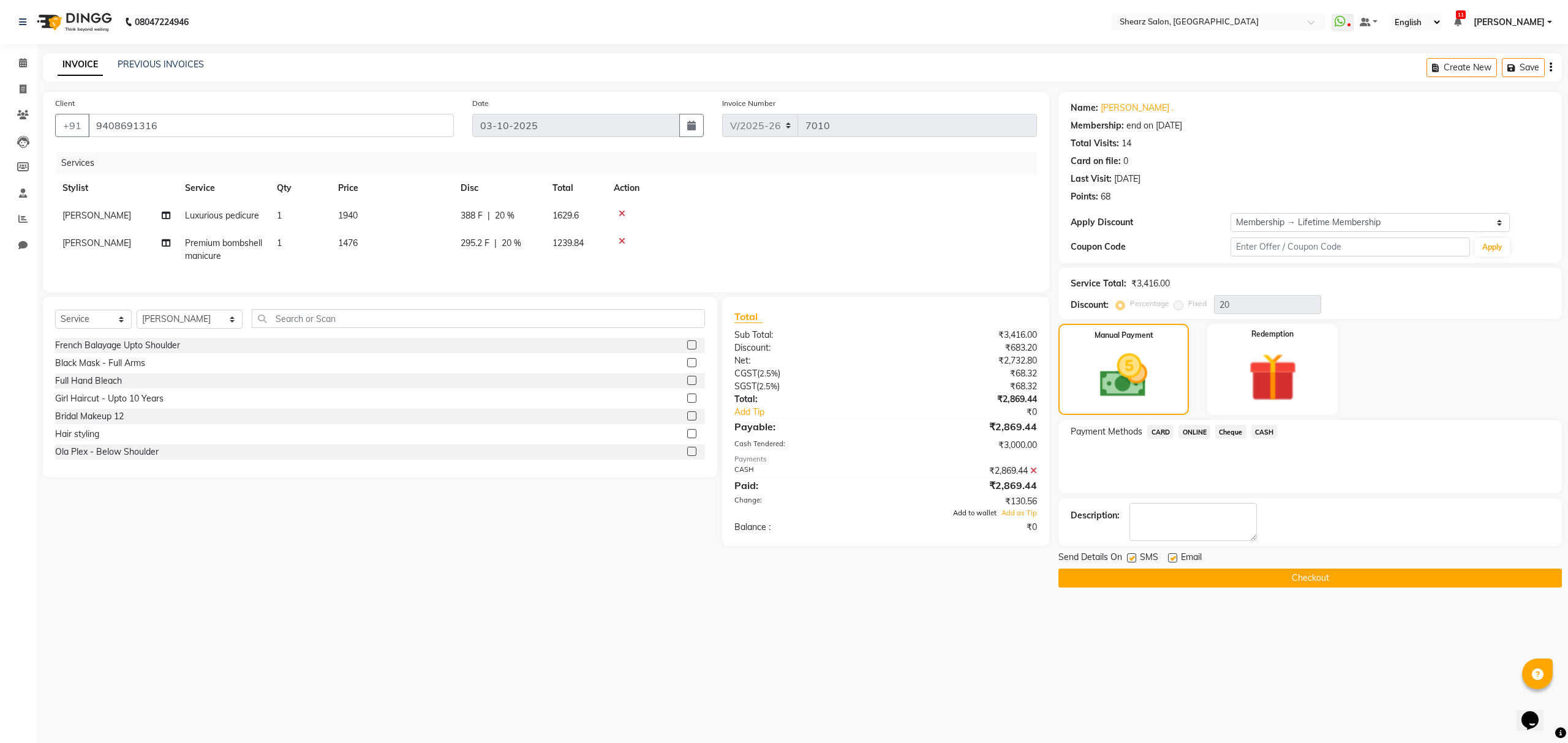
click at [988, 517] on span "Add to wallet" at bounding box center [974, 513] width 43 height 9
click at [1140, 573] on button "Checkout" at bounding box center [1310, 578] width 503 height 19
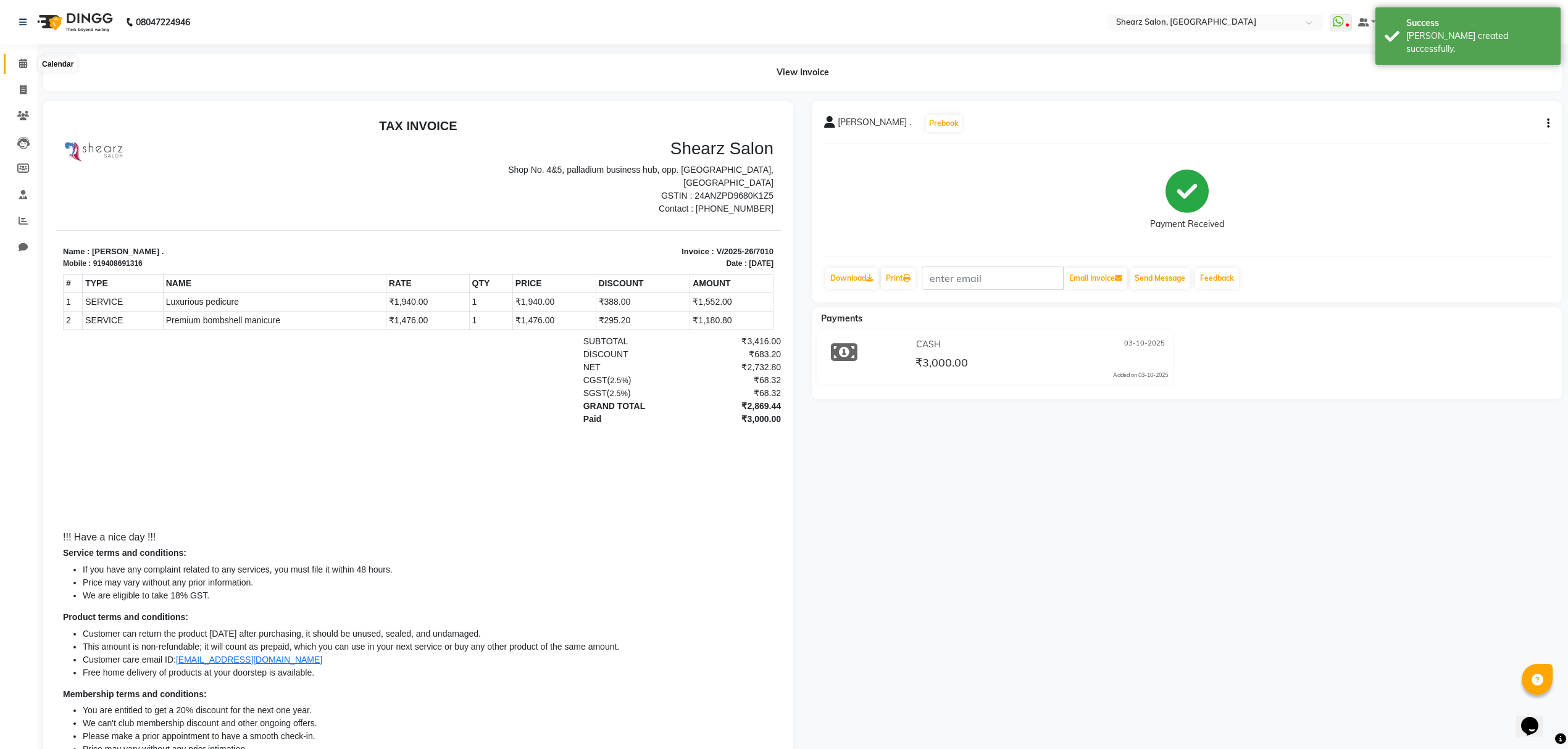
click at [18, 58] on span at bounding box center [23, 63] width 22 height 14
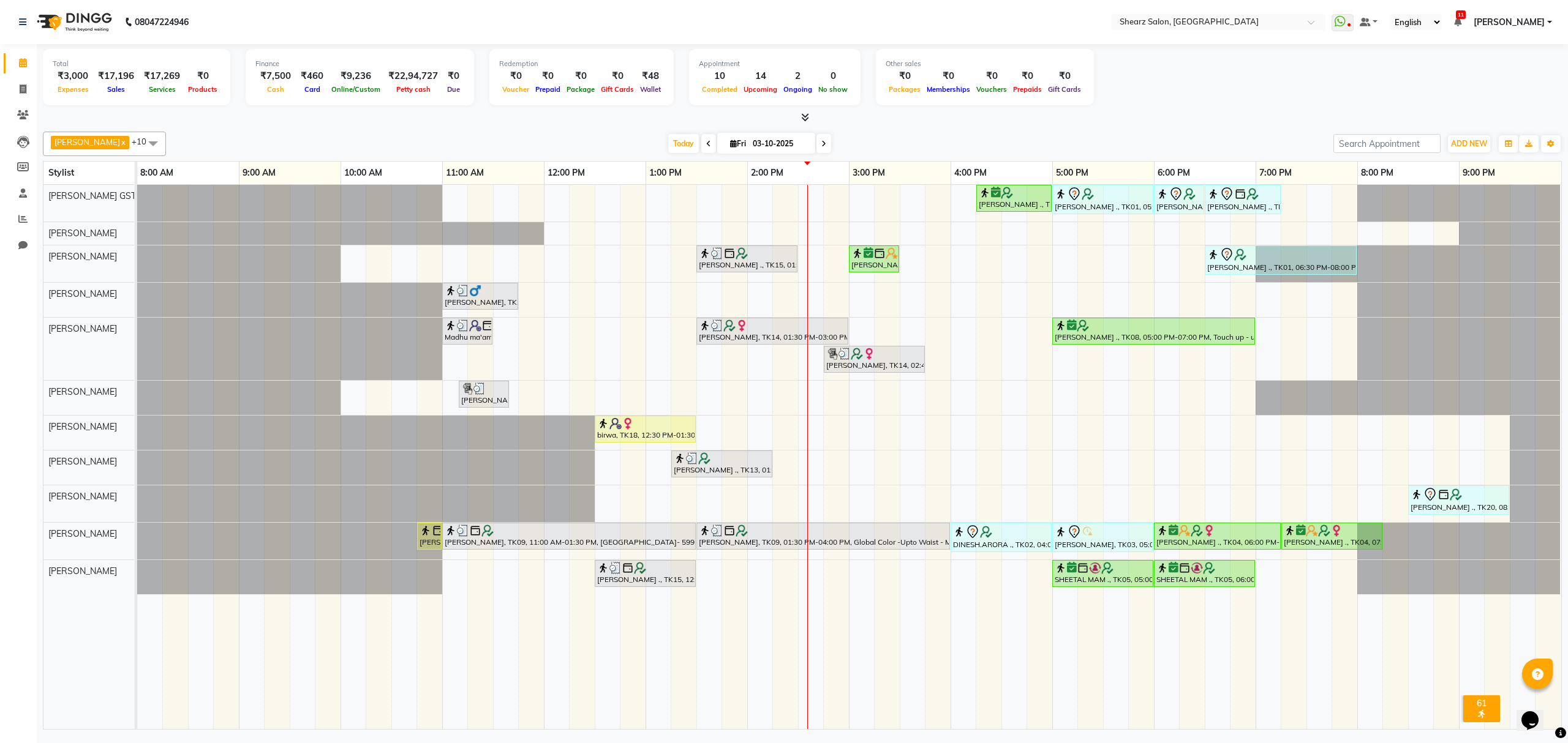
click at [819, 143] on span at bounding box center [824, 143] width 14 height 19
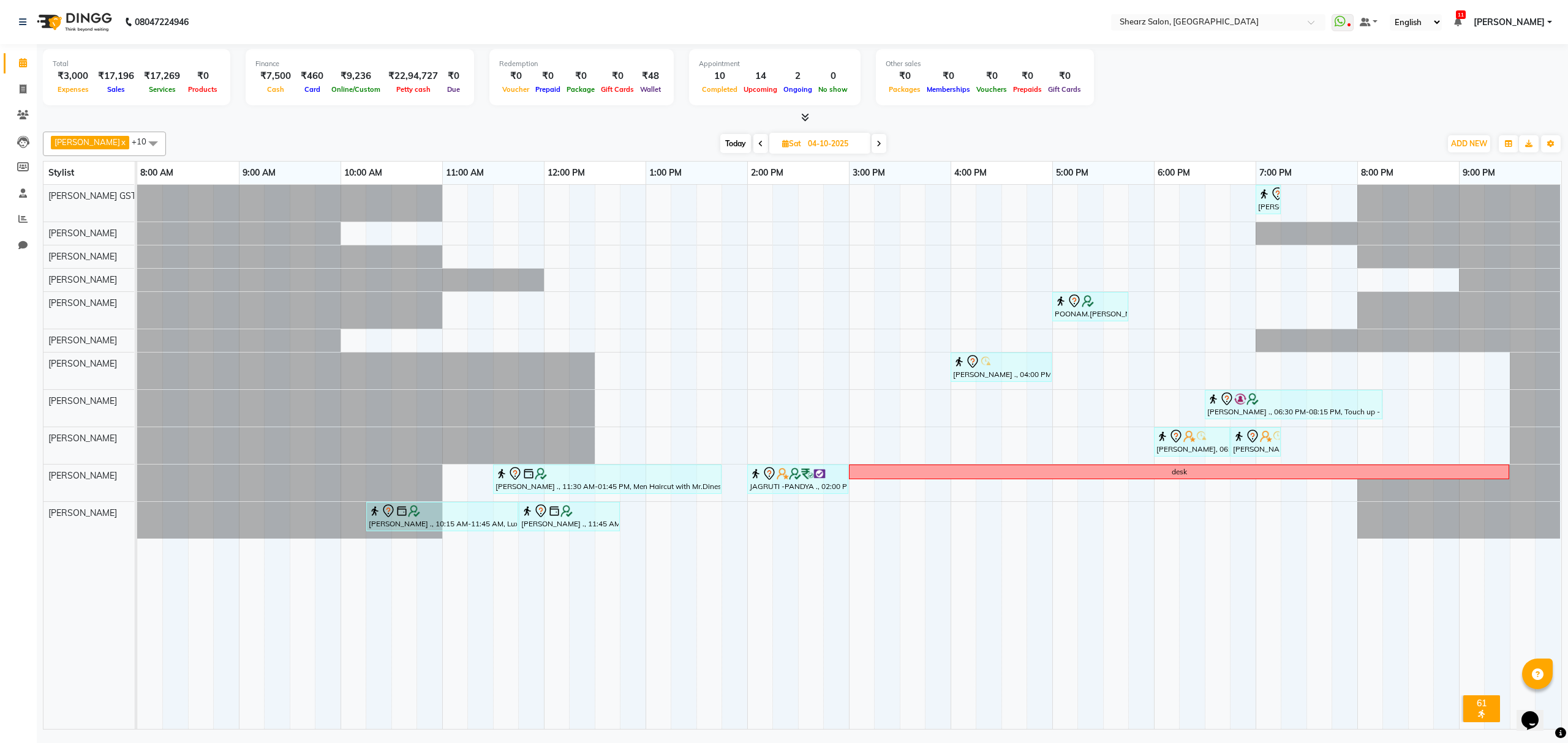
click at [877, 145] on icon at bounding box center [879, 144] width 5 height 7
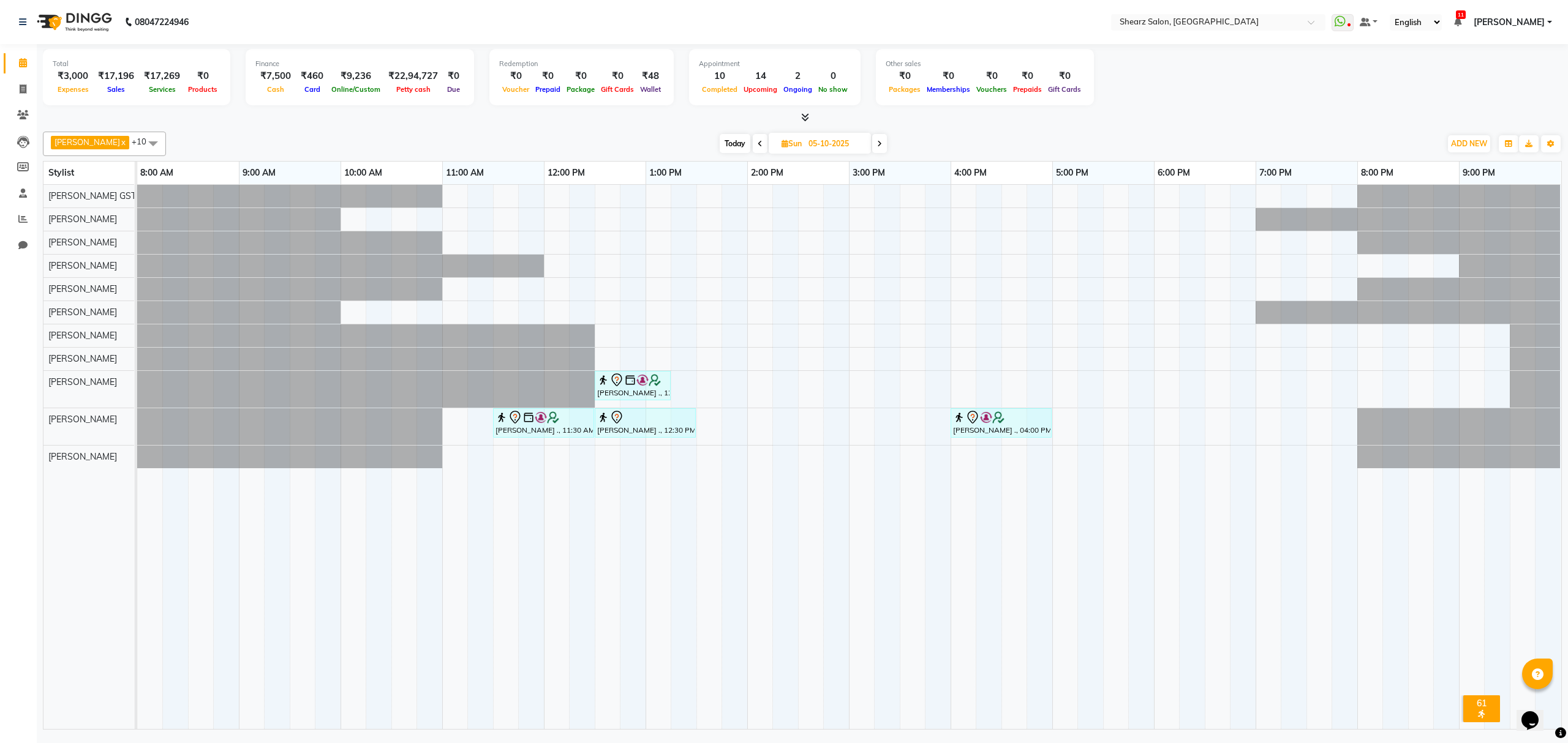
click at [733, 138] on span "Today" at bounding box center [735, 143] width 30 height 19
type input "03-10-2025"
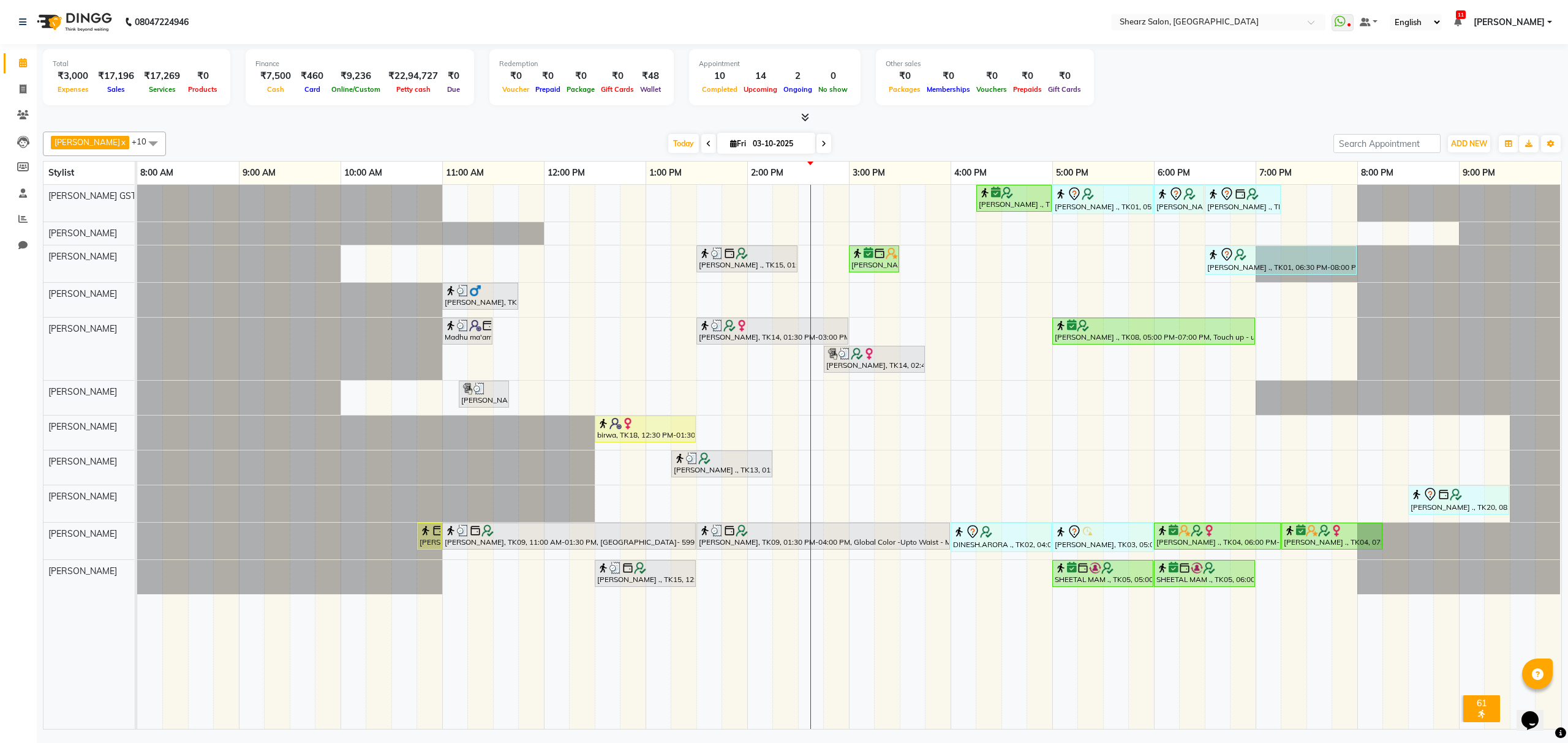
click at [0, 207] on li "Reports" at bounding box center [18, 219] width 37 height 26
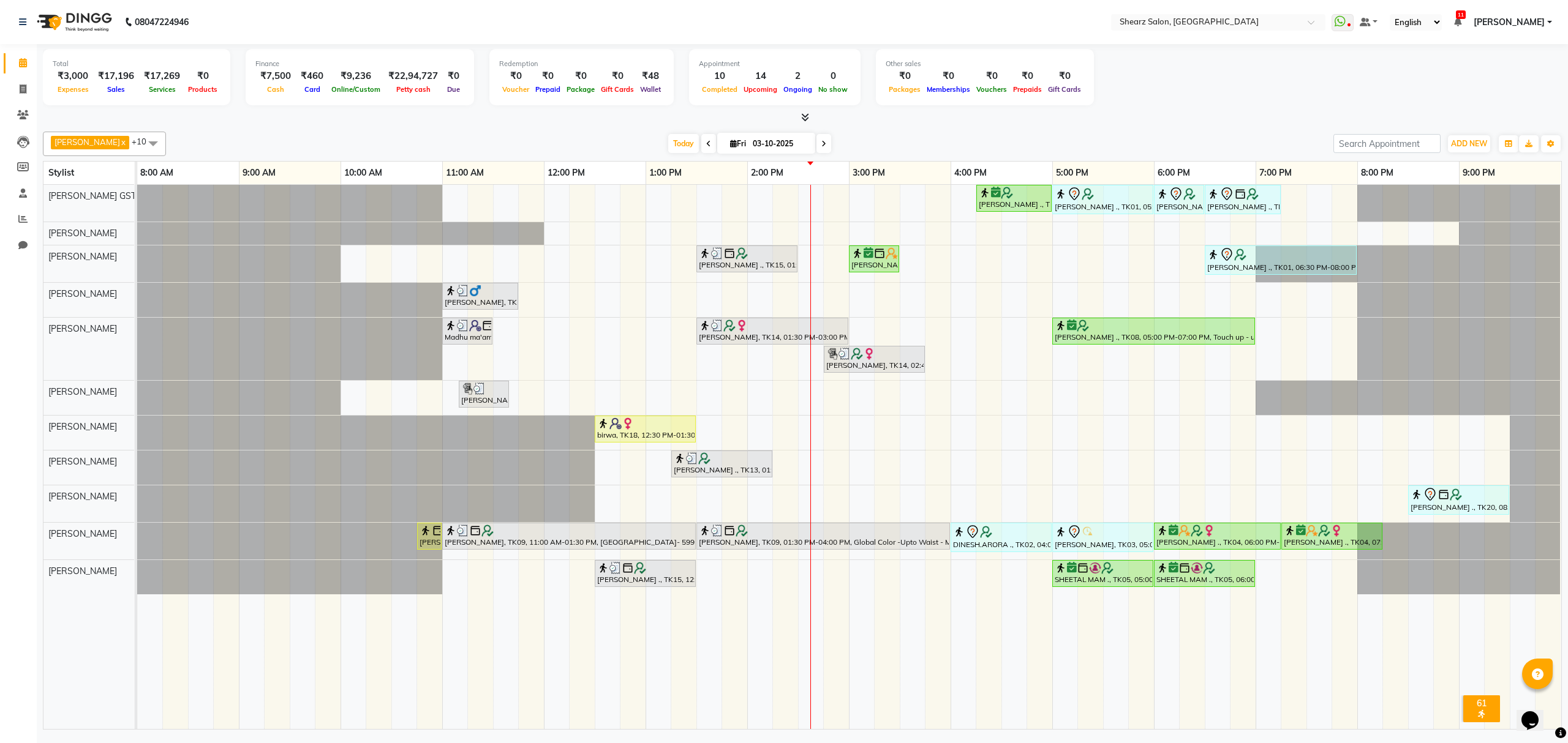
click at [0, 207] on li "Reports" at bounding box center [18, 219] width 37 height 26
click at [20, 94] on span at bounding box center [23, 89] width 22 height 14
select select "service"
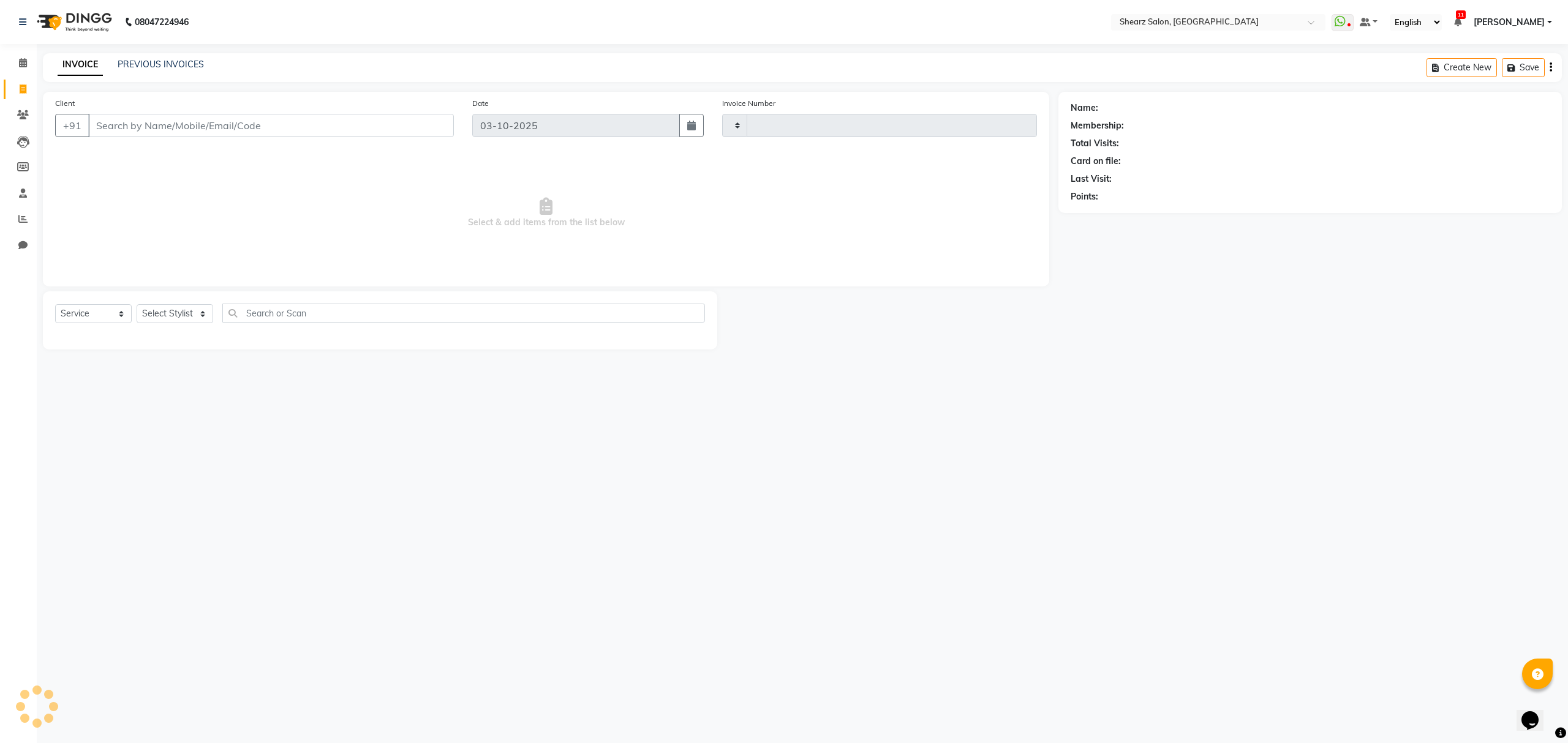
type input "7011"
select select "8157"
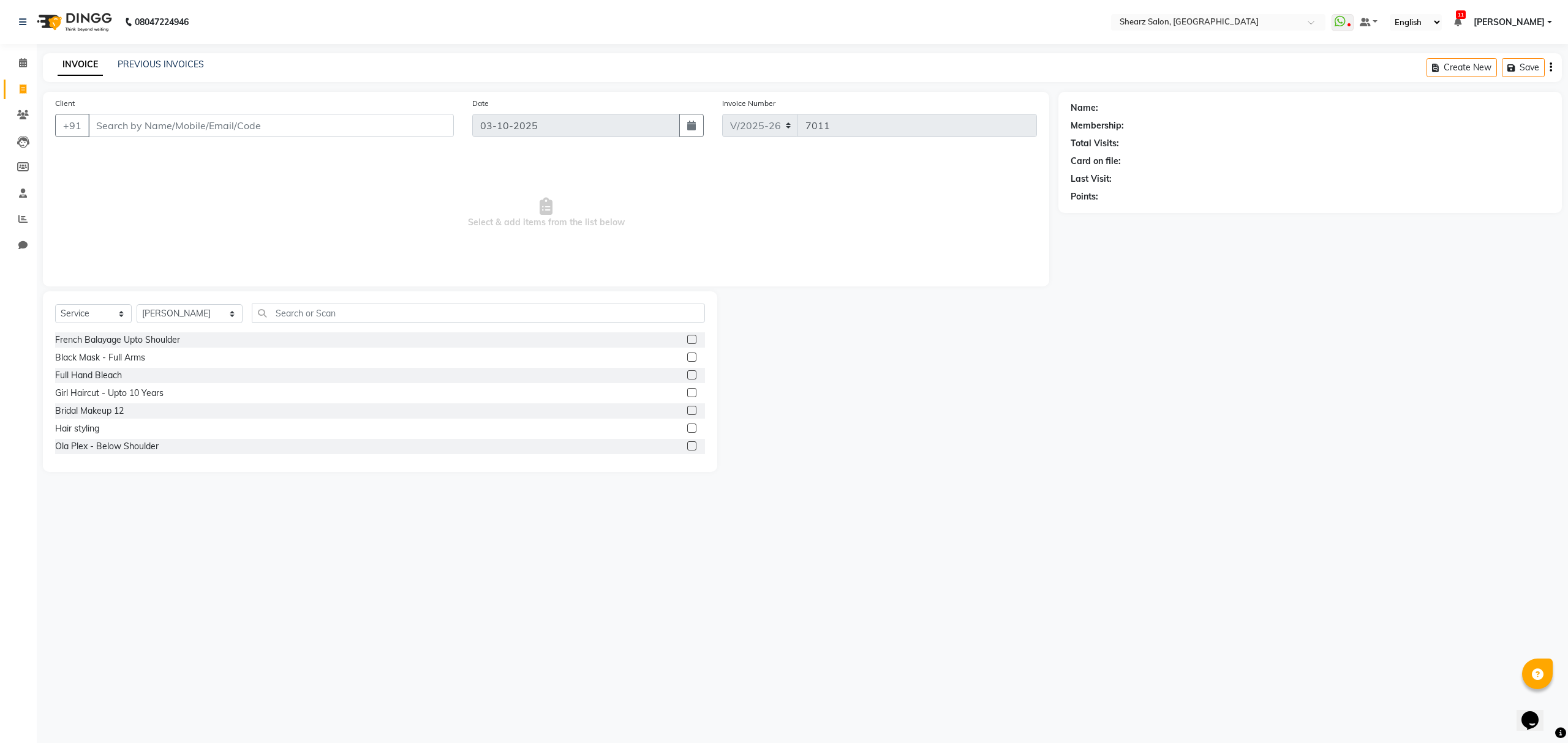
click at [284, 302] on div "Select Service Product Membership Package Voucher Prepaid Gift Card Select Styl…" at bounding box center [380, 382] width 675 height 181
click at [181, 313] on select "Select Stylist Admin A General Arvind S Devda Asha Chavariya Brijesh Valand Cen…" at bounding box center [190, 313] width 106 height 19
select select "77475"
click at [137, 304] on select "Select Stylist Admin A General Arvind S Devda Asha Chavariya Brijesh Valand Cen…" at bounding box center [190, 313] width 106 height 19
click at [272, 305] on input "text" at bounding box center [478, 313] width 452 height 19
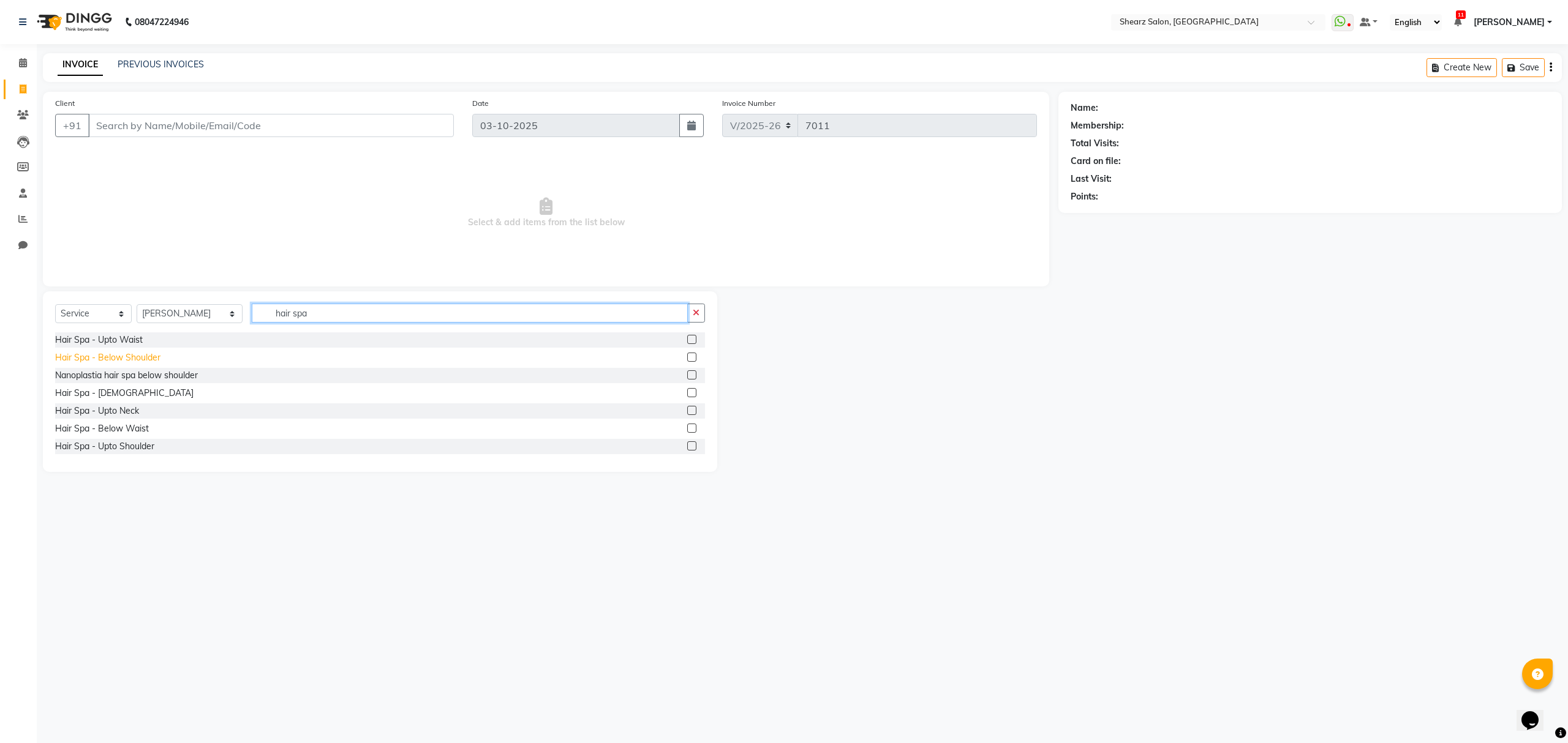
type input "hair spa"
click at [123, 361] on div "Hair Spa - Below Shoulder" at bounding box center [108, 358] width 106 height 13
checkbox input "false"
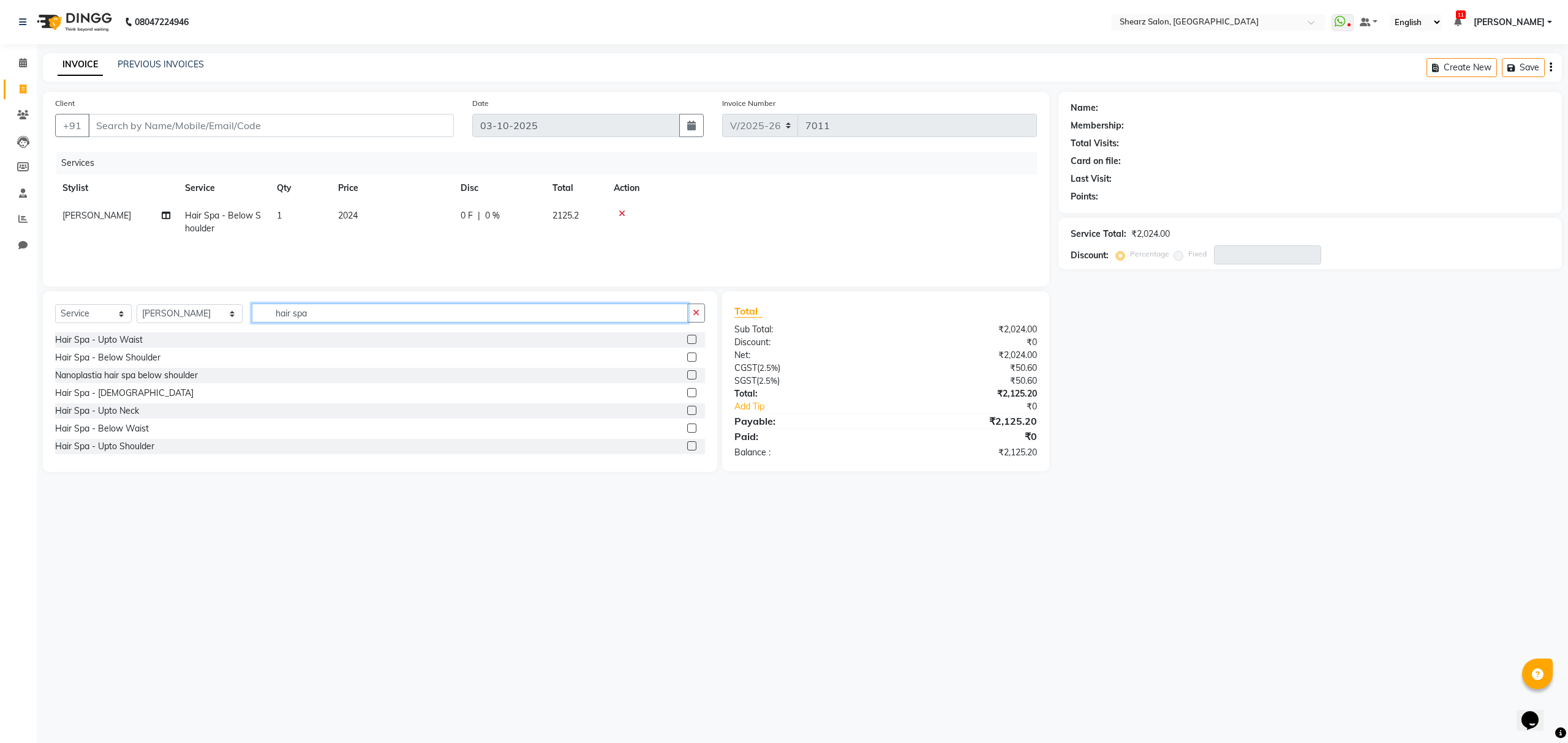
drag, startPoint x: 314, startPoint y: 315, endPoint x: 321, endPoint y: 332, distance: 18.4
click at [270, 314] on input "hair spa" at bounding box center [470, 313] width 436 height 19
type input "k"
type input "fusio"
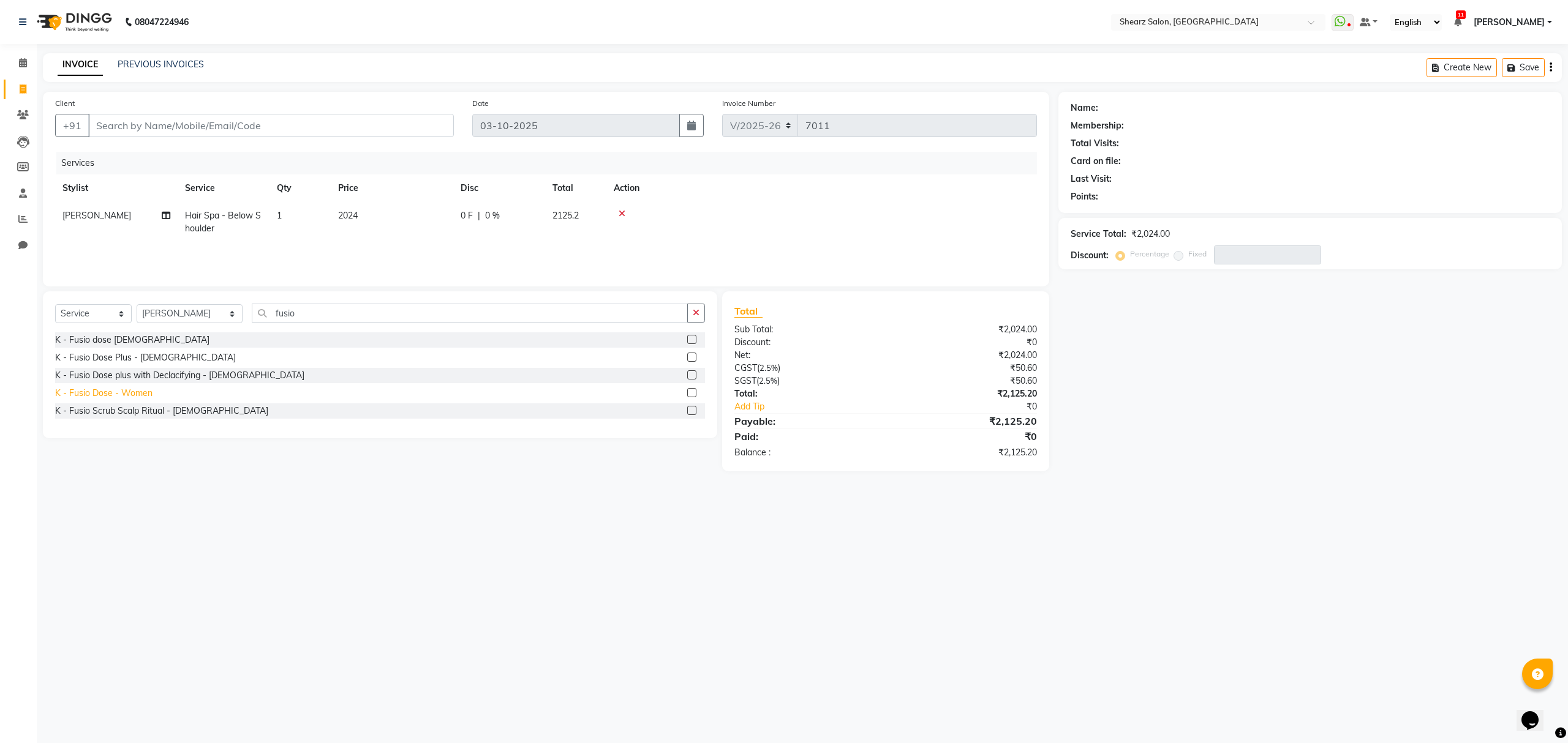
click at [106, 387] on div "K - Fusio Dose - Women" at bounding box center [104, 394] width 98 height 13
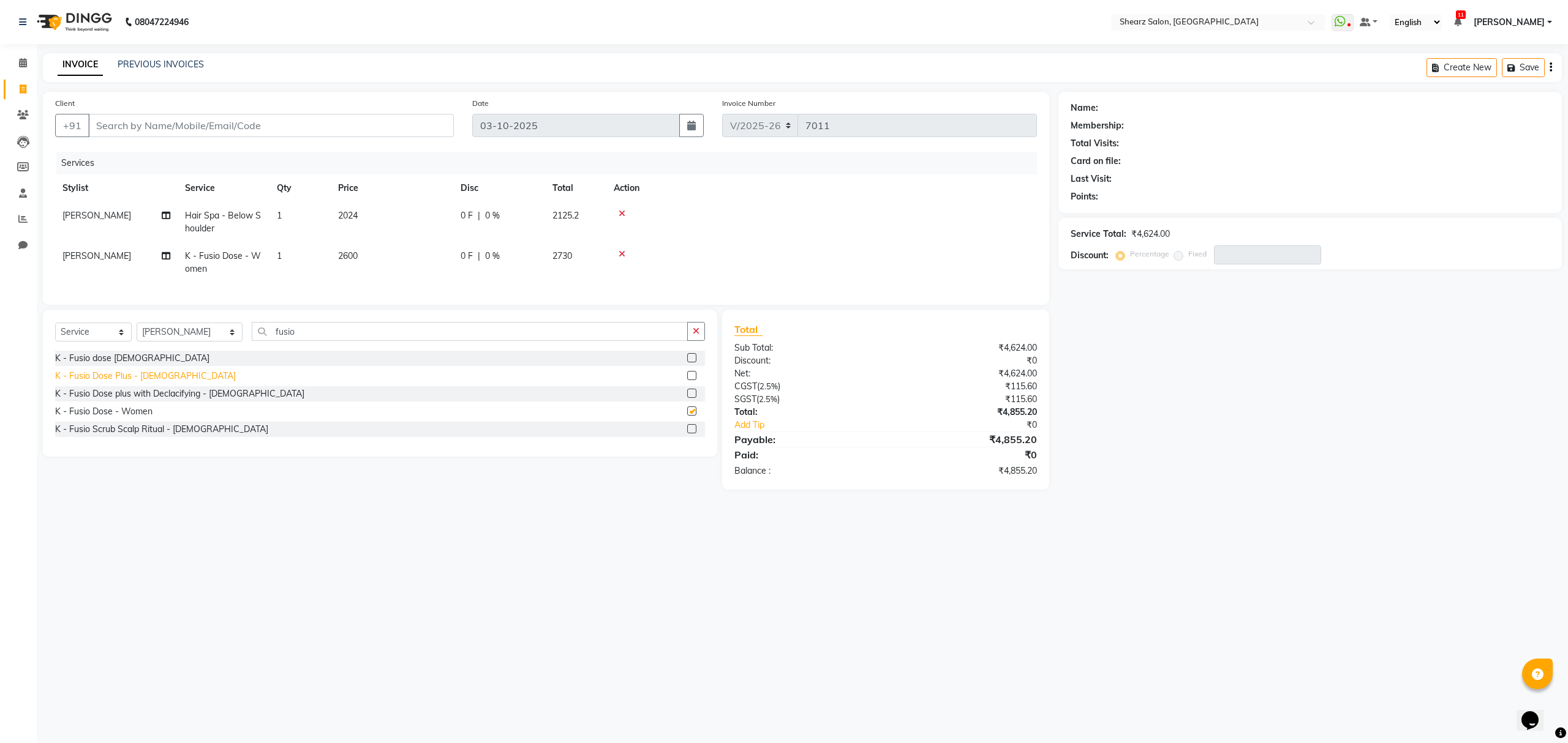
checkbox input "false"
drag, startPoint x: 182, startPoint y: 212, endPoint x: 218, endPoint y: 224, distance: 37.9
click at [218, 224] on td "Hair Spa - Below Shoulder" at bounding box center [223, 222] width 92 height 41
select select "77475"
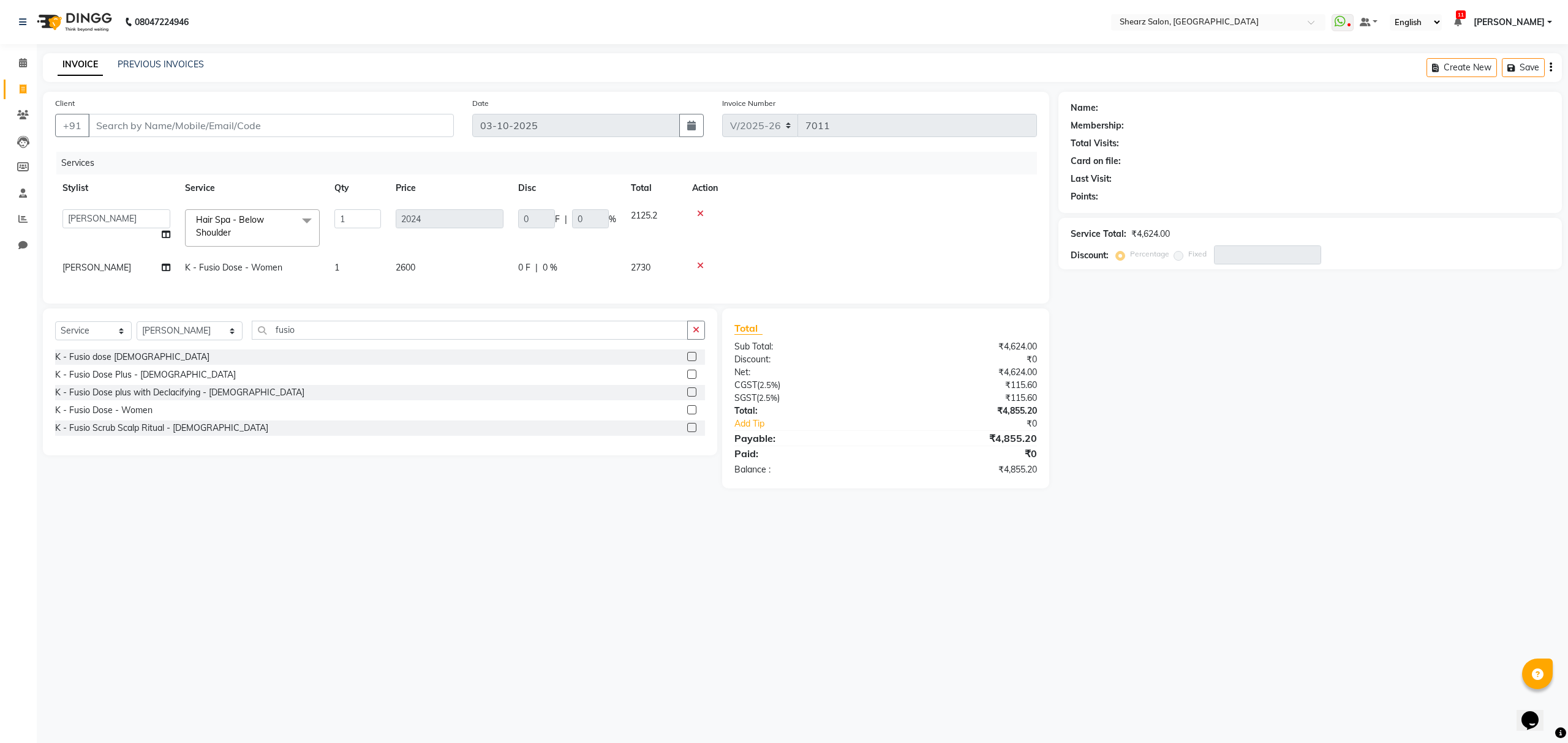
click at [229, 160] on div "Services" at bounding box center [551, 163] width 990 height 22
click at [22, 87] on icon at bounding box center [22, 89] width 7 height 9
select select "service"
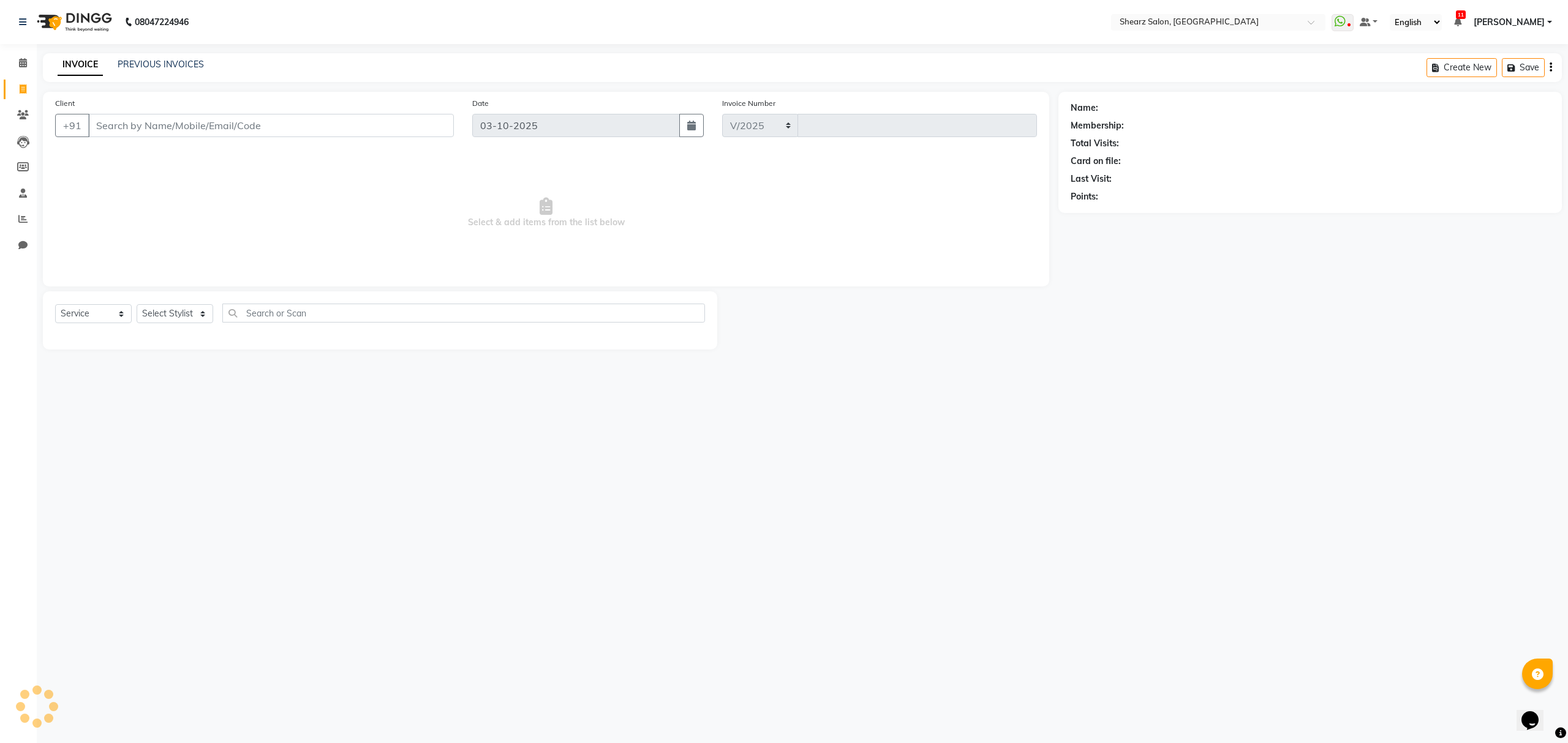
select select "8157"
type input "7011"
select select "77471"
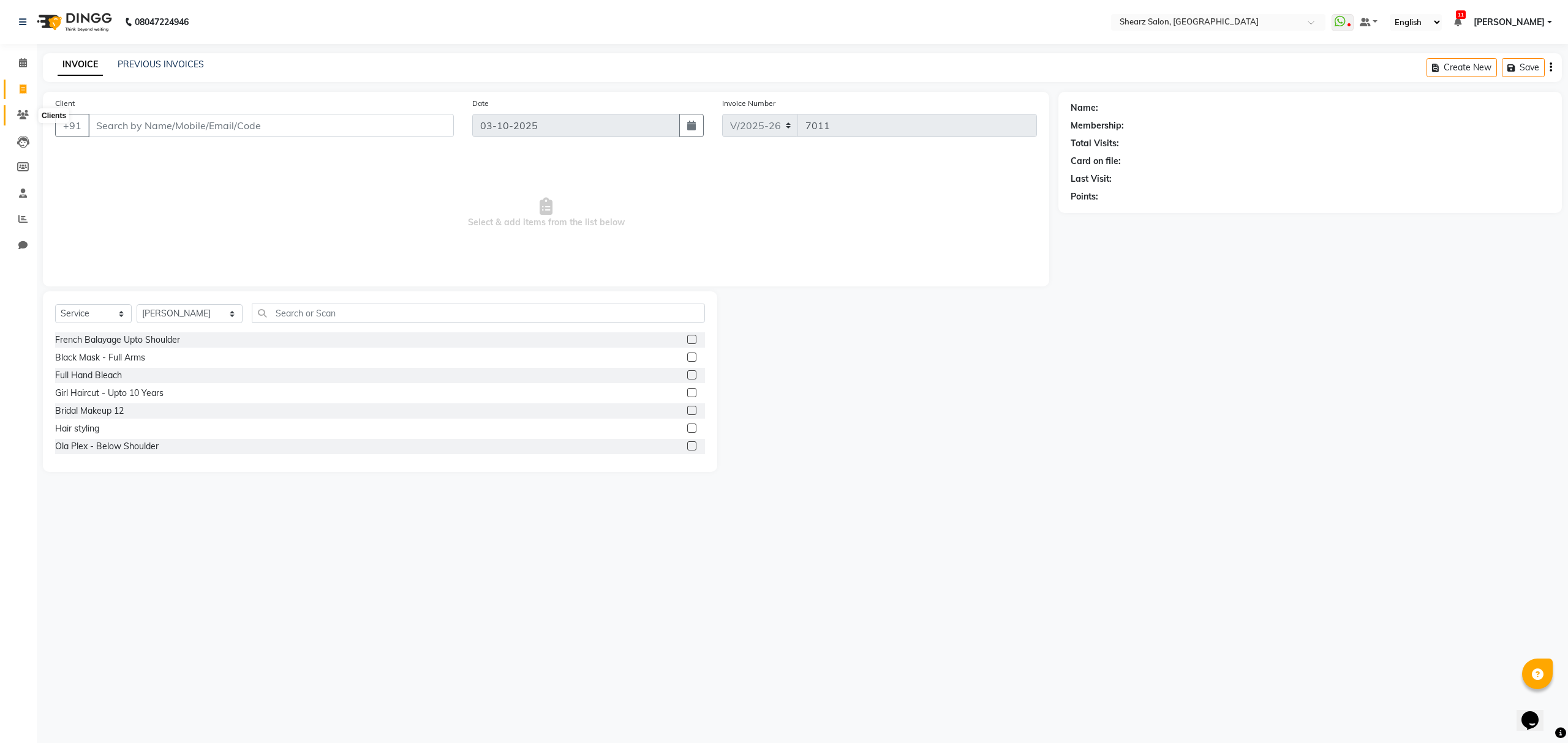
click at [14, 114] on span at bounding box center [23, 115] width 22 height 14
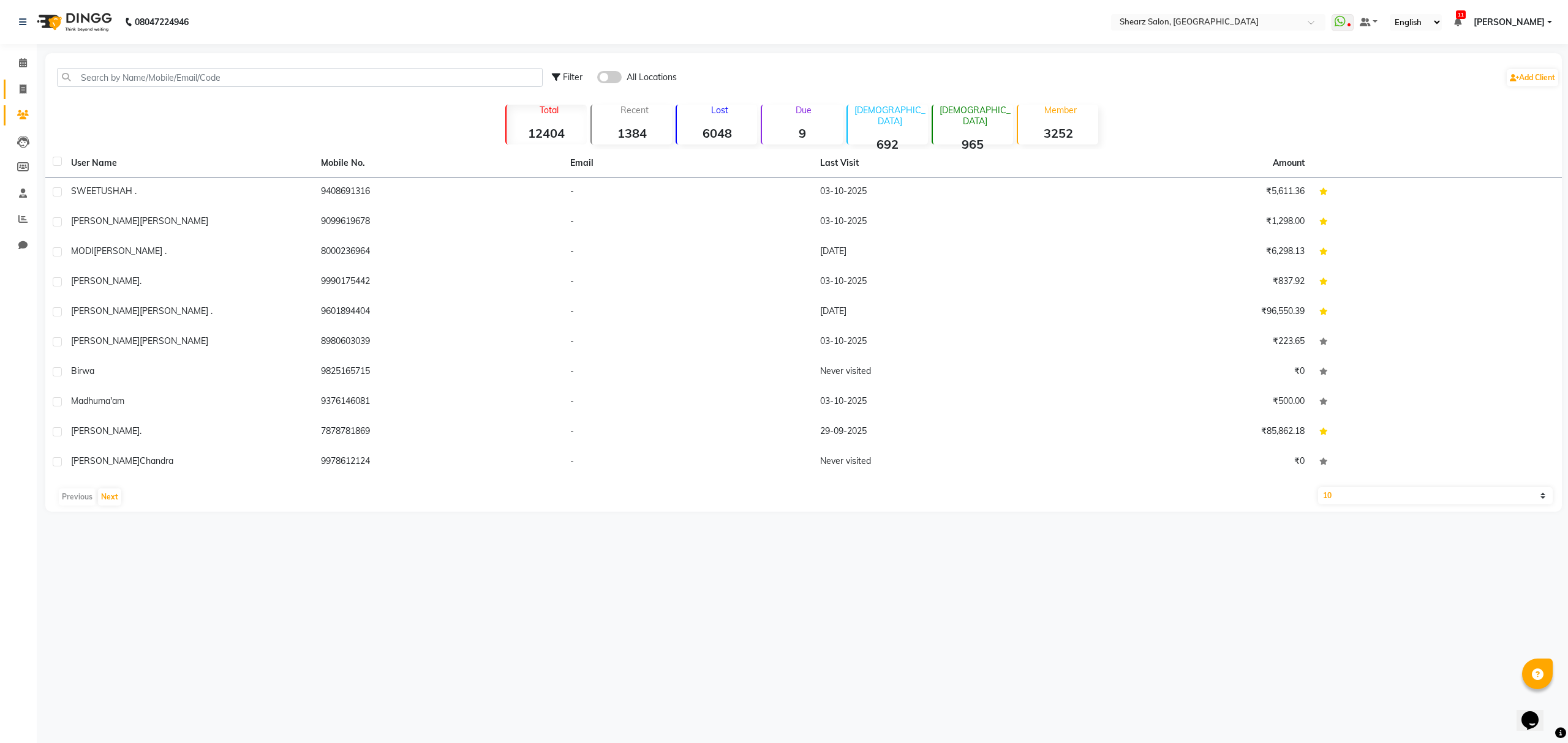
click at [21, 81] on link "Invoice" at bounding box center [18, 90] width 30 height 20
select select "service"
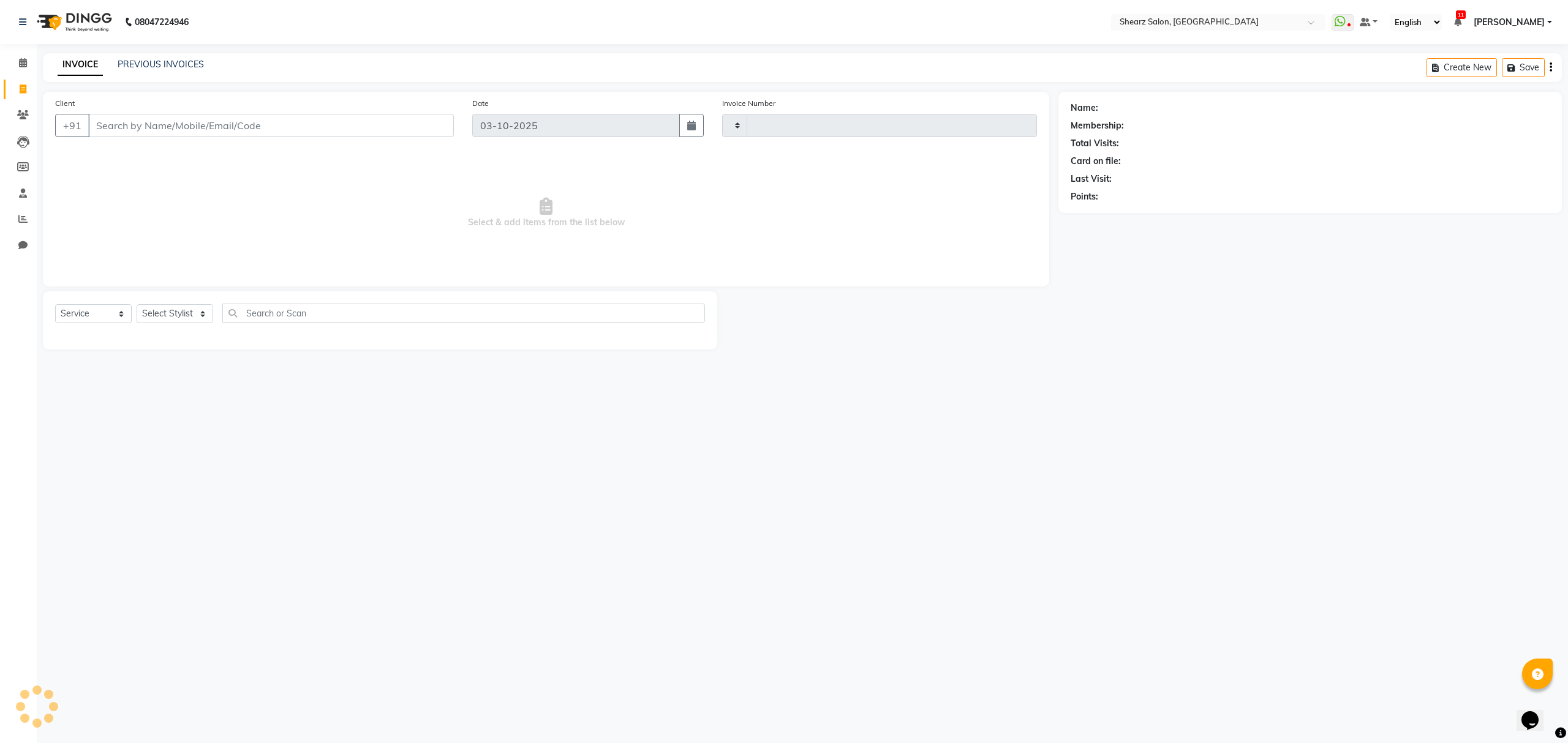
type input "7011"
select select "8157"
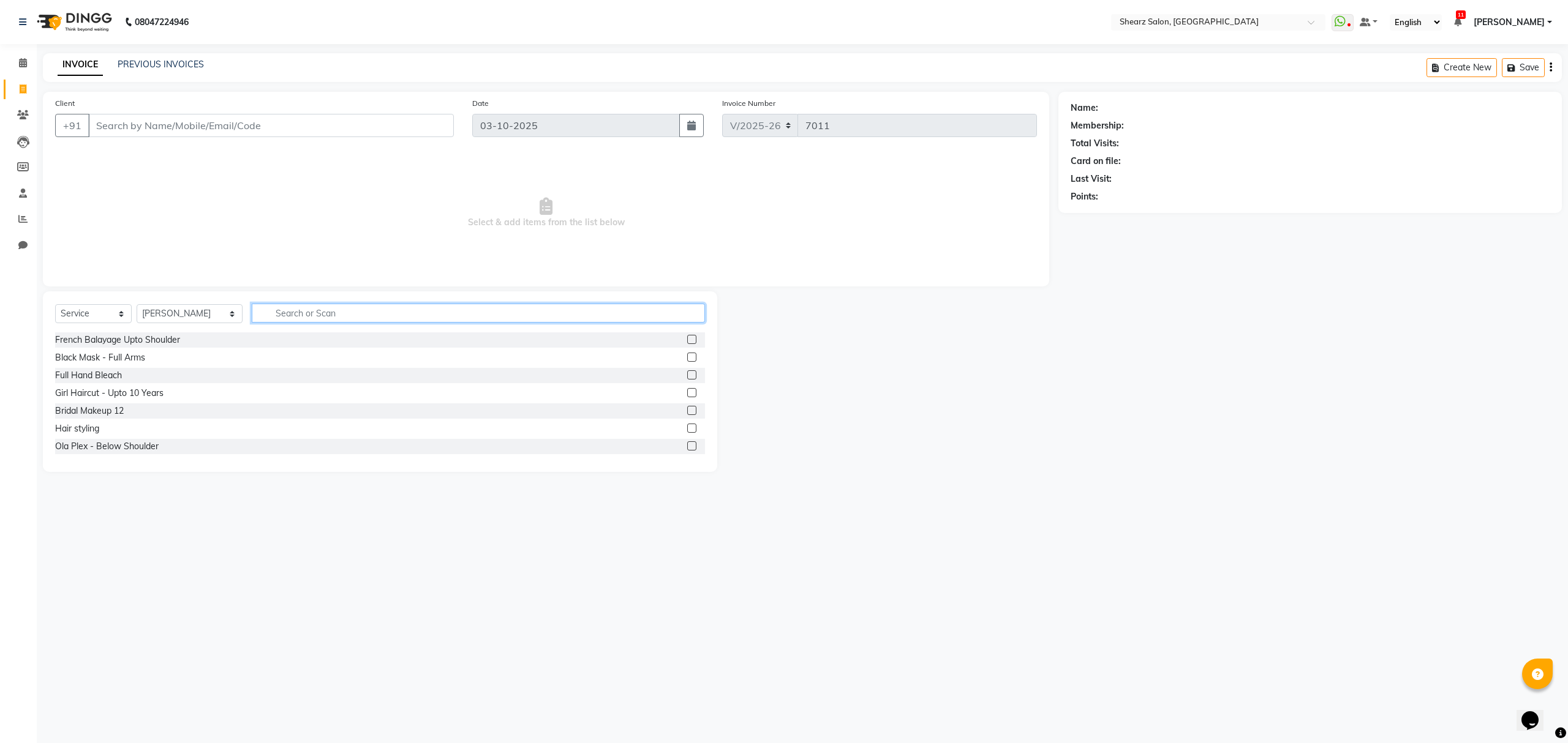
click at [284, 313] on input "text" at bounding box center [478, 313] width 452 height 19
click at [208, 316] on select "Select Stylist Admin A General Arvind S Devda Asha Chavariya Brijesh Valand Cen…" at bounding box center [190, 313] width 106 height 19
click at [137, 304] on select "Select Stylist Admin A General Arvind S Devda Asha Chavariya Brijesh Valand Cen…" at bounding box center [190, 313] width 106 height 19
click at [175, 313] on select "Select Stylist Admin A General Arvind S Devda Asha Chavariya Brijesh Valand Cen…" at bounding box center [190, 313] width 106 height 19
select select "77440"
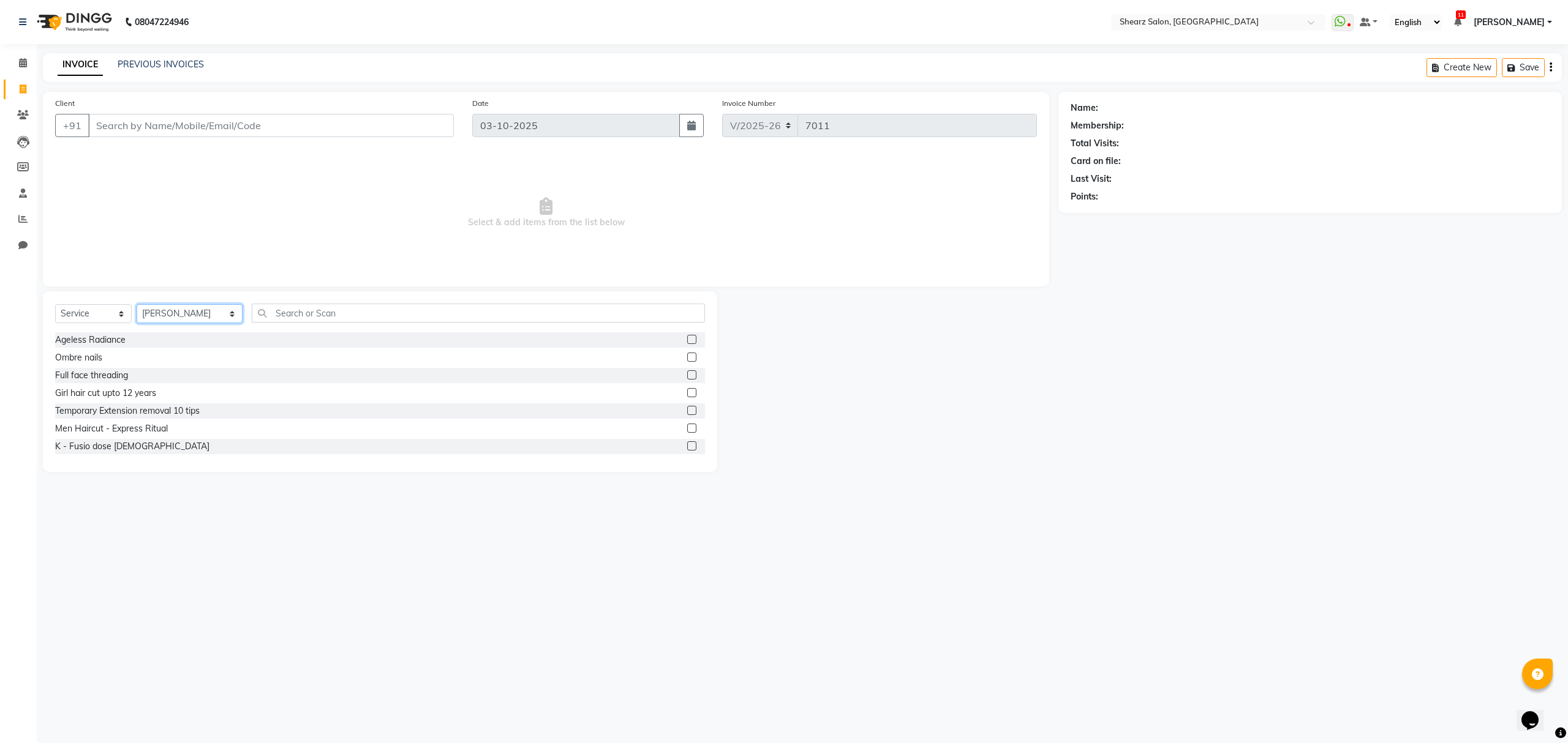
click at [137, 304] on select "Select Stylist Admin A General Arvind S Devda Asha Chavariya Brijesh Valand Cen…" at bounding box center [190, 313] width 106 height 19
click at [292, 309] on input "text" at bounding box center [478, 313] width 452 height 19
type input "hair spa"
click at [132, 338] on div "Hair Spa - Below Shoulder" at bounding box center [108, 340] width 106 height 13
checkbox input "false"
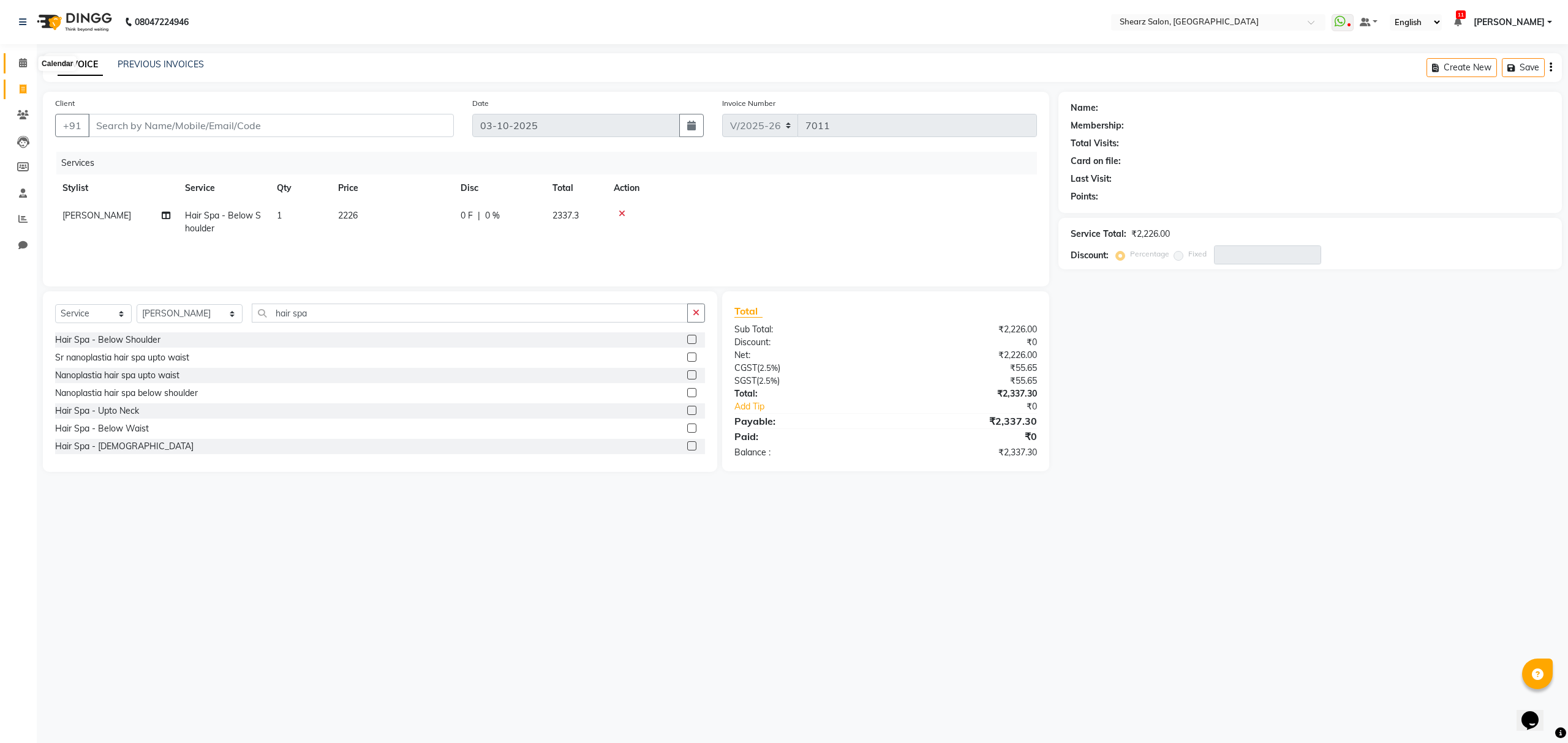
click at [20, 58] on icon at bounding box center [22, 62] width 8 height 9
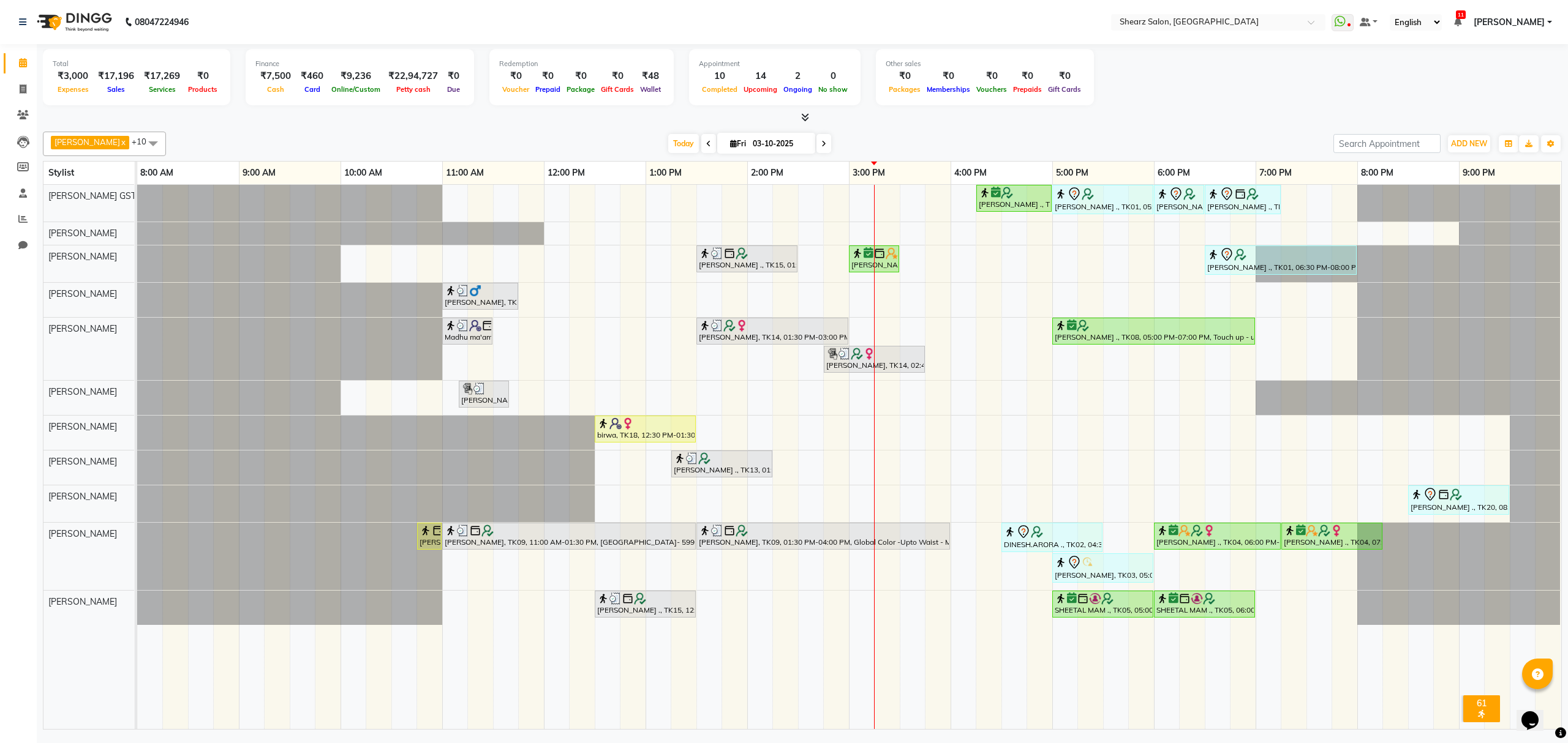
click at [958, 324] on div "Rashi Agarwal ., TK08, 04:15 PM-05:00 PM, Brazilian stripless international wax…" at bounding box center [849, 457] width 1424 height 544
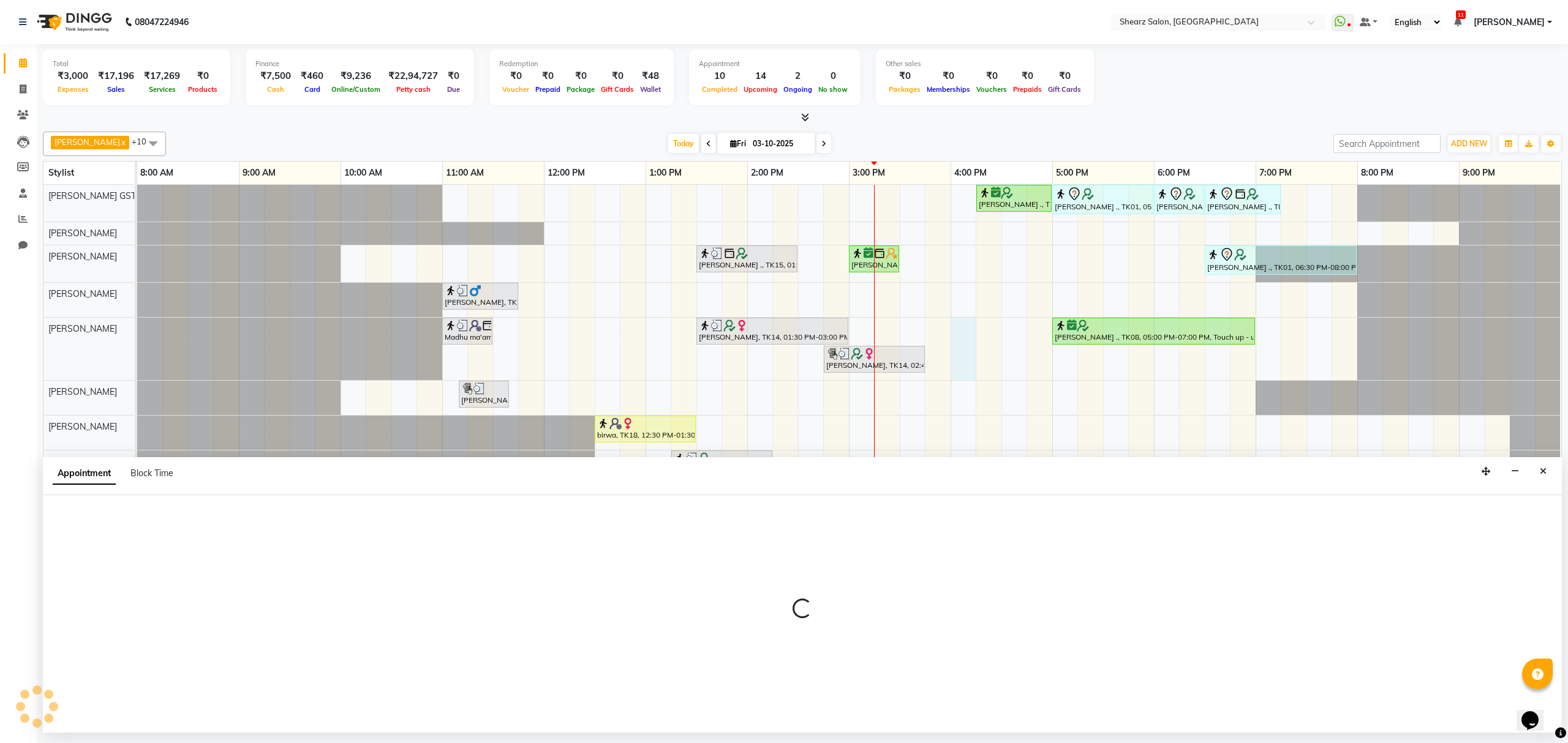
select select "77458"
select select "960"
select select "tentative"
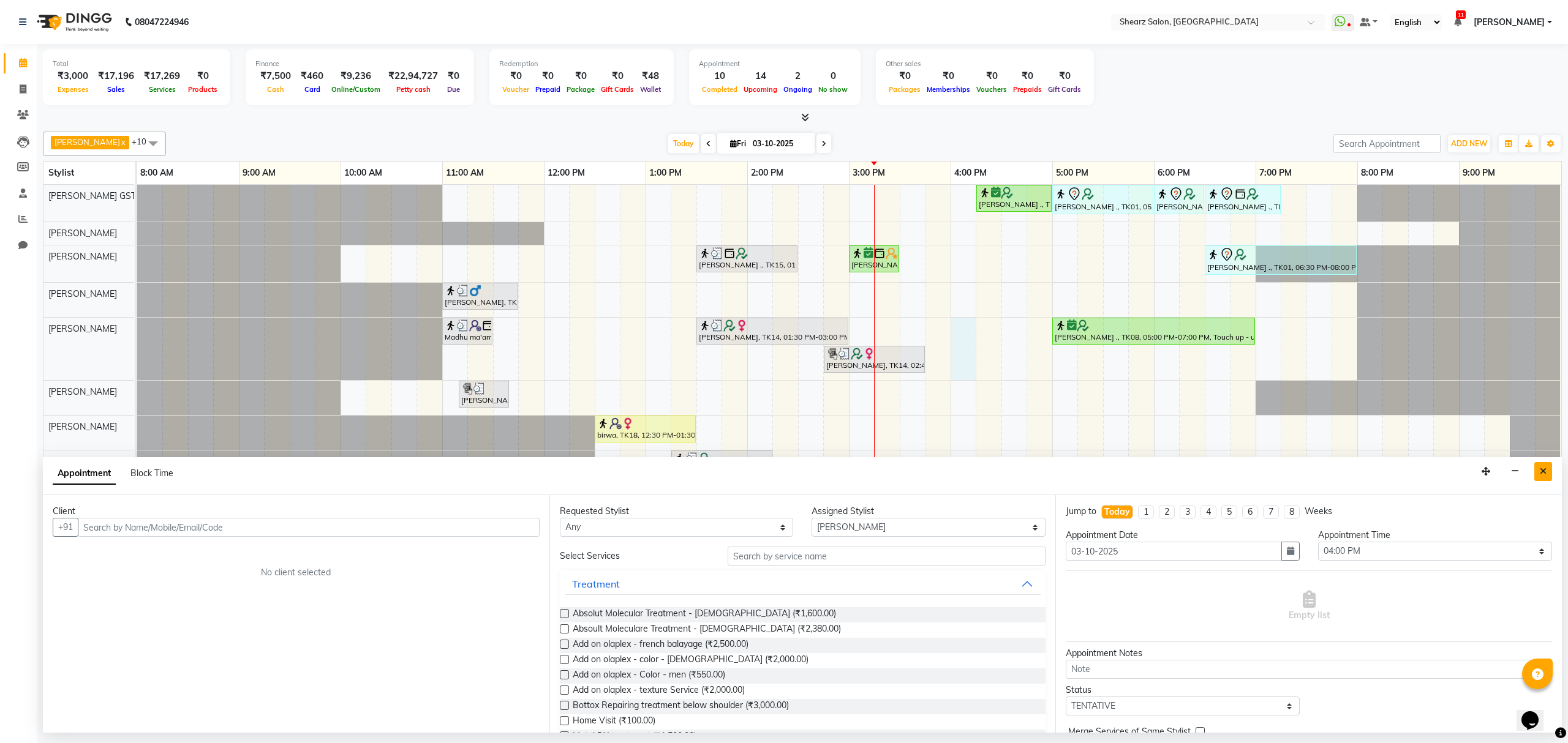
click at [1538, 471] on button "Close" at bounding box center [1543, 472] width 18 height 19
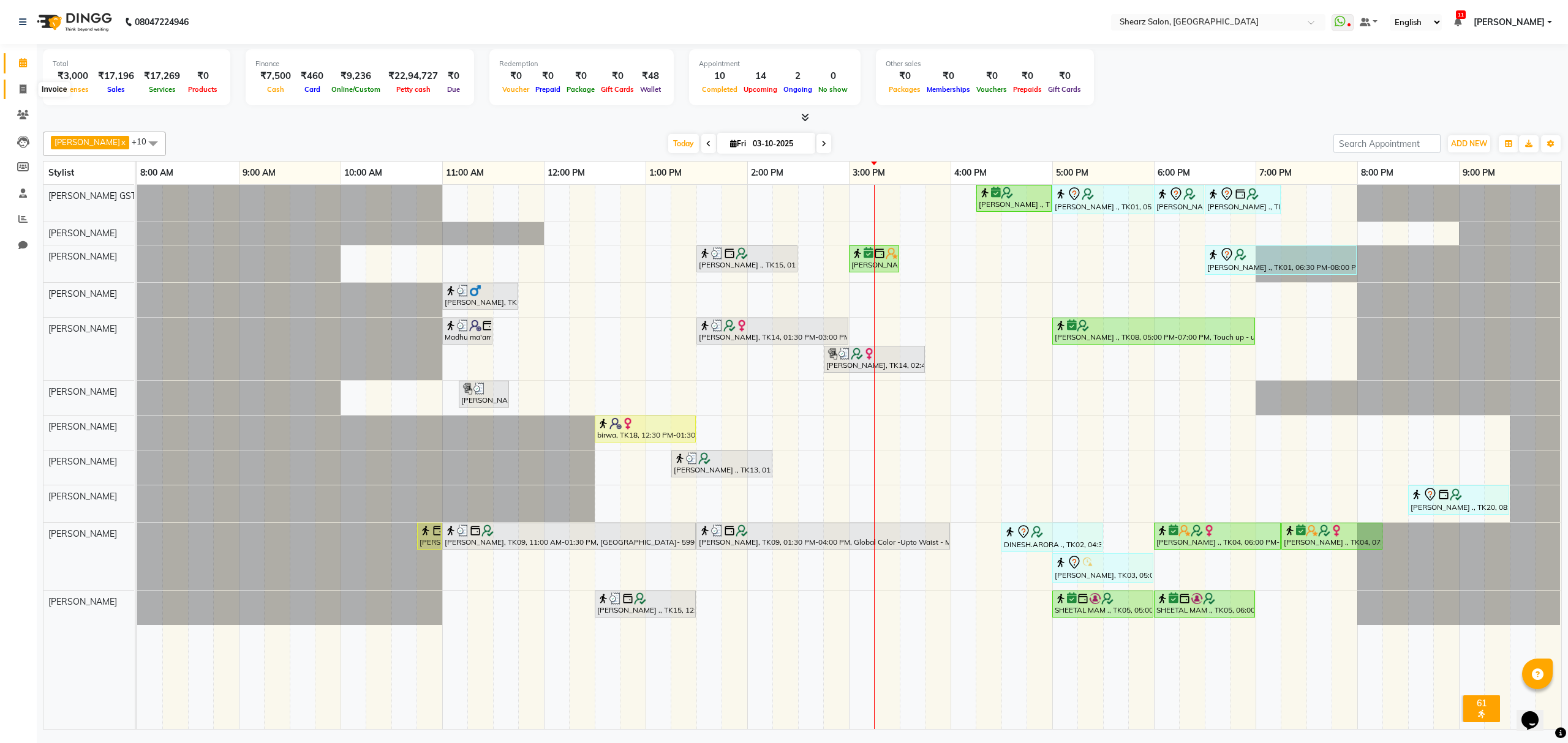
click at [23, 90] on icon at bounding box center [22, 89] width 7 height 9
select select "service"
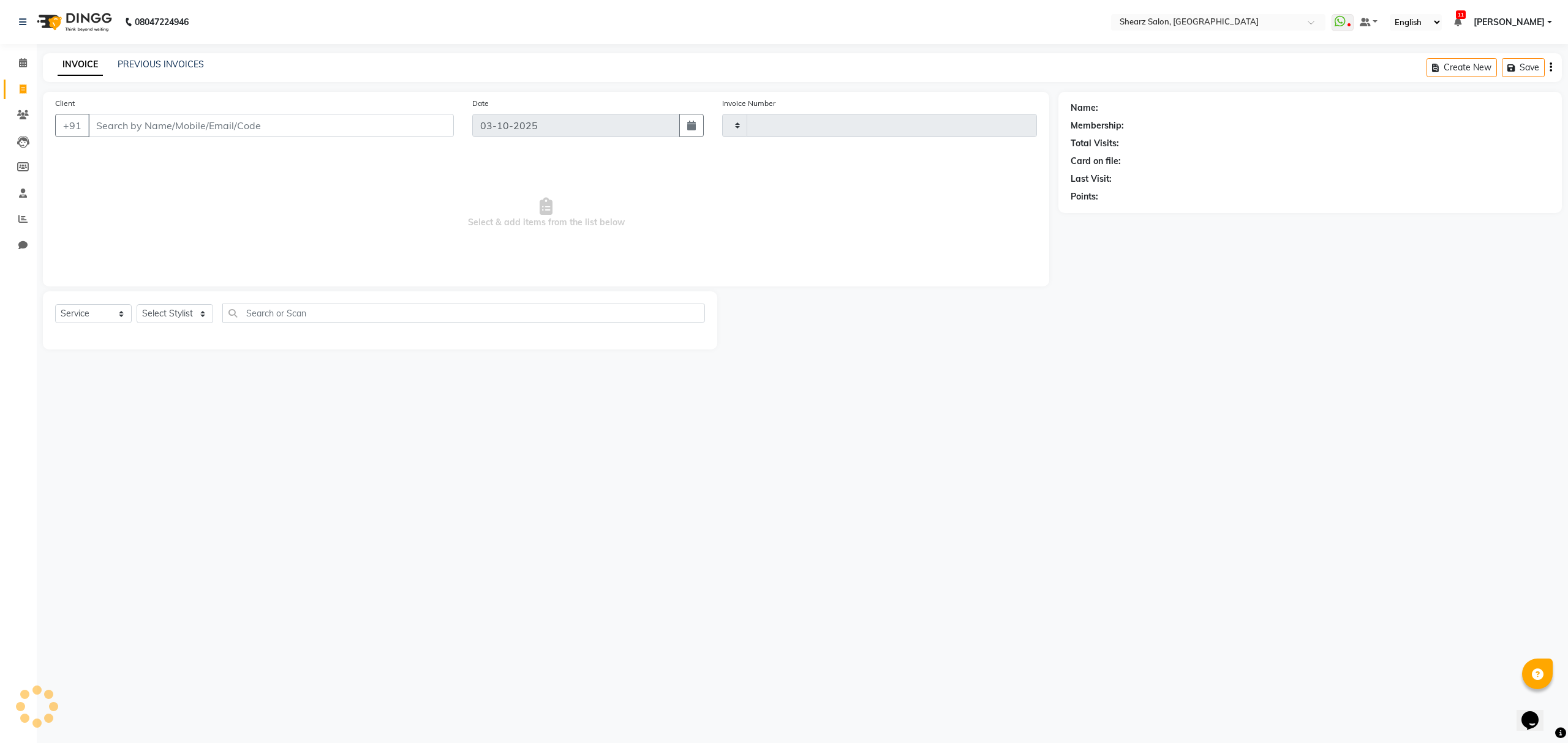
type input "7011"
select select "8157"
click at [308, 314] on input "text" at bounding box center [463, 313] width 483 height 19
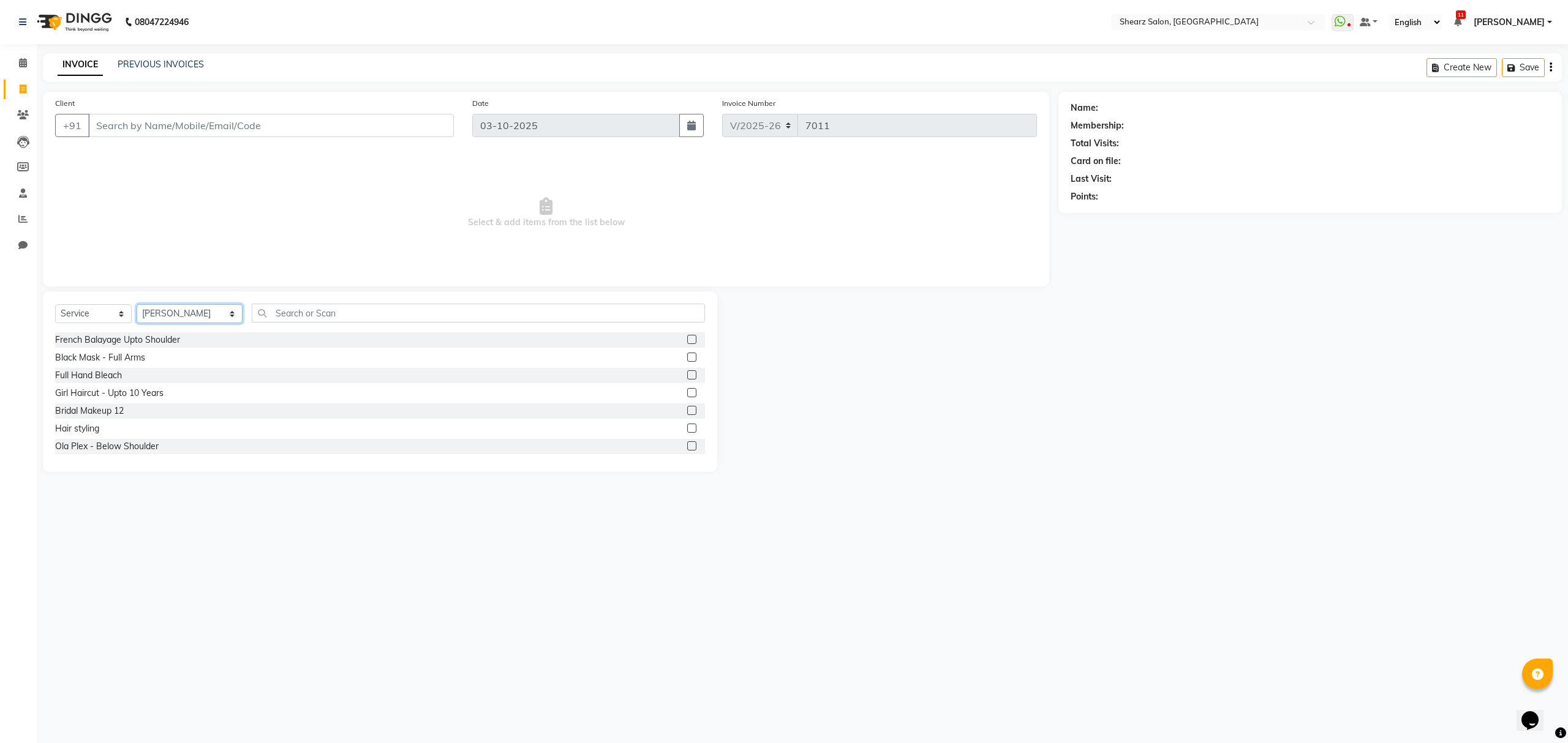
click at [218, 313] on select "Select Stylist Admin A General Arvind S Devda Asha Chavariya Brijesh Valand Cen…" at bounding box center [190, 313] width 106 height 19
click at [137, 304] on select "Select Stylist Admin A General Arvind S Devda Asha Chavariya Brijesh Valand Cen…" at bounding box center [190, 313] width 106 height 19
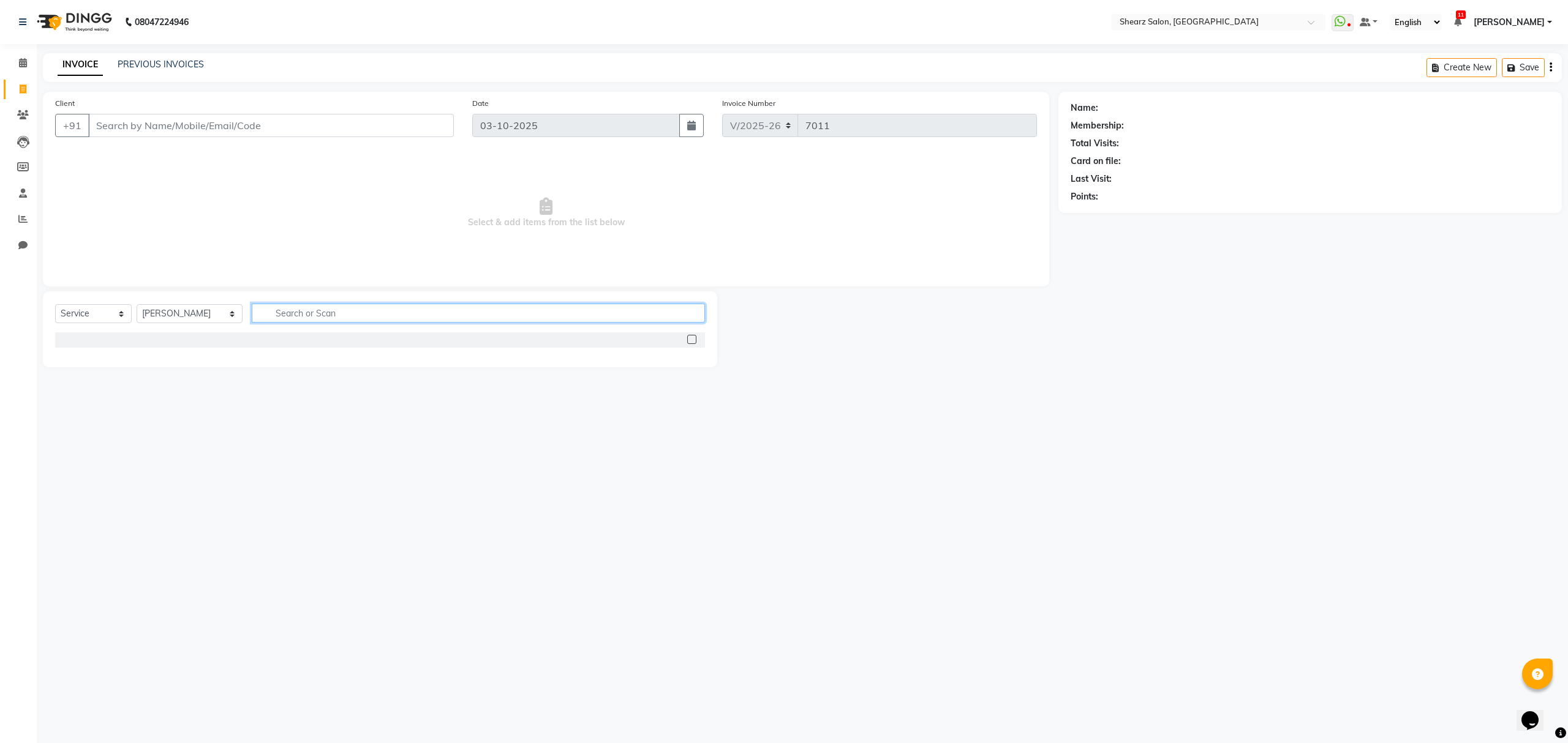
click at [292, 313] on input "text" at bounding box center [478, 313] width 452 height 19
drag, startPoint x: 189, startPoint y: 297, endPoint x: 191, endPoint y: 304, distance: 7.3
click at [189, 297] on div "Select Service Product Membership Package Voucher Prepaid Gift Card Select Styl…" at bounding box center [380, 329] width 675 height 76
click at [191, 304] on div "Select Service Product Membership Package Voucher Prepaid Gift Card Select Styl…" at bounding box center [380, 318] width 650 height 29
drag, startPoint x: 191, startPoint y: 307, endPoint x: 191, endPoint y: 315, distance: 8.0
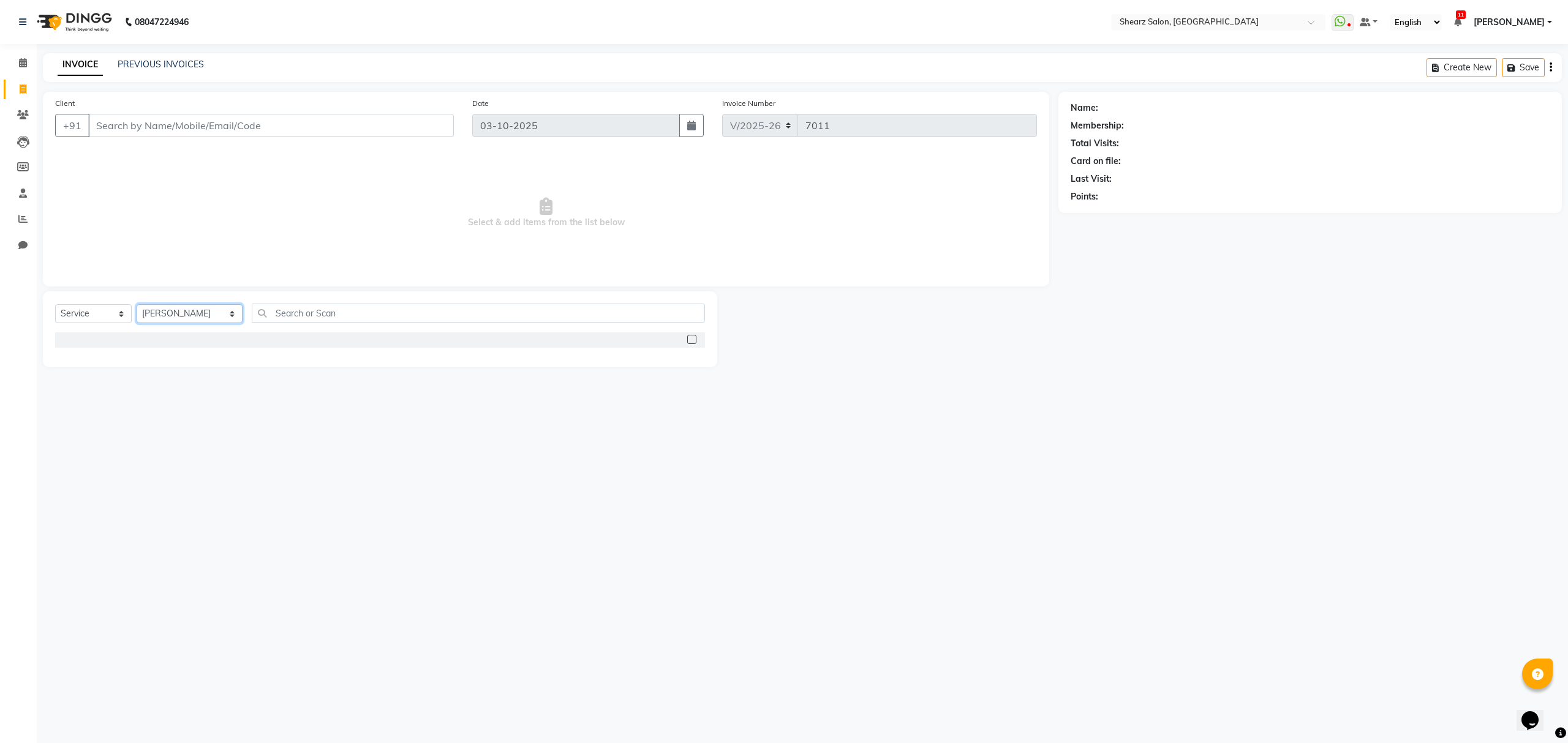
click at [191, 307] on select "Select Stylist Admin A General Arvind S Devda Asha Chavariya Brijesh Valand Cen…" at bounding box center [190, 313] width 106 height 19
select select "77440"
click at [137, 304] on select "Select Stylist Admin A General Arvind S Devda Asha Chavariya Brijesh Valand Cen…" at bounding box center [190, 313] width 106 height 19
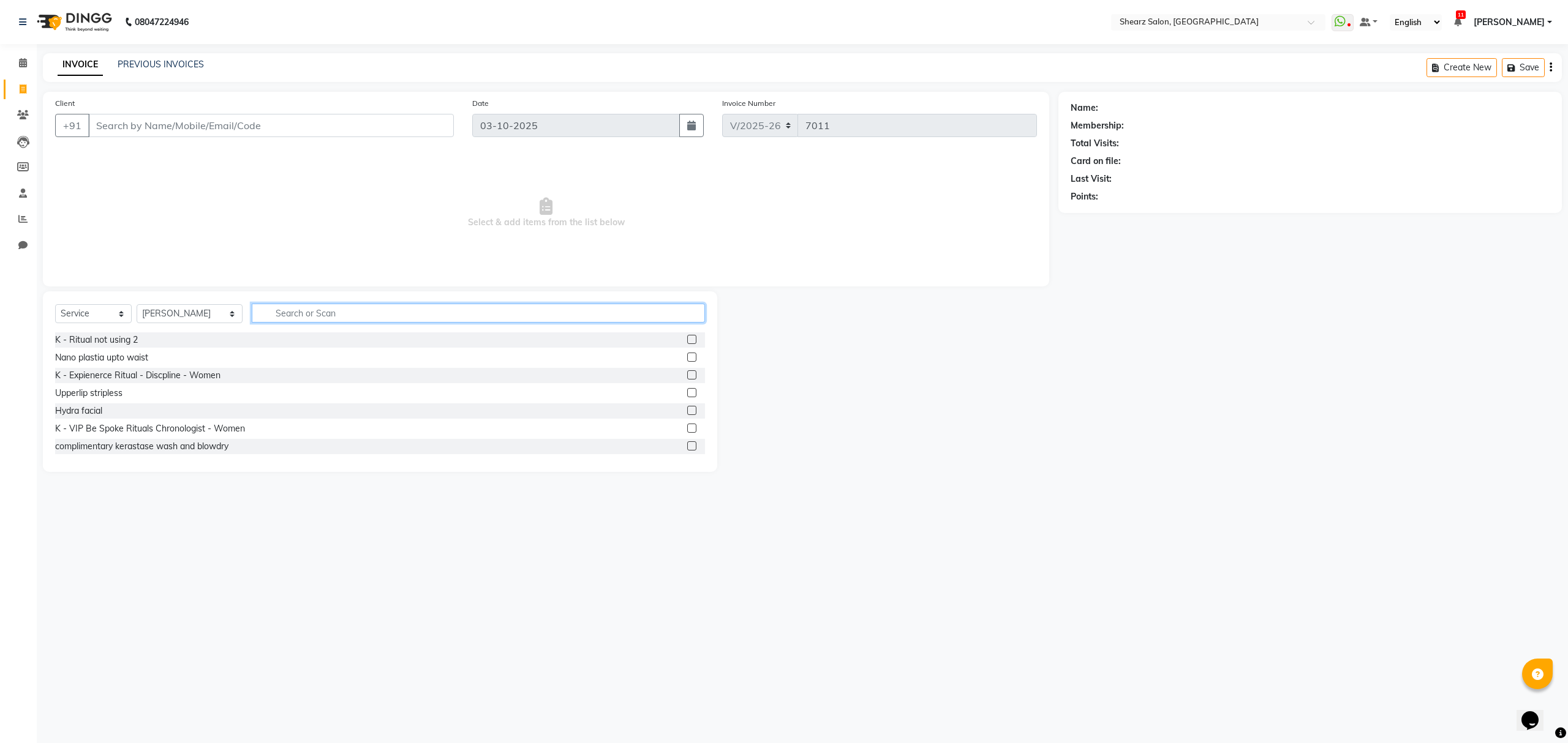
click at [308, 312] on input "text" at bounding box center [478, 313] width 452 height 19
click at [268, 312] on input "below sh" at bounding box center [470, 313] width 436 height 19
type input "loreal below sh"
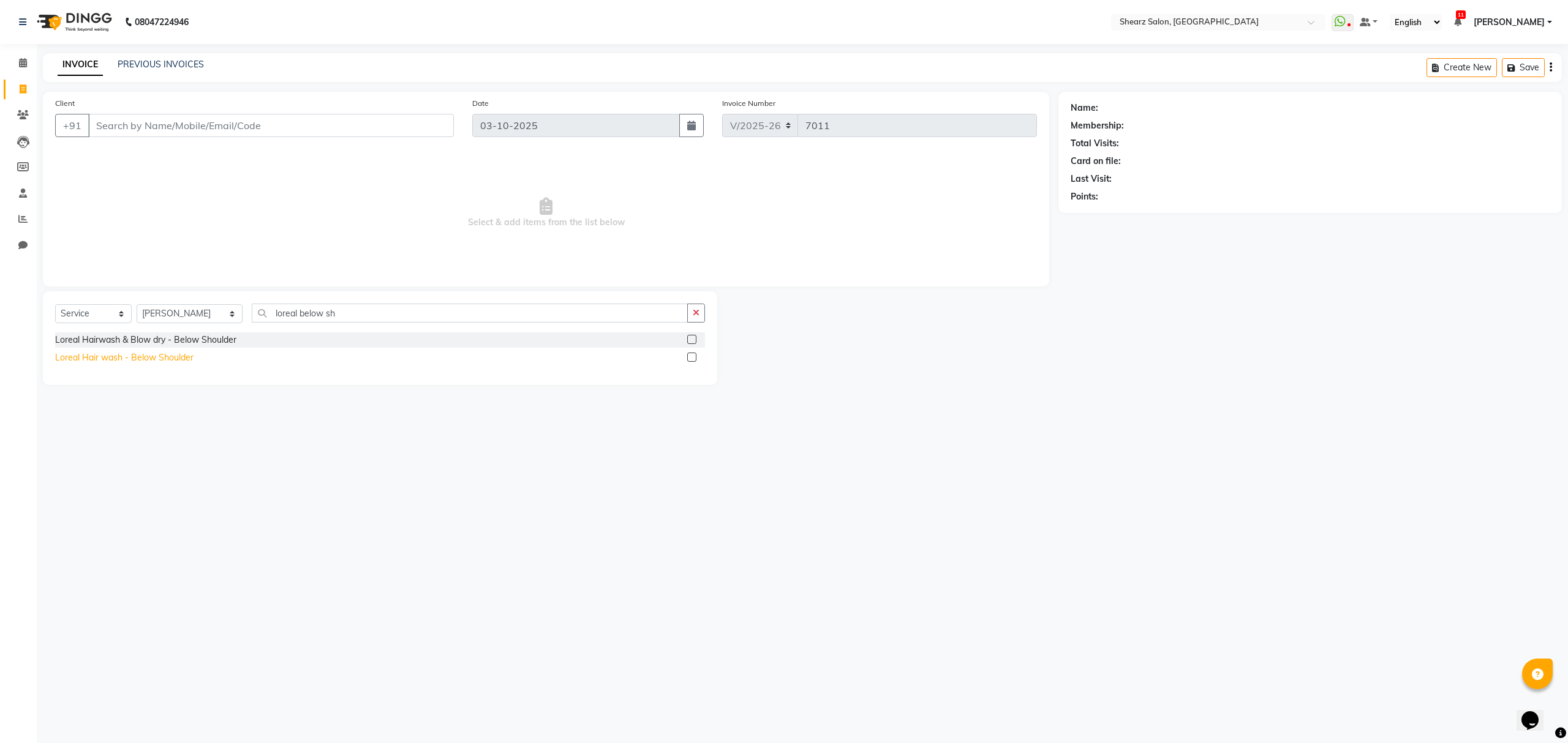
drag, startPoint x: 153, startPoint y: 357, endPoint x: 197, endPoint y: 343, distance: 46.2
click at [153, 357] on div "Loreal Hair wash - Below Shoulder" at bounding box center [124, 358] width 138 height 13
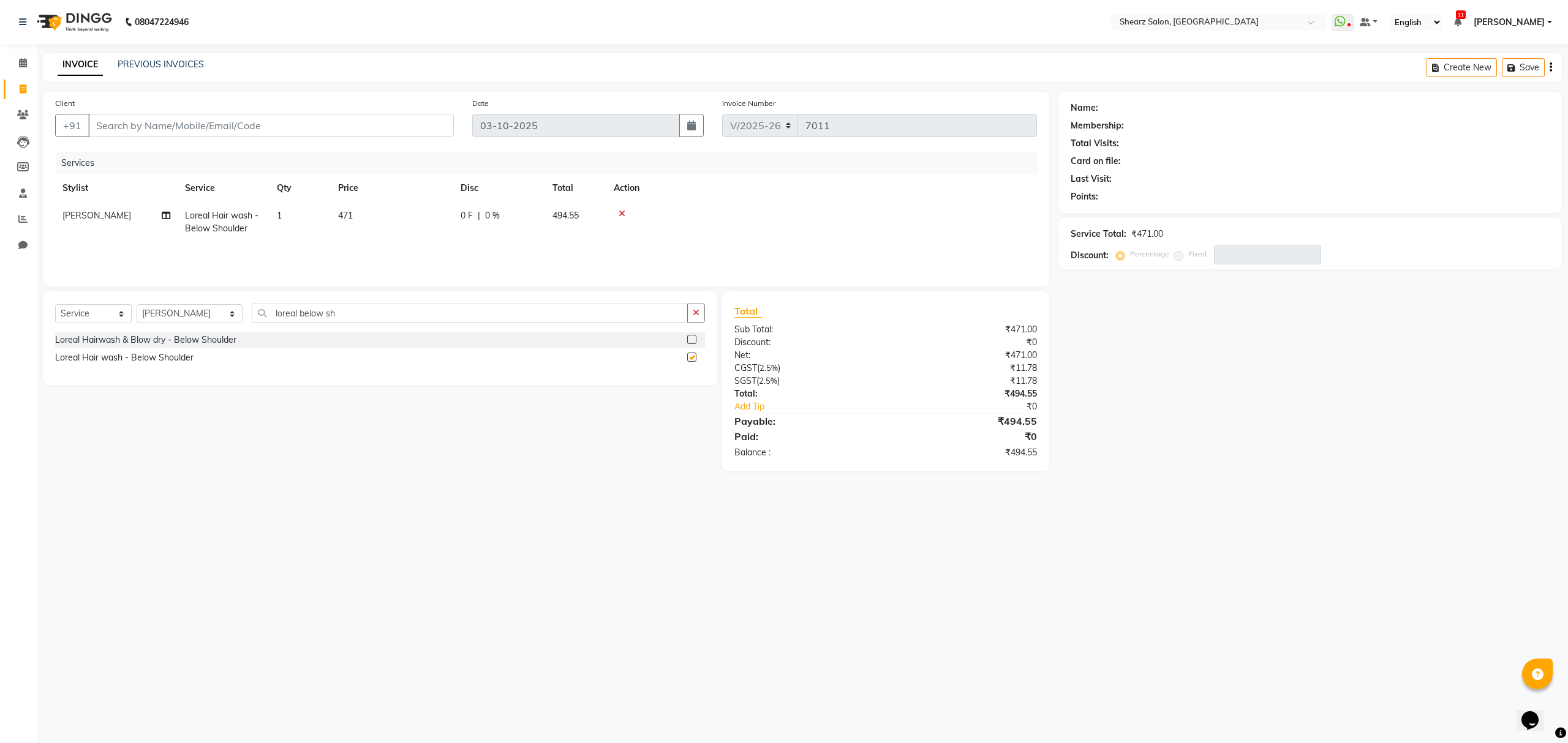
checkbox input "false"
drag, startPoint x: 292, startPoint y: 313, endPoint x: 193, endPoint y: 324, distance: 99.6
click at [198, 323] on div "Select Service Product Membership Package Voucher Prepaid Gift Card Select Styl…" at bounding box center [380, 318] width 650 height 29
type input "ker below sh"
click at [83, 339] on div "Kerastase Hair Wash - Below Shoulder" at bounding box center [132, 340] width 156 height 13
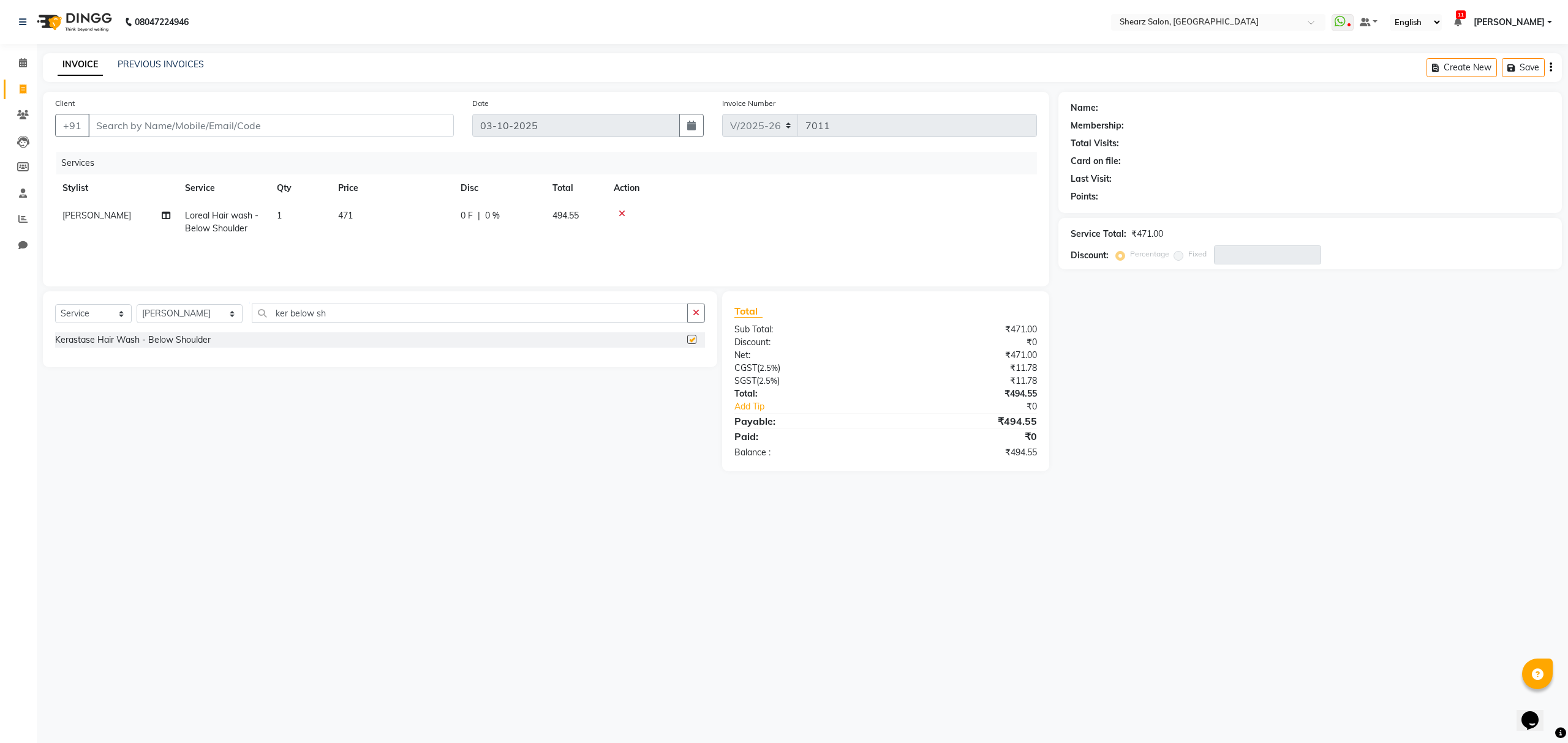
checkbox input "false"
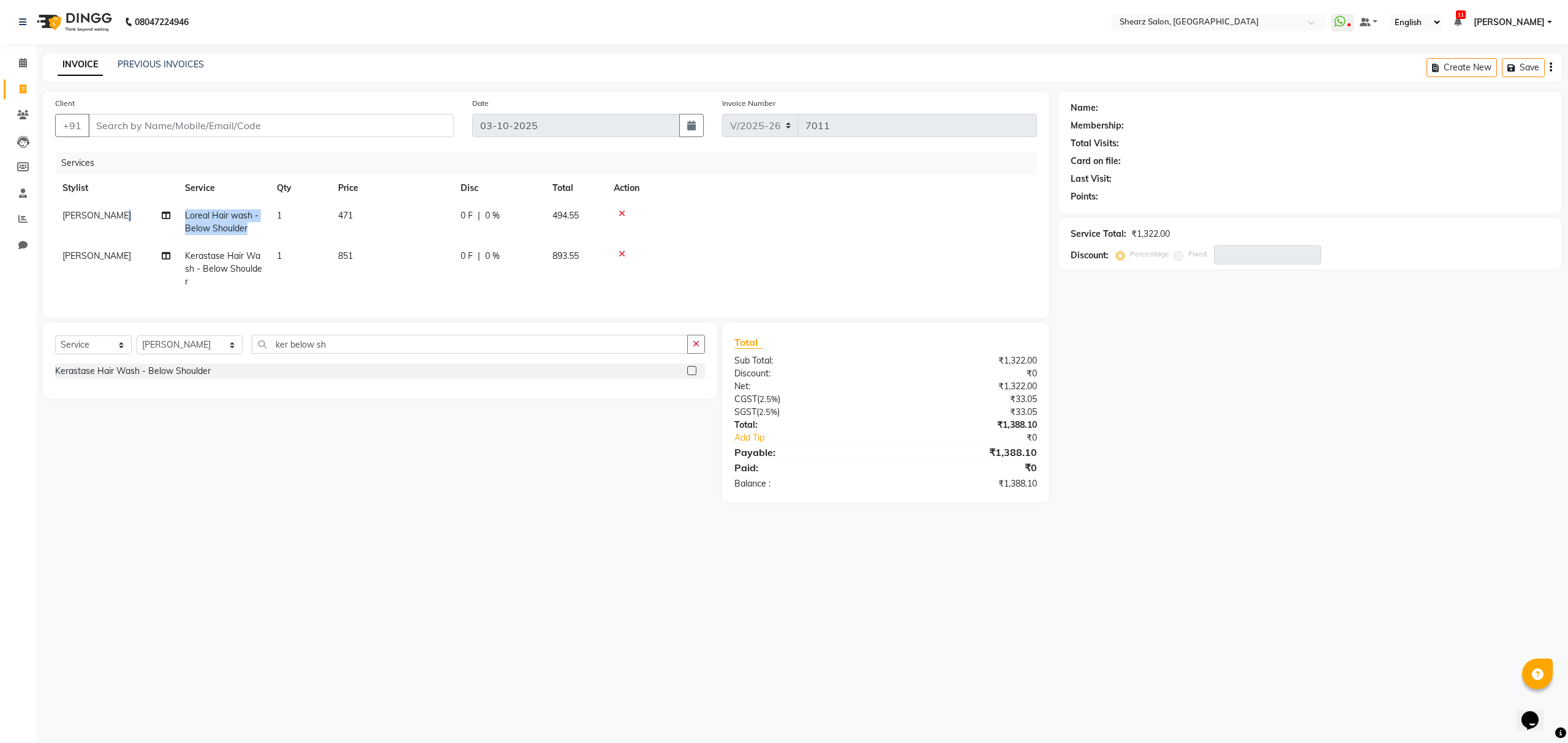
drag, startPoint x: 174, startPoint y: 209, endPoint x: 260, endPoint y: 237, distance: 90.4
click at [260, 237] on tr "Dinesh Deora Loreal Hair wash - Below Shoulder 1 471 0 F | 0 % 494.55" at bounding box center [546, 222] width 982 height 41
click at [784, 212] on div at bounding box center [822, 213] width 416 height 9
drag, startPoint x: 182, startPoint y: 253, endPoint x: 219, endPoint y: 278, distance: 44.7
click at [219, 278] on td "Kerastase Hair Wash - Below Shoulder" at bounding box center [223, 269] width 92 height 54
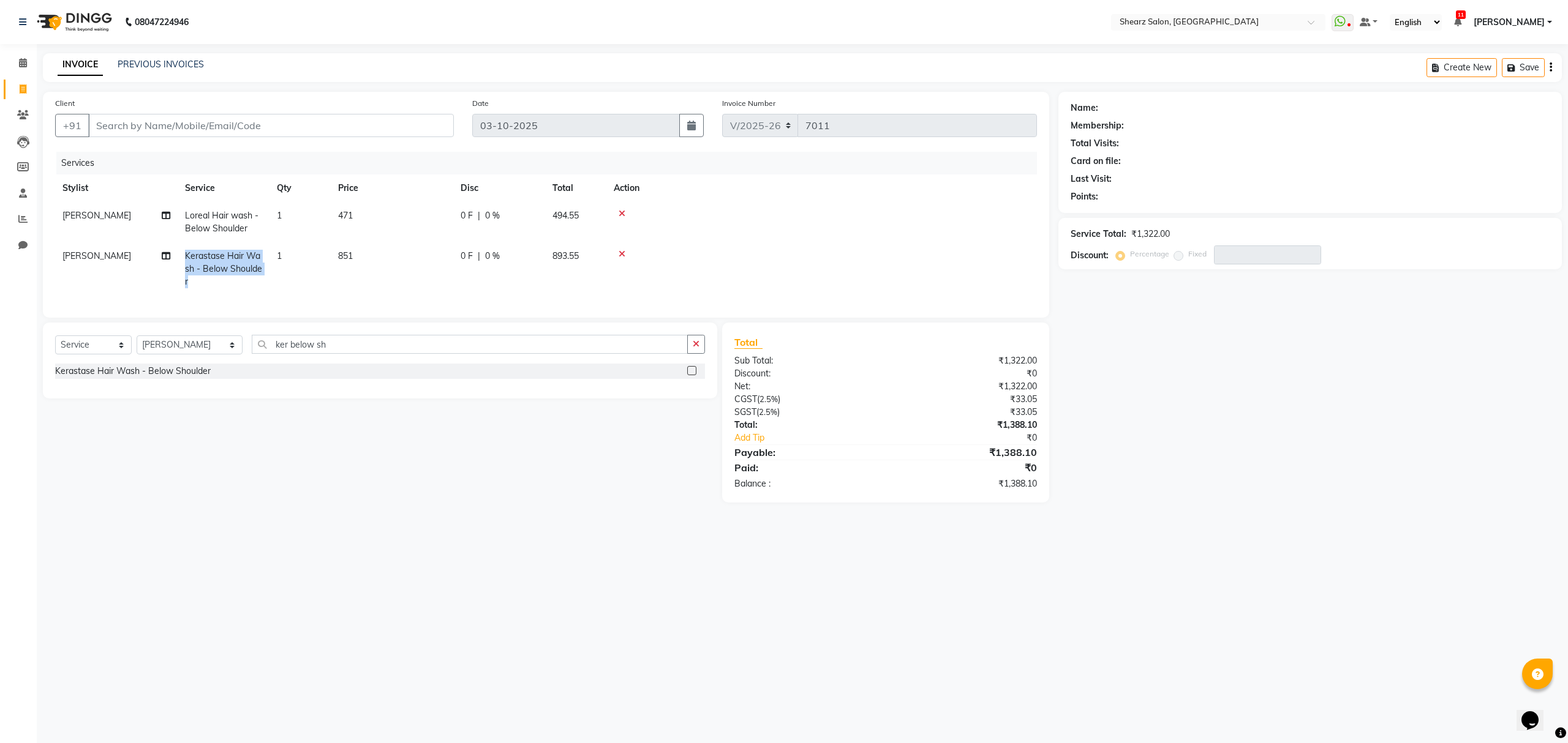
select select "77440"
click at [864, 252] on div at bounding box center [861, 254] width 337 height 9
click at [145, 127] on input "Client" at bounding box center [271, 125] width 366 height 23
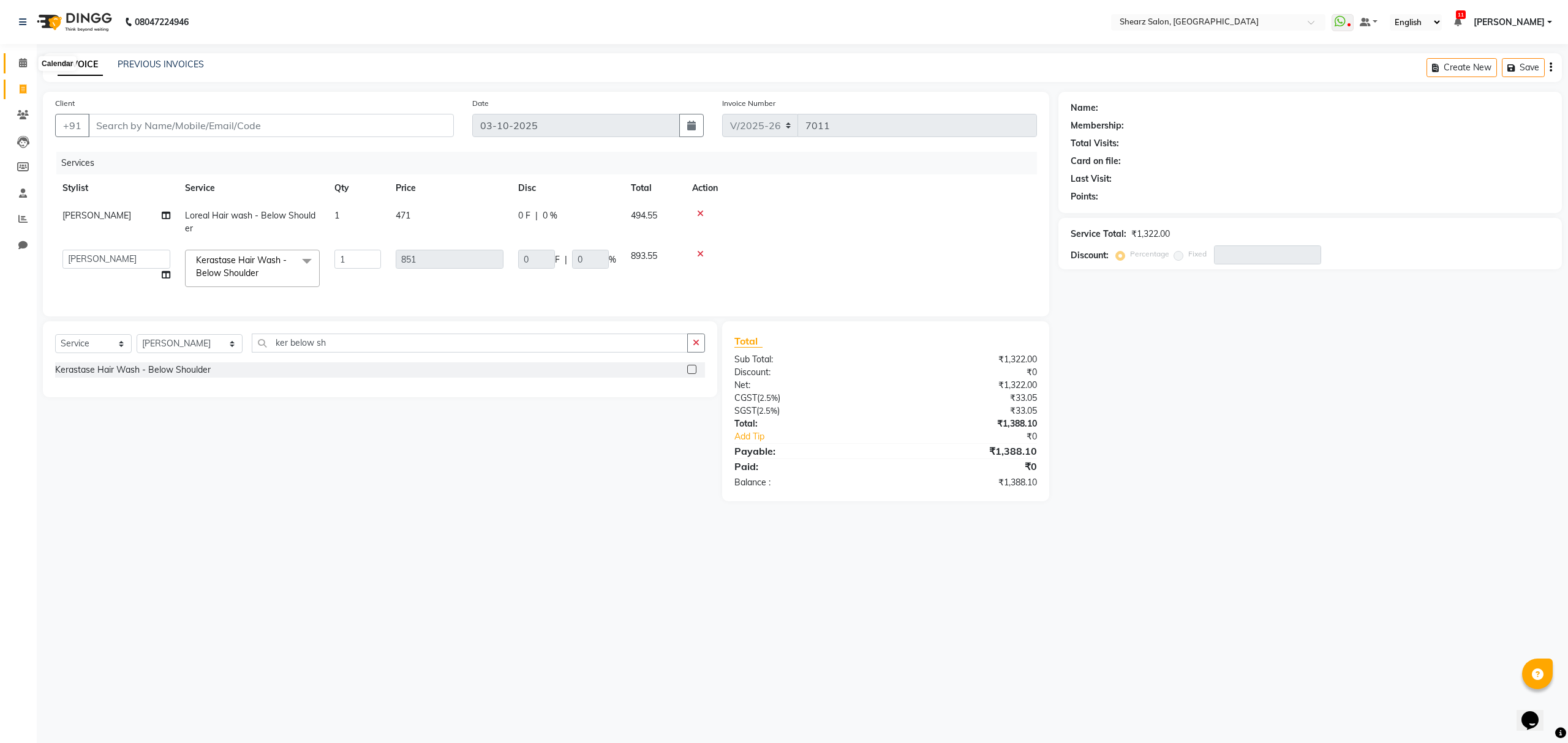
click at [19, 67] on icon at bounding box center [22, 62] width 8 height 9
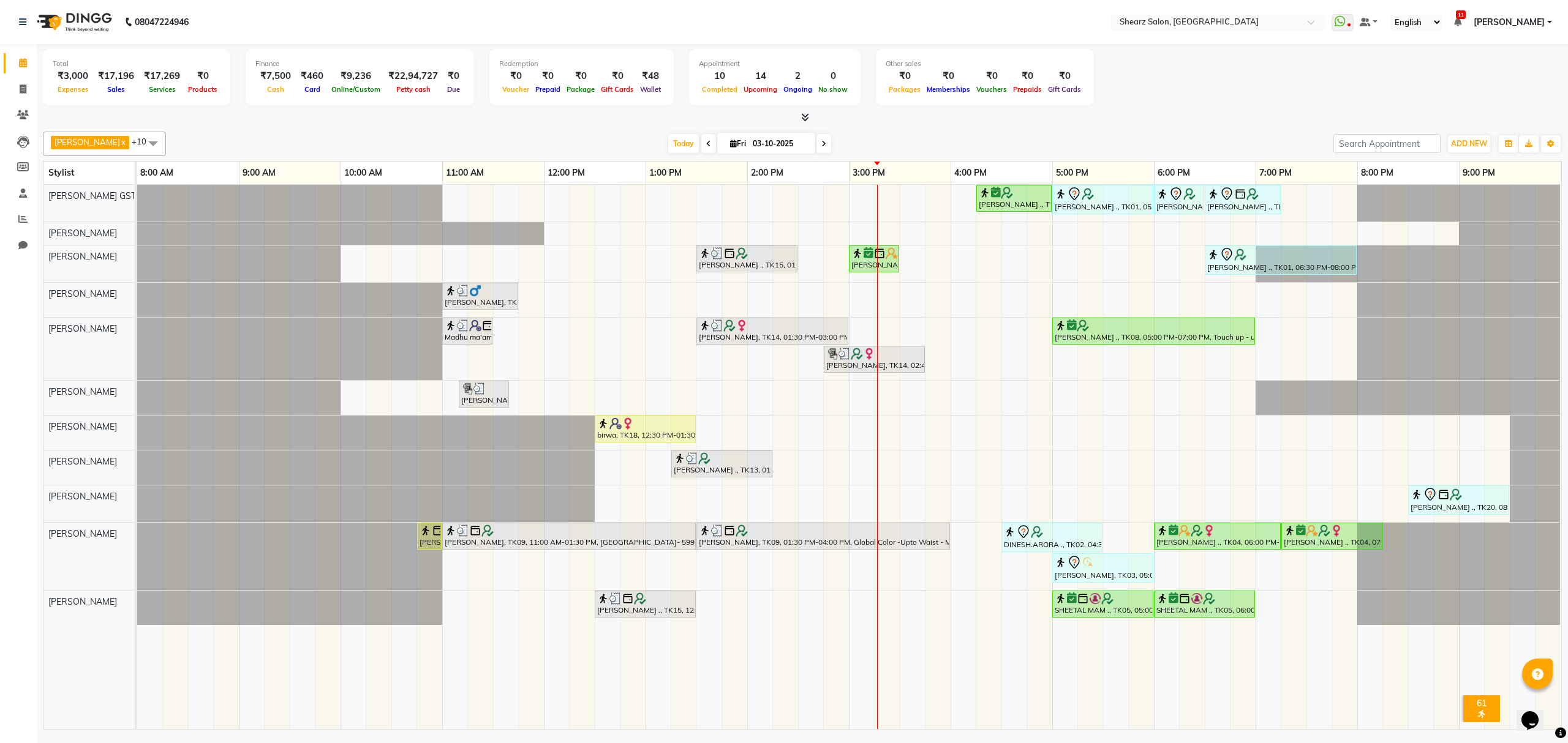
click at [1071, 391] on div "Rashi Agarwal ., TK08, 04:15 PM-05:00 PM, Brazilian stripless international wax…" at bounding box center [849, 457] width 1424 height 544
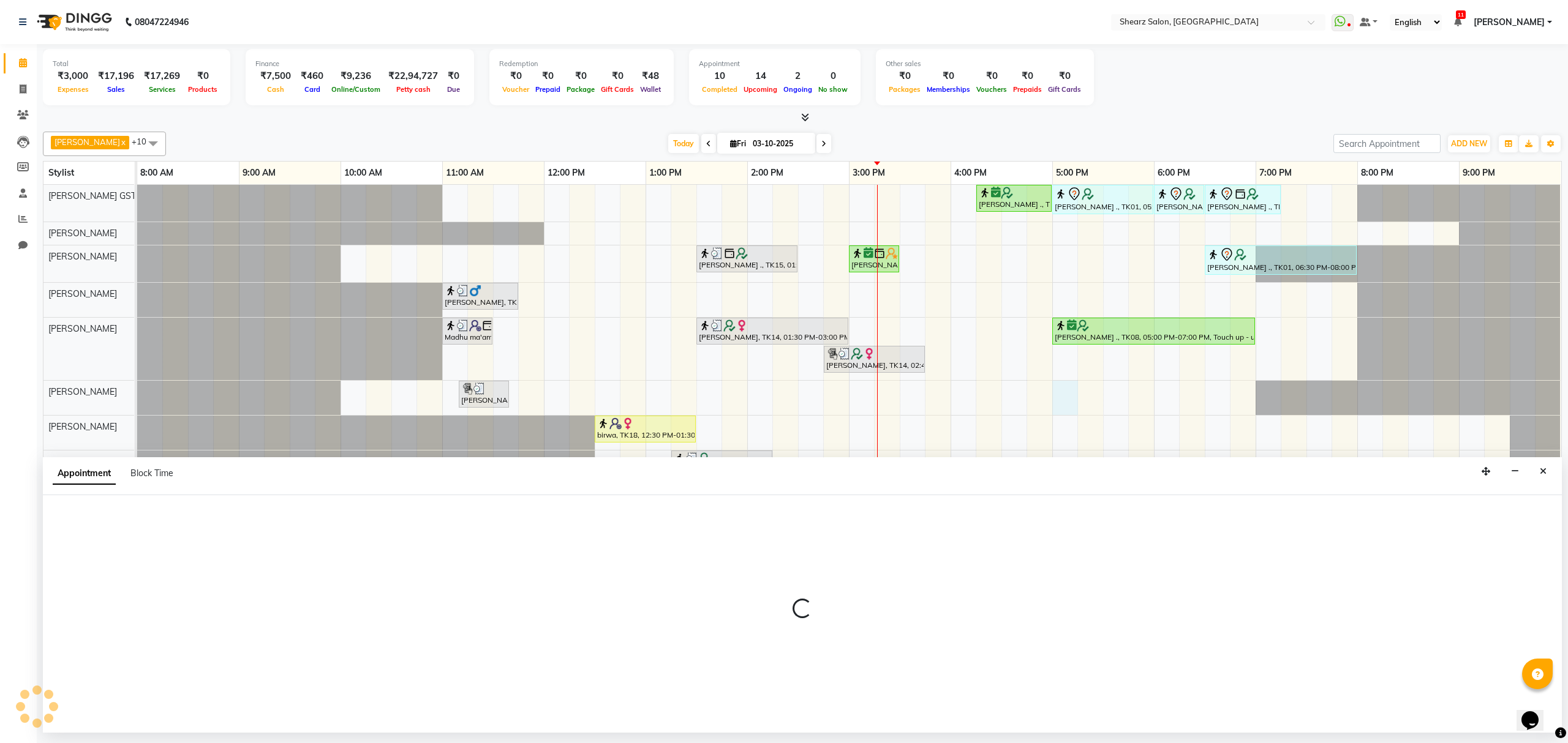
select select "77486"
select select "1020"
select select "tentative"
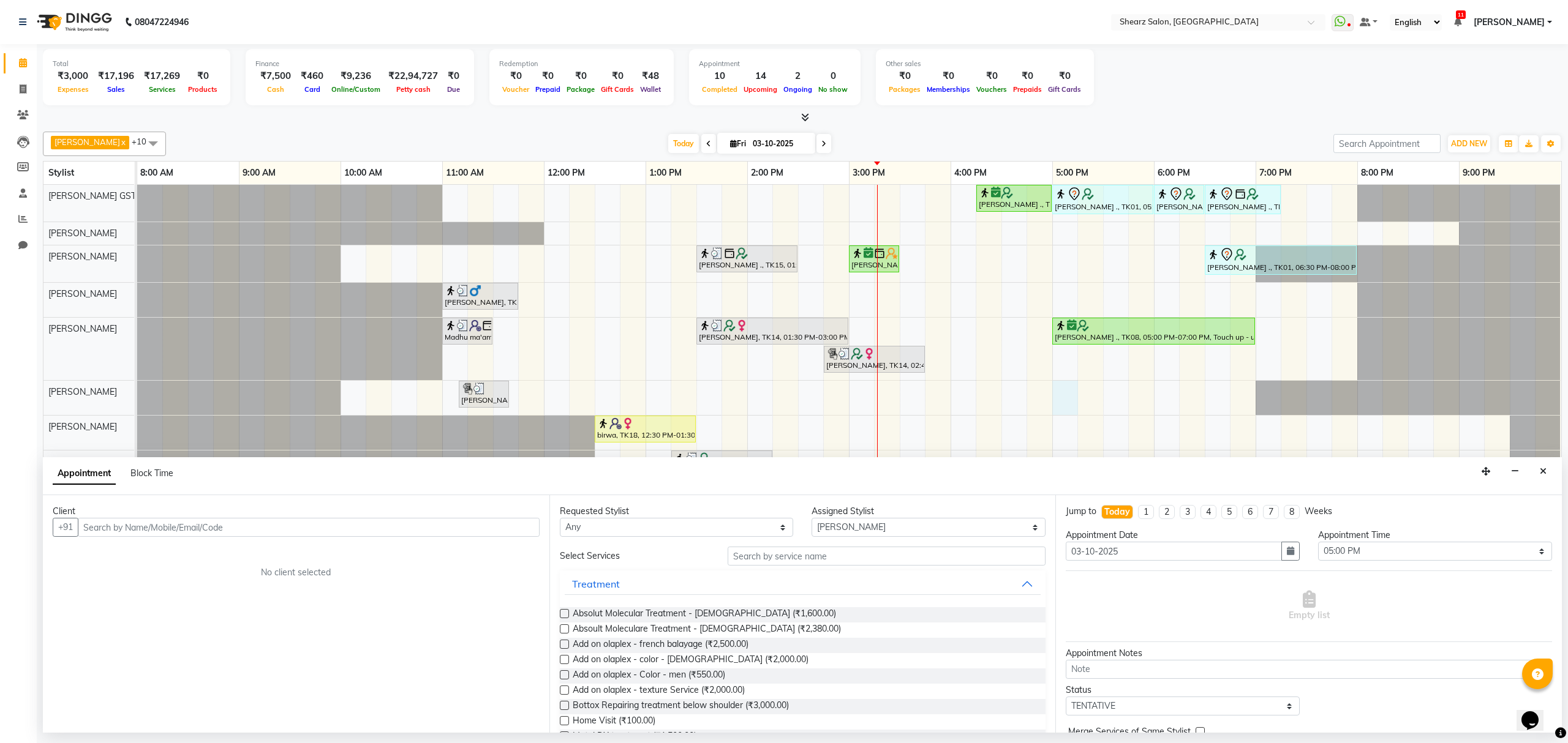
click at [135, 532] on input "text" at bounding box center [308, 527] width 462 height 19
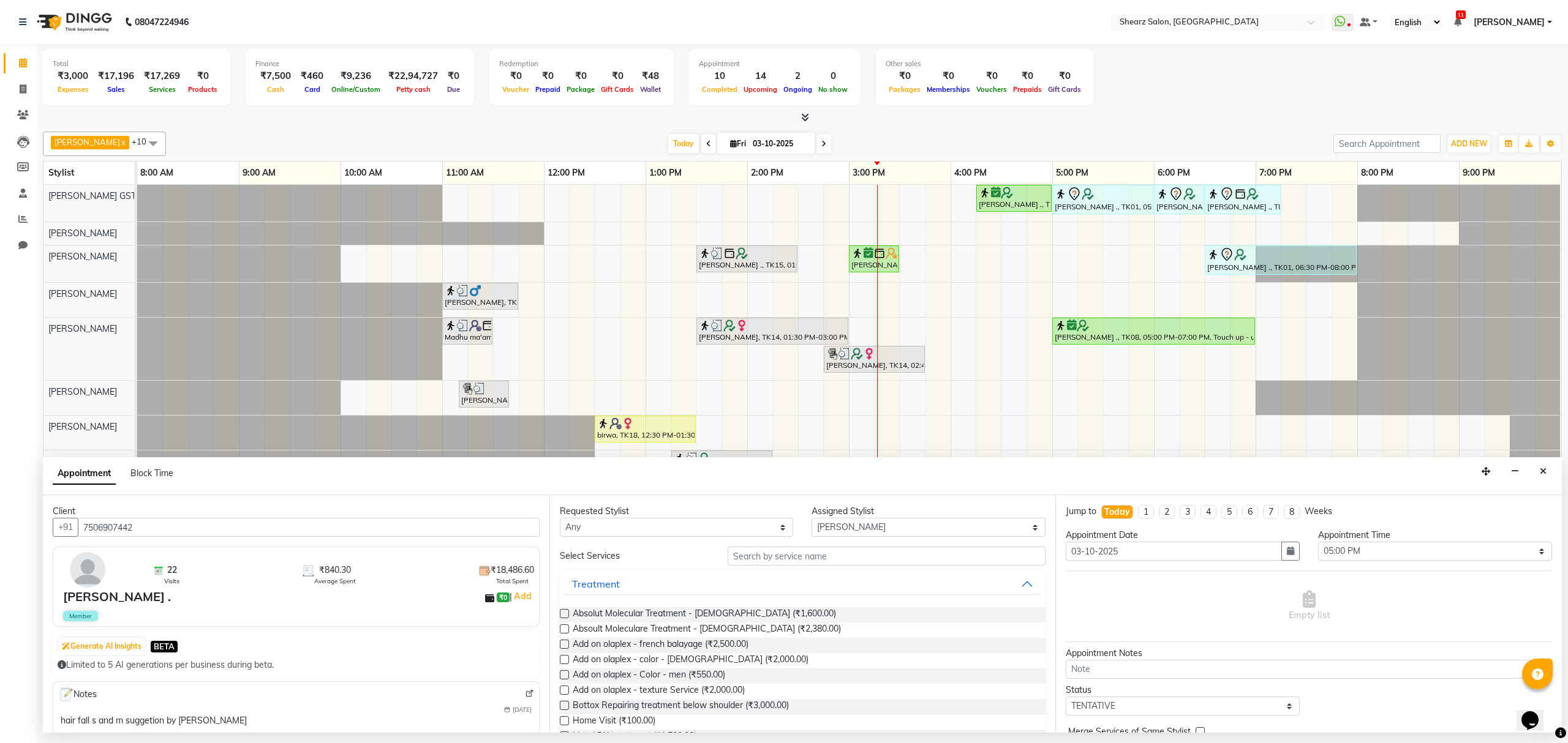
type input "7506907442"
click at [848, 561] on input "text" at bounding box center [886, 556] width 318 height 19
type input "wash below"
click at [652, 630] on span "Kerastase Hair Wash - Below Shoulder (₹774.00)" at bounding box center [670, 629] width 195 height 15
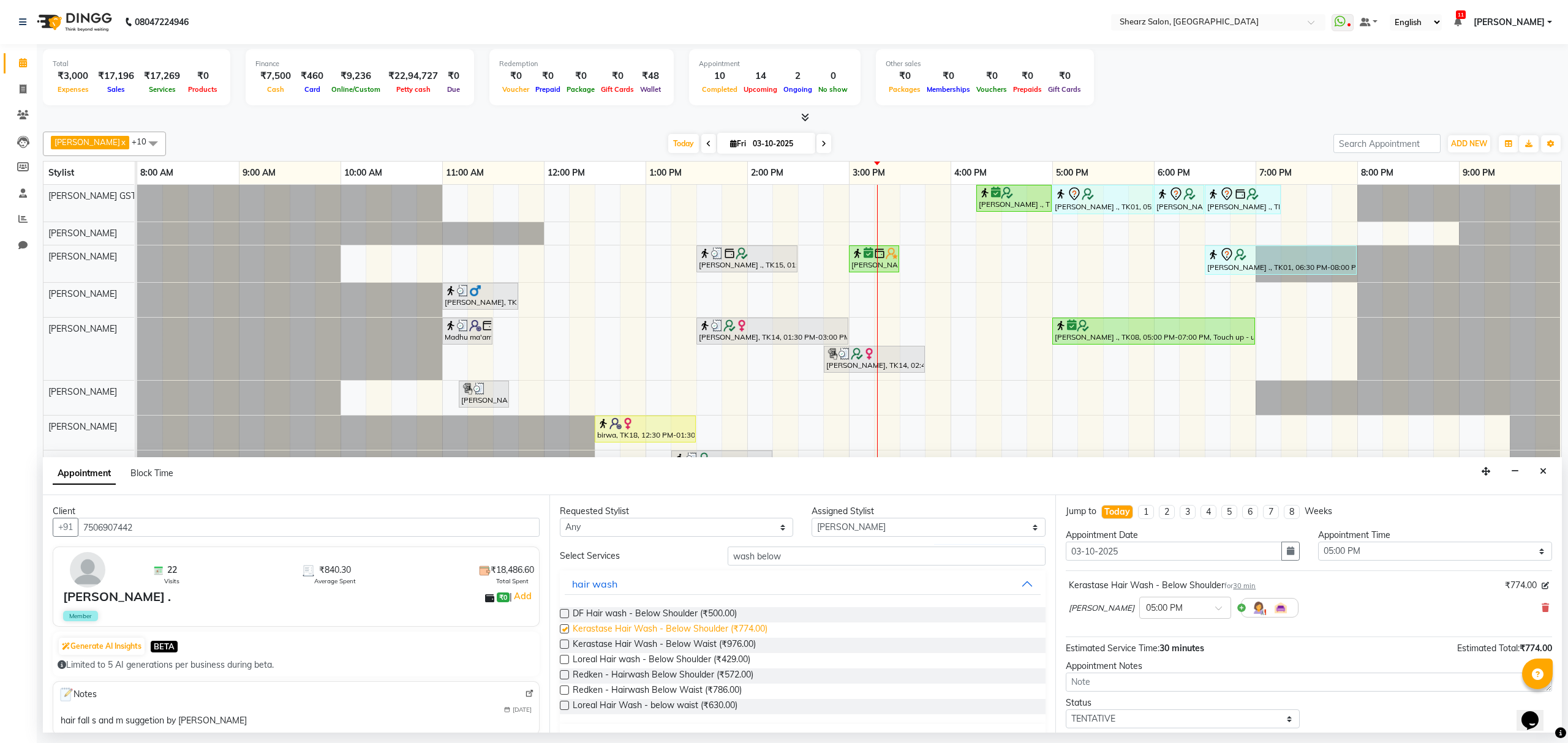
checkbox input "false"
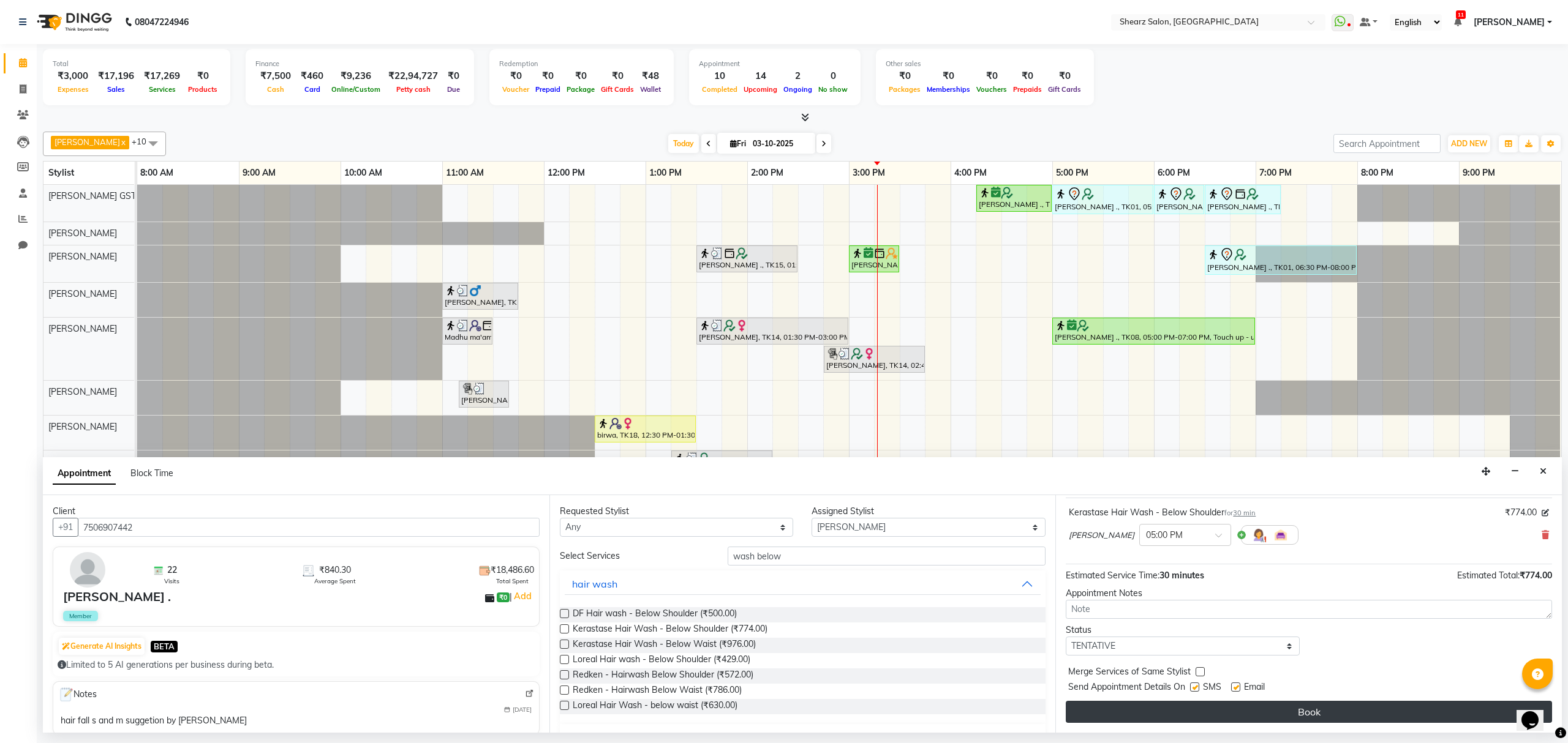
click at [1262, 714] on button "Book" at bounding box center [1309, 712] width 486 height 22
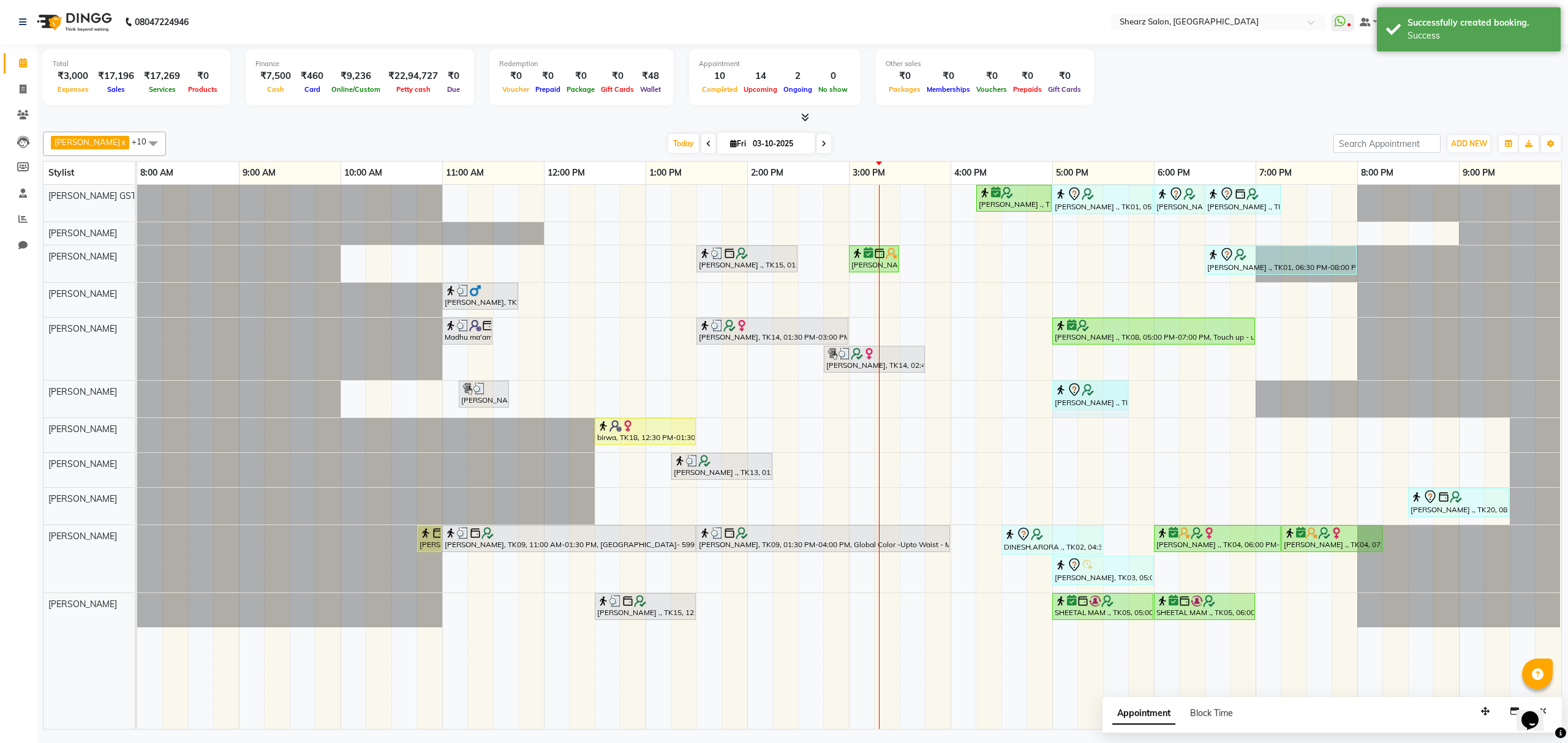
drag, startPoint x: 1101, startPoint y: 403, endPoint x: 1122, endPoint y: 402, distance: 21.0
click at [138, 402] on div "Ravini Patel, TK10, 11:10 AM-11:40 AM, Kerastase Hair Wash - Upto Waist Nidhi J…" at bounding box center [138, 399] width 0 height 37
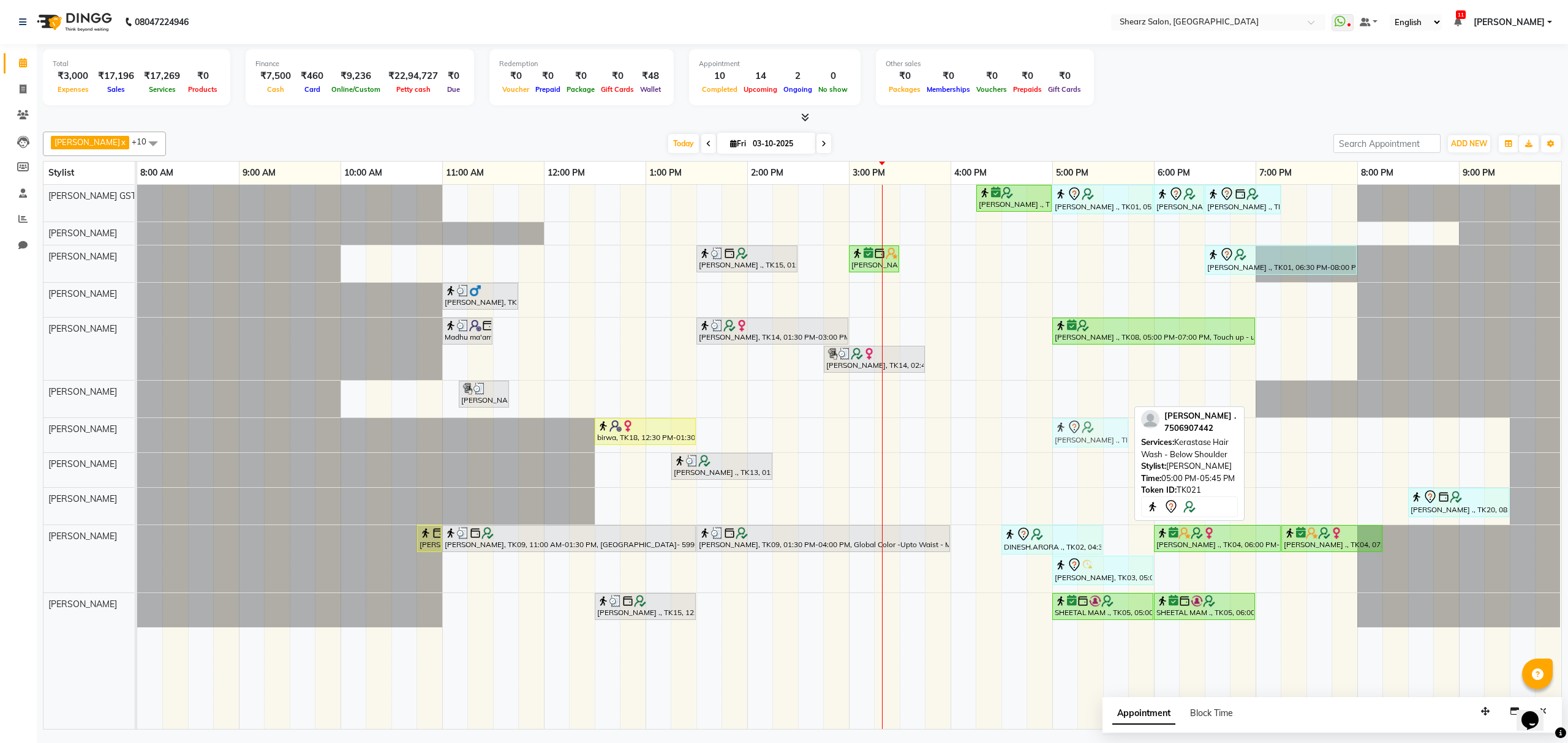
drag, startPoint x: 1118, startPoint y: 397, endPoint x: 1111, endPoint y: 420, distance: 24.0
click at [1110, 428] on tbody "Rashi Agarwal ., TK08, 04:15 PM-05:00 PM, Brazilian stripless international wax…" at bounding box center [849, 407] width 1423 height 443
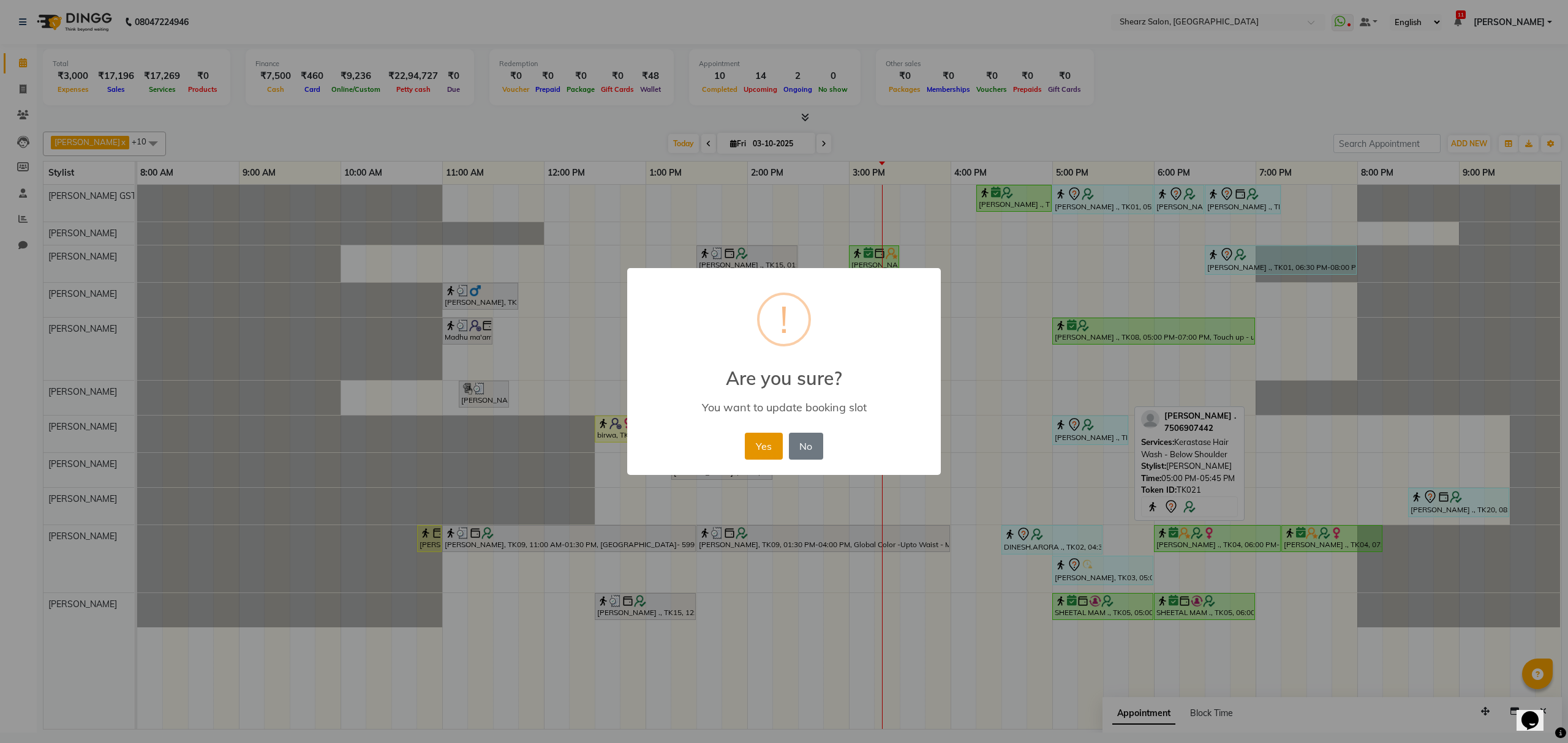
click at [777, 441] on button "Yes" at bounding box center [764, 446] width 38 height 27
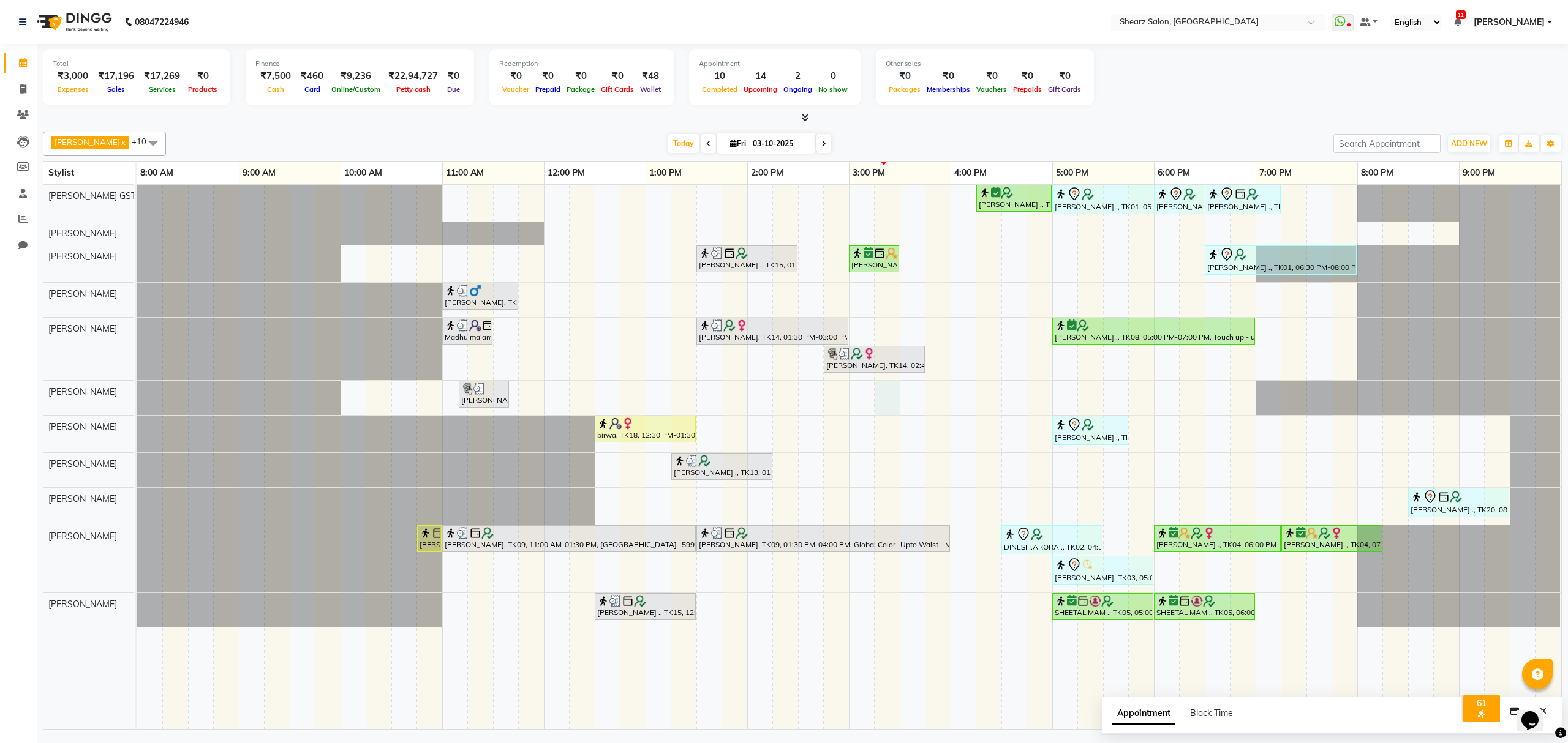
click at [894, 398] on div "Rashi Agarwal ., TK08, 04:15 PM-05:00 PM, Brazilian stripless international wax…" at bounding box center [849, 457] width 1424 height 544
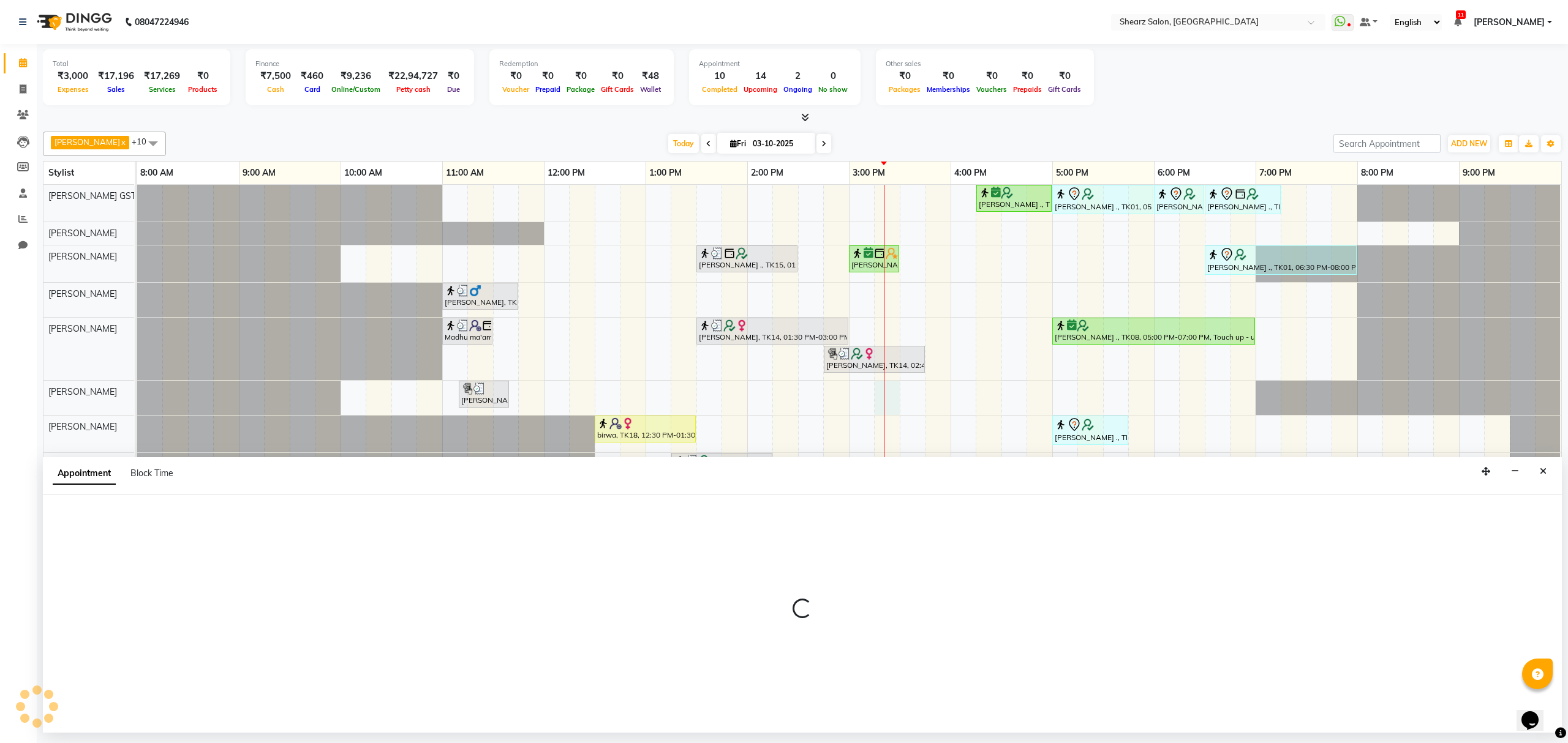
select select "77486"
select select "915"
select select "tentative"
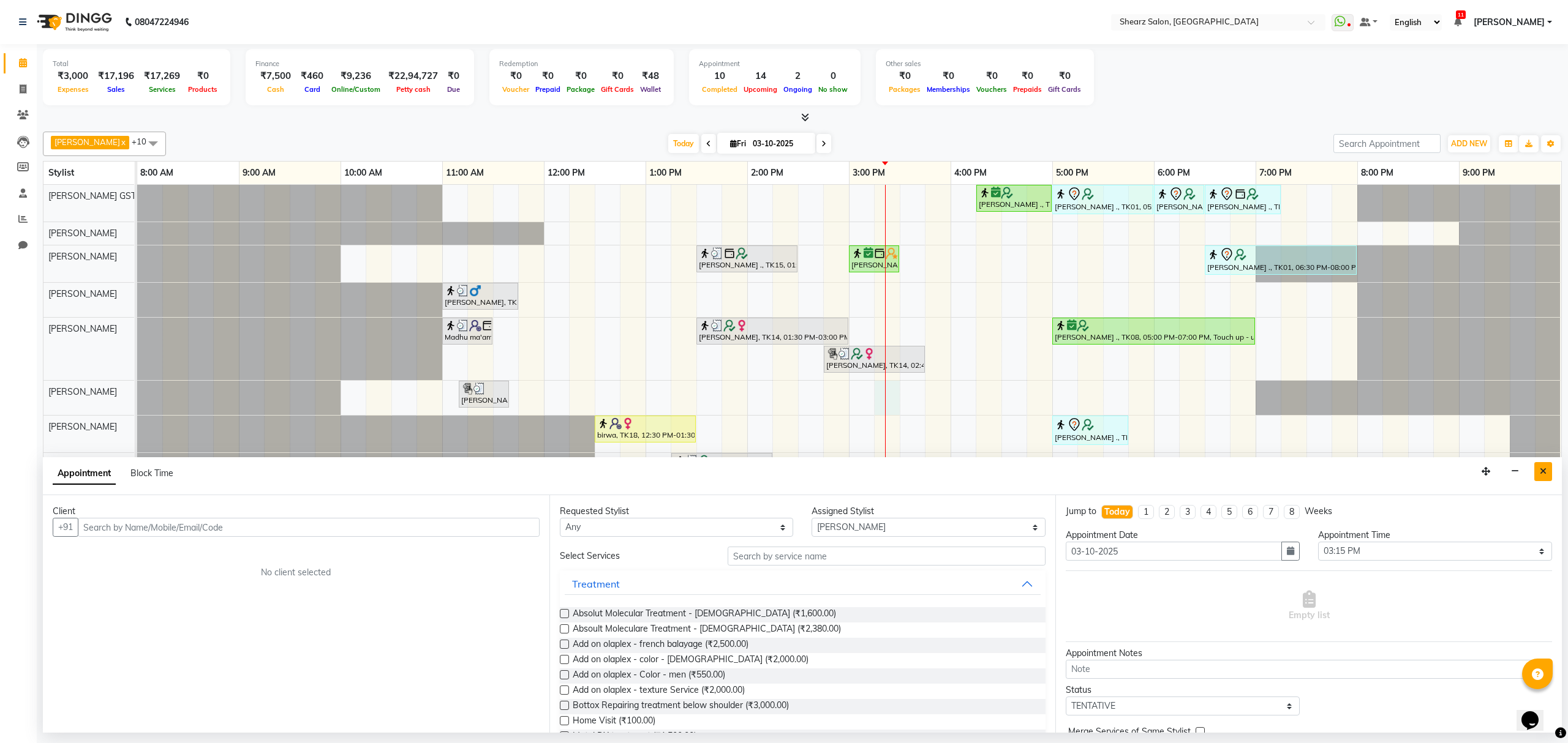
click at [1542, 470] on icon "Close" at bounding box center [1543, 472] width 7 height 9
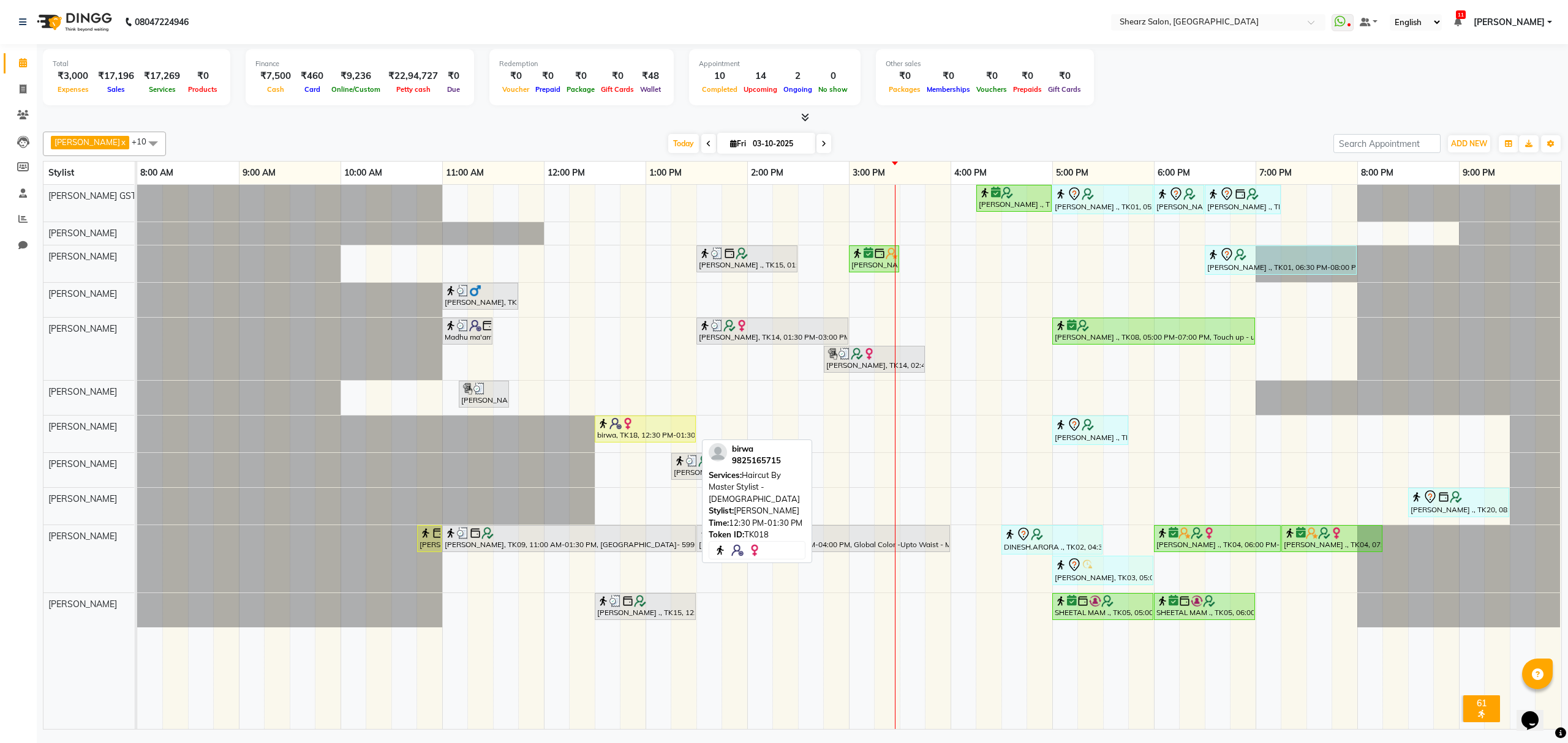
click at [670, 428] on div at bounding box center [645, 423] width 96 height 12
click at [673, 433] on div "birwa, TK18, 12:30 PM-01:30 PM, Haircut By Master Stylist - Female" at bounding box center [645, 429] width 98 height 23
select select "1"
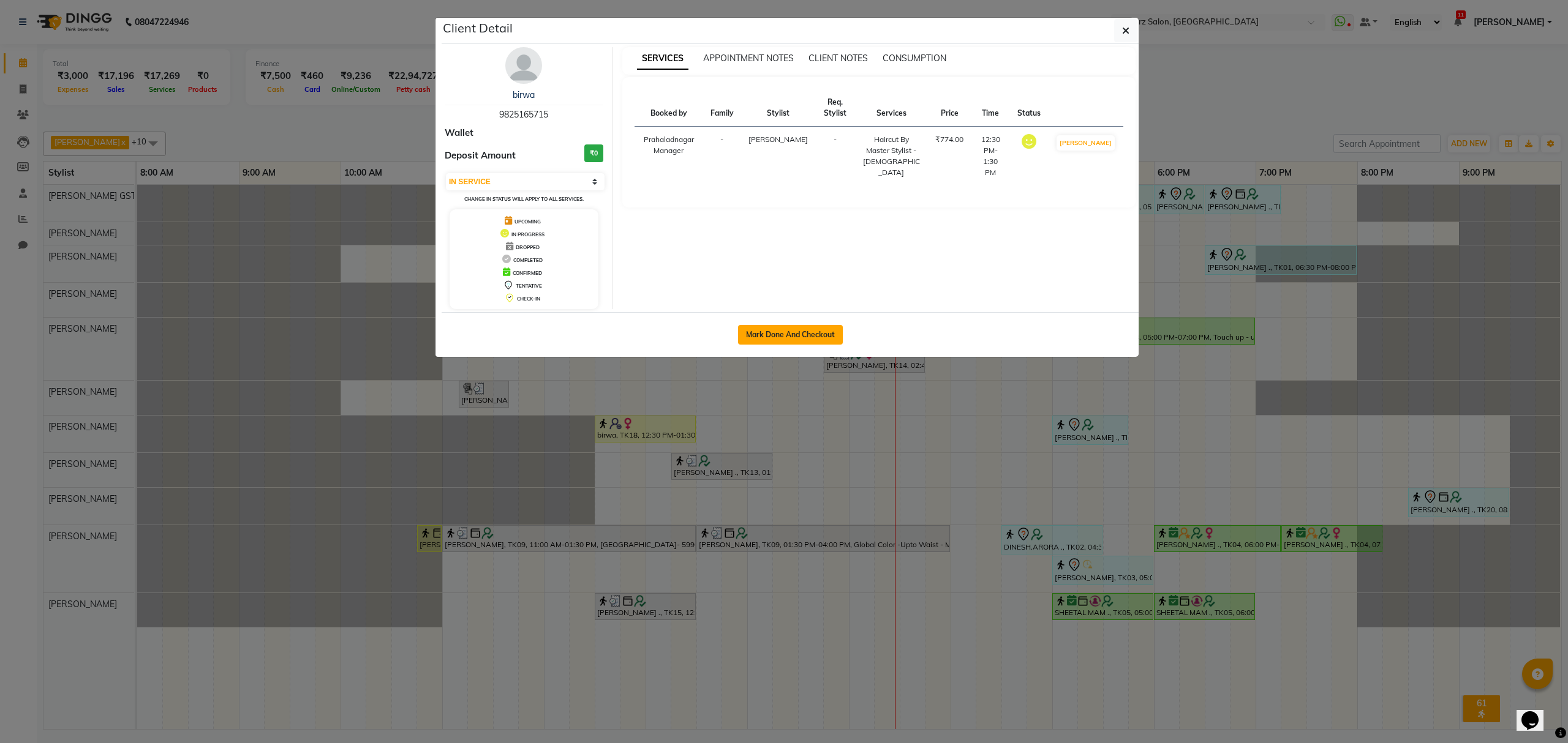
click at [765, 340] on button "Mark Done And Checkout" at bounding box center [791, 334] width 105 height 20
select select "service"
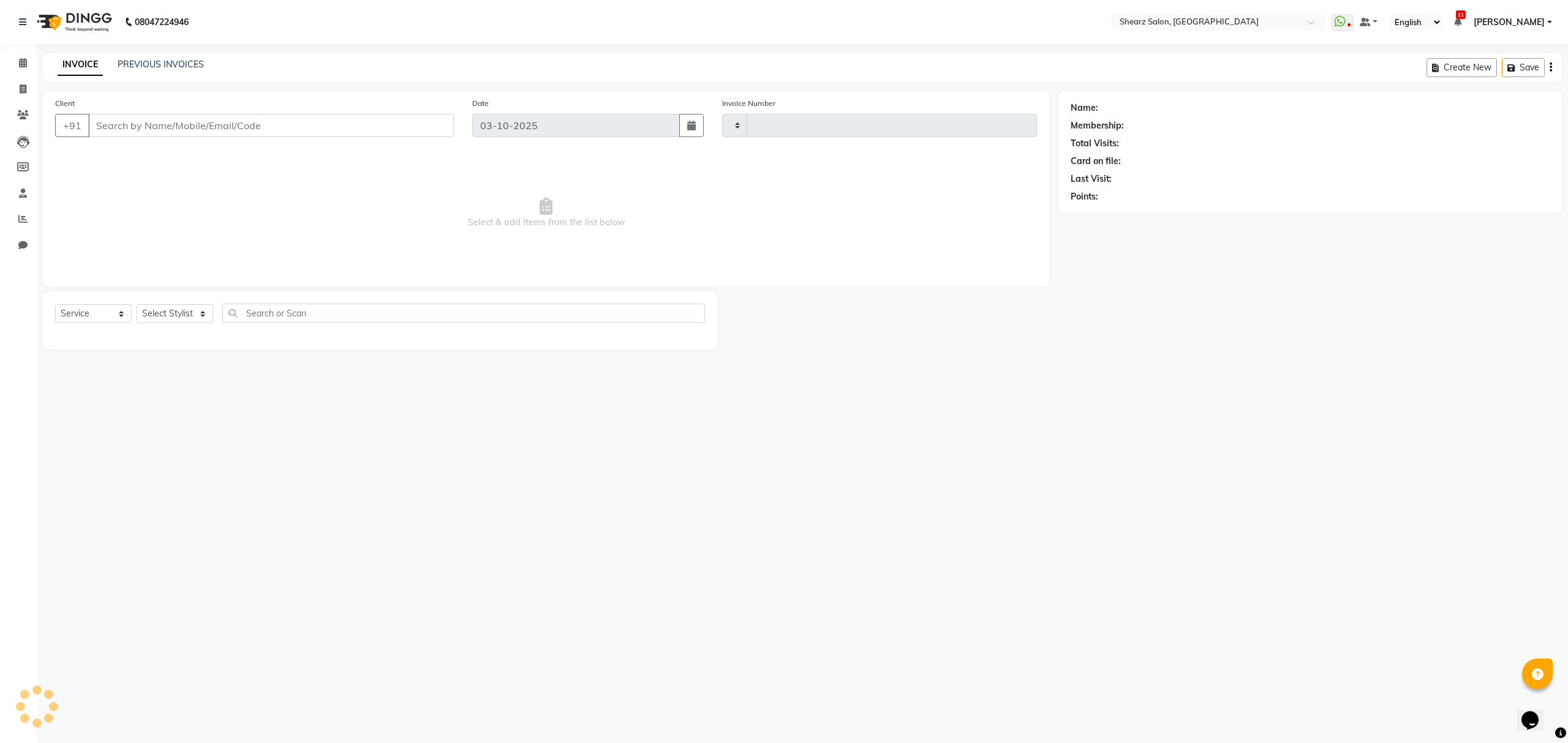
type input "7011"
select select "8157"
select select "77471"
type input "9825165715"
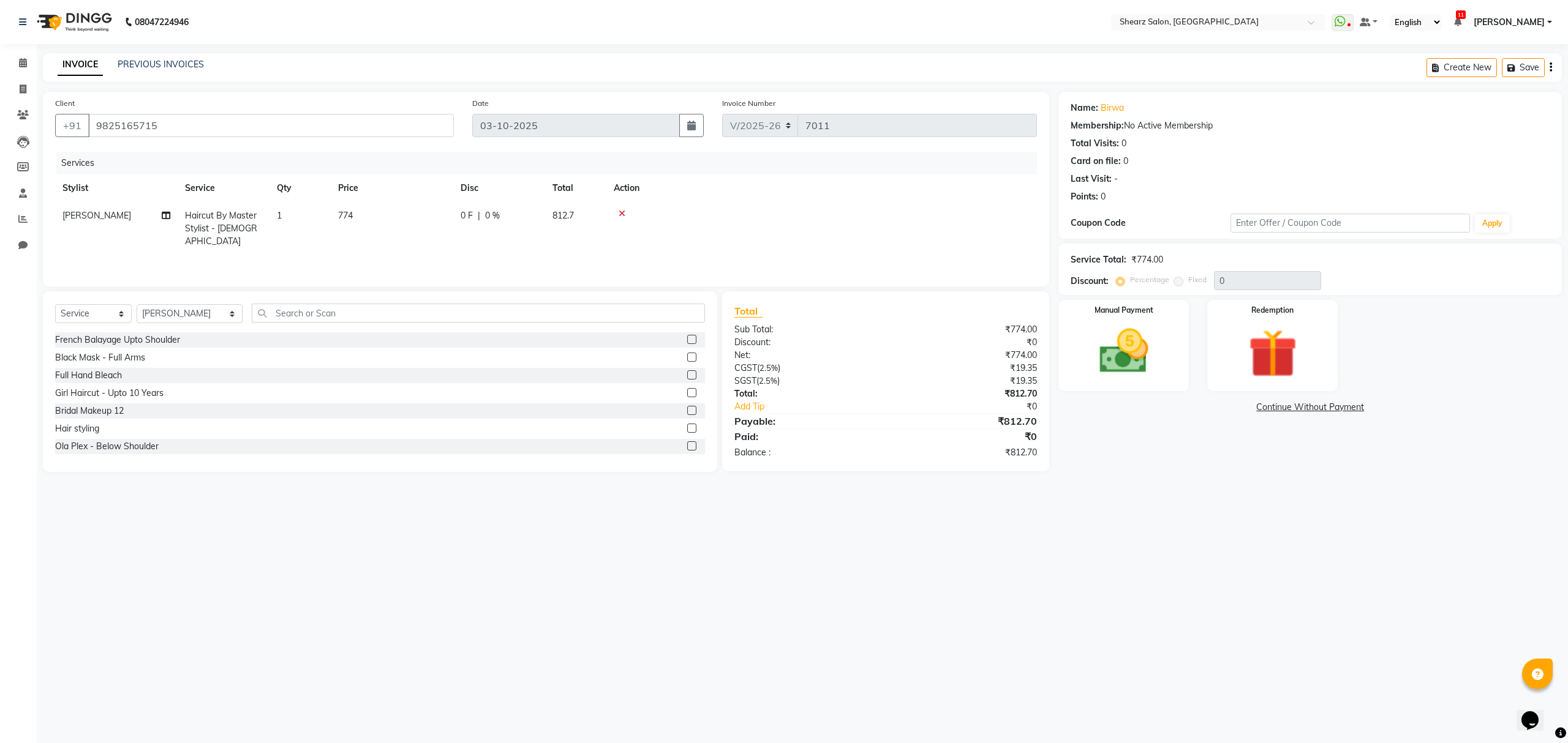
click at [623, 214] on icon at bounding box center [622, 213] width 7 height 9
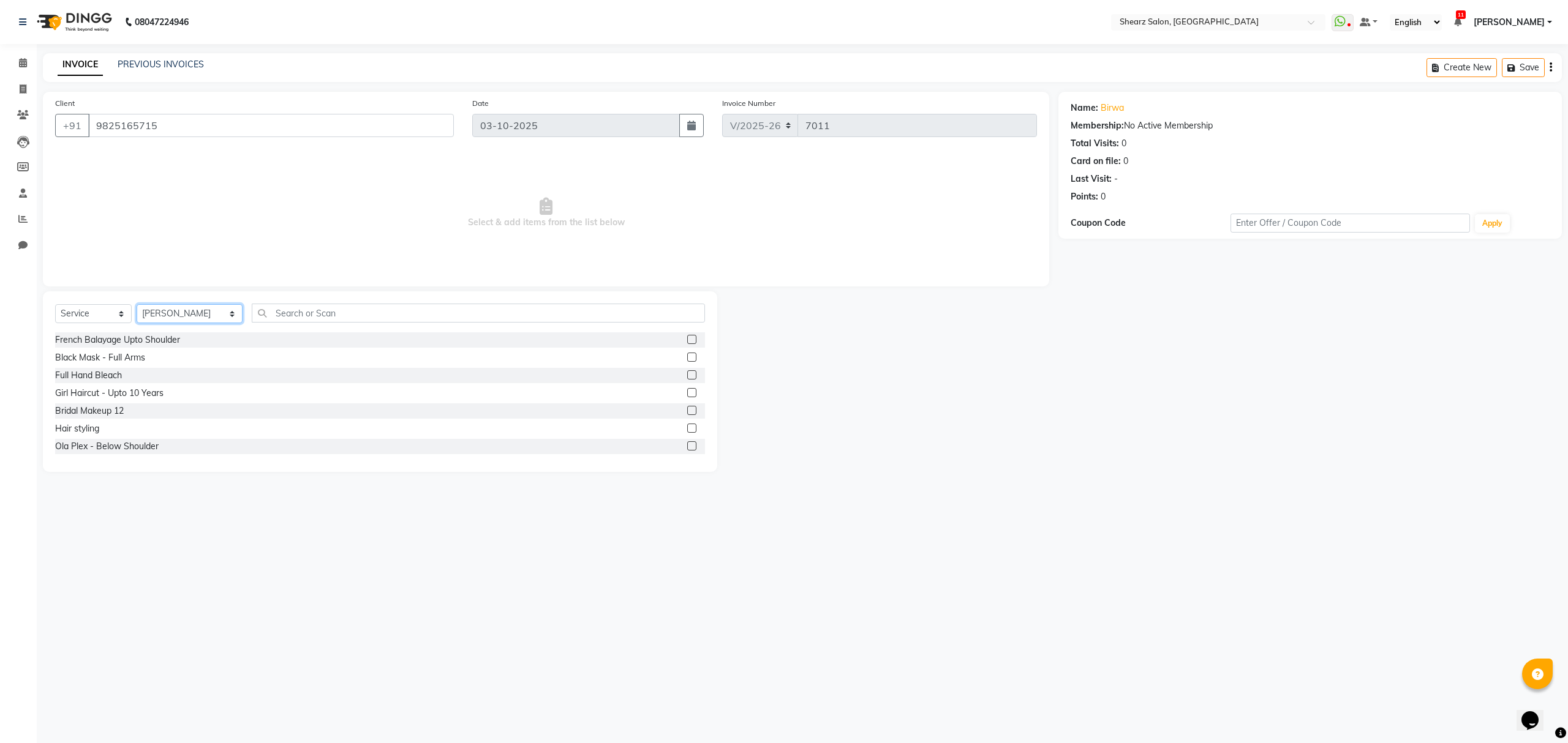
click at [206, 311] on select "Select Stylist Admin A General Arvind S Devda Asha Chavariya Brijesh Valand Cen…" at bounding box center [190, 313] width 106 height 19
select select "77482"
click at [137, 304] on select "Select Stylist Admin A General Arvind S Devda Asha Chavariya Brijesh Valand Cen…" at bounding box center [190, 313] width 106 height 19
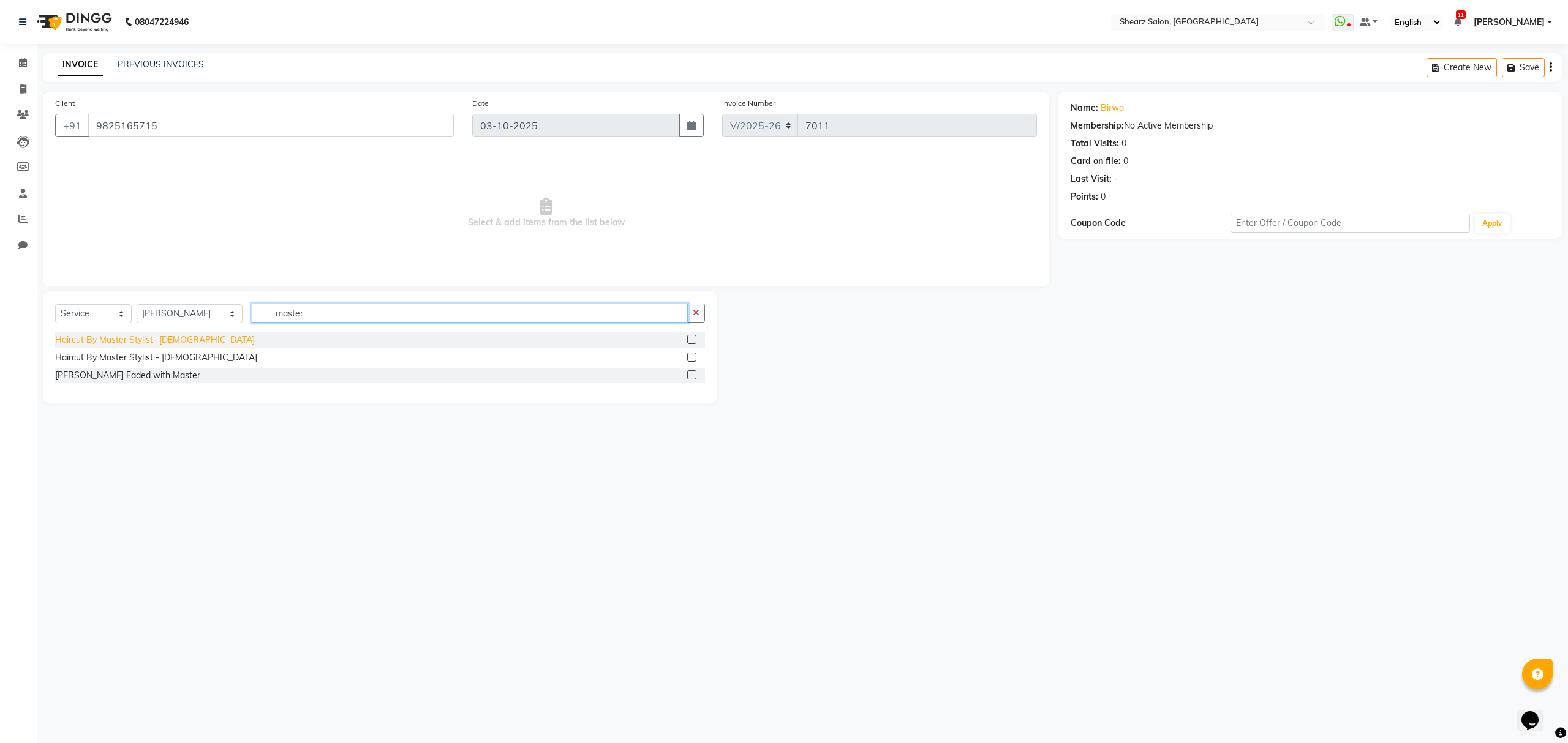
type input "master"
click at [113, 341] on div "Haircut By Master Stylist- Male" at bounding box center [155, 340] width 200 height 13
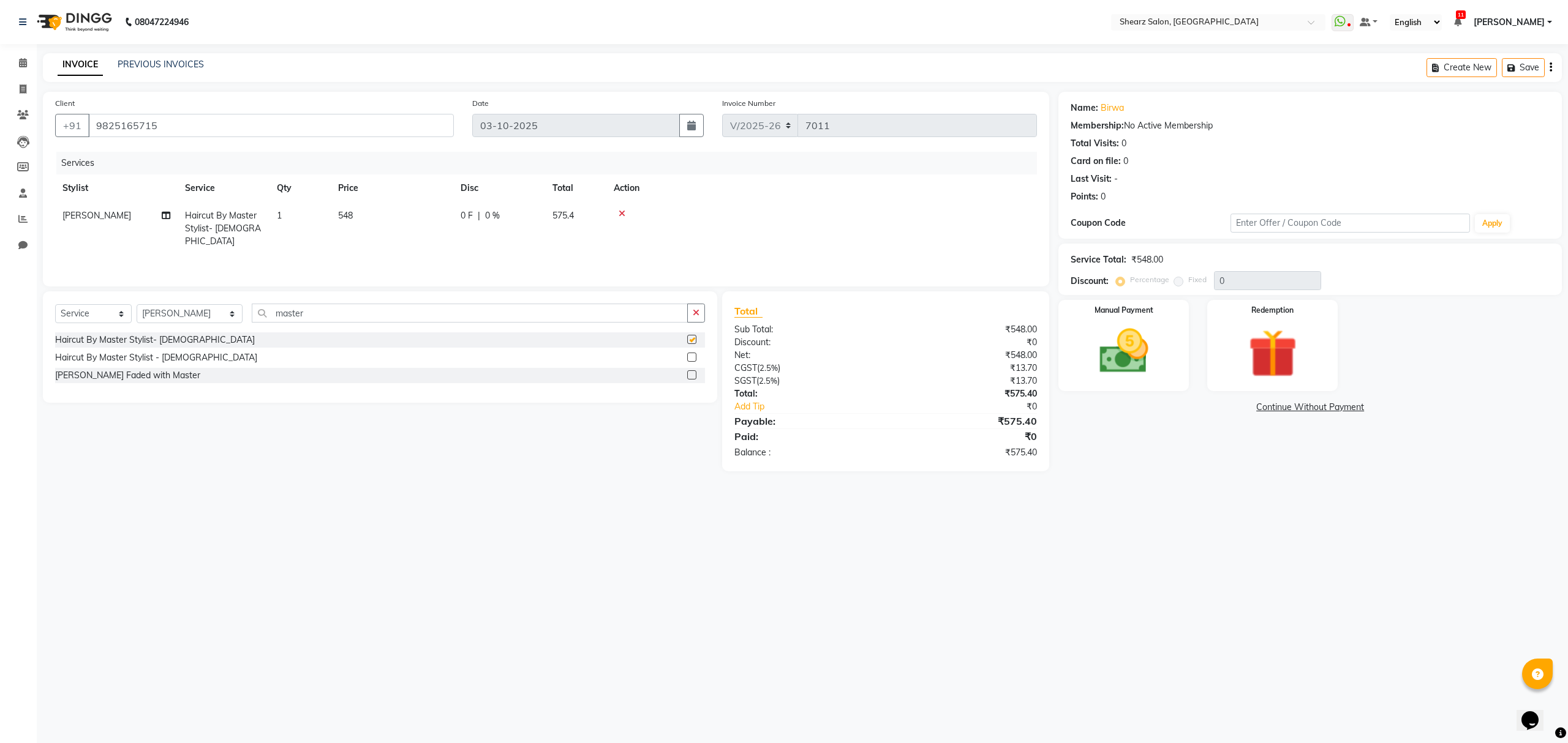
checkbox input "false"
click at [1103, 356] on img at bounding box center [1124, 352] width 83 height 59
drag, startPoint x: 1192, startPoint y: 407, endPoint x: 1182, endPoint y: 417, distance: 14.1
click at [1192, 407] on span "ONLINE" at bounding box center [1194, 407] width 32 height 14
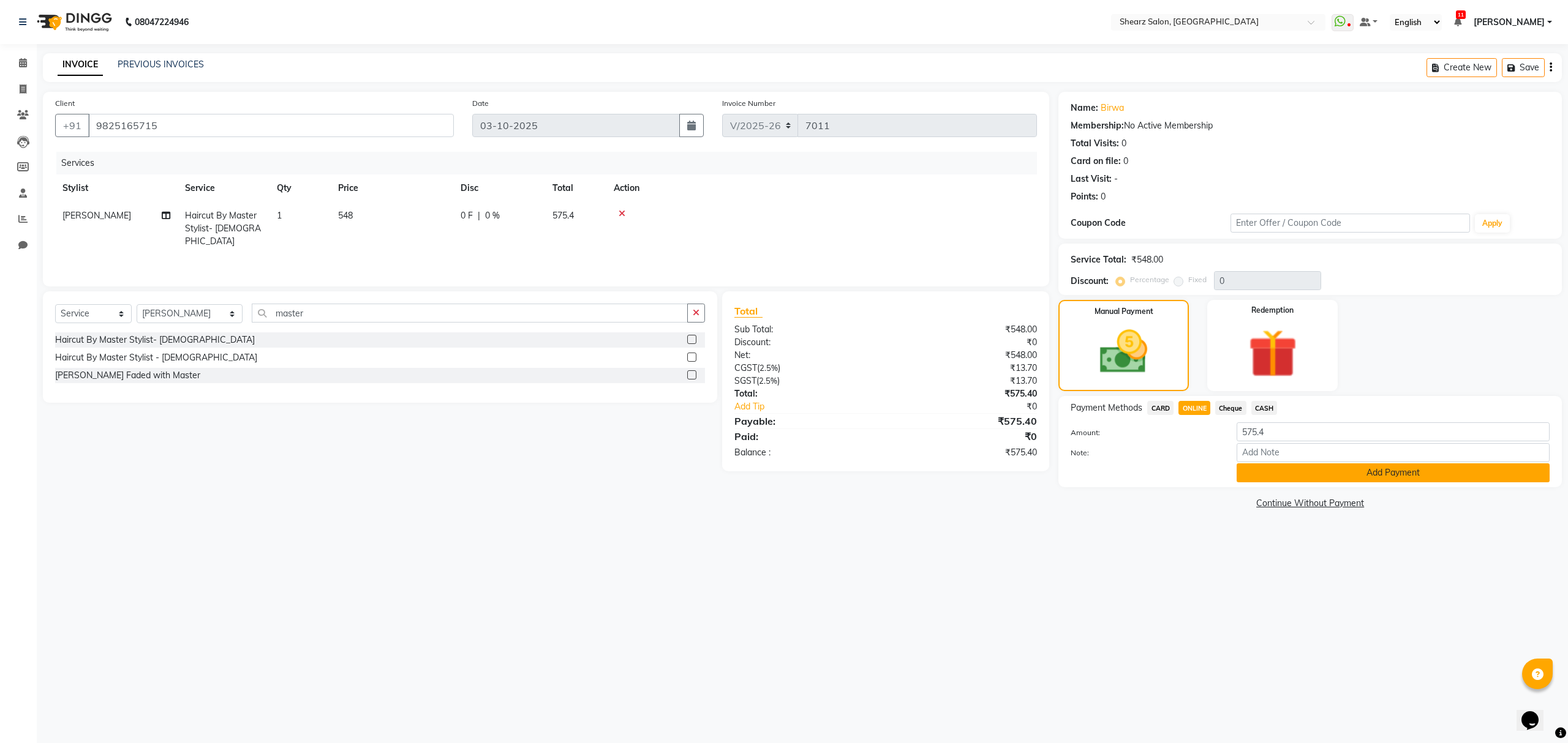
click at [1253, 475] on button "Add Payment" at bounding box center [1393, 472] width 313 height 19
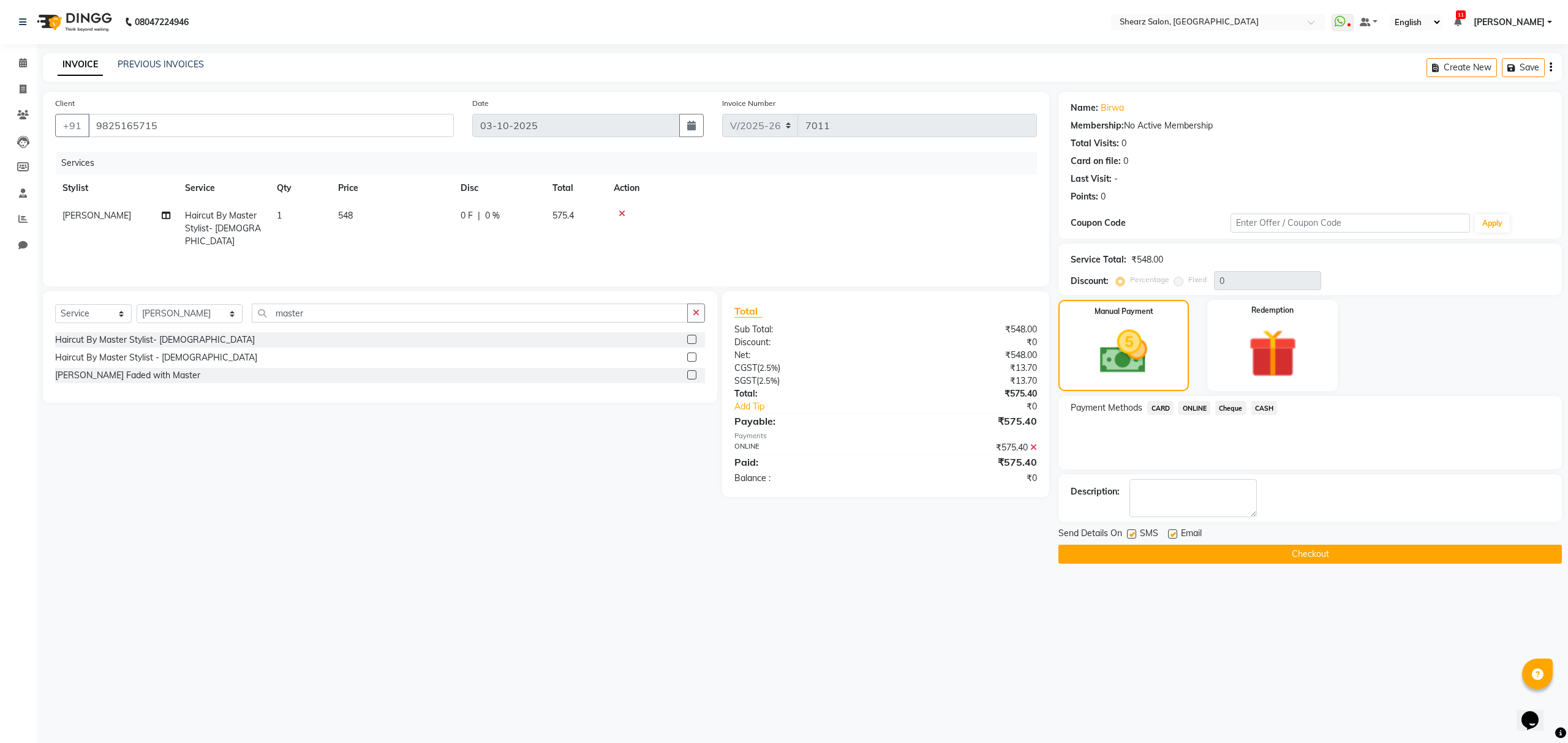
click at [1163, 548] on button "Checkout" at bounding box center [1310, 554] width 503 height 19
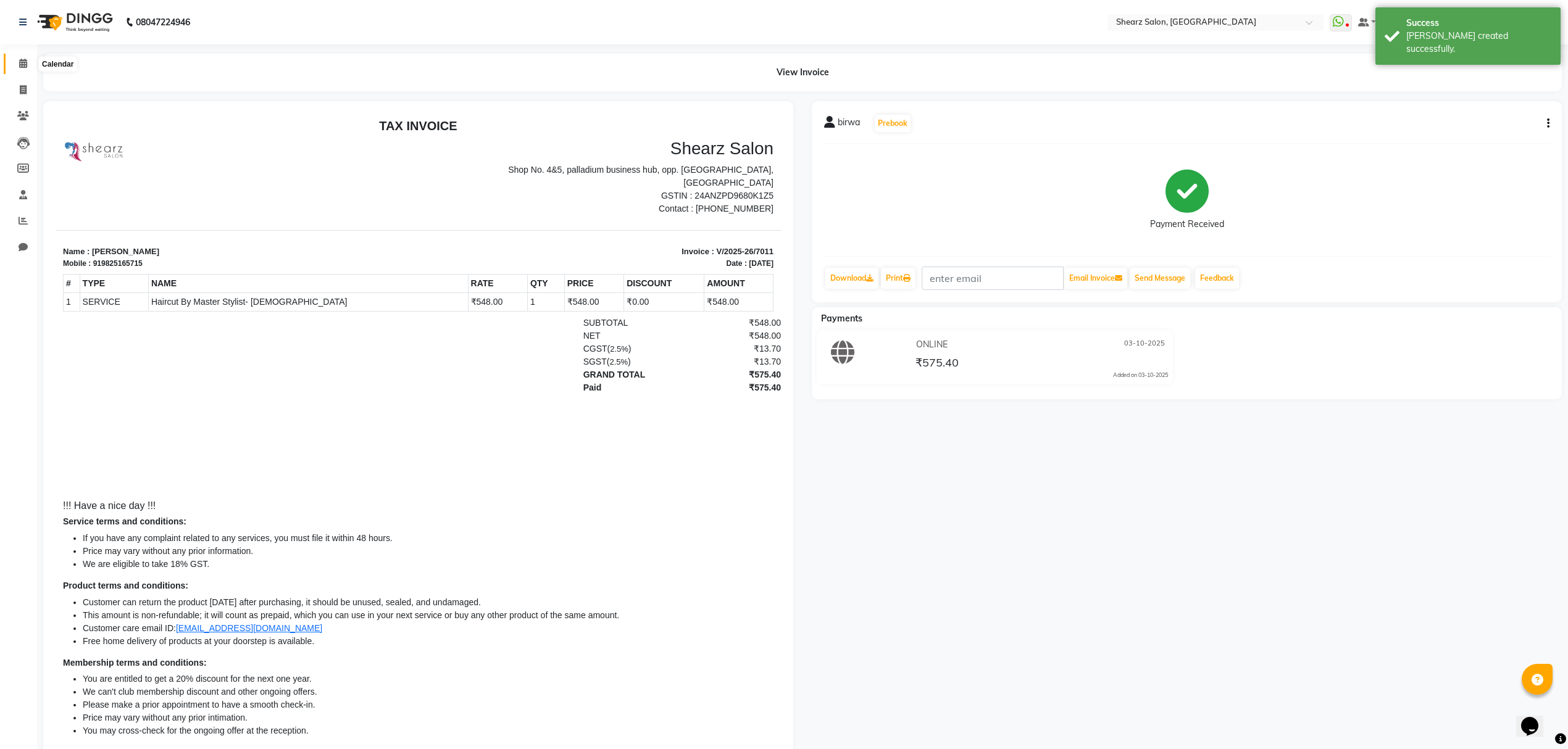
click at [28, 65] on span at bounding box center [23, 63] width 22 height 14
